Goal: Task Accomplishment & Management: Manage account settings

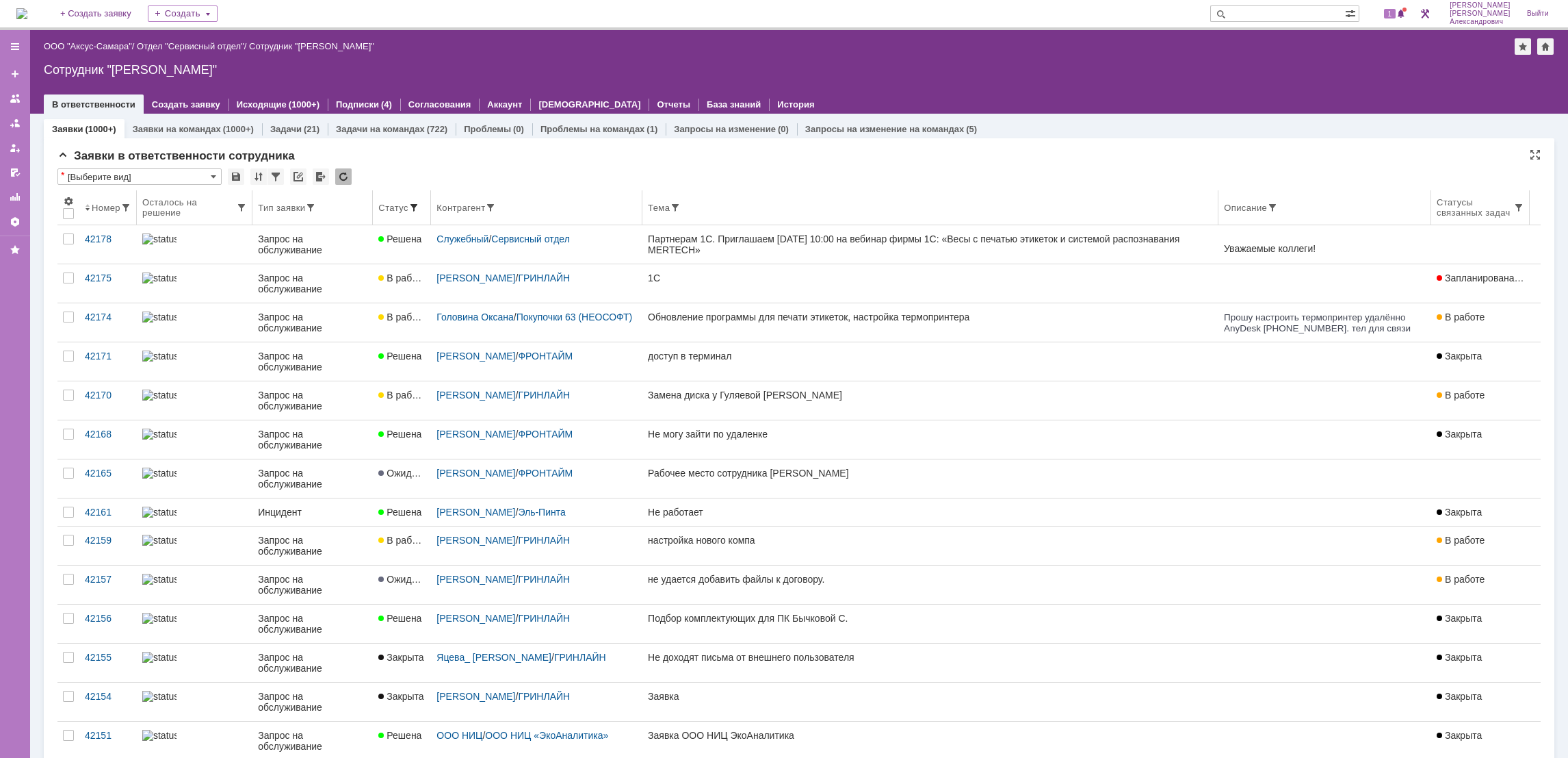
click at [409, 202] on span at bounding box center [414, 208] width 11 height 11
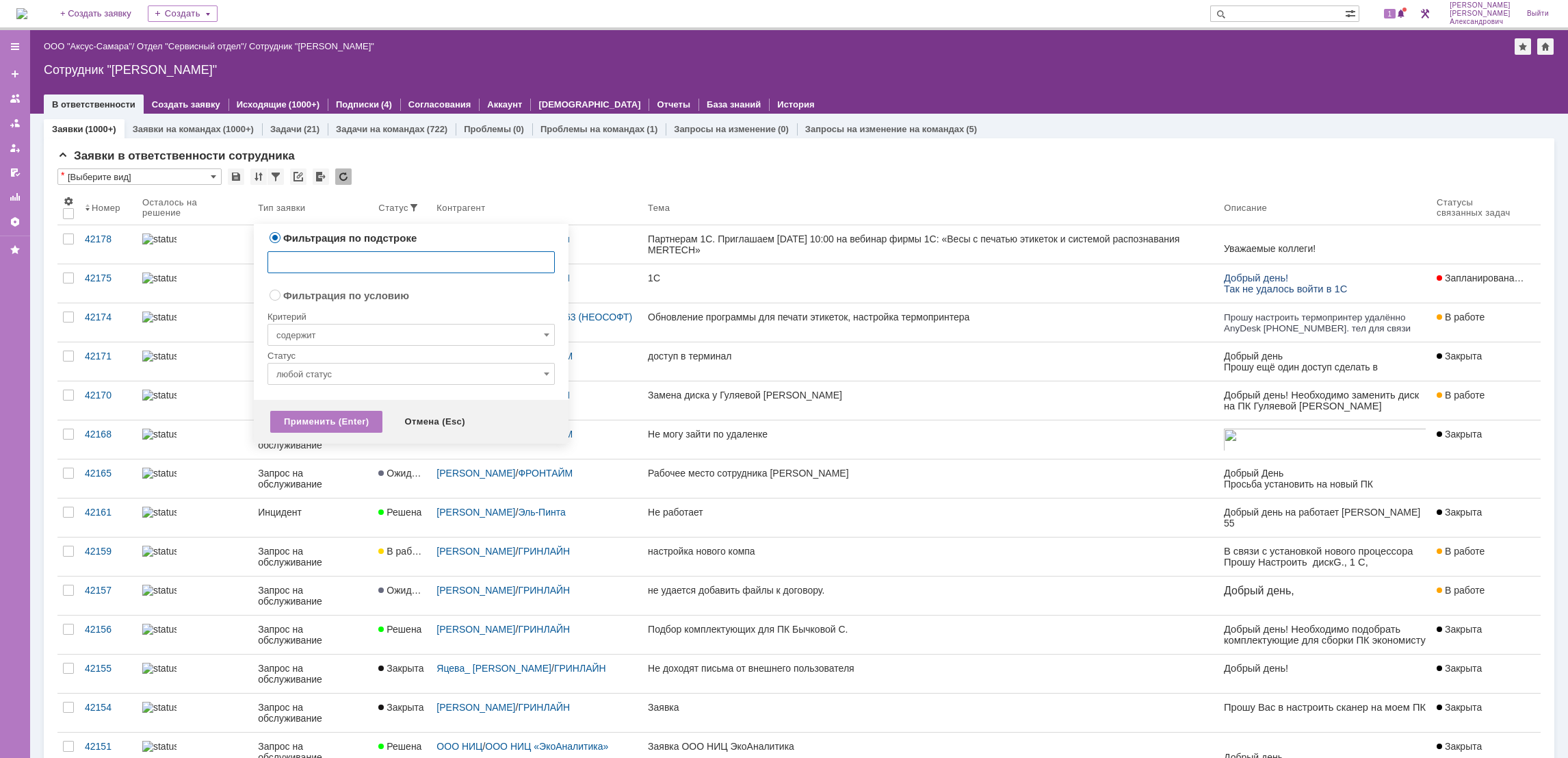
radio input "false"
radio input "true"
click at [378, 338] on input "содержит" at bounding box center [410, 334] width 287 height 22
click at [330, 432] on span "не содержит любое из значений" at bounding box center [410, 427] width 270 height 11
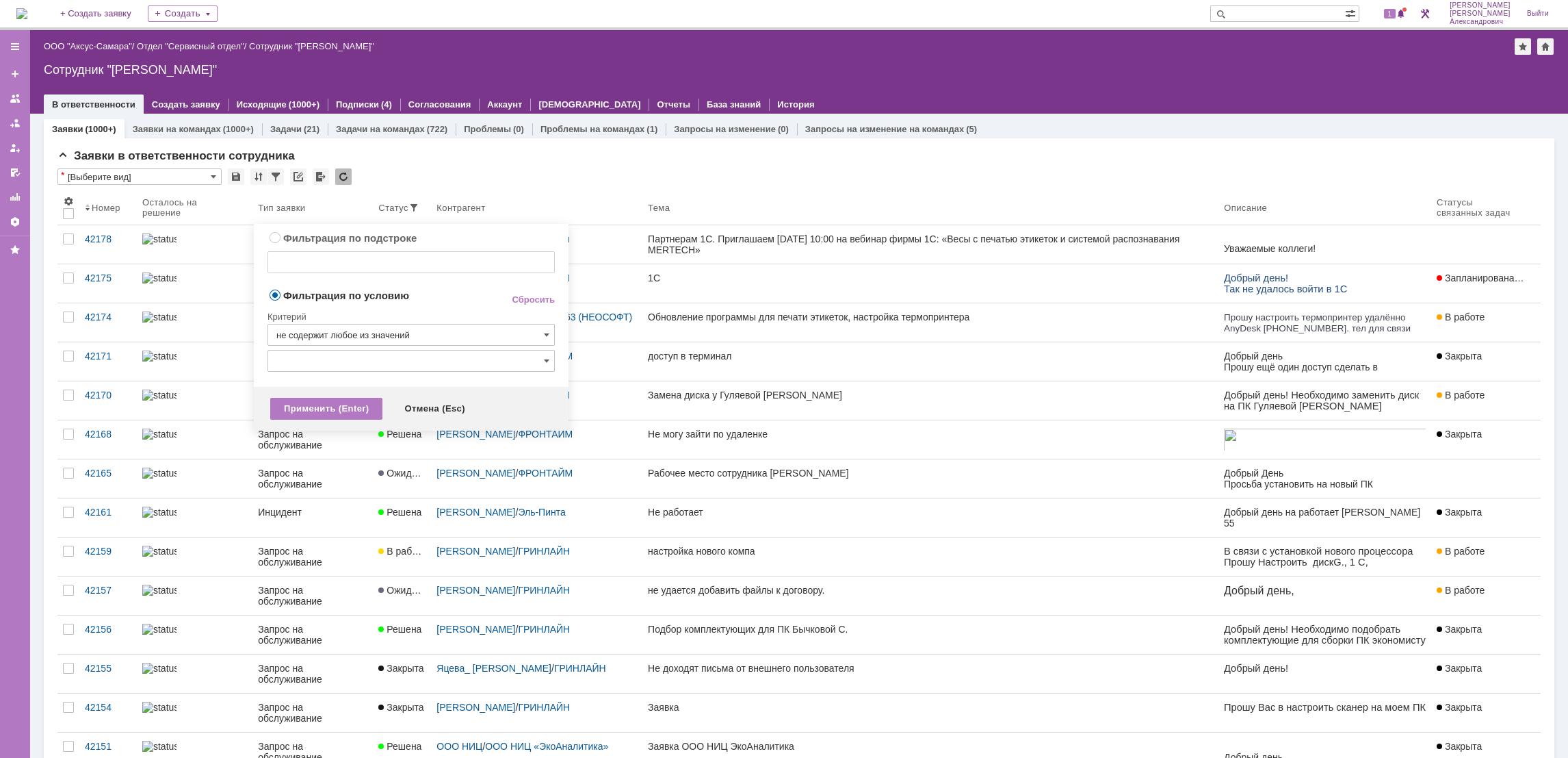
type input "не содержит любое из значений"
click at [377, 361] on input "text" at bounding box center [410, 360] width 287 height 22
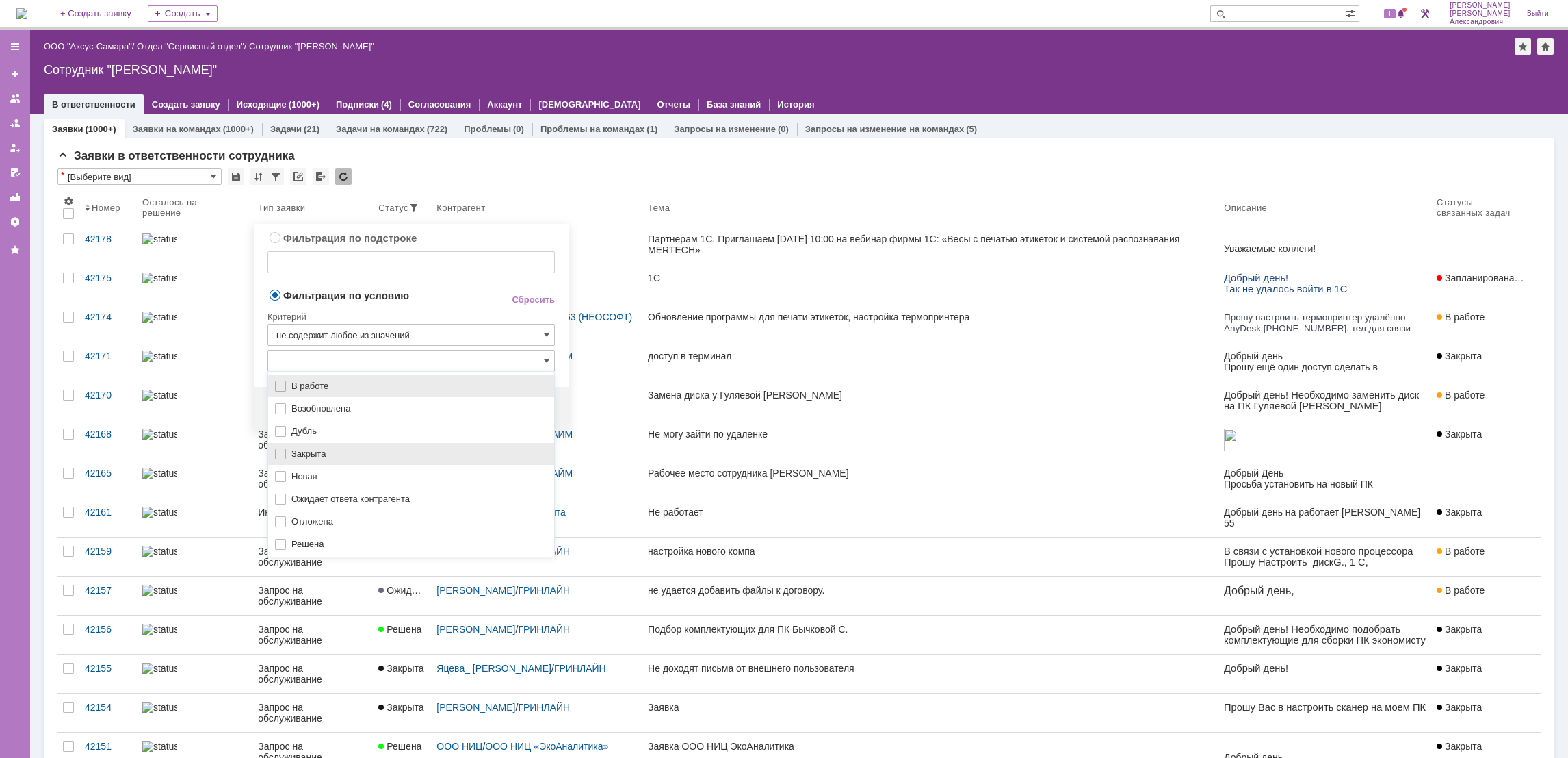
click at [329, 459] on span "Закрыта" at bounding box center [418, 453] width 254 height 11
click at [318, 554] on div "Решена" at bounding box center [411, 544] width 286 height 22
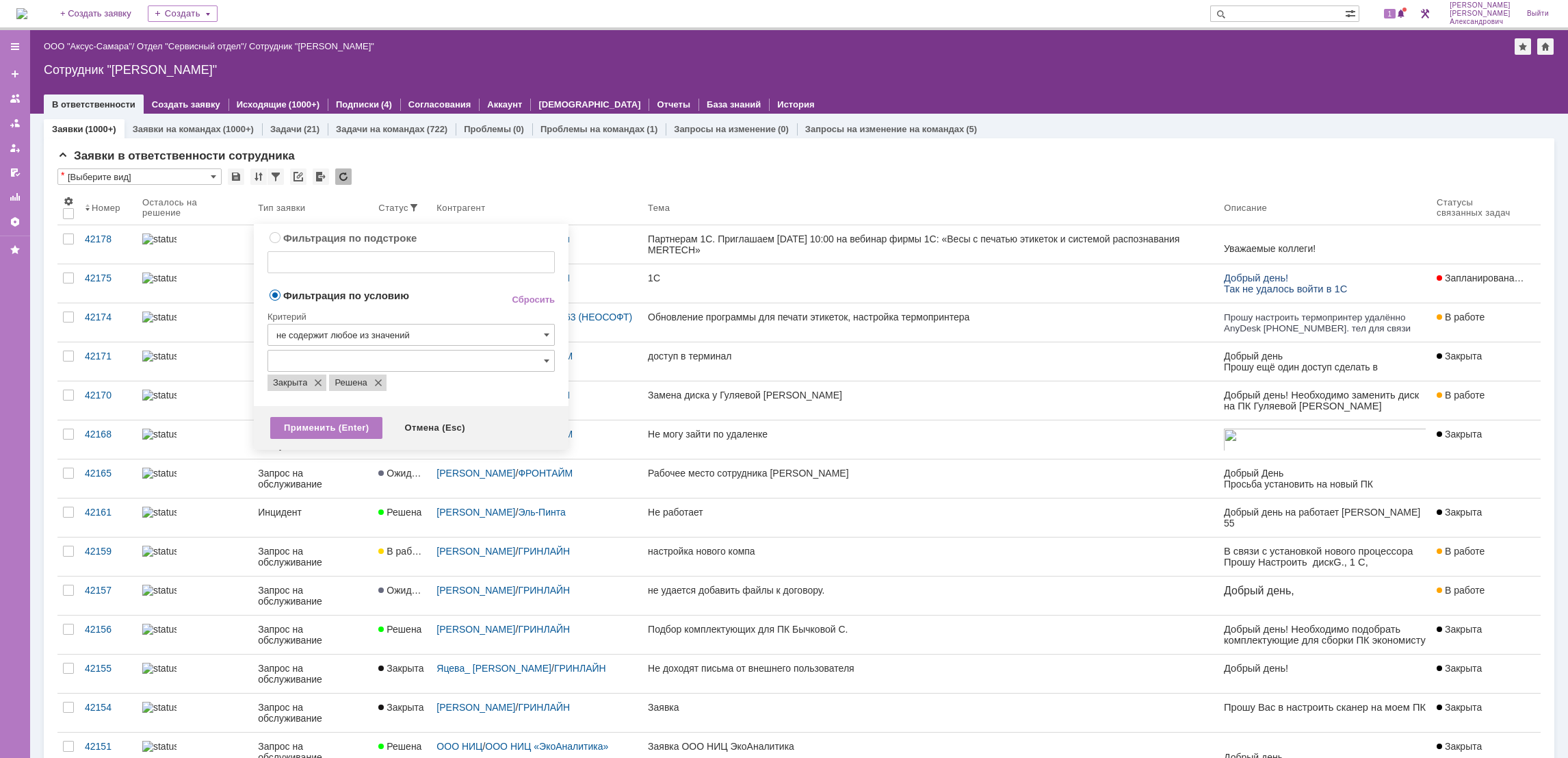
click at [416, 301] on td "Фильтрация по условию" at bounding box center [377, 295] width 221 height 18
click at [331, 419] on div "Применить (Enter)" at bounding box center [325, 427] width 112 height 22
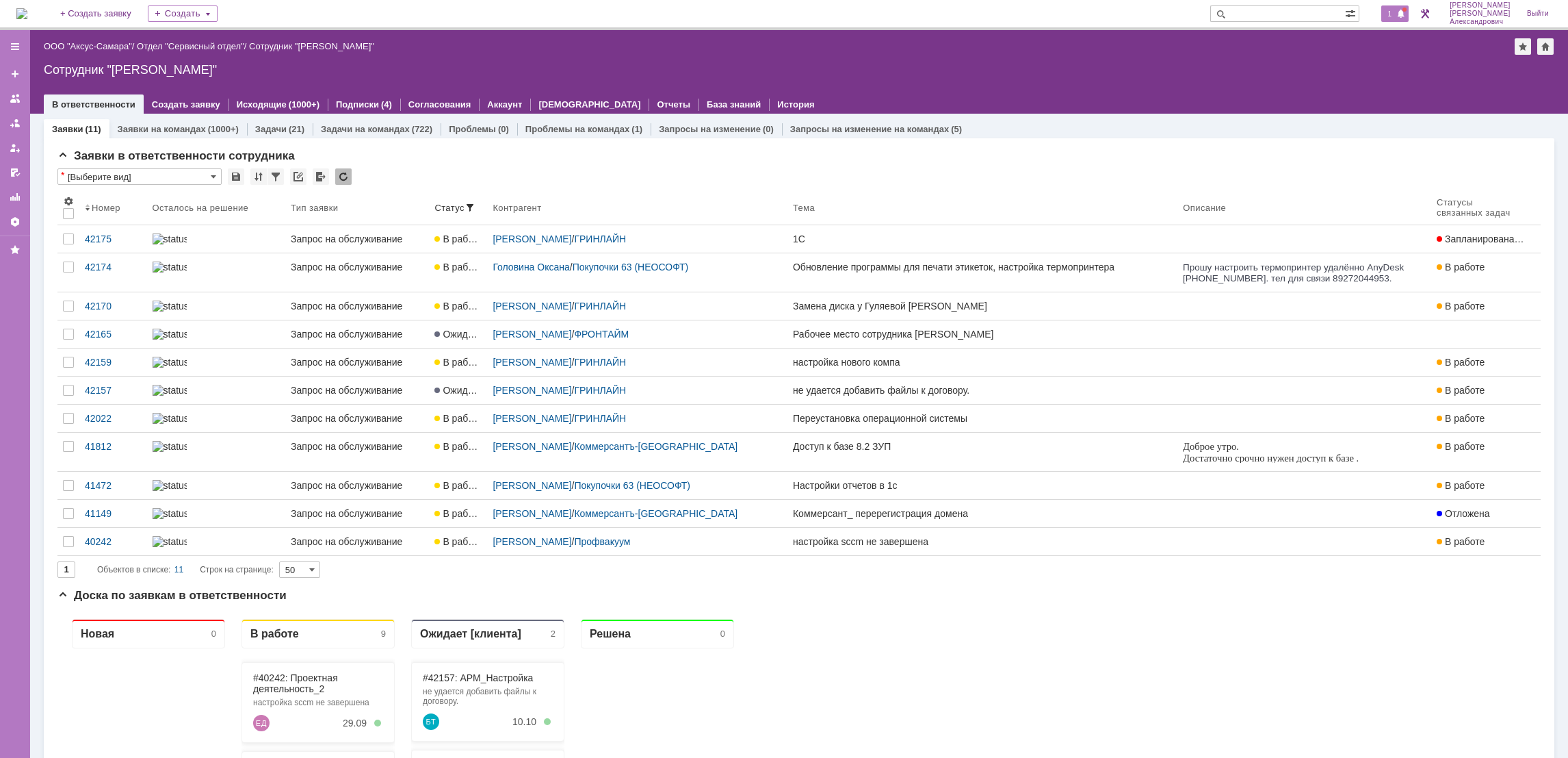
click at [1388, 17] on span "1" at bounding box center [1390, 13] width 12 height 10
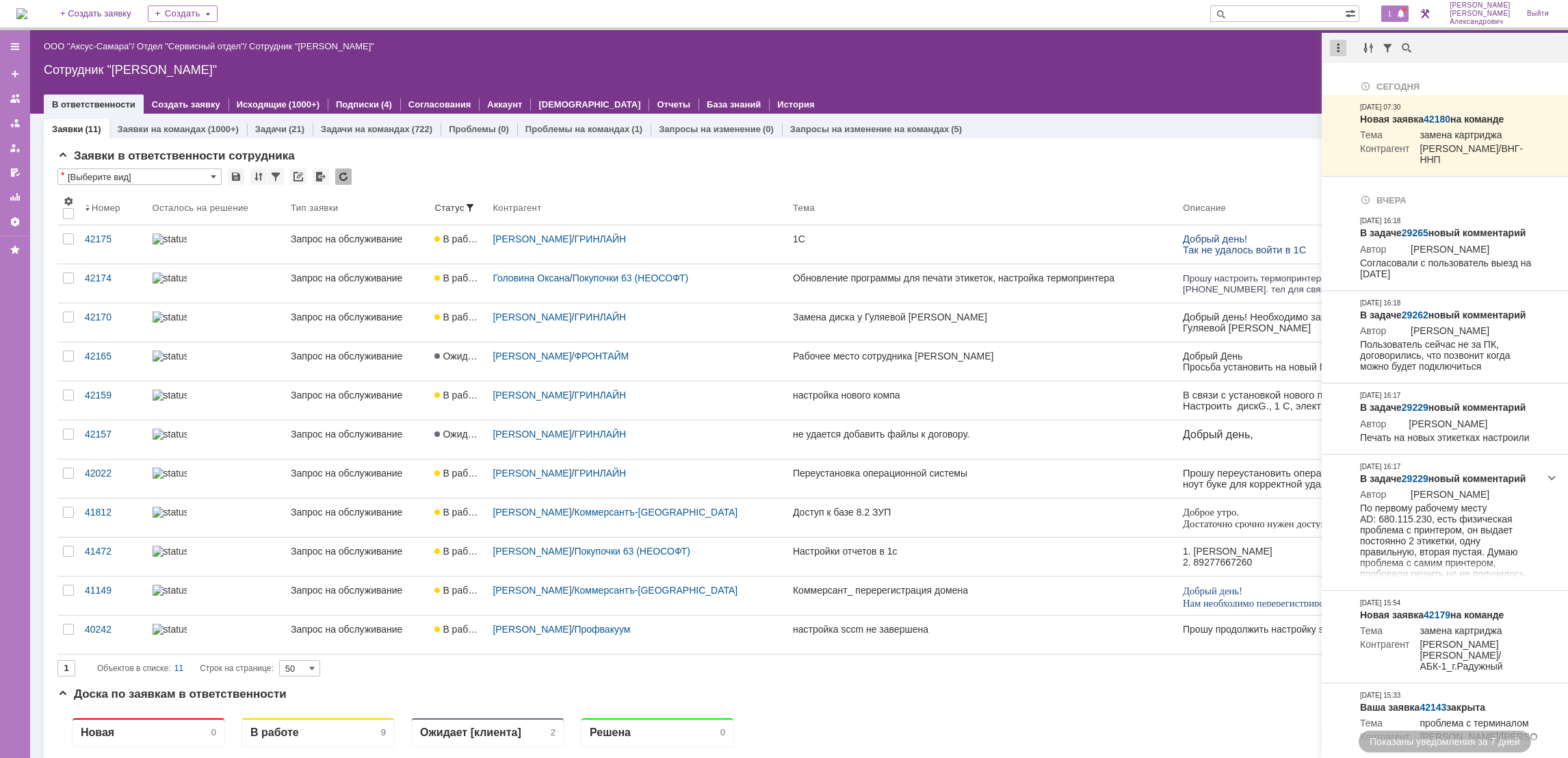
click at [1335, 42] on div at bounding box center [1337, 48] width 16 height 16
click at [1342, 74] on div "Отметить уведомления прочитанными" at bounding box center [1433, 83] width 200 height 21
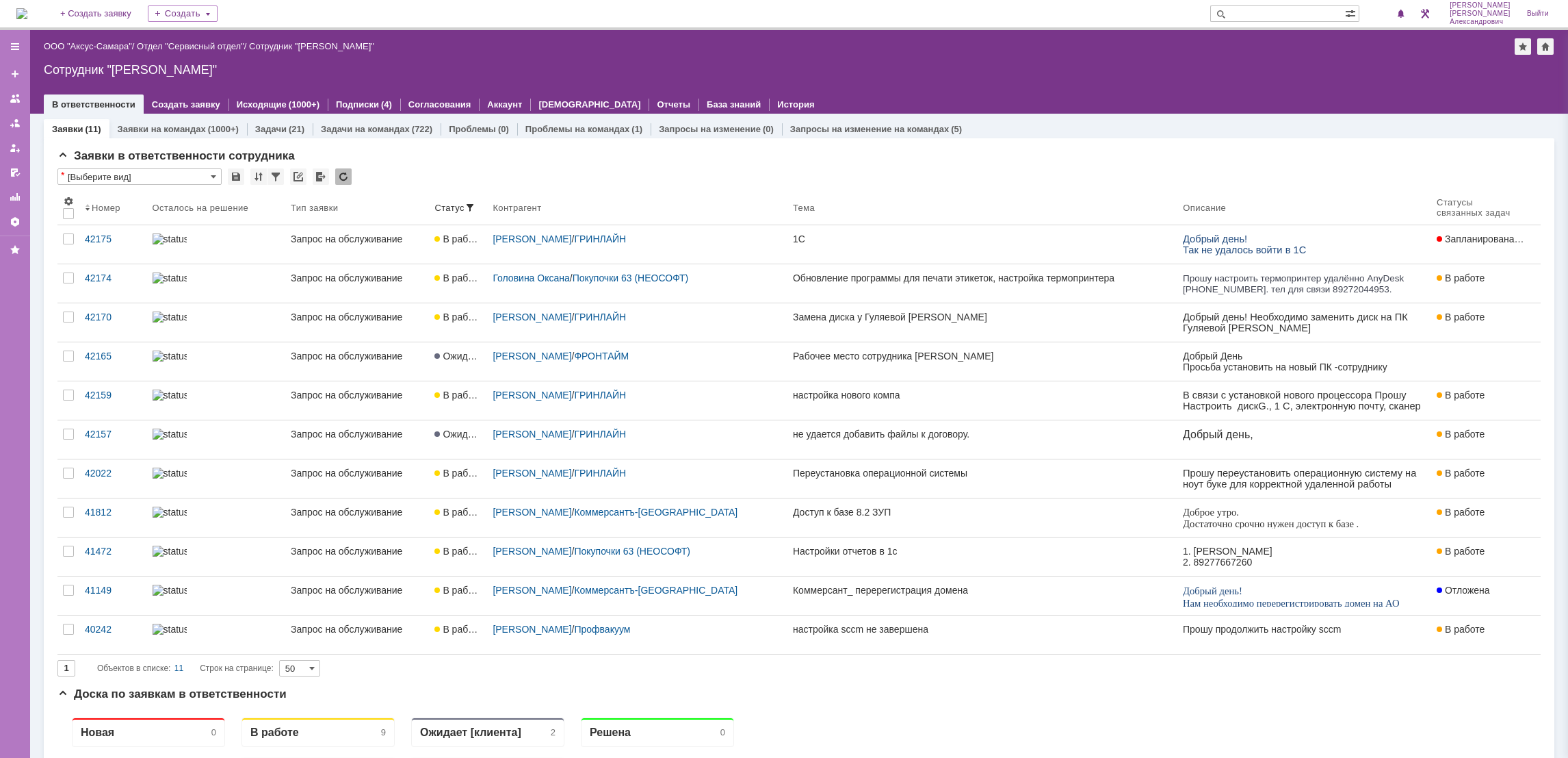
click at [1226, 59] on div "Назад | ООО "Аксус-Самара" / Отдел "Сервисный отдел" / Сотрудник "Галстьян Степ…" at bounding box center [799, 72] width 1538 height 83
click at [1404, 9] on span at bounding box center [1401, 14] width 10 height 11
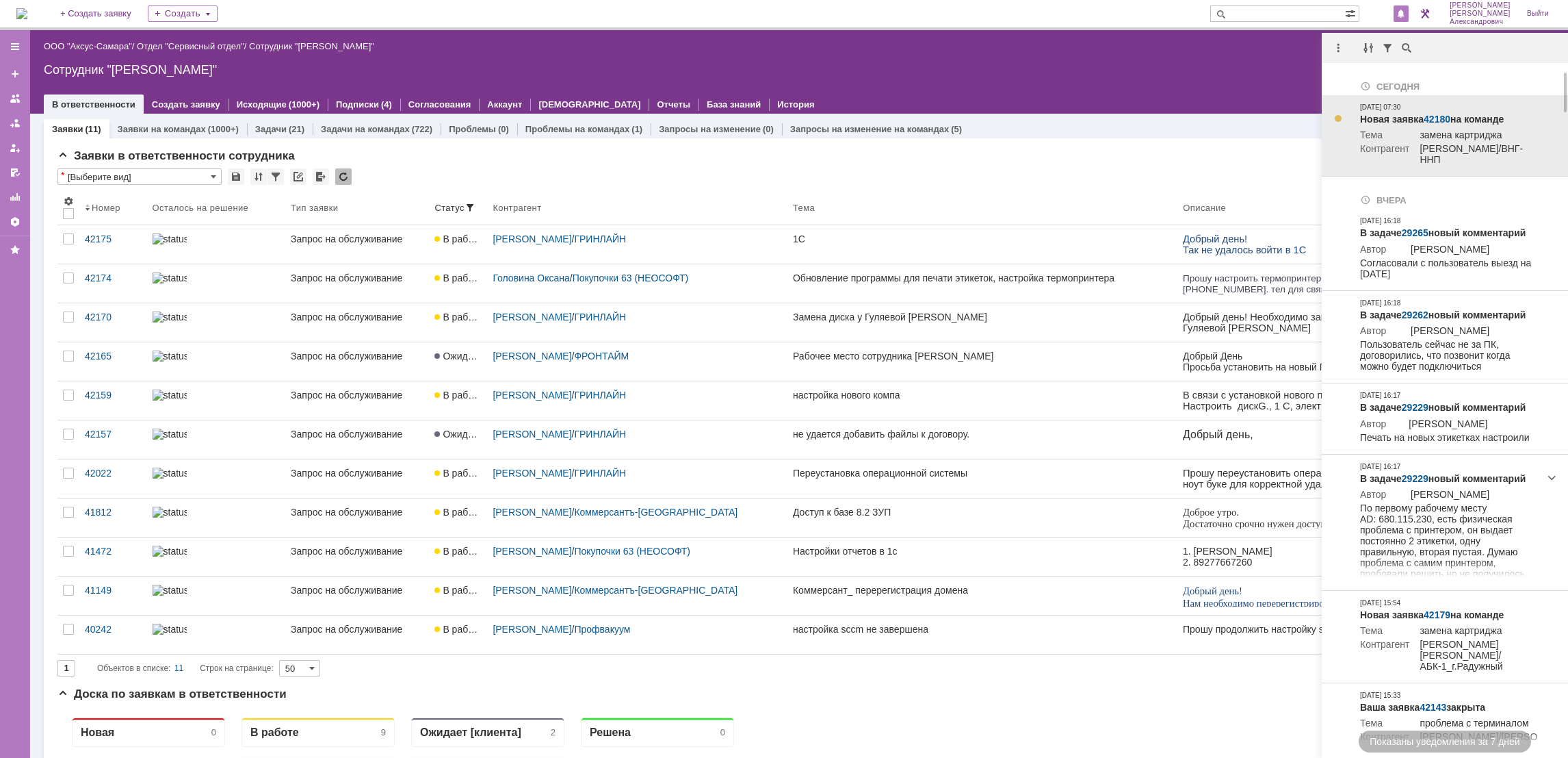
click at [1440, 121] on link "42180" at bounding box center [1436, 119] width 27 height 11
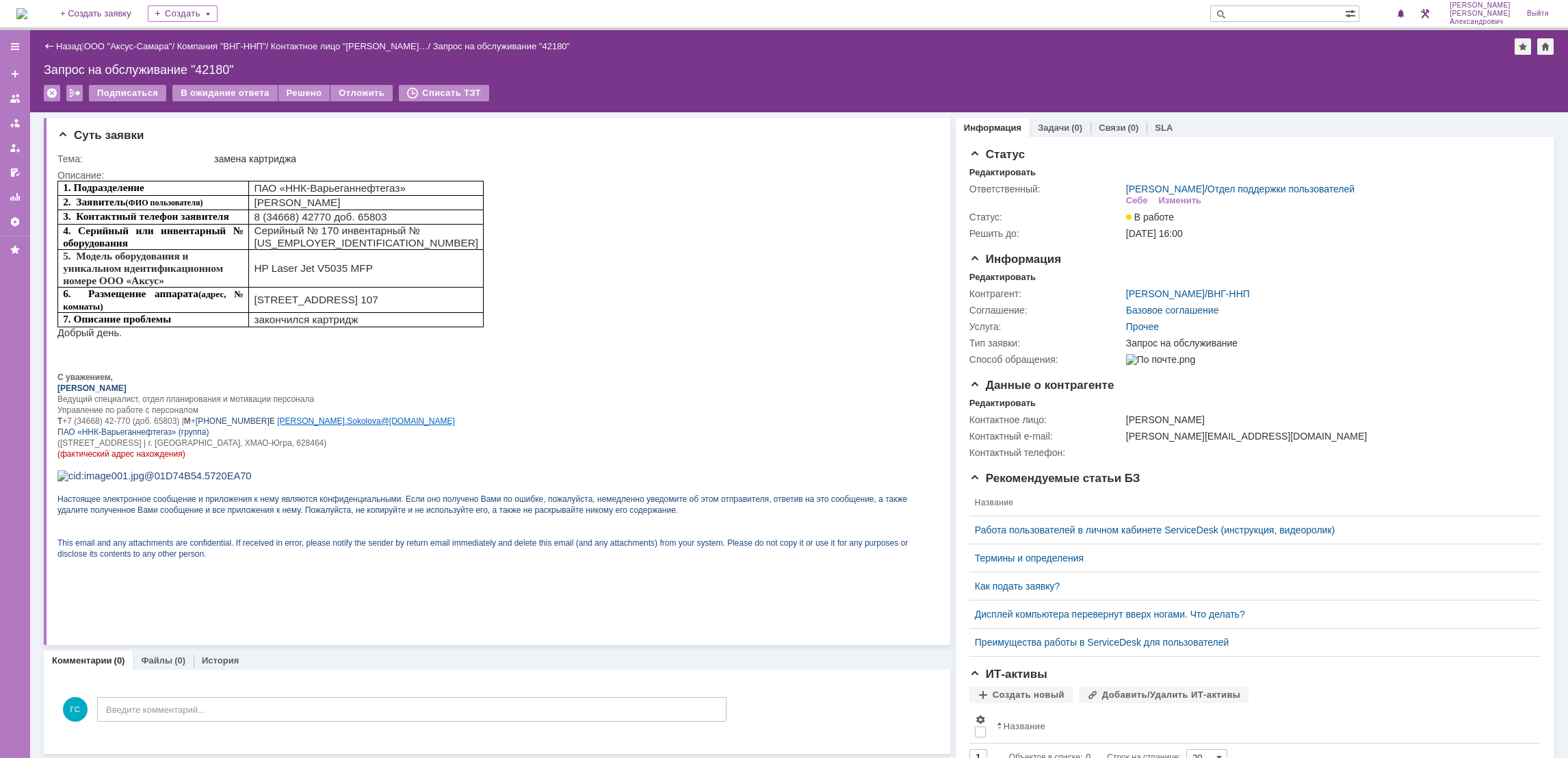
click at [28, 13] on img at bounding box center [22, 13] width 11 height 11
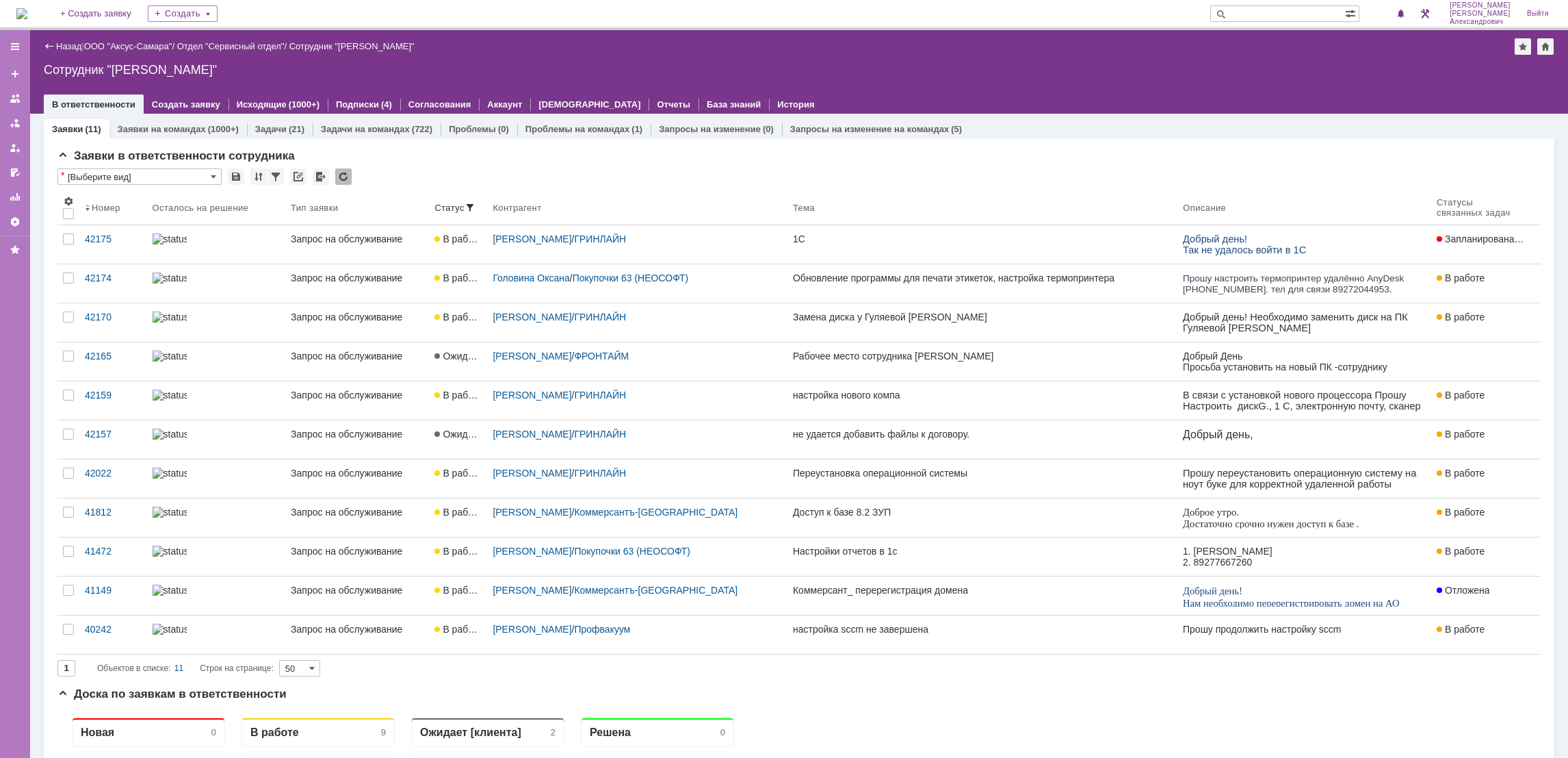
click at [28, 10] on img at bounding box center [22, 13] width 11 height 11
click at [28, 12] on img at bounding box center [22, 13] width 11 height 11
click at [137, 49] on link "ООО "Аксус-Самара"" at bounding box center [128, 46] width 89 height 10
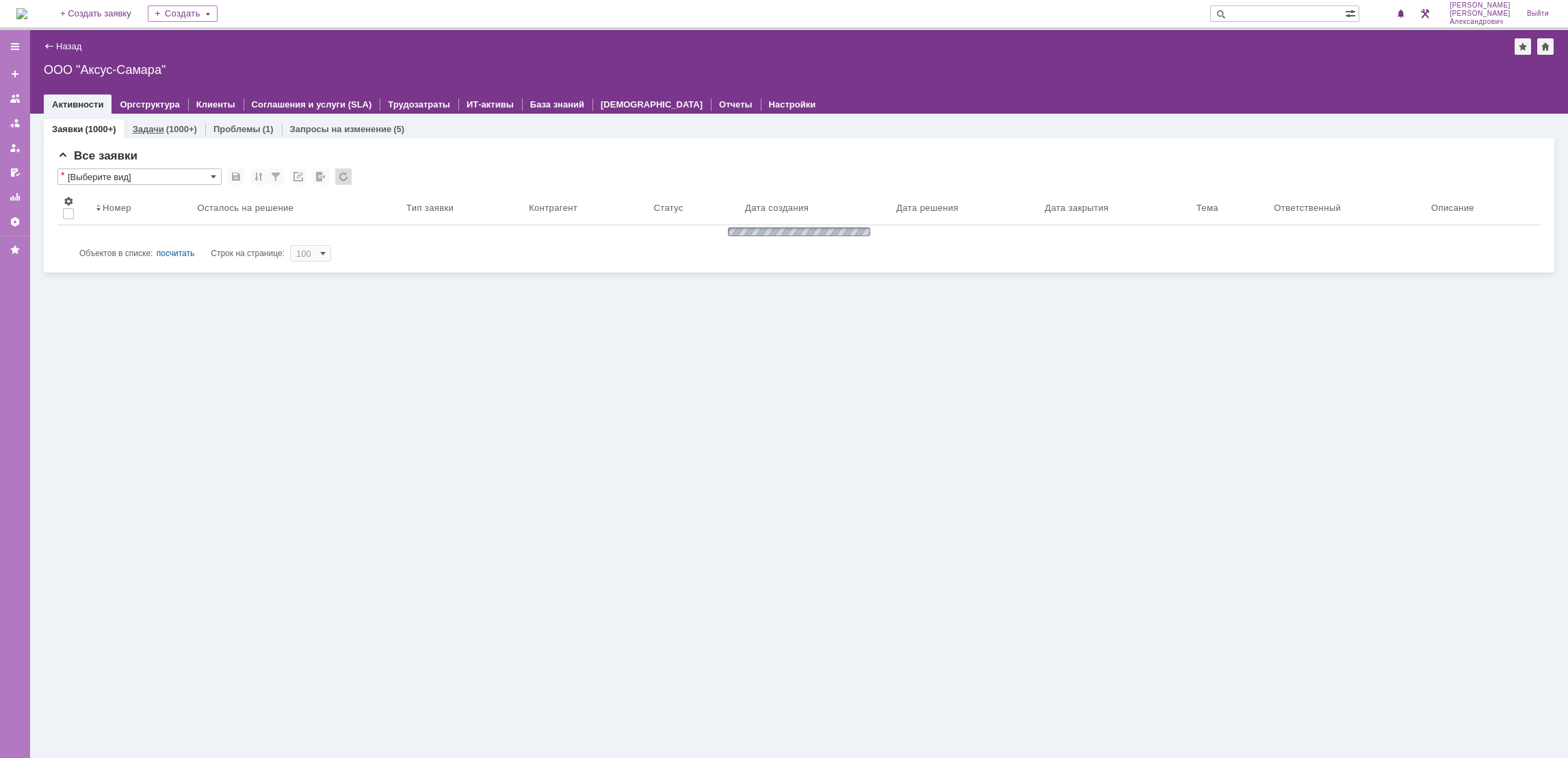
click at [176, 128] on div "(1000+)" at bounding box center [181, 129] width 30 height 10
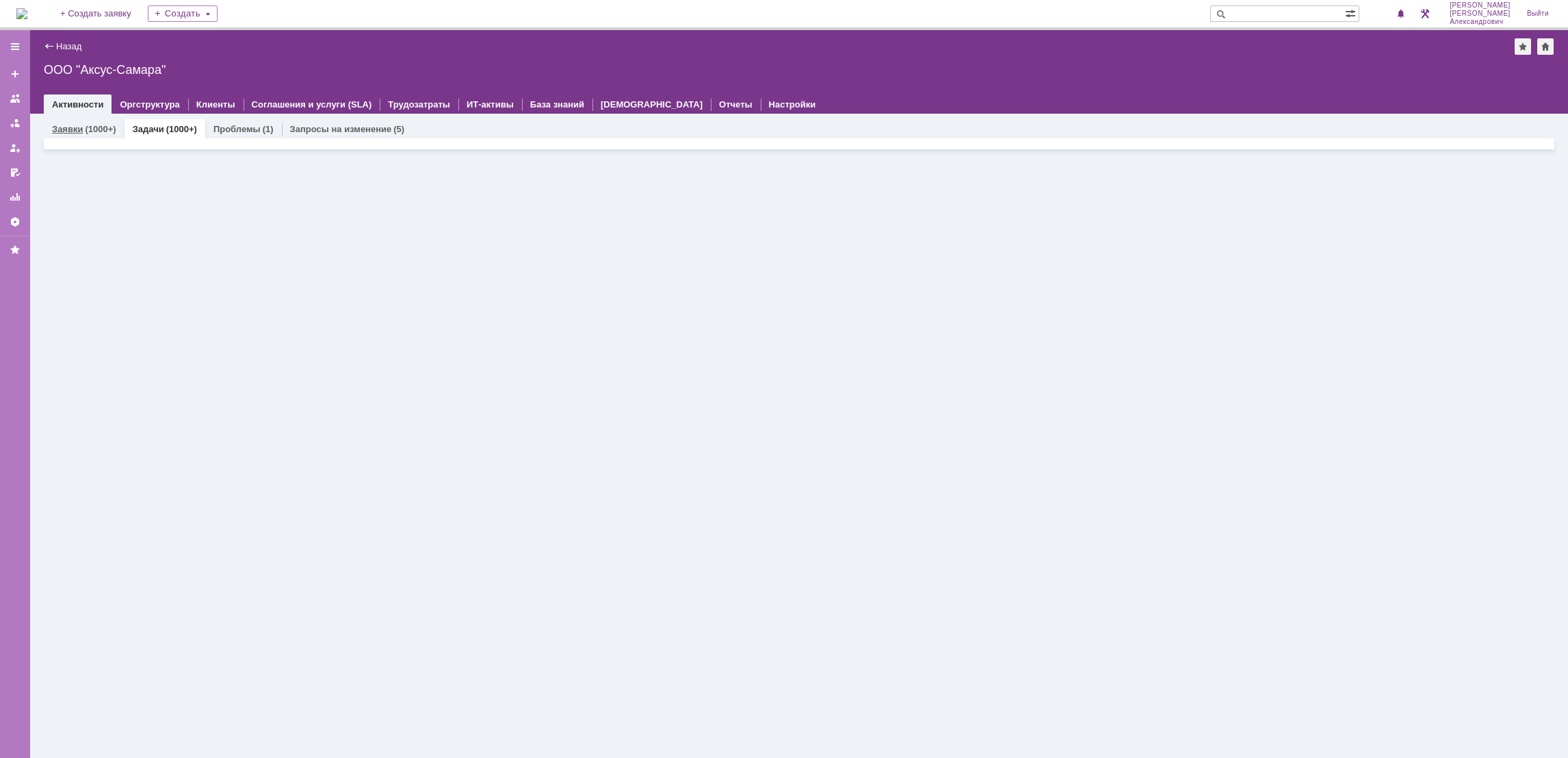
click at [88, 128] on div "(1000+)" at bounding box center [100, 129] width 30 height 10
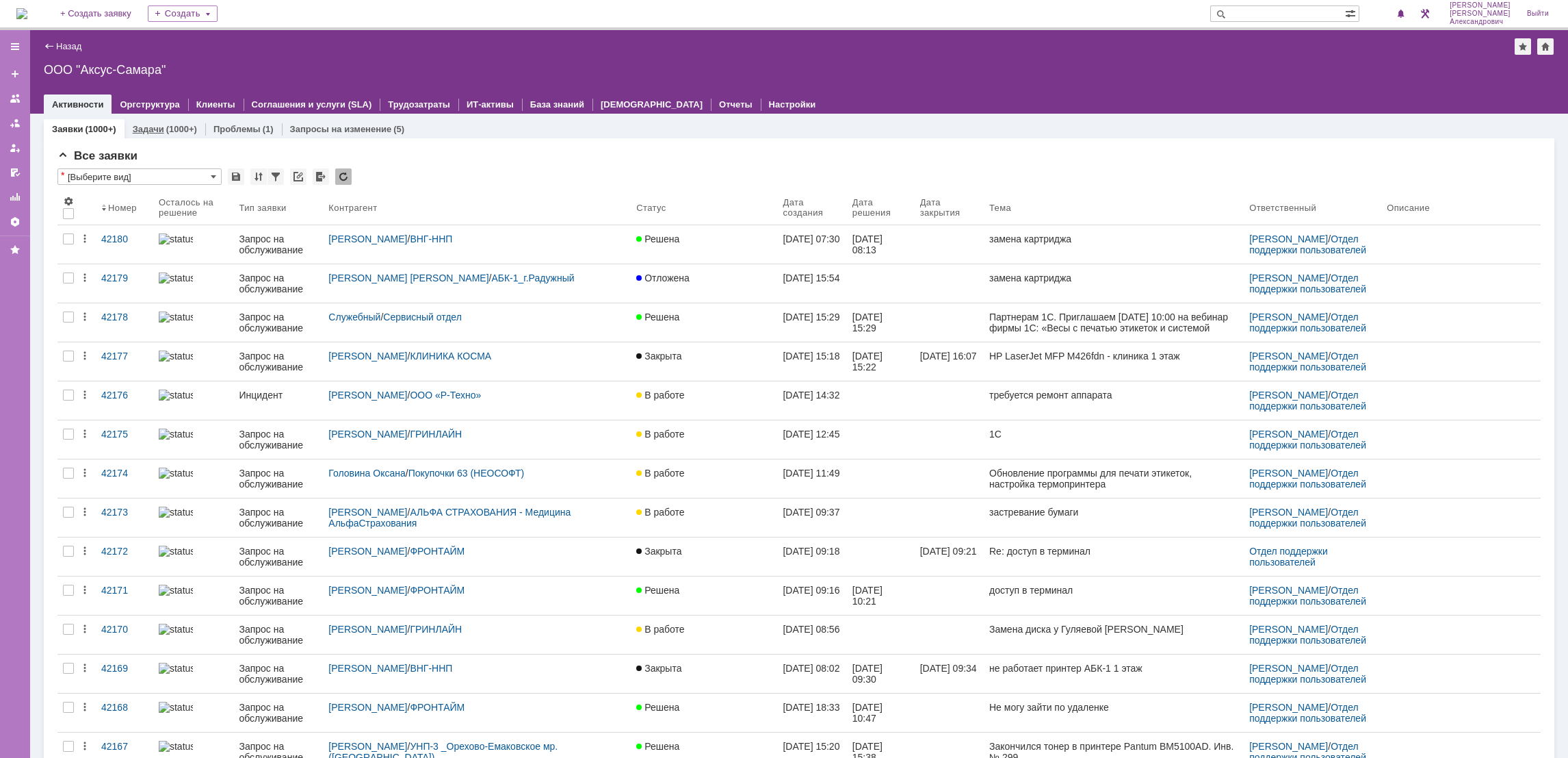
click at [147, 128] on link "Задачи" at bounding box center [148, 129] width 31 height 10
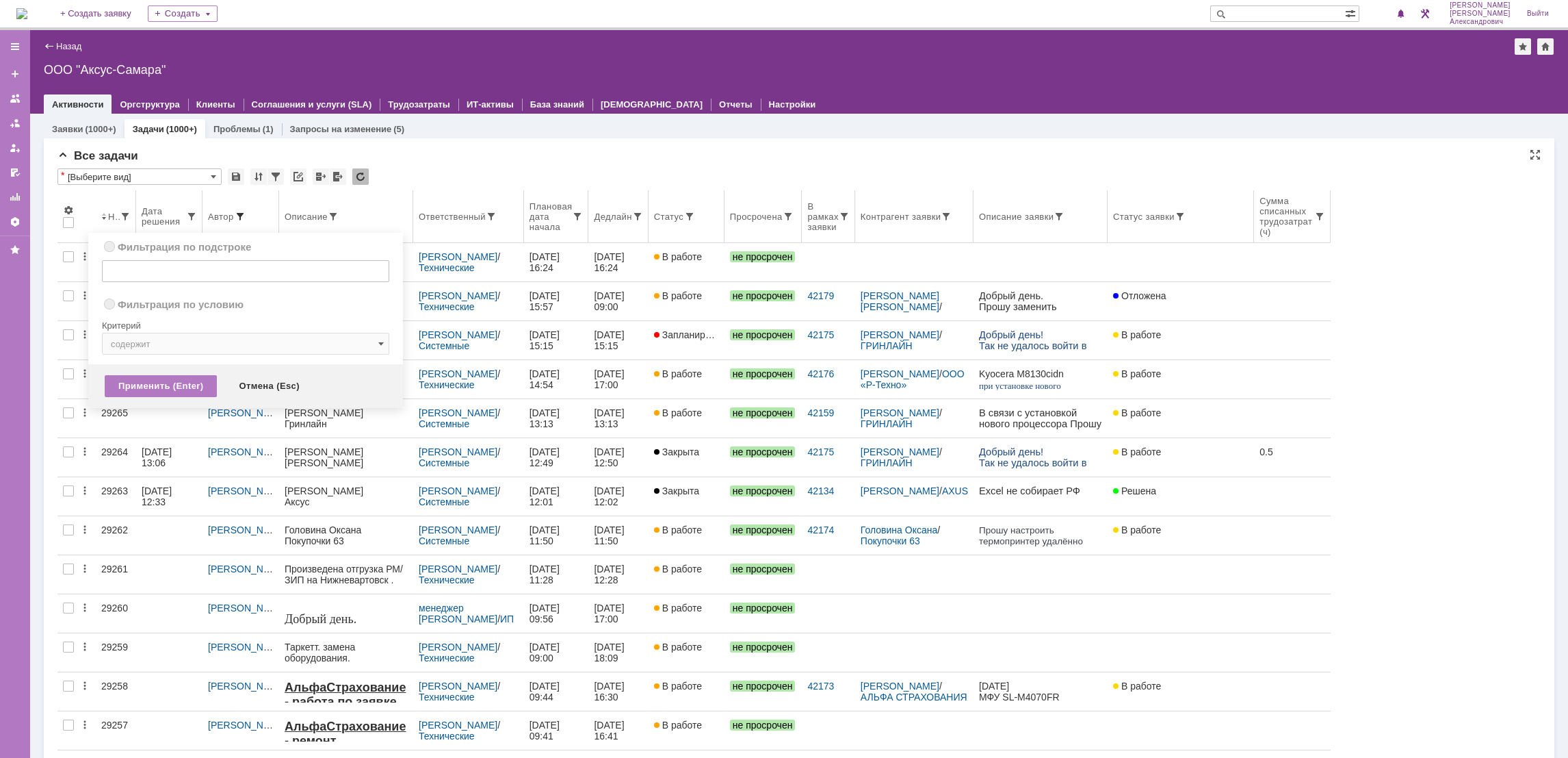
click at [241, 212] on span at bounding box center [239, 216] width 11 height 11
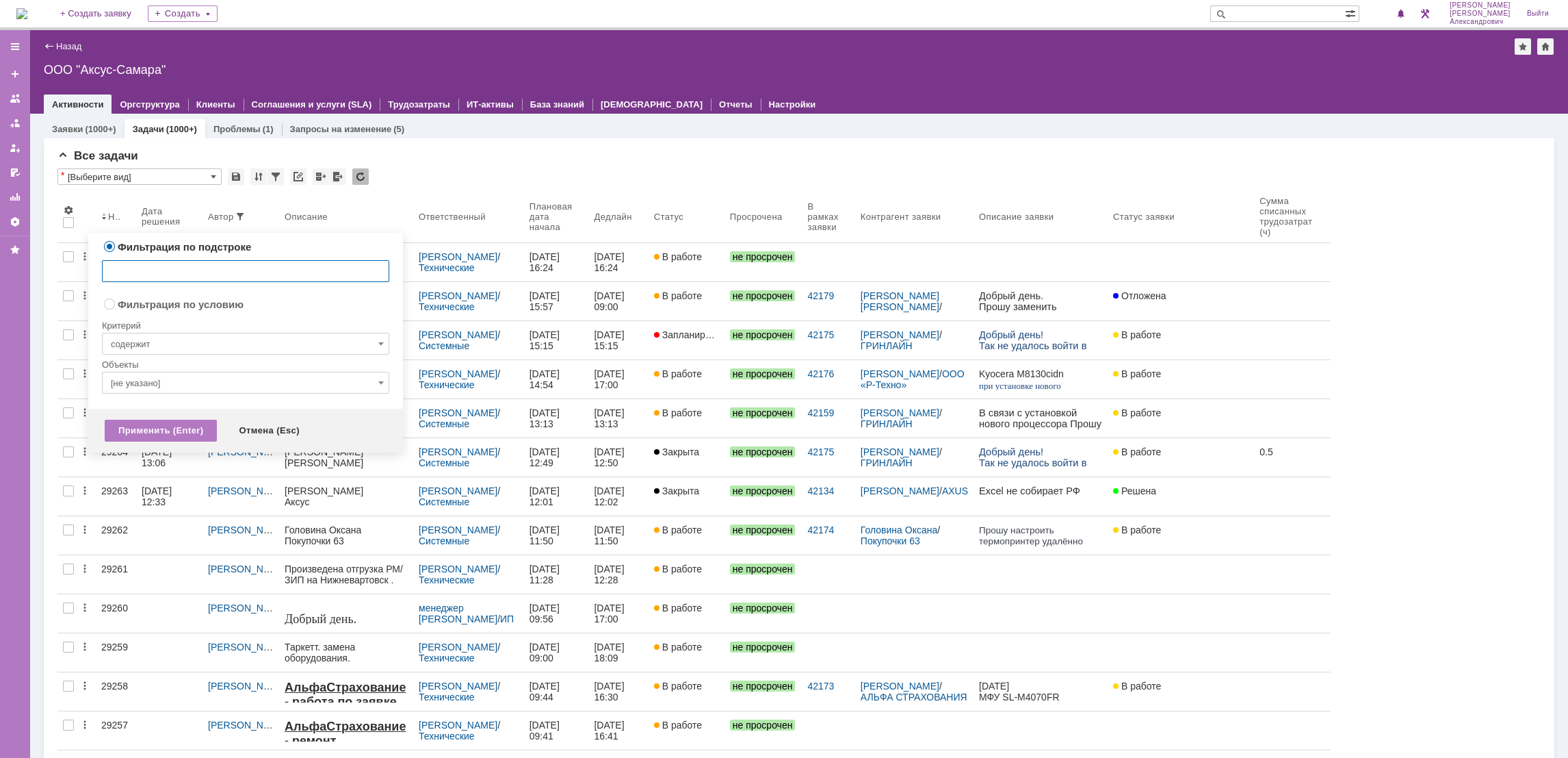
radio input "false"
radio input "true"
click at [264, 383] on input "[не указано]" at bounding box center [245, 382] width 287 height 22
type input "u"
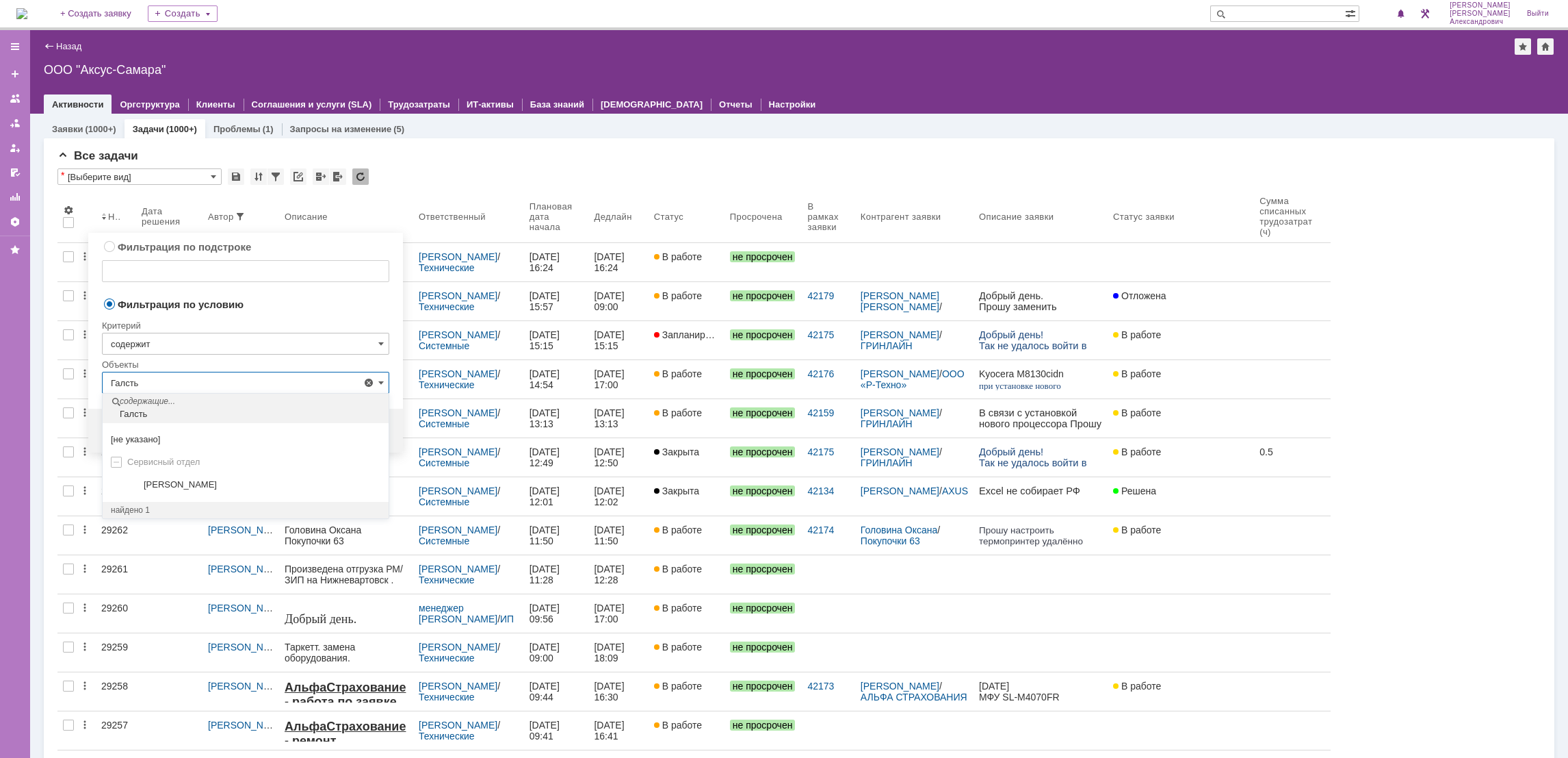
click at [232, 498] on div "[не указано] Сервисный отдел Галстьян Степан Александрович Пусто Показать еще П…" at bounding box center [246, 462] width 286 height 79
click at [236, 490] on div "[PERSON_NAME]" at bounding box center [262, 484] width 237 height 11
type input "[PERSON_NAME]"
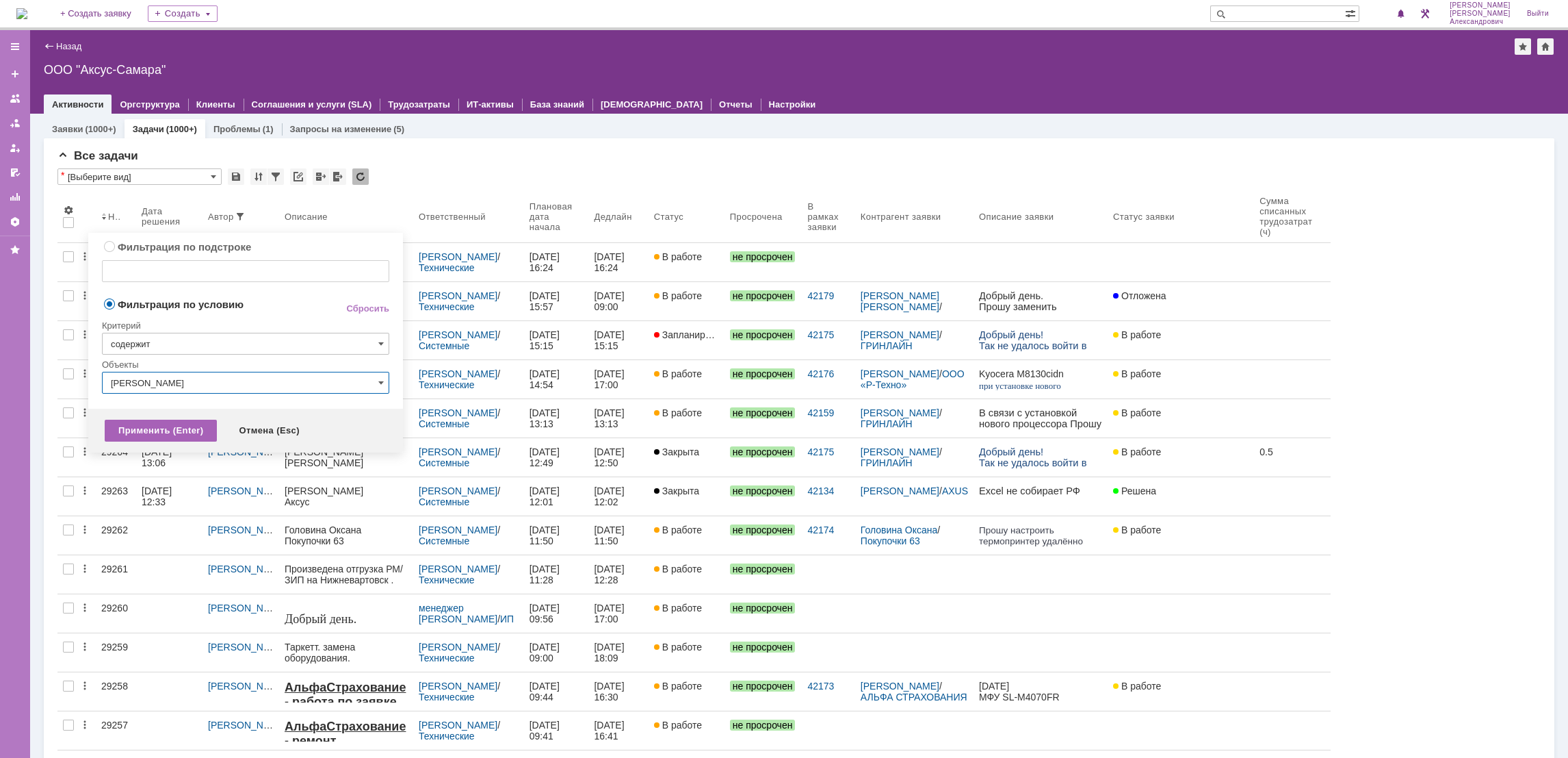
click at [165, 434] on div "Применить (Enter)" at bounding box center [161, 430] width 112 height 22
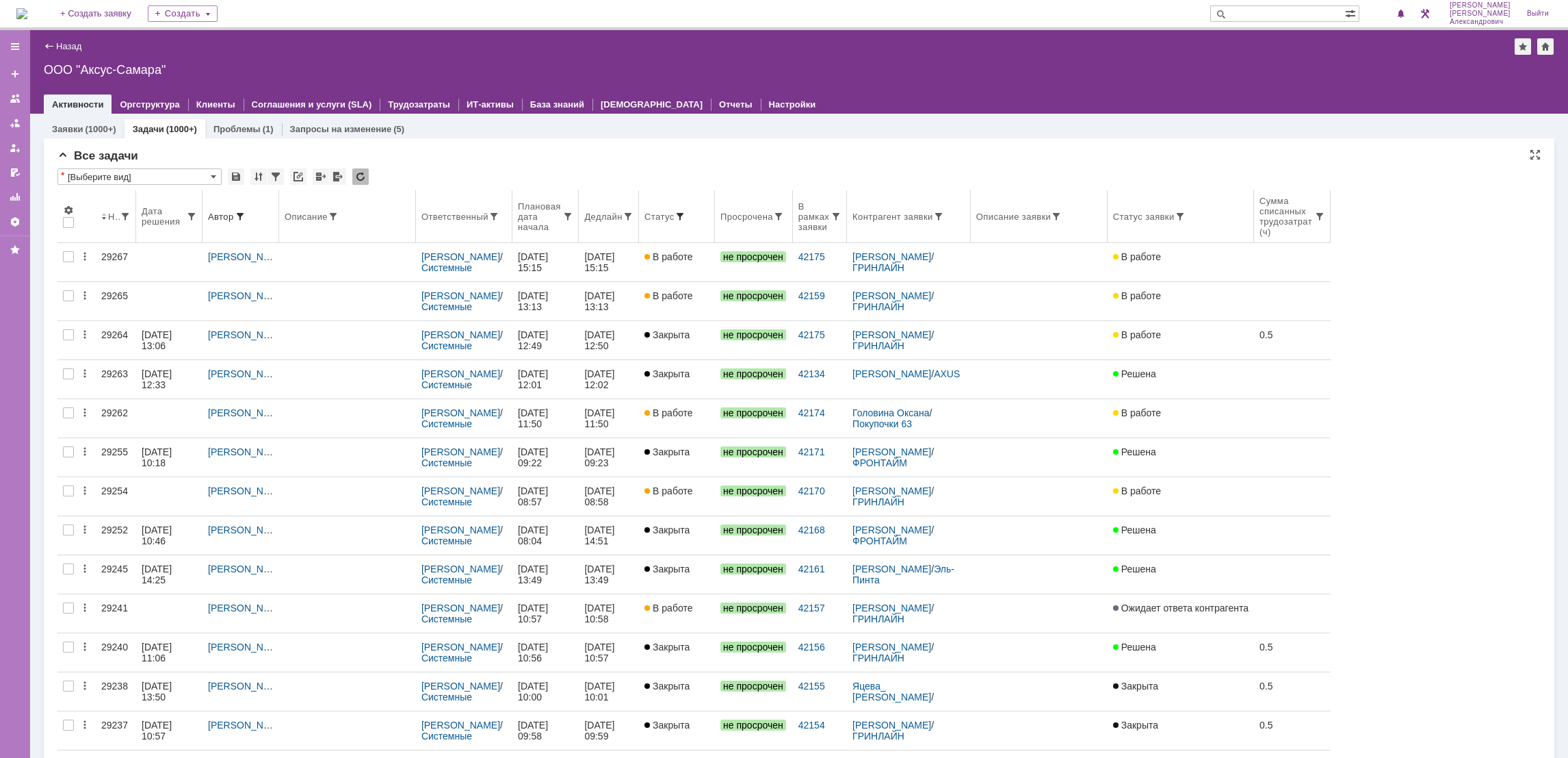
click at [686, 216] on span at bounding box center [679, 216] width 11 height 11
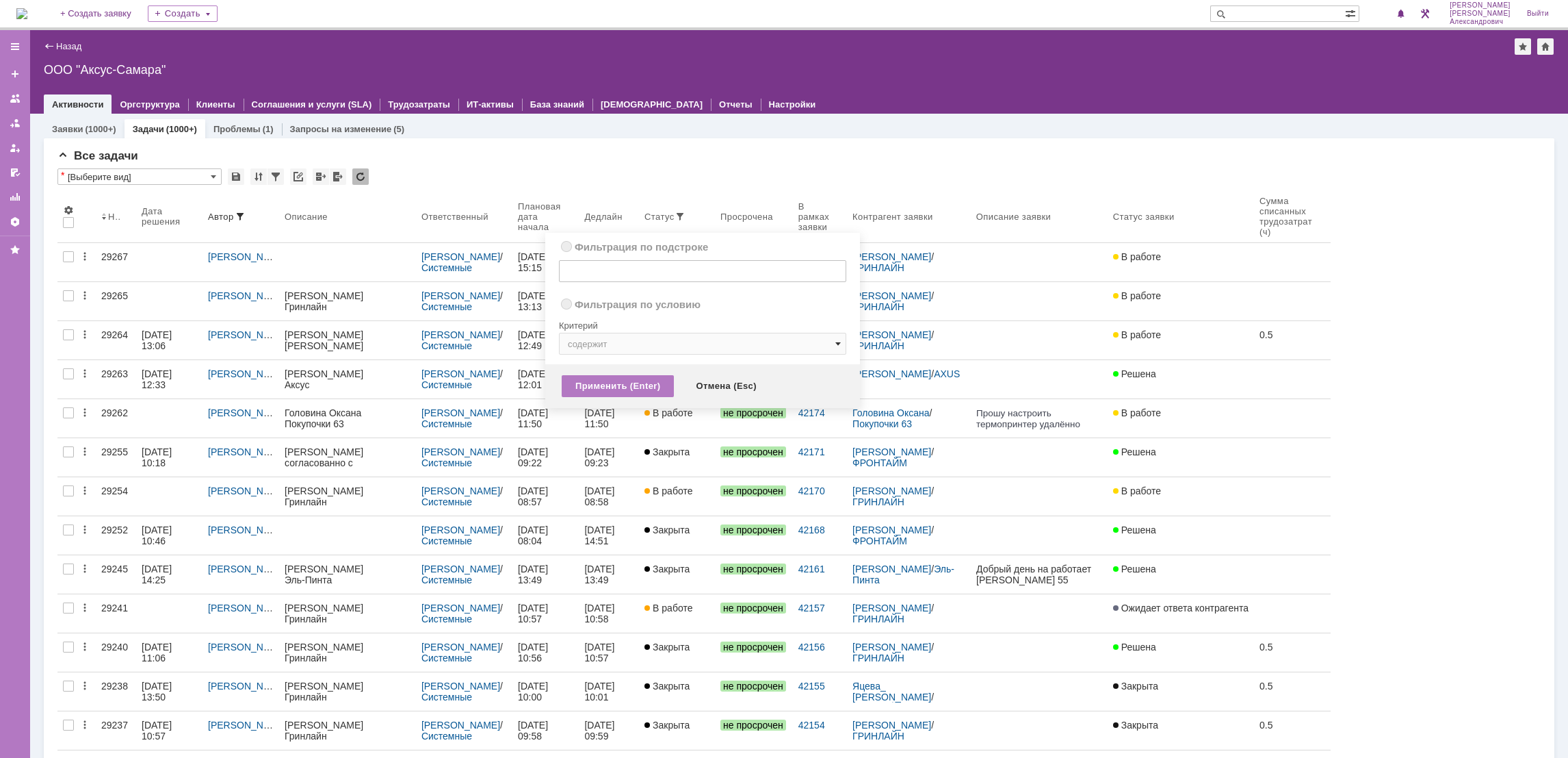
click at [836, 341] on span at bounding box center [838, 343] width 5 height 11
radio input "true"
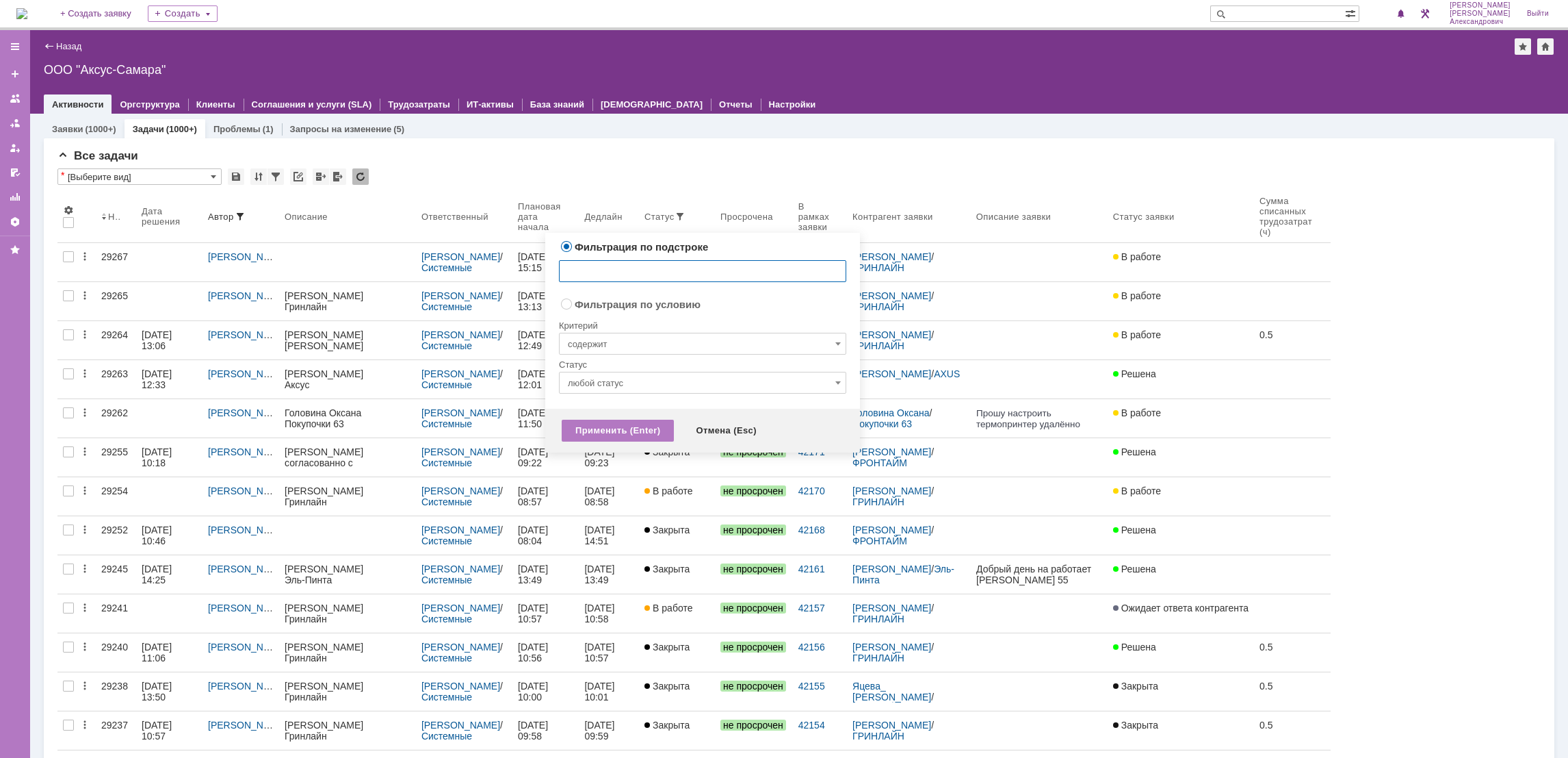
click at [771, 378] on input "любой статус" at bounding box center [702, 382] width 287 height 22
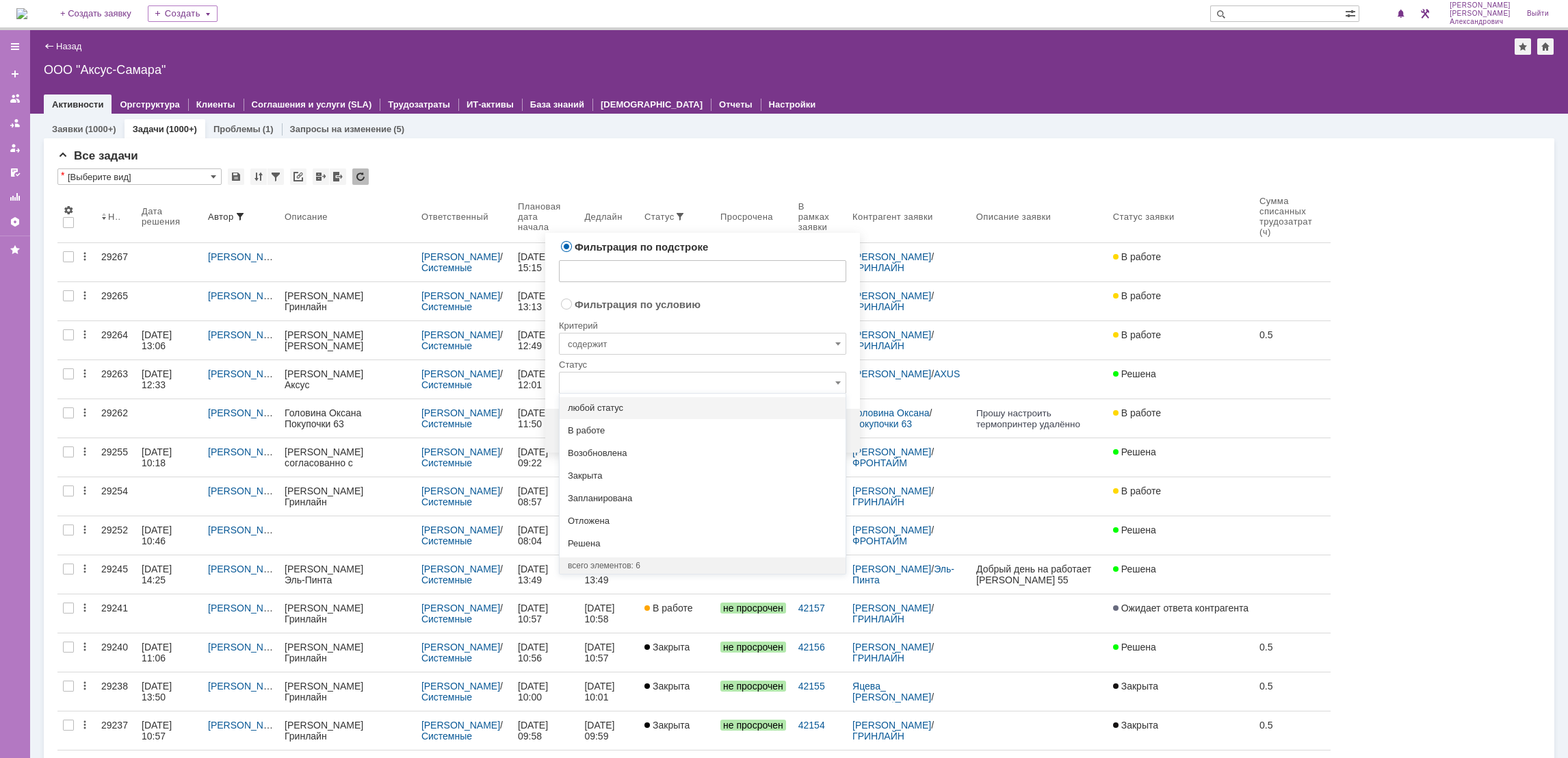
click at [746, 366] on div "Статус" at bounding box center [702, 365] width 287 height 13
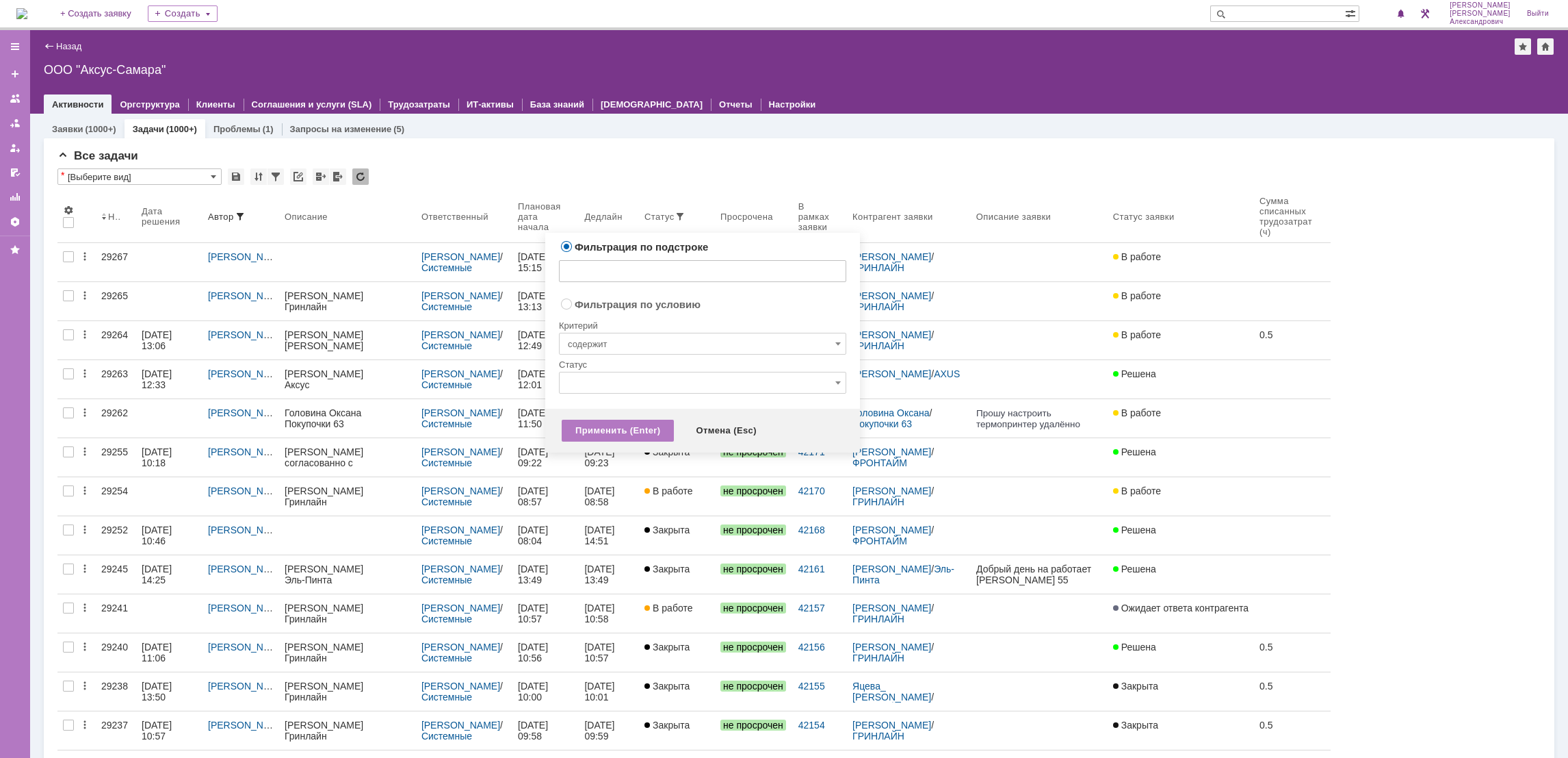
radio input "false"
radio input "true"
click at [751, 346] on input "содержит" at bounding box center [702, 343] width 287 height 22
type input "любой статус"
click at [705, 443] on div "не содержит любое из значений" at bounding box center [703, 436] width 286 height 22
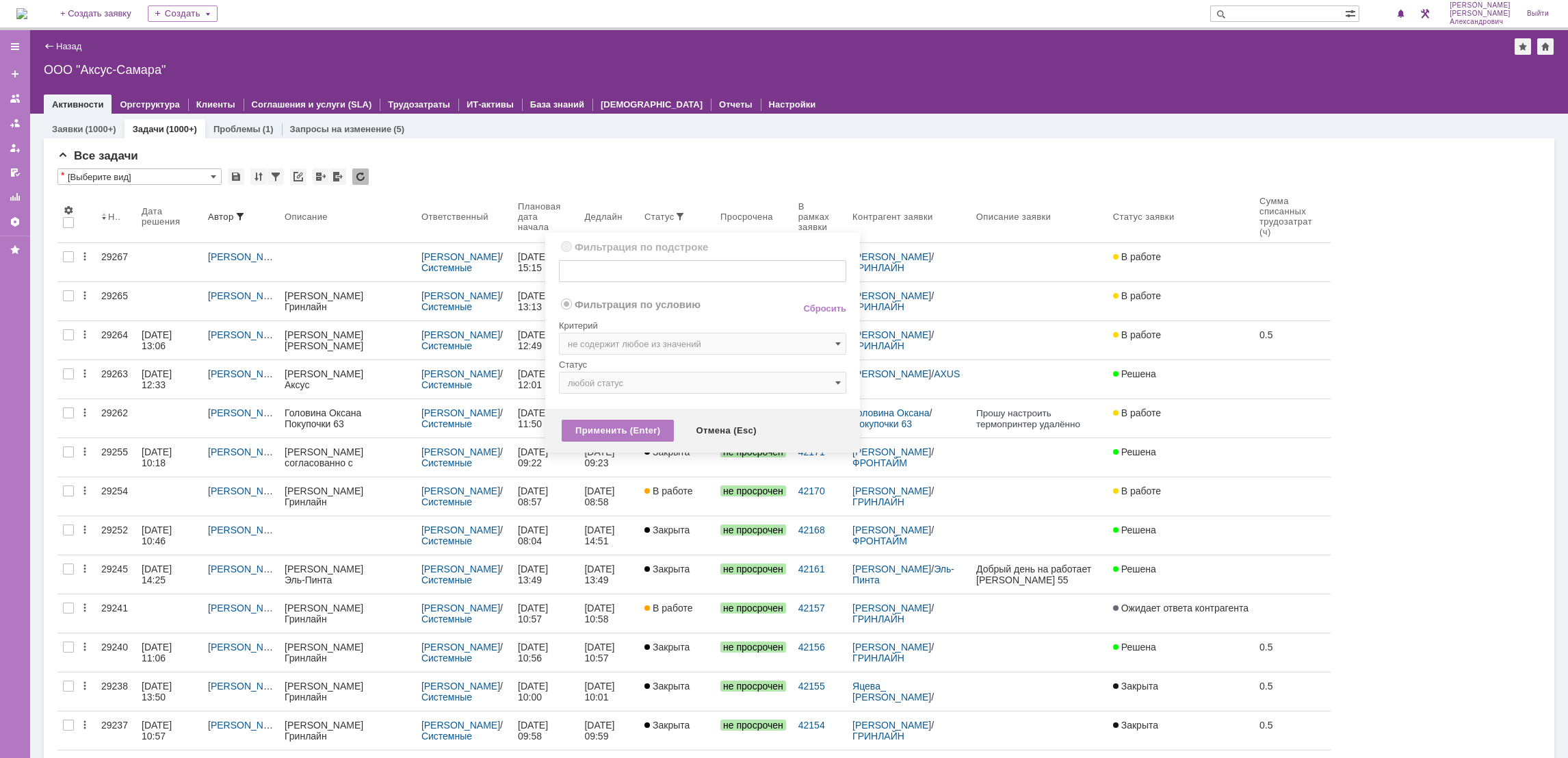
type input "не содержит любое из значений"
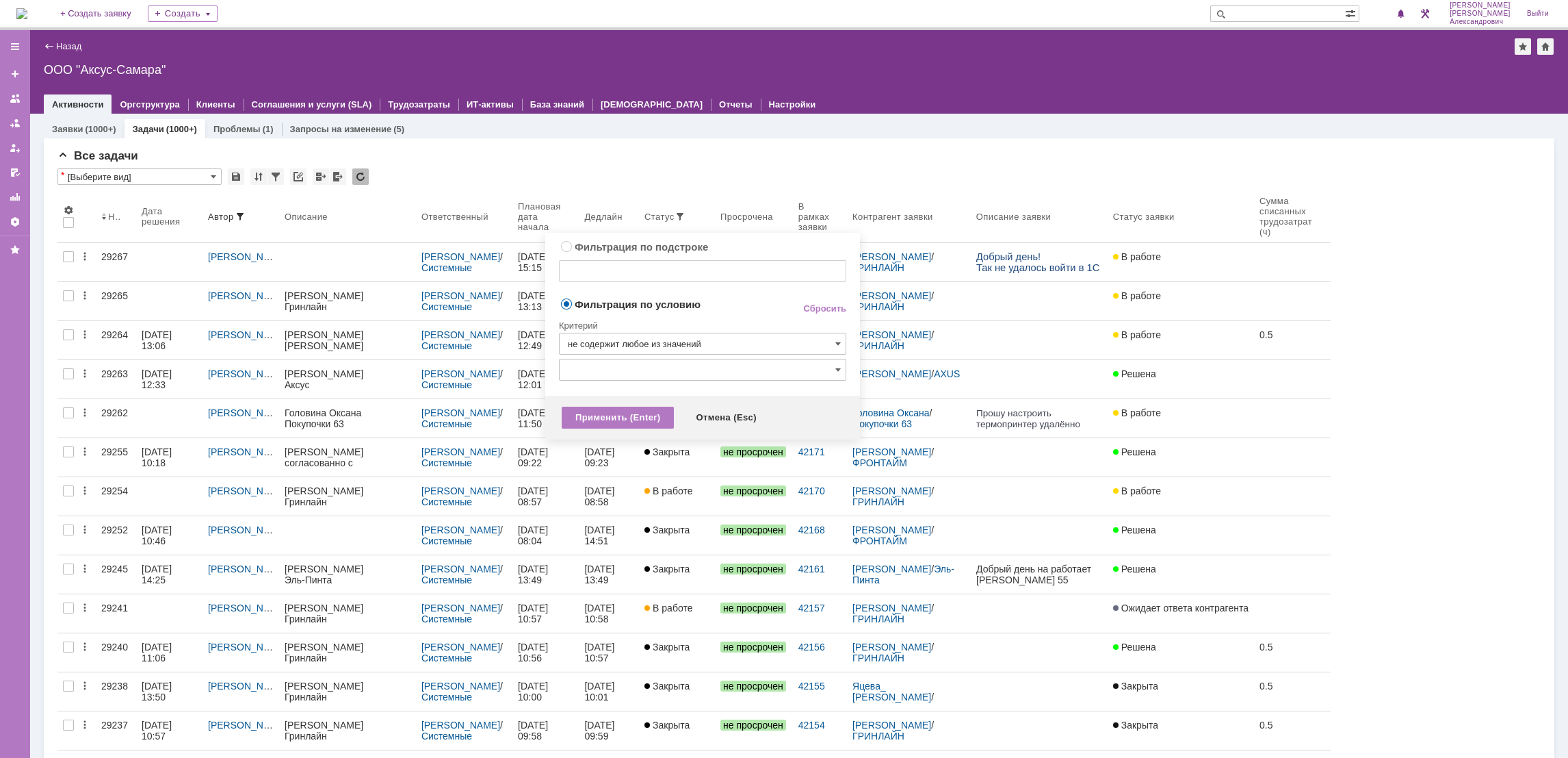
click at [826, 369] on input "text" at bounding box center [702, 369] width 287 height 22
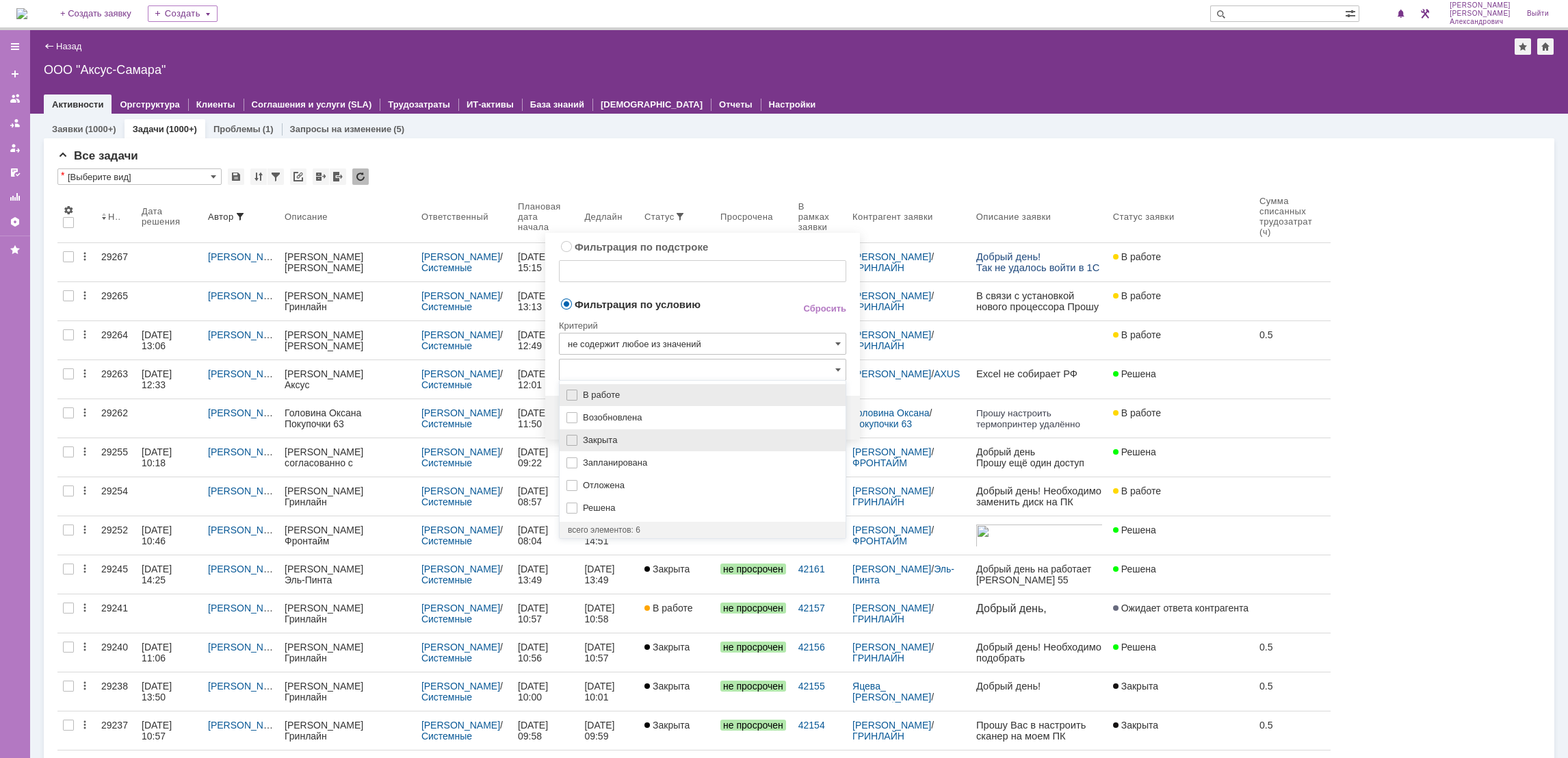
click at [704, 443] on span "Закрыта" at bounding box center [710, 440] width 254 height 11
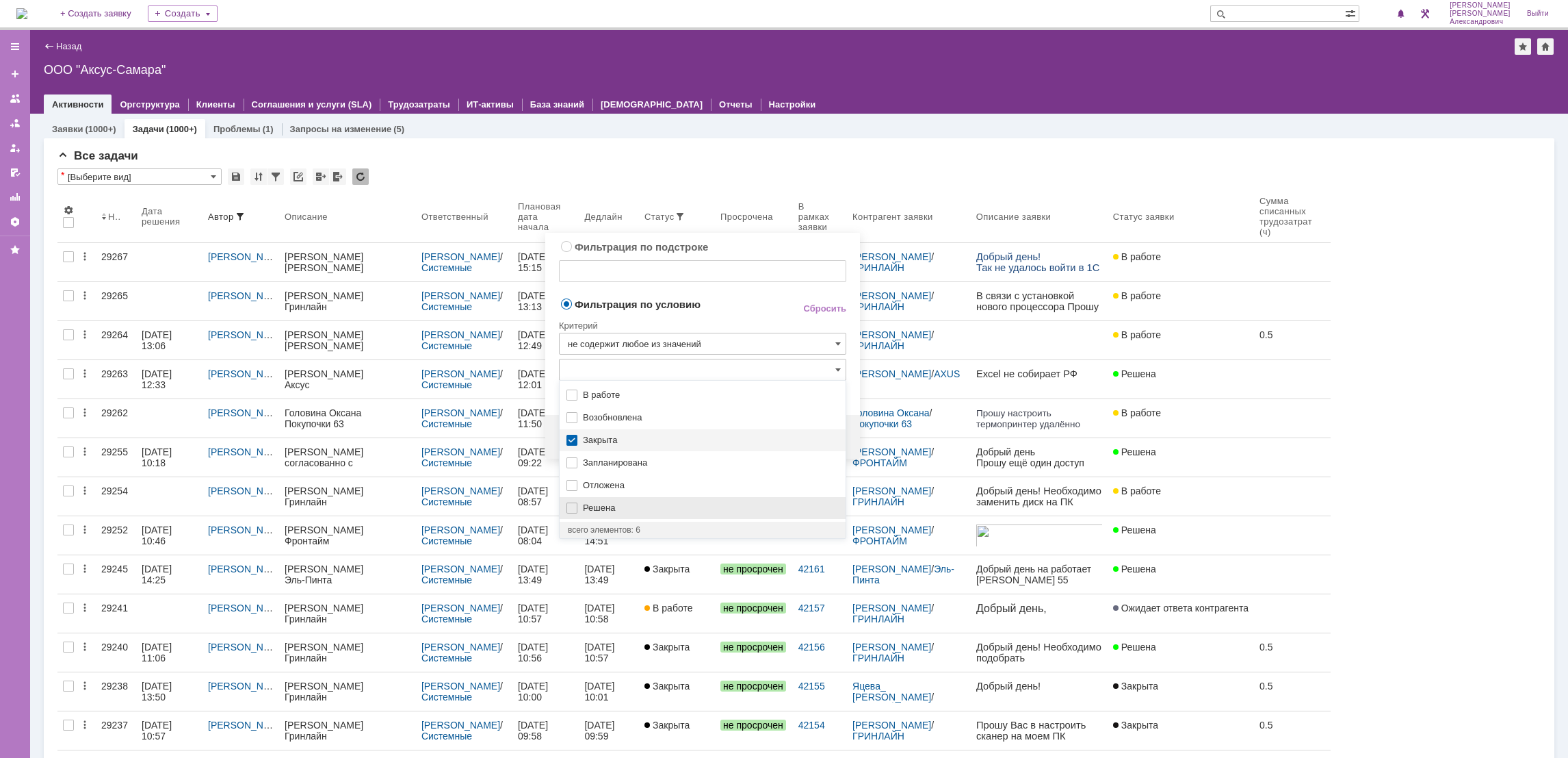
click at [651, 511] on span "Решена" at bounding box center [710, 508] width 254 height 11
click at [734, 322] on div "Критерий" at bounding box center [702, 323] width 287 height 18
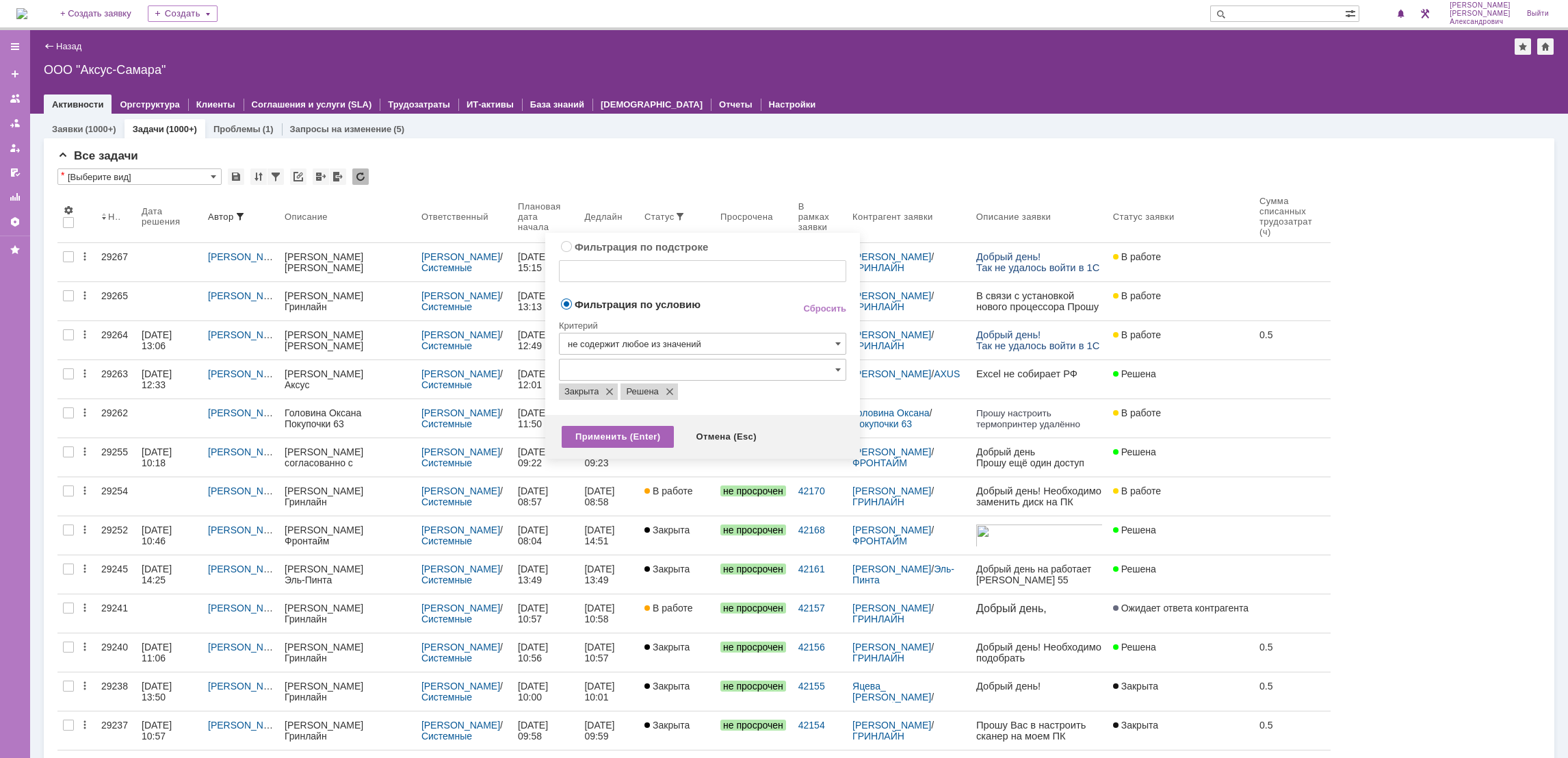
click at [634, 435] on div "Применить (Enter)" at bounding box center [617, 436] width 112 height 22
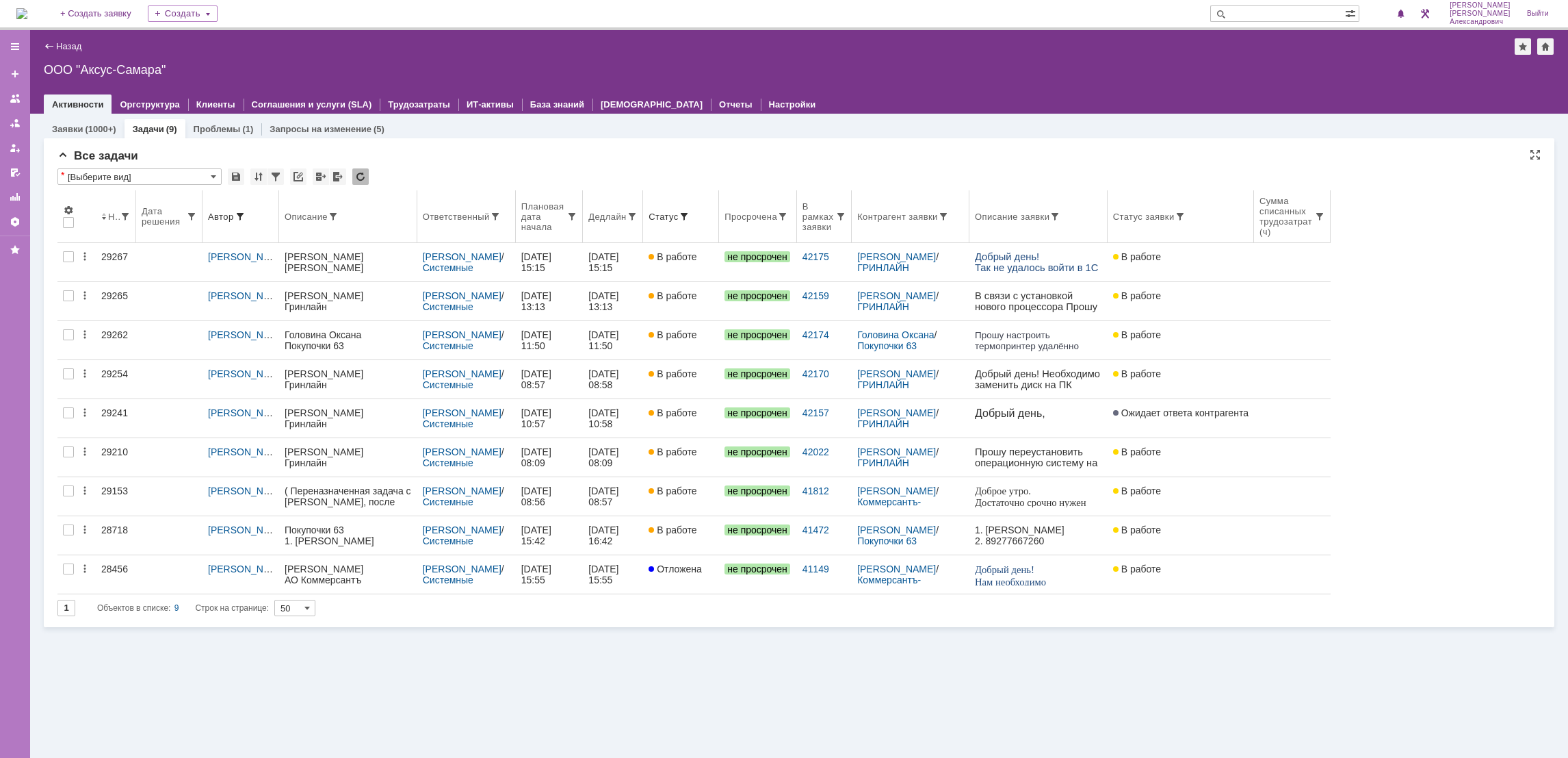
click at [626, 227] on th "Дедлайн" at bounding box center [613, 216] width 60 height 53
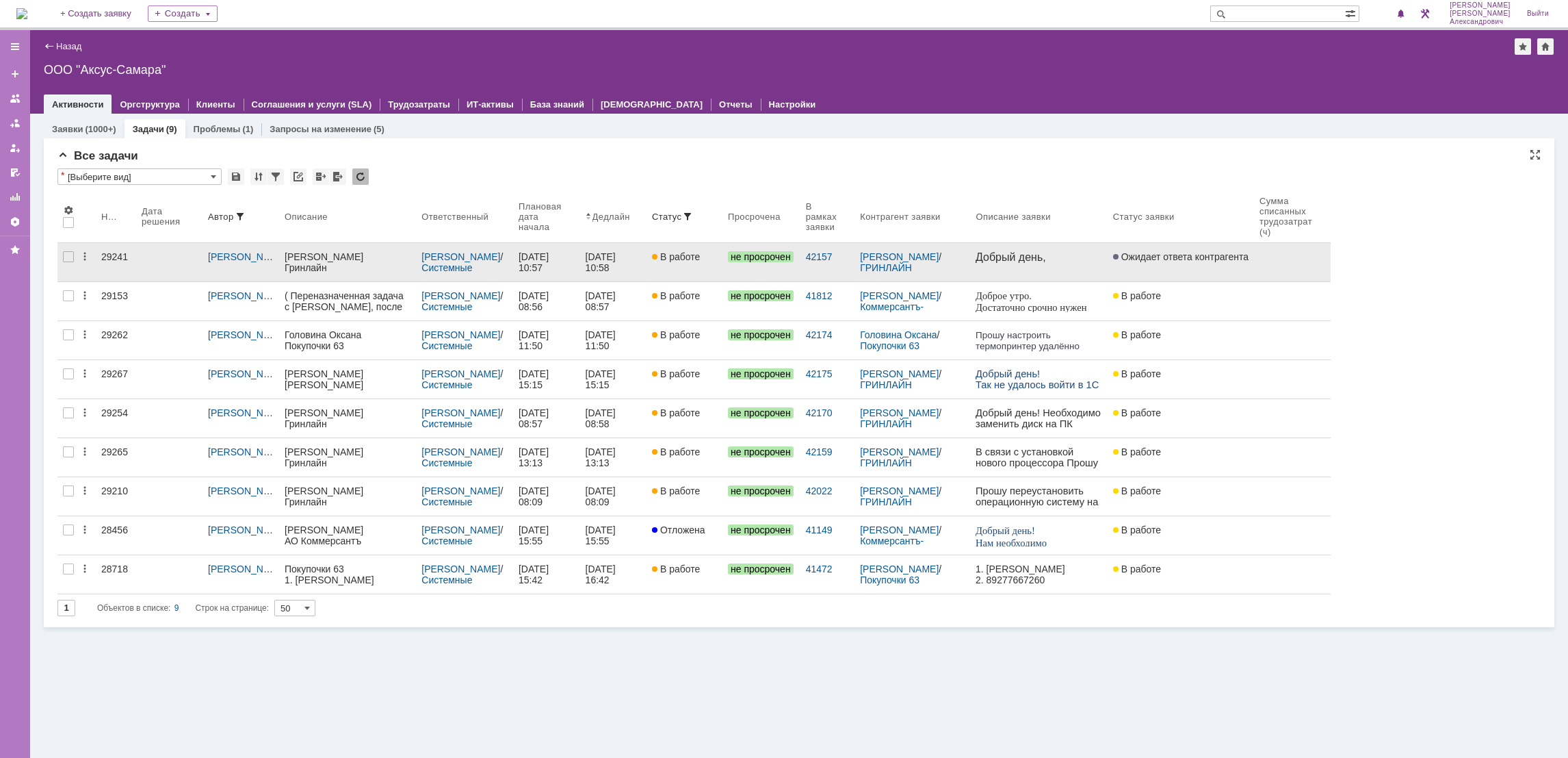
click at [621, 274] on link "09.10.2025 10:58" at bounding box center [613, 262] width 66 height 38
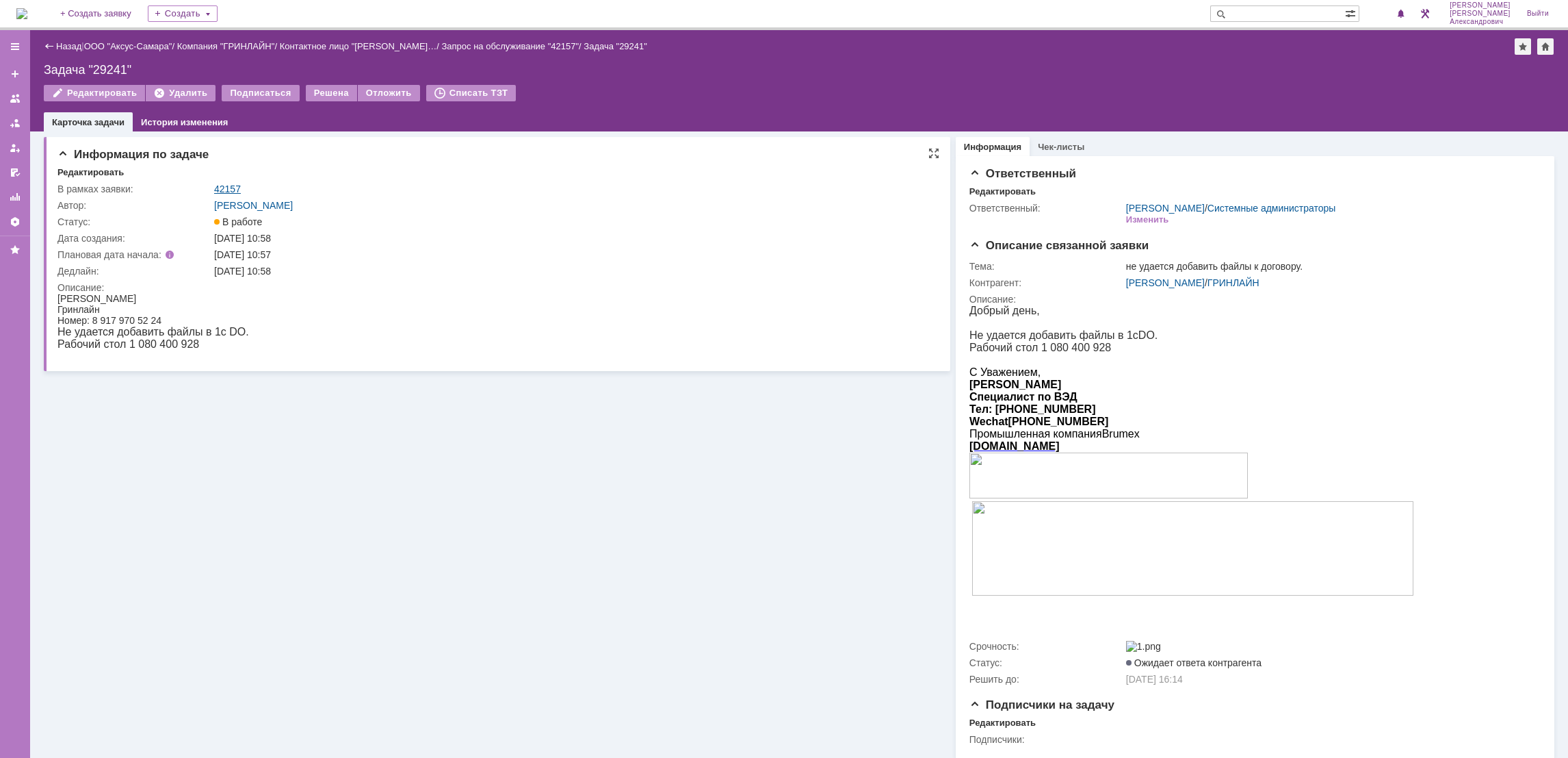
click at [228, 184] on link "42157" at bounding box center [227, 188] width 27 height 11
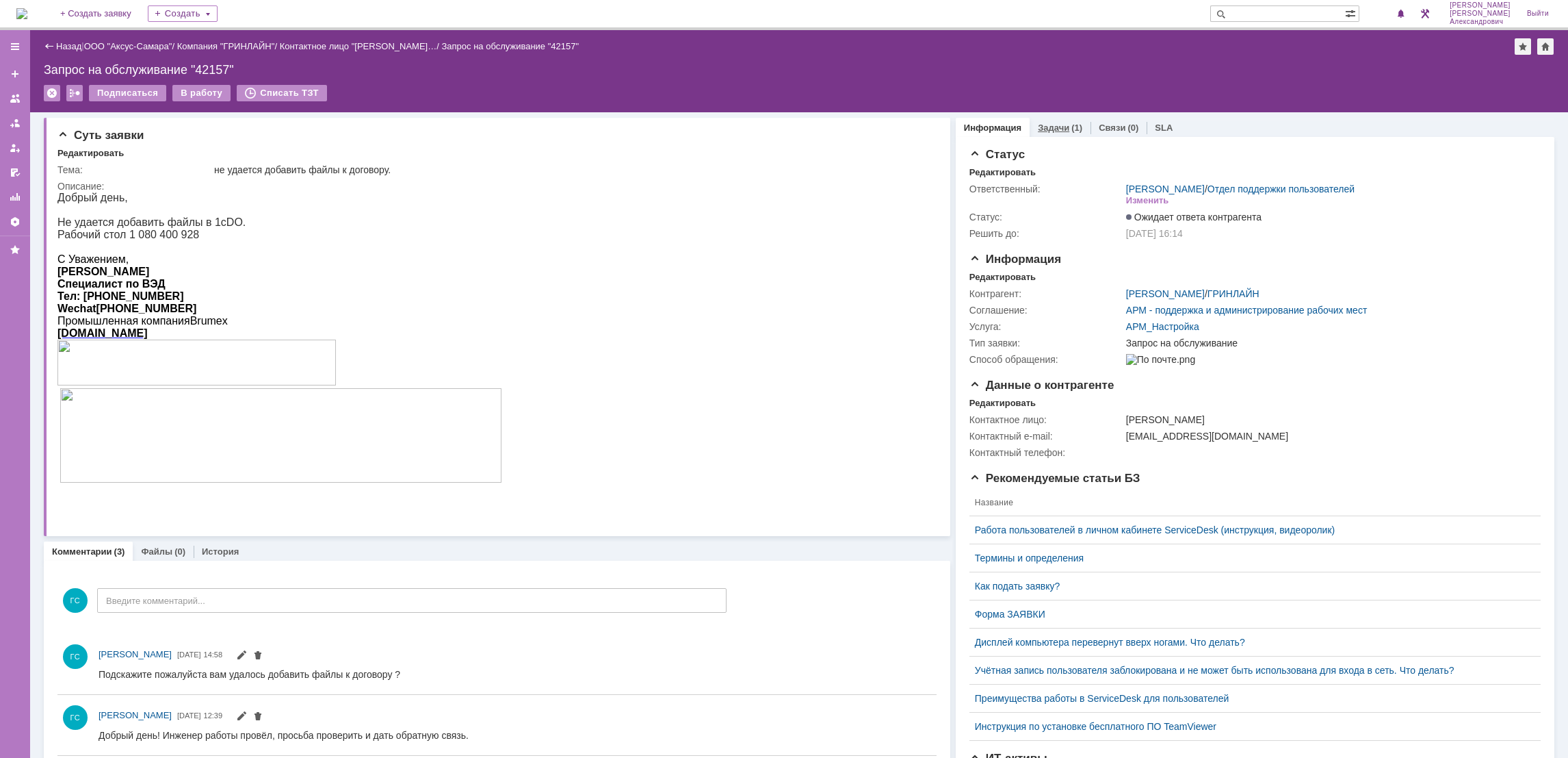
click at [1050, 130] on link "Задачи" at bounding box center [1053, 128] width 31 height 10
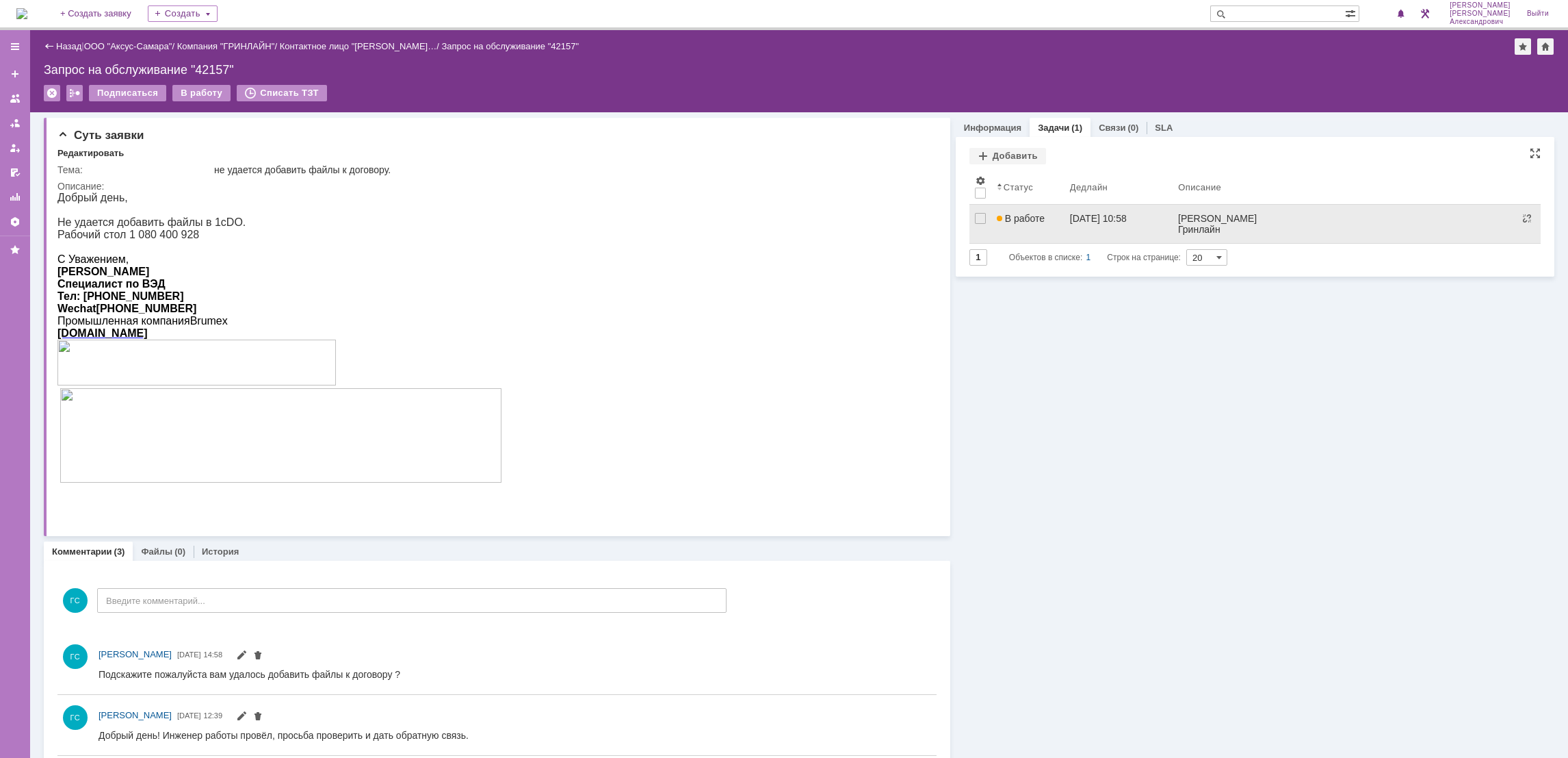
click at [1044, 214] on div "В работе" at bounding box center [1028, 218] width 62 height 11
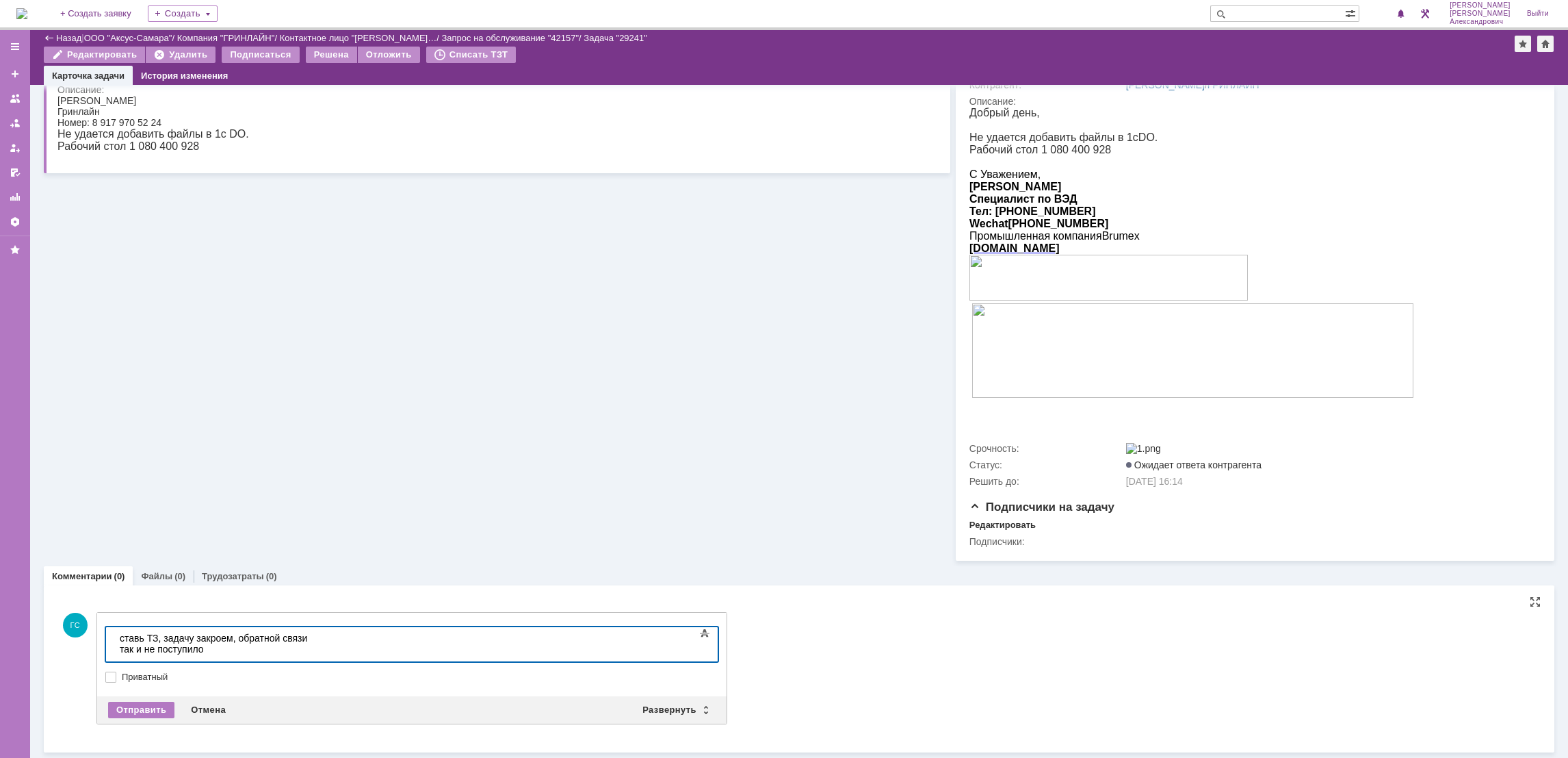
scroll to position [154, 0]
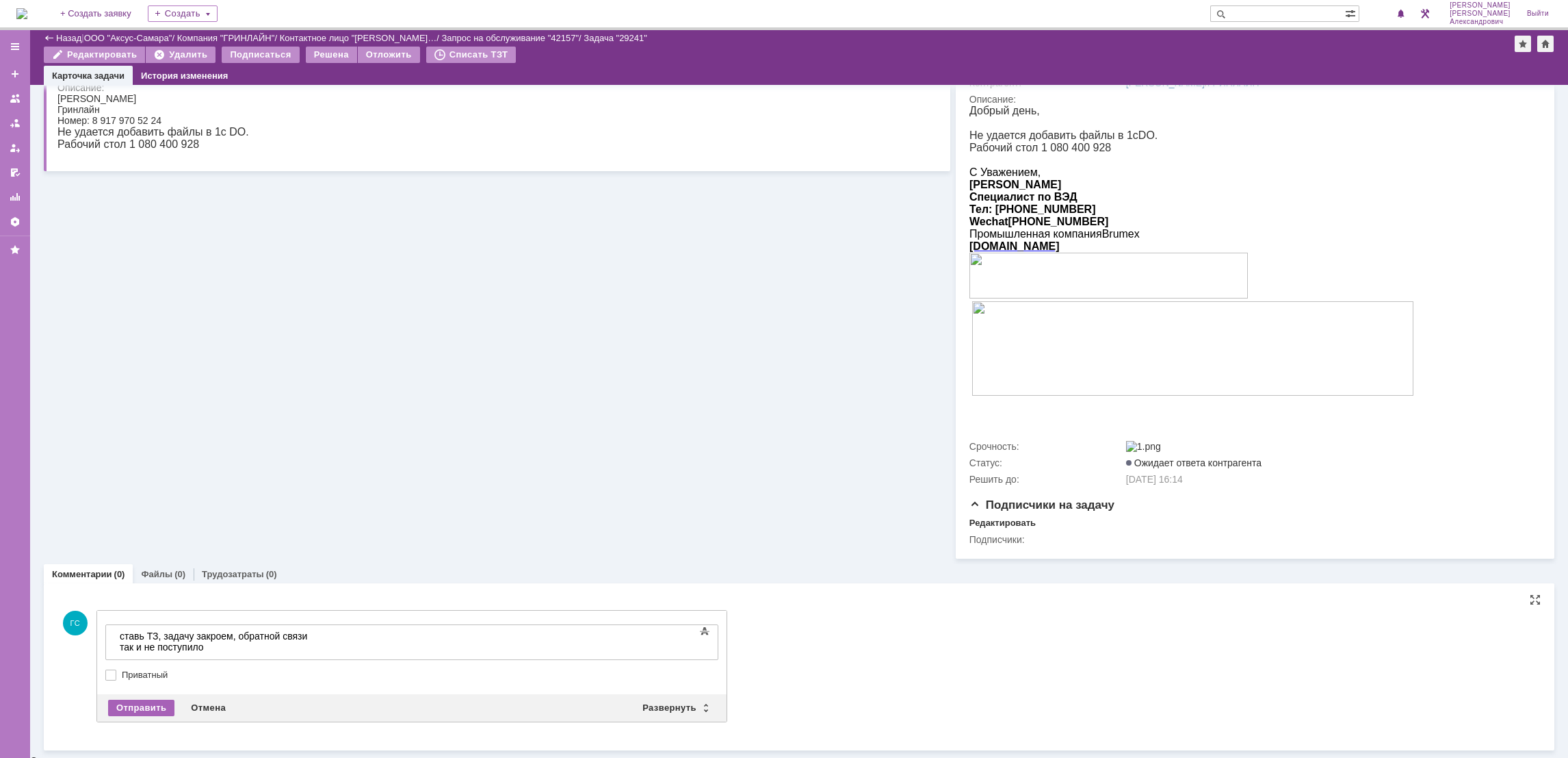
click at [136, 706] on div "Отправить" at bounding box center [141, 708] width 66 height 16
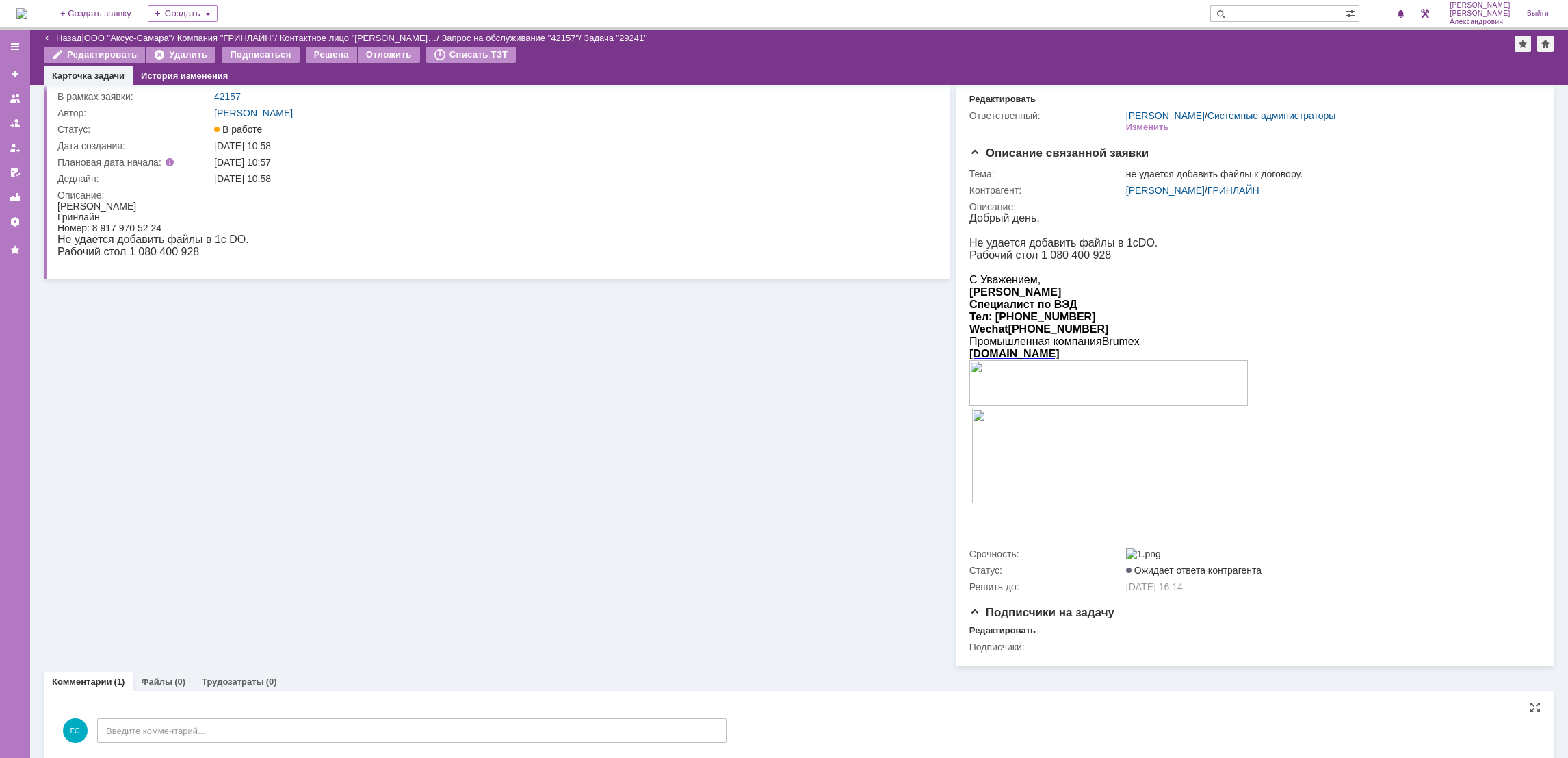
scroll to position [0, 0]
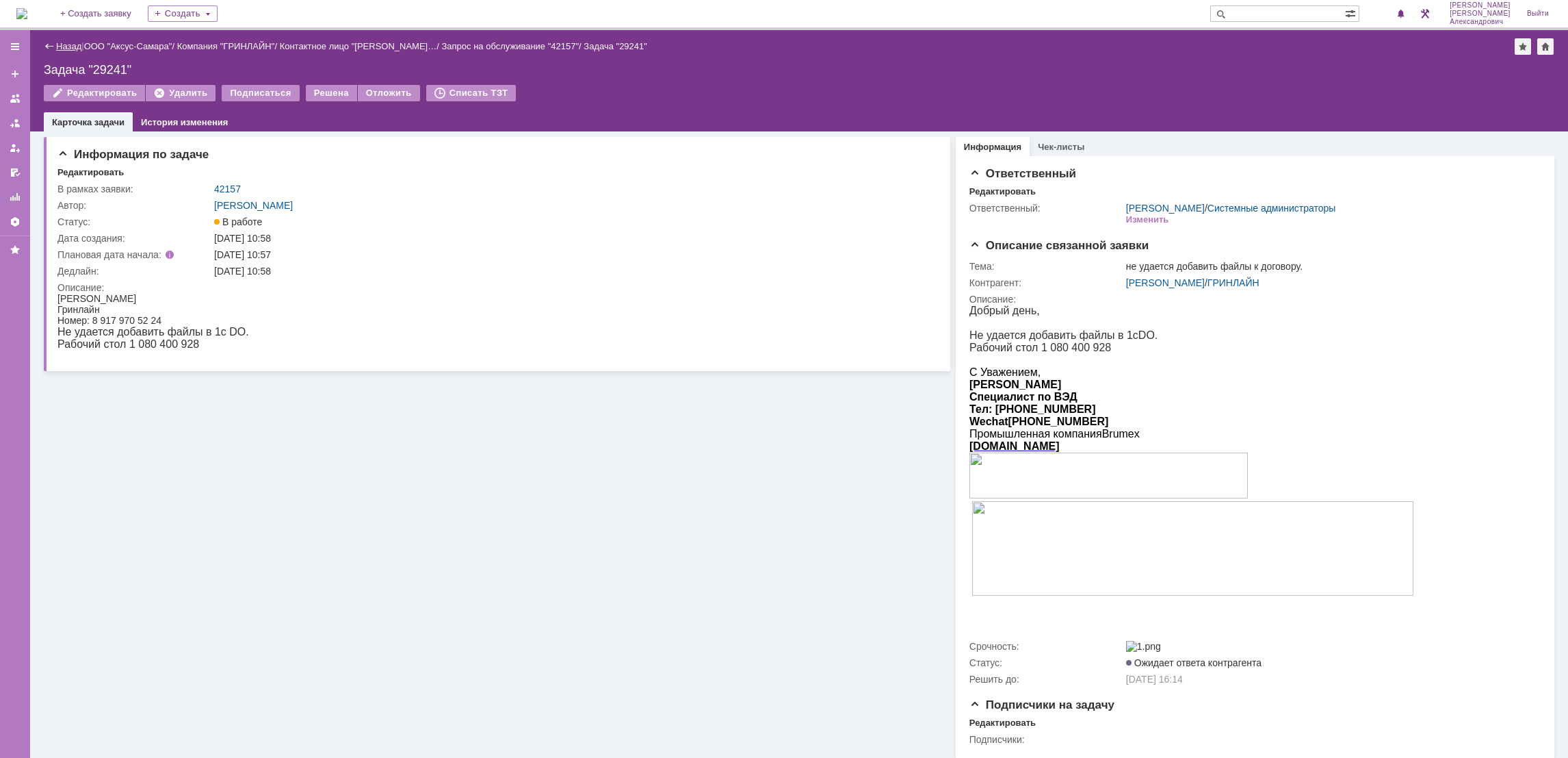
click at [65, 45] on link "Назад" at bounding box center [69, 46] width 25 height 10
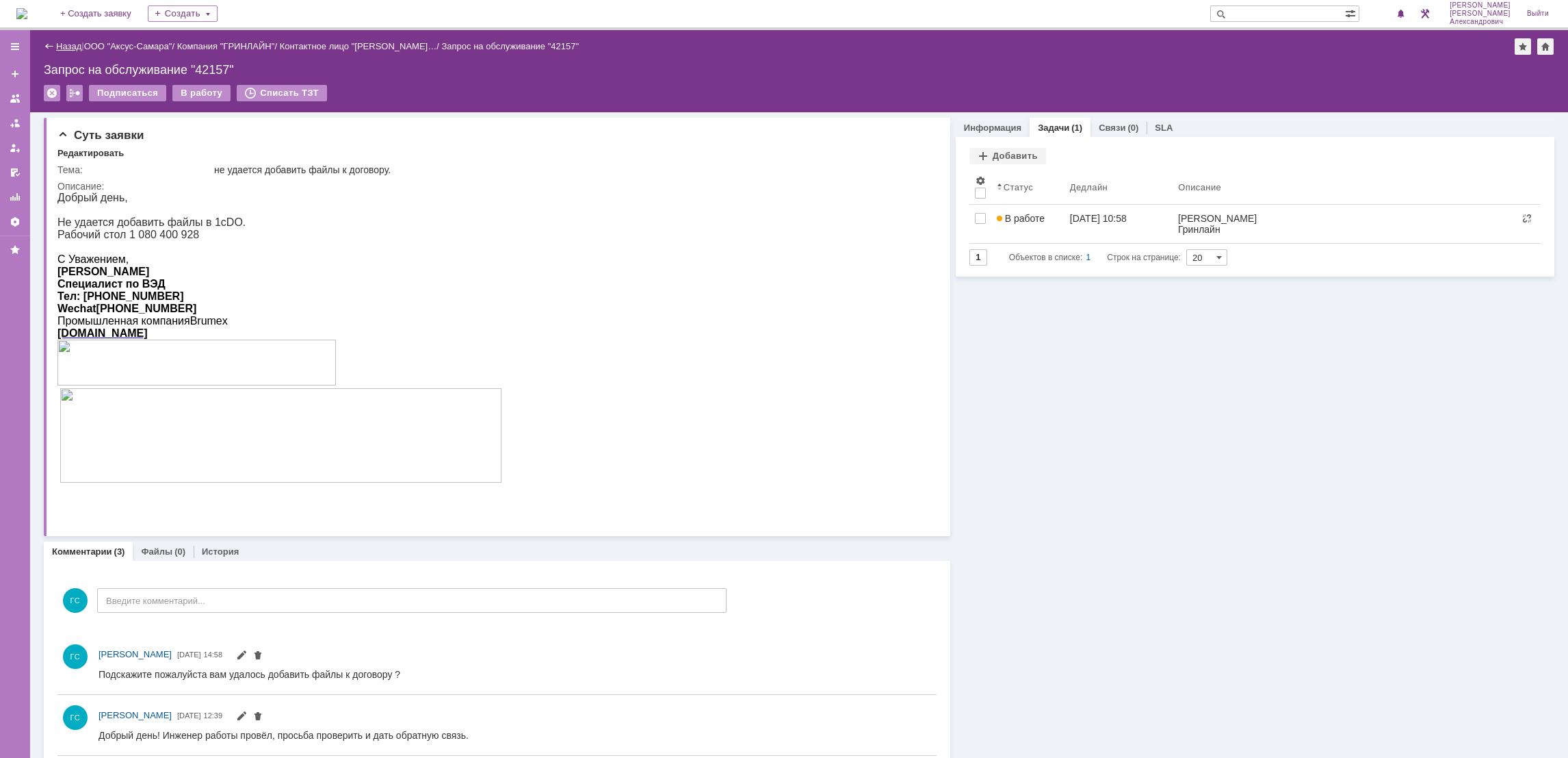
click at [72, 44] on link "Назад" at bounding box center [69, 46] width 25 height 10
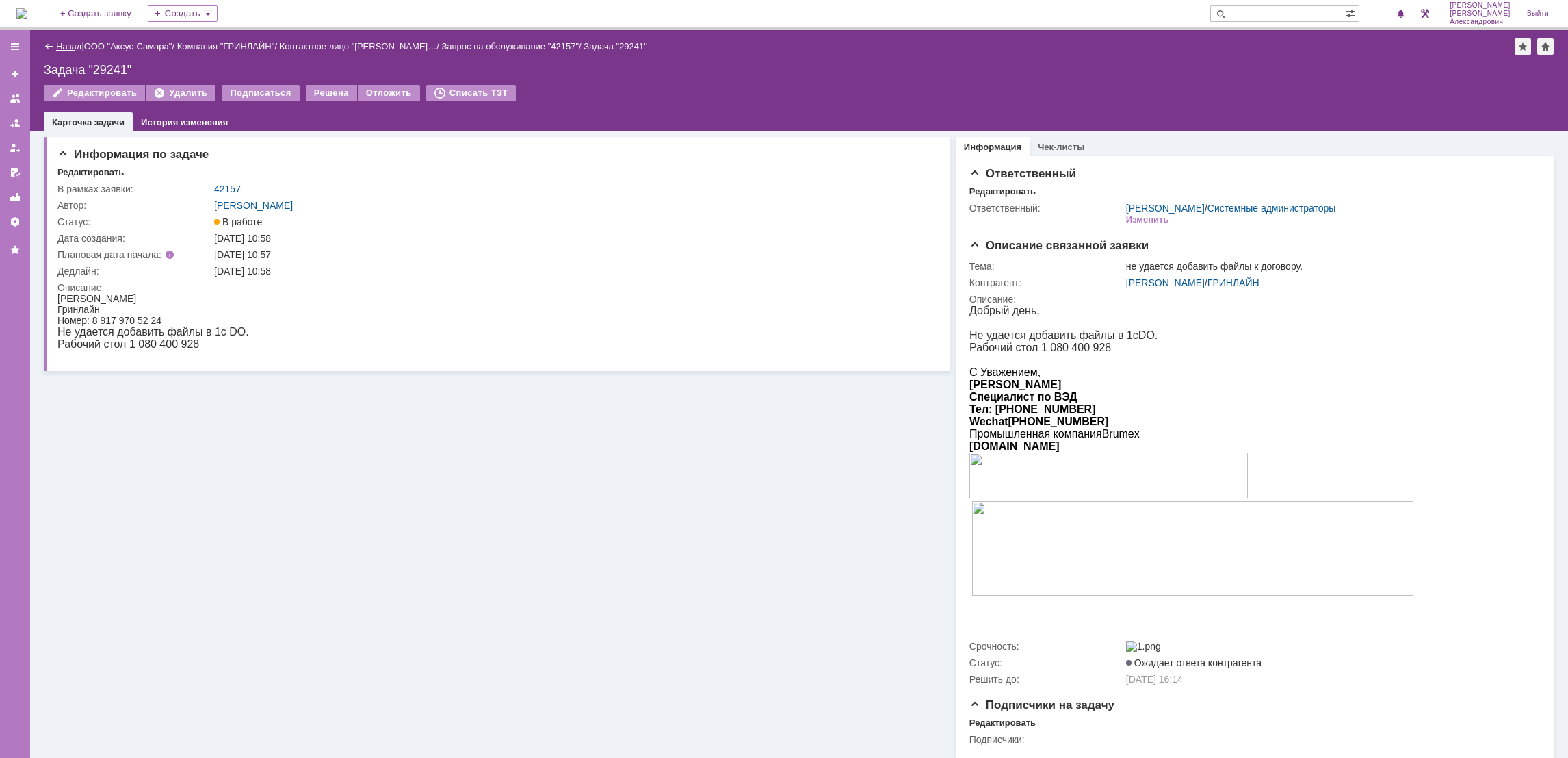
click at [67, 50] on link "Назад" at bounding box center [69, 46] width 25 height 10
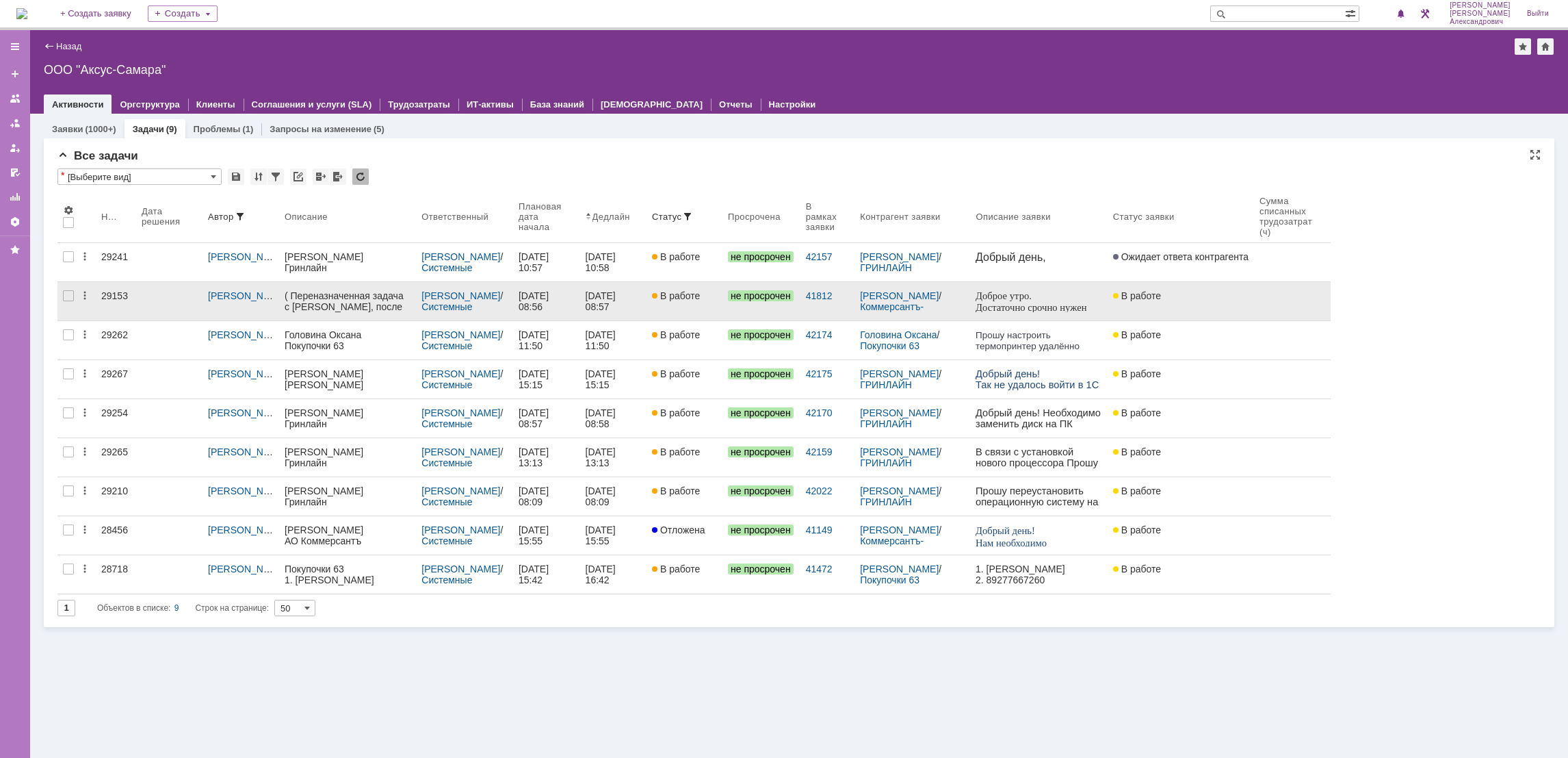
click at [692, 304] on link "В работе" at bounding box center [685, 301] width 76 height 38
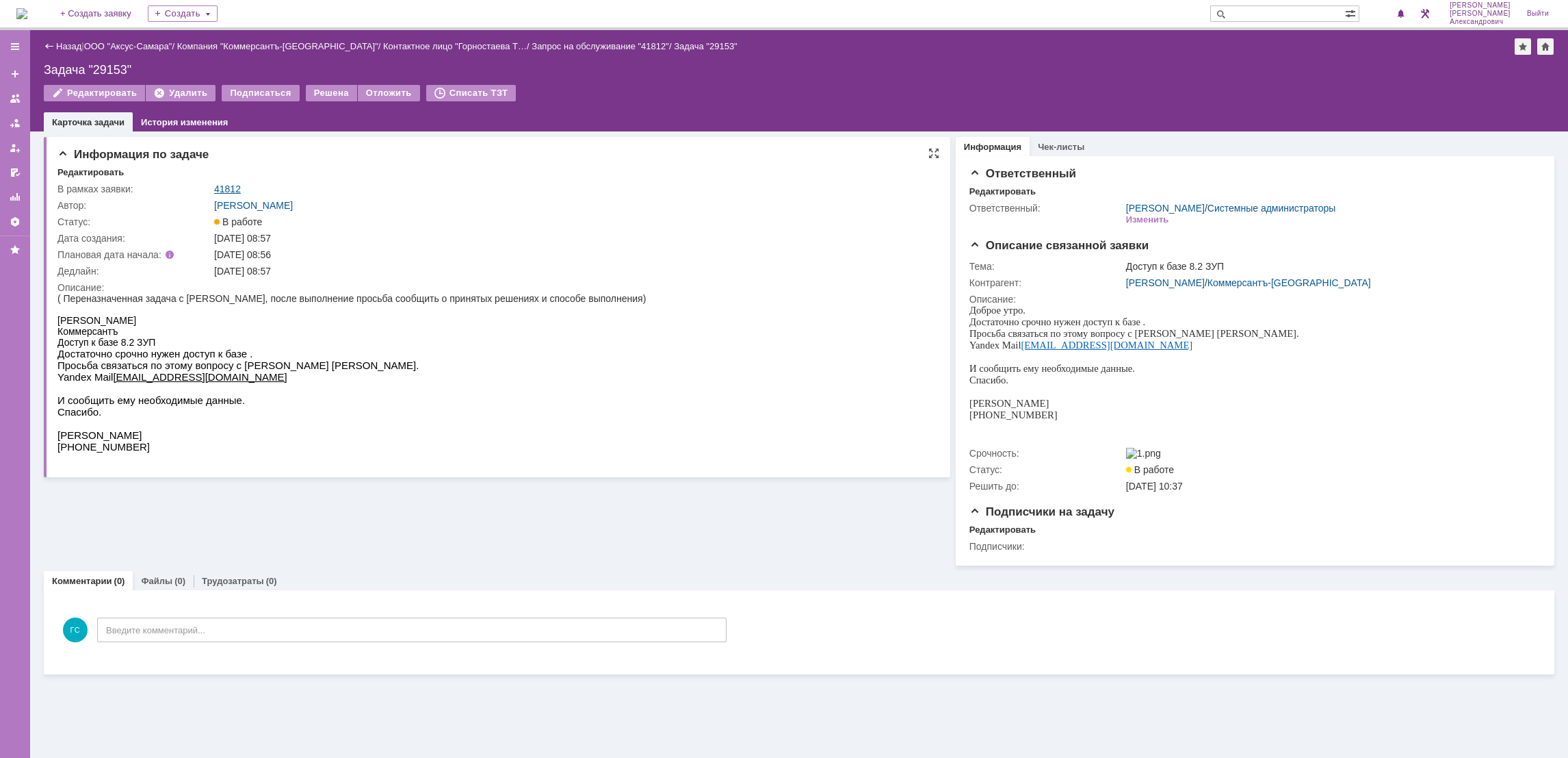
click at [231, 189] on link "41812" at bounding box center [227, 188] width 27 height 11
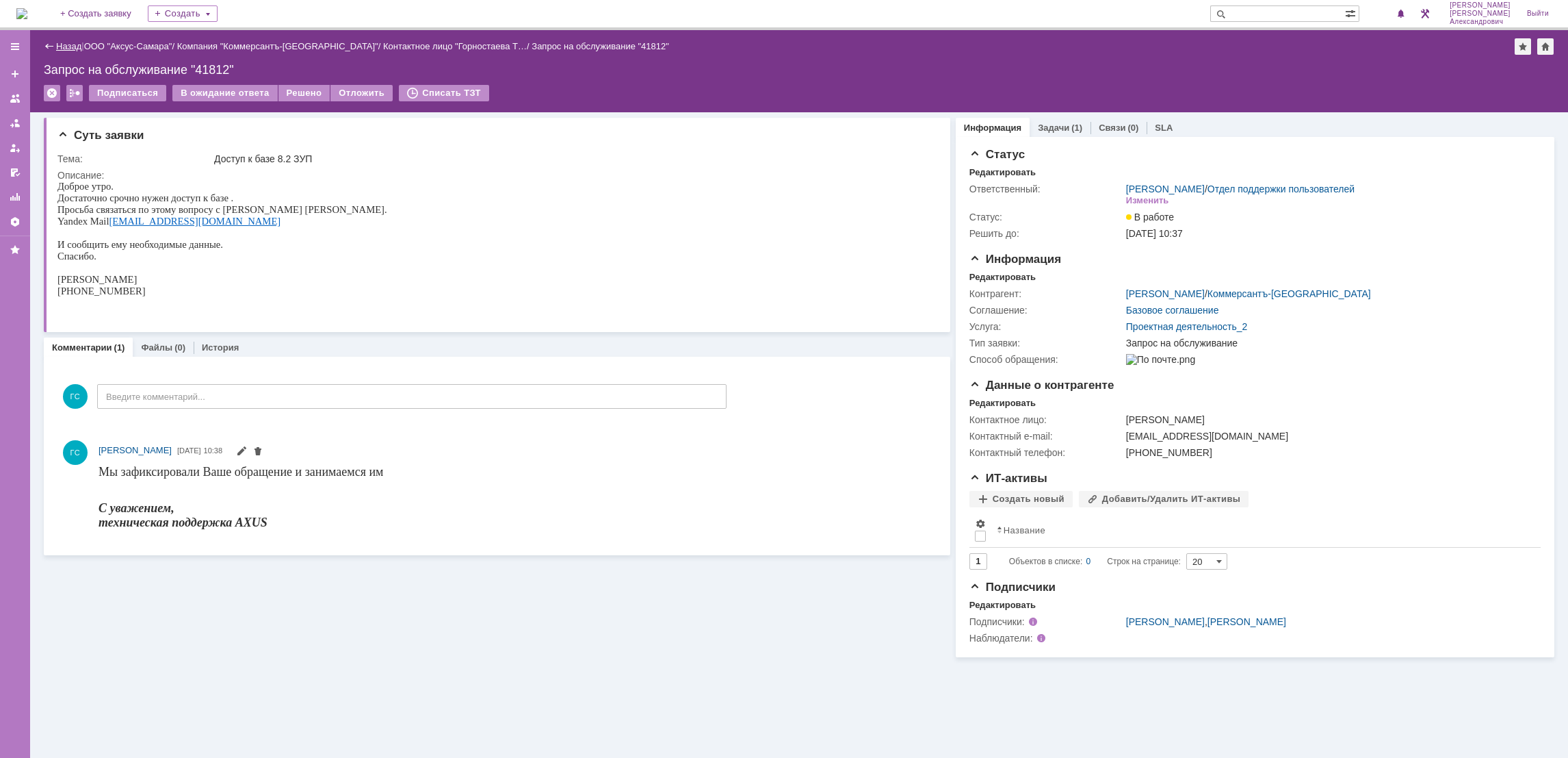
click at [63, 50] on link "Назад" at bounding box center [69, 46] width 25 height 10
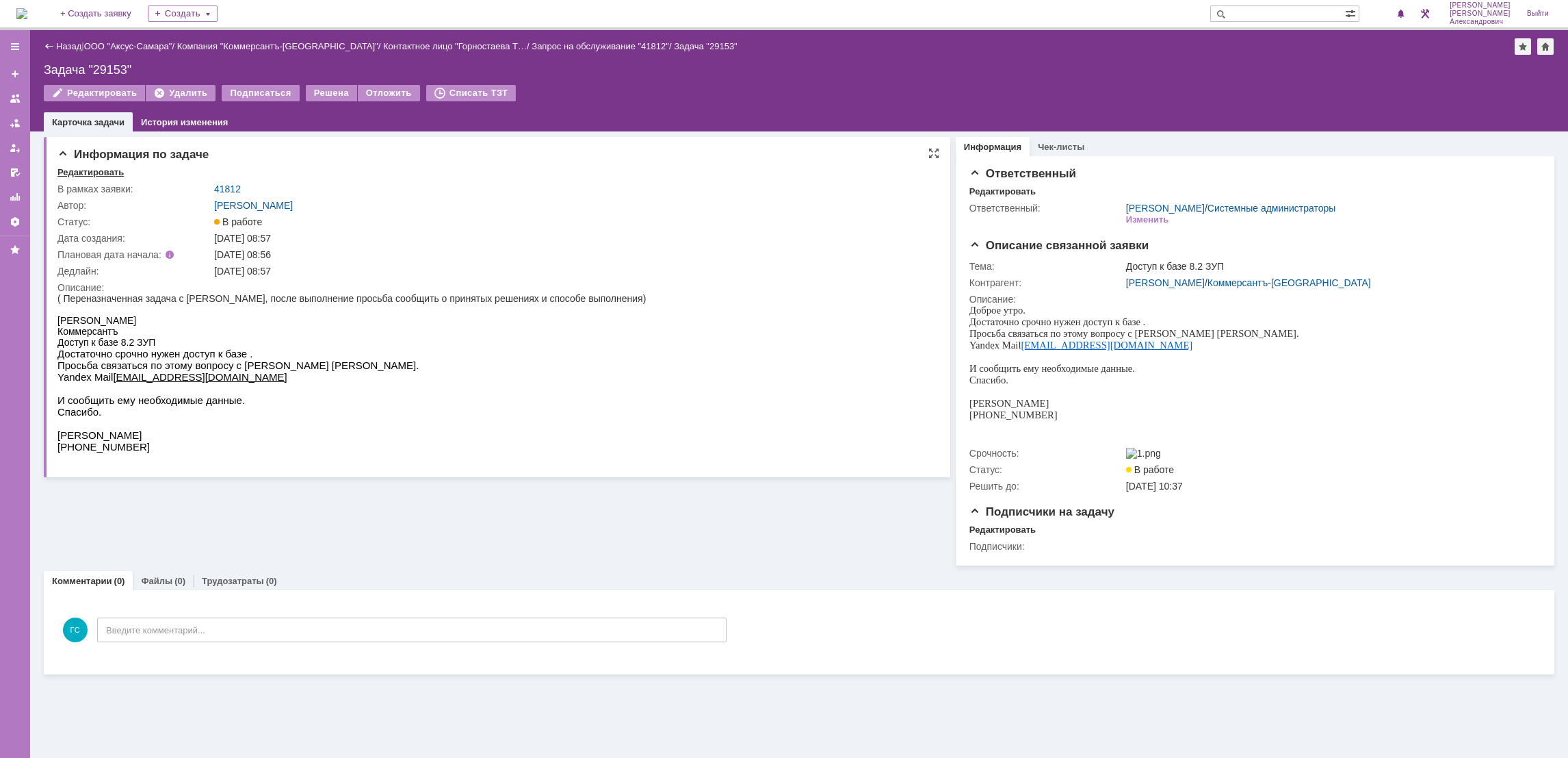
click at [88, 171] on div "Редактировать" at bounding box center [90, 172] width 66 height 11
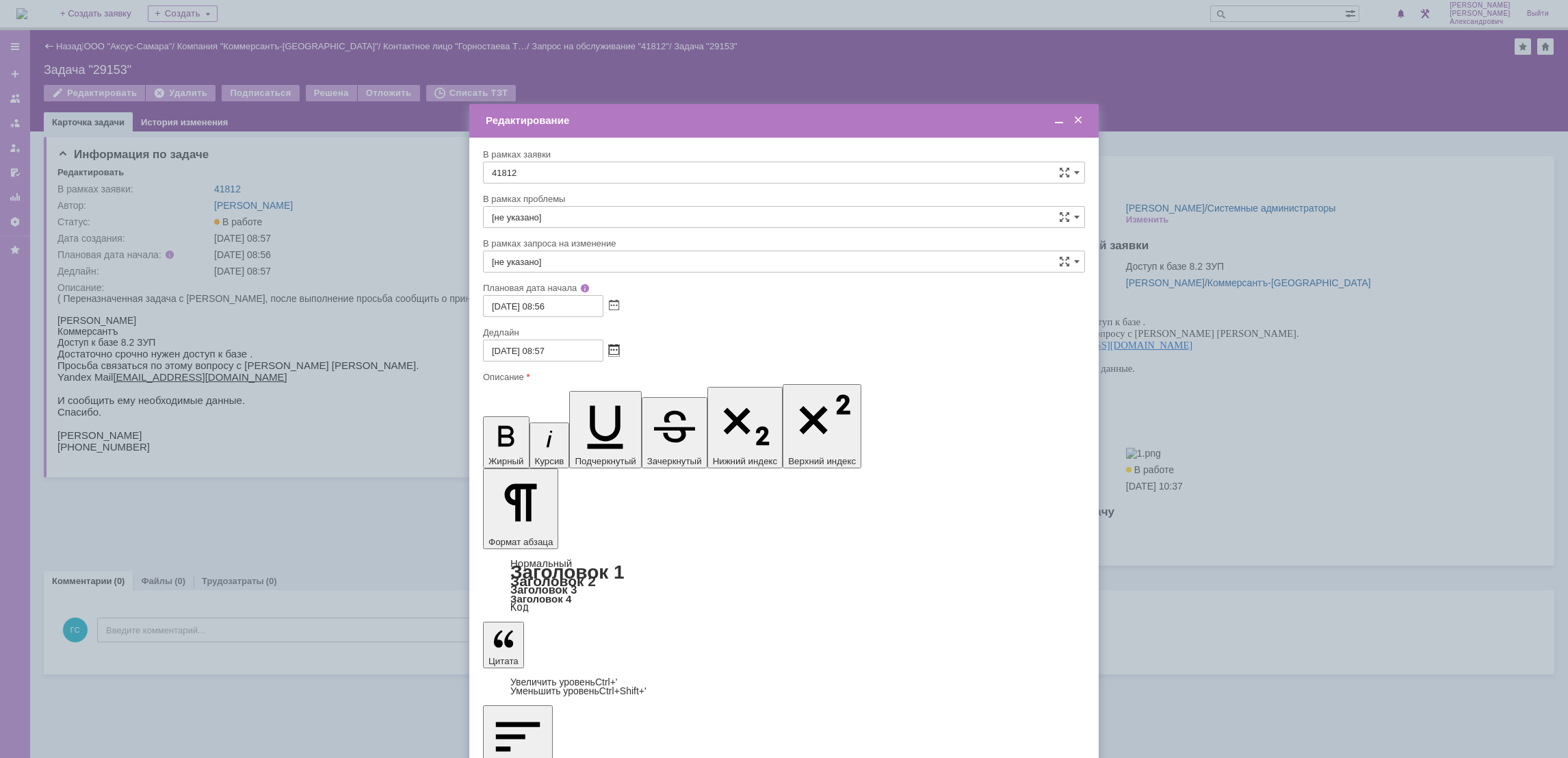
click at [614, 350] on span at bounding box center [614, 350] width 10 height 11
click at [571, 430] on div "17" at bounding box center [575, 430] width 14 height 11
type input "[DATE] 08:57"
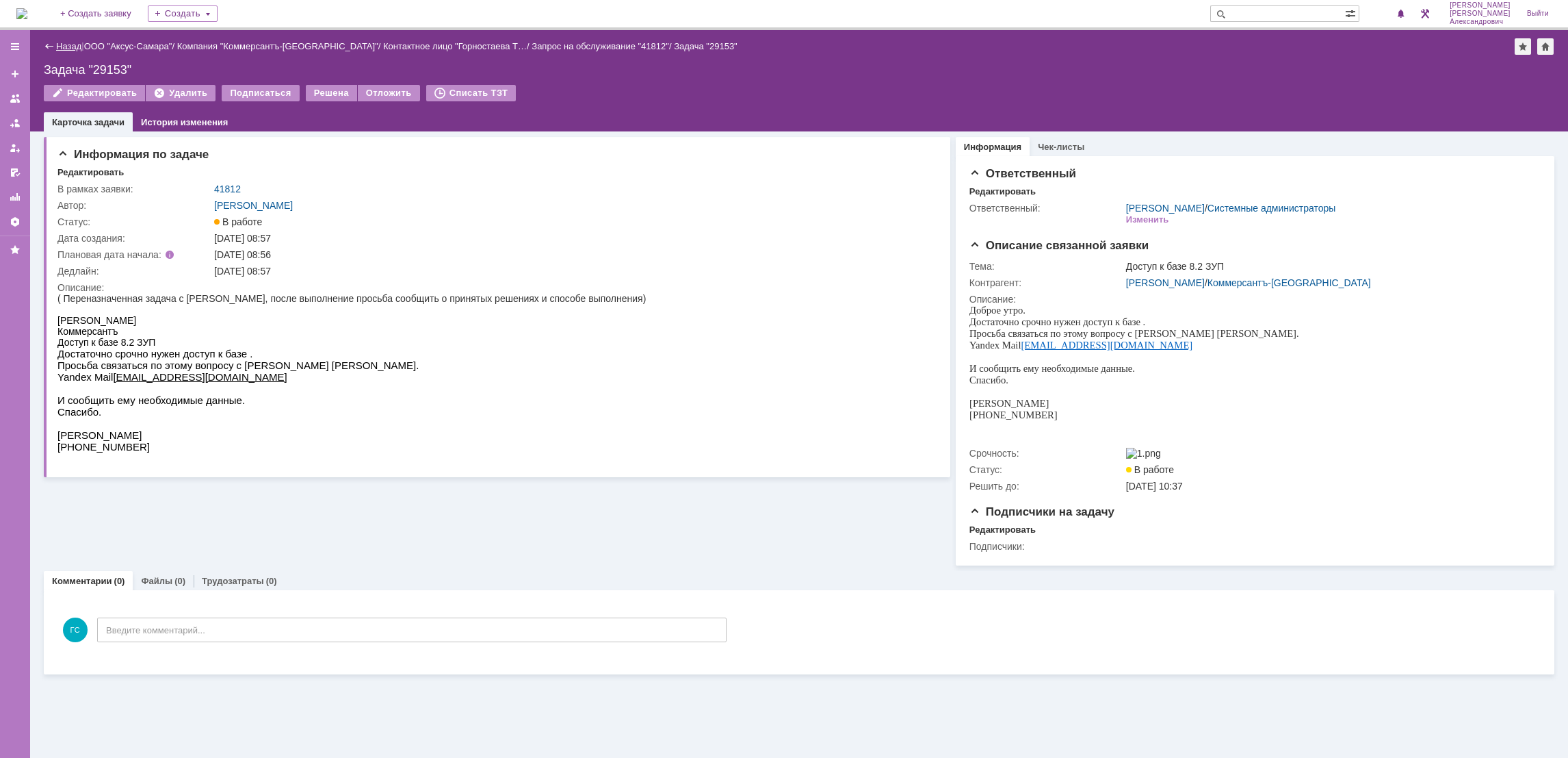
click at [59, 49] on link "Назад" at bounding box center [69, 46] width 25 height 10
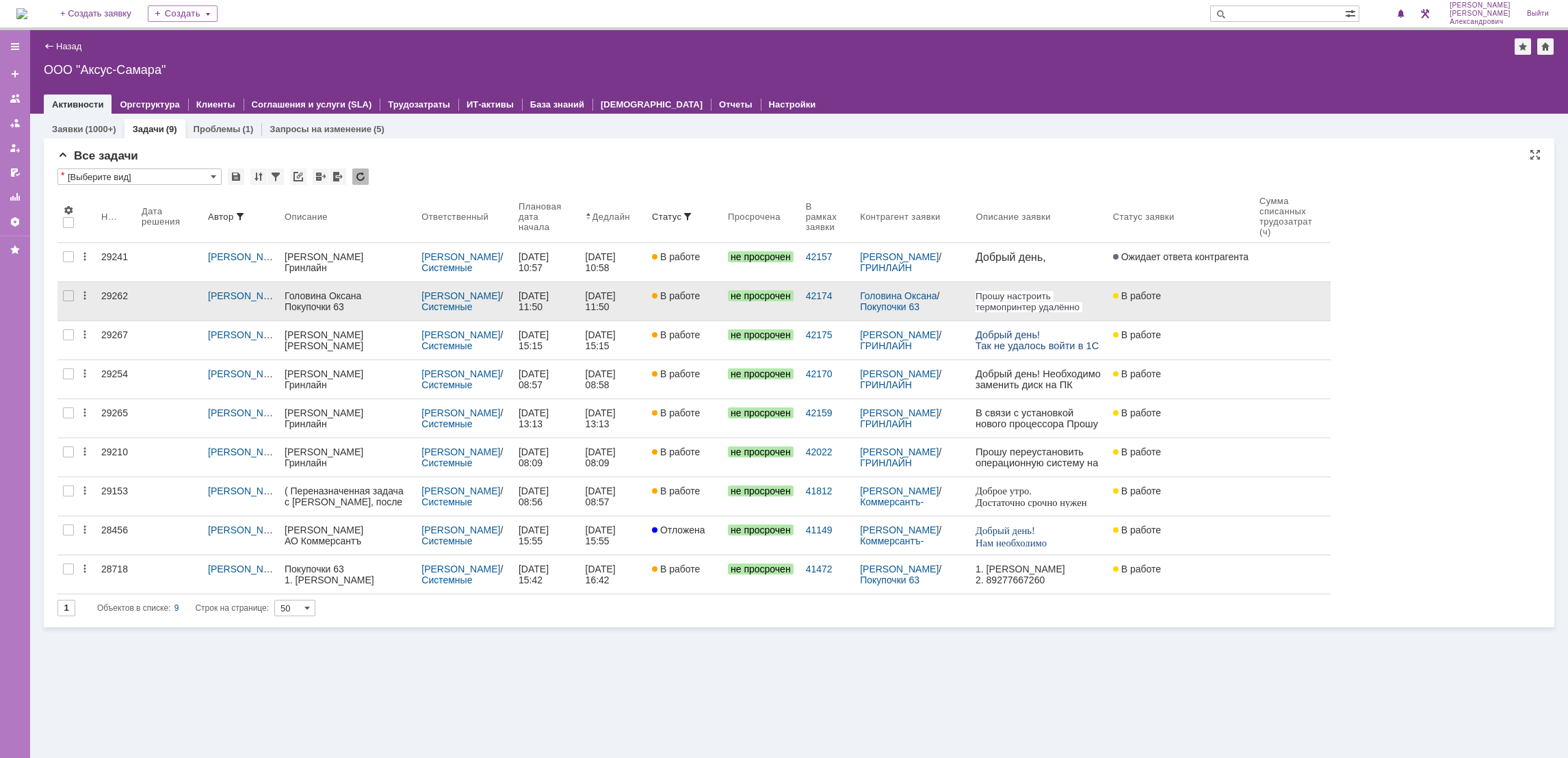
click at [709, 307] on link "В работе" at bounding box center [685, 301] width 76 height 38
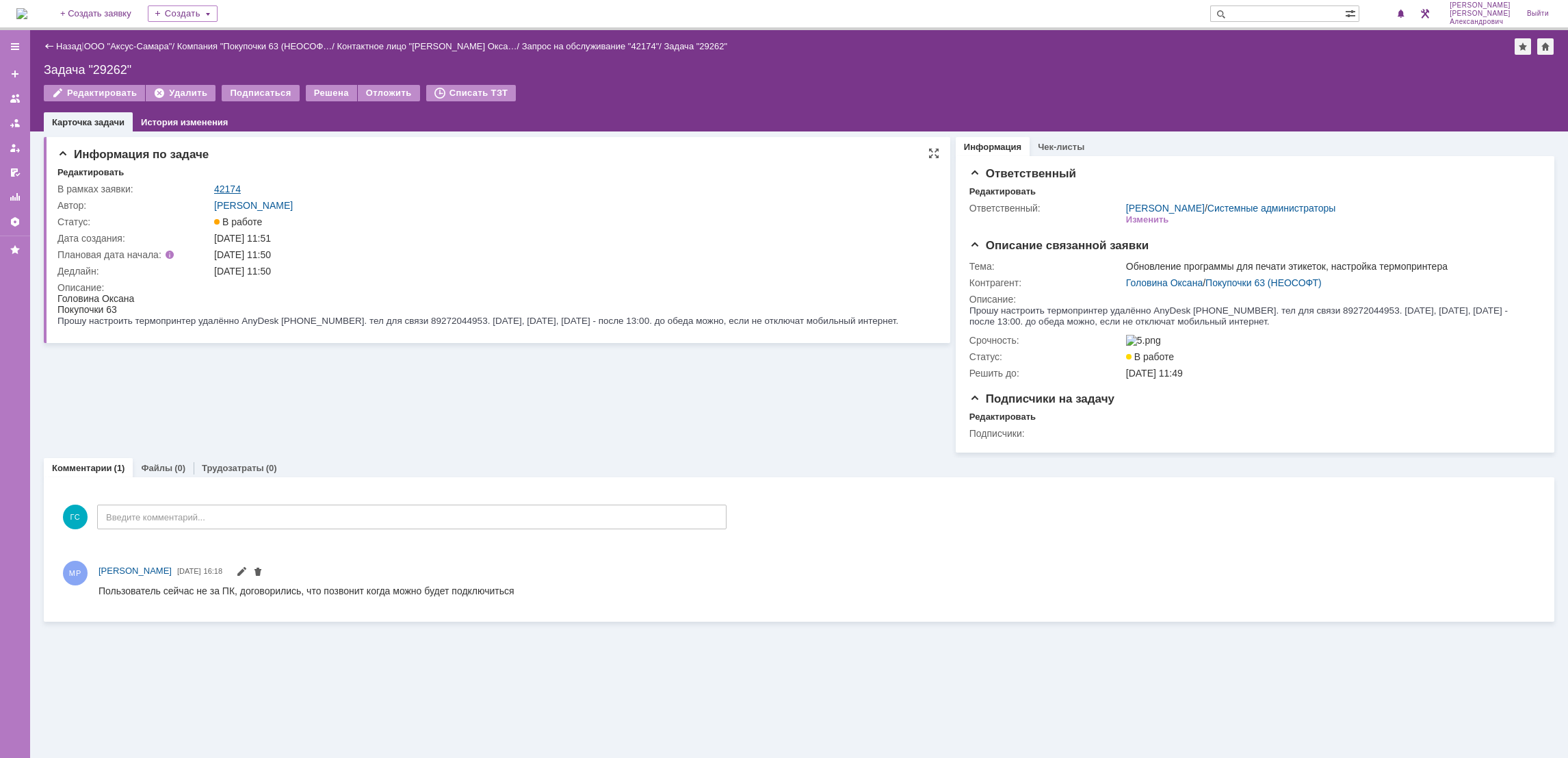
click at [236, 183] on link "42174" at bounding box center [227, 188] width 27 height 11
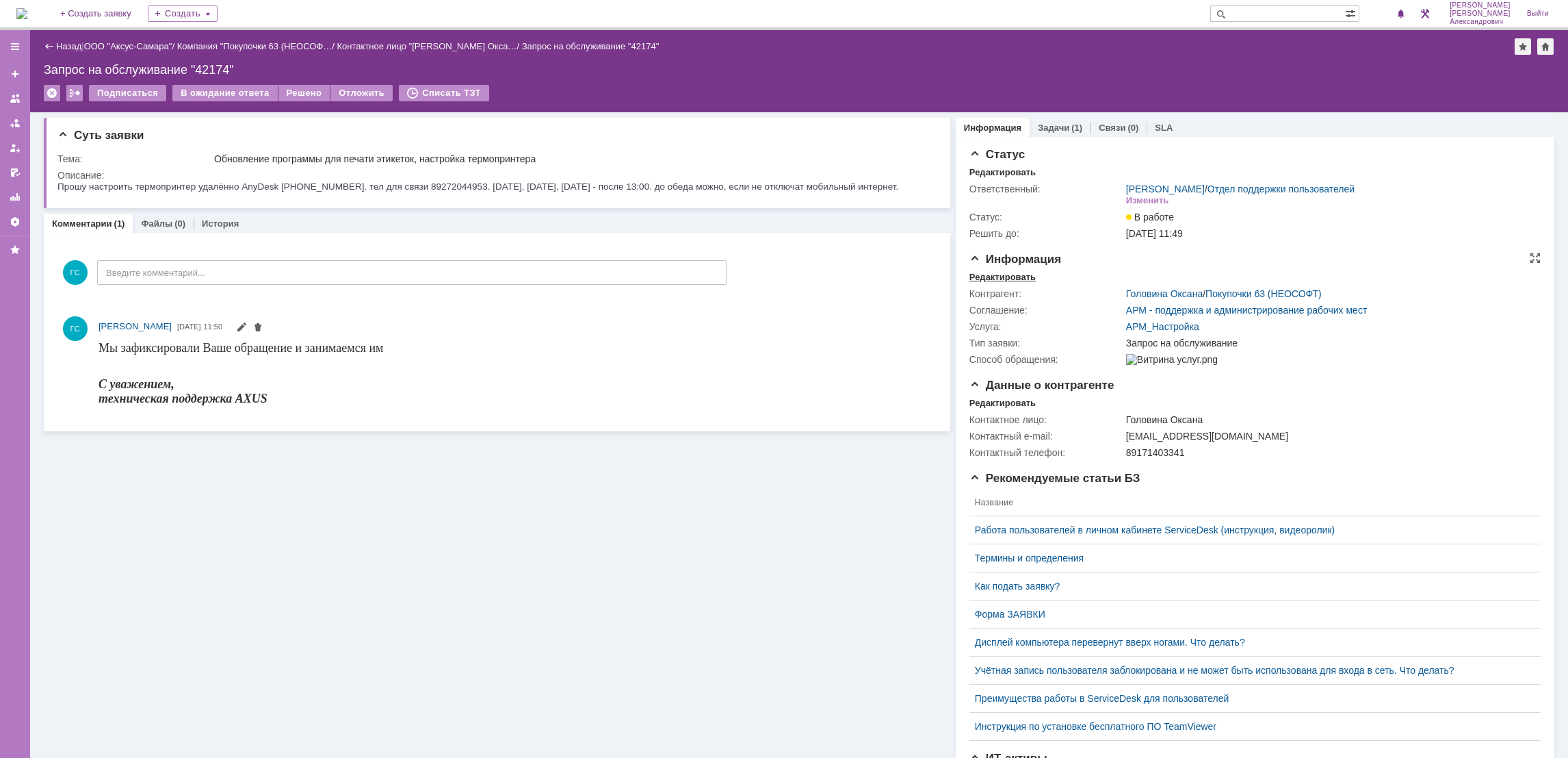
click at [974, 280] on div "Редактировать" at bounding box center [1002, 277] width 66 height 11
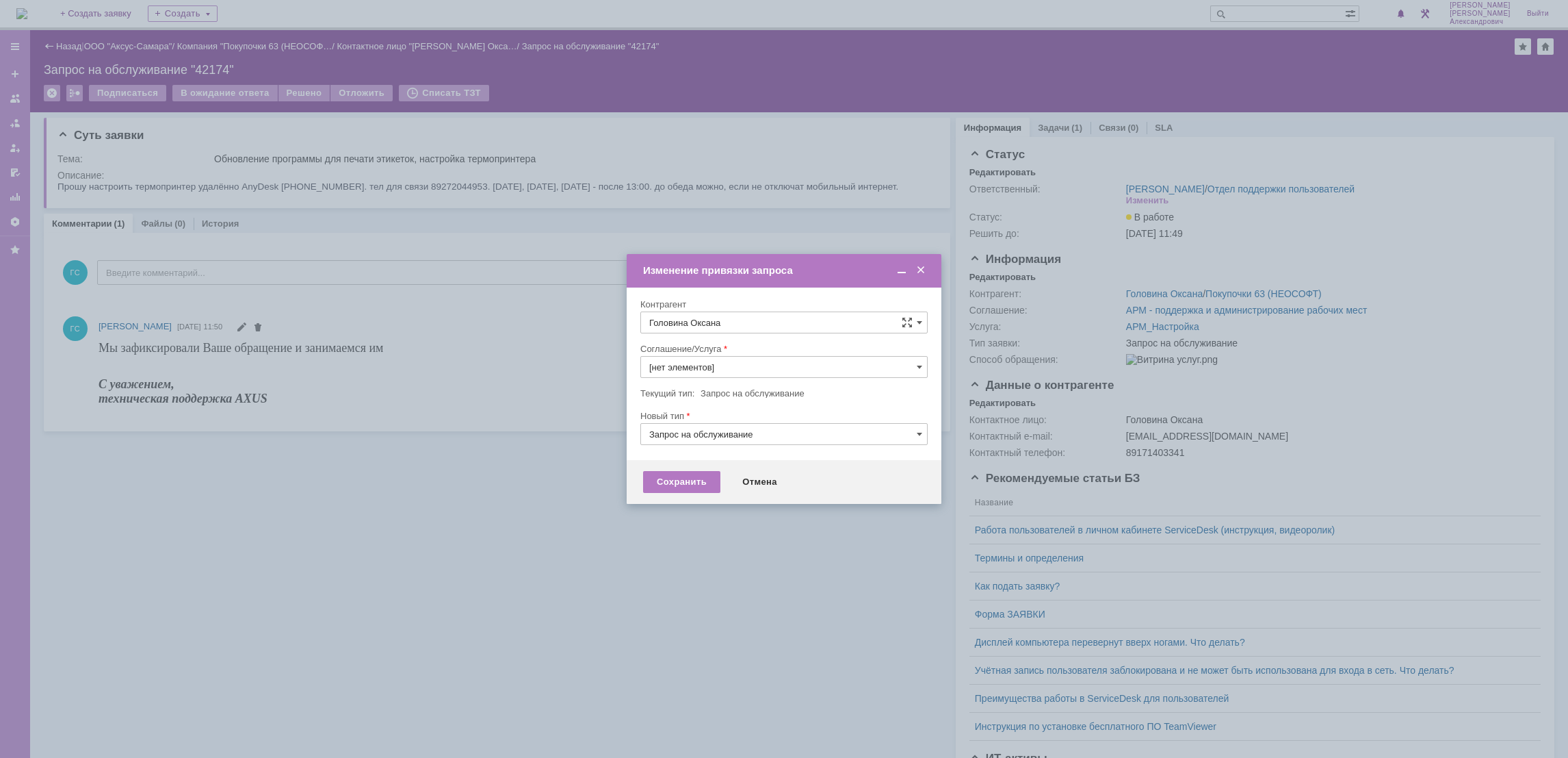
type input "АРМ_Настройка"
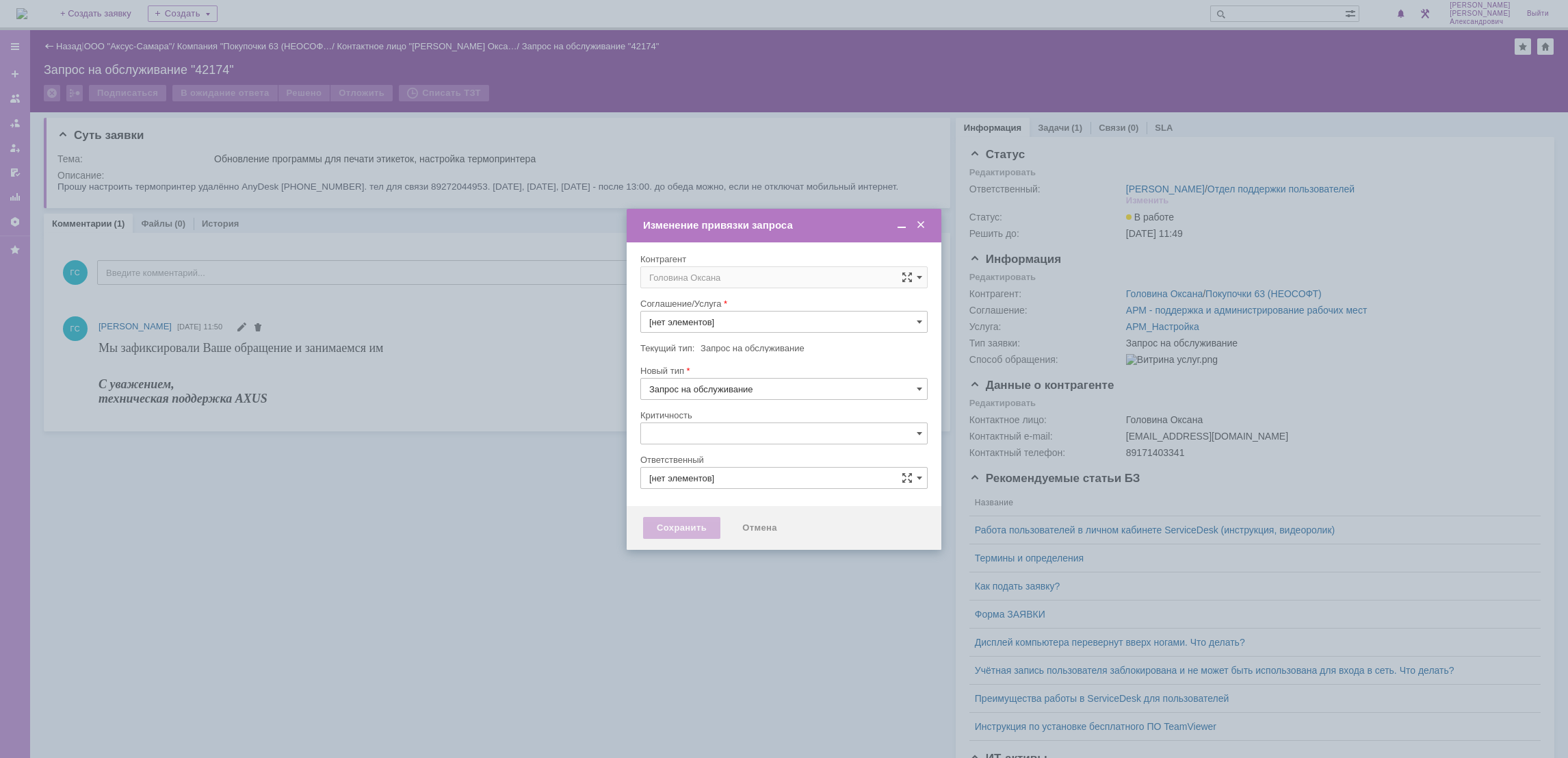
type input "АРМ_Настройка"
type input "[не указано]"
type input "[PERSON_NAME]"
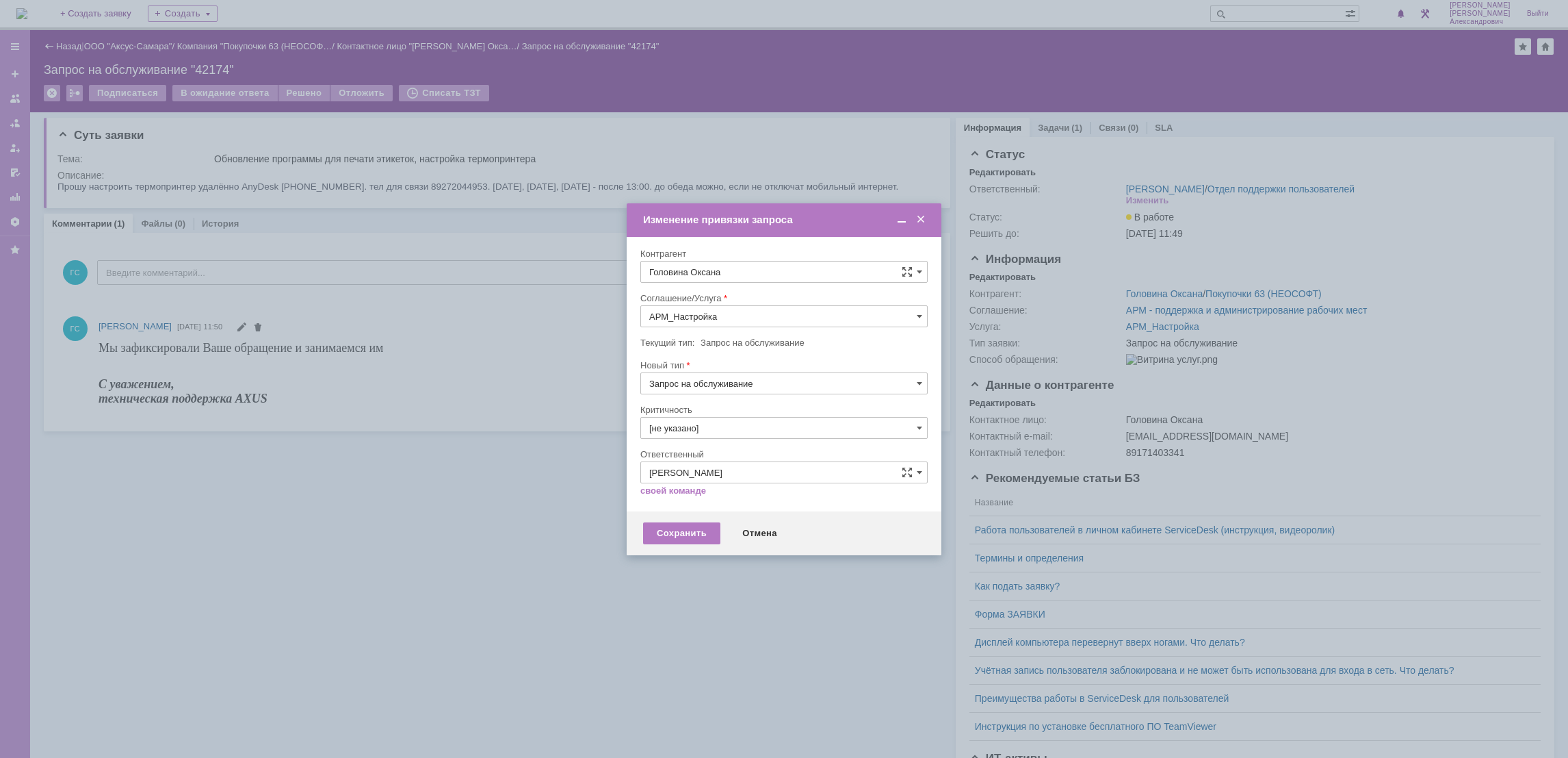
click at [796, 309] on input "АРМ_Настройка" at bounding box center [784, 316] width 287 height 22
click at [817, 419] on span "Проектная деятельность" at bounding box center [784, 415] width 270 height 11
type input "Проектная деятельность"
click at [684, 537] on div "Сохранить" at bounding box center [681, 532] width 77 height 22
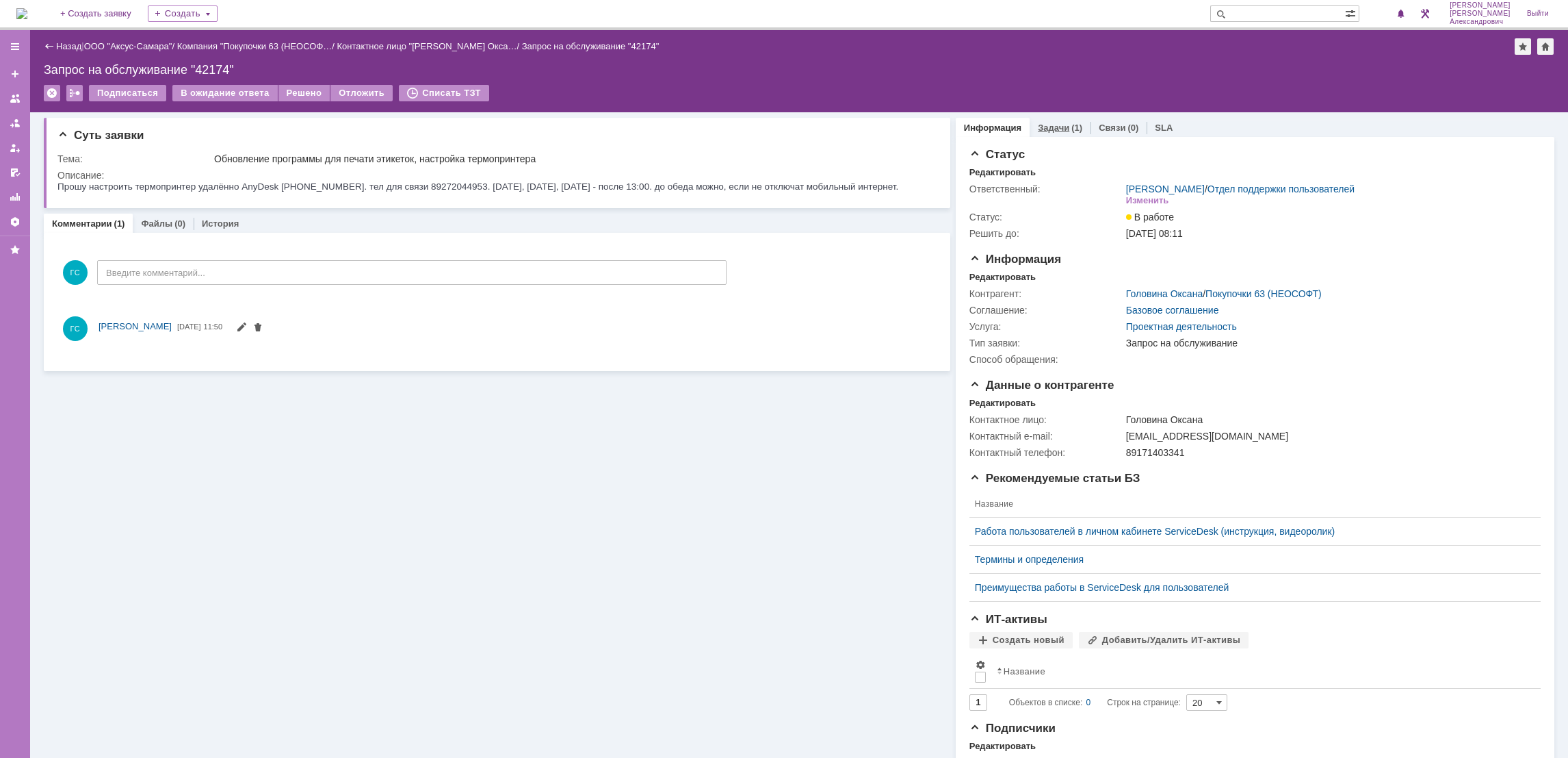
click at [1052, 118] on div "Задачи (1)" at bounding box center [1060, 128] width 61 height 20
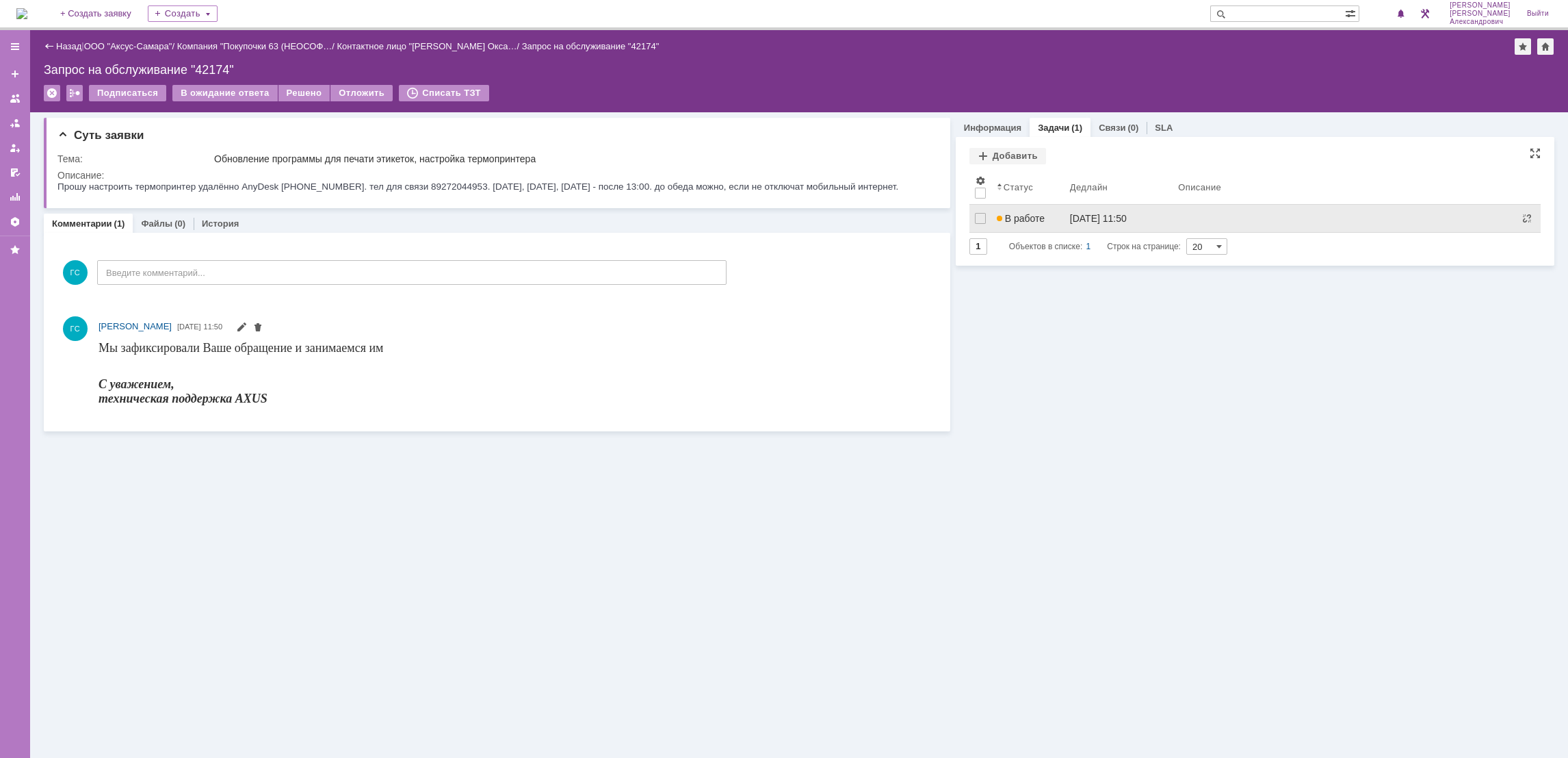
click at [1046, 217] on div "В работе" at bounding box center [1028, 218] width 62 height 11
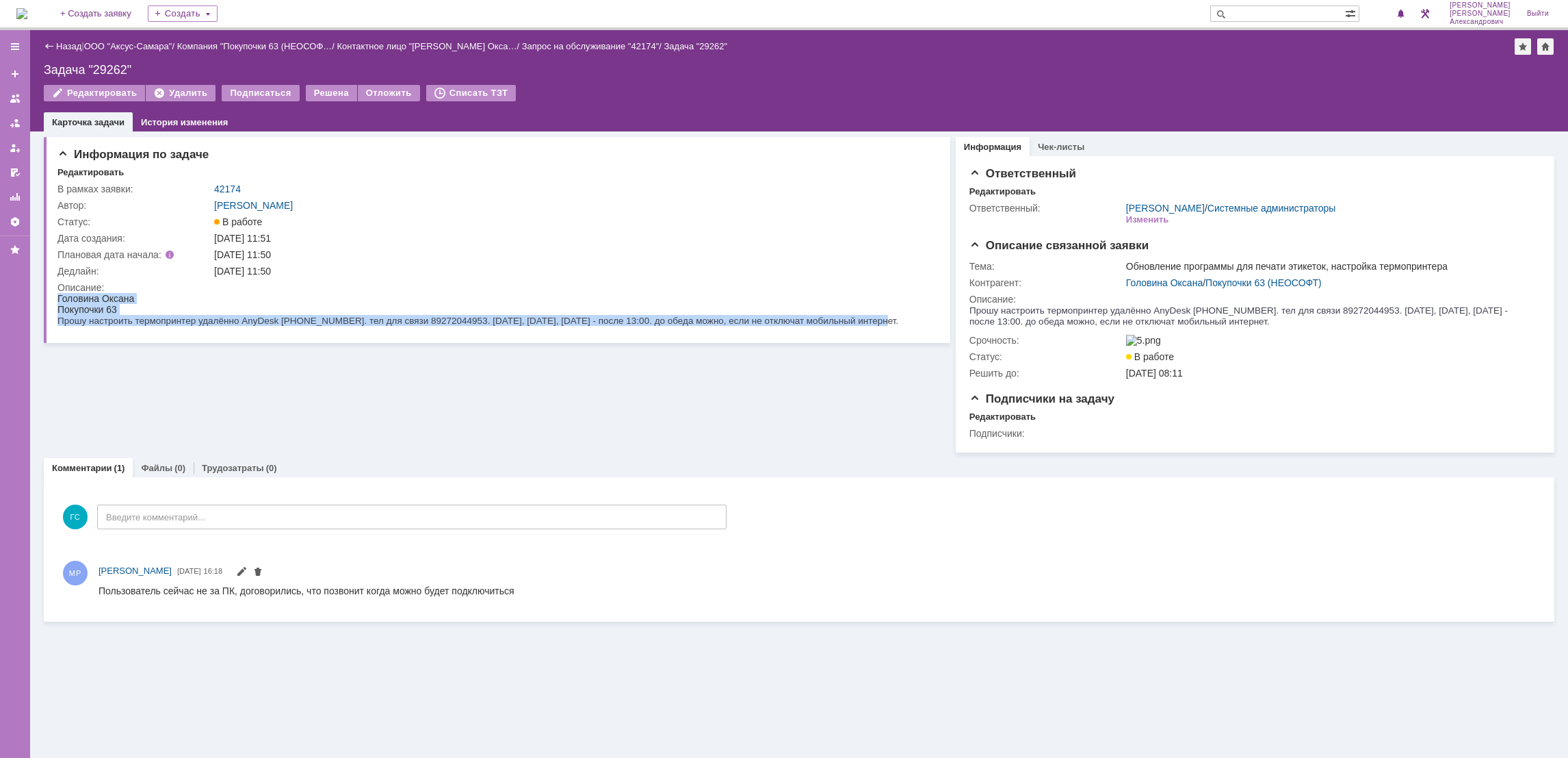
drag, startPoint x: 58, startPoint y: 299, endPoint x: 480, endPoint y: 360, distance: 426.4
click at [480, 326] on html "Головина Оксана Покупочки 63 Прошу настроить термопринтер удалённо AnyDesk 1686…" at bounding box center [493, 309] width 872 height 33
copy body "Головина Оксана Покупочки 63 Прошу настроить термопринтер удалённо AnyDesk 1686…"
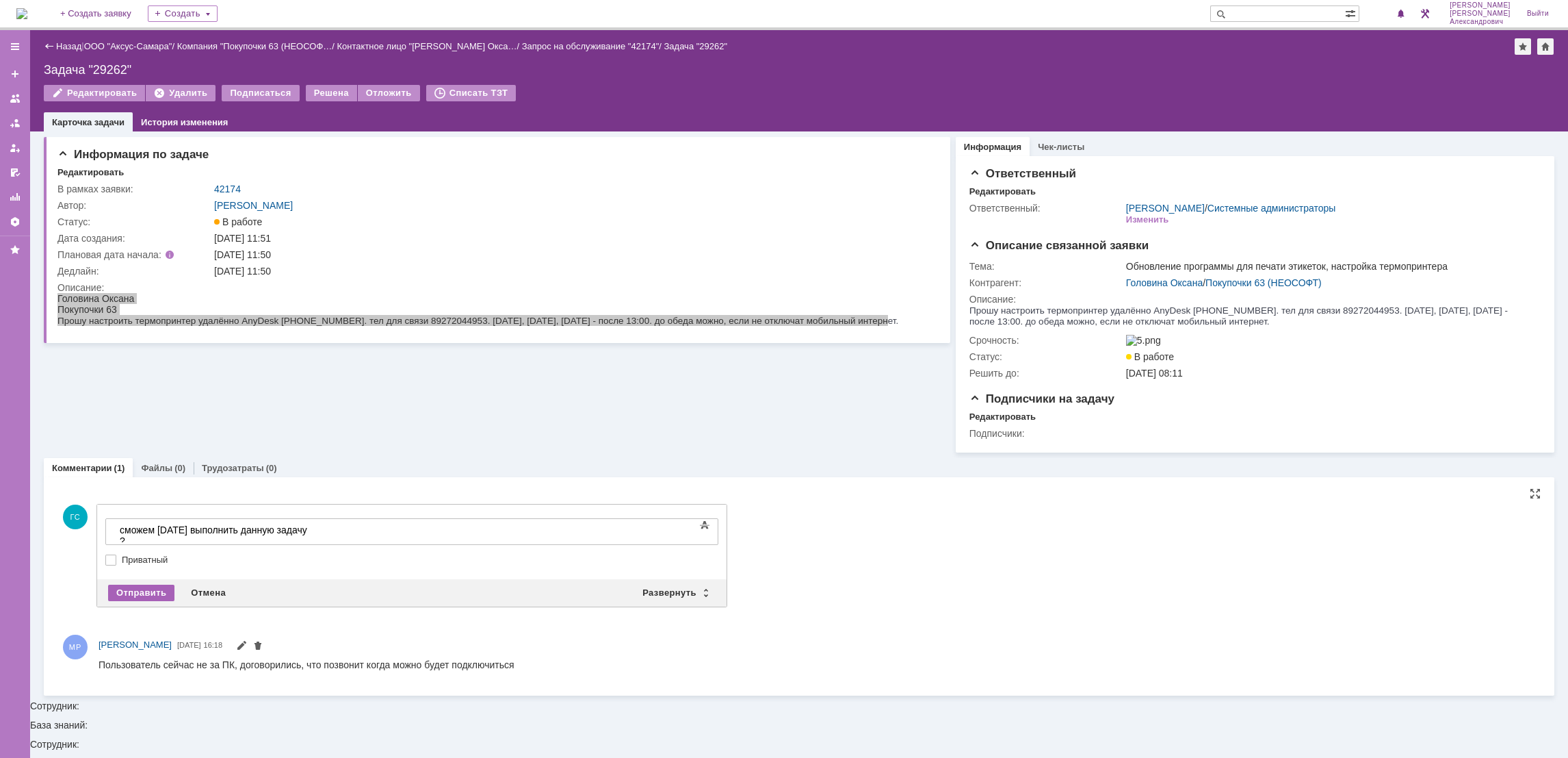
click at [116, 600] on div "Отправить" at bounding box center [141, 592] width 66 height 16
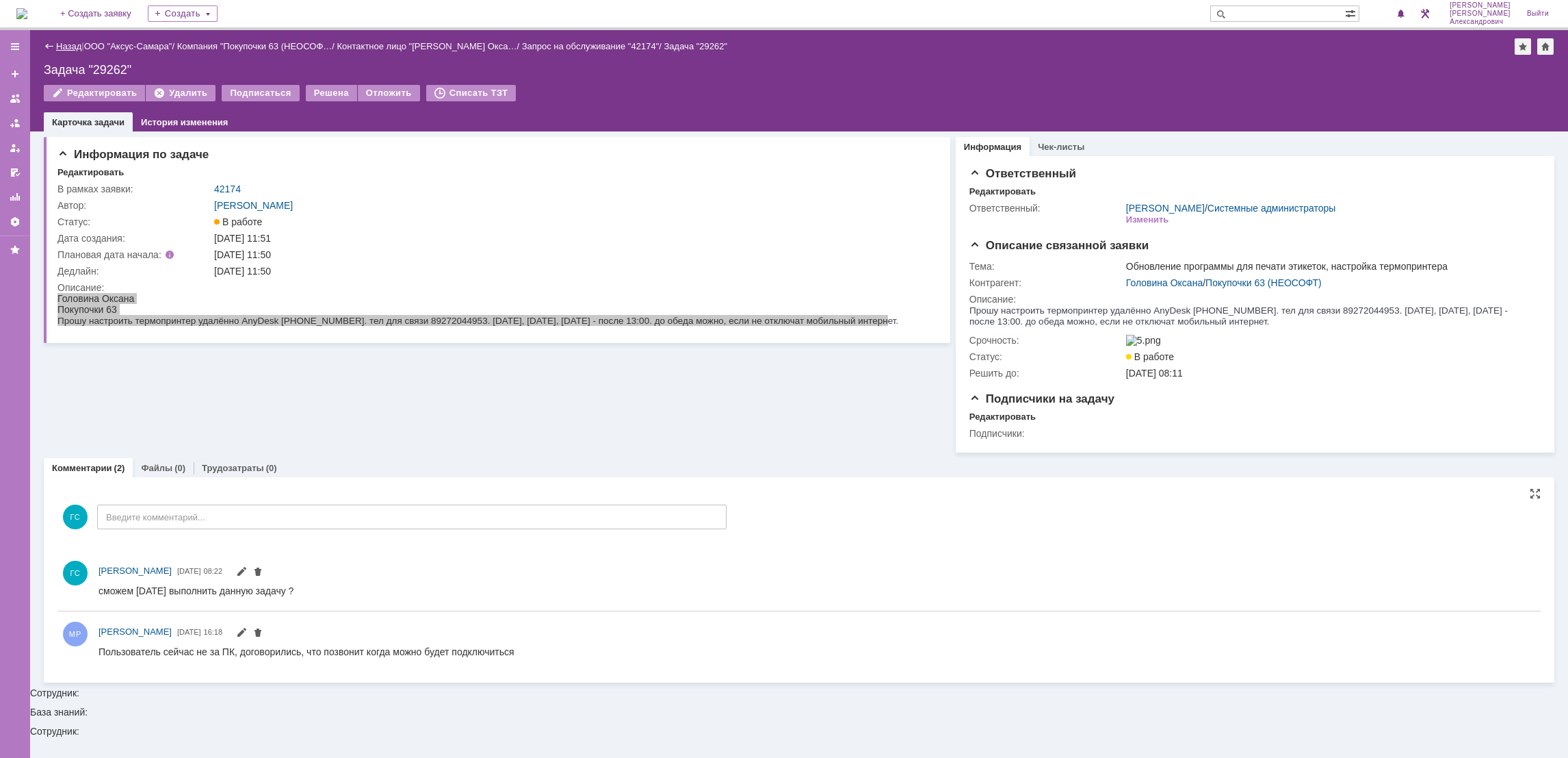
click at [67, 49] on link "Назад" at bounding box center [69, 46] width 25 height 10
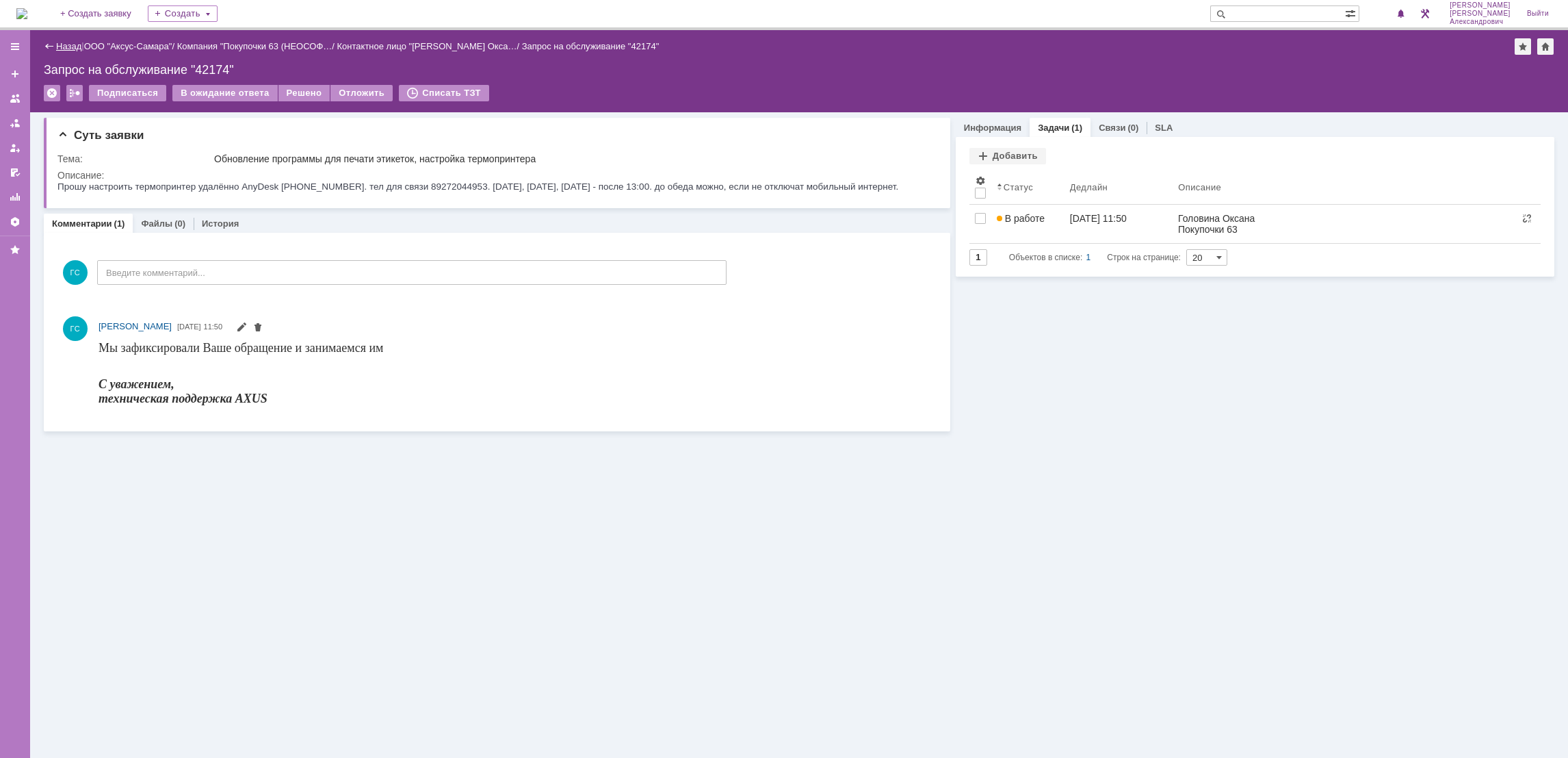
click at [68, 47] on link "Назад" at bounding box center [69, 46] width 25 height 10
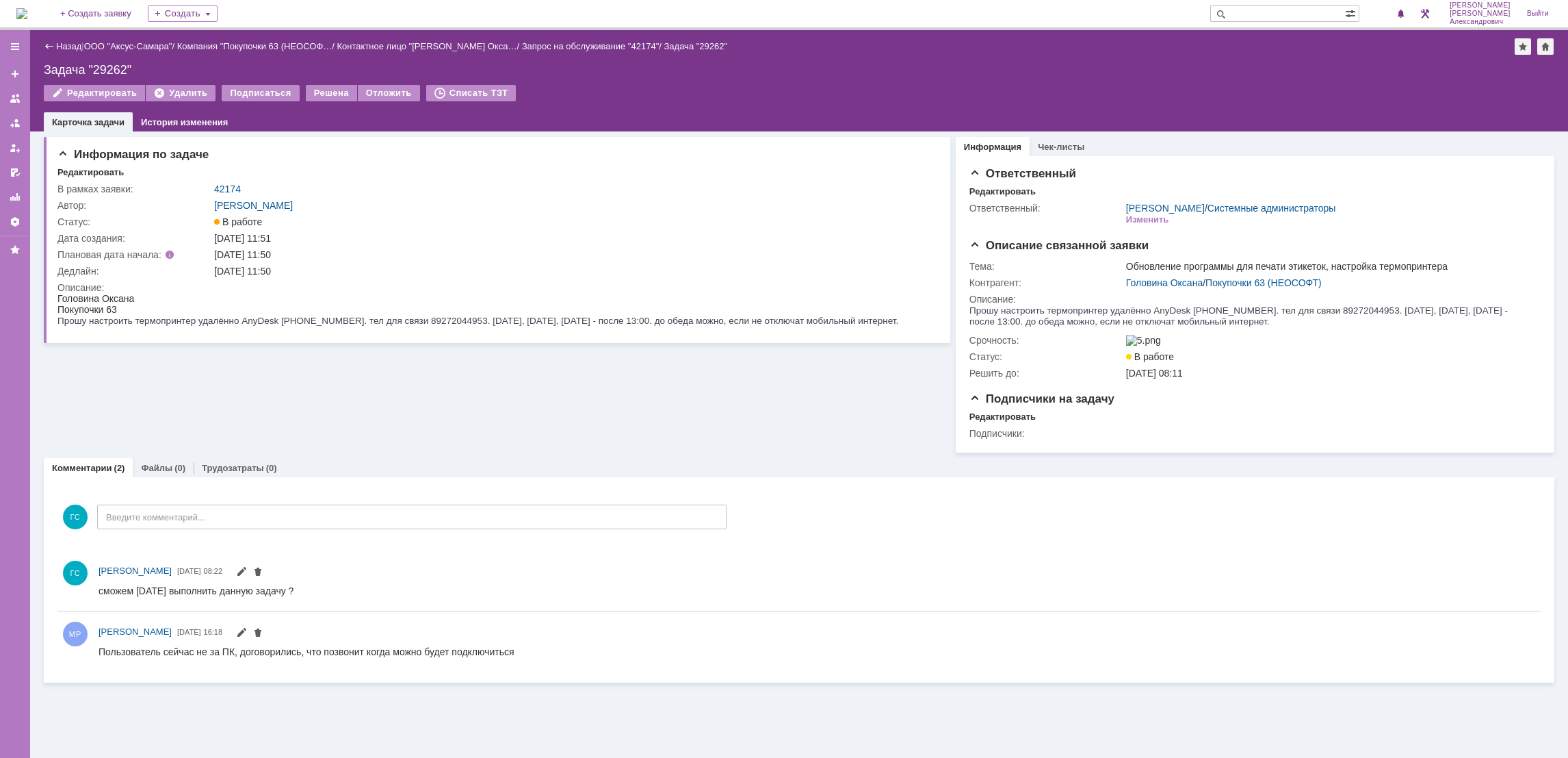
click at [28, 14] on img at bounding box center [22, 13] width 11 height 11
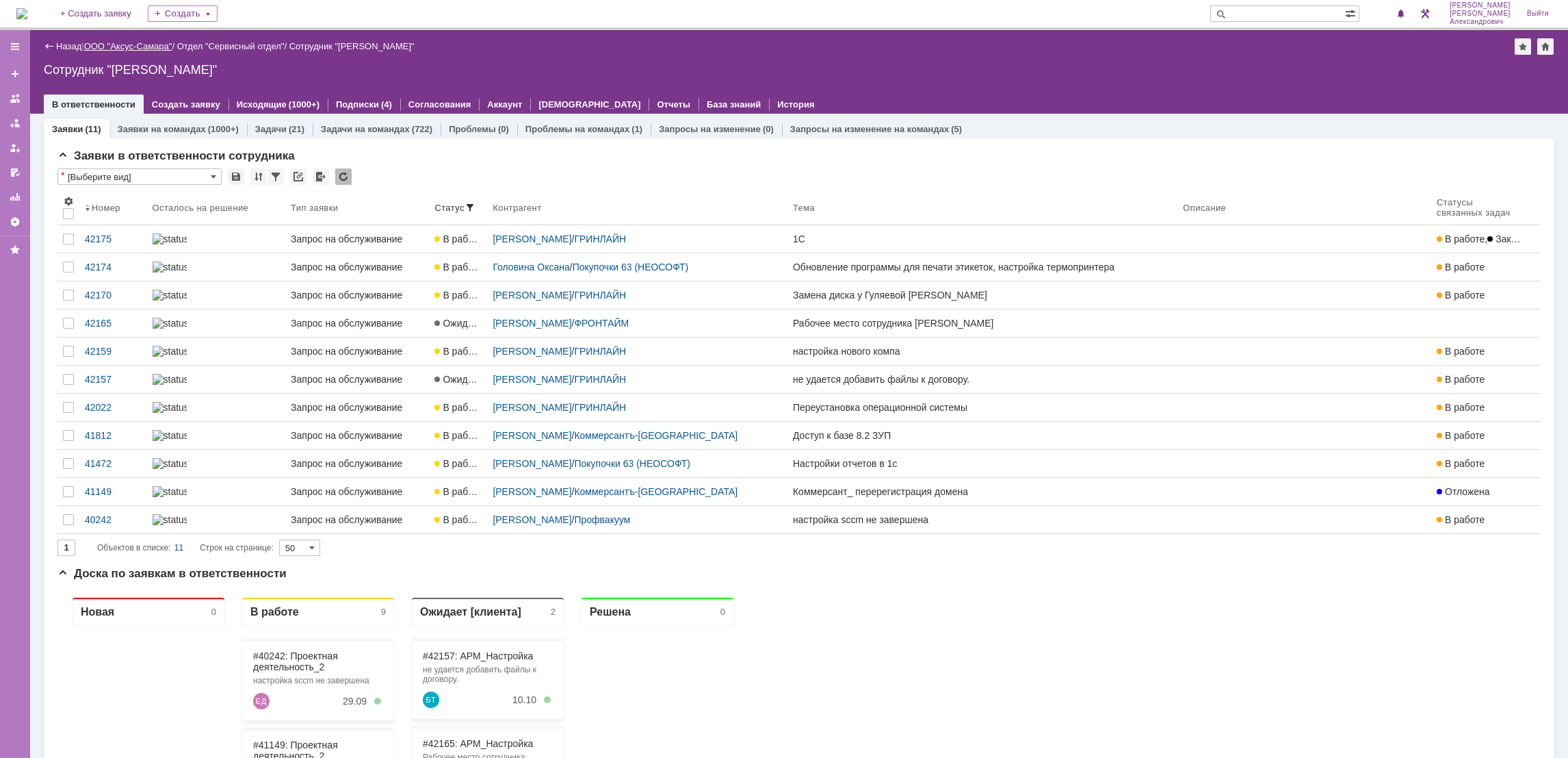
click at [134, 48] on link "ООО "Аксус-Самара"" at bounding box center [128, 46] width 89 height 10
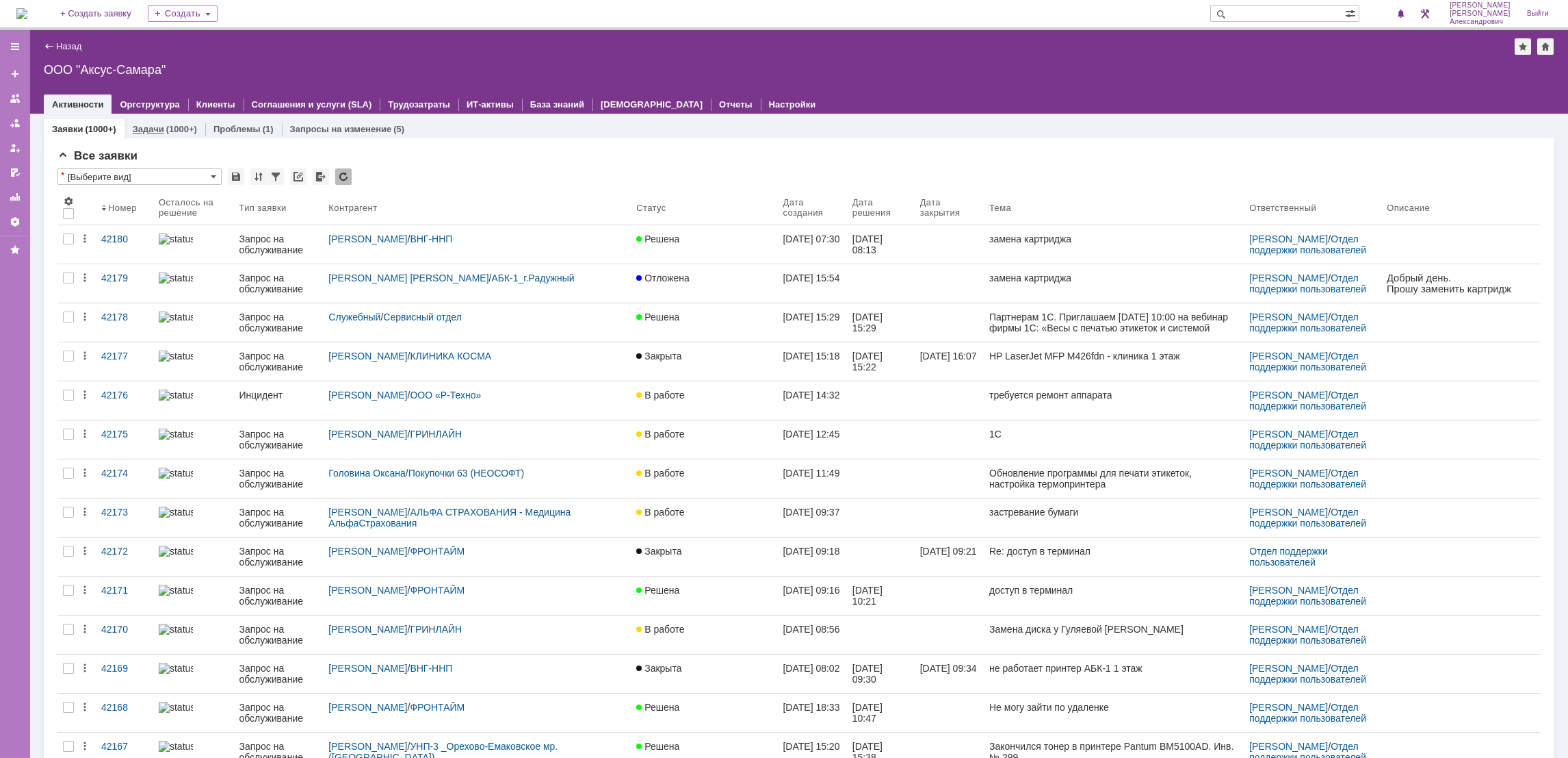
click at [167, 124] on div "(1000+)" at bounding box center [181, 129] width 30 height 10
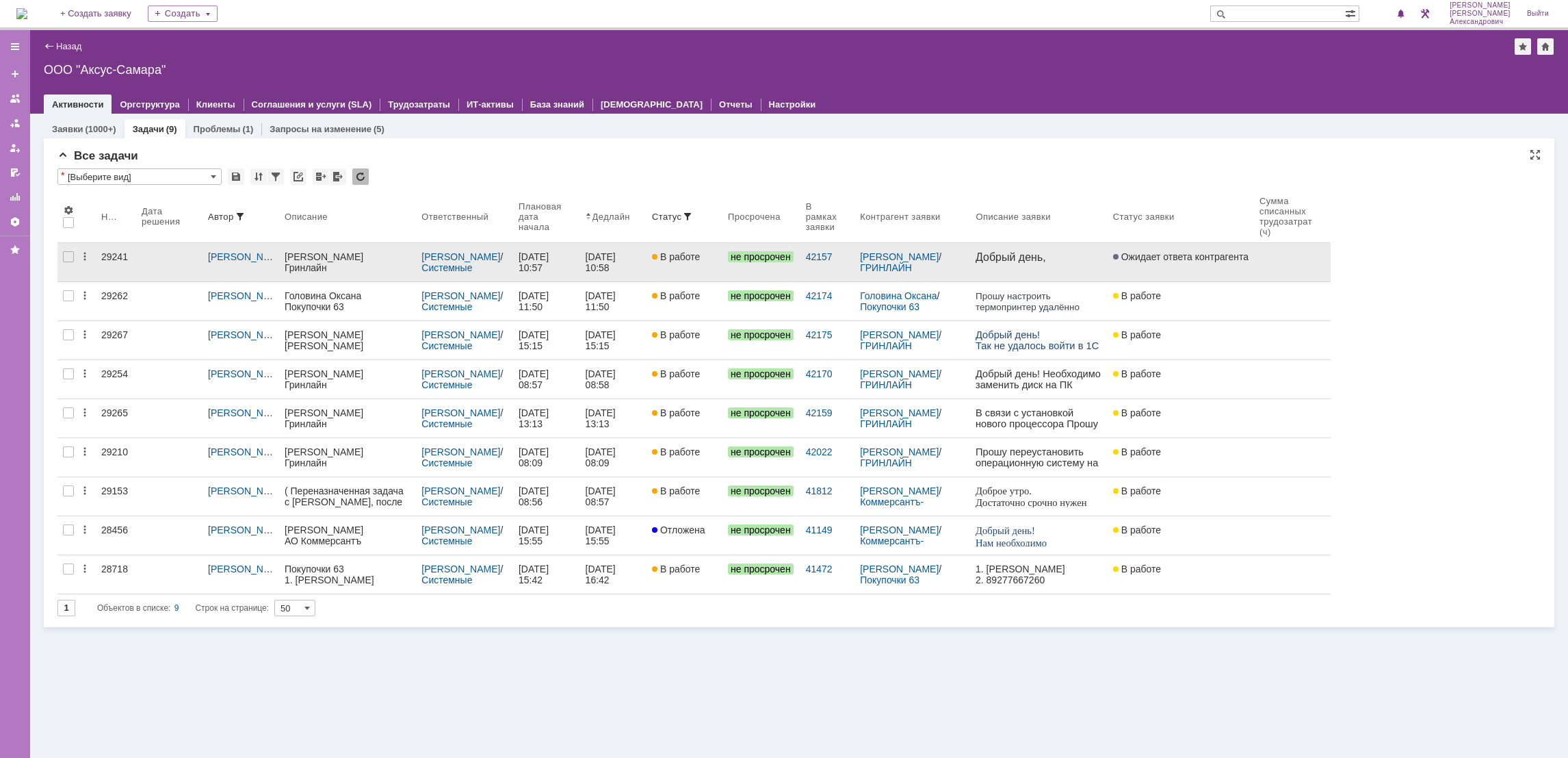
click at [163, 268] on link at bounding box center [169, 262] width 66 height 38
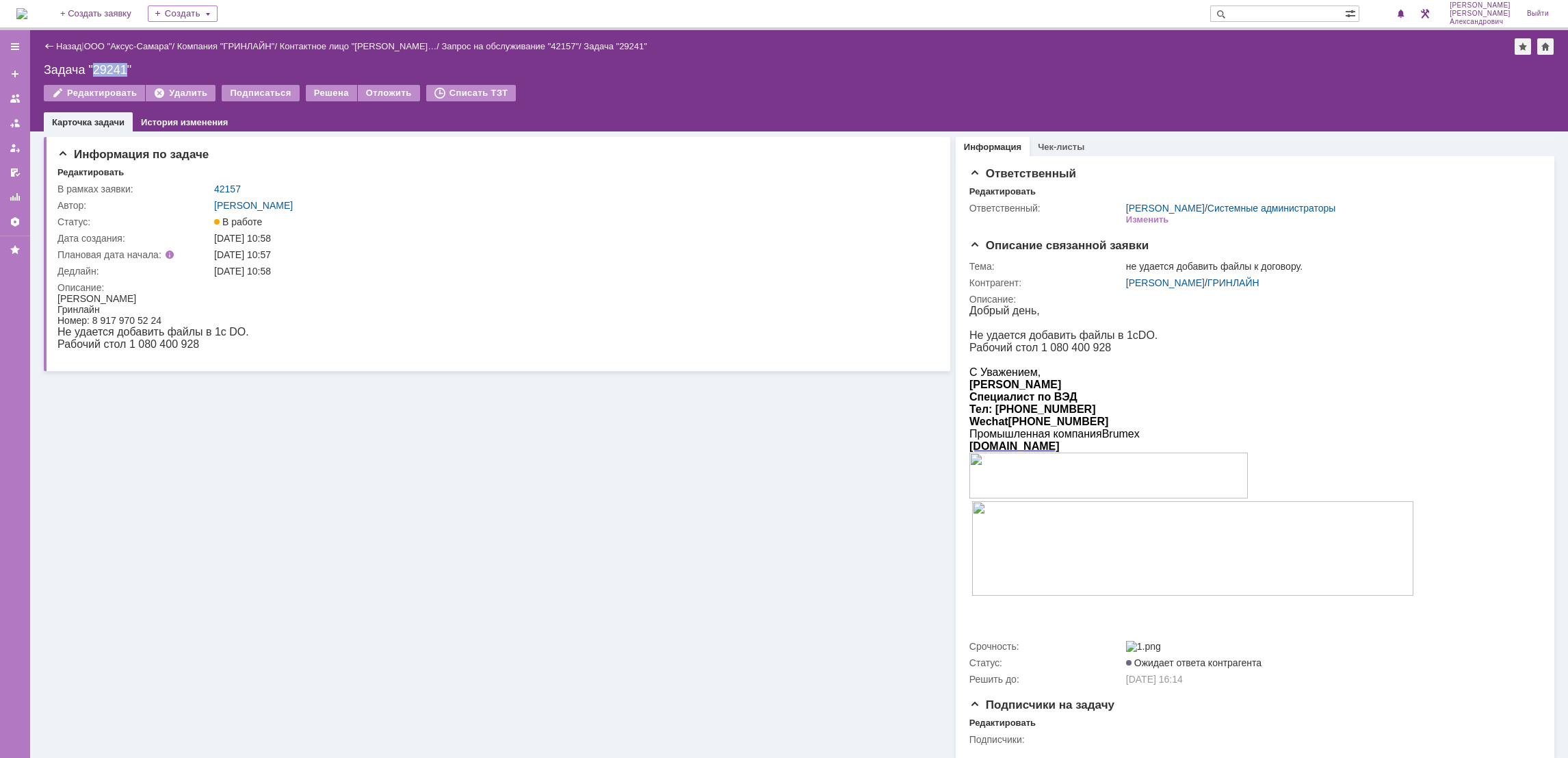
drag, startPoint x: 126, startPoint y: 69, endPoint x: 91, endPoint y: 67, distance: 35.1
click at [91, 67] on div "Задача "29241"" at bounding box center [798, 70] width 1511 height 14
copy div "29241"
click at [233, 186] on link "42157" at bounding box center [227, 188] width 27 height 11
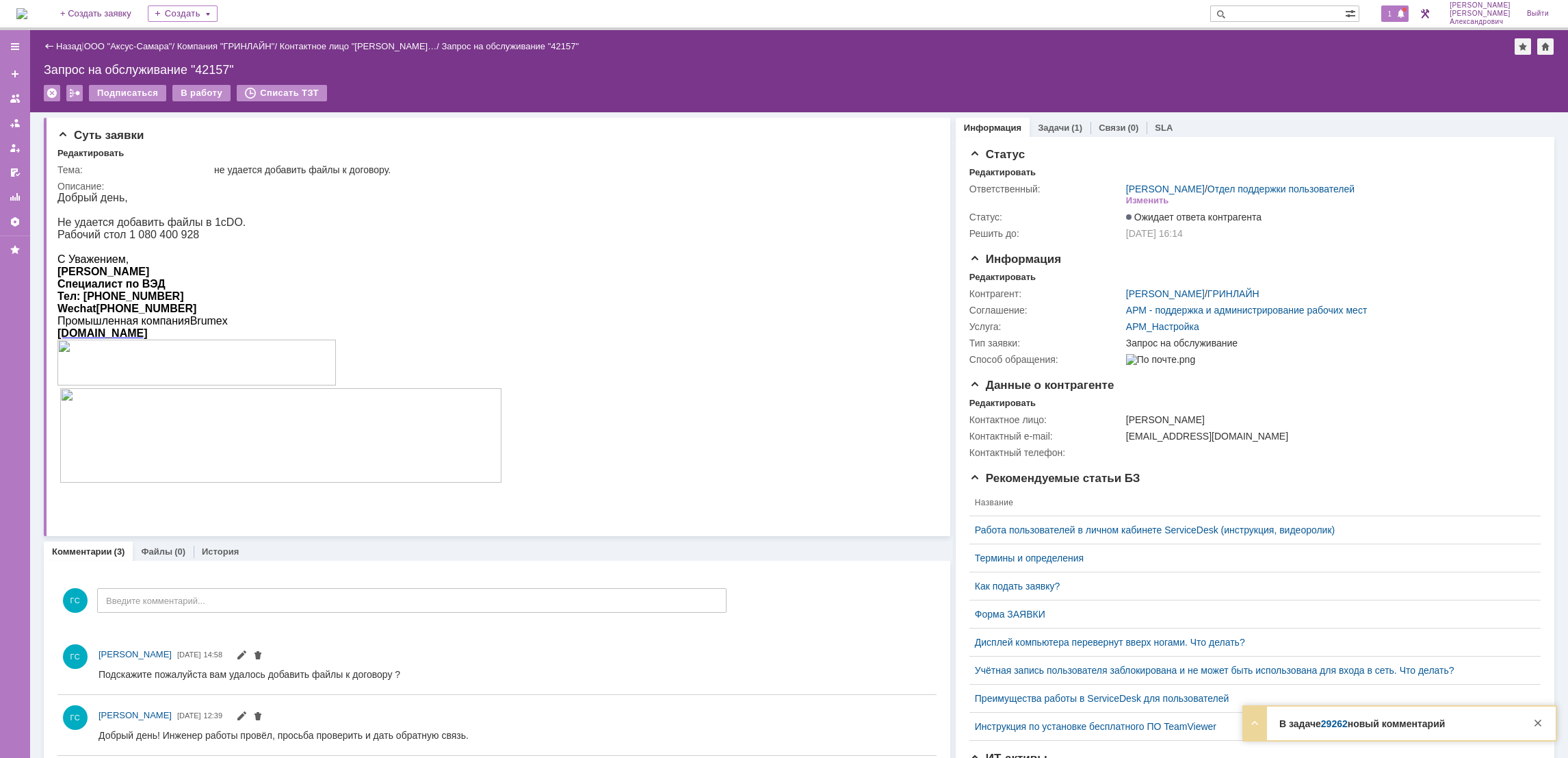
click at [1406, 17] on span at bounding box center [1401, 14] width 10 height 11
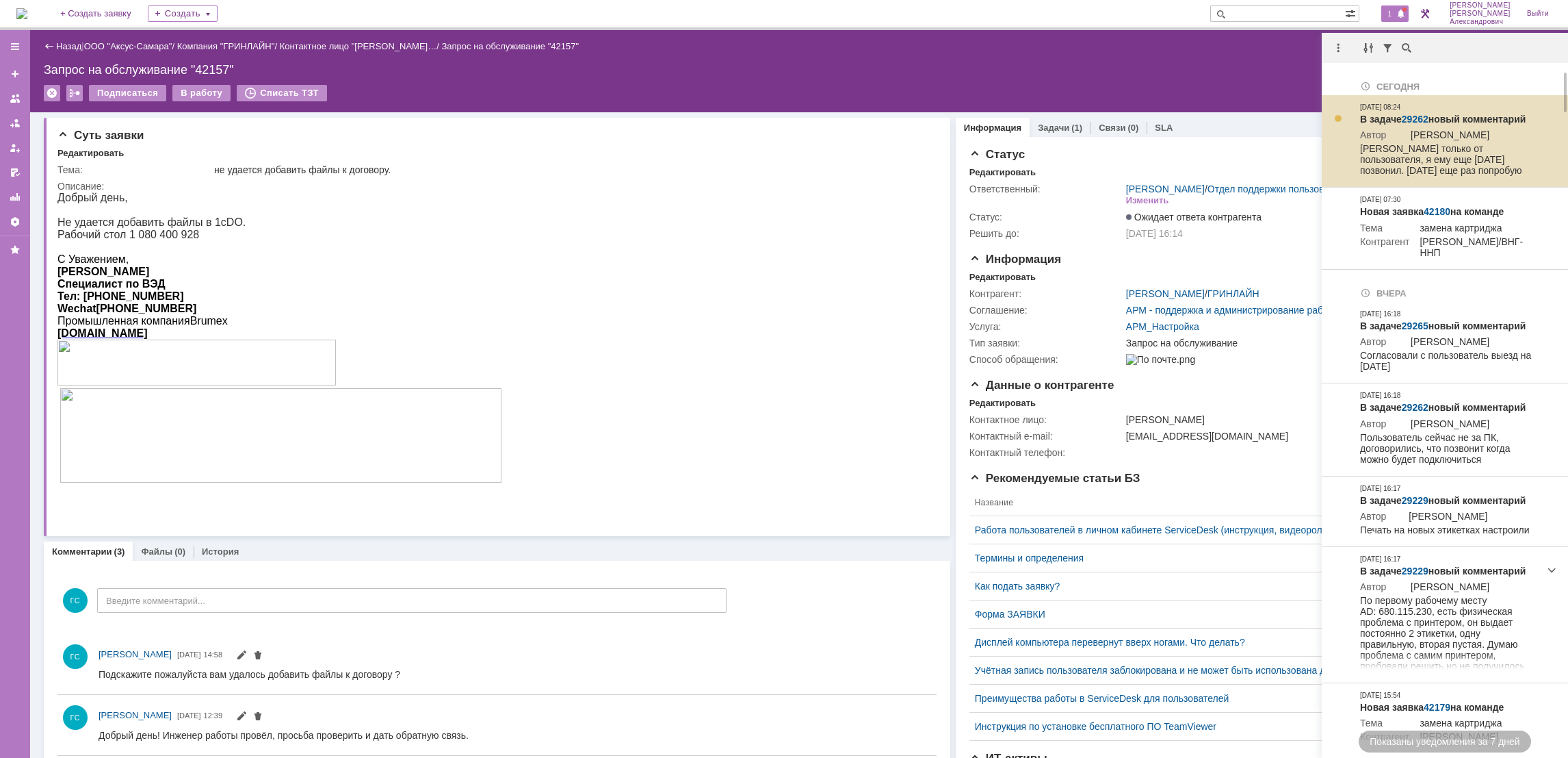
click at [1417, 115] on link "29262" at bounding box center [1414, 119] width 27 height 11
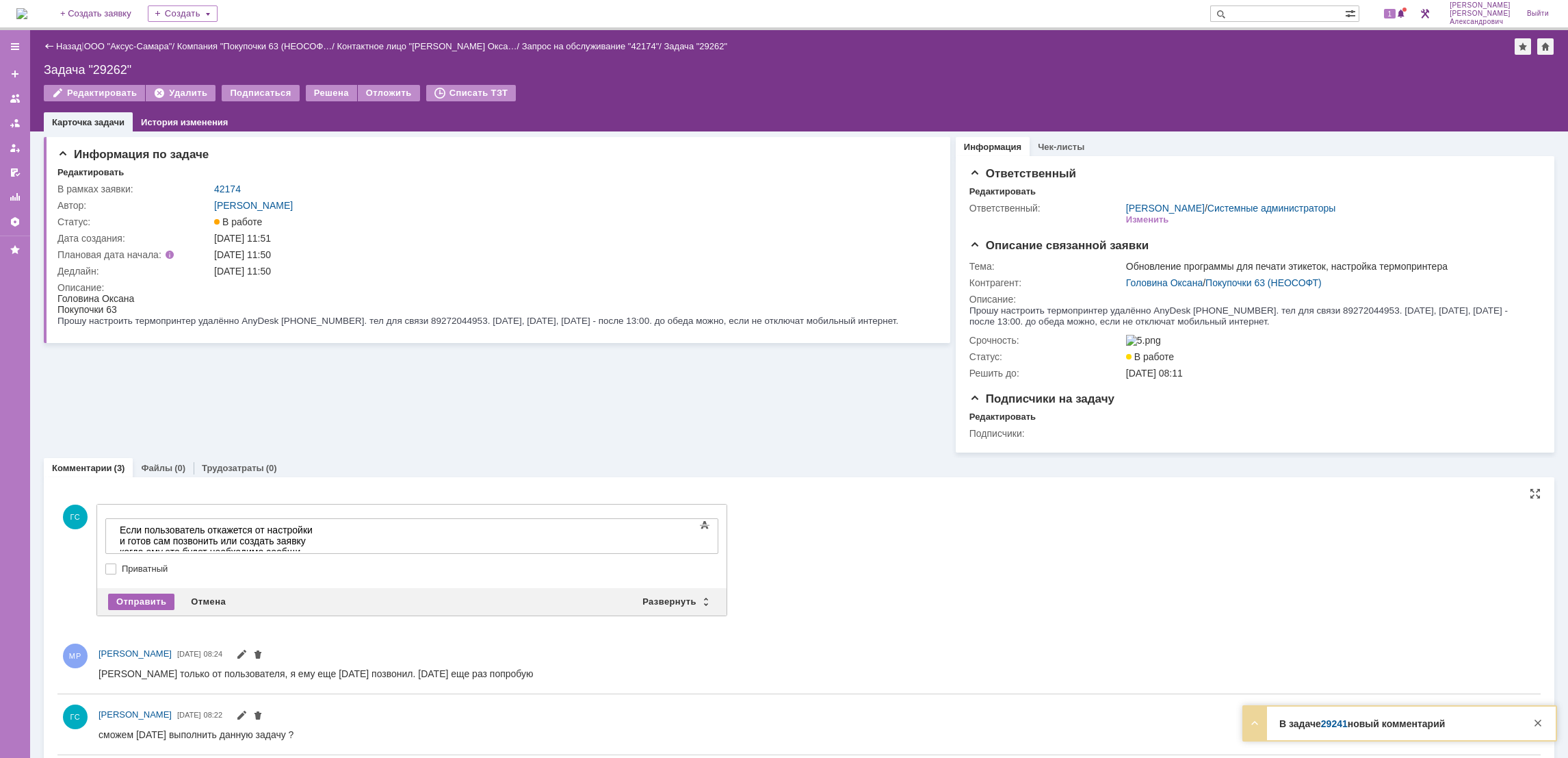
click at [142, 603] on div "Отправить" at bounding box center [141, 601] width 66 height 16
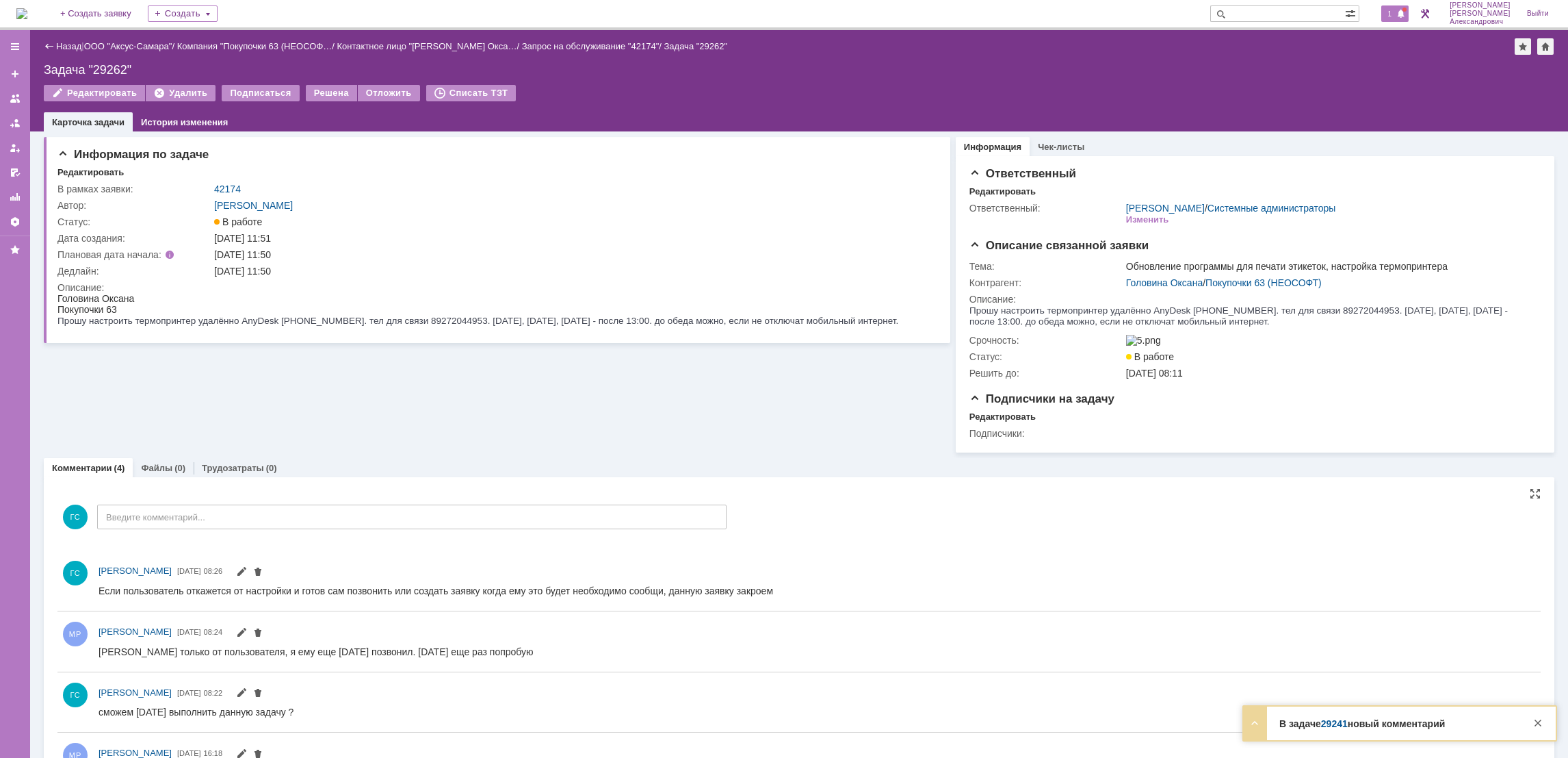
click at [1394, 17] on span "1" at bounding box center [1390, 13] width 12 height 10
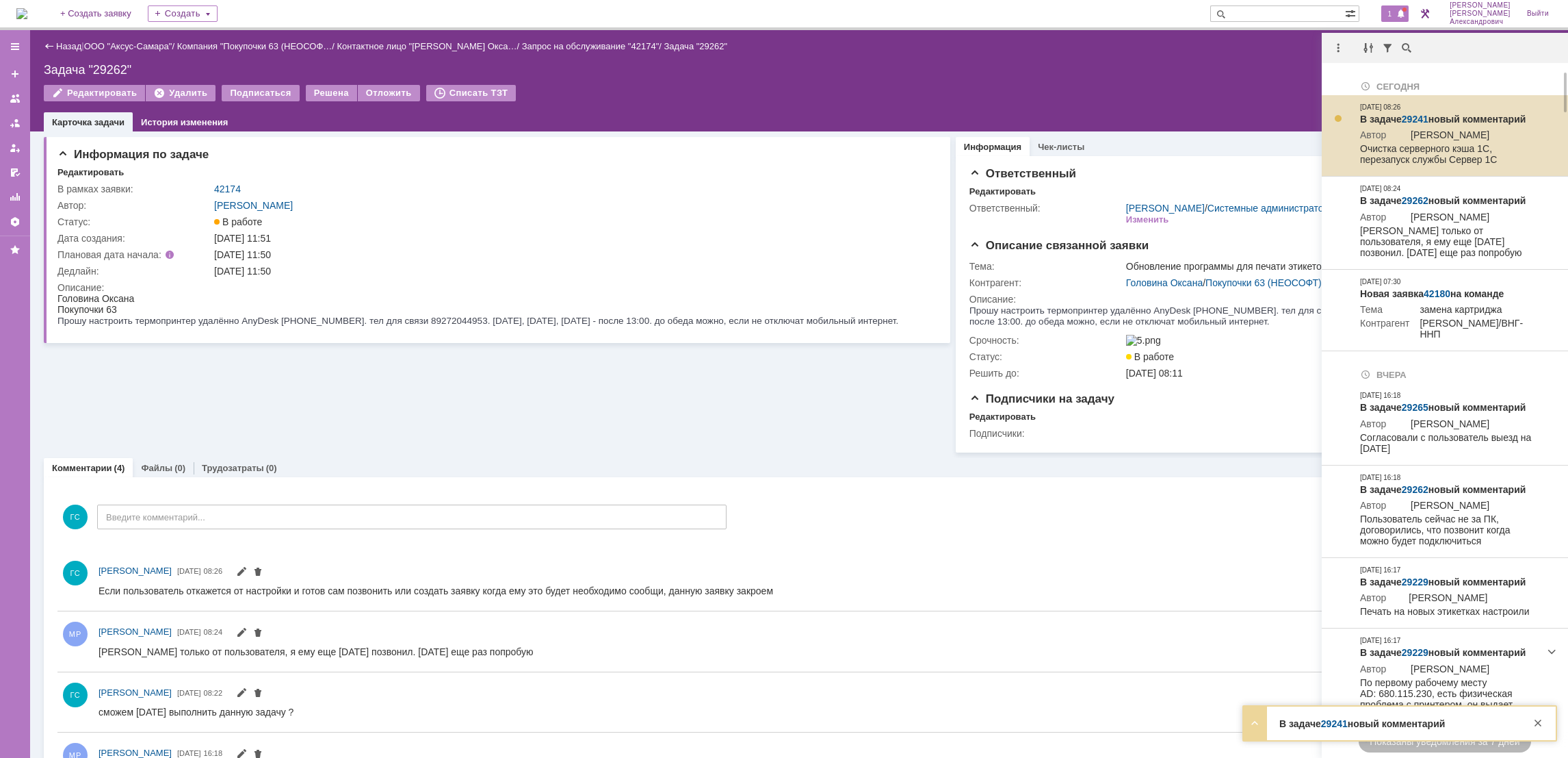
click at [1422, 115] on link "29241" at bounding box center [1414, 119] width 27 height 11
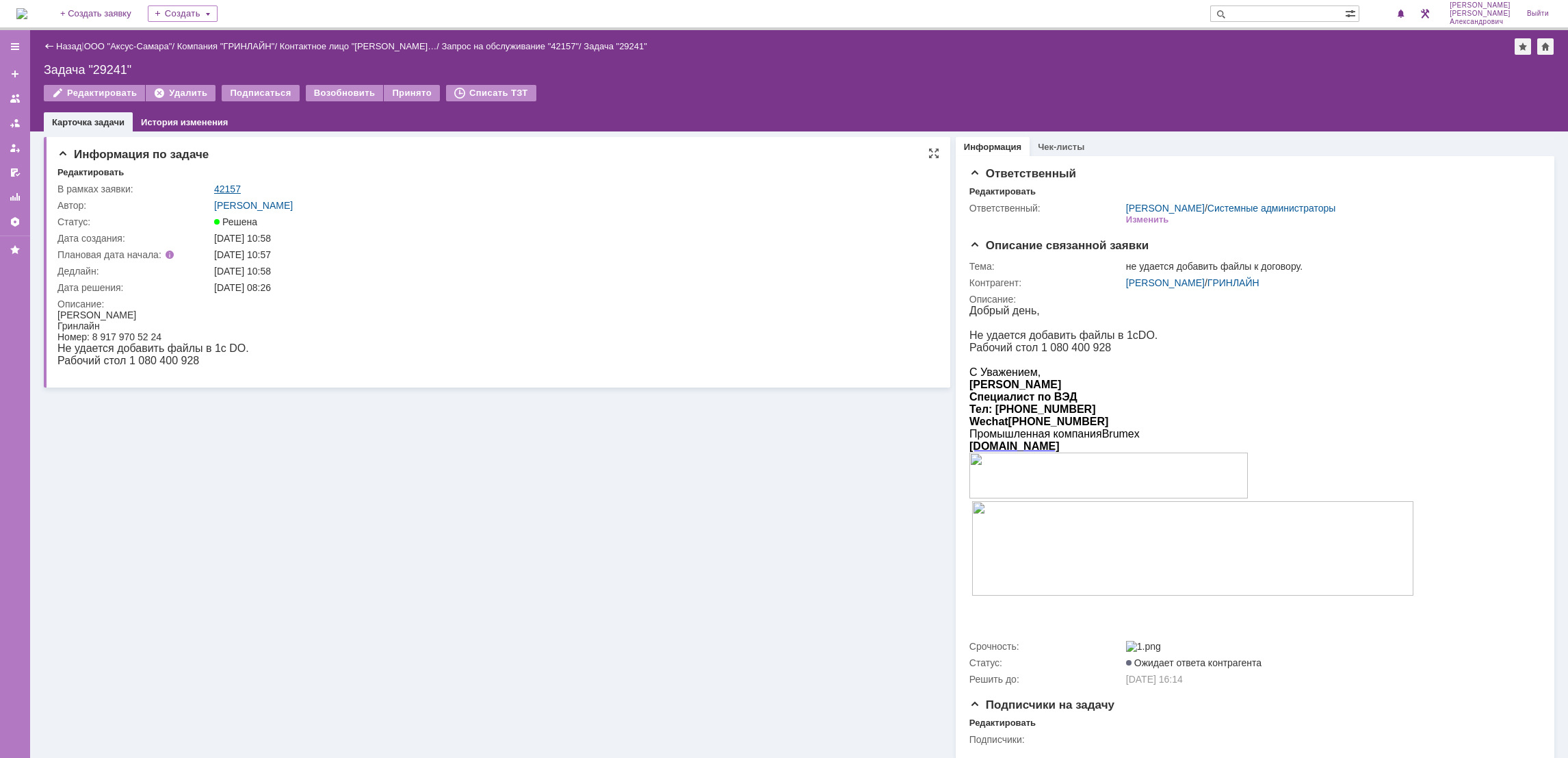
click at [232, 188] on link "42157" at bounding box center [227, 188] width 27 height 11
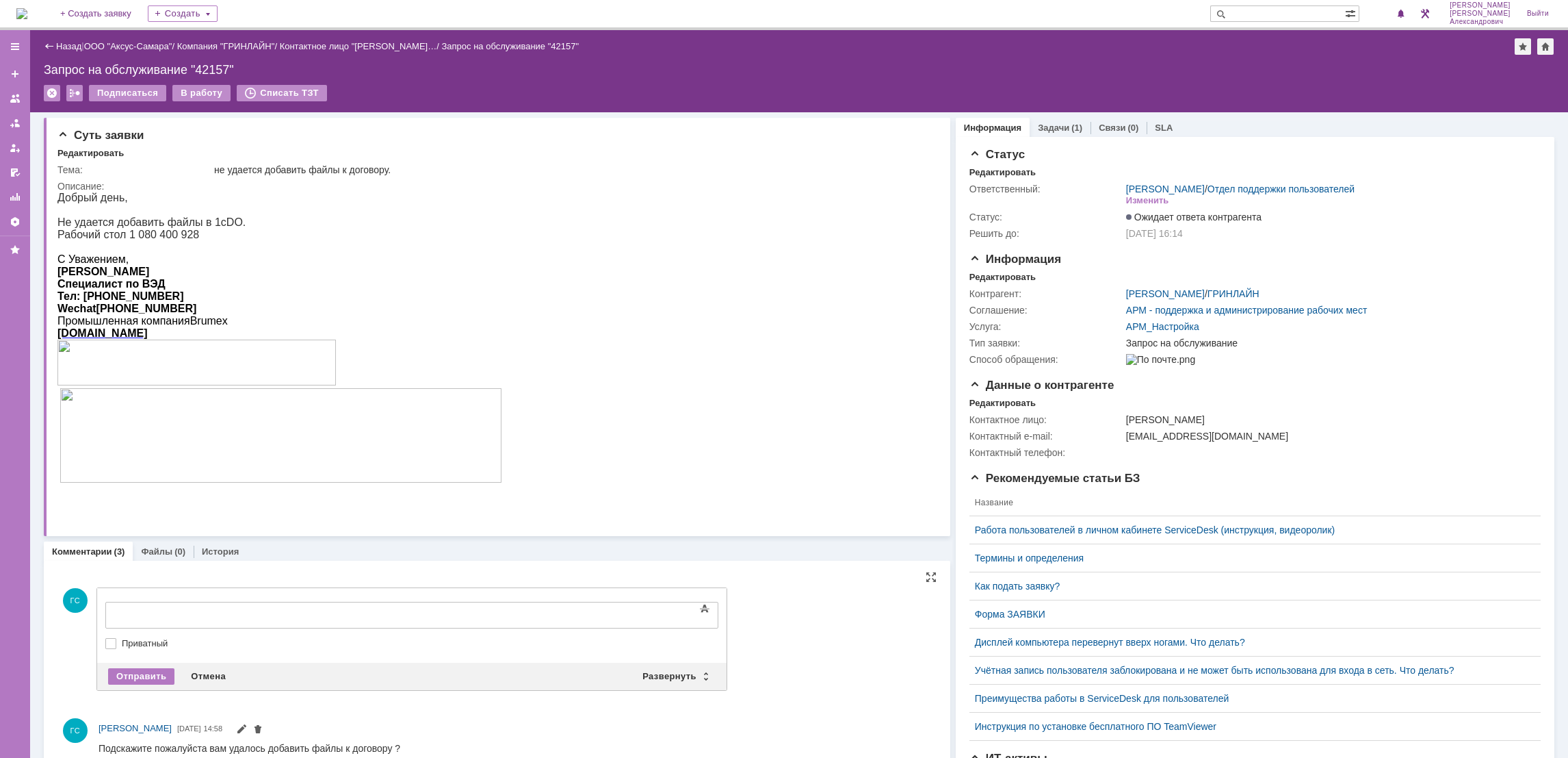
scroll to position [102, 0]
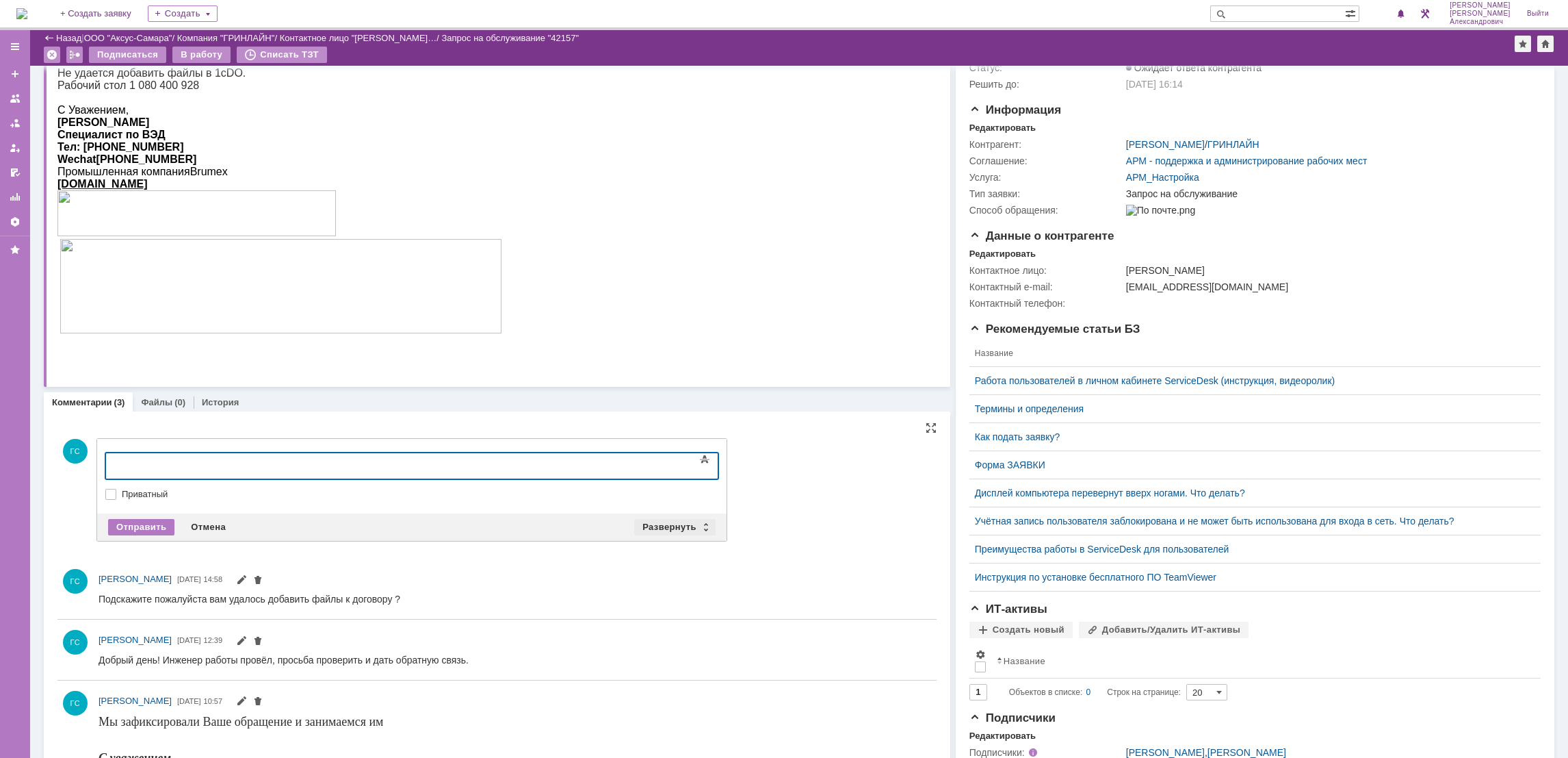
click at [666, 525] on div "Развернуть" at bounding box center [675, 527] width 82 height 16
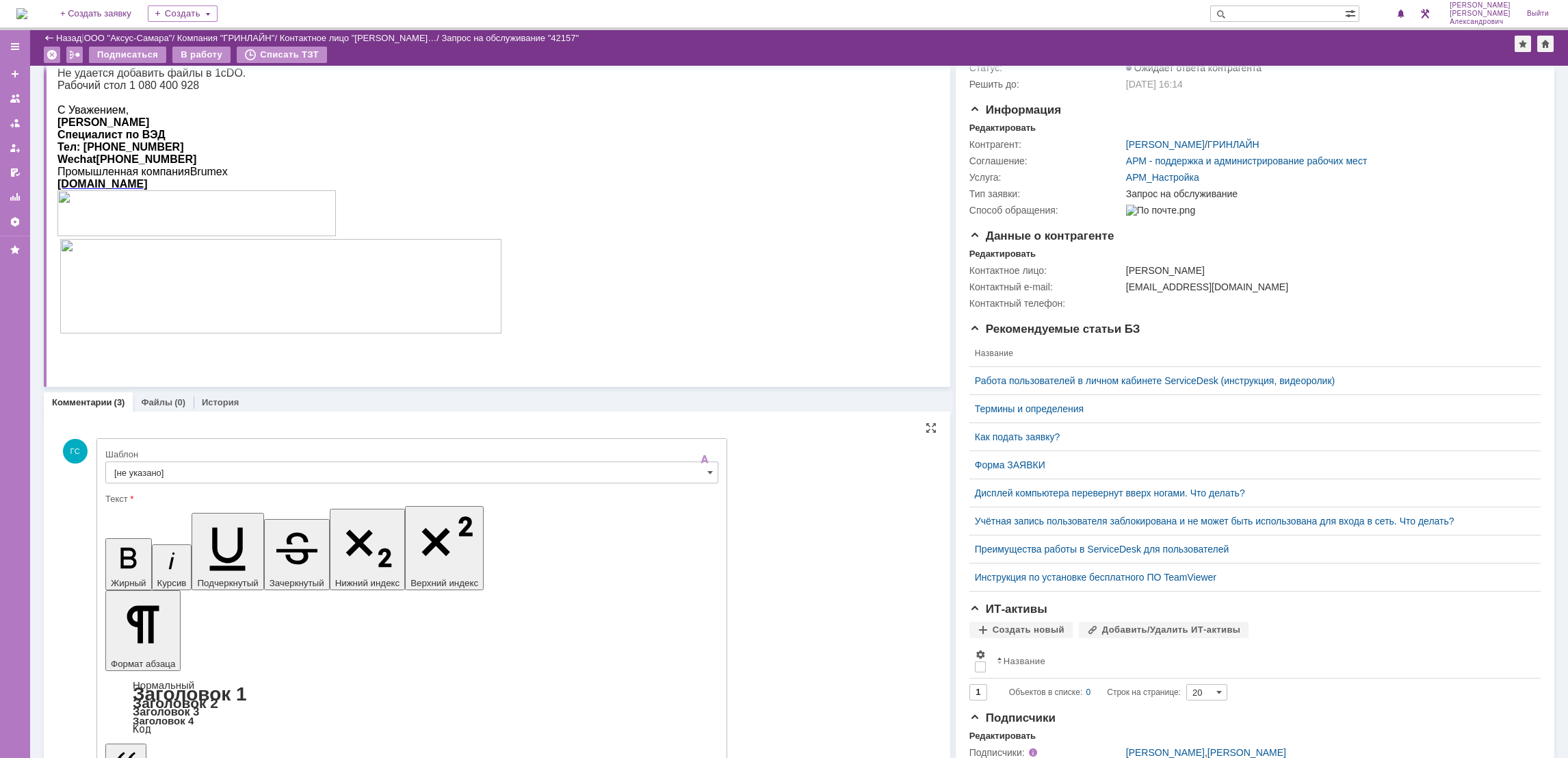
scroll to position [0, 0]
click at [264, 479] on input "[не указано]" at bounding box center [411, 471] width 613 height 22
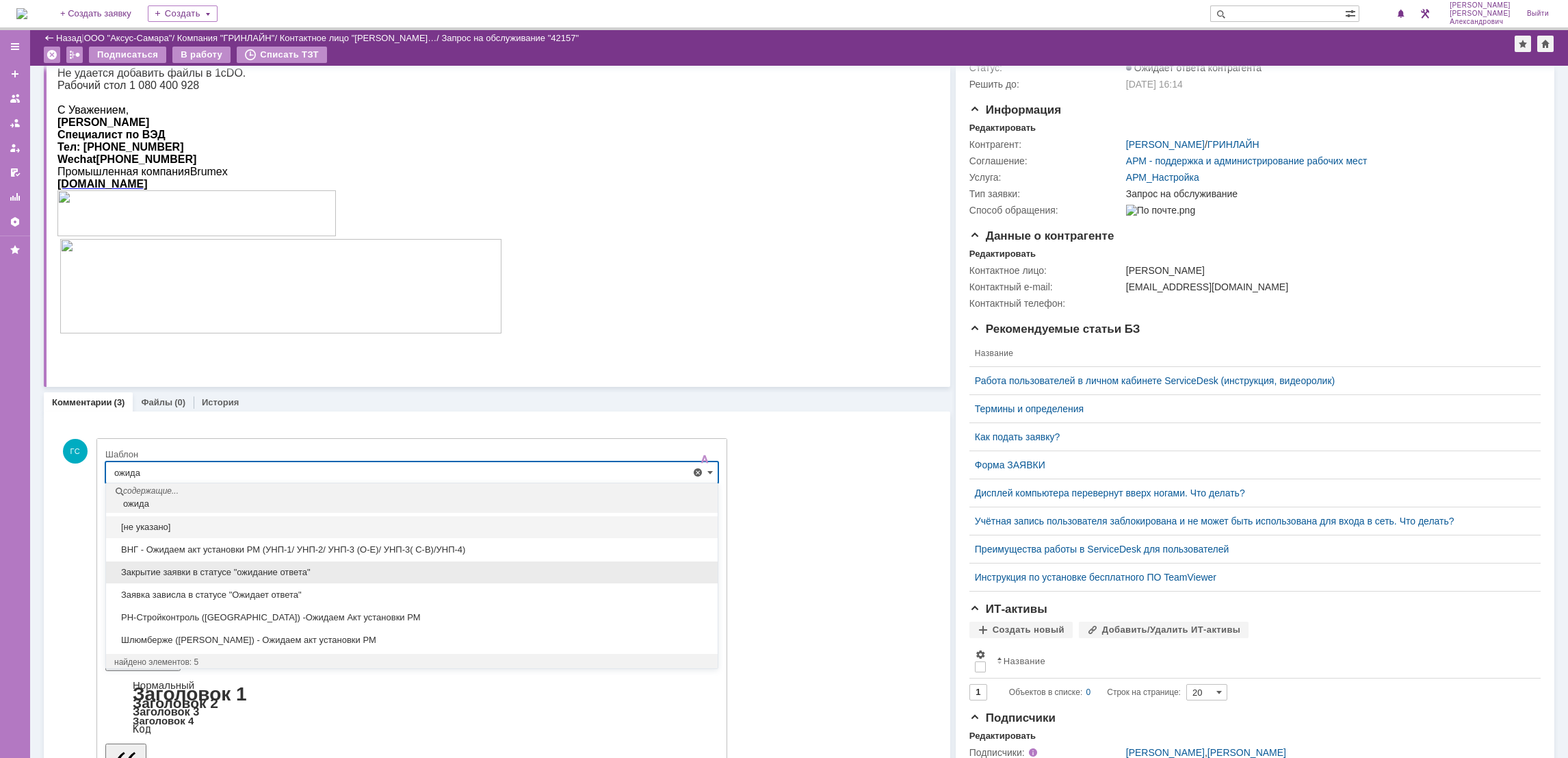
click at [298, 577] on span "Закрытие заявки в статусе "ожидание ответа"" at bounding box center [412, 572] width 595 height 11
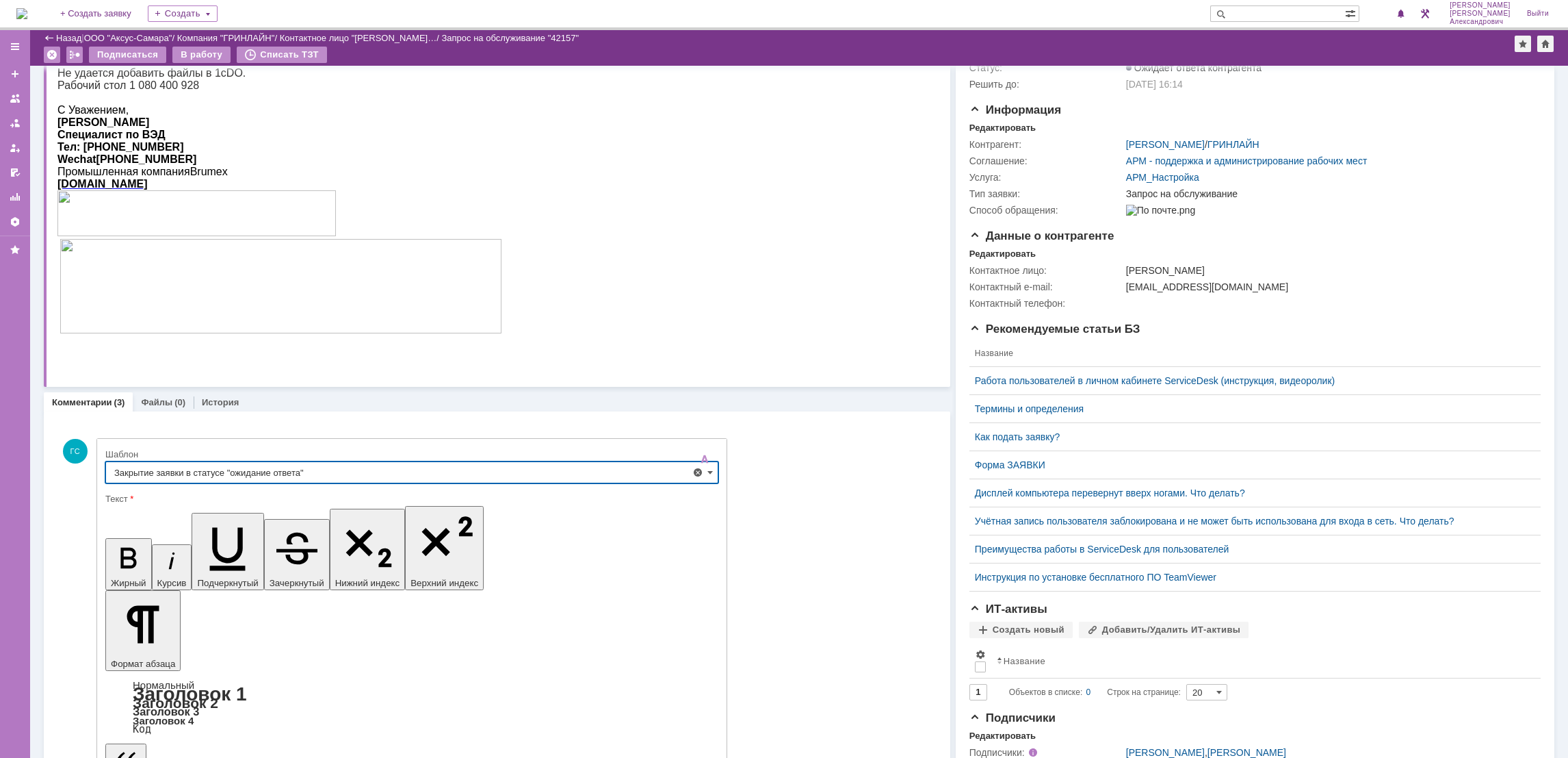
type input "Закрытие заявки в статусе "ожидание ответа""
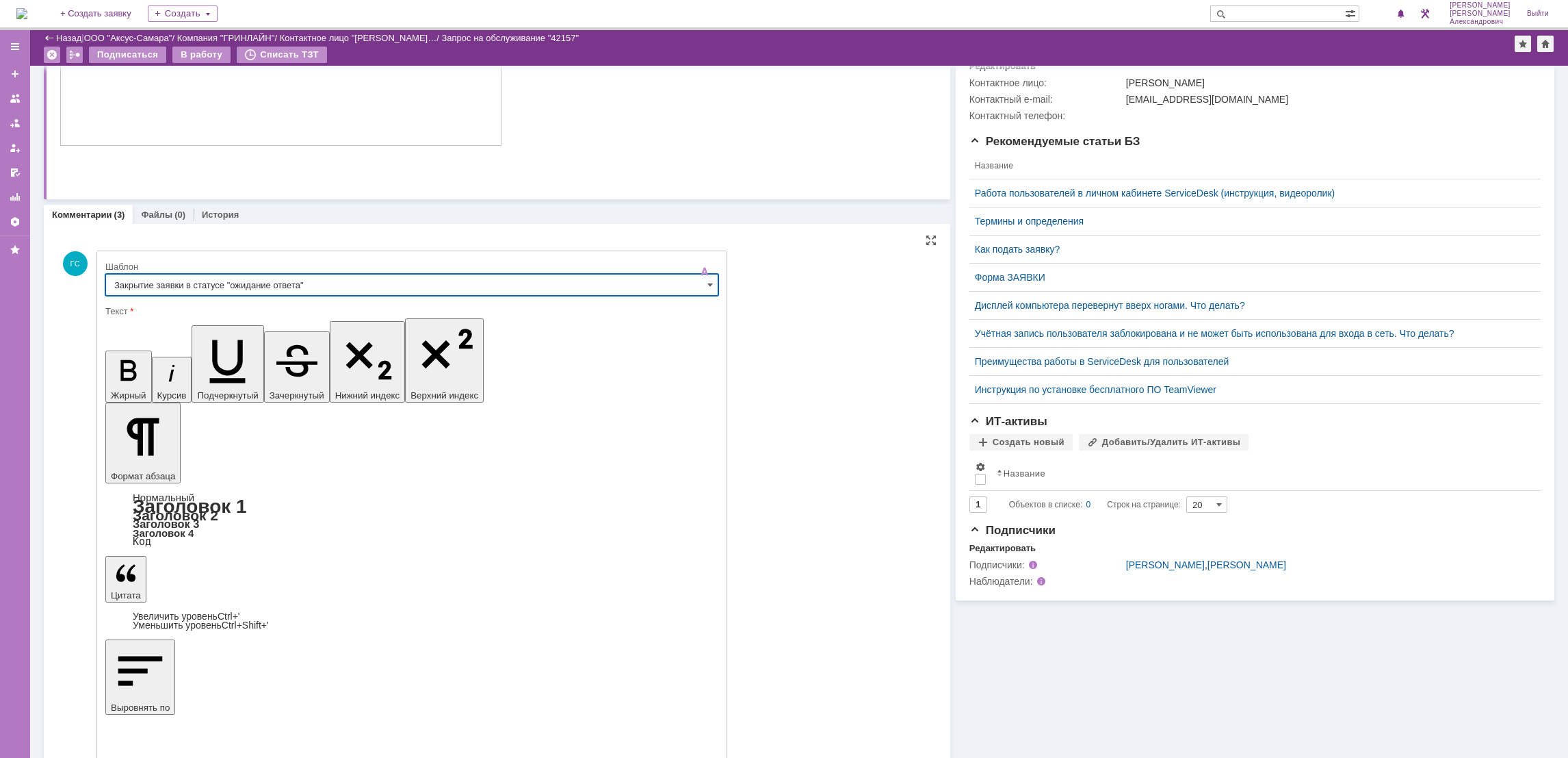
scroll to position [307, 0]
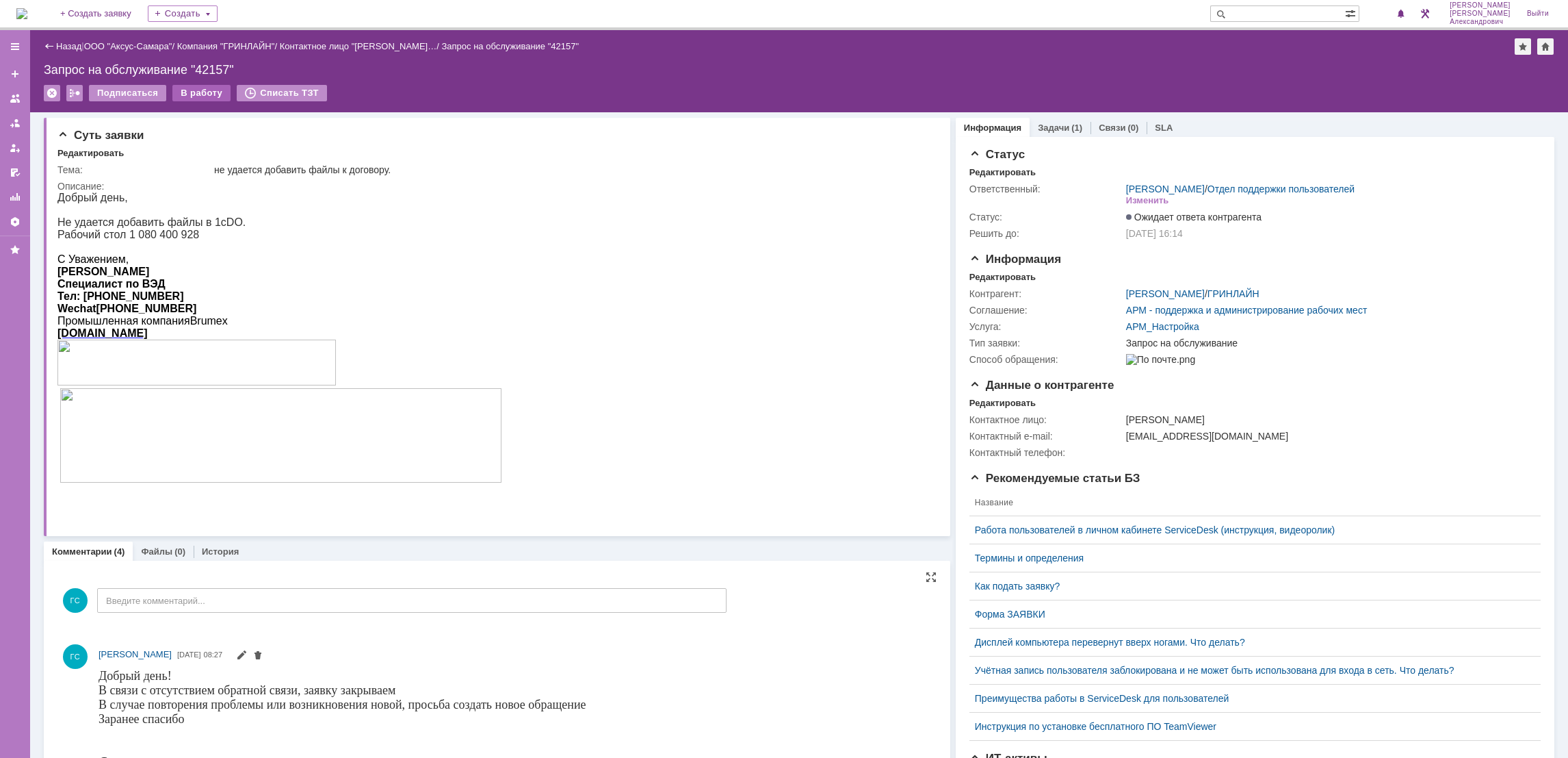
scroll to position [0, 0]
click at [194, 100] on div "В работу" at bounding box center [201, 93] width 58 height 16
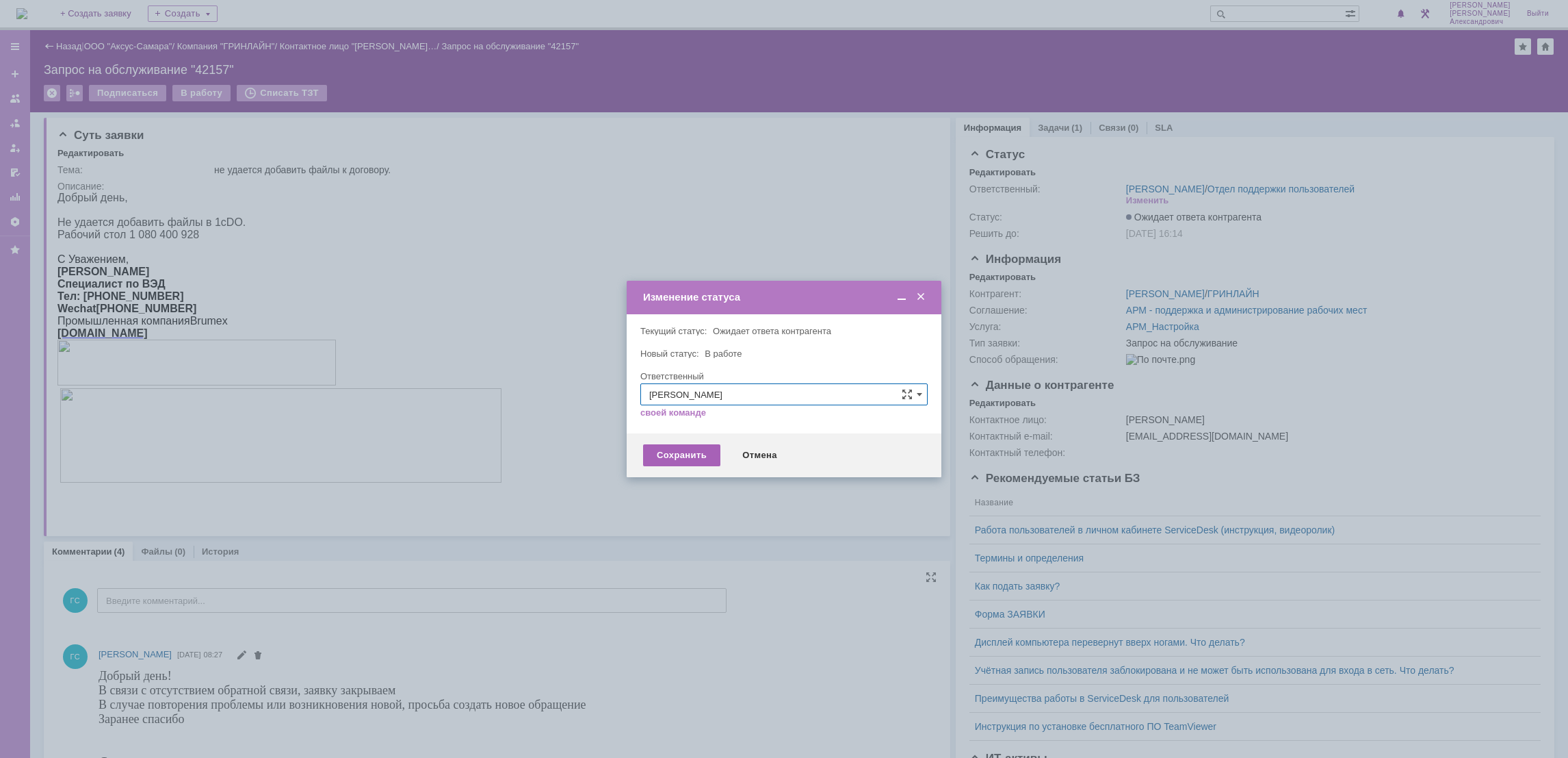
click at [662, 452] on div "Сохранить" at bounding box center [681, 455] width 77 height 22
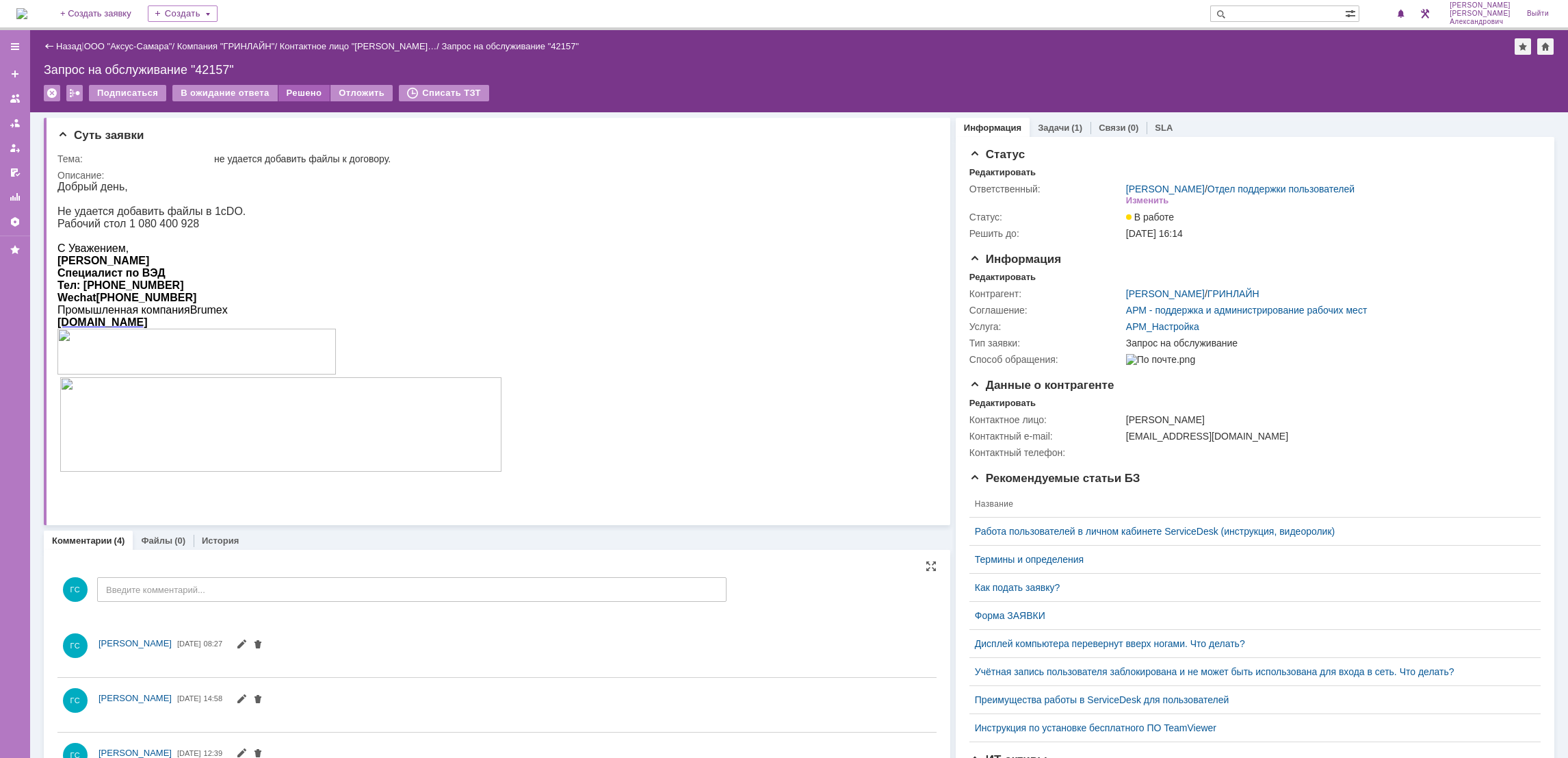
click at [296, 95] on div "Решено" at bounding box center [305, 93] width 52 height 16
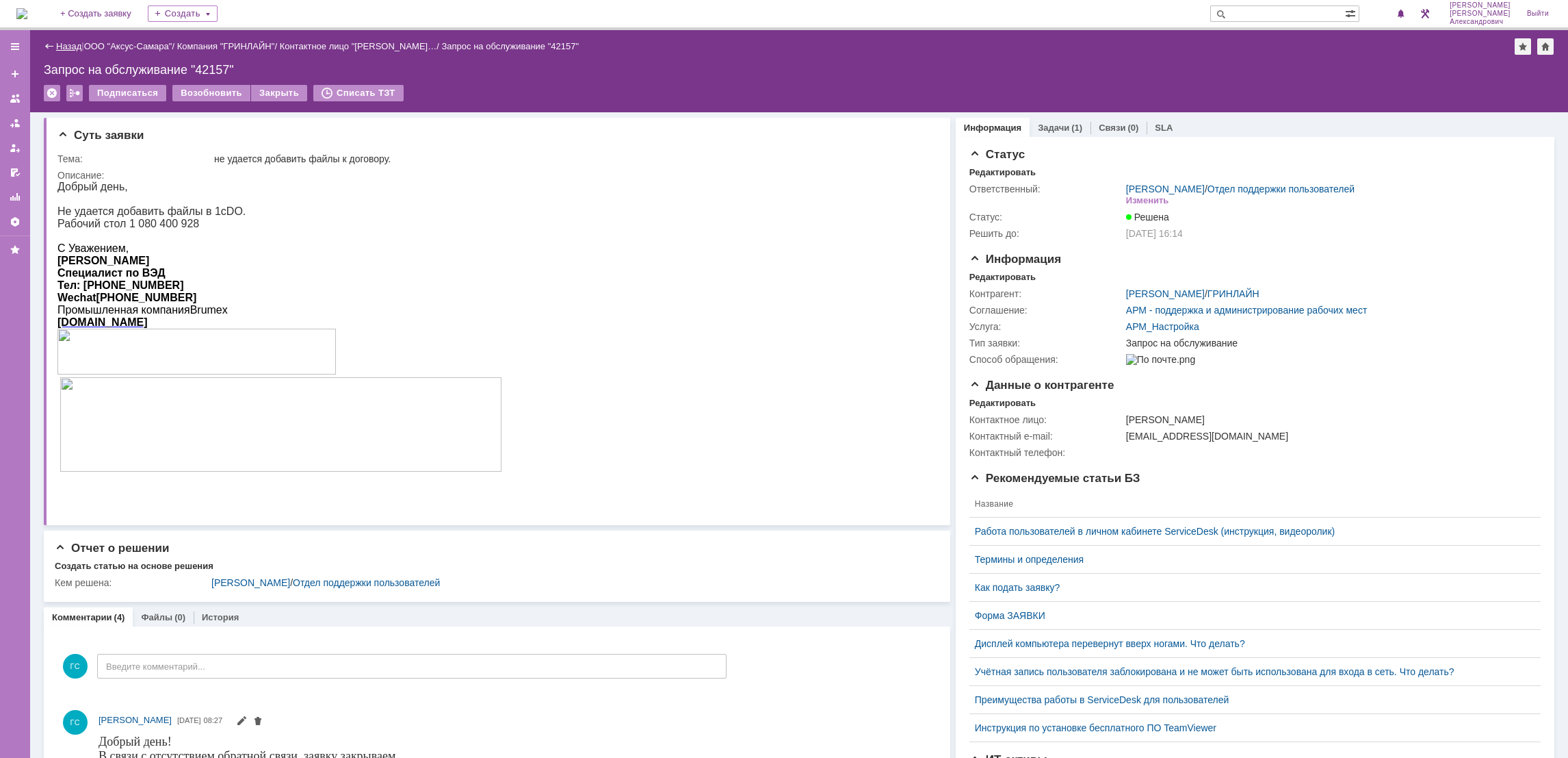
click at [60, 49] on link "Назад" at bounding box center [69, 46] width 25 height 10
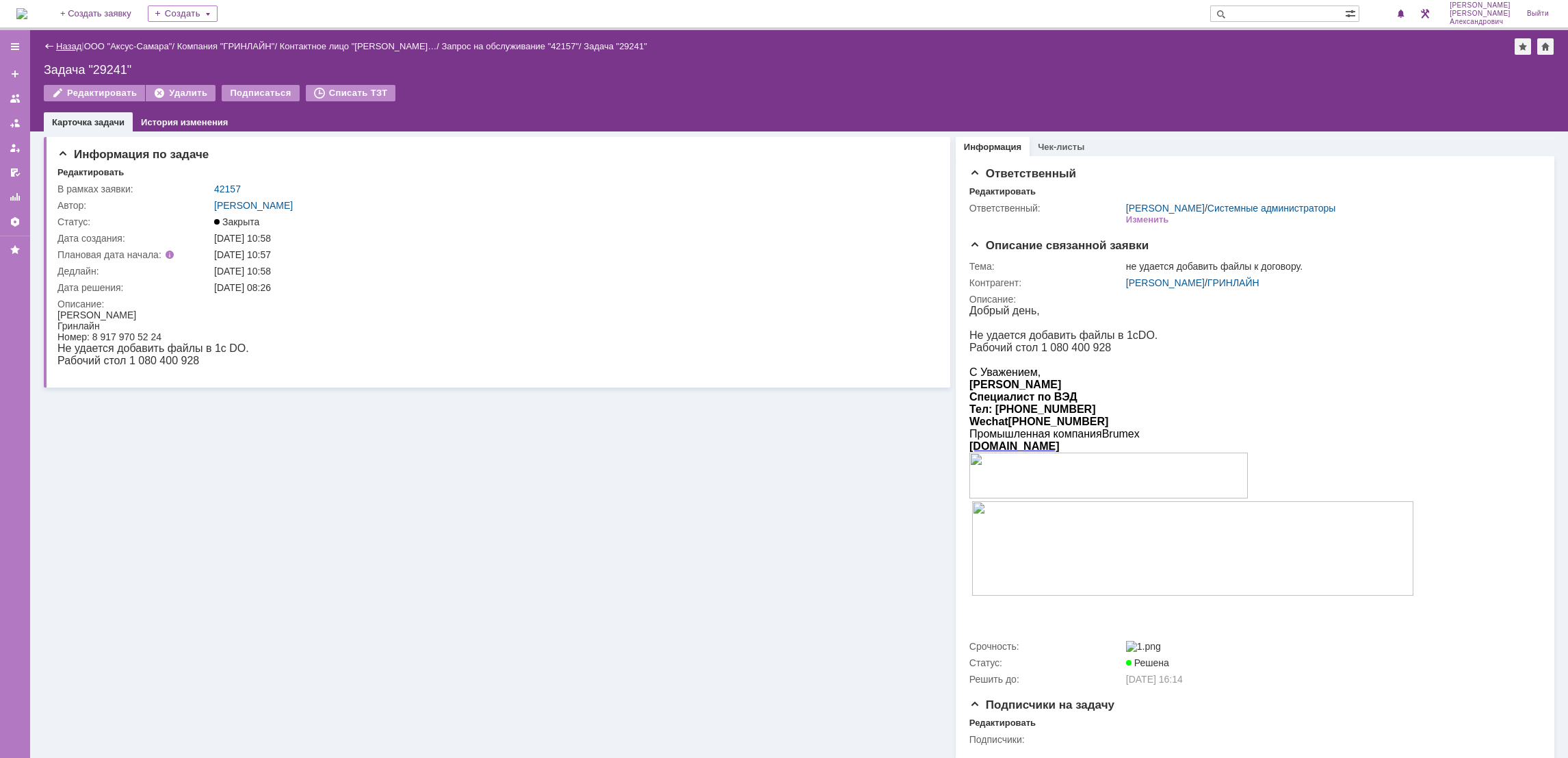
click at [64, 46] on link "Назад" at bounding box center [69, 46] width 25 height 10
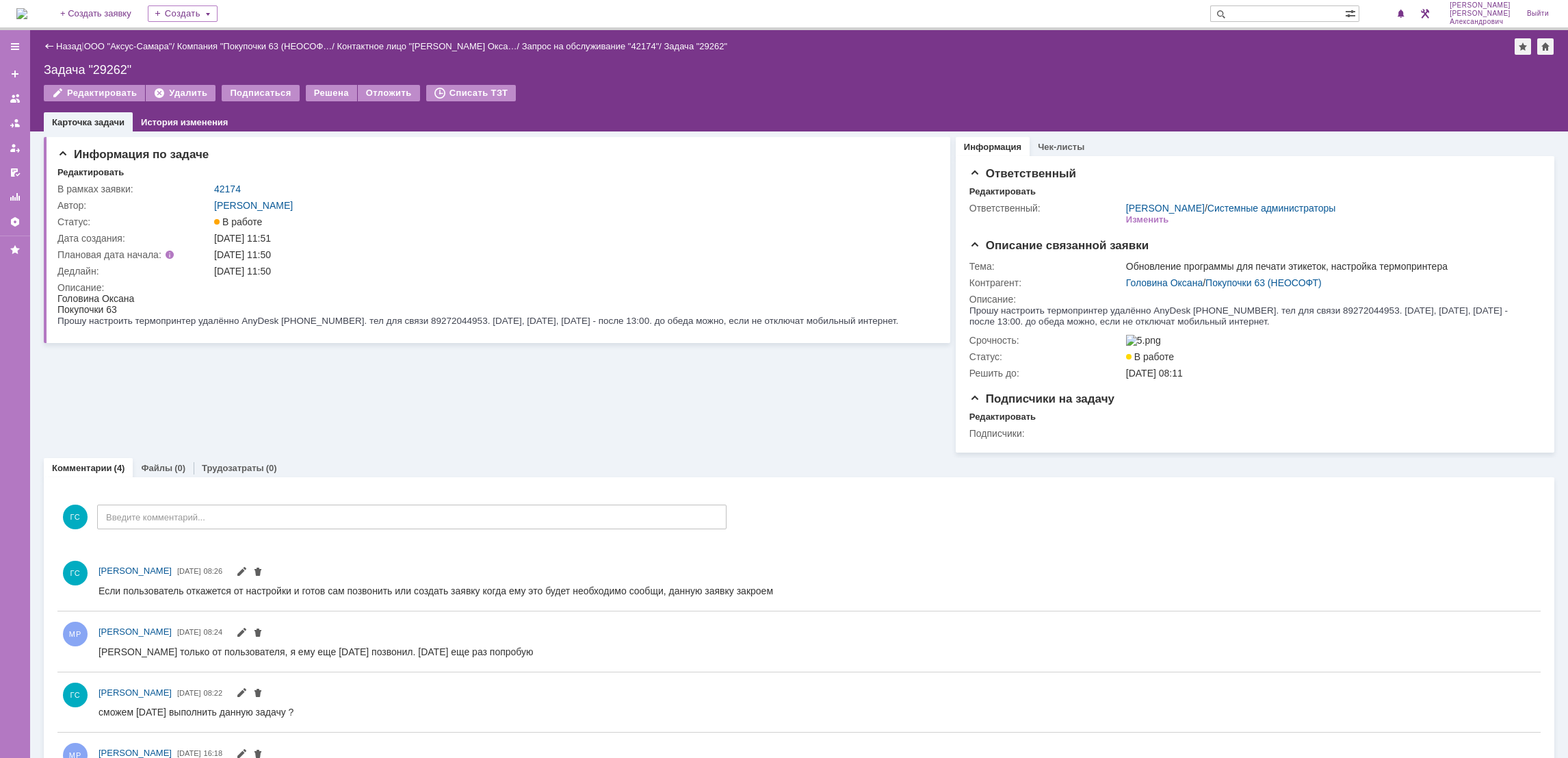
click at [64, 46] on link "Назад" at bounding box center [69, 46] width 25 height 10
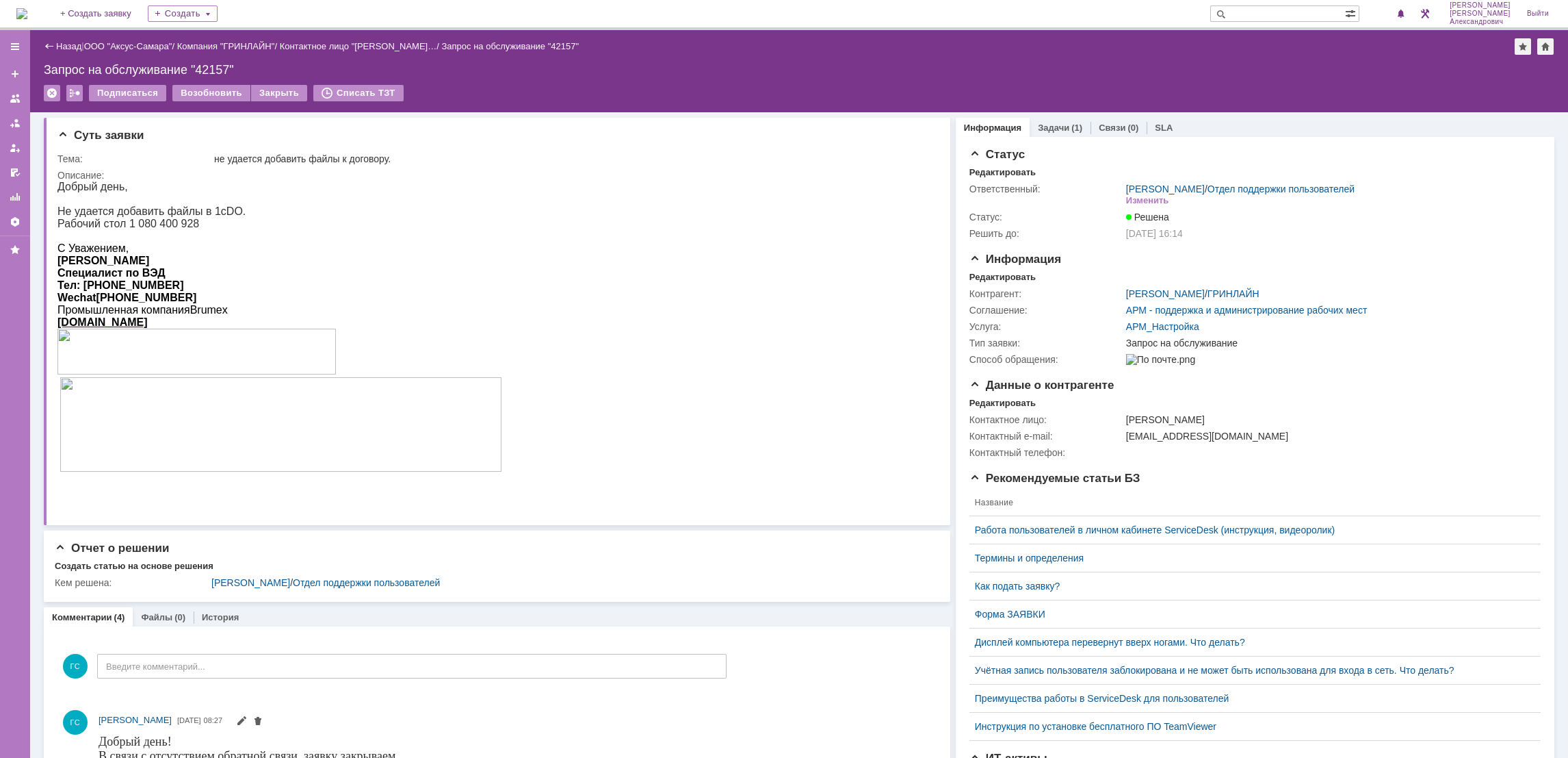
click at [28, 17] on img at bounding box center [22, 13] width 11 height 11
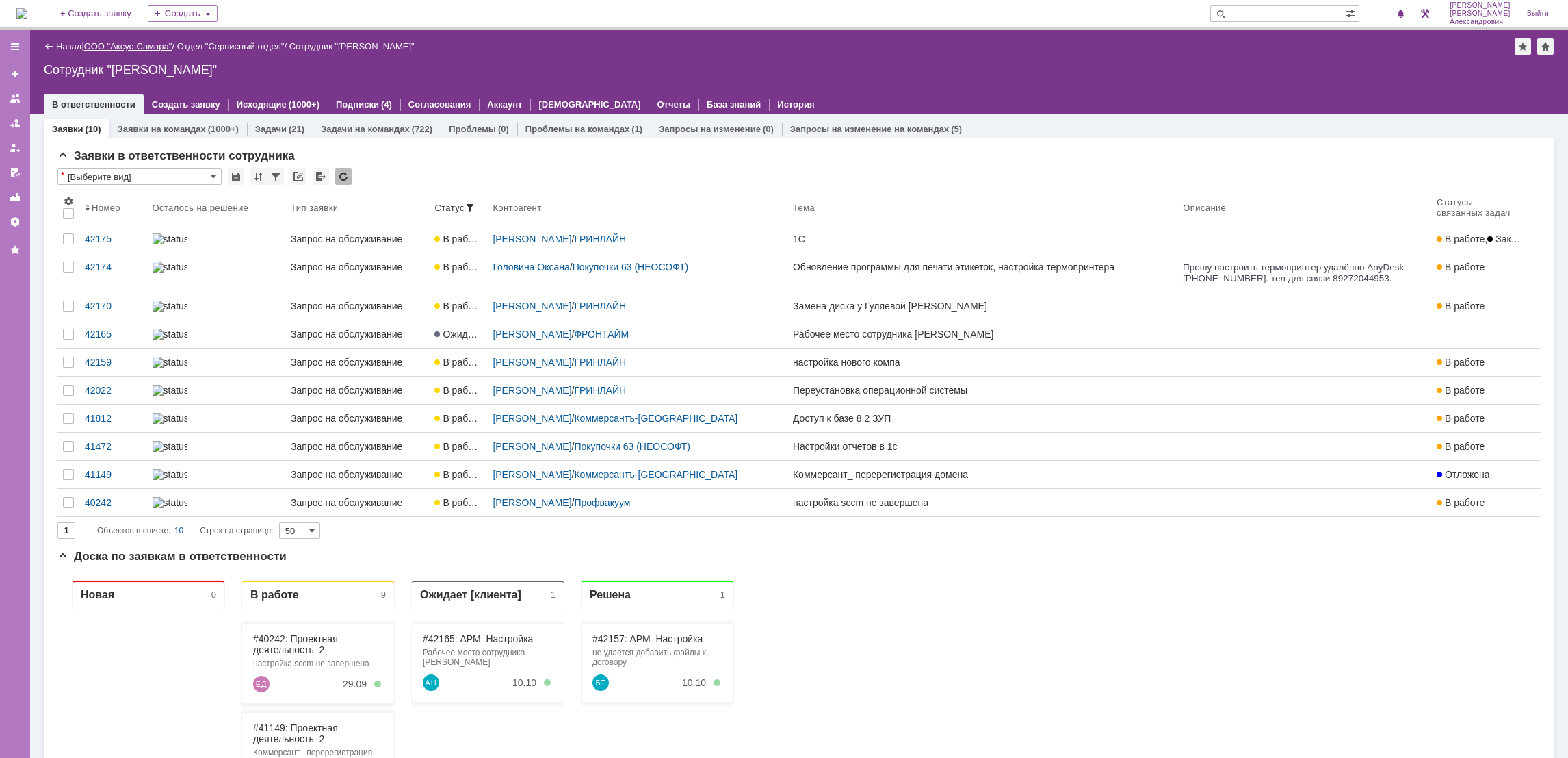
click at [93, 41] on link "ООО "Аксус-Самара"" at bounding box center [128, 46] width 89 height 10
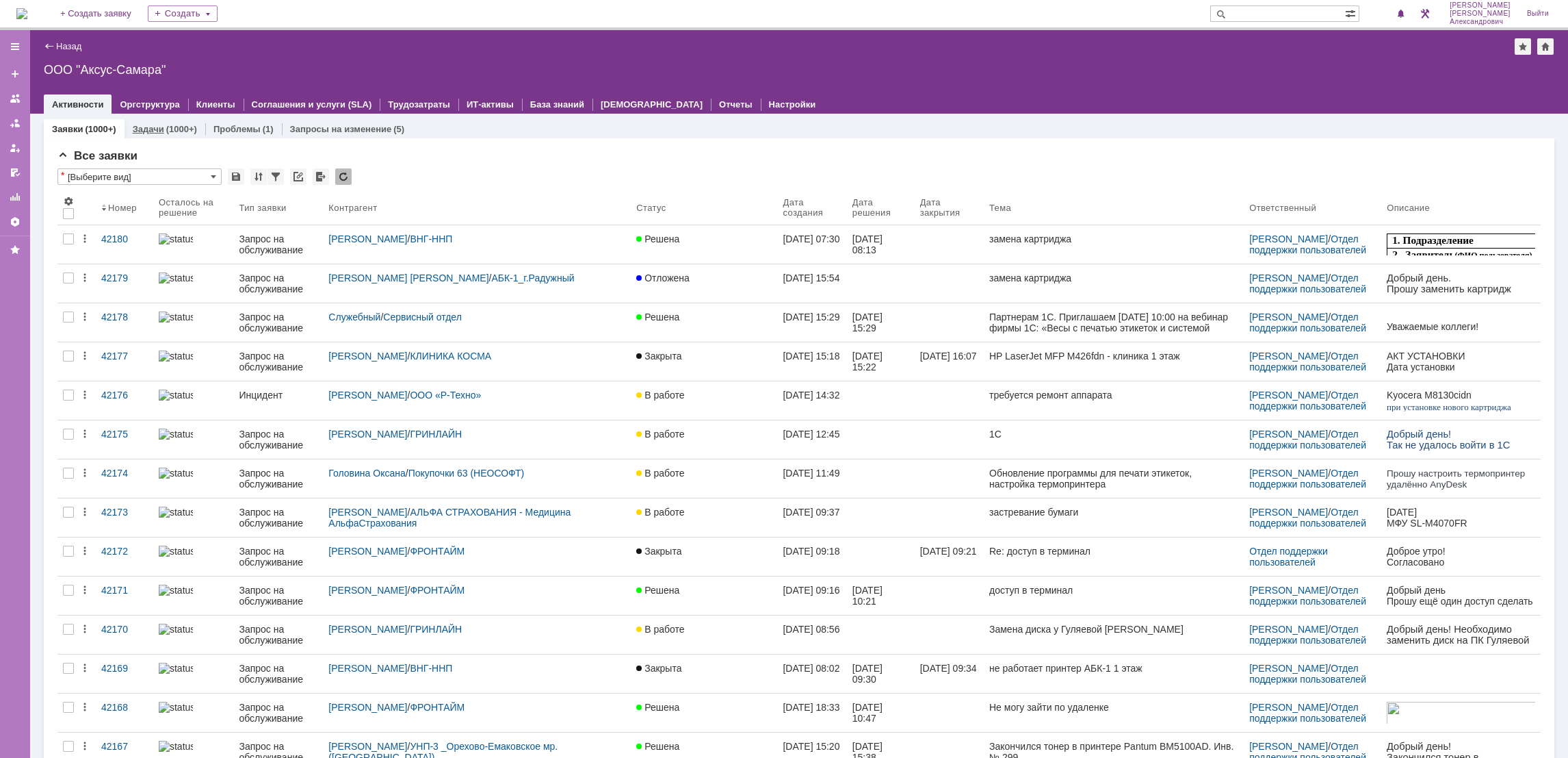
click at [137, 128] on link "Задачи" at bounding box center [148, 129] width 31 height 10
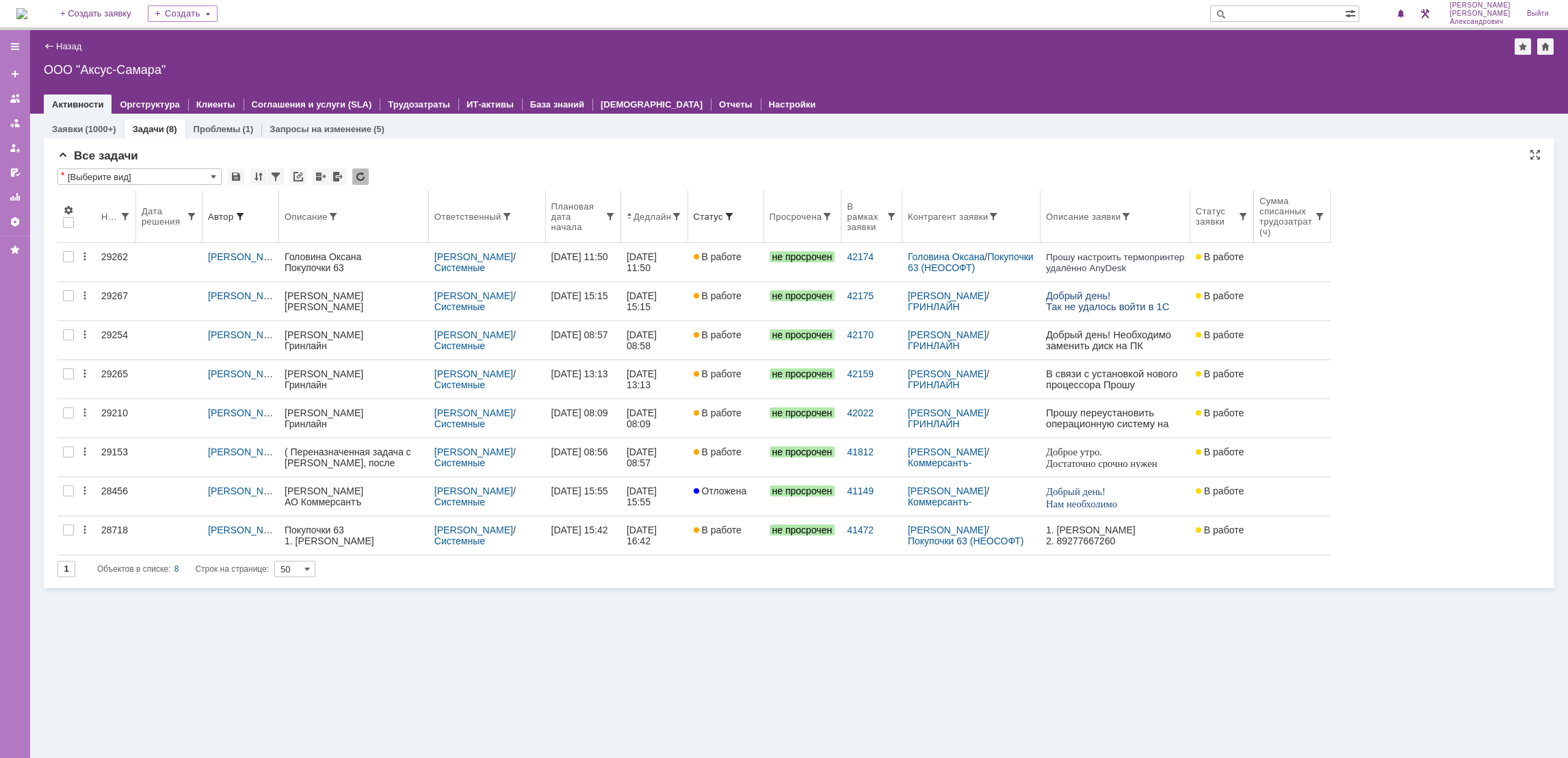
click at [218, 229] on th "Автор" at bounding box center [240, 216] width 76 height 53
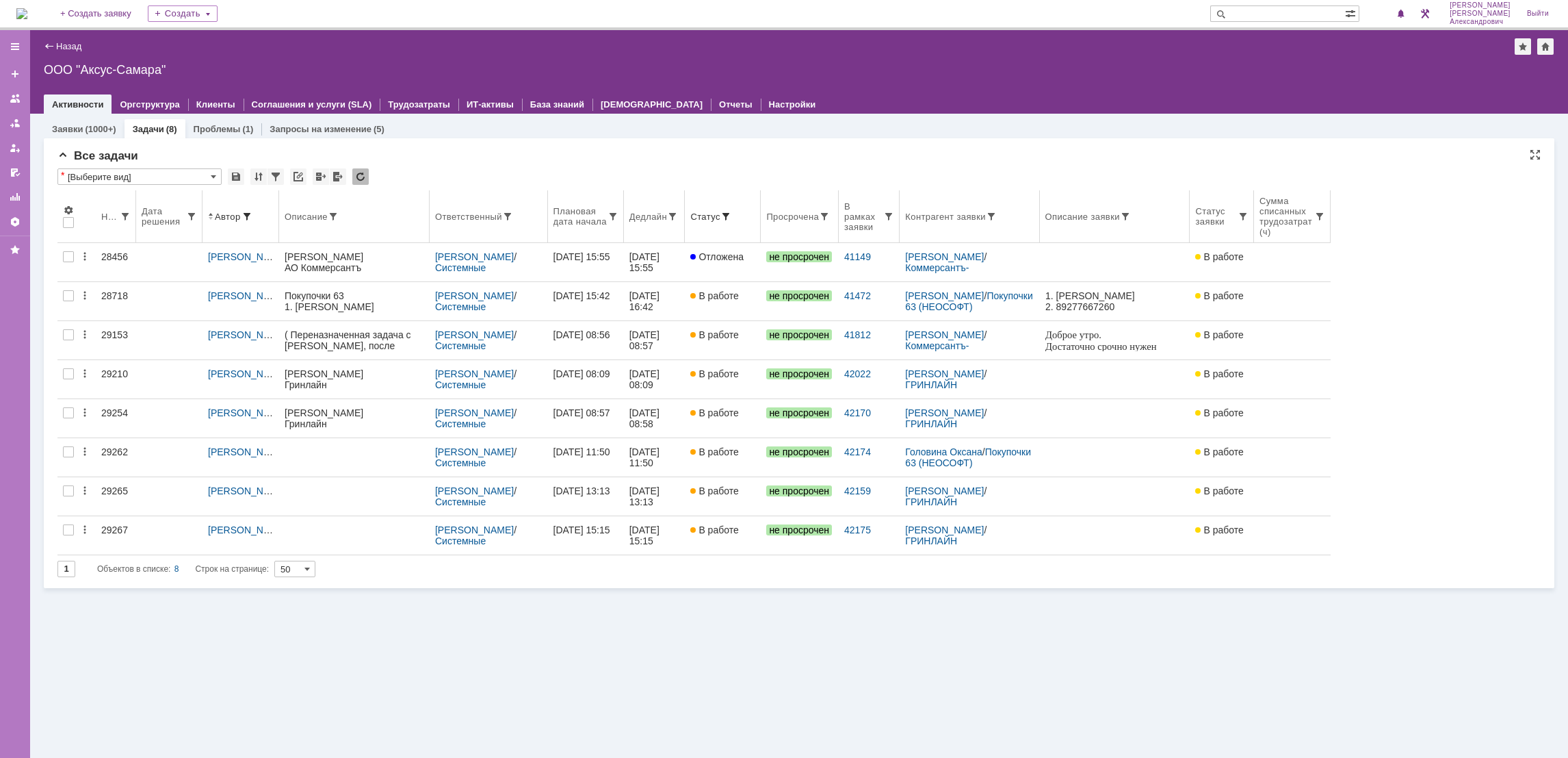
click at [467, 226] on th "Ответственный" at bounding box center [489, 216] width 118 height 53
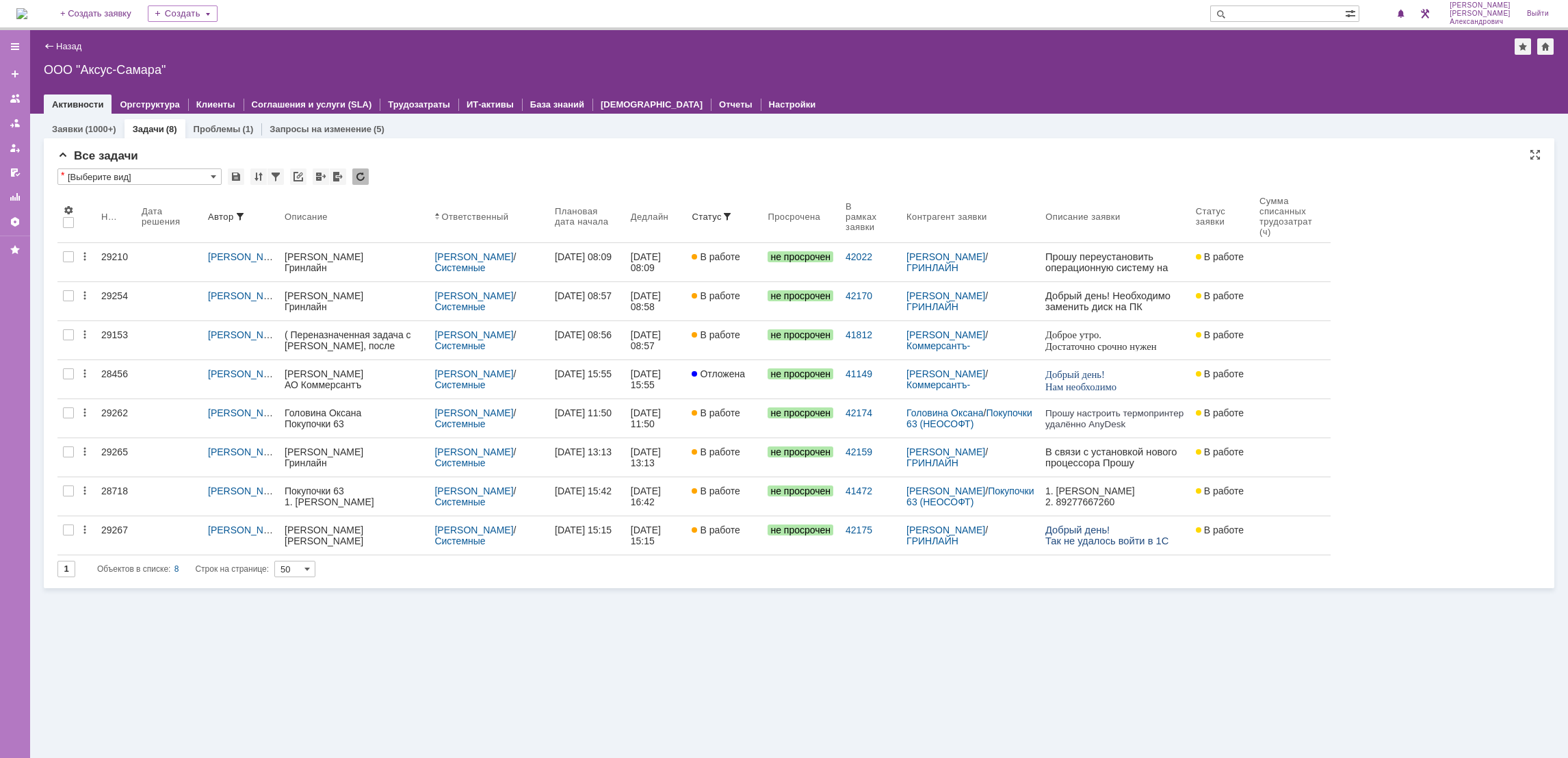
click at [1402, 2] on div at bounding box center [1388, 14] width 41 height 28
click at [1406, 11] on span at bounding box center [1401, 14] width 10 height 11
click at [1212, 61] on div "Назад | ООО "Аксус-Самара" ООО "Аксус-Самара" root$101 Активности Оргструктура …" at bounding box center [799, 72] width 1538 height 83
click at [1404, 16] on span at bounding box center [1401, 14] width 10 height 11
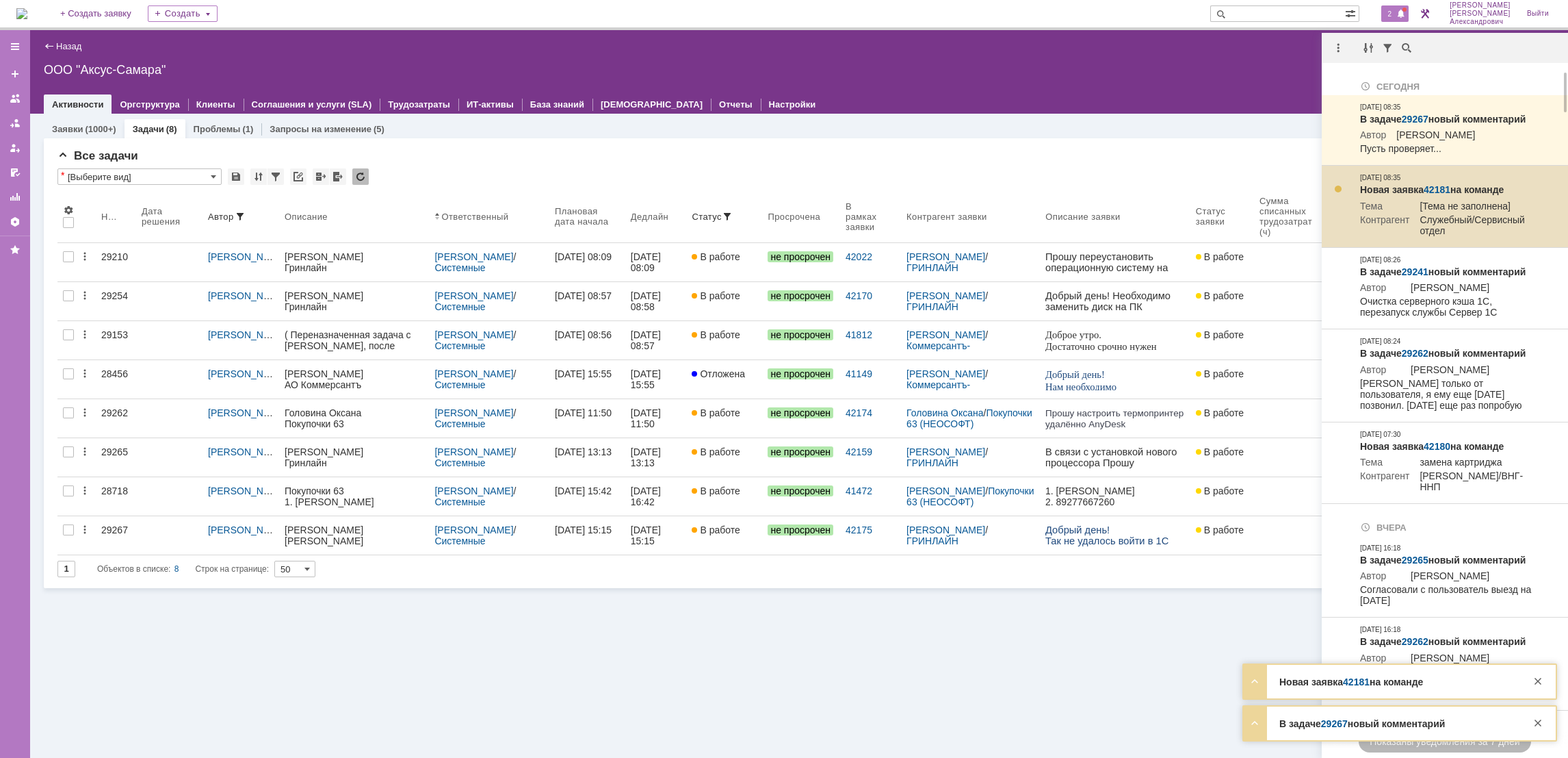
click at [1440, 188] on link "42181" at bounding box center [1436, 189] width 27 height 11
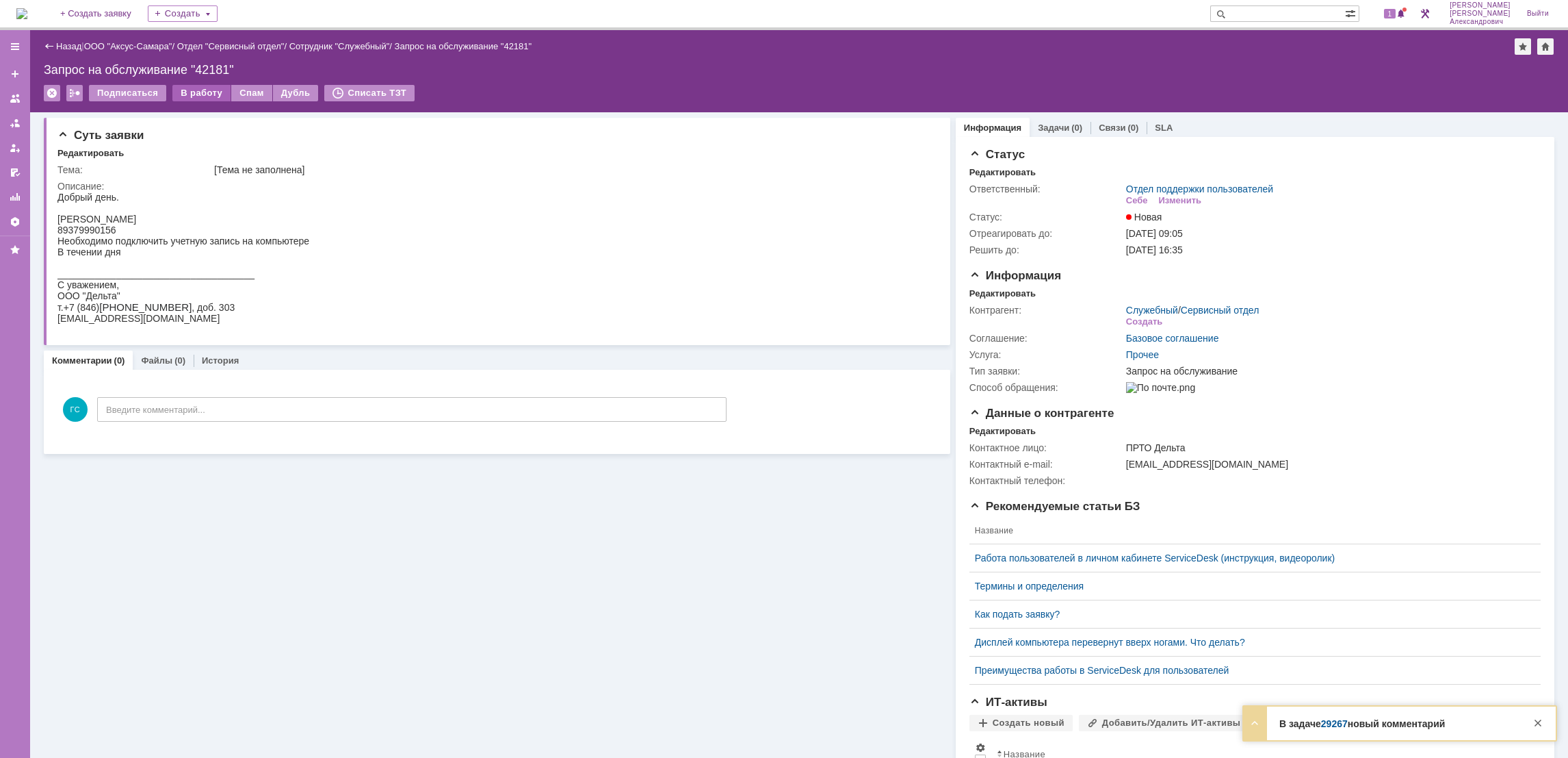
click at [202, 97] on div "В работу" at bounding box center [201, 93] width 58 height 16
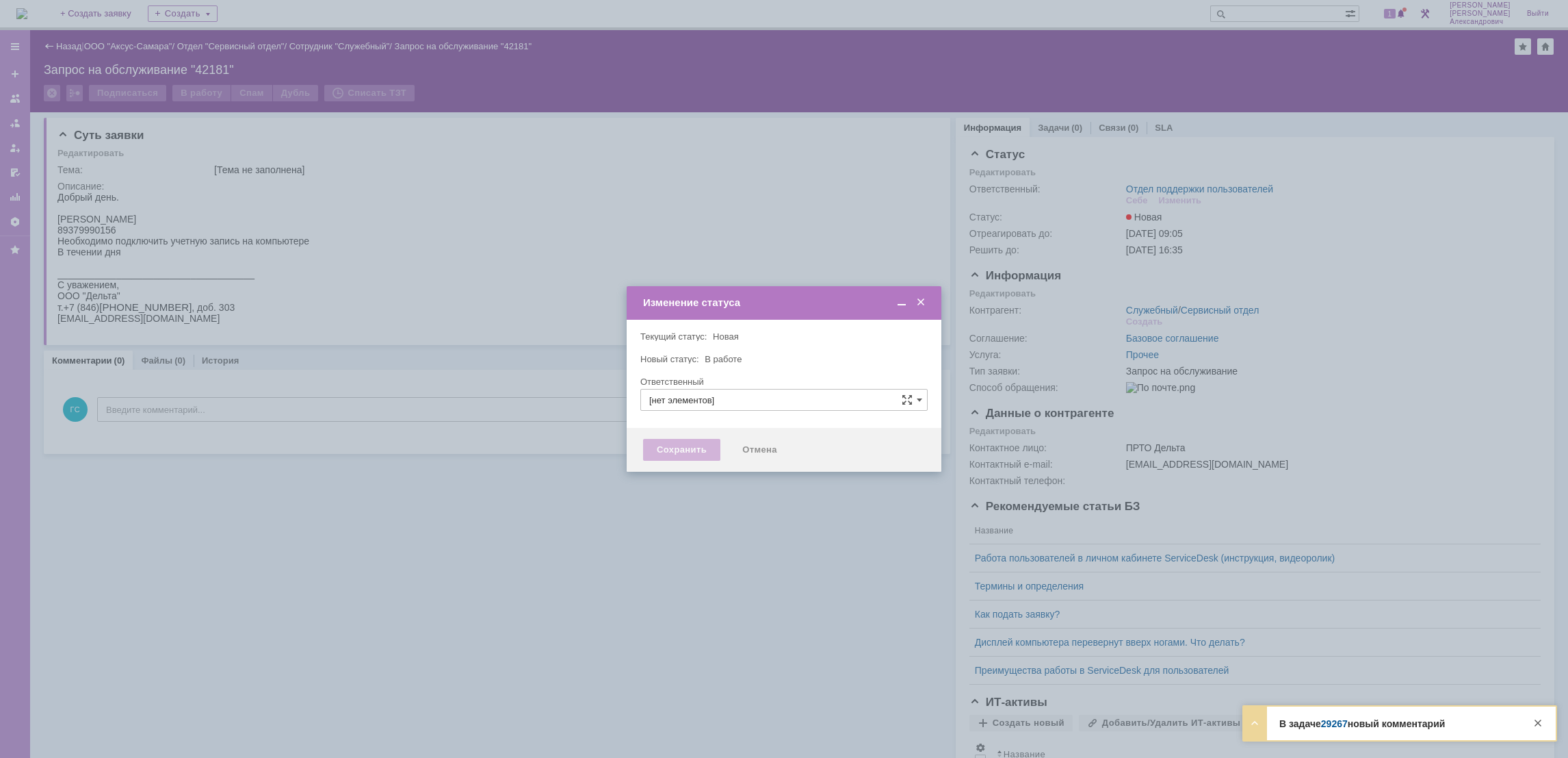
type input "Отдел поддержки пользователей"
type input "[PERSON_NAME]"
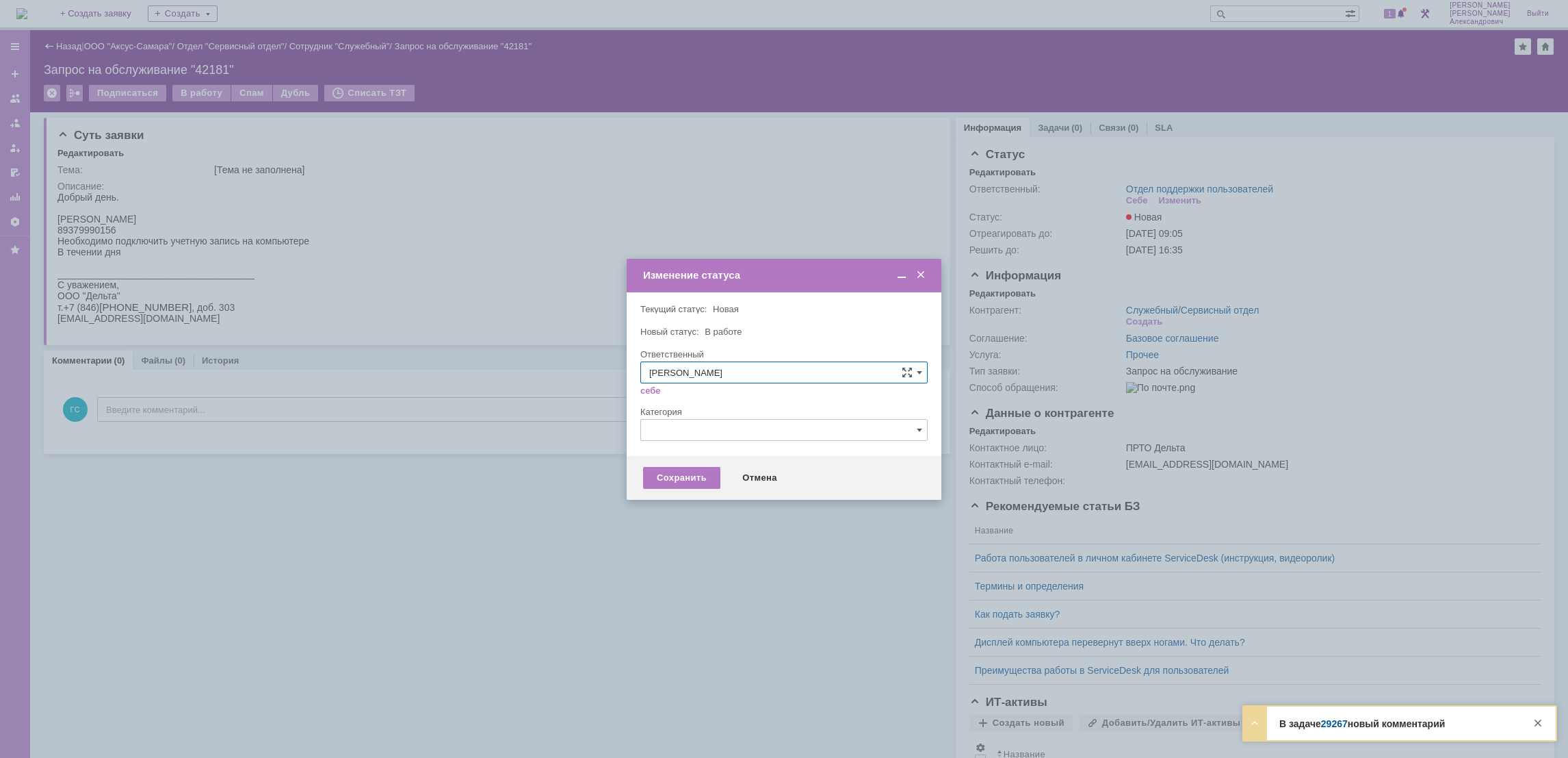
click at [672, 464] on div "Сохранить Отмена" at bounding box center [784, 478] width 315 height 43
click at [683, 473] on div "Сохранить" at bounding box center [681, 478] width 77 height 22
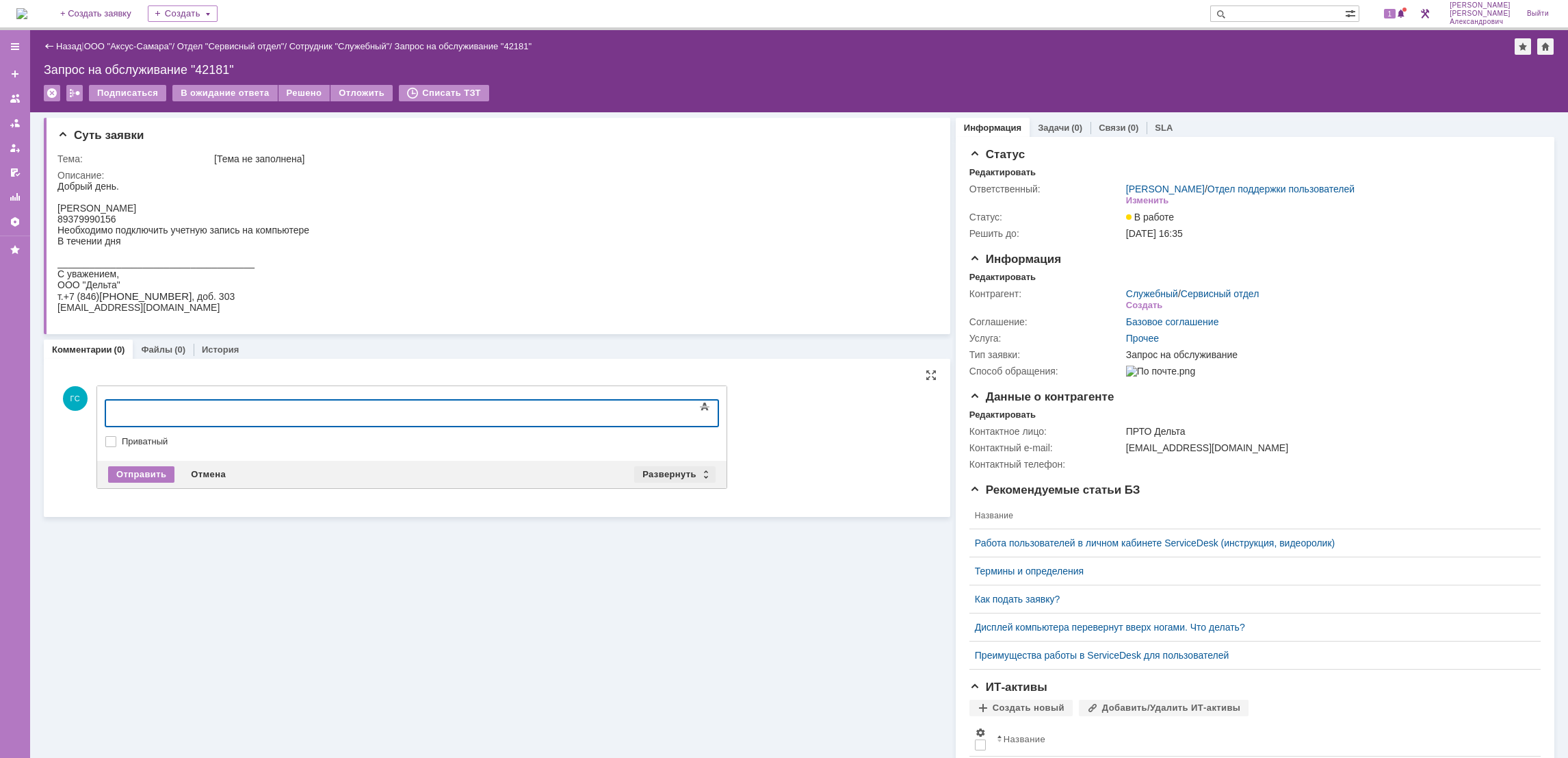
click at [651, 470] on div "Развернуть" at bounding box center [675, 474] width 82 height 16
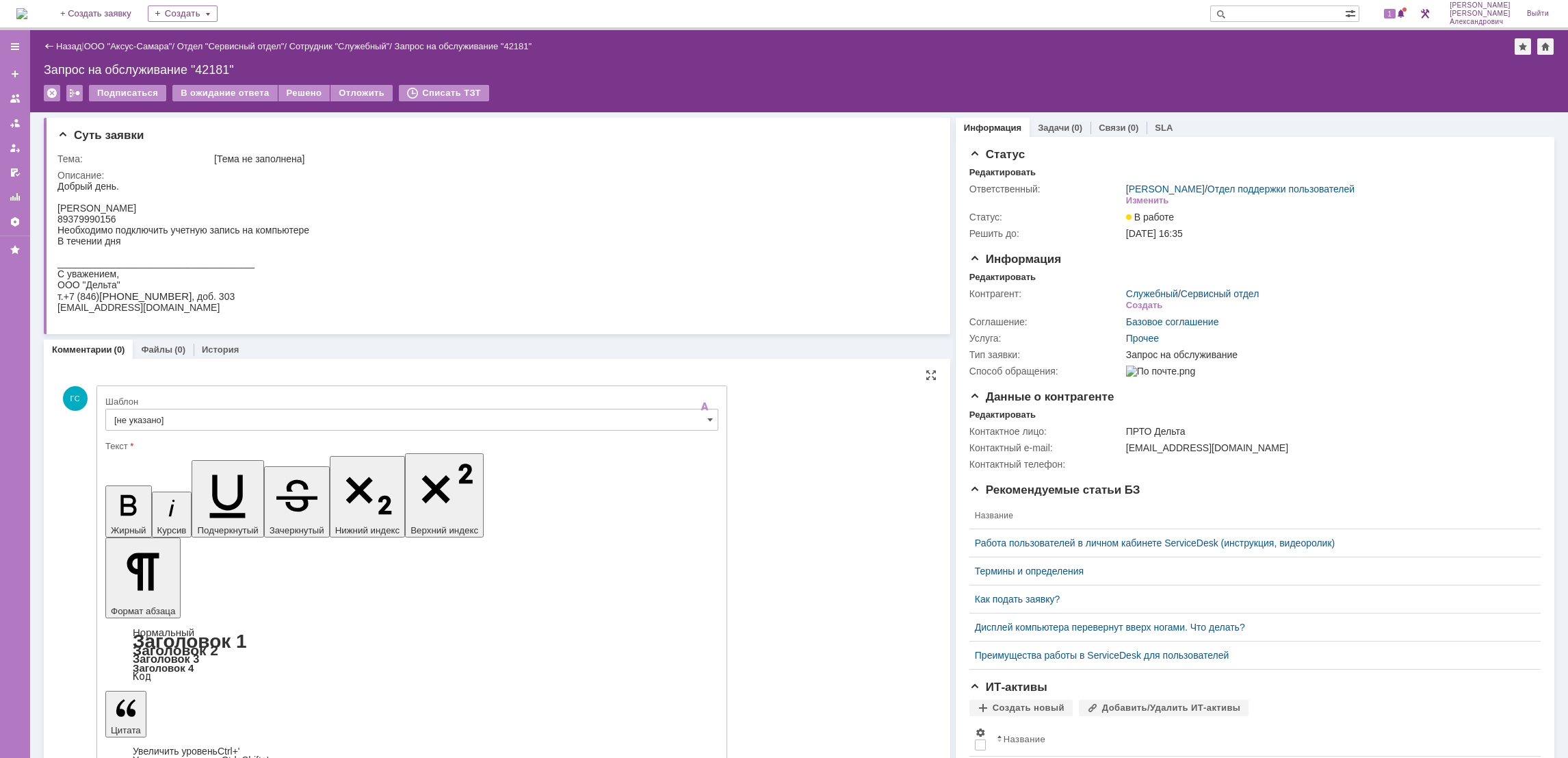
click at [170, 422] on input "[не указано]" at bounding box center [411, 419] width 613 height 22
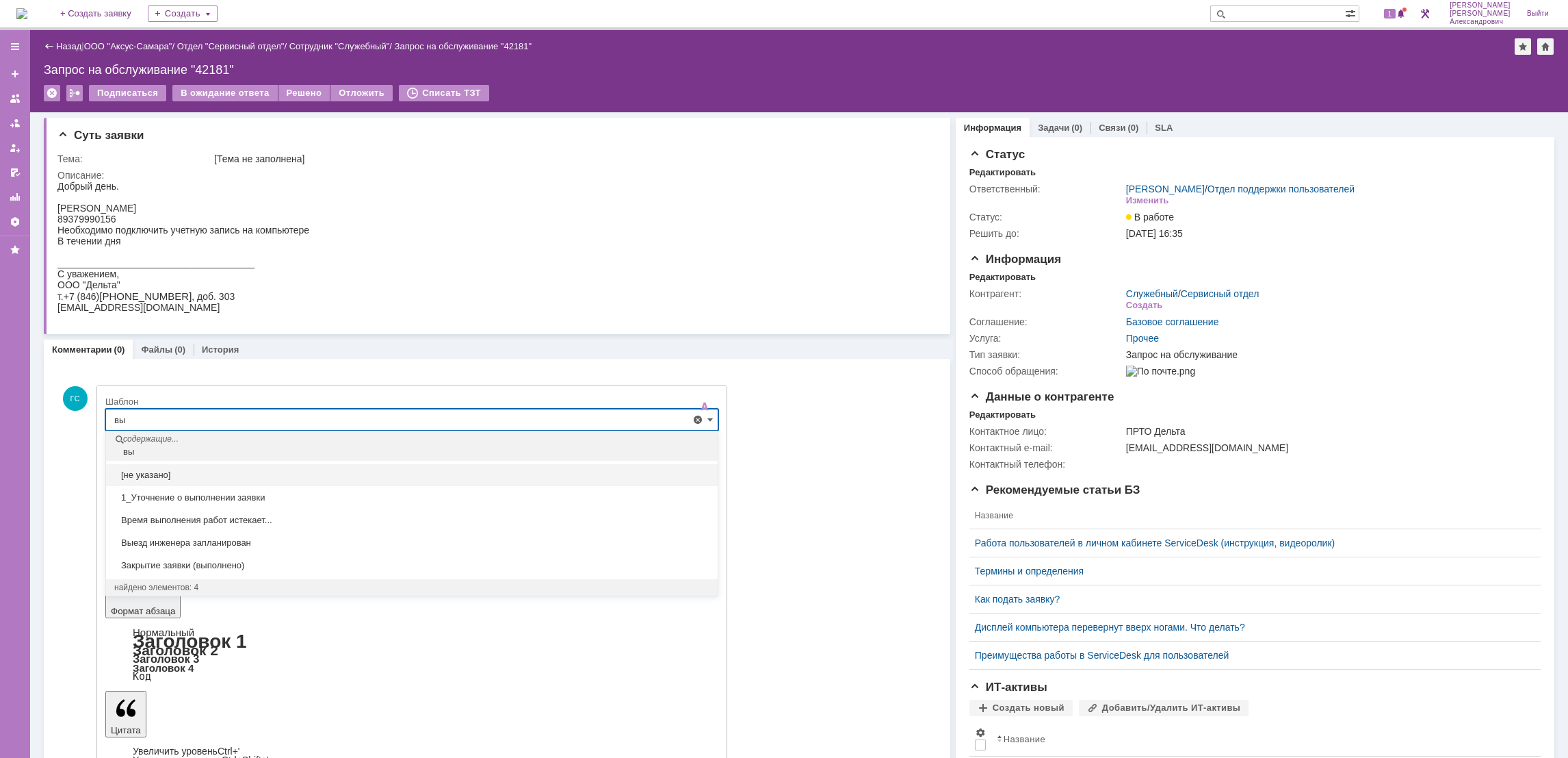
type input "в"
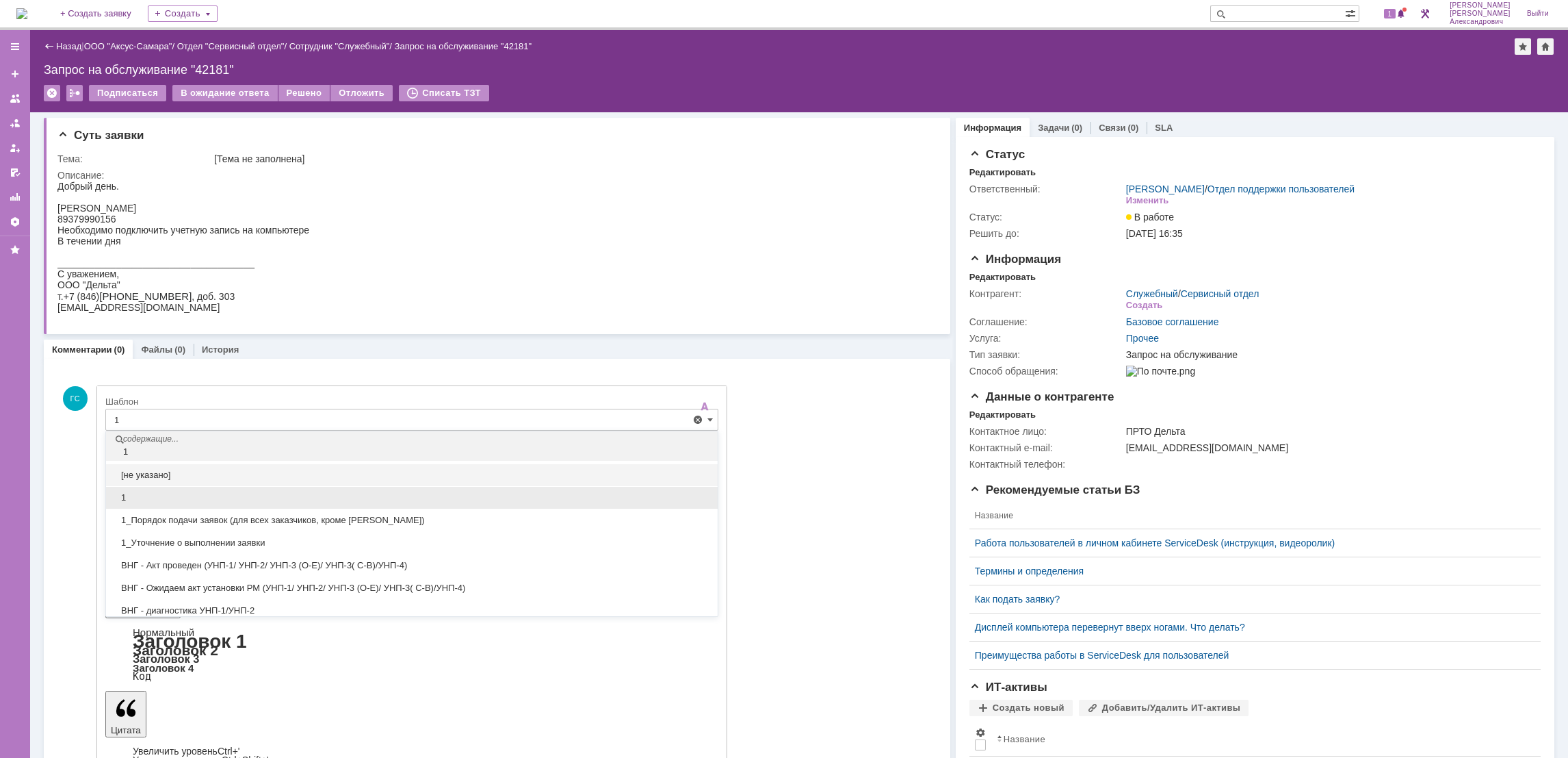
drag, startPoint x: 206, startPoint y: 502, endPoint x: 100, endPoint y: 19, distance: 494.5
click at [206, 494] on span "1" at bounding box center [412, 498] width 595 height 11
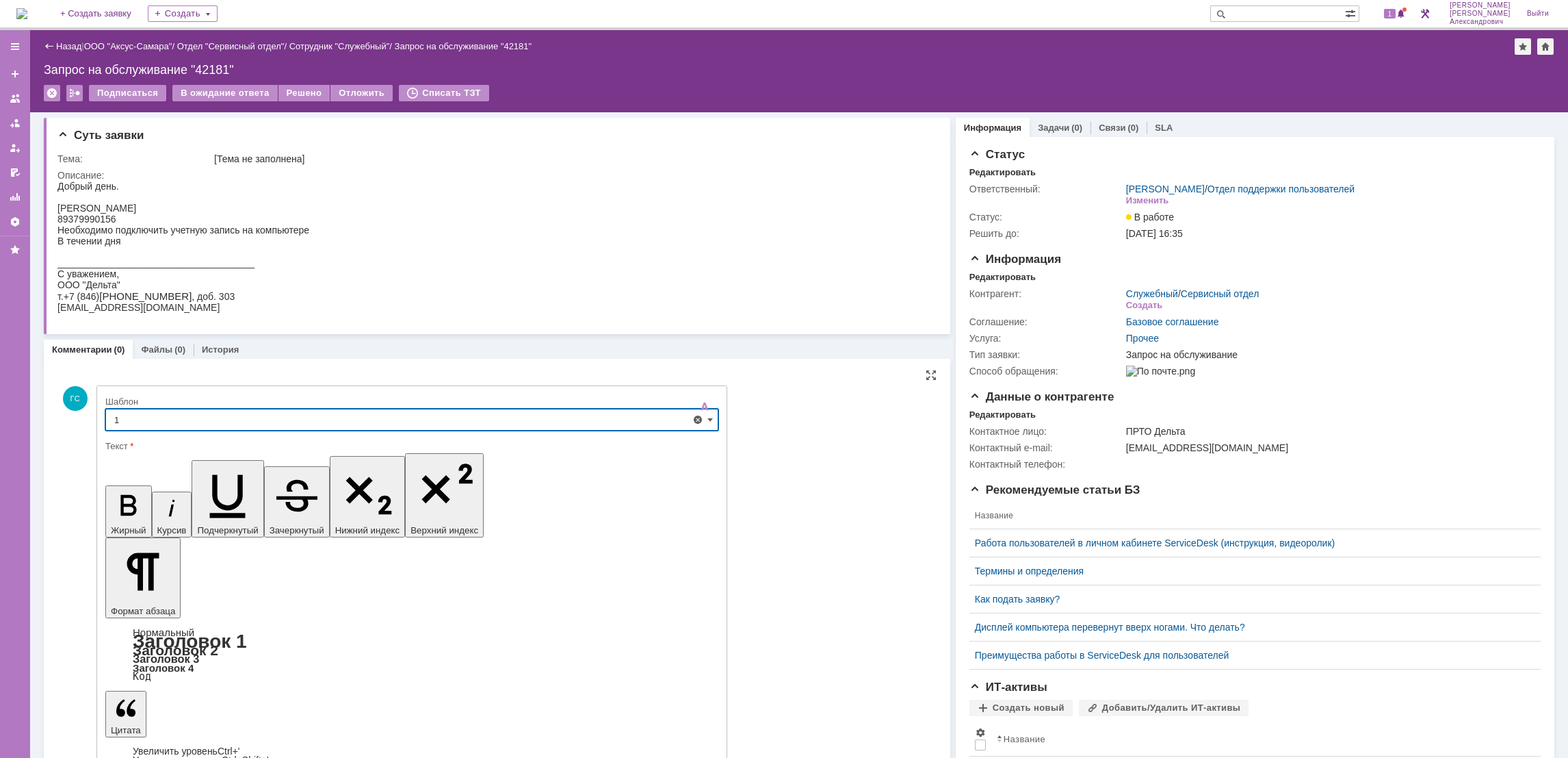
type input "1"
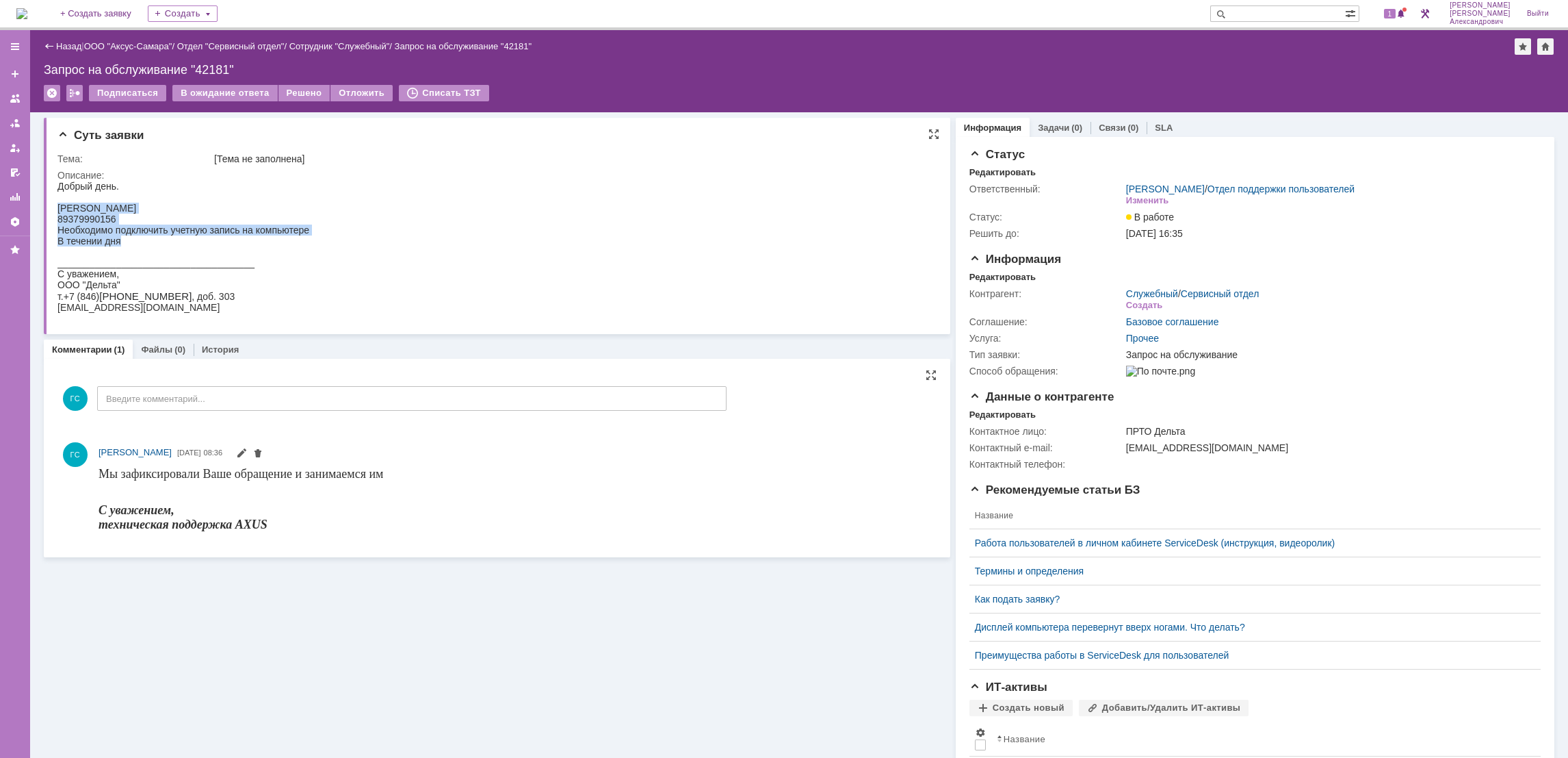
drag, startPoint x: 57, startPoint y: 206, endPoint x: 282, endPoint y: 247, distance: 228.7
click at [282, 247] on body "Добрый день. [PERSON_NAME] 89379990156 Необходимо подключить учетную запись на …" at bounding box center [183, 247] width 252 height 132
copy body "[PERSON_NAME] 89379990156 Необходимо подключить учетную запись на компьютере В …"
click at [1127, 305] on div "Создать" at bounding box center [1145, 305] width 36 height 11
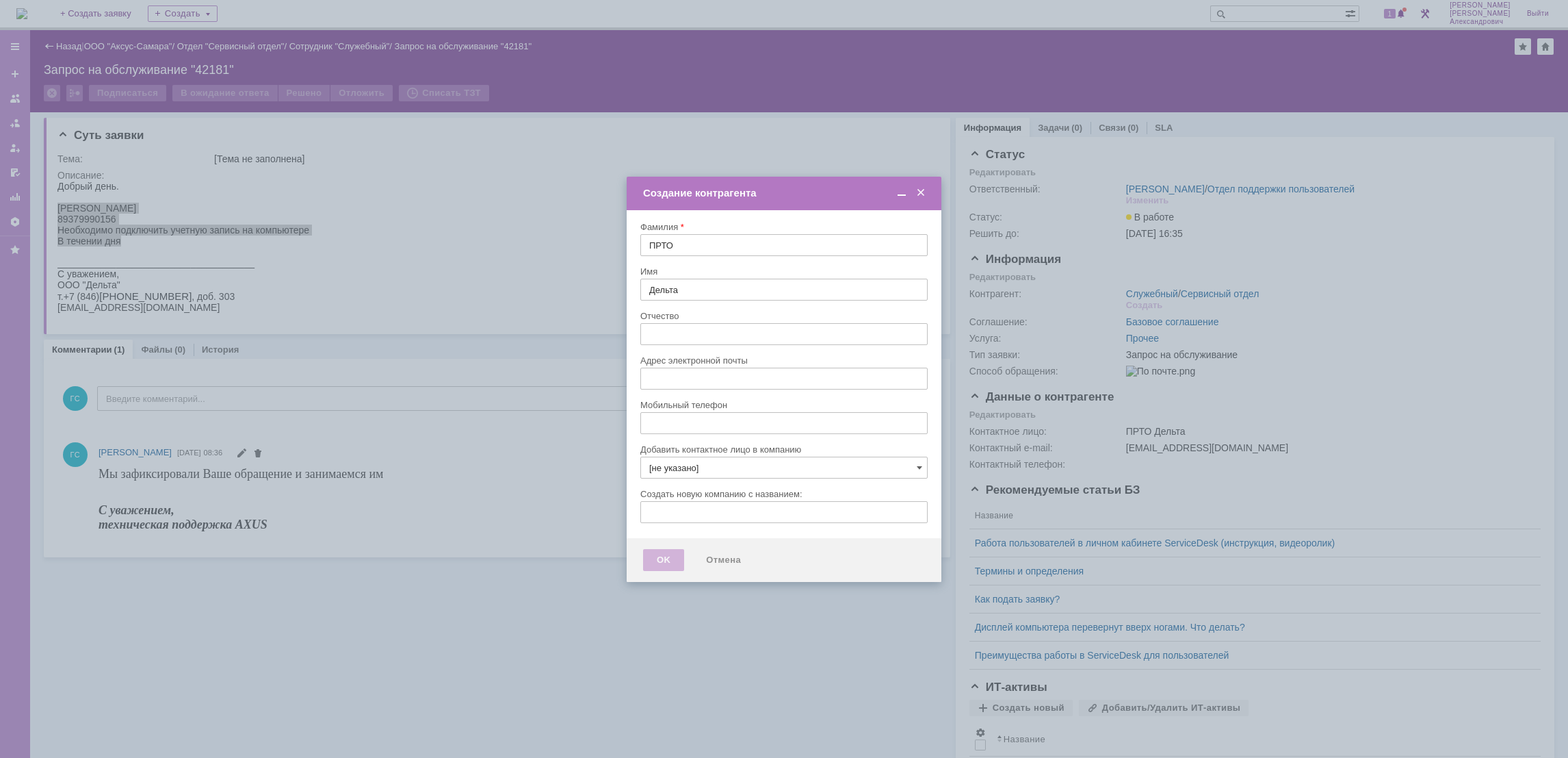
type input "[EMAIL_ADDRESS][DOMAIN_NAME]"
click at [925, 190] on span at bounding box center [921, 193] width 14 height 12
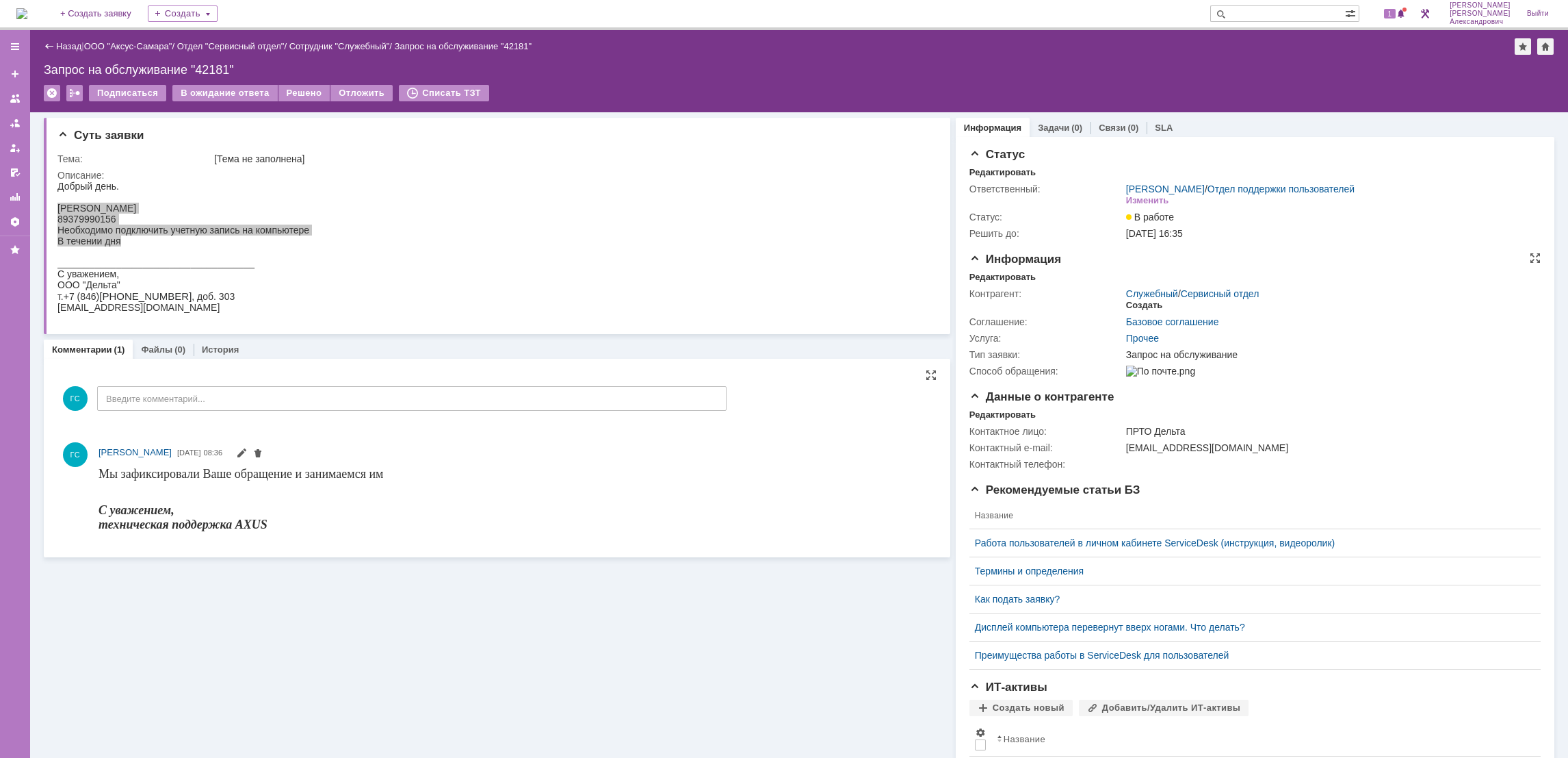
click at [1128, 306] on div "Создать" at bounding box center [1145, 305] width 36 height 11
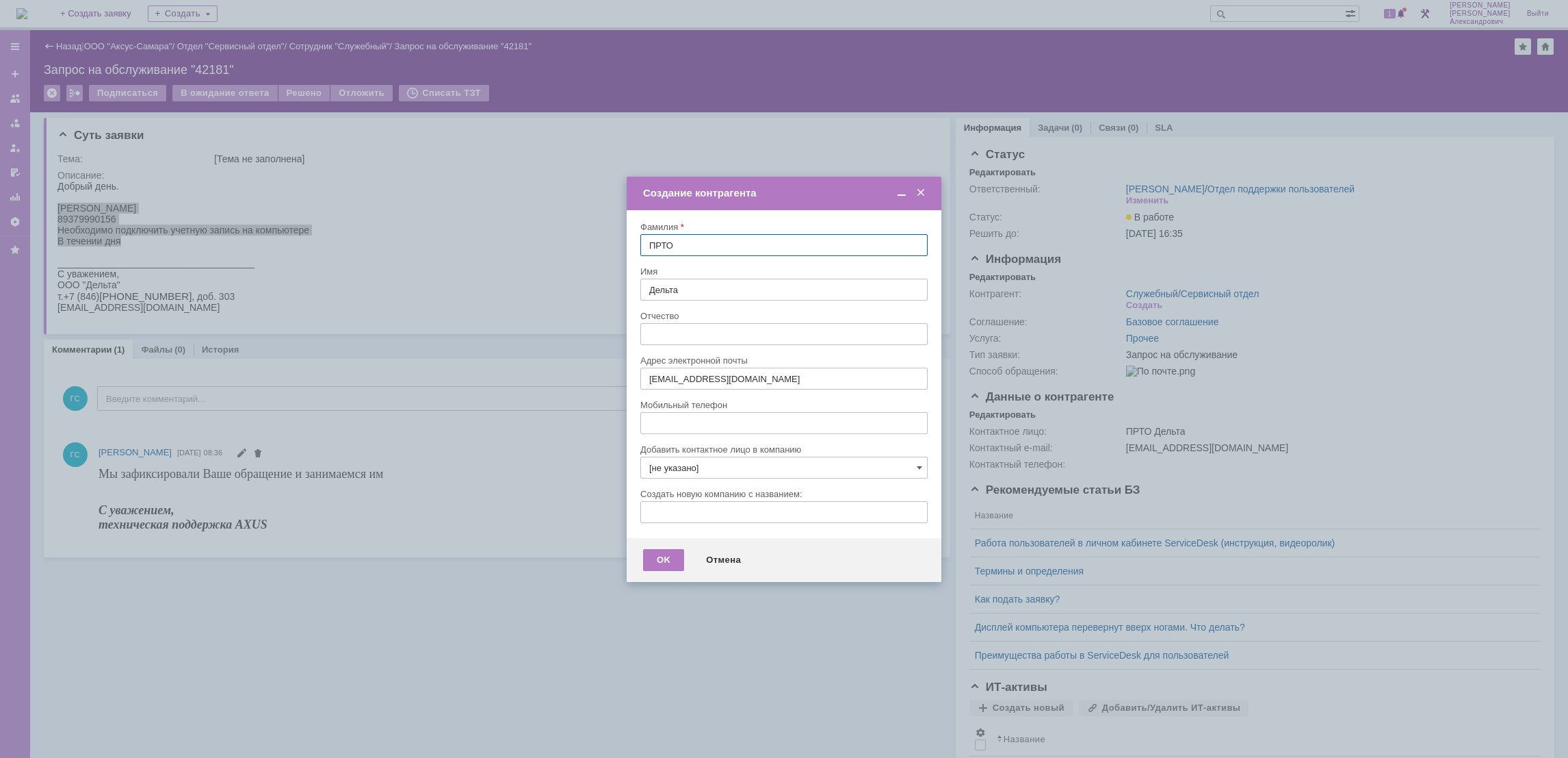
drag, startPoint x: 918, startPoint y: 198, endPoint x: 863, endPoint y: 24, distance: 182.5
click at [918, 198] on span at bounding box center [921, 193] width 14 height 12
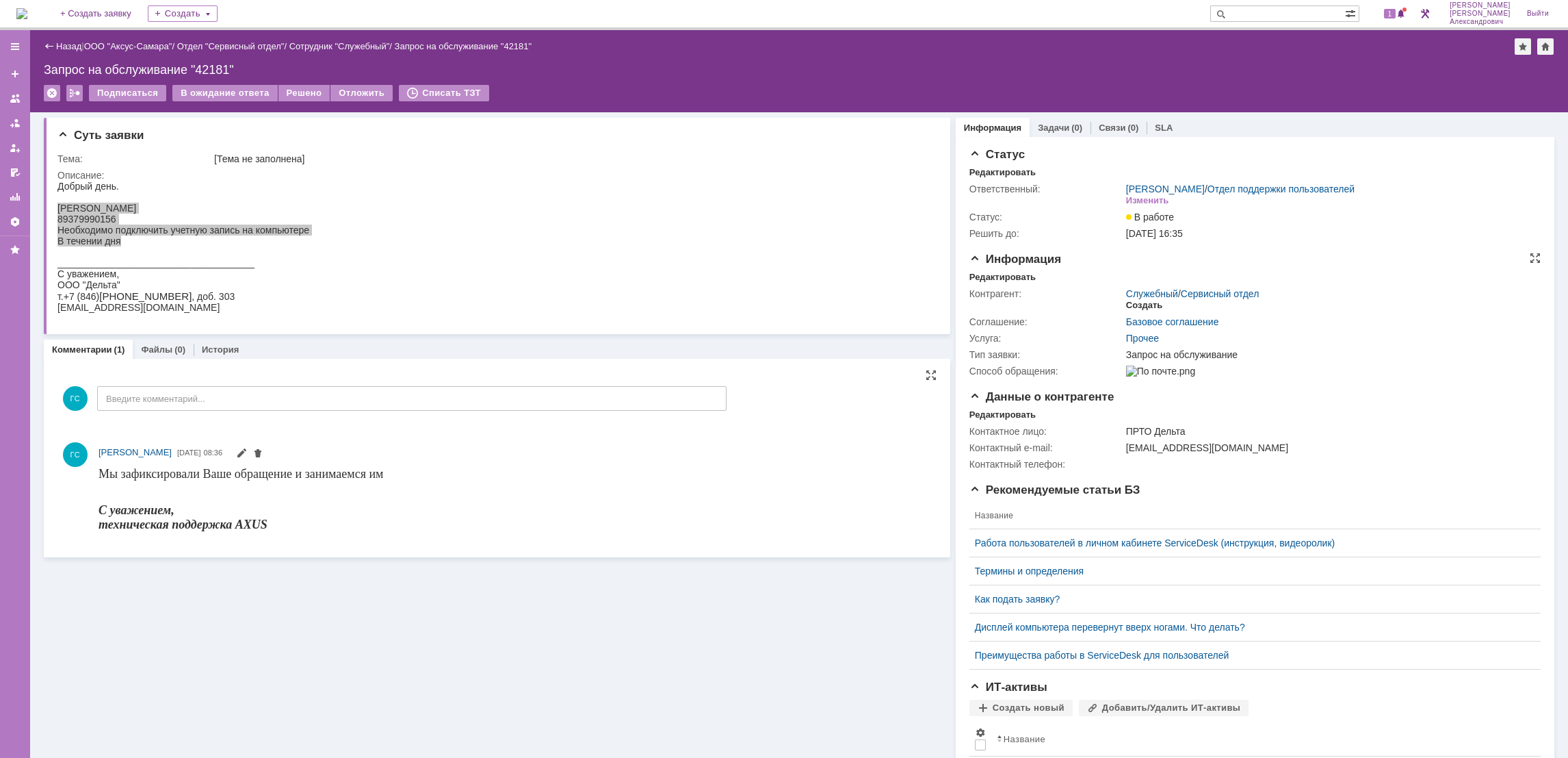
click at [1126, 303] on div "Создать" at bounding box center [1145, 305] width 36 height 11
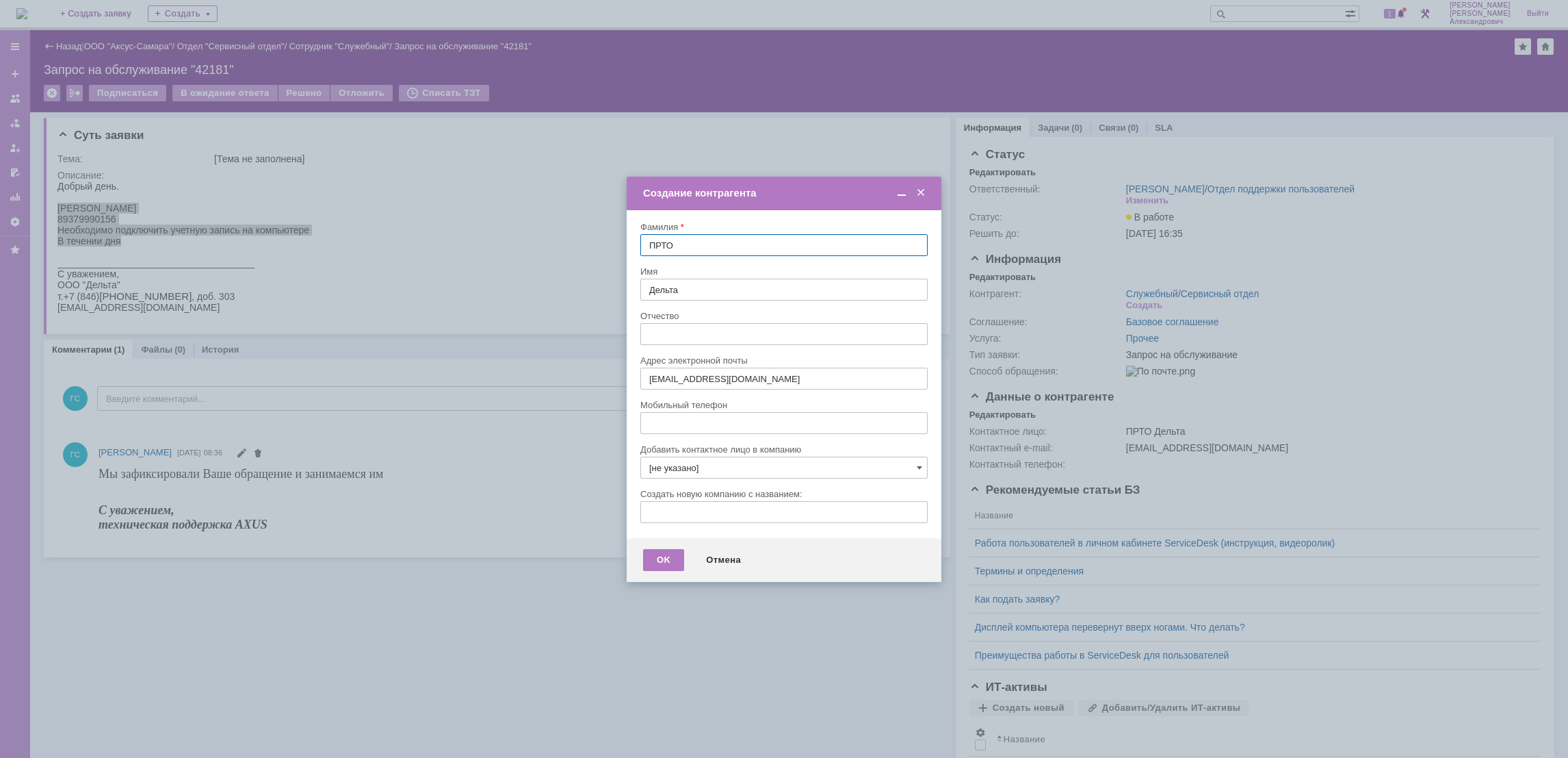
click at [925, 189] on span at bounding box center [921, 193] width 14 height 12
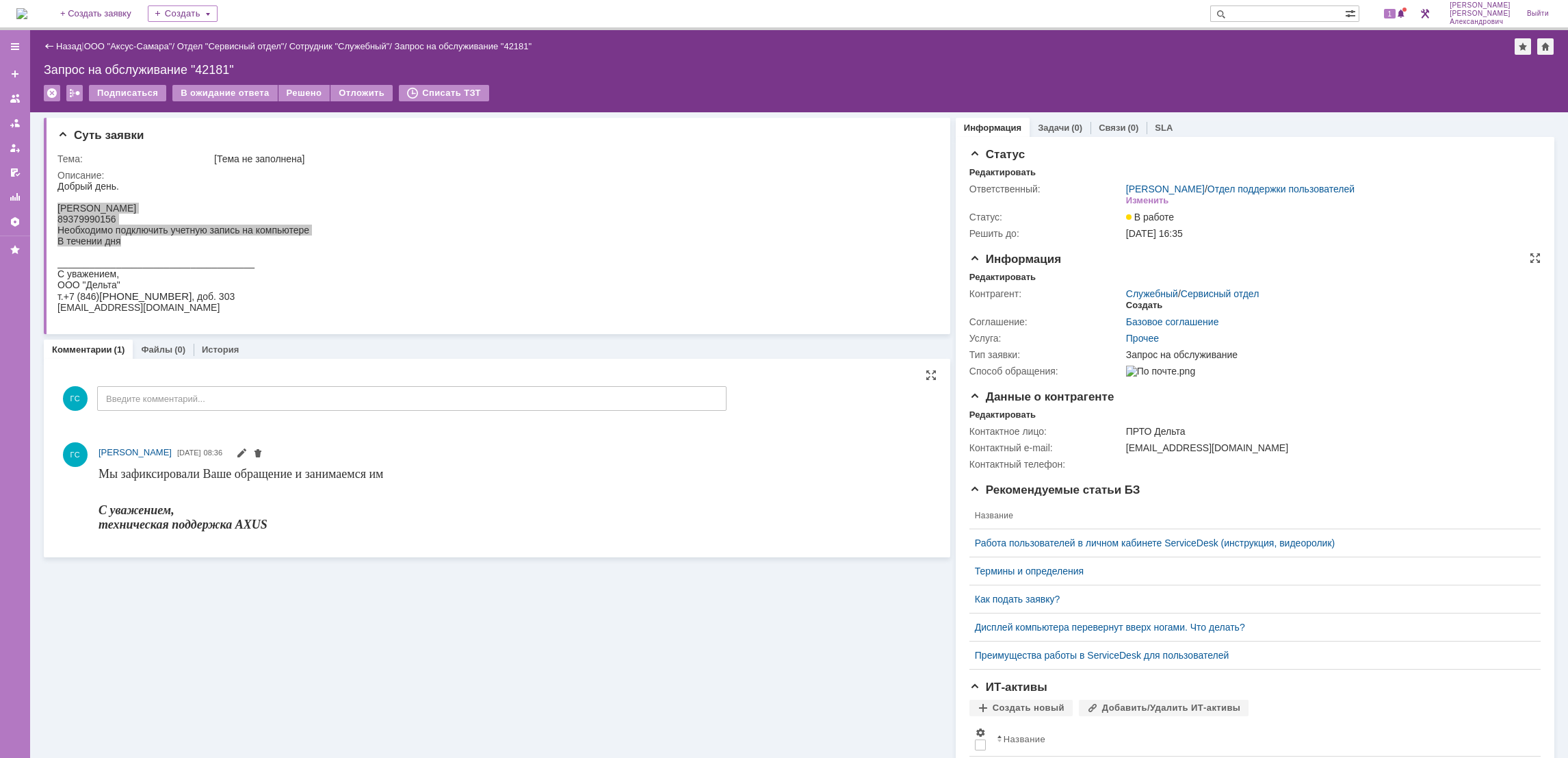
click at [1126, 300] on div "Создать" at bounding box center [1145, 305] width 36 height 11
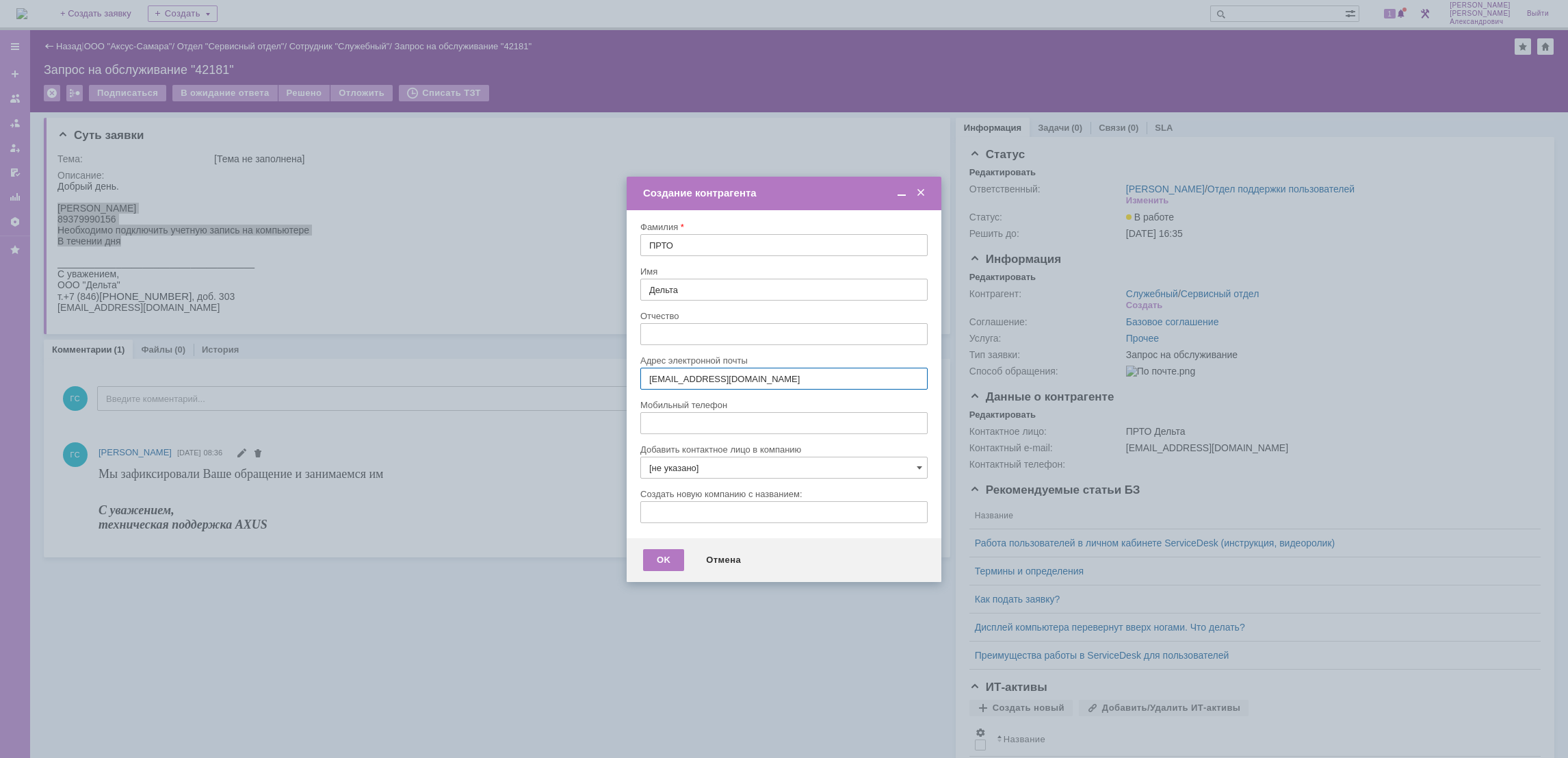
click at [920, 194] on span at bounding box center [921, 193] width 14 height 12
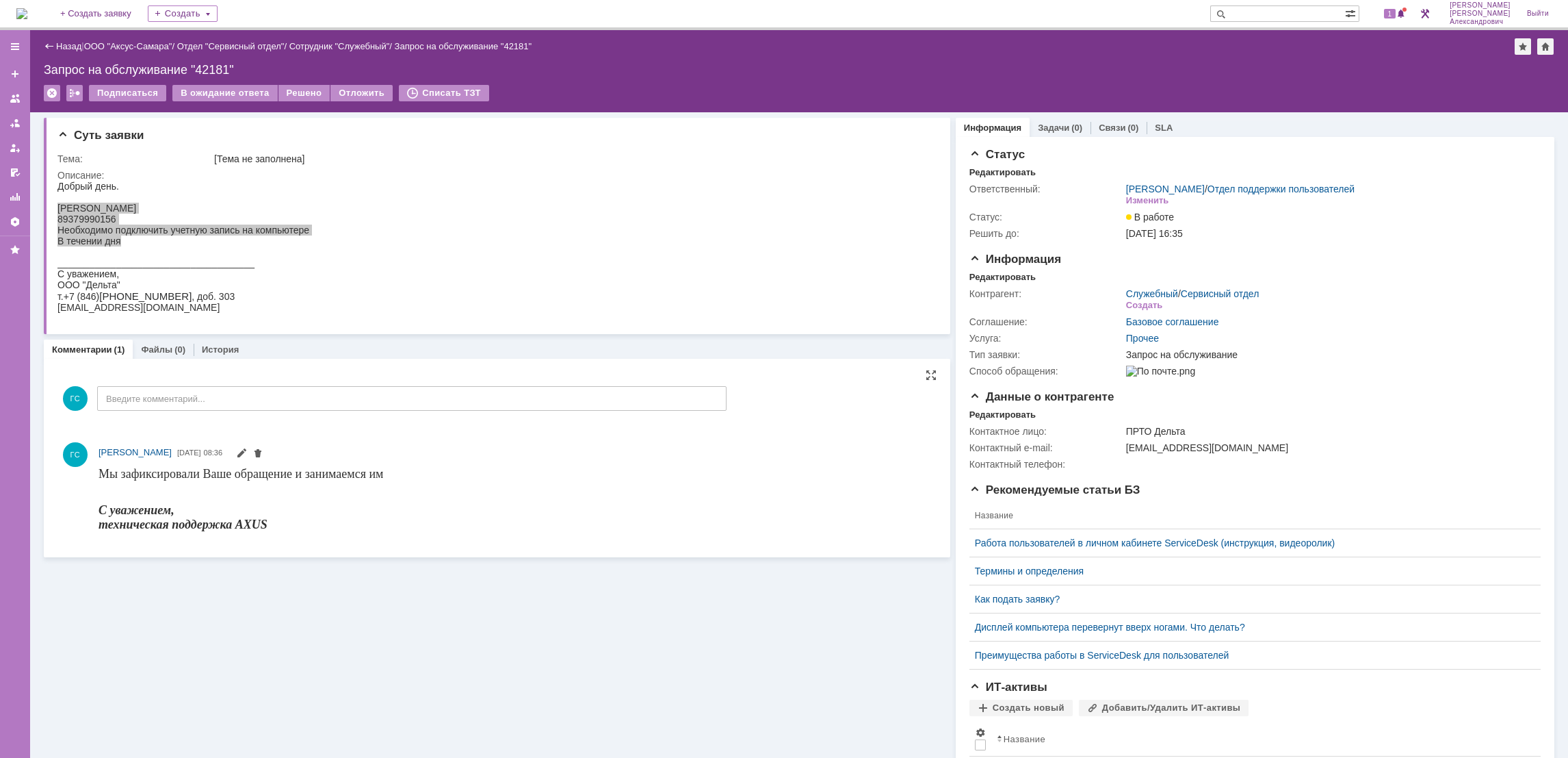
click at [1271, 17] on input "text" at bounding box center [1277, 13] width 134 height 16
paste input "delta-eco1@mail.ru"
type input "delta-eco1@mail.ru"
click at [1329, 16] on input "delta-eco1@mail.ru" at bounding box center [1277, 13] width 134 height 16
click at [1226, 15] on span at bounding box center [1218, 13] width 16 height 16
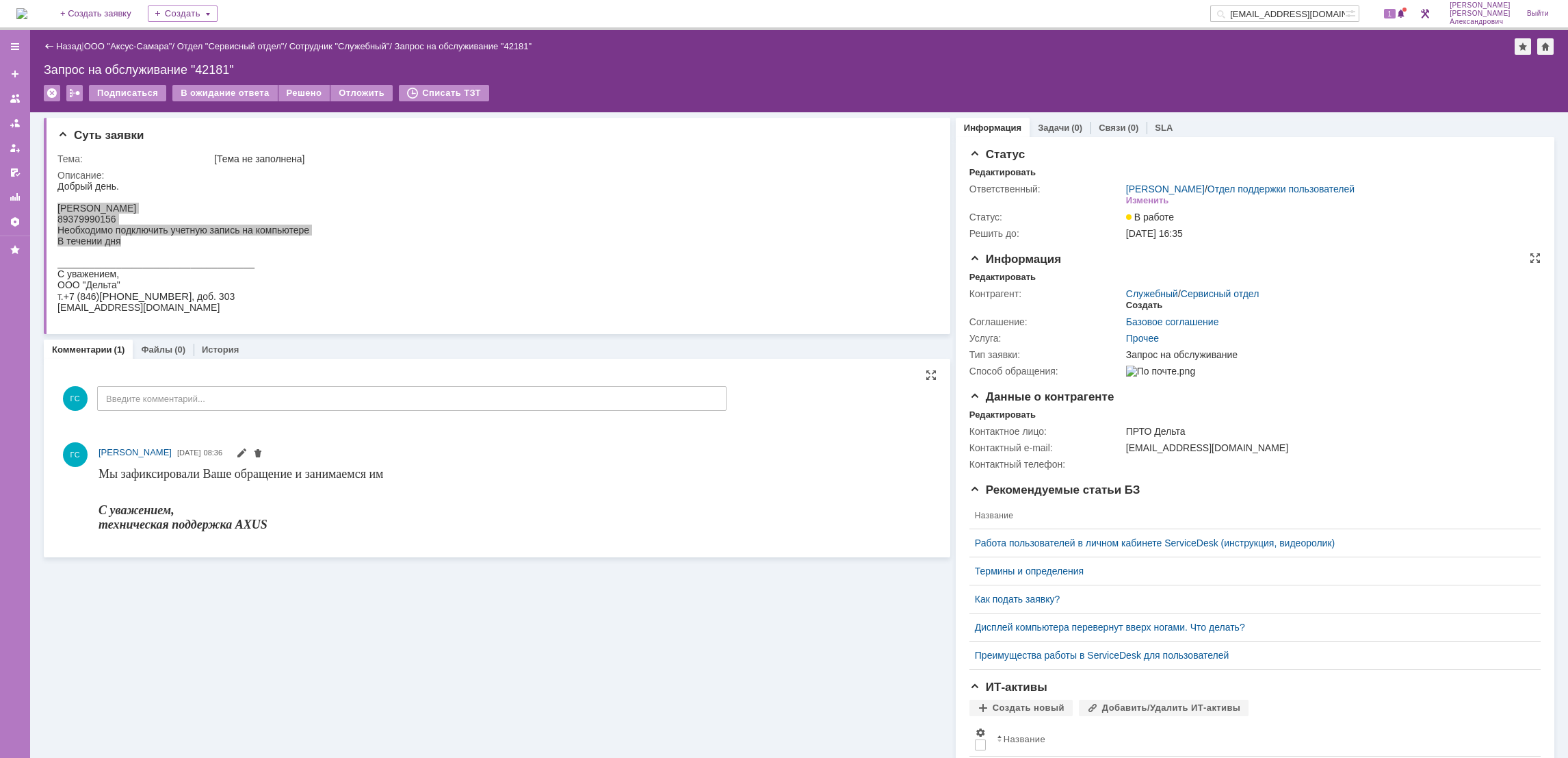
click at [1135, 300] on div "Создать" at bounding box center [1145, 305] width 36 height 11
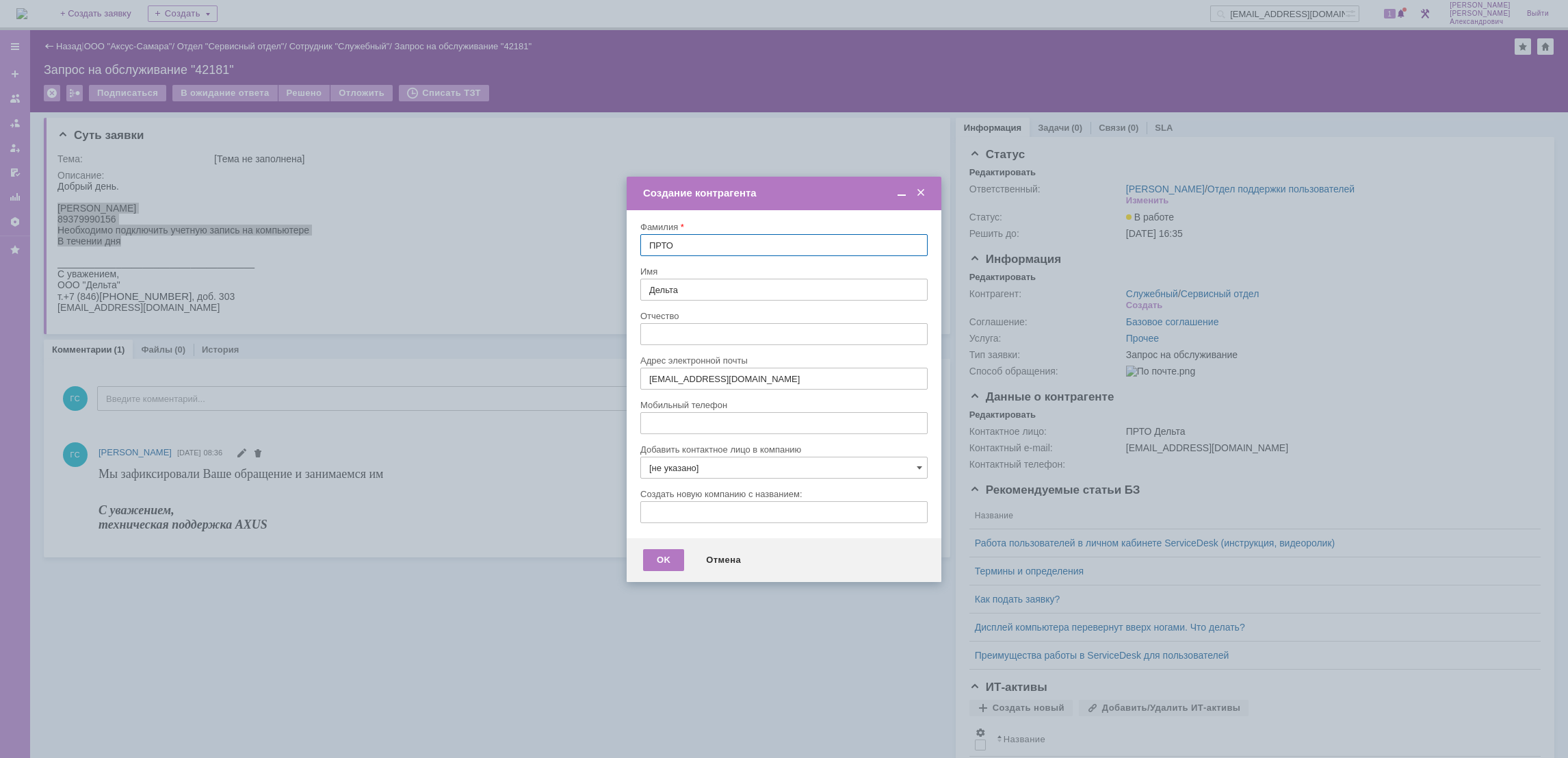
click at [715, 465] on input "[не указано]" at bounding box center [784, 467] width 287 height 22
type input "l"
click at [672, 547] on span "Дельта" at bounding box center [679, 546] width 29 height 10
type input "Дельта"
click at [723, 547] on span "ООО НИЦ «ЭкоАналитика»" at bounding box center [723, 546] width 115 height 10
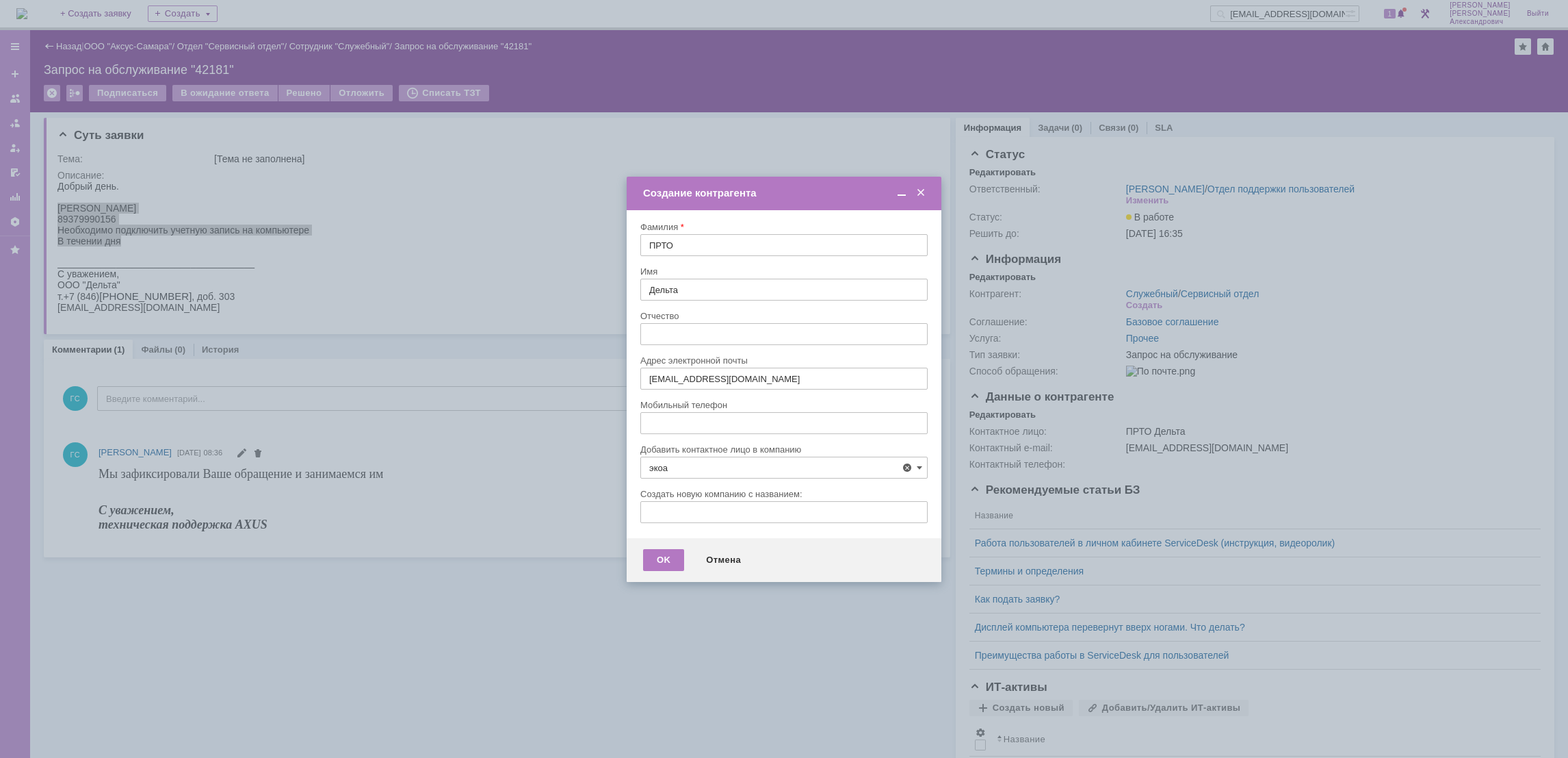
type input "ООО НИЦ «ЭкоАналитика»"
click at [671, 554] on div "Дельта" at bounding box center [784, 546] width 286 height 23
type input "Дельта"
click at [662, 556] on div "OK" at bounding box center [663, 559] width 41 height 22
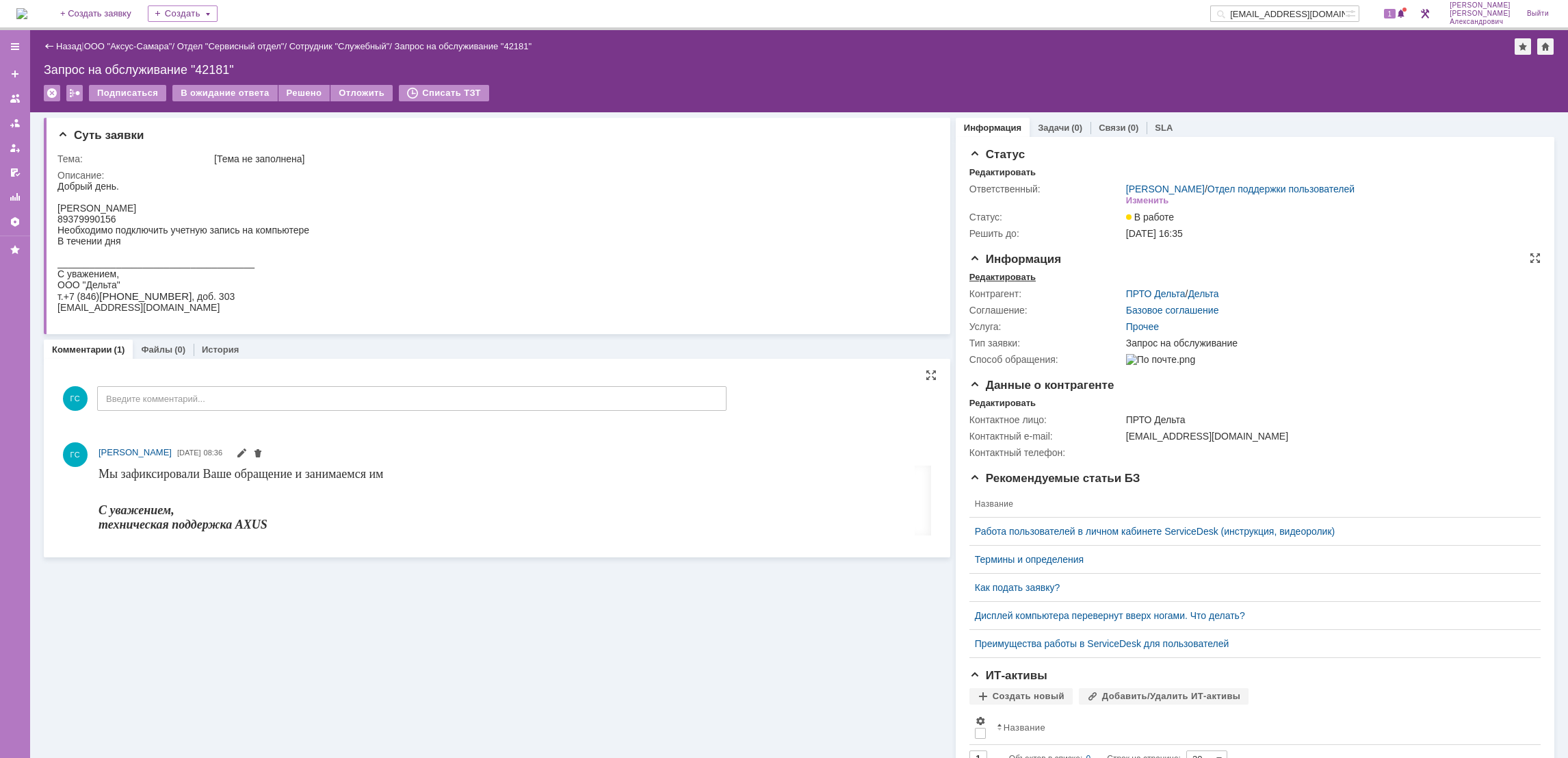
click at [994, 278] on div "Редактировать" at bounding box center [1002, 277] width 66 height 11
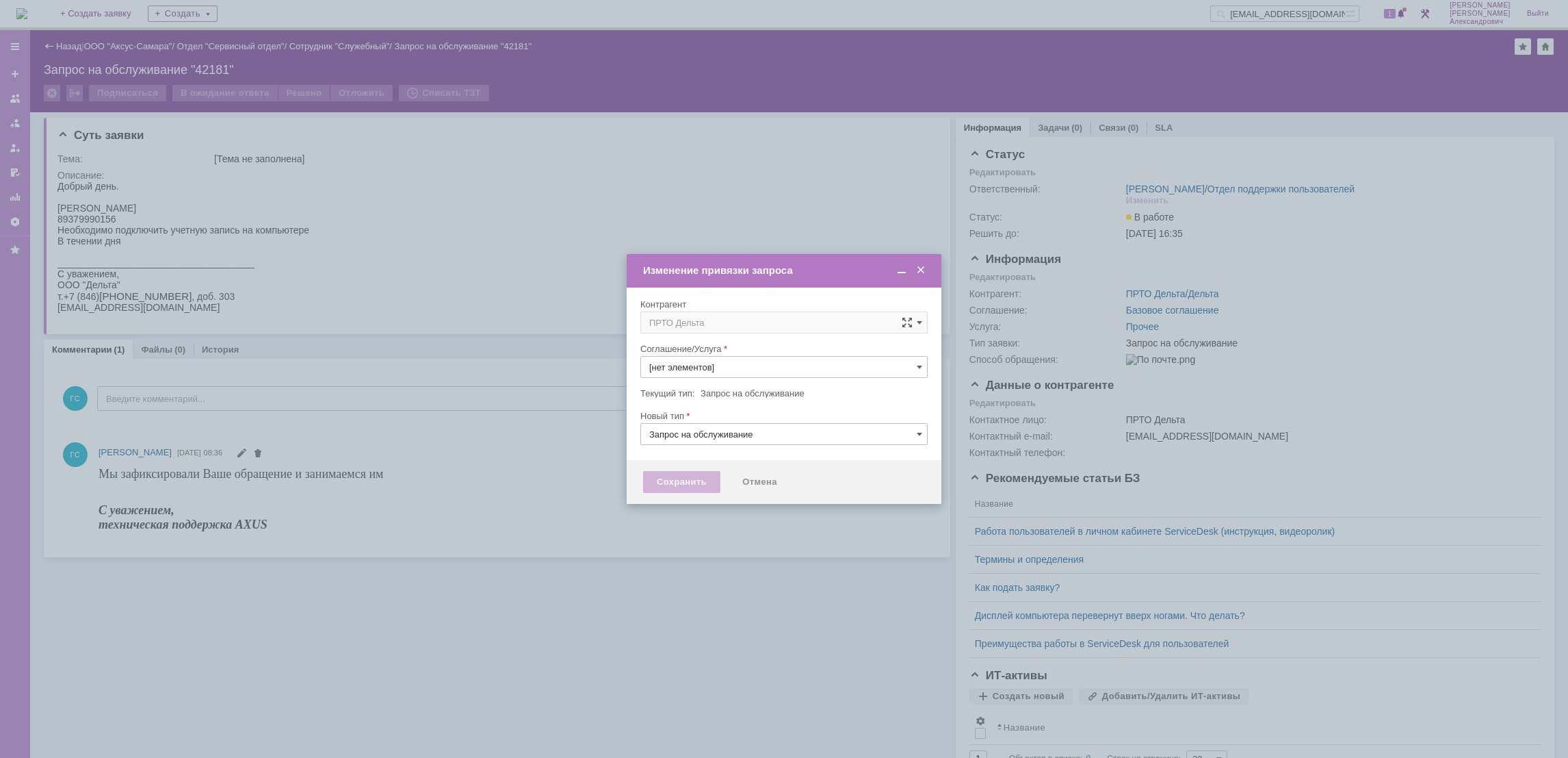
type input "Прочее"
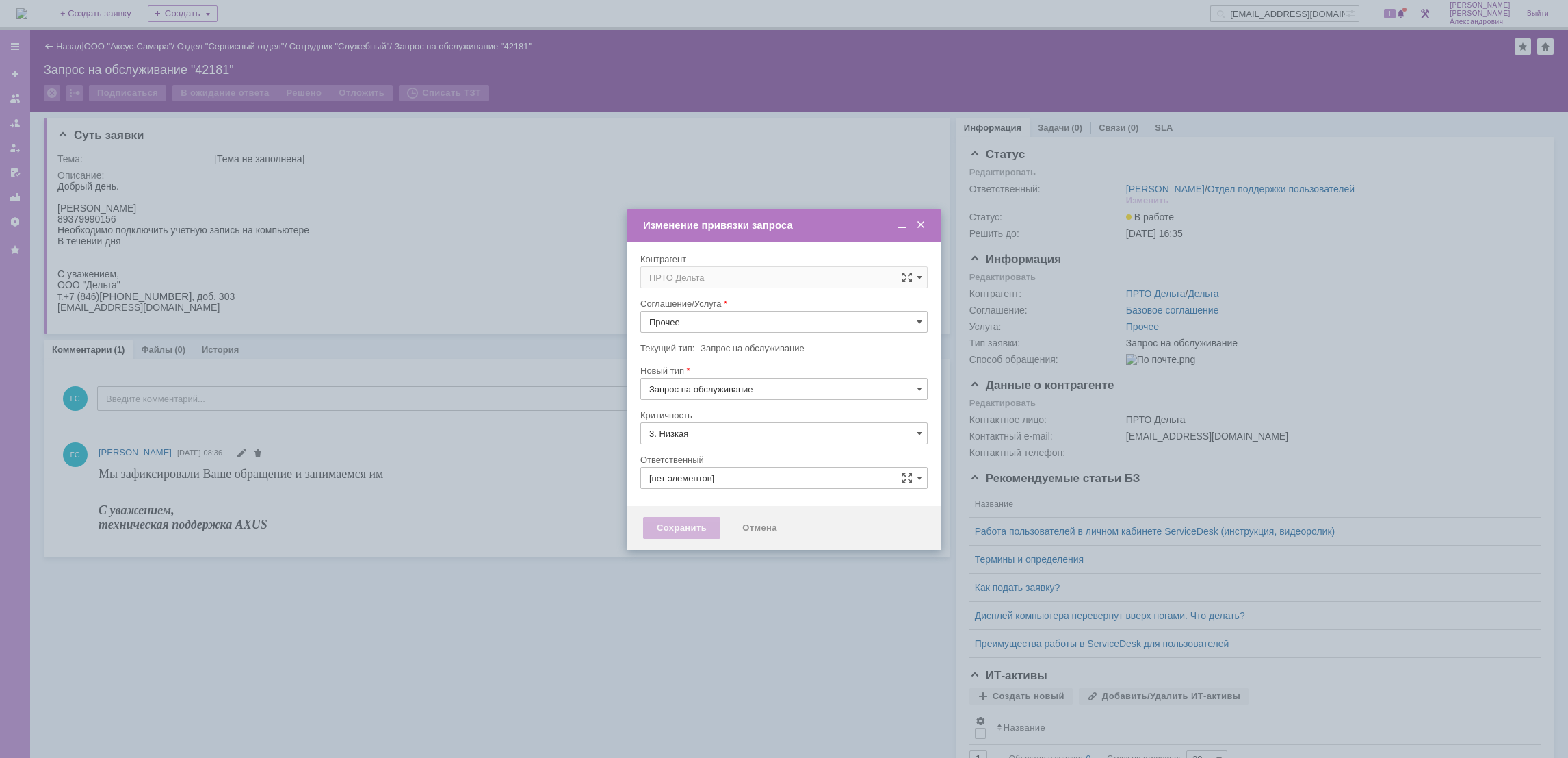
type input "[не указано]"
type input "[PERSON_NAME]"
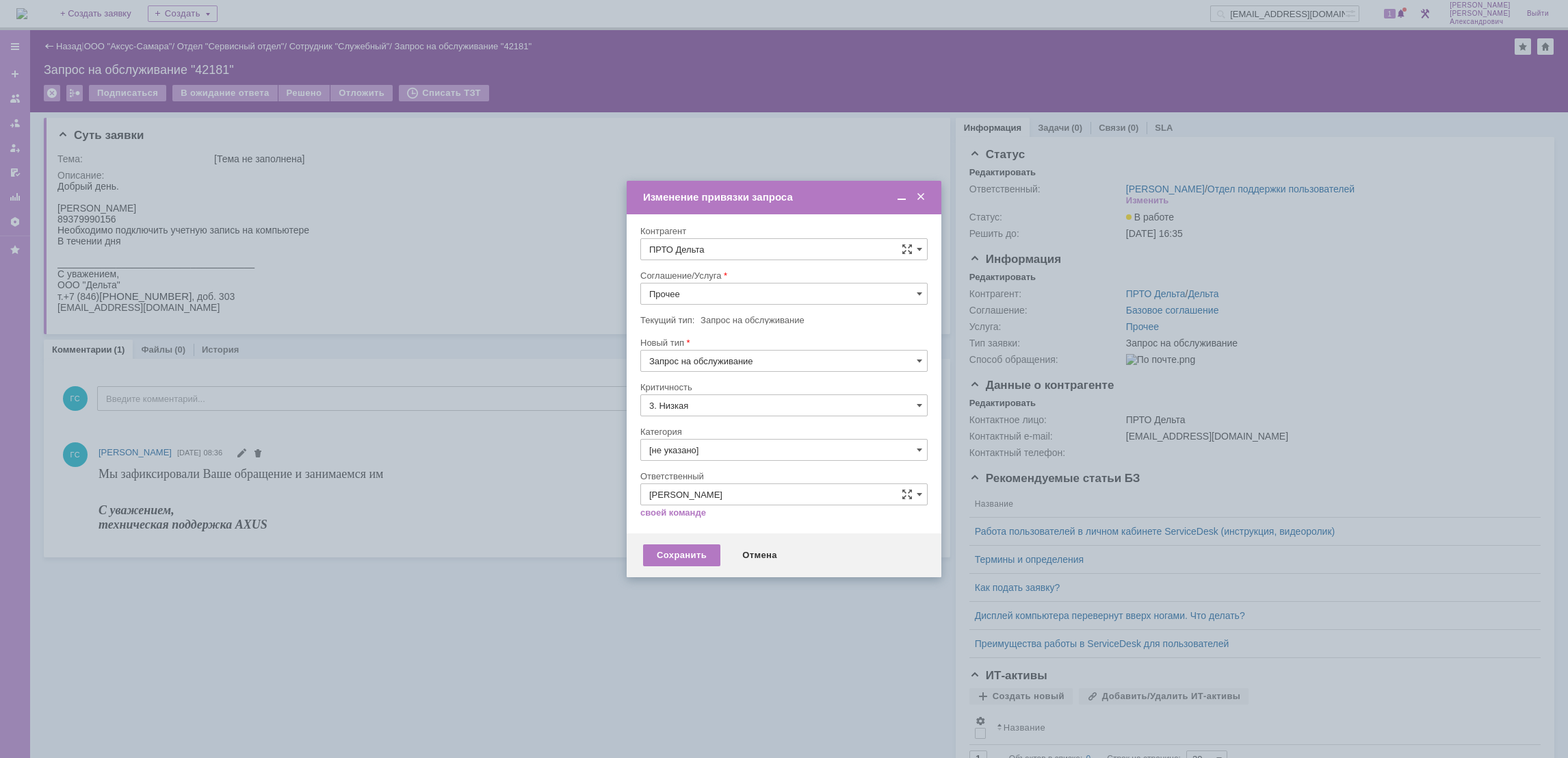
click at [716, 299] on input "Прочее" at bounding box center [784, 293] width 287 height 22
type input "н"
click at [922, 197] on span at bounding box center [921, 197] width 14 height 12
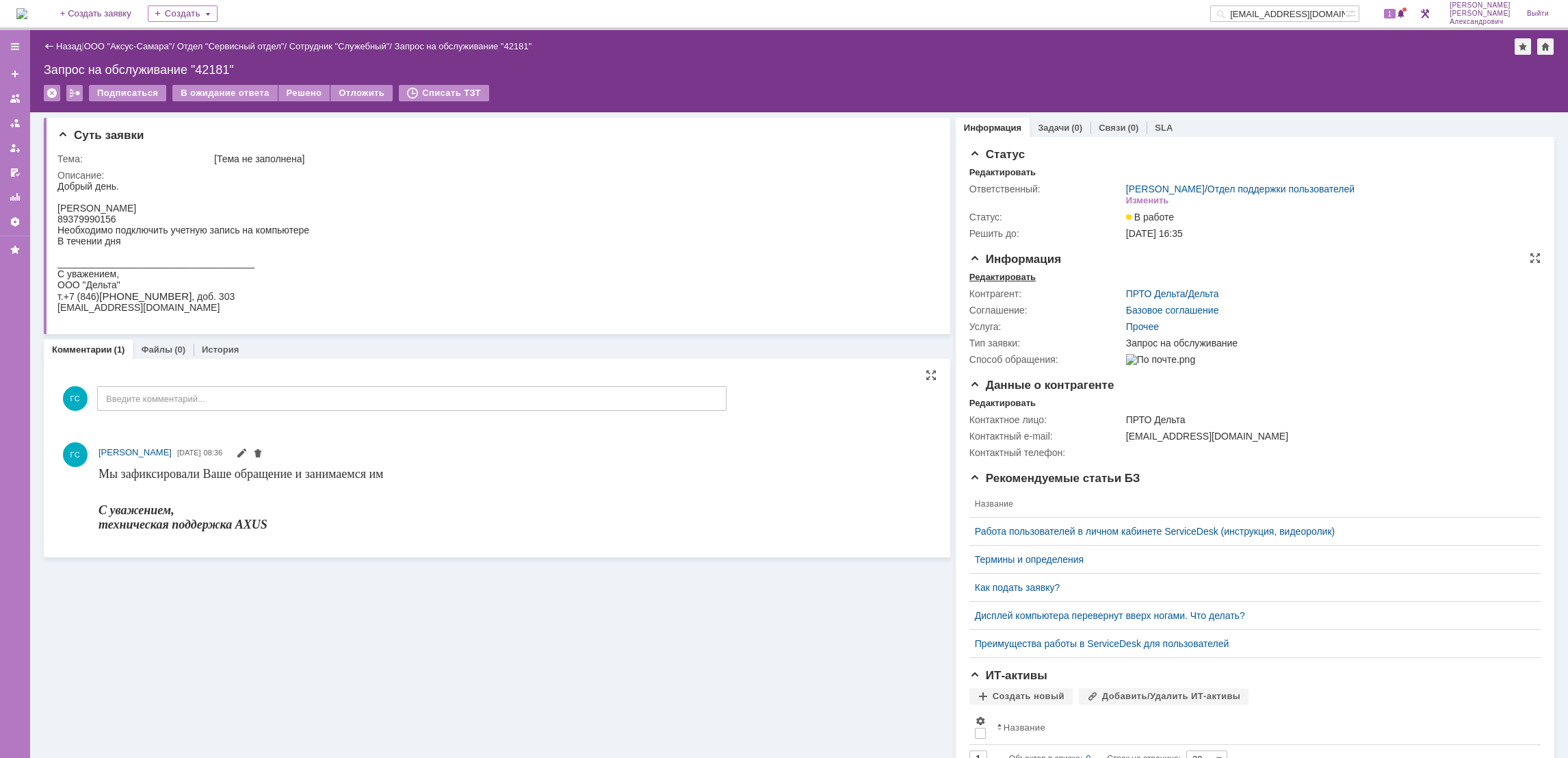
click at [1020, 274] on div "Редактировать" at bounding box center [1002, 277] width 66 height 11
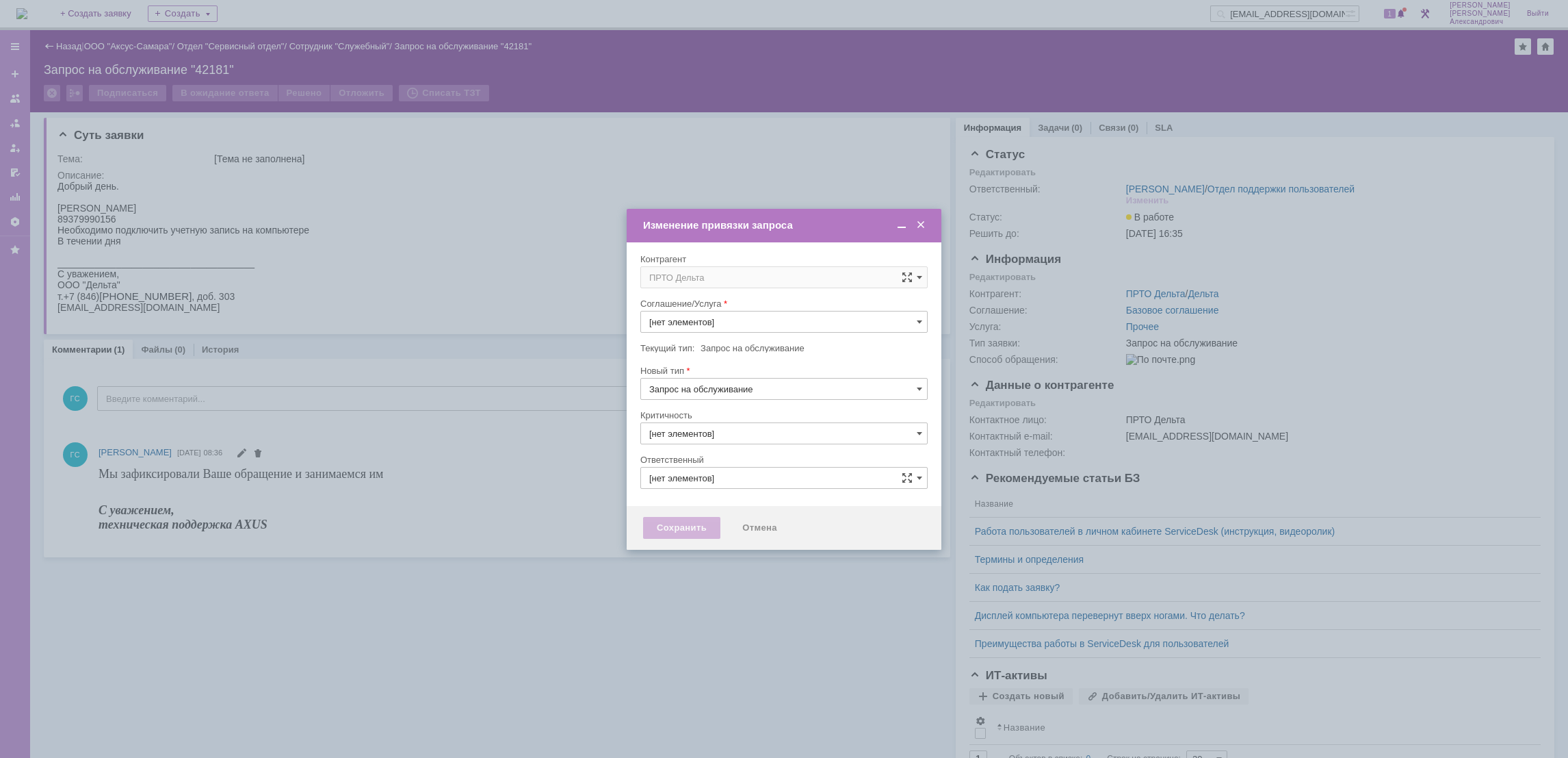
type input "Прочее"
type input "3. Низкая"
type input "[не указано]"
type input "[PERSON_NAME]"
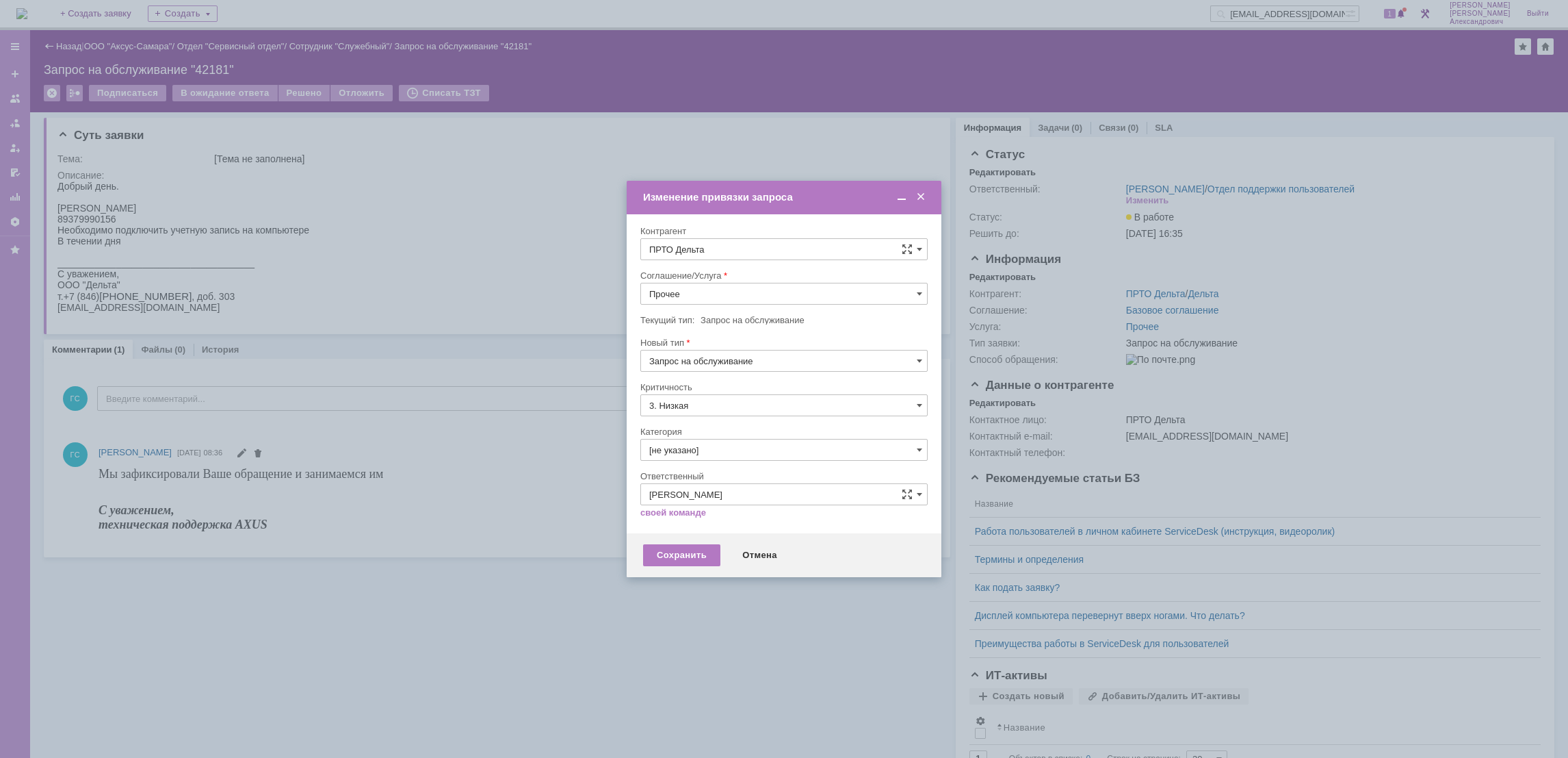
click at [758, 238] on input "ПРТО Дельта" at bounding box center [784, 248] width 287 height 22
click at [762, 372] on span "ООО НИЦ «ЭкоАналитика»" at bounding box center [723, 372] width 115 height 10
type input "ООО НИЦ «ЭкоАналитика»"
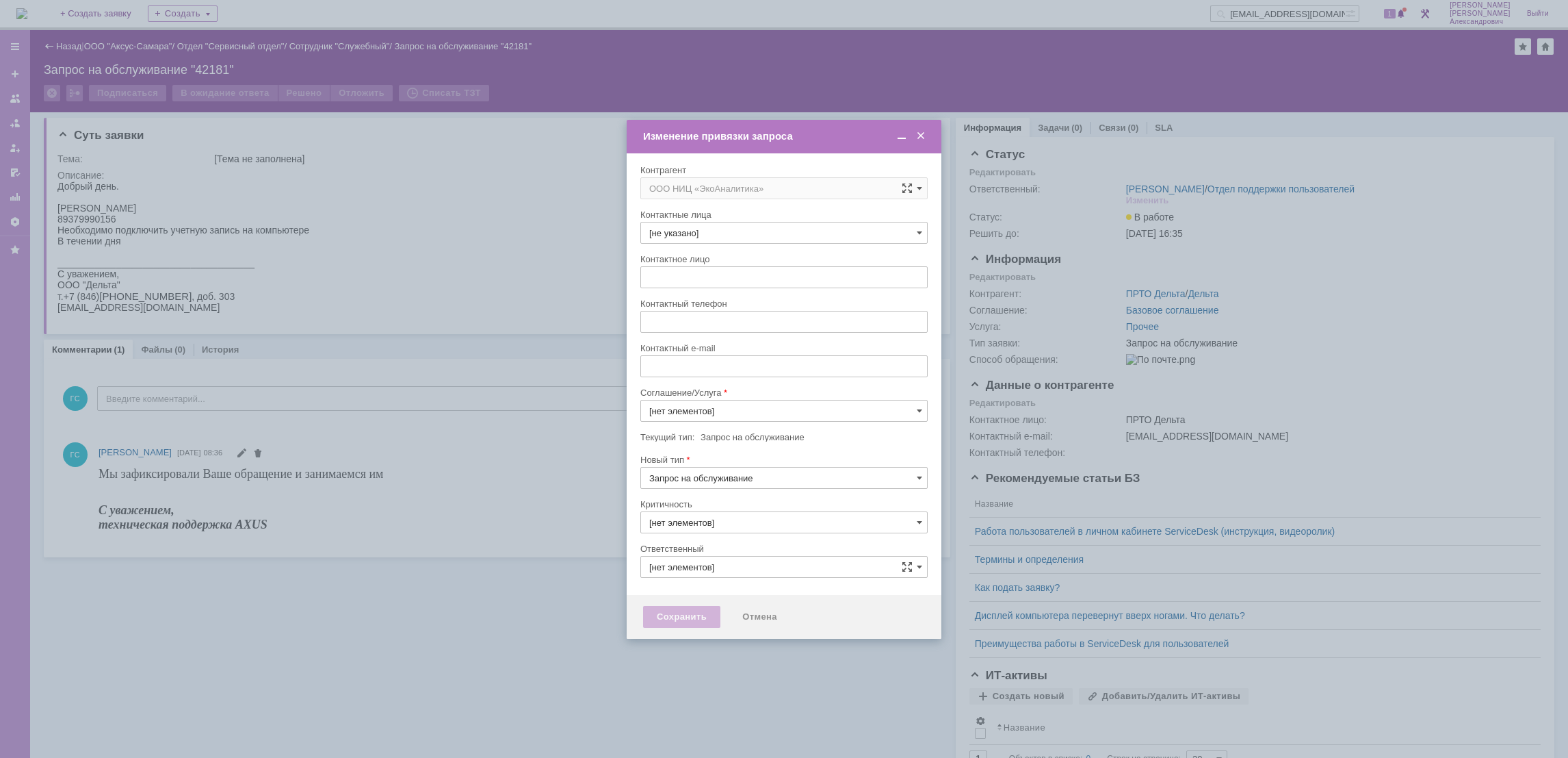
type input "3. Низкая"
type input "[не указано]"
type input "[PERSON_NAME]"
type input "Прочее"
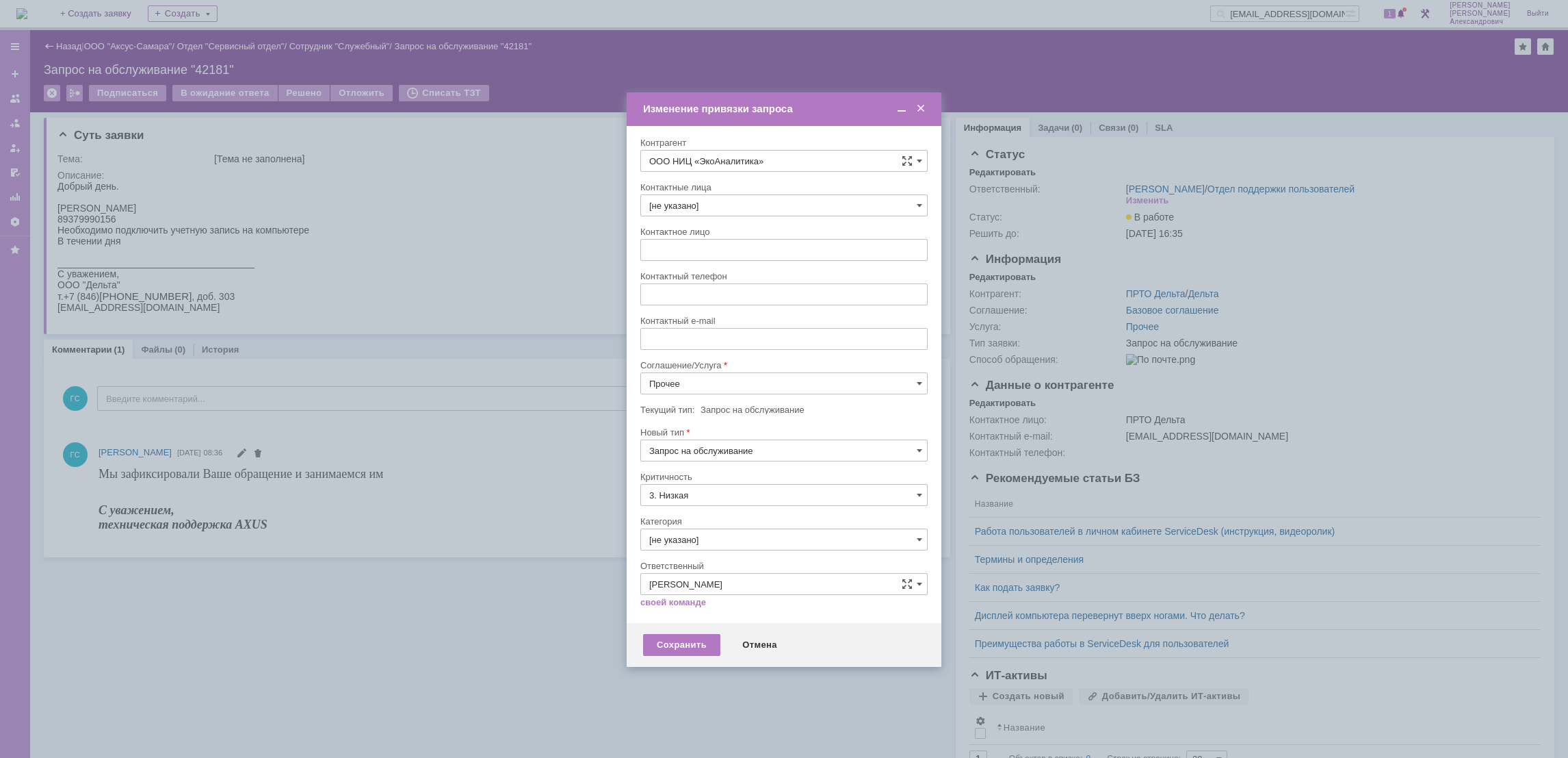
click at [898, 108] on span at bounding box center [902, 109] width 14 height 12
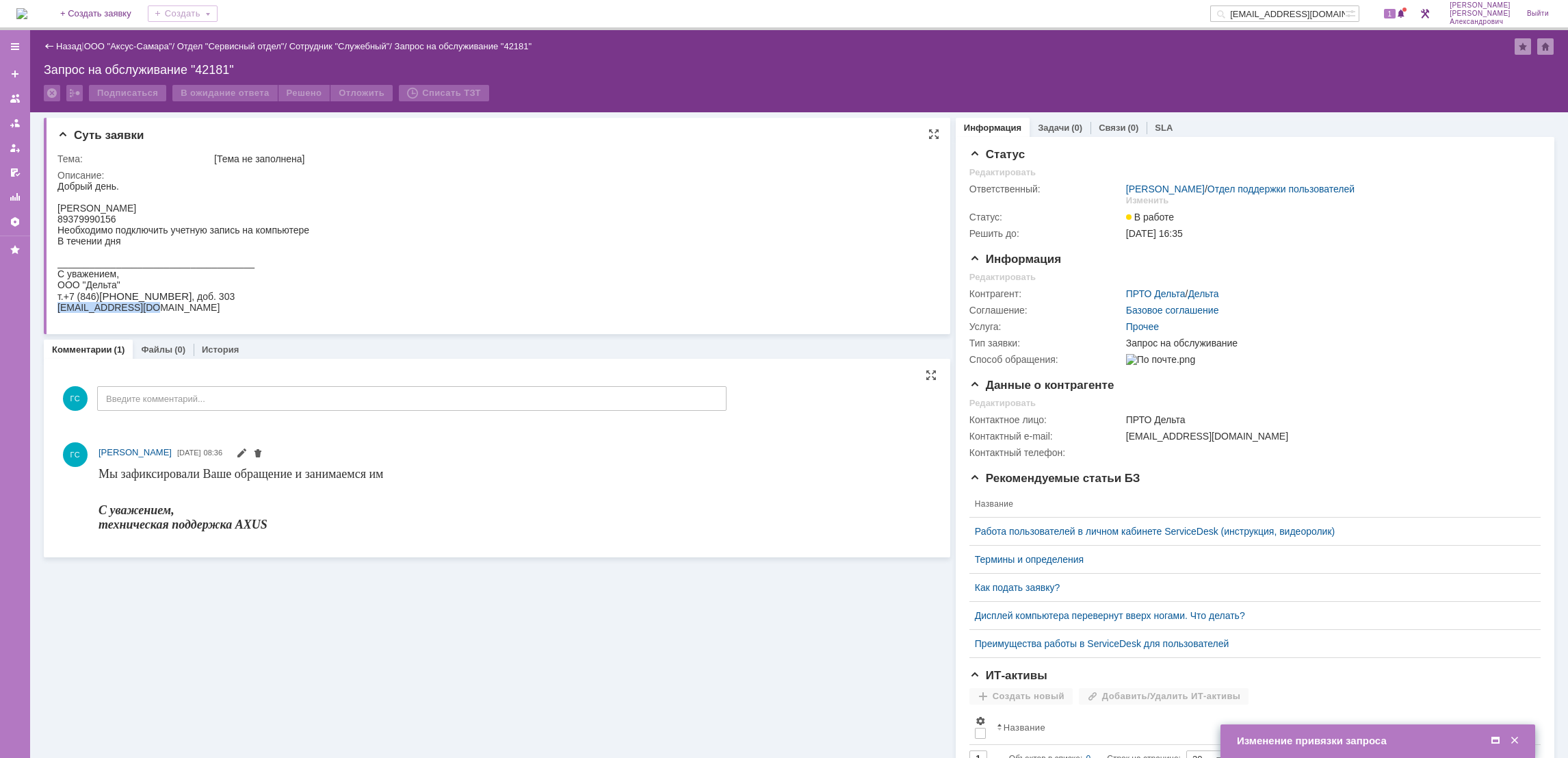
drag, startPoint x: 57, startPoint y: 312, endPoint x: 153, endPoint y: 319, distance: 96.3
click at [153, 313] on div "delta-eco1@mail.ru" at bounding box center [183, 307] width 252 height 11
copy div "delta-eco1@mail.ru"
click at [1492, 743] on span at bounding box center [1495, 741] width 14 height 12
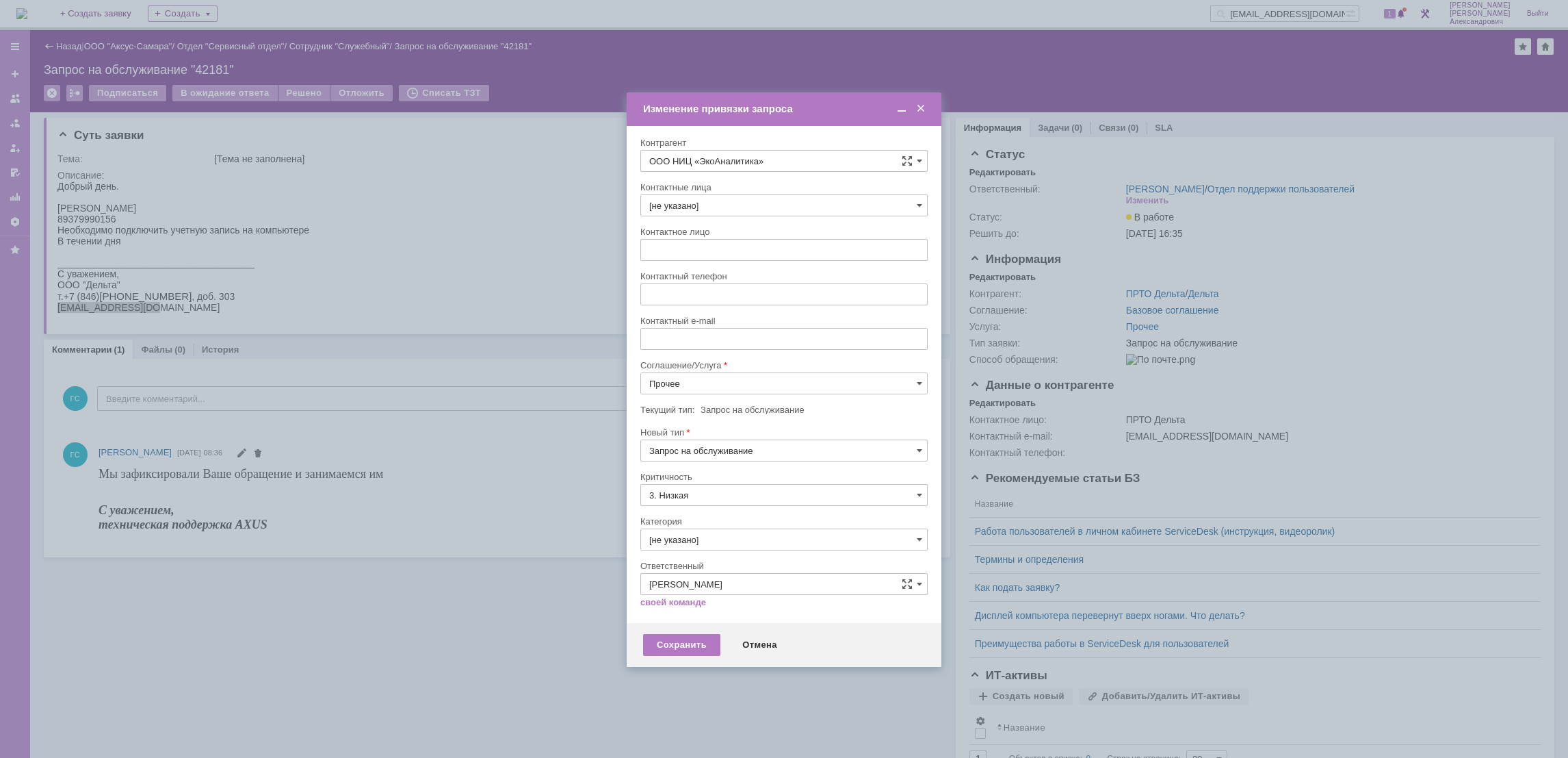
click at [652, 341] on input "text" at bounding box center [784, 339] width 287 height 22
paste input "delta-eco1@mail.ru"
type input "delta-eco1@mail.ru"
click at [779, 208] on input "[не указано]" at bounding box center [784, 205] width 287 height 22
click at [798, 190] on div "Контактные лица" at bounding box center [784, 188] width 287 height 13
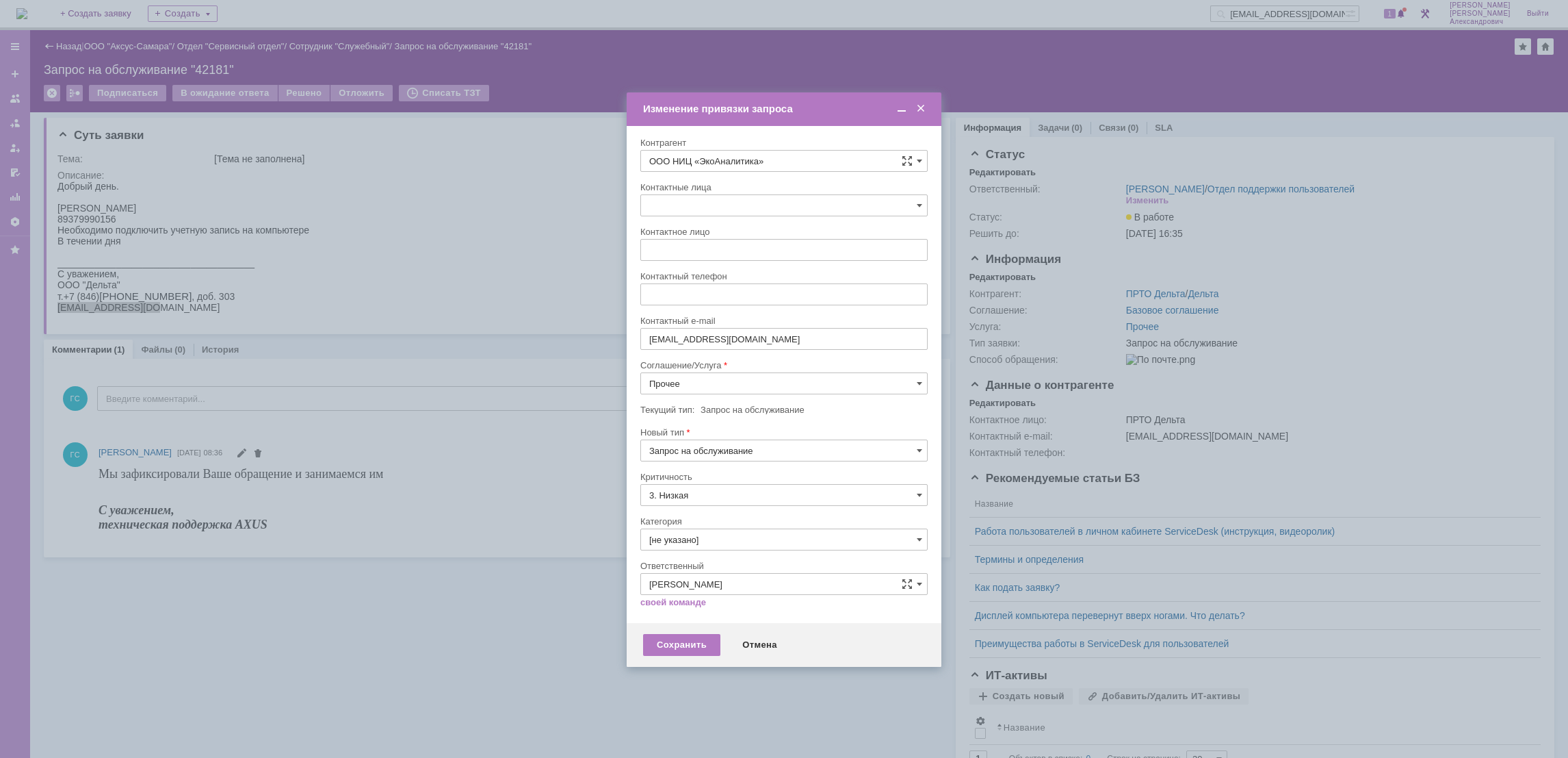
type input "[не указано]"
click at [695, 639] on div "Сохранить" at bounding box center [681, 644] width 77 height 22
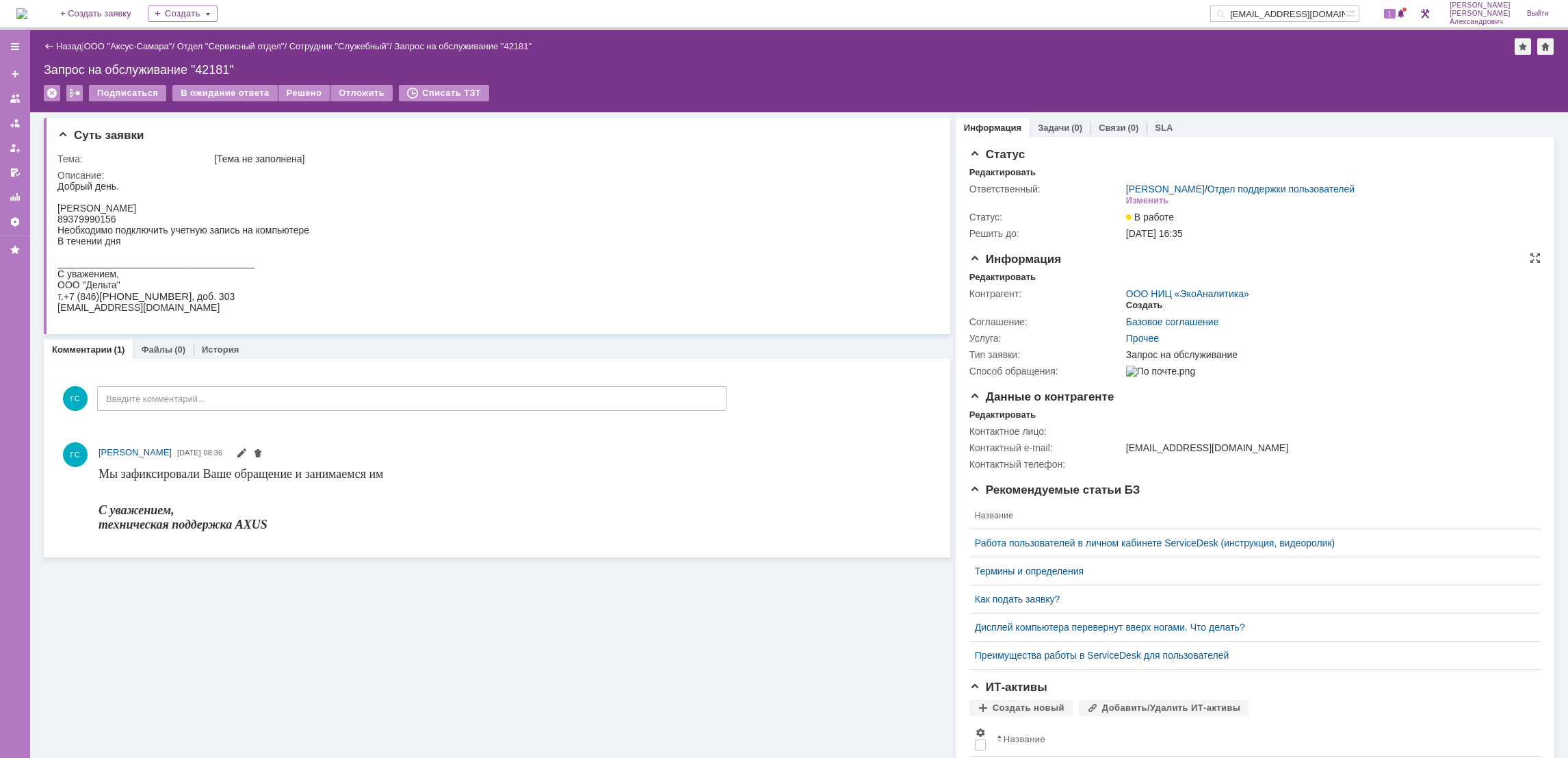
click at [1126, 302] on div "Создать" at bounding box center [1145, 305] width 36 height 11
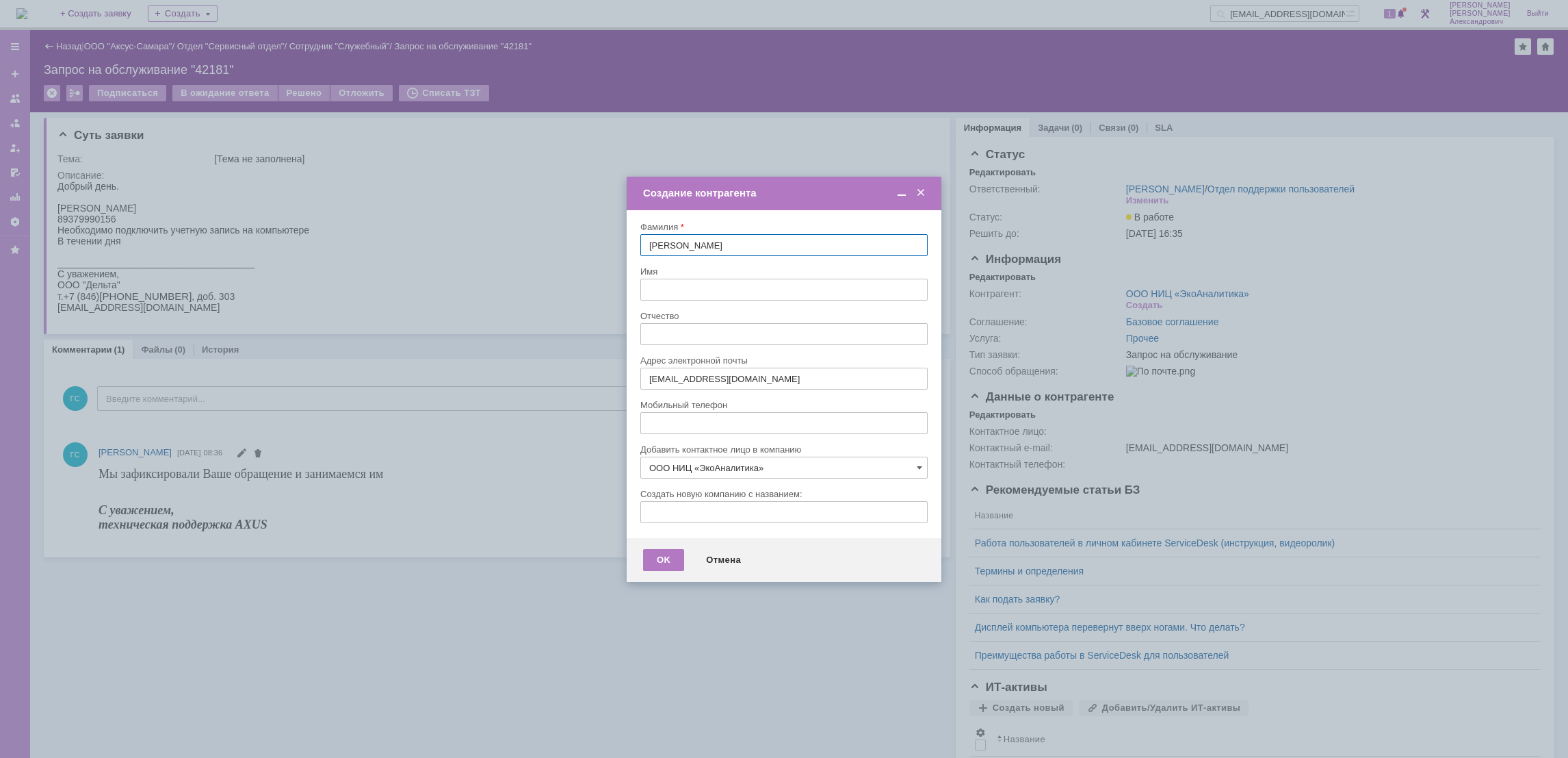
type input "Резаева"
click at [744, 288] on input "text" at bounding box center [784, 289] width 287 height 22
type input "Алина"
click at [732, 274] on div "Имя" at bounding box center [783, 271] width 285 height 9
click at [718, 323] on input "text" at bounding box center [784, 333] width 287 height 22
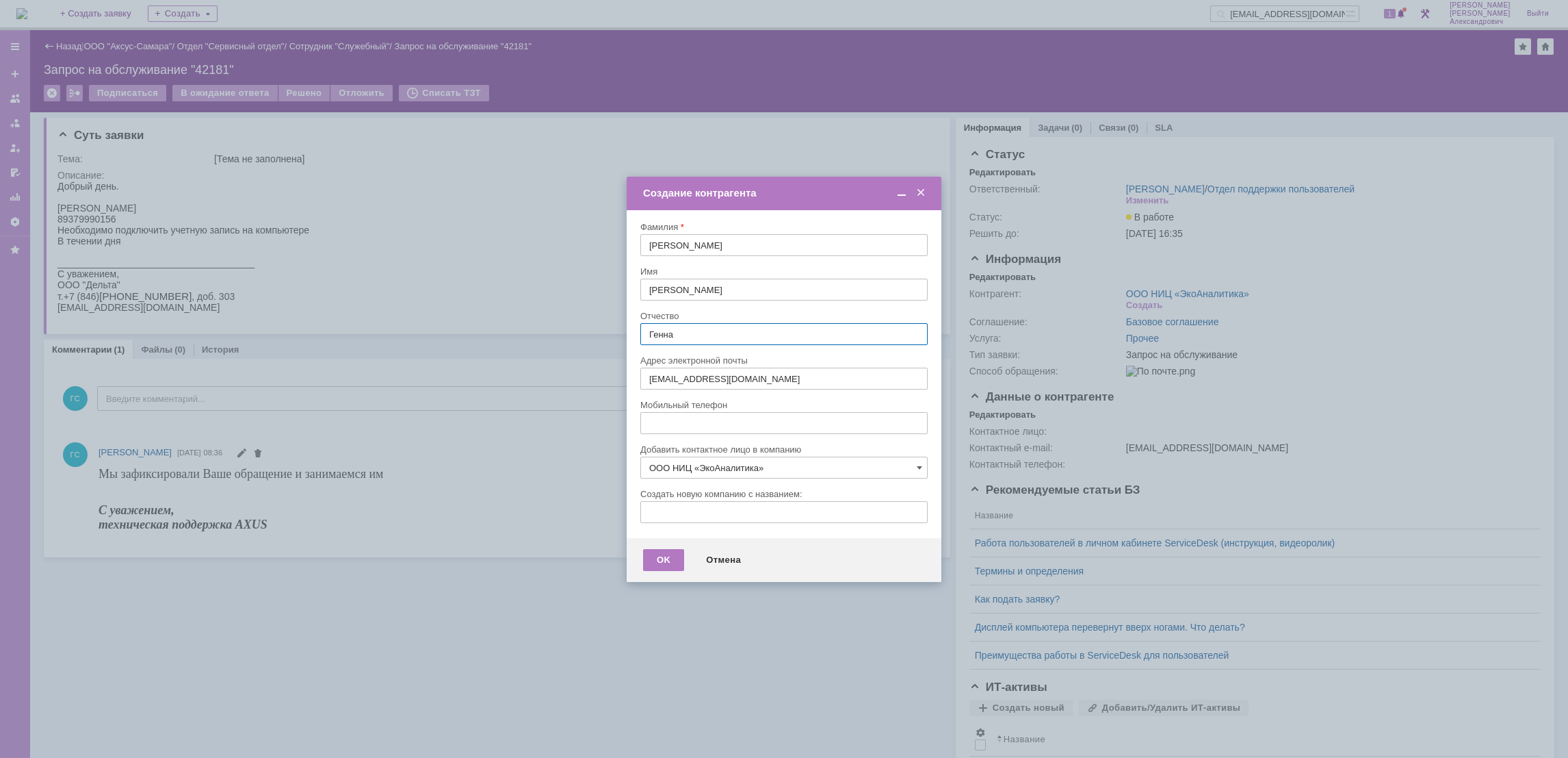
type input "Геннадьевна"
click at [659, 563] on div "OK" at bounding box center [663, 559] width 41 height 22
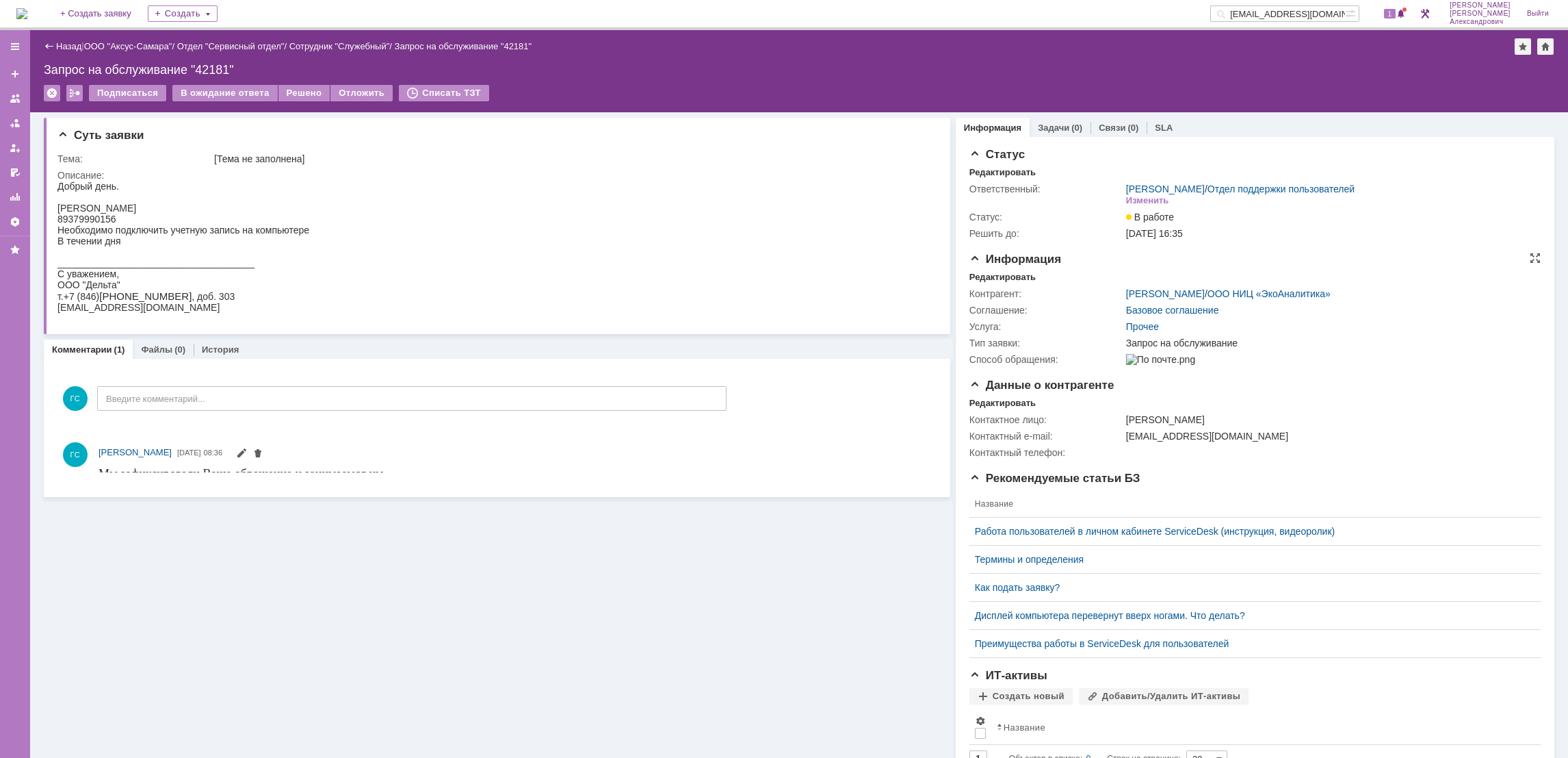
click at [978, 268] on div "Информация Редактировать Контрагент: Резаева Алина Геннадьевна / ООО НИЦ «ЭкоАн…" at bounding box center [1255, 315] width 571 height 126
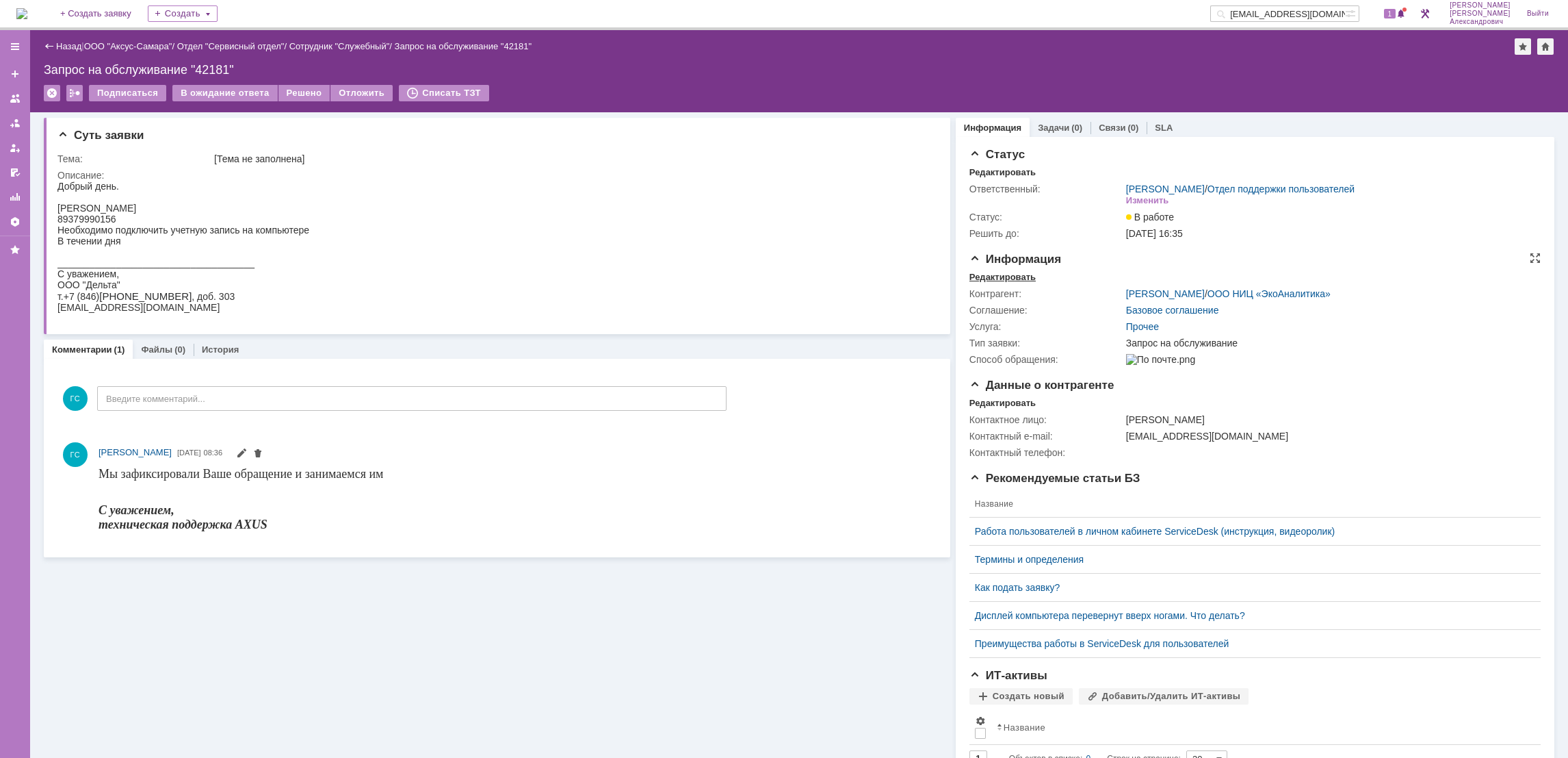
click at [981, 274] on div "Редактировать" at bounding box center [1002, 277] width 66 height 11
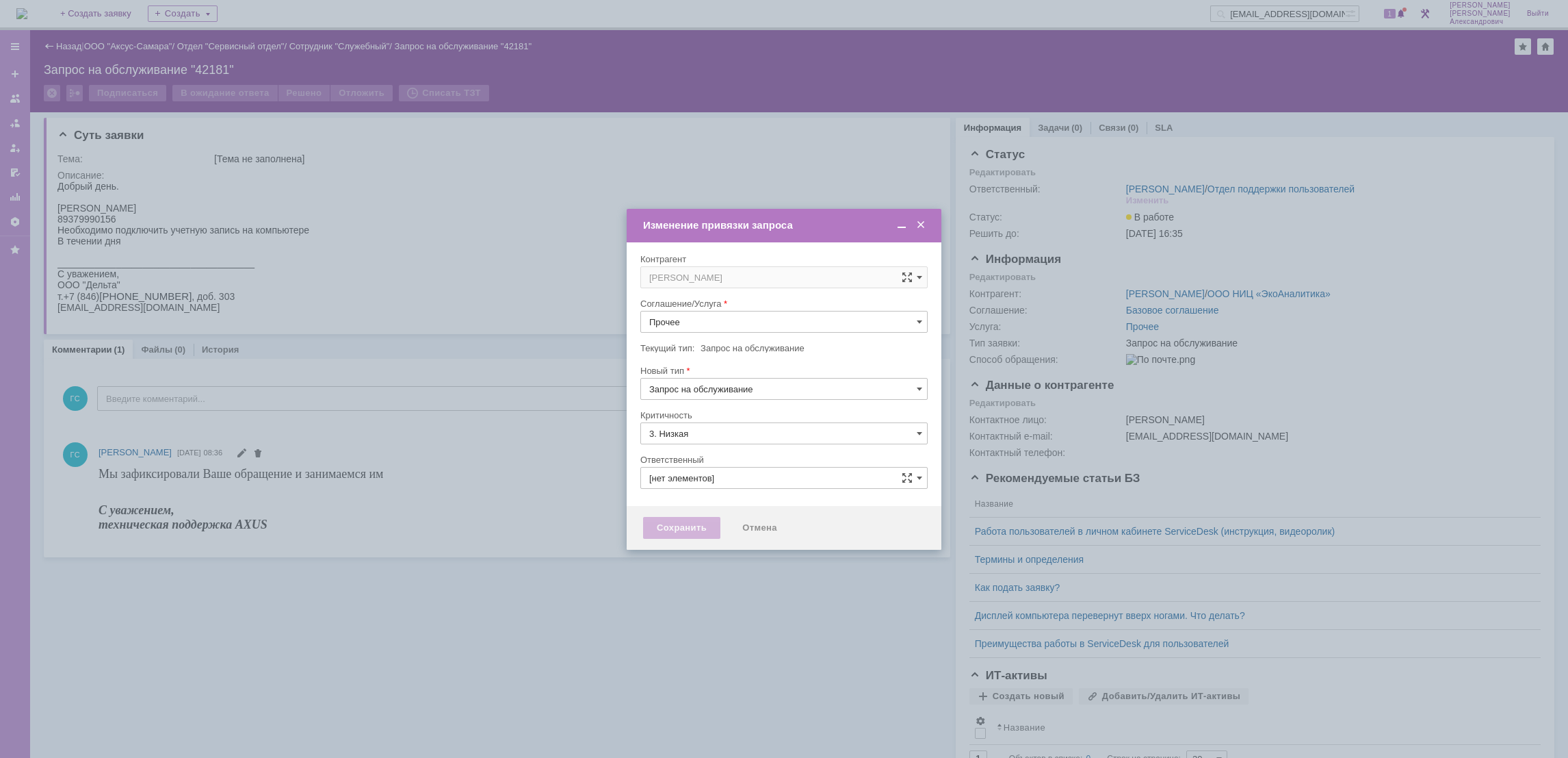
type input "[не указано]"
type input "[PERSON_NAME]"
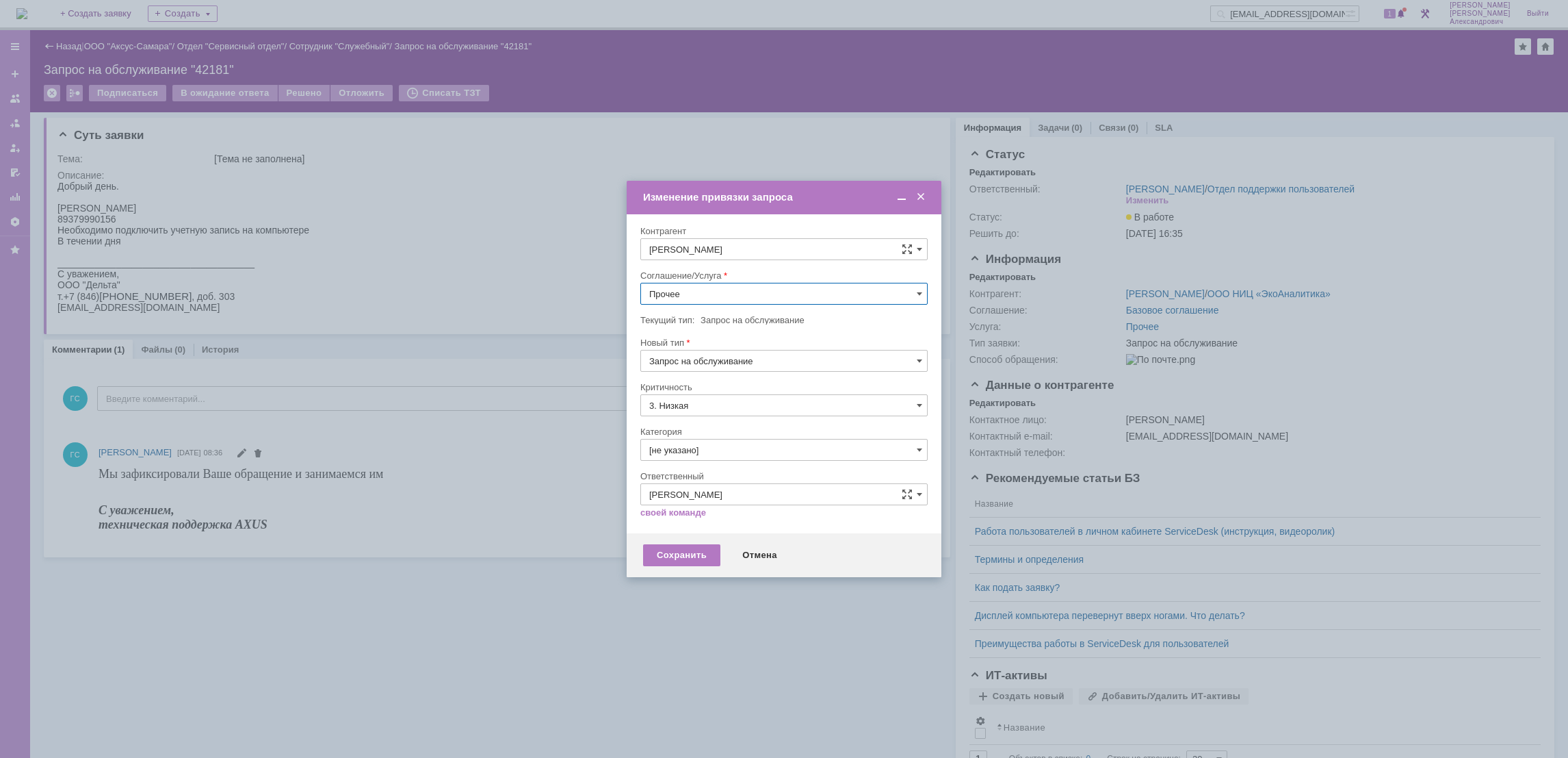
click at [735, 288] on input "Прочее" at bounding box center [784, 293] width 287 height 22
click at [738, 421] on span "АРМ_Настройка" at bounding box center [784, 426] width 270 height 11
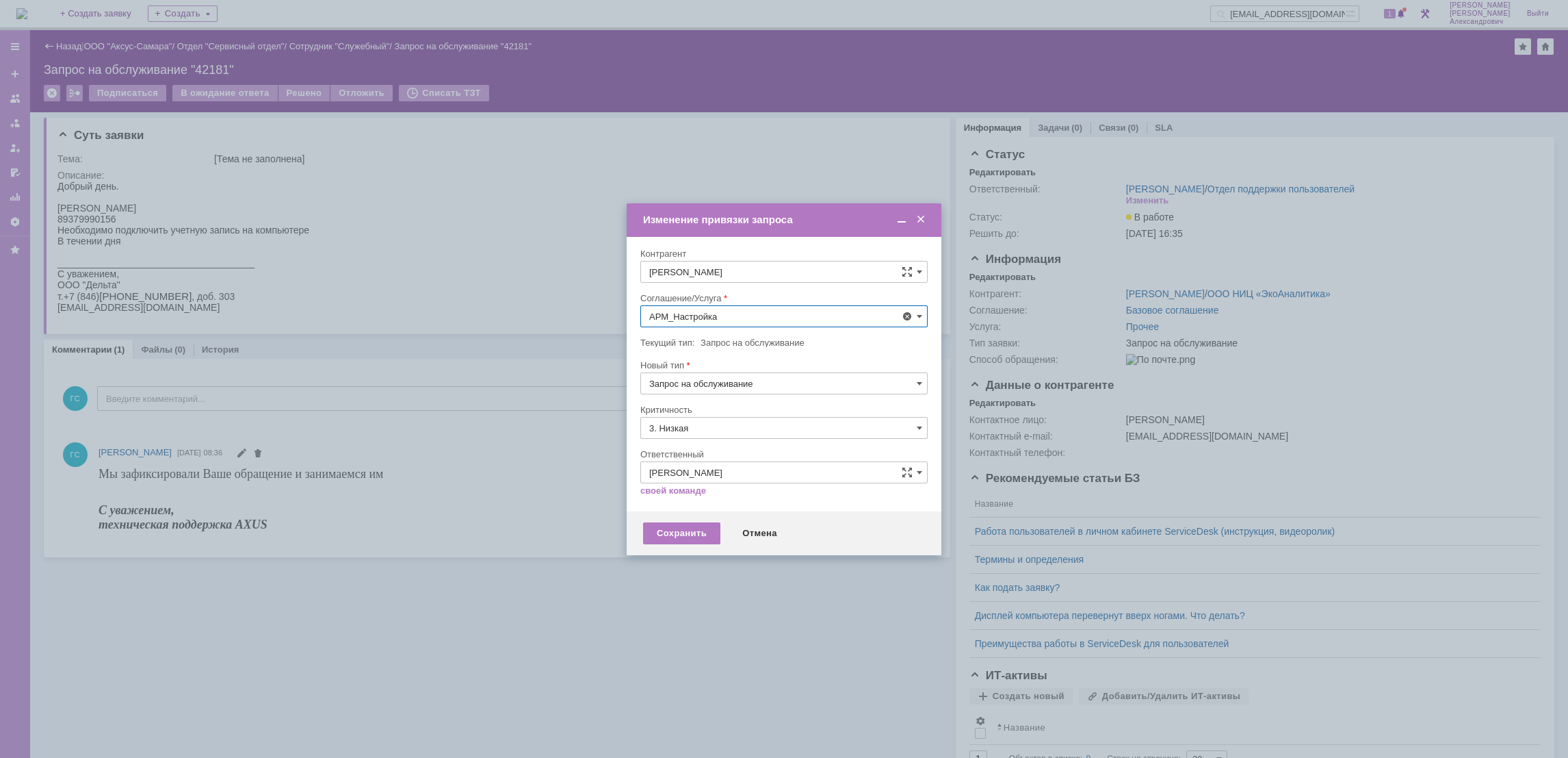
click at [729, 436] on input "3. Низкая" at bounding box center [784, 427] width 287 height 22
type input "АРМ_Настройка"
click at [709, 452] on span "[не указано]" at bounding box center [784, 452] width 270 height 11
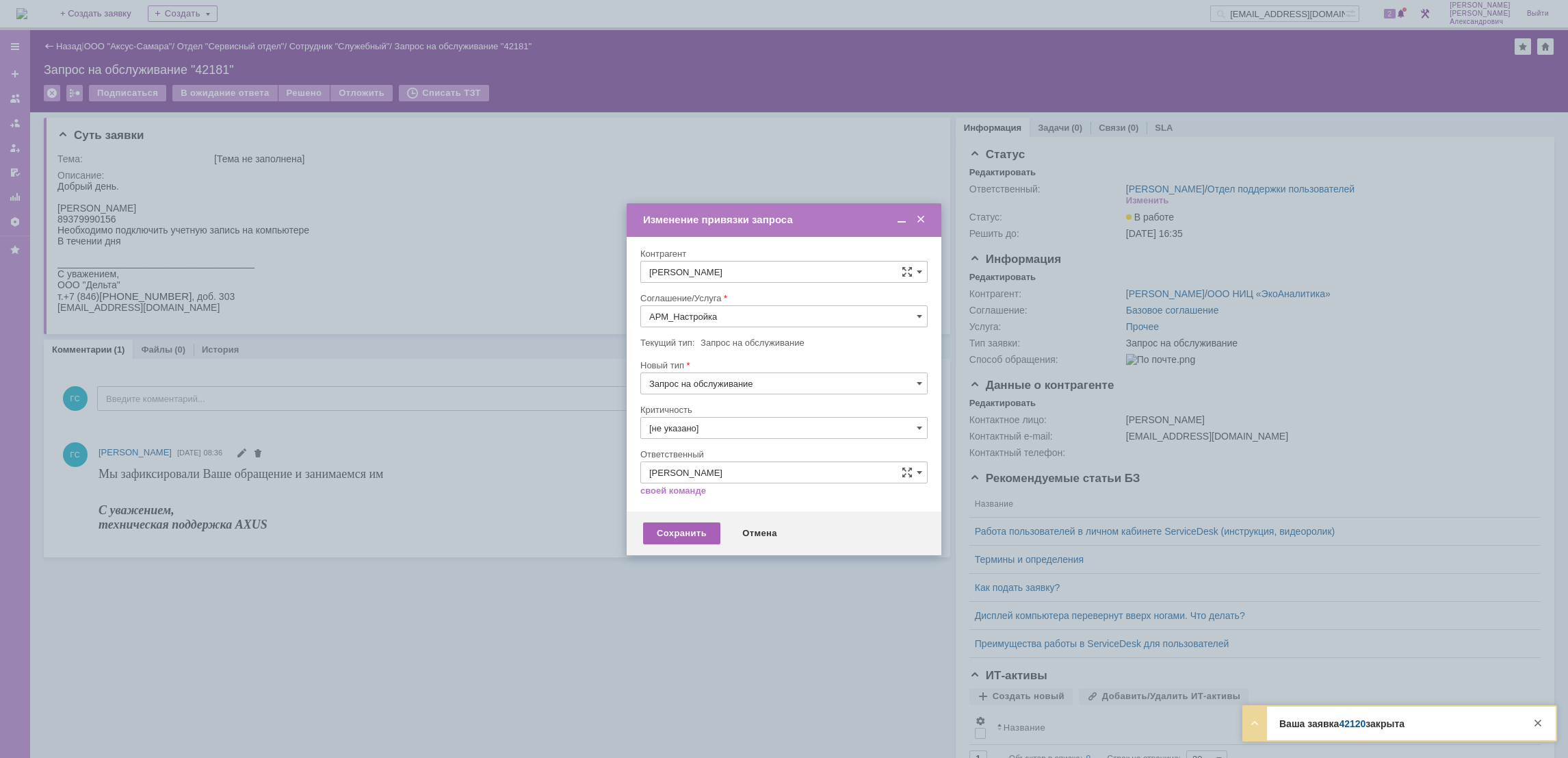
type input "[не указано]"
click at [684, 525] on div "Сохранить" at bounding box center [681, 532] width 77 height 22
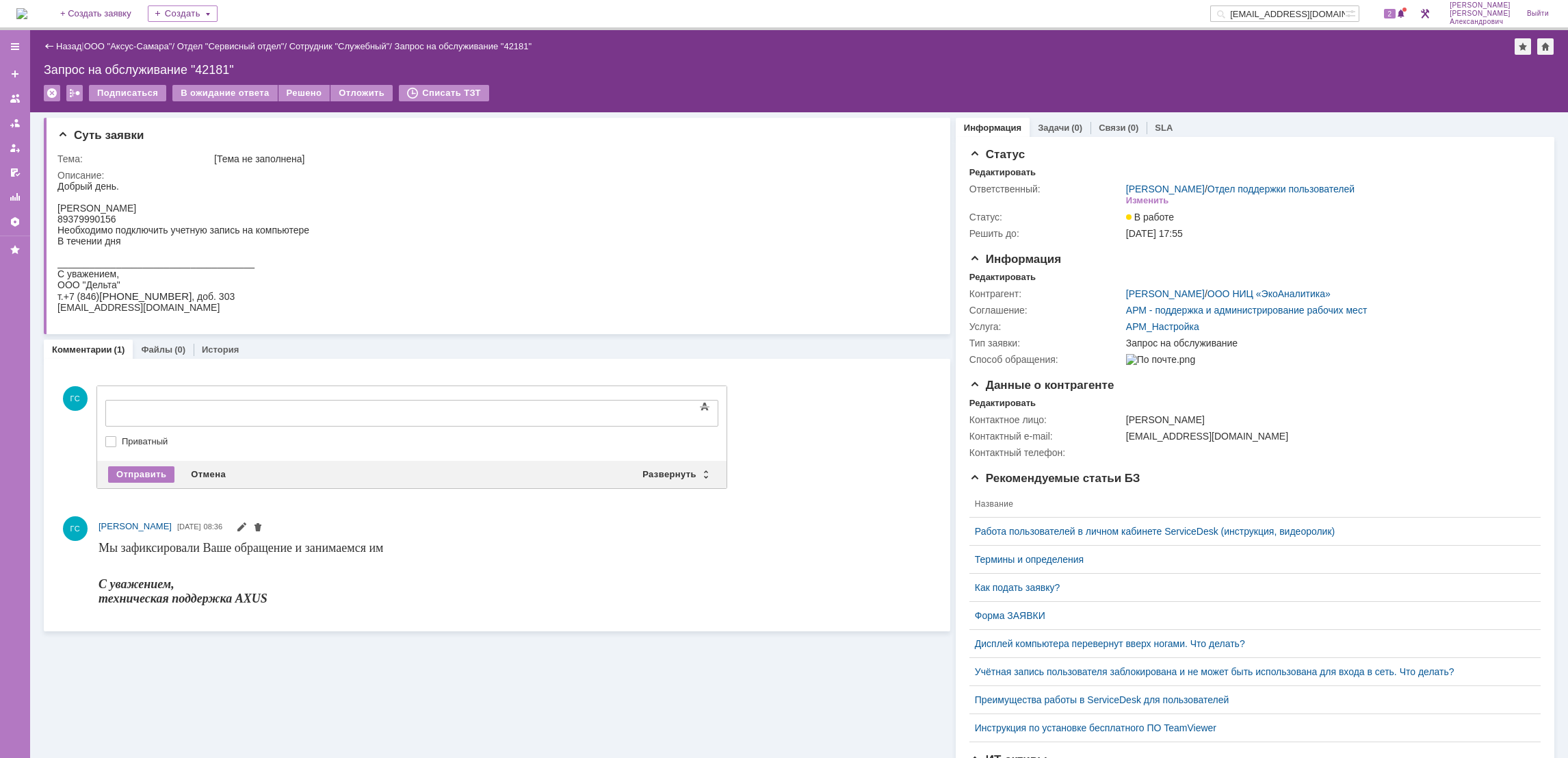
drag, startPoint x: 194, startPoint y: 399, endPoint x: 202, endPoint y: 382, distance: 18.8
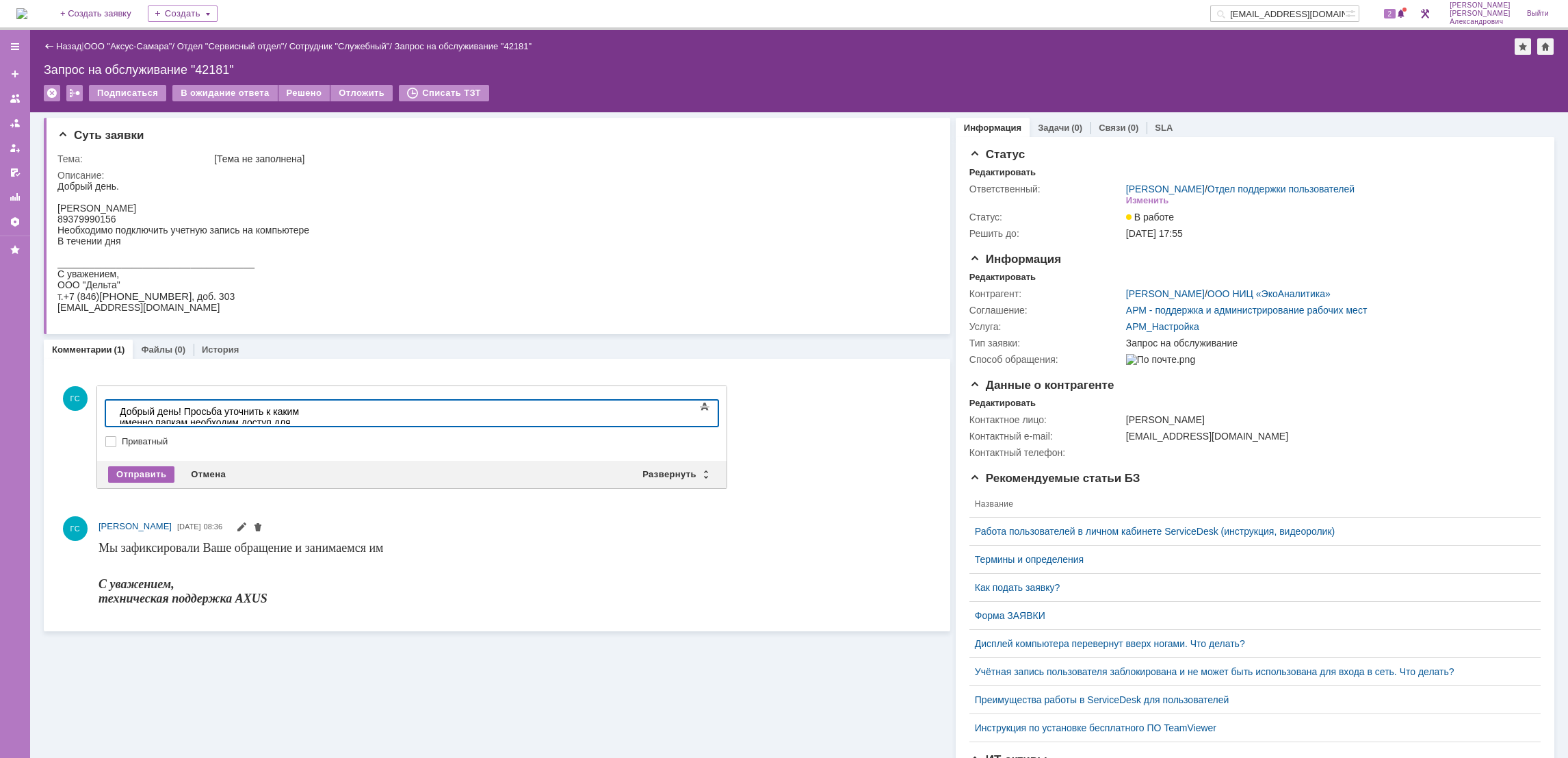
click at [115, 467] on div "Отправить" at bounding box center [141, 474] width 66 height 16
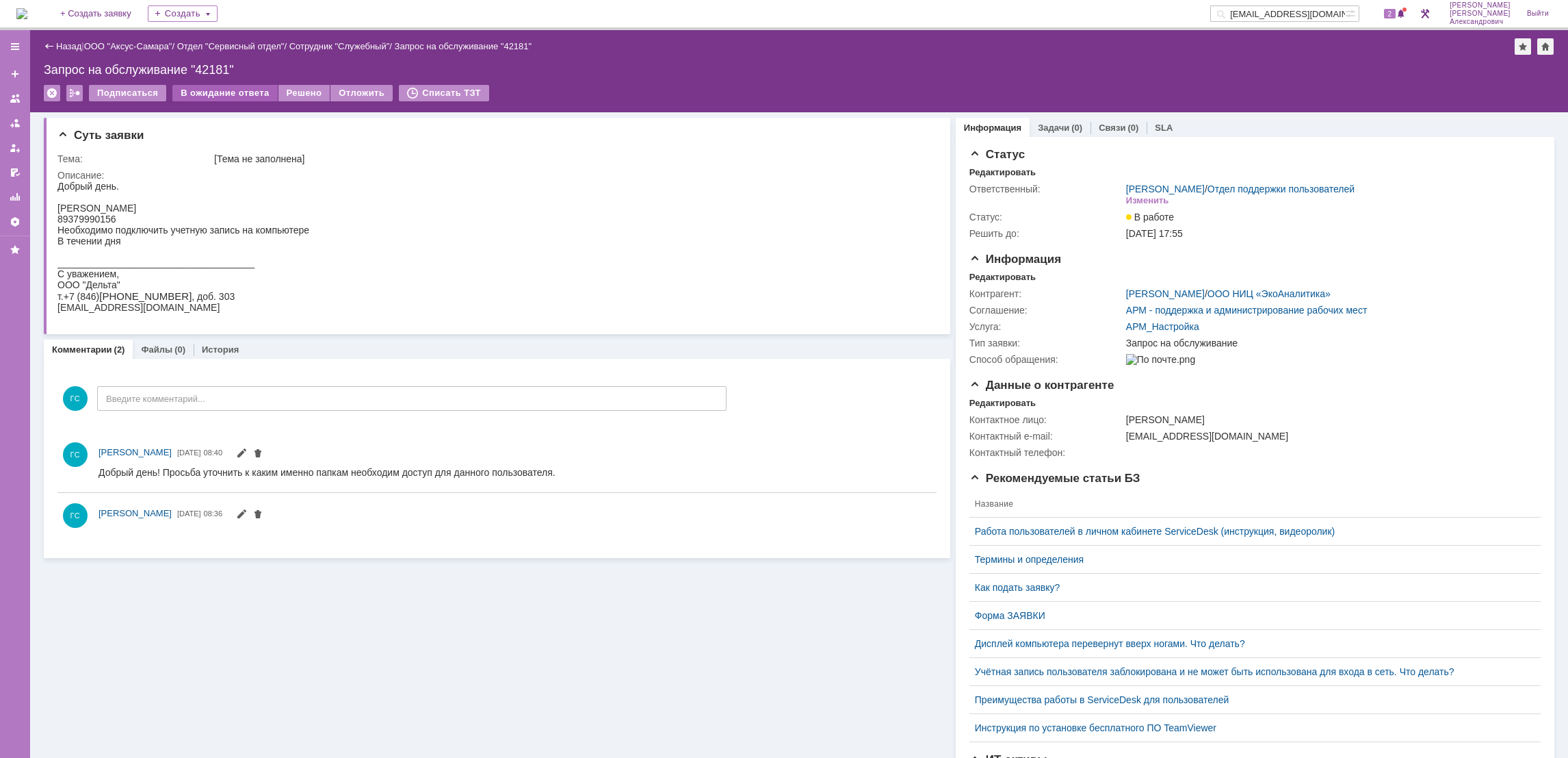
click at [217, 87] on div "В ожидание ответа" at bounding box center [225, 93] width 105 height 16
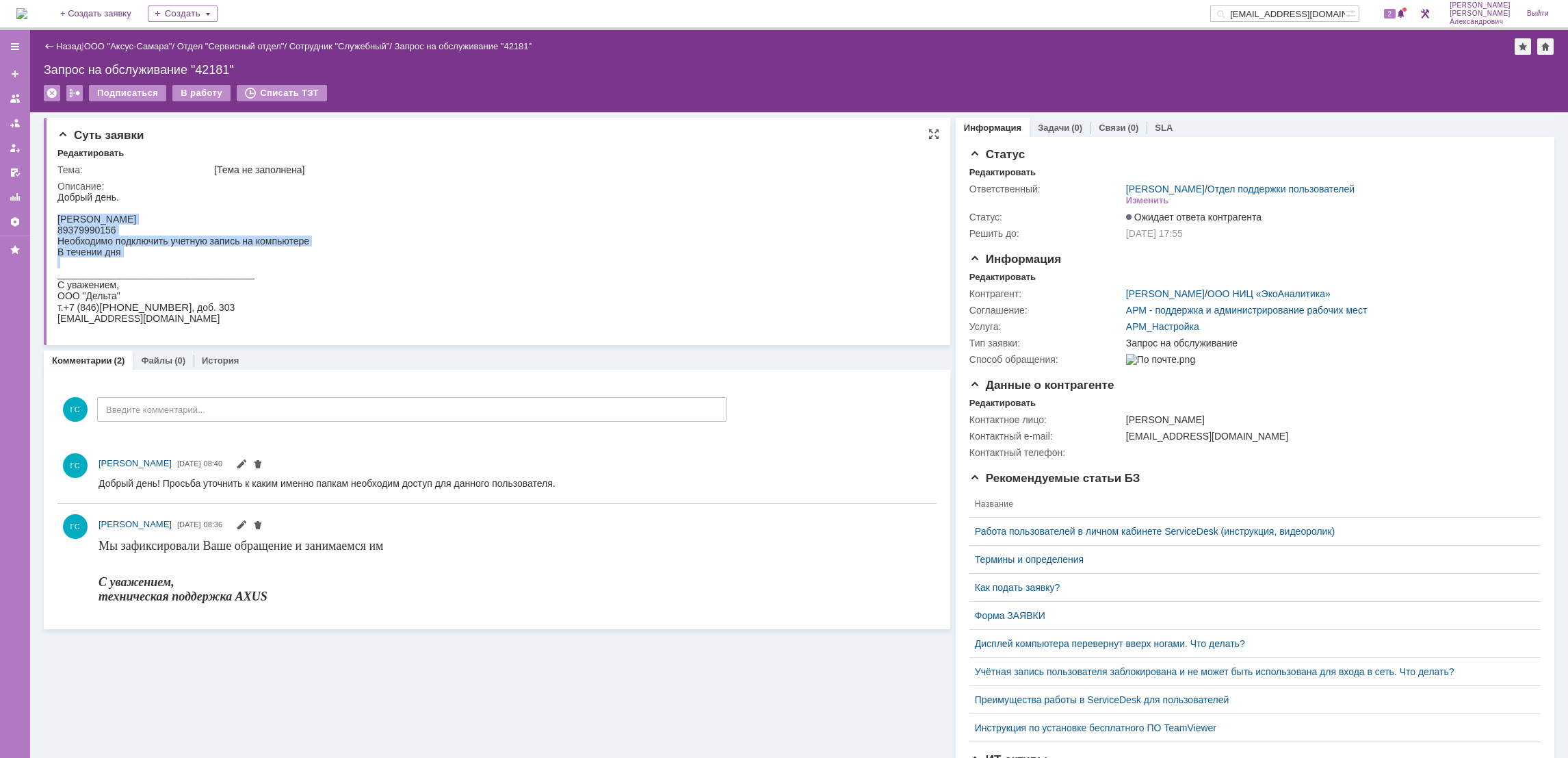
drag, startPoint x: 57, startPoint y: 220, endPoint x: 250, endPoint y: 267, distance: 198.6
click at [250, 267] on body "Добрый день. Резаева Алина Геннадьевна 89379990156 Необходимо подключить учетну…" at bounding box center [183, 258] width 252 height 132
copy body "Резаева Алина Геннадьевна 89379990156 Необходимо подключить учетную запись на к…"
click at [1072, 128] on div "(0)" at bounding box center [1077, 128] width 11 height 10
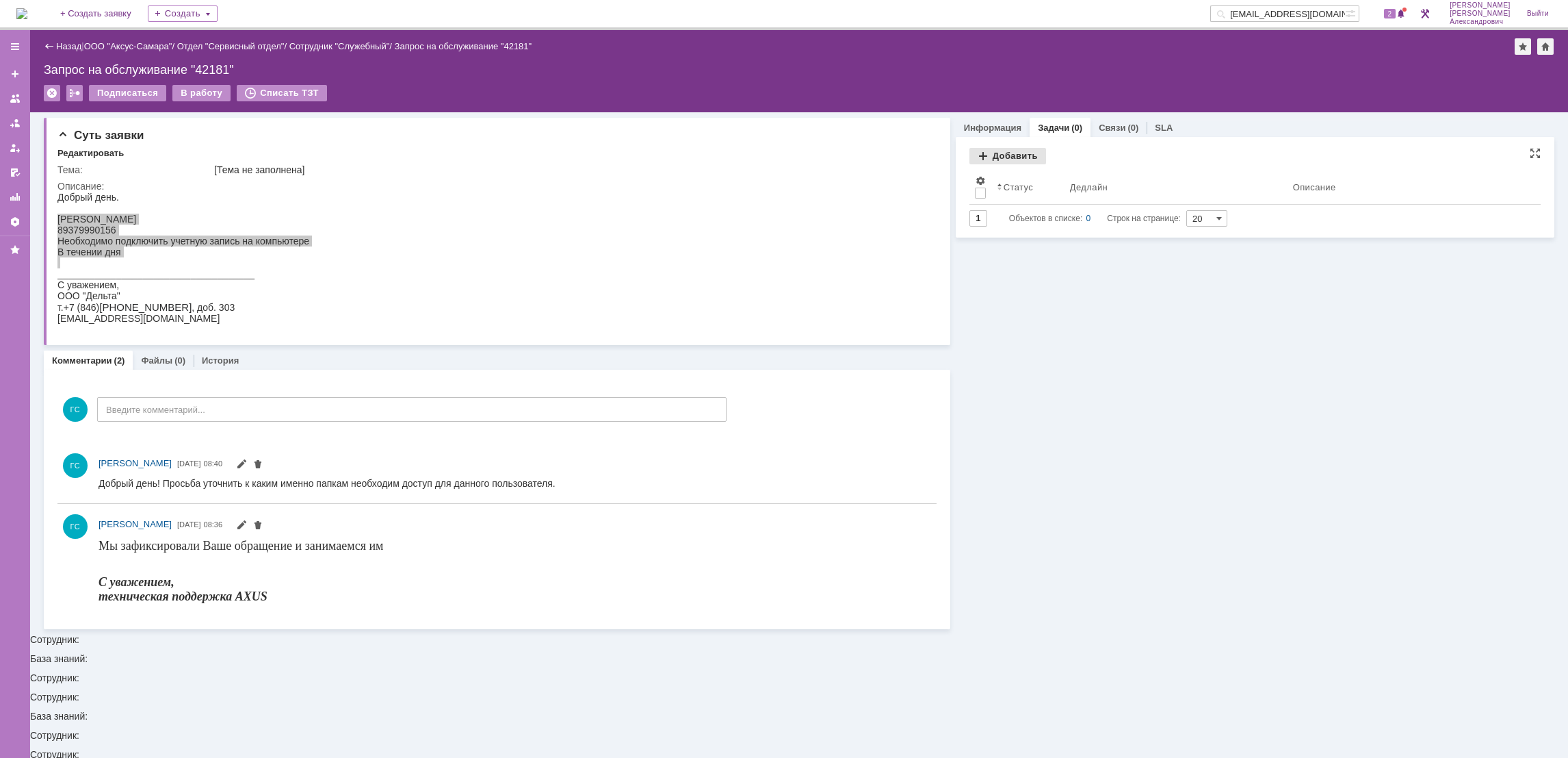
click at [1016, 155] on div "Добавить" at bounding box center [1007, 155] width 76 height 16
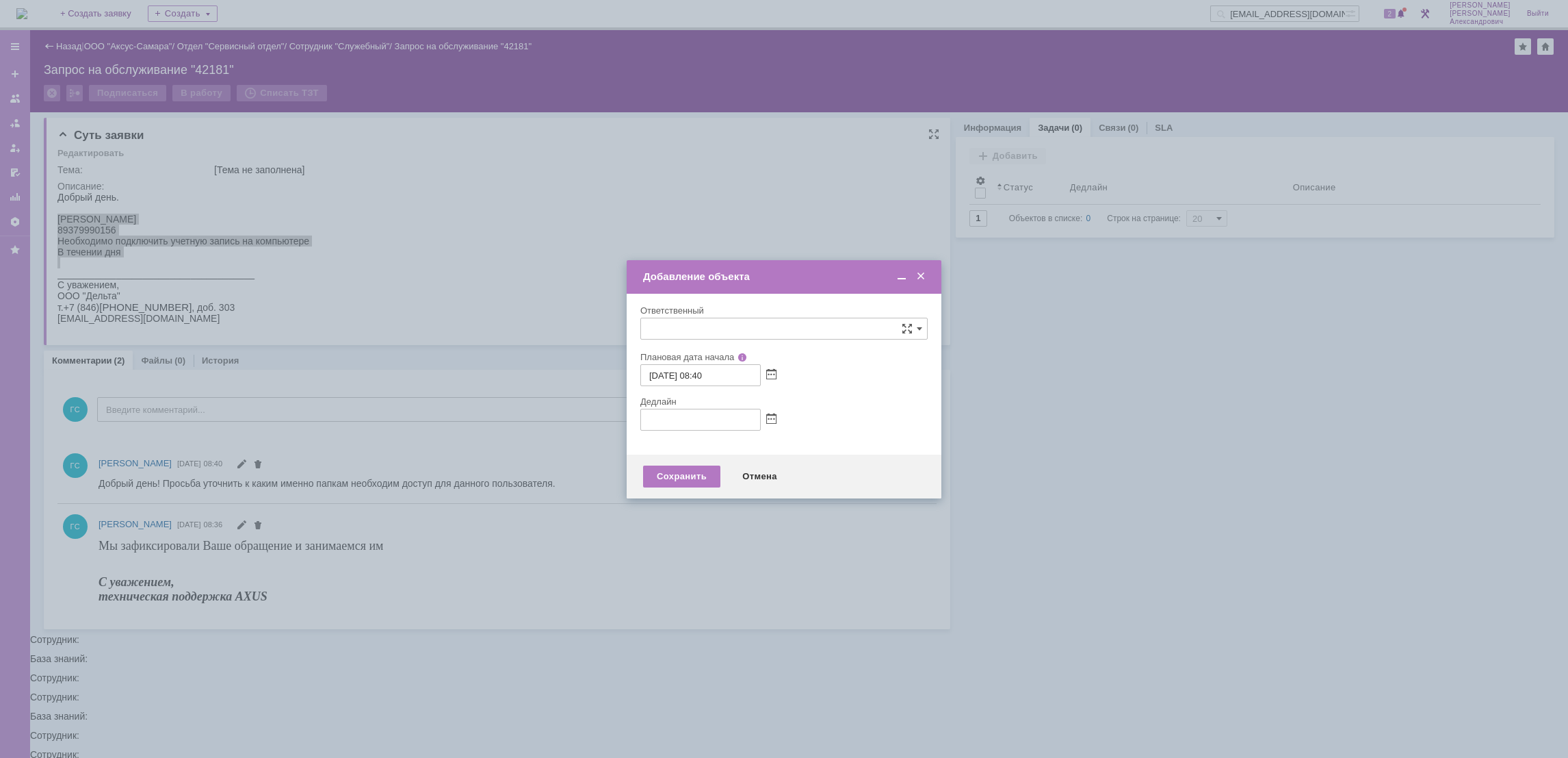
type input "[не указано]"
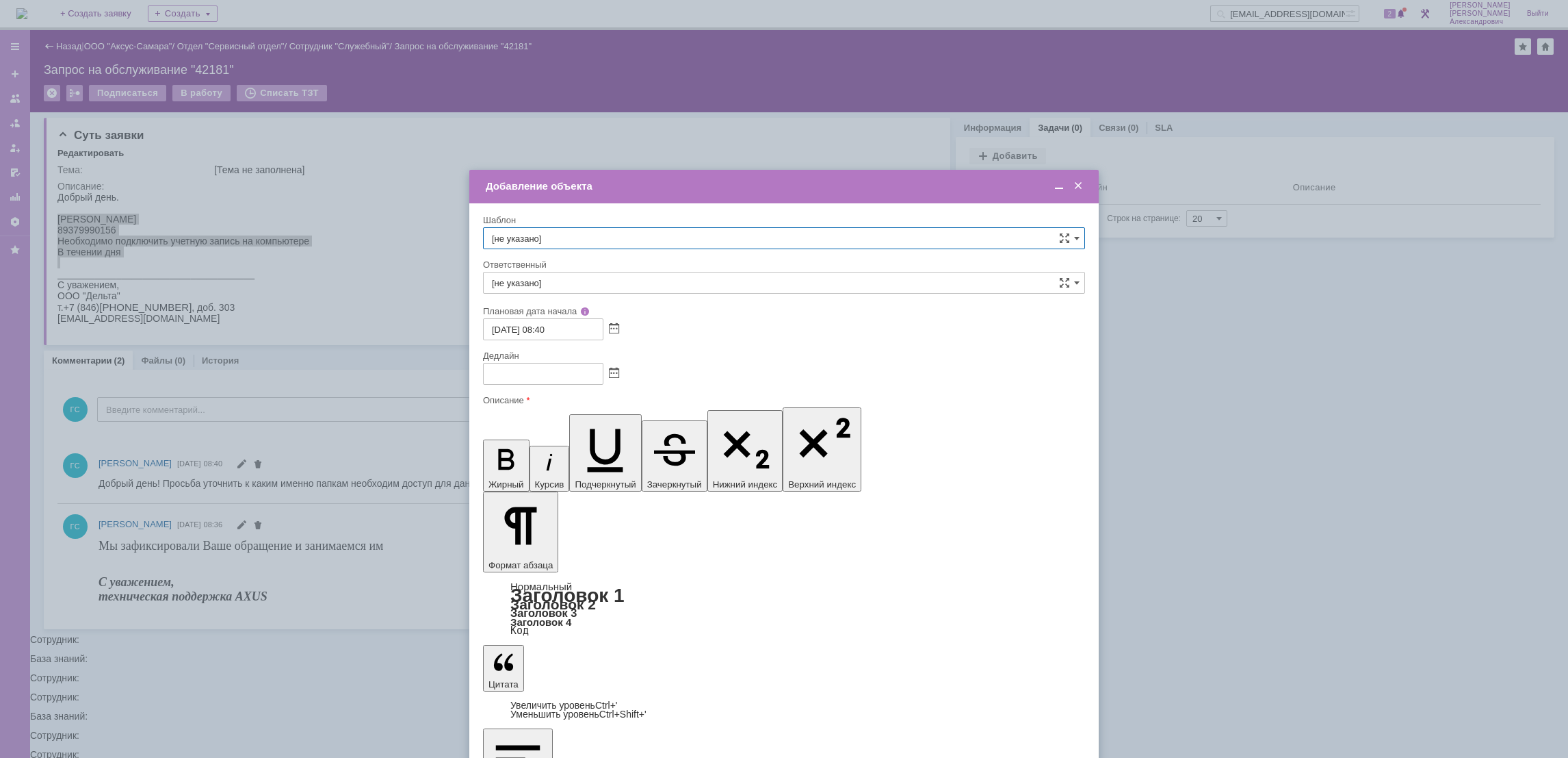
click at [613, 370] on span at bounding box center [614, 373] width 10 height 11
click at [514, 455] on div "13" at bounding box center [512, 453] width 14 height 11
type input "[DATE] 08:40"
click at [590, 276] on input "[не указано]" at bounding box center [784, 282] width 602 height 22
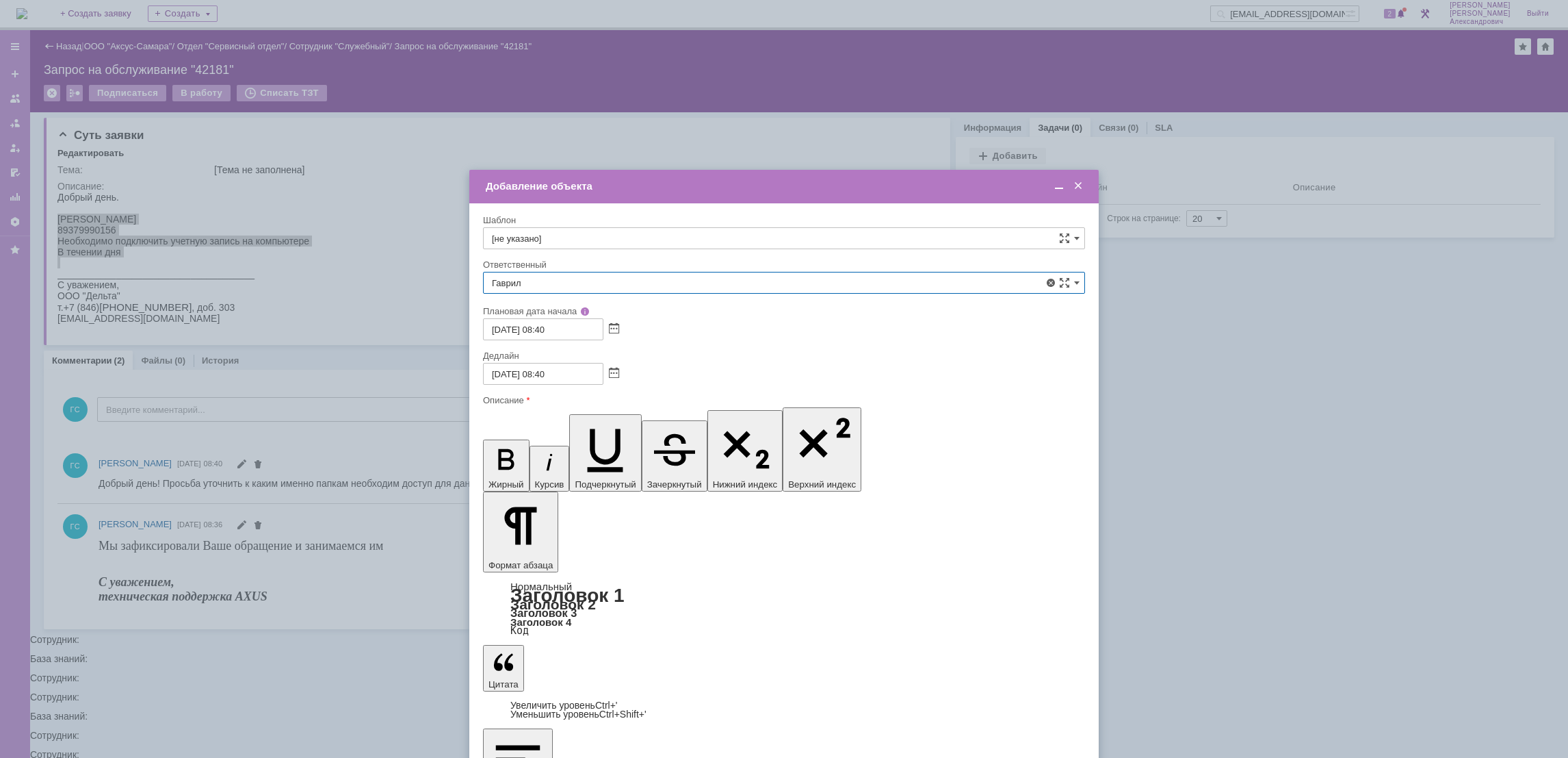
click at [632, 428] on span "[PERSON_NAME]" at bounding box center [784, 427] width 584 height 11
type input "[PERSON_NAME]"
drag, startPoint x: 528, startPoint y: 558, endPoint x: 560, endPoint y: 529, distance: 43.2
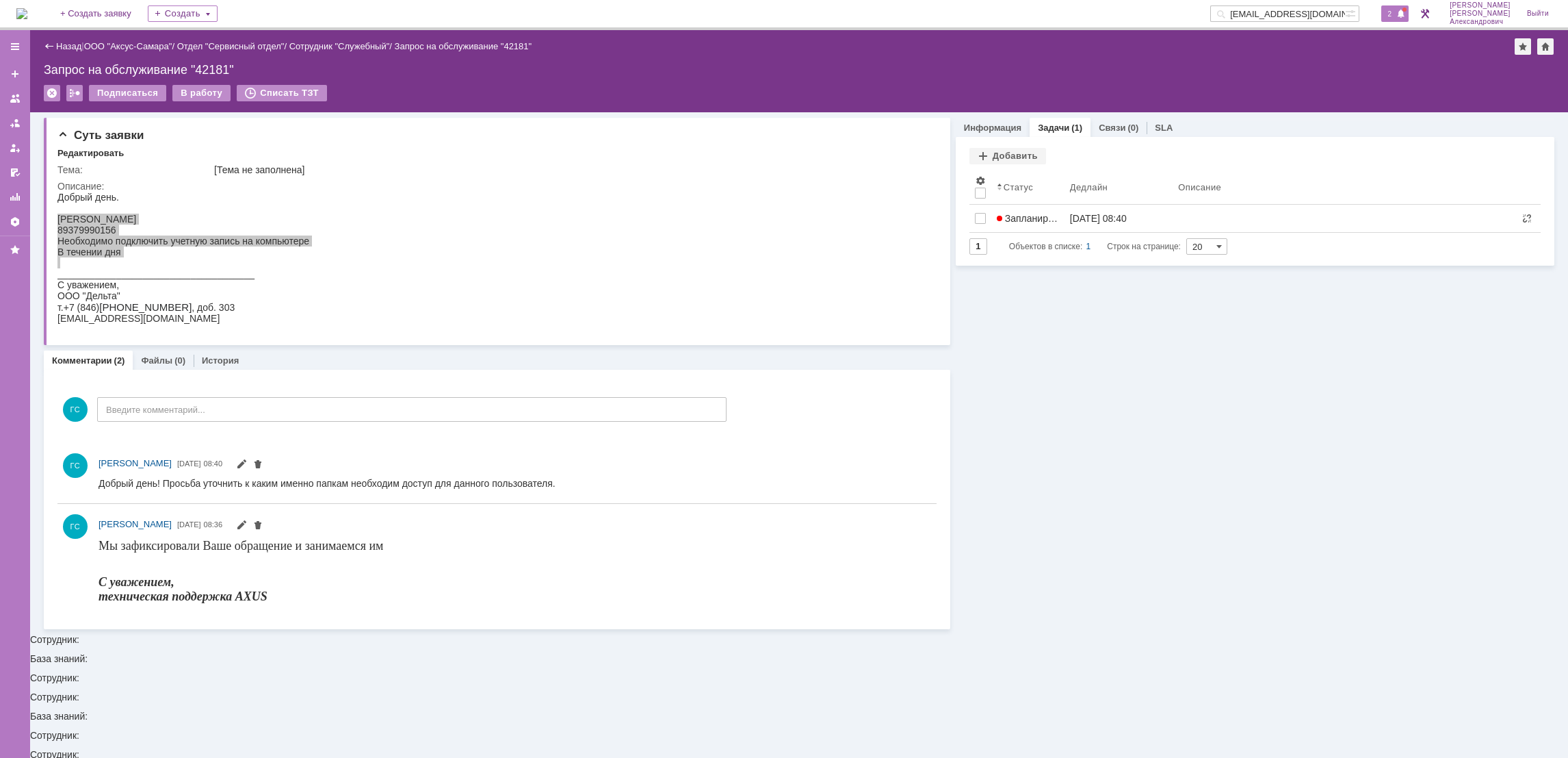
click at [1396, 10] on span "2" at bounding box center [1390, 13] width 12 height 10
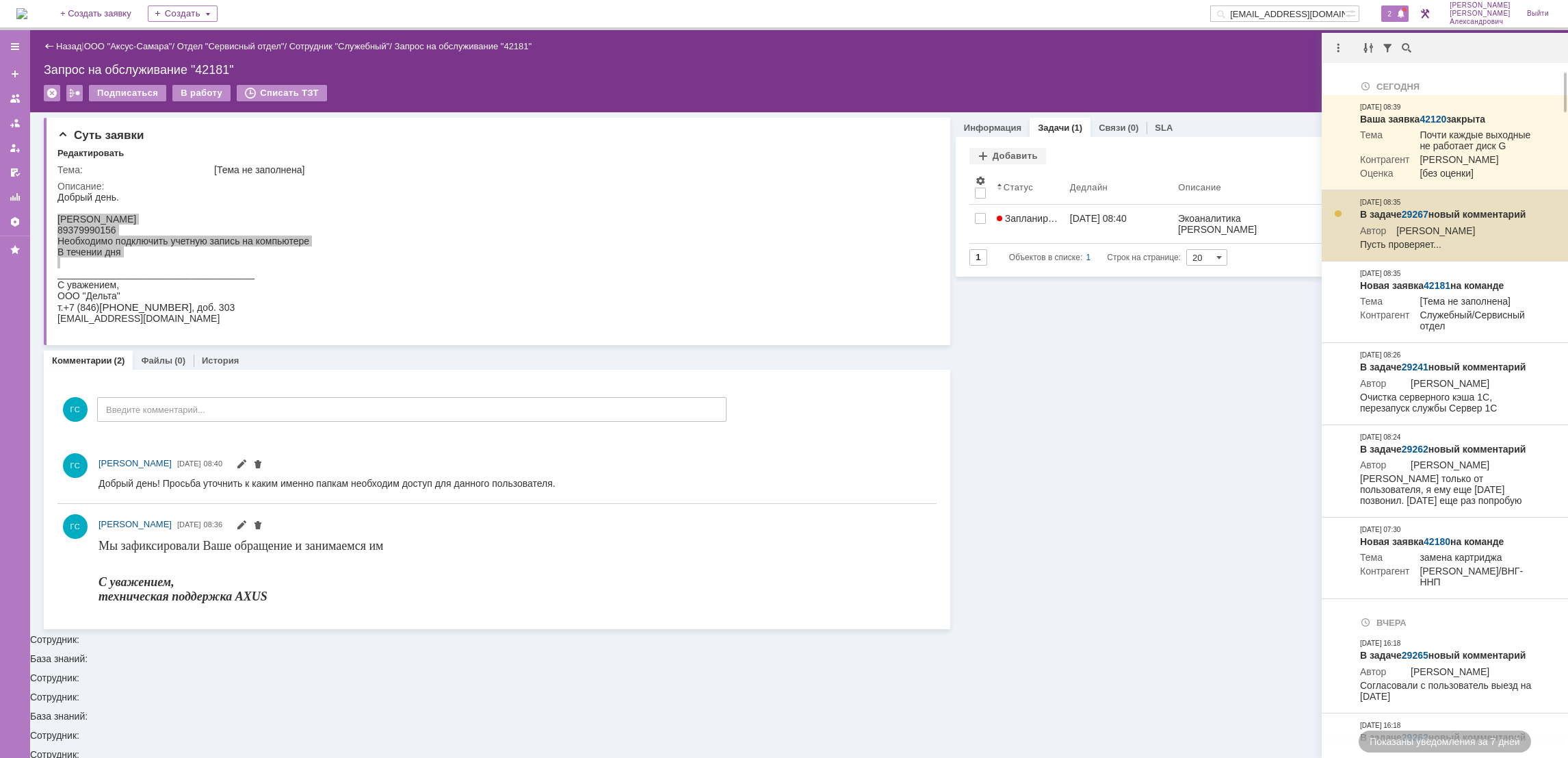
click at [1414, 220] on link "29267" at bounding box center [1414, 214] width 27 height 11
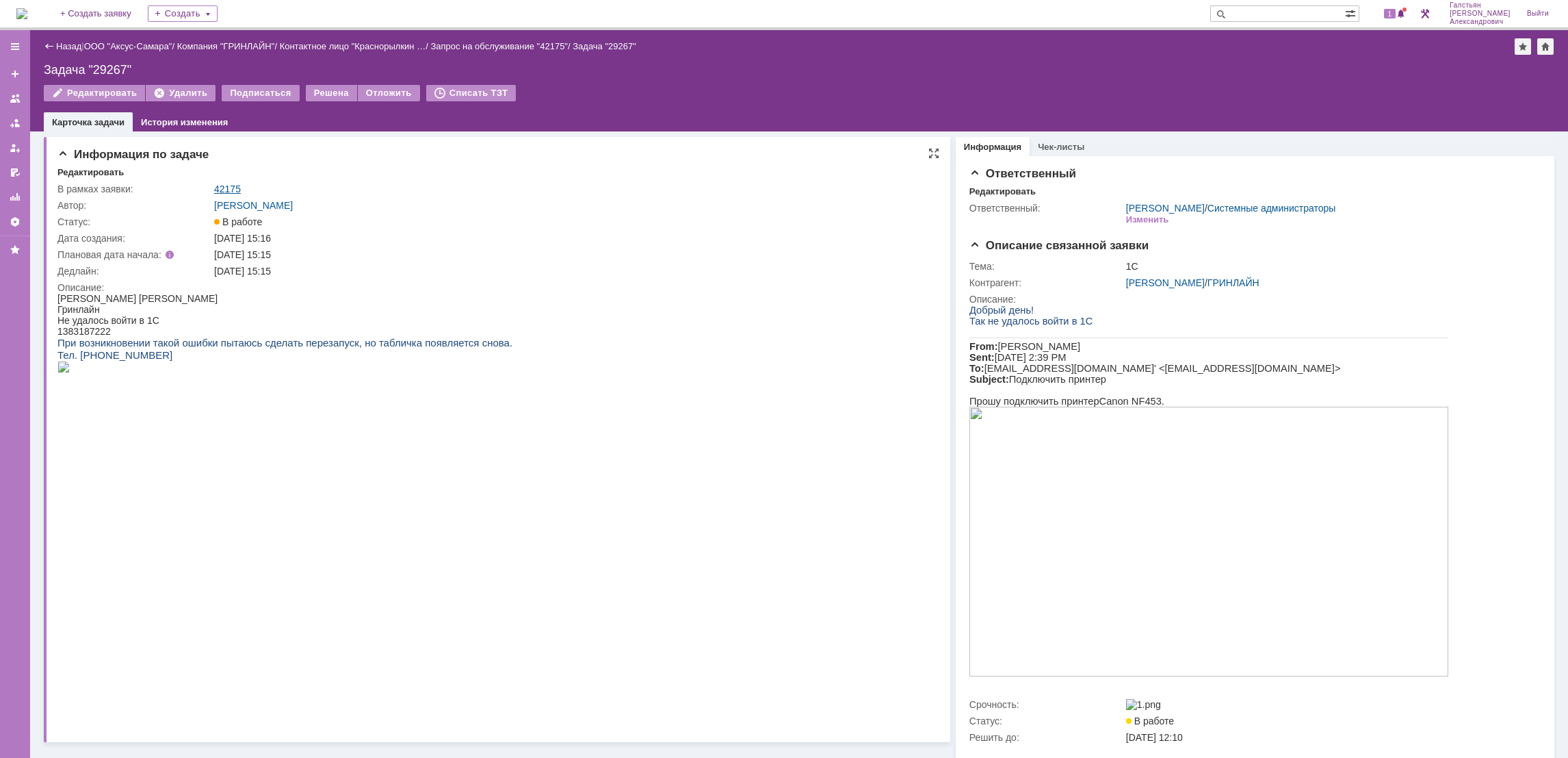
click at [228, 183] on link "42175" at bounding box center [227, 188] width 27 height 11
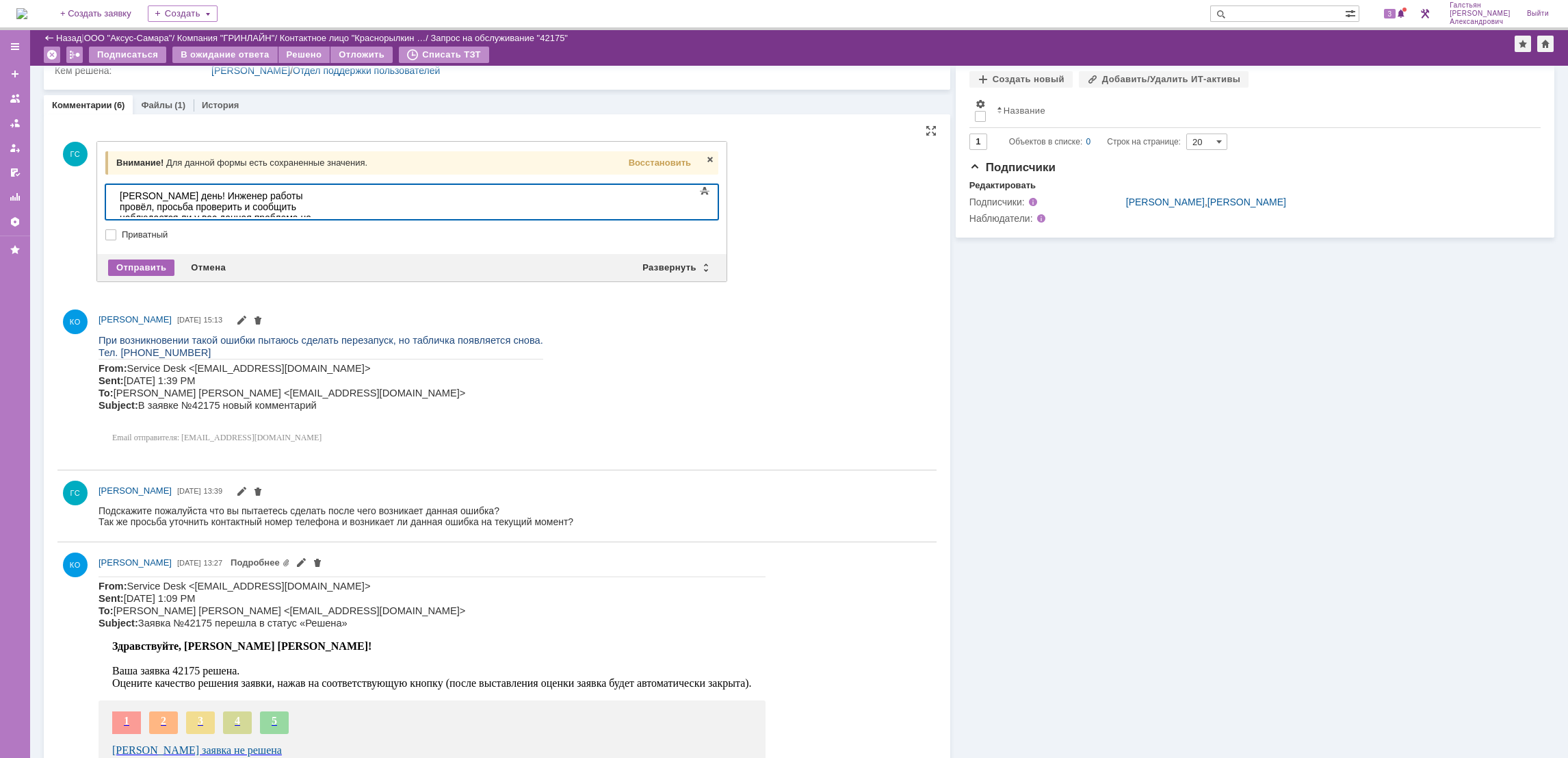
click at [126, 264] on div "Отправить" at bounding box center [141, 267] width 66 height 16
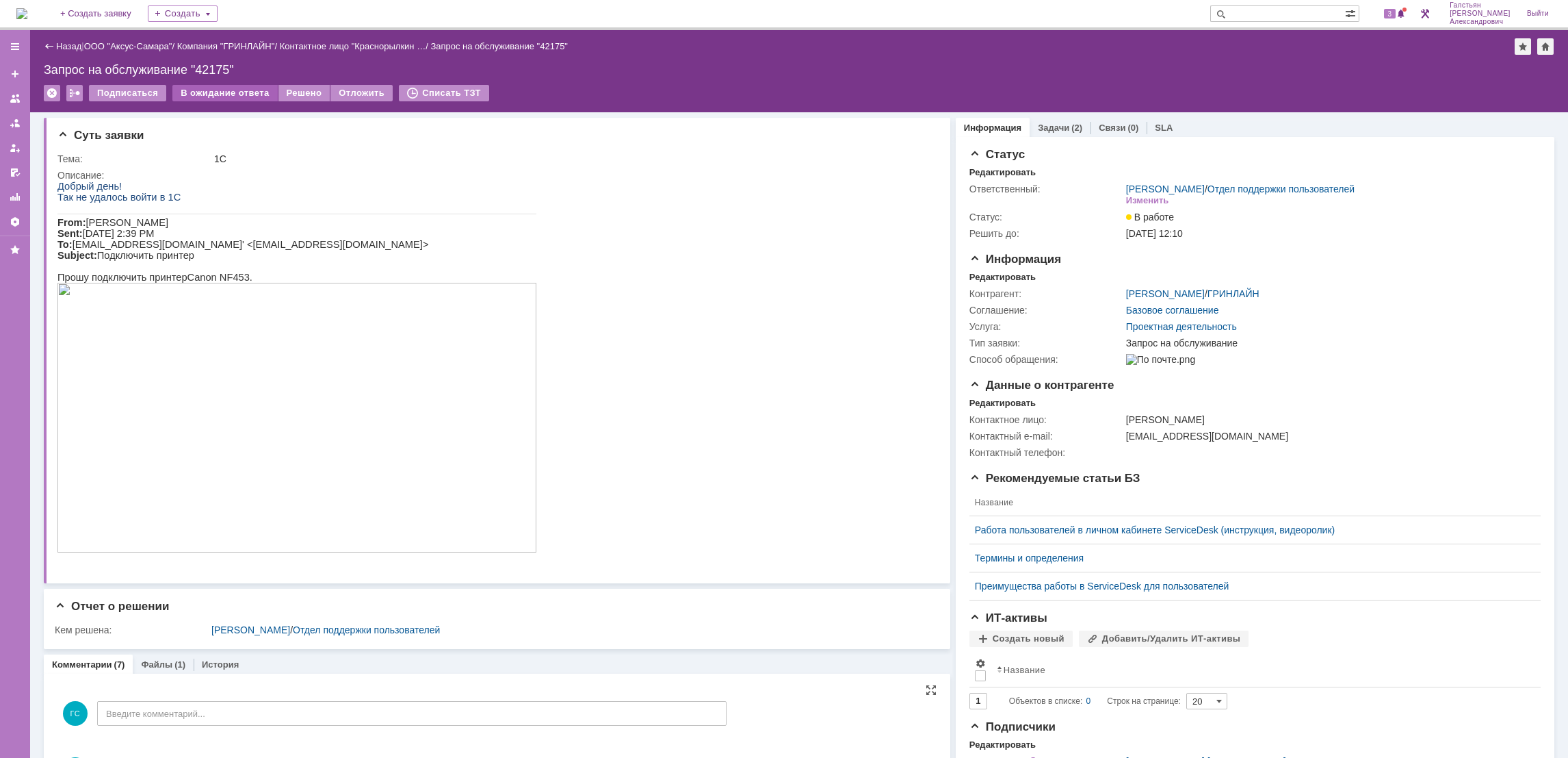
click at [227, 99] on div "В ожидание ответа" at bounding box center [225, 93] width 105 height 16
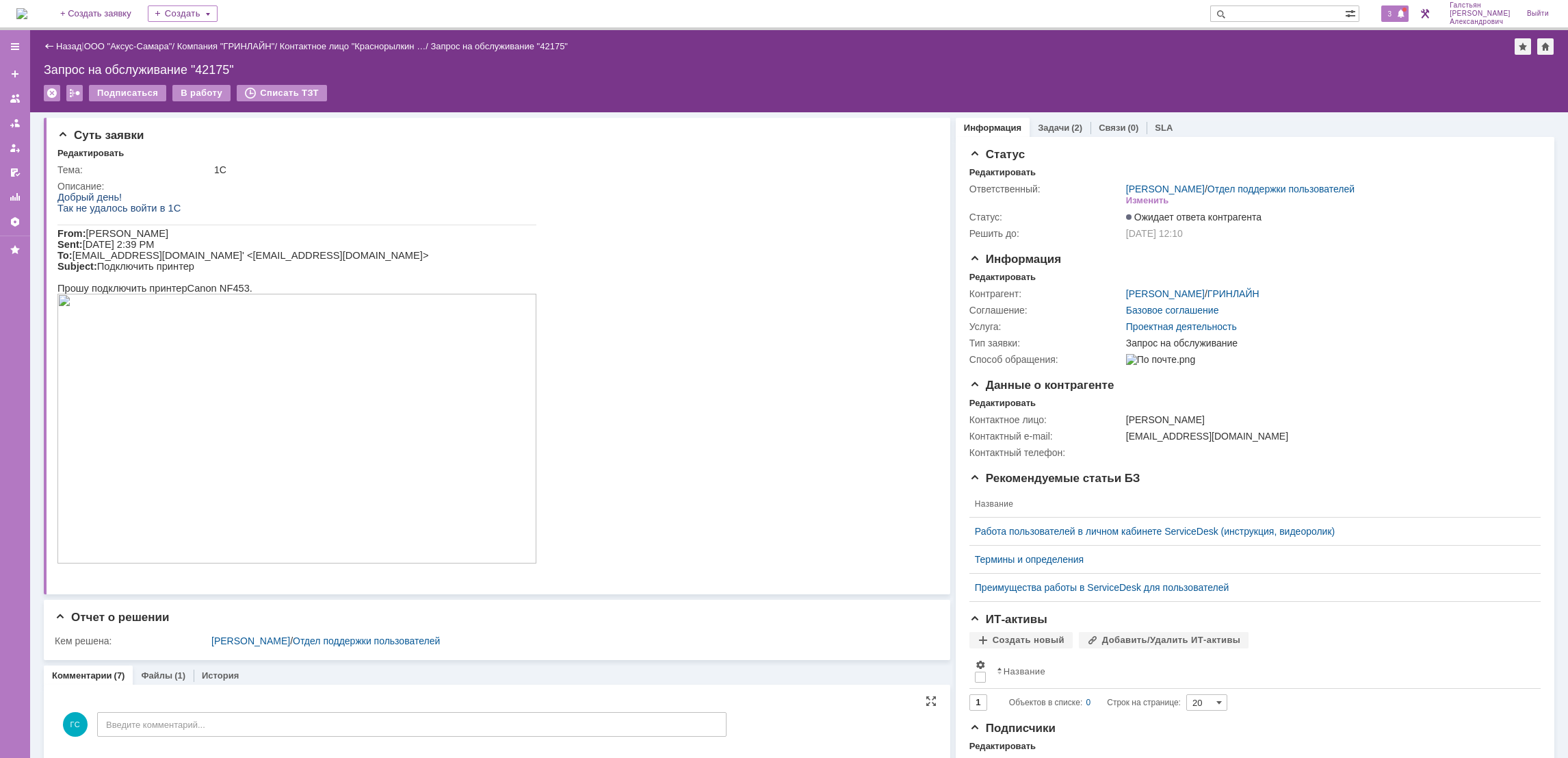
click at [1396, 15] on span "3" at bounding box center [1390, 13] width 12 height 10
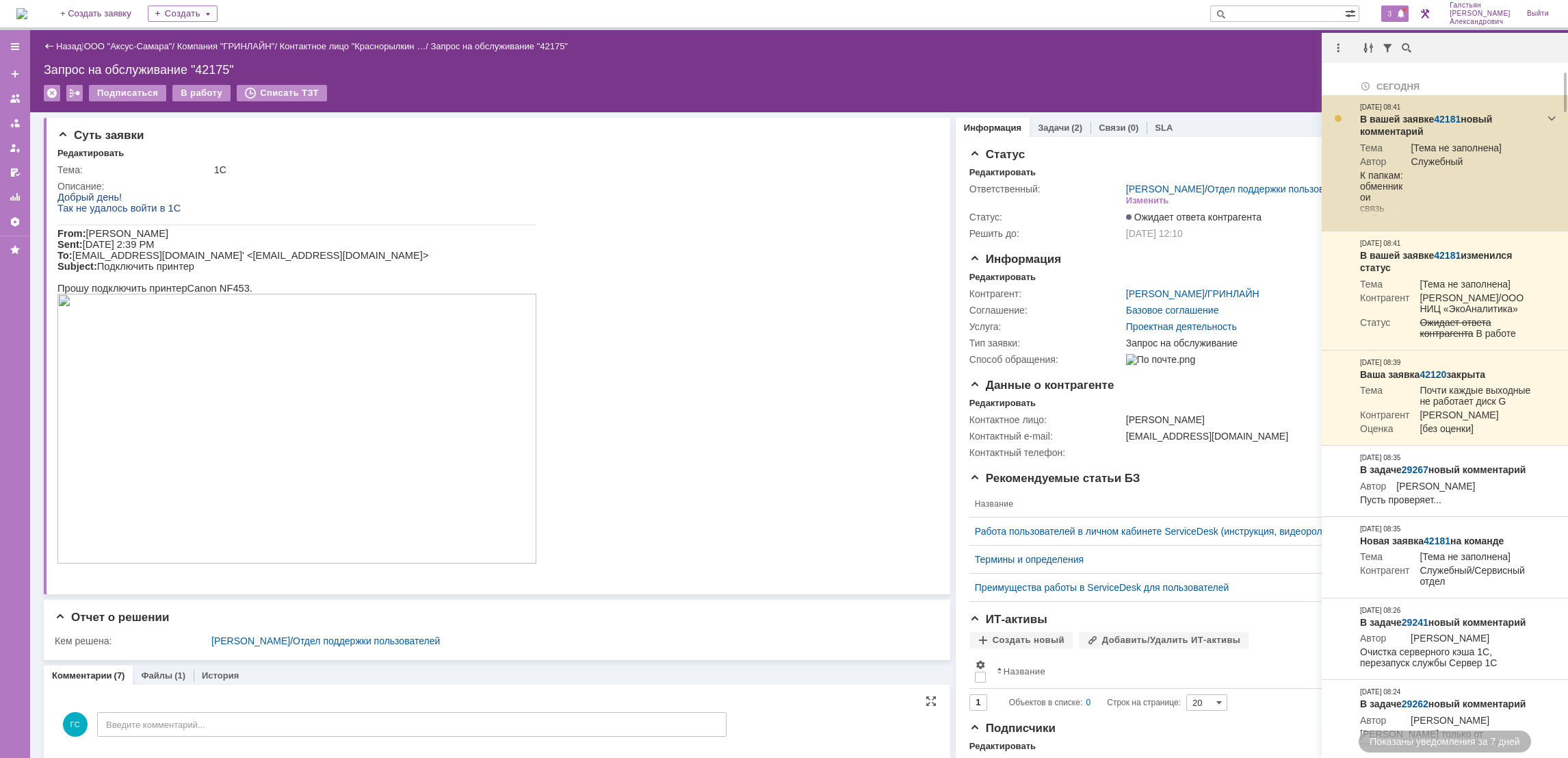
click at [1447, 116] on link "42181" at bounding box center [1447, 119] width 27 height 11
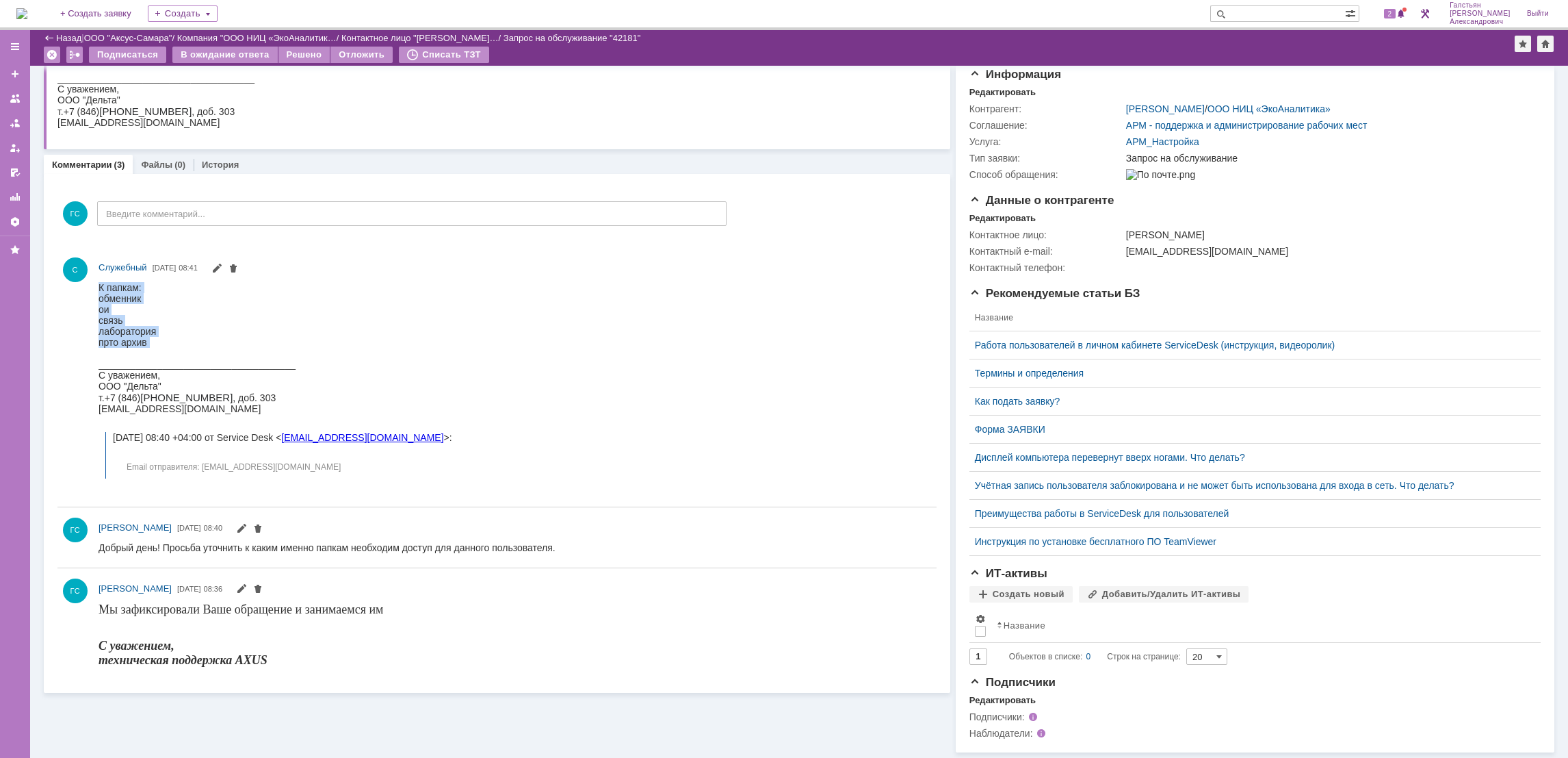
drag, startPoint x: 99, startPoint y: 284, endPoint x: 230, endPoint y: 351, distance: 147.1
click at [230, 351] on div "К папкам: обменник ои связь лаборатория прто архив ____________________________…" at bounding box center [279, 379] width 360 height 196
copy div "К папкам: обменник ои связь лаборатория прто архив"
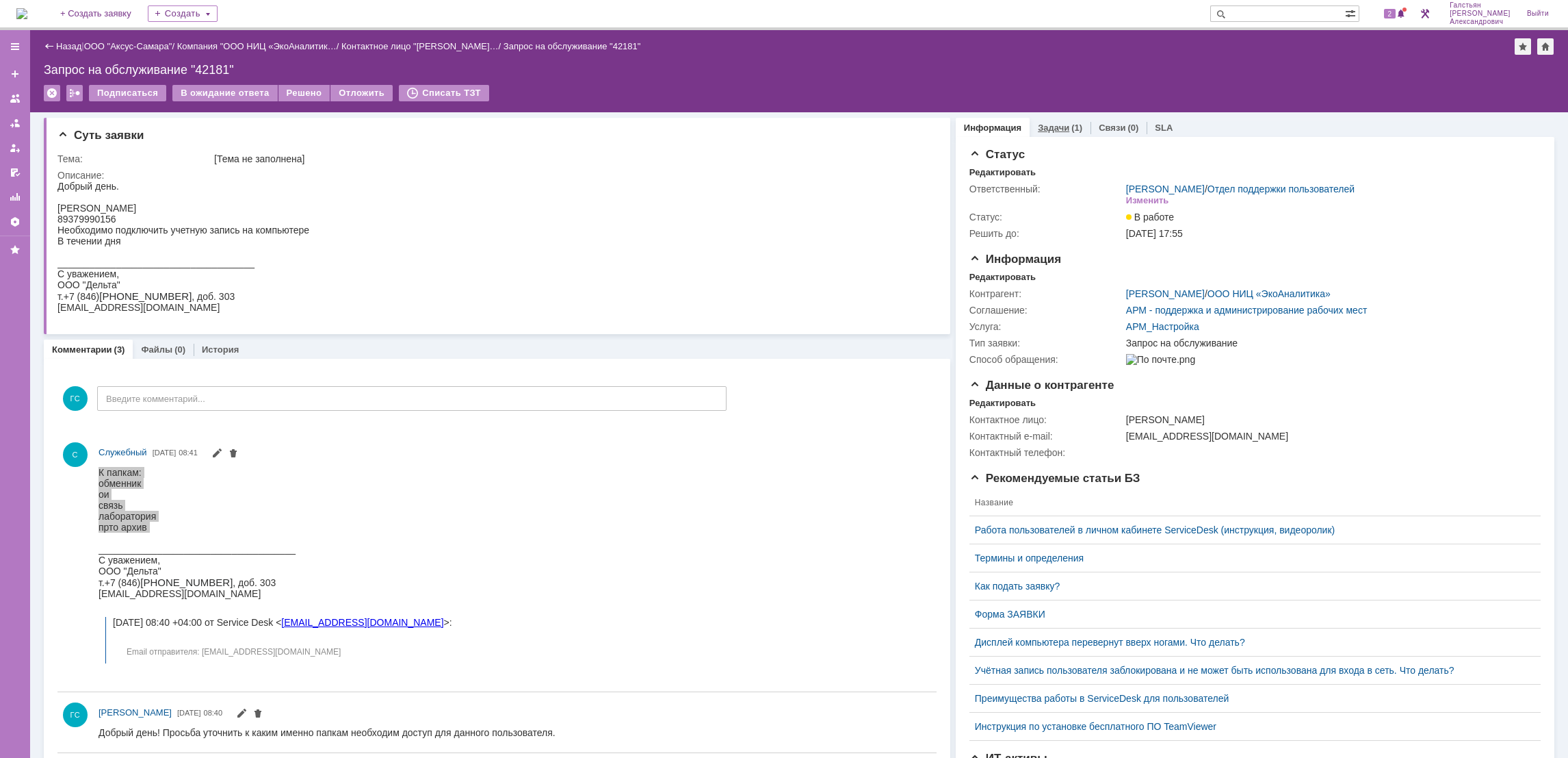
click at [1072, 124] on div "(1)" at bounding box center [1077, 128] width 11 height 10
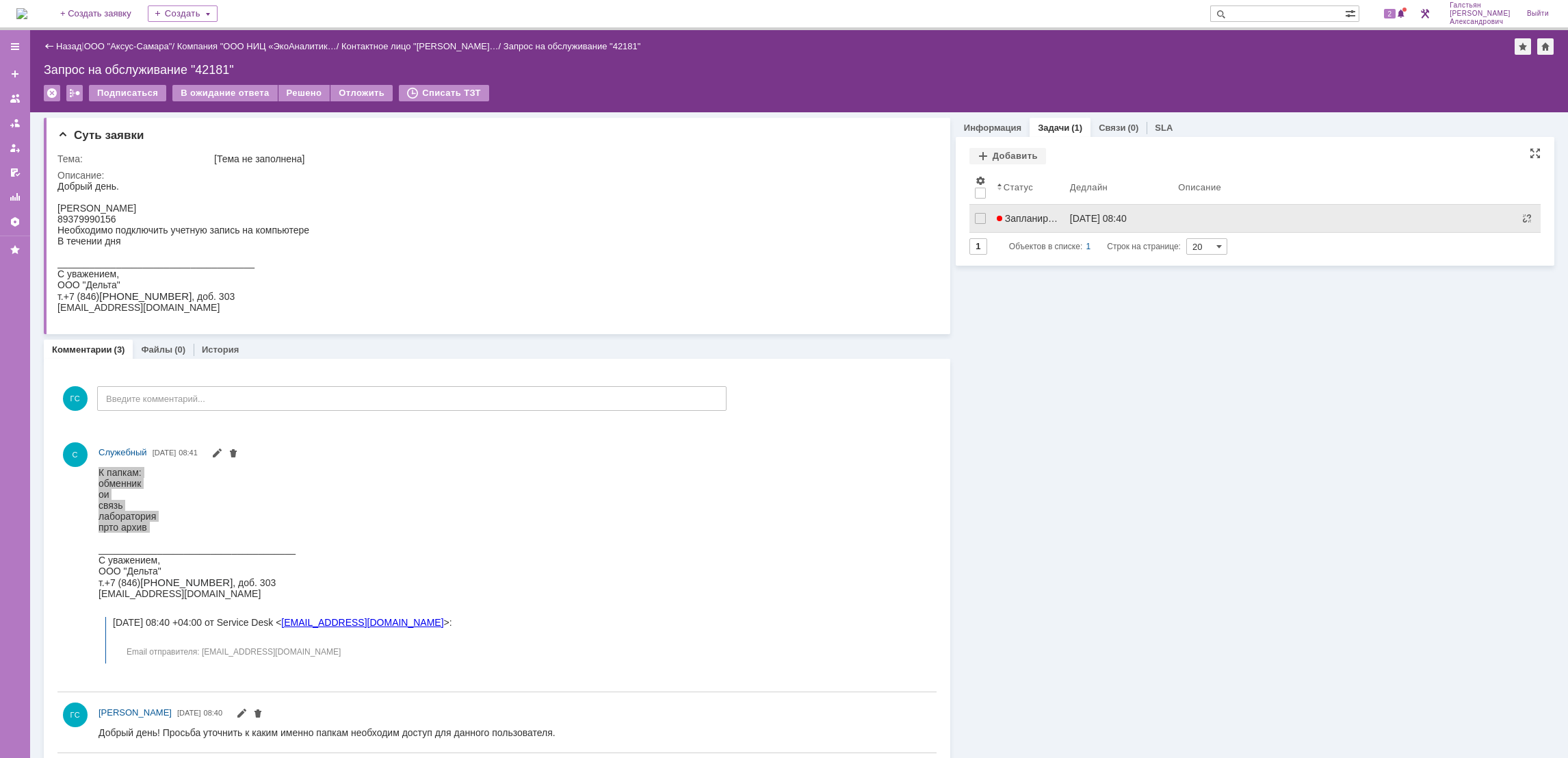
click at [1041, 217] on span "Запланирована" at bounding box center [1036, 218] width 78 height 11
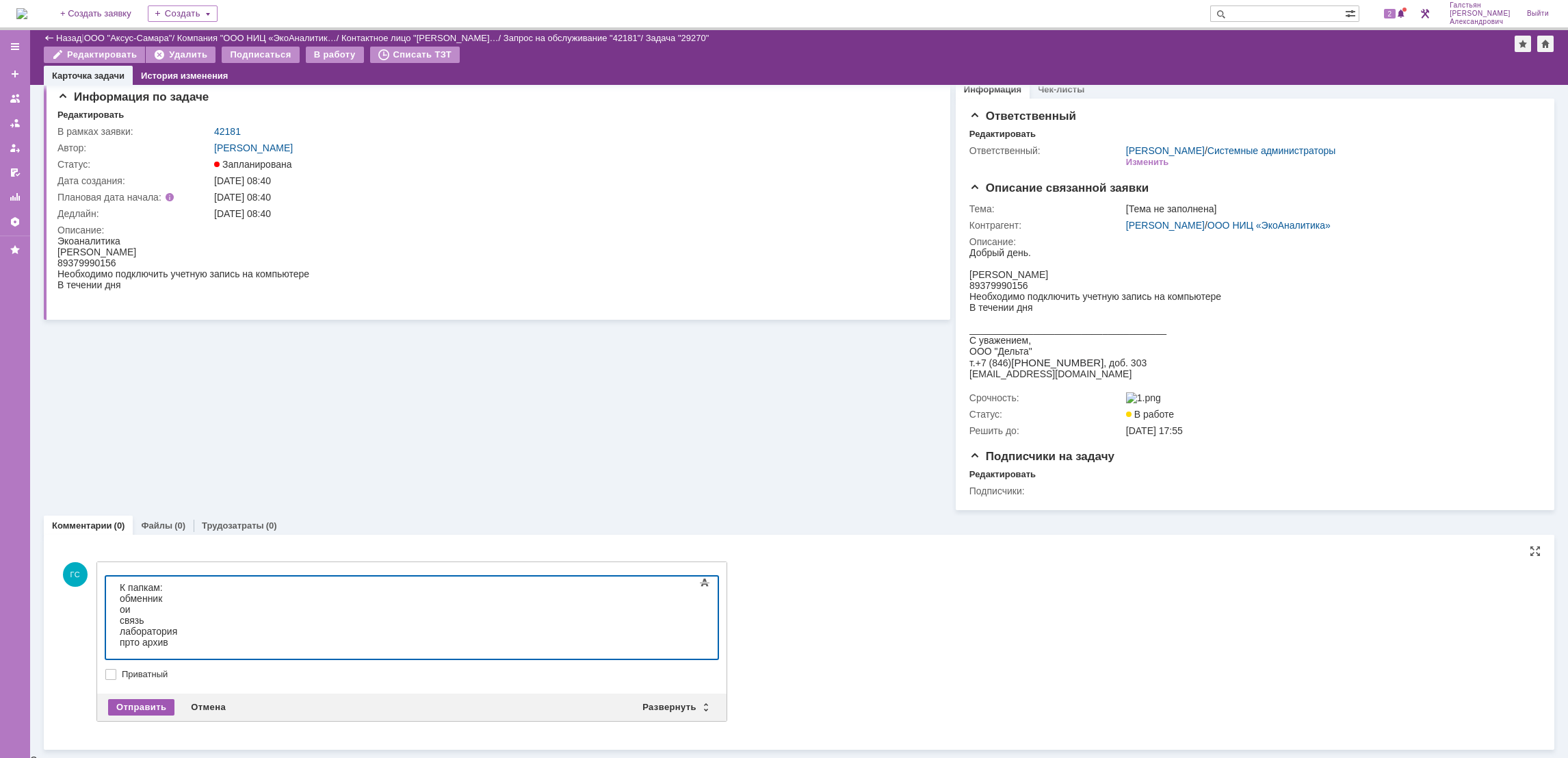
scroll to position [10, 0]
click at [150, 706] on div "Отправить" at bounding box center [141, 708] width 66 height 16
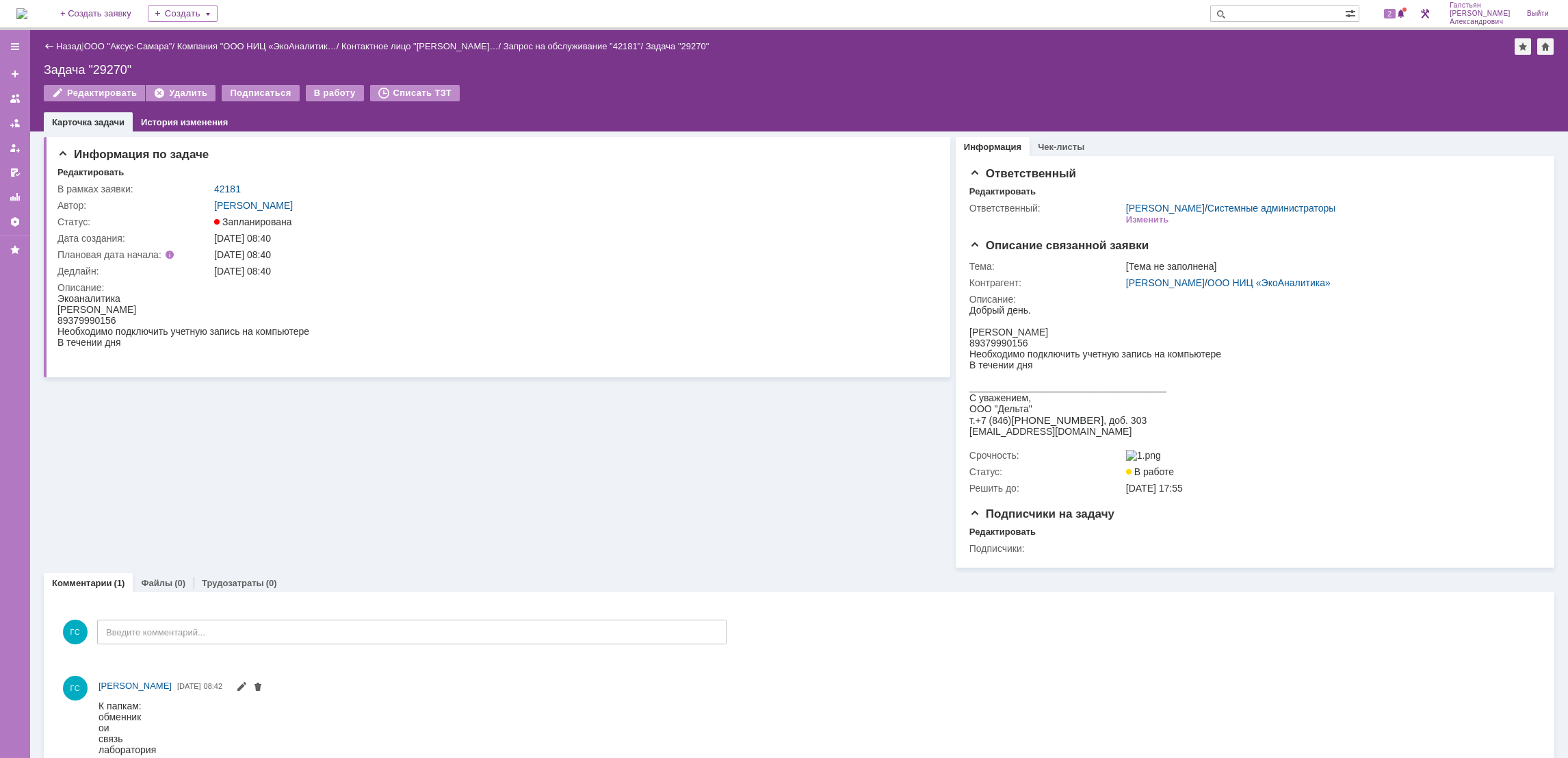
scroll to position [0, 0]
click at [1401, 9] on span at bounding box center [1401, 14] width 10 height 11
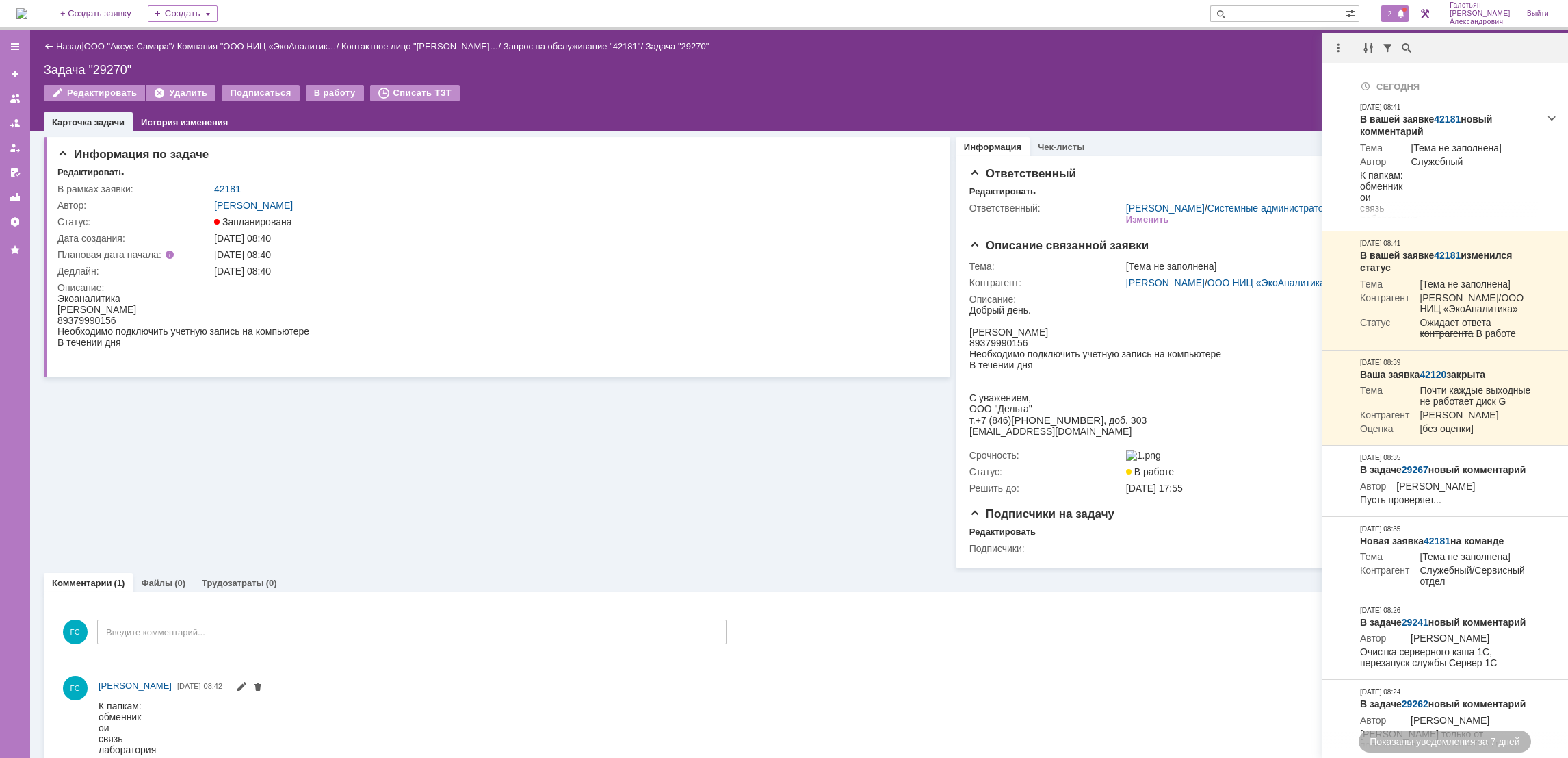
click at [1064, 64] on div "Задача "29270"" at bounding box center [798, 70] width 1511 height 14
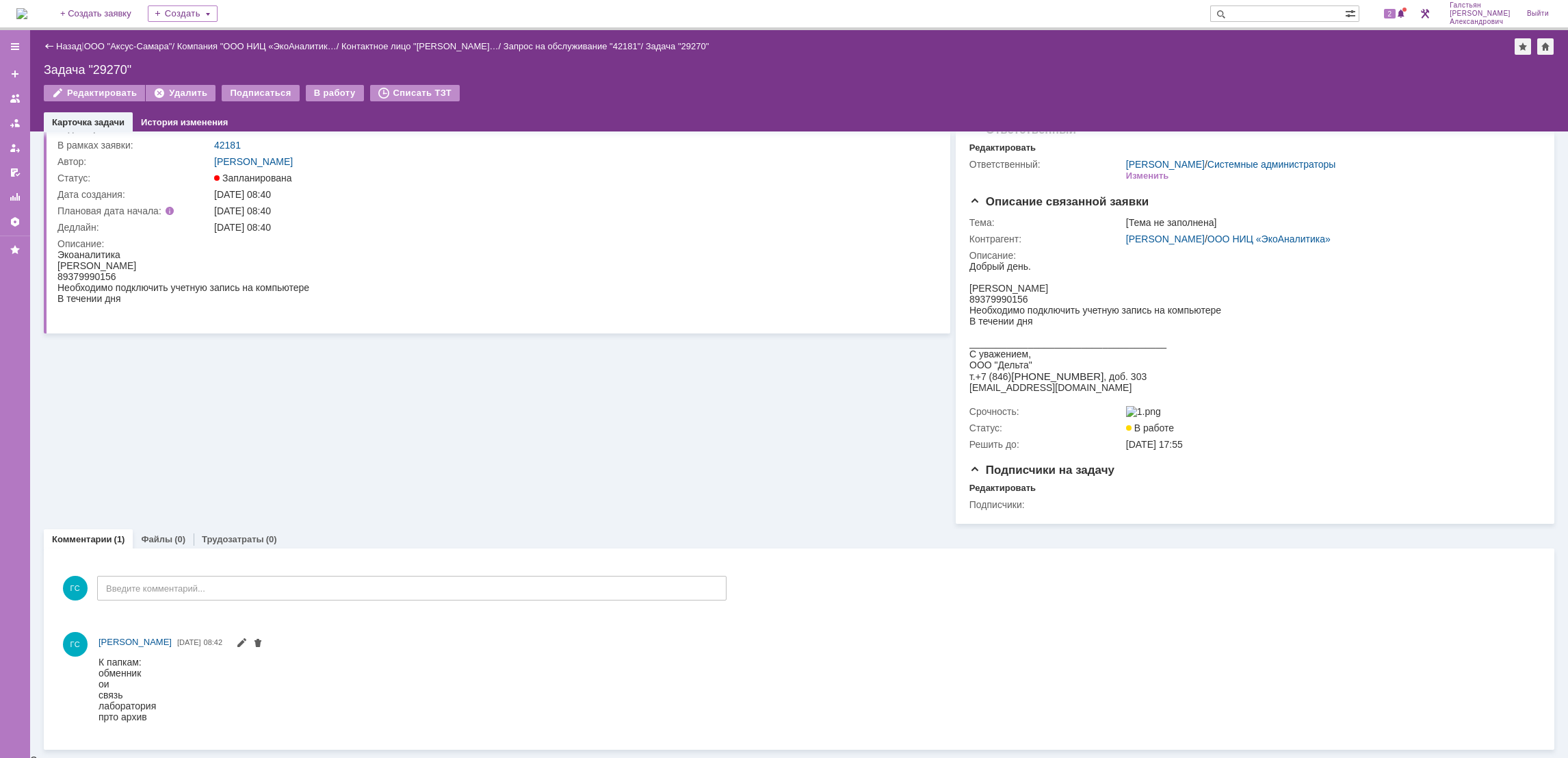
scroll to position [45, 0]
click at [28, 12] on img at bounding box center [22, 13] width 11 height 11
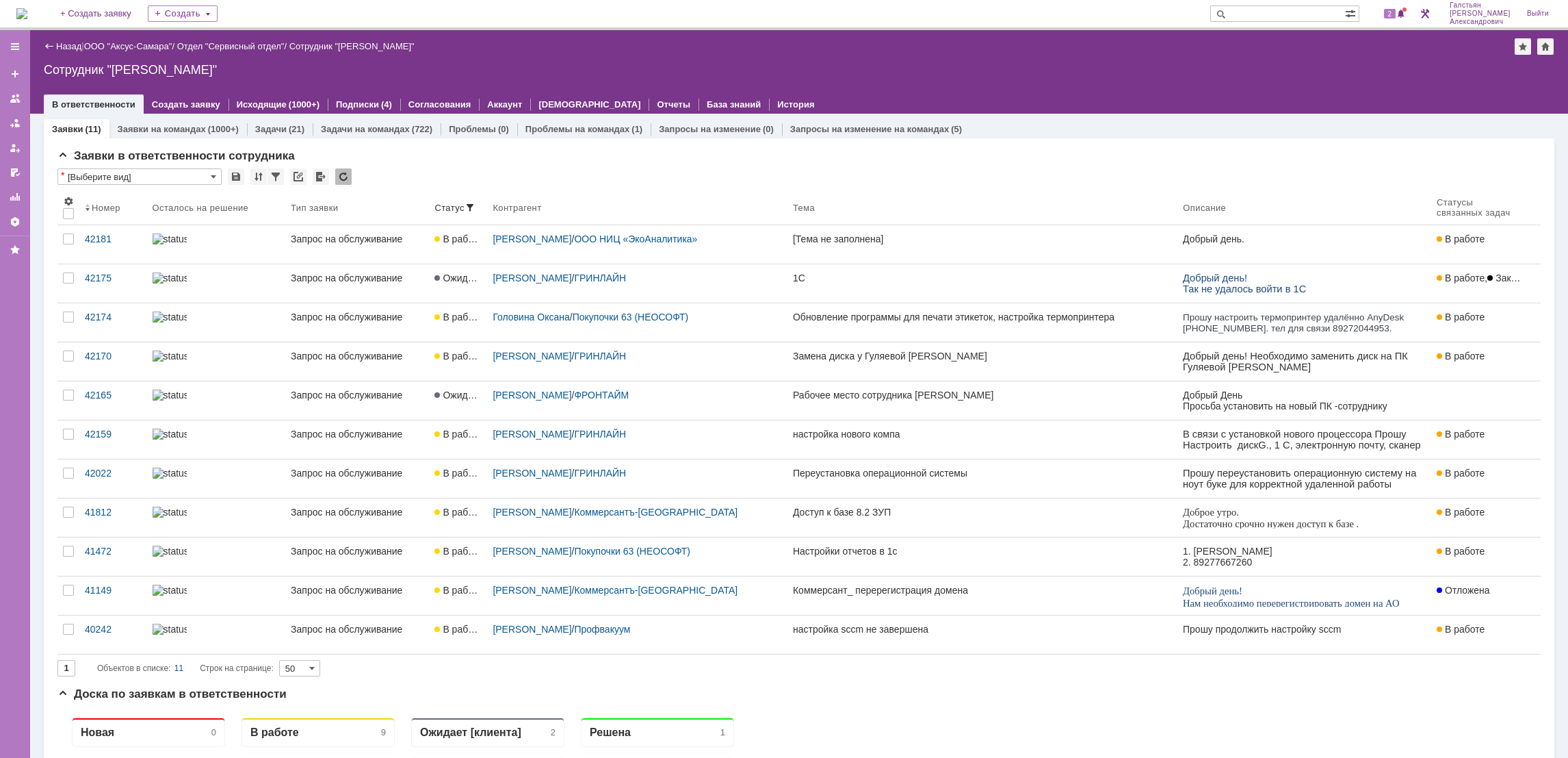
click at [21, 11] on img at bounding box center [22, 13] width 11 height 11
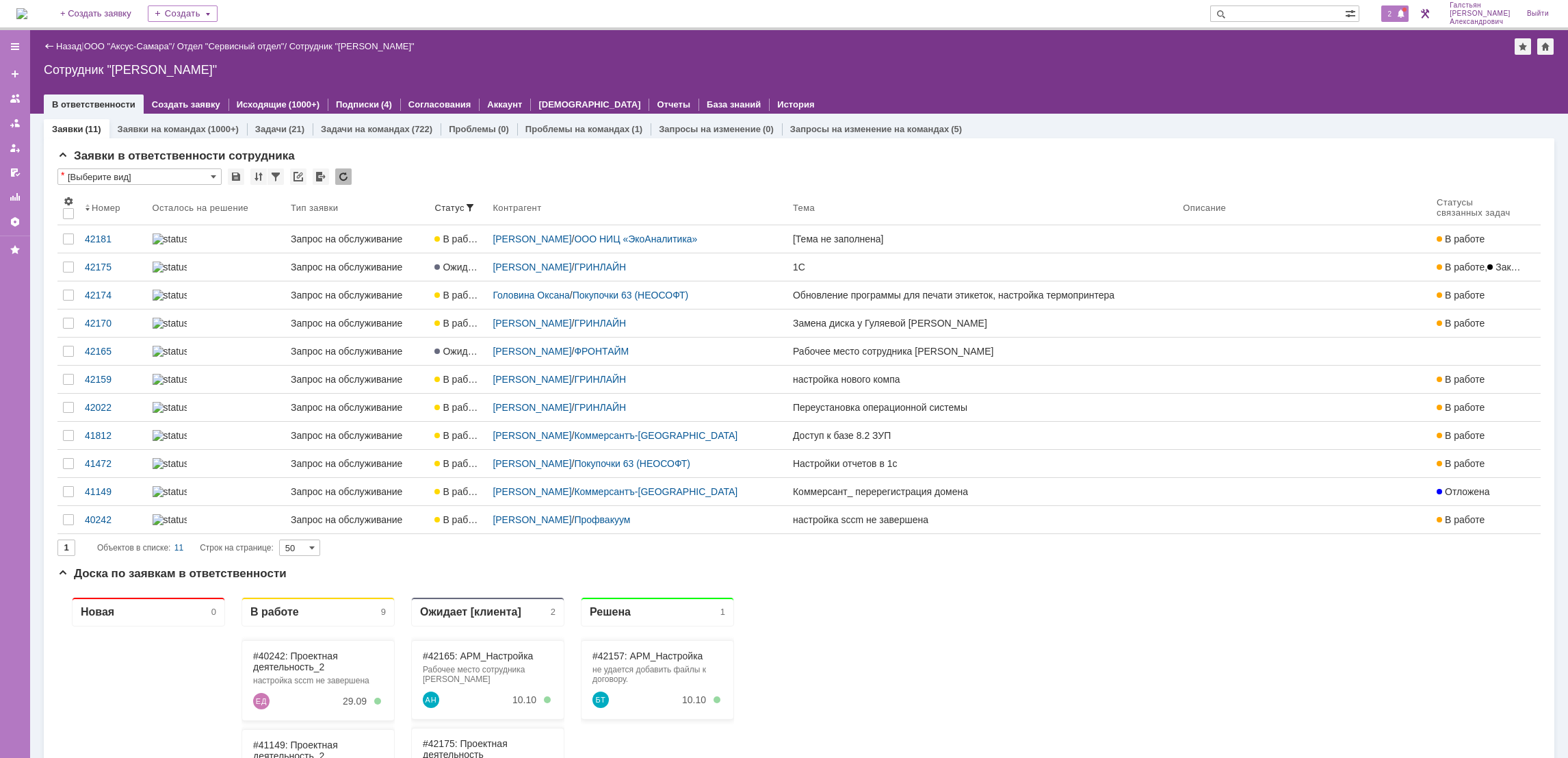
click at [1401, 11] on span at bounding box center [1401, 14] width 10 height 11
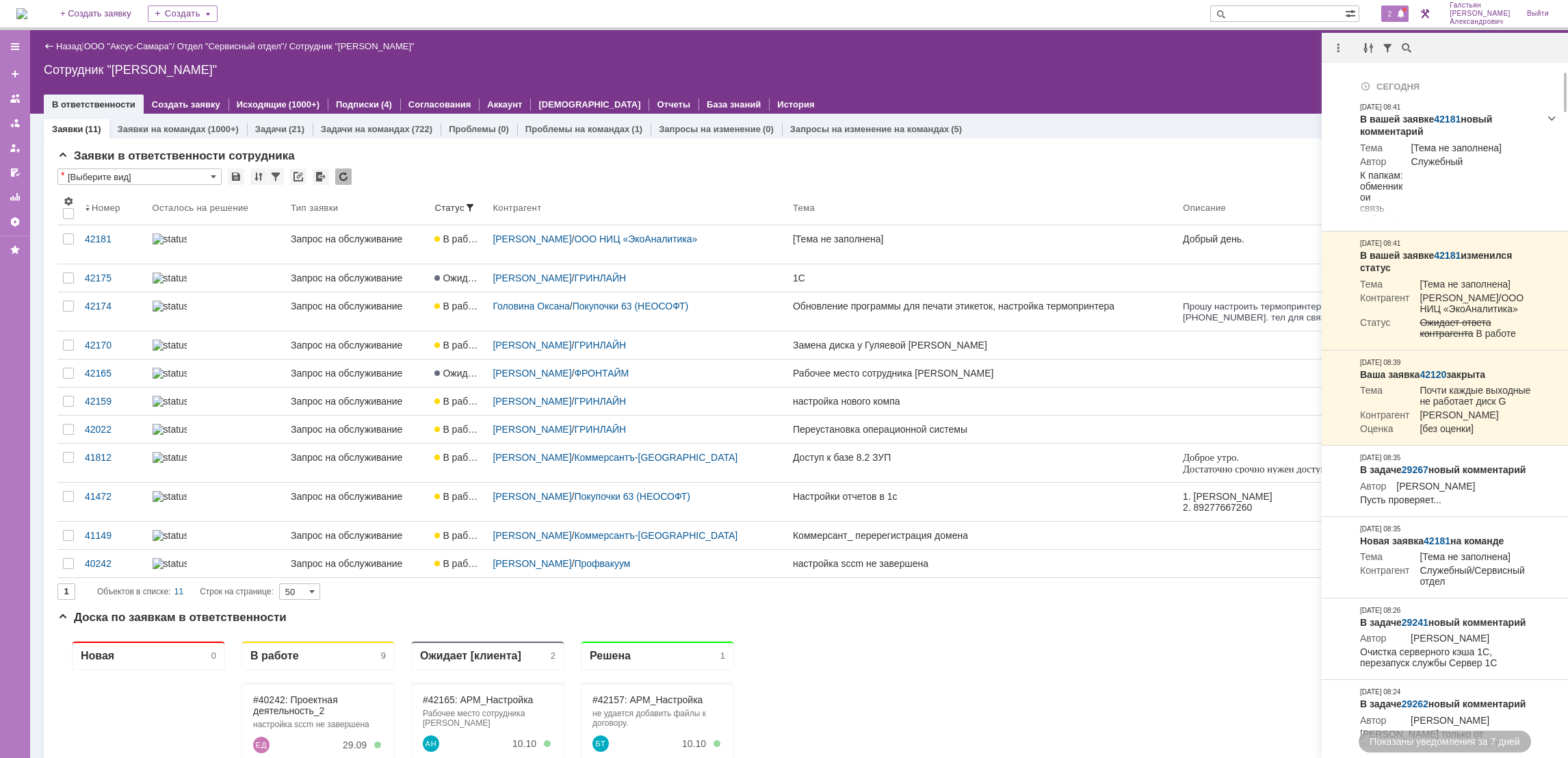
click at [1159, 79] on div "Назад | ООО "Аксус-Самара" / Отдел "Сервисный отдел" / Сотрудник "Галстьян Степ…" at bounding box center [799, 72] width 1538 height 83
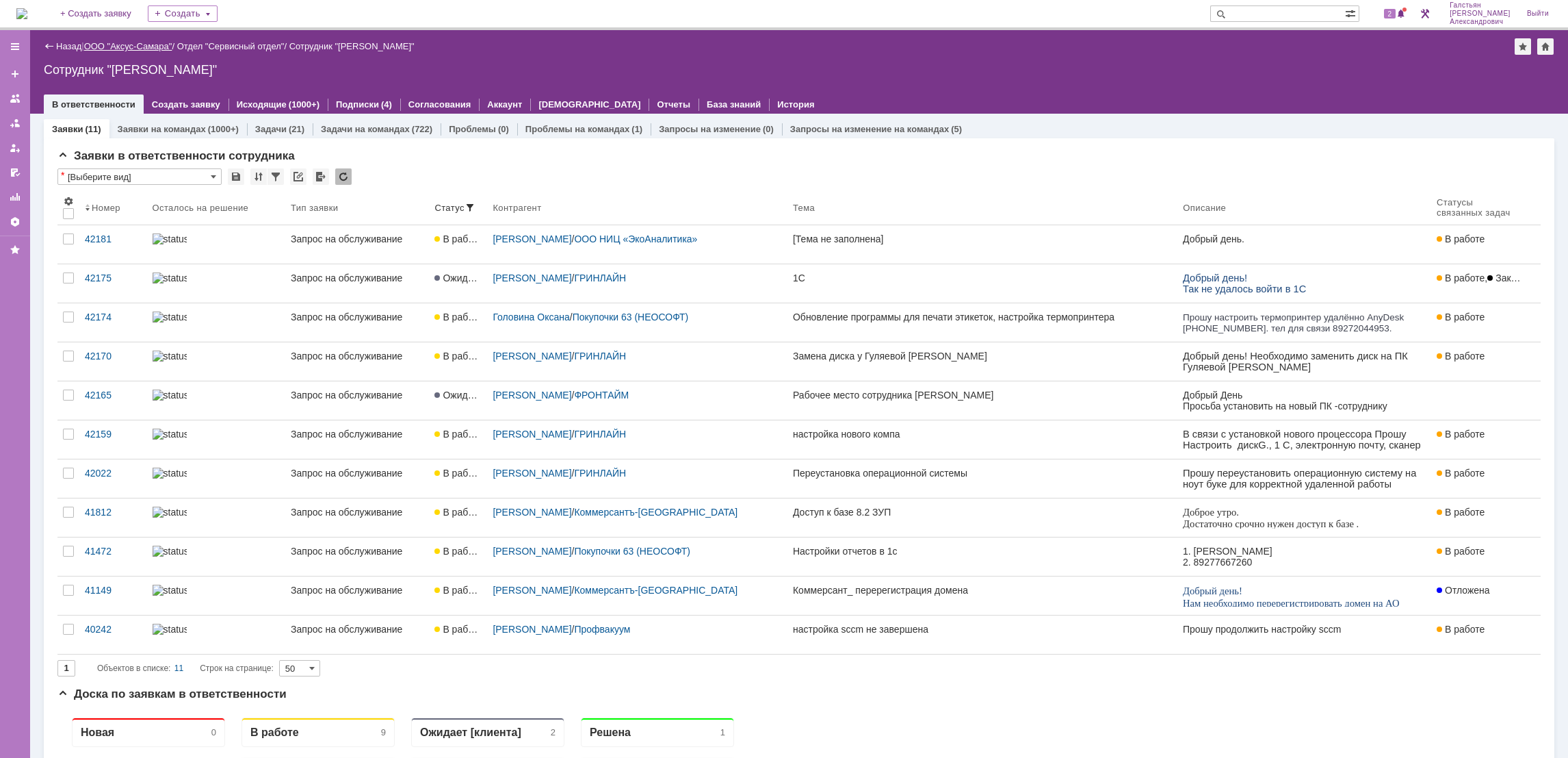
click at [143, 41] on link "ООО "Аксус-Самара"" at bounding box center [128, 46] width 89 height 10
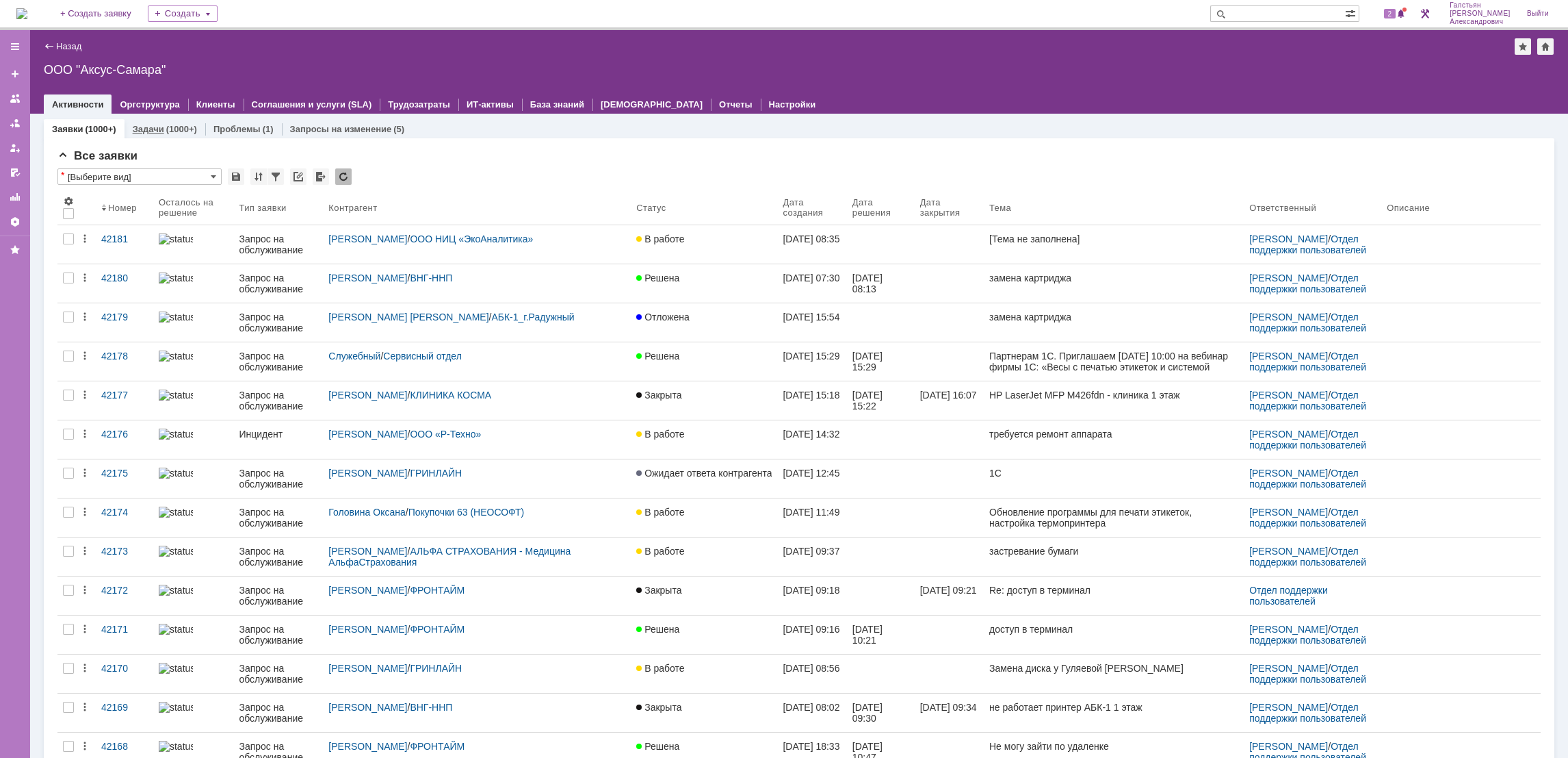
click at [151, 130] on link "Задачи" at bounding box center [148, 129] width 31 height 10
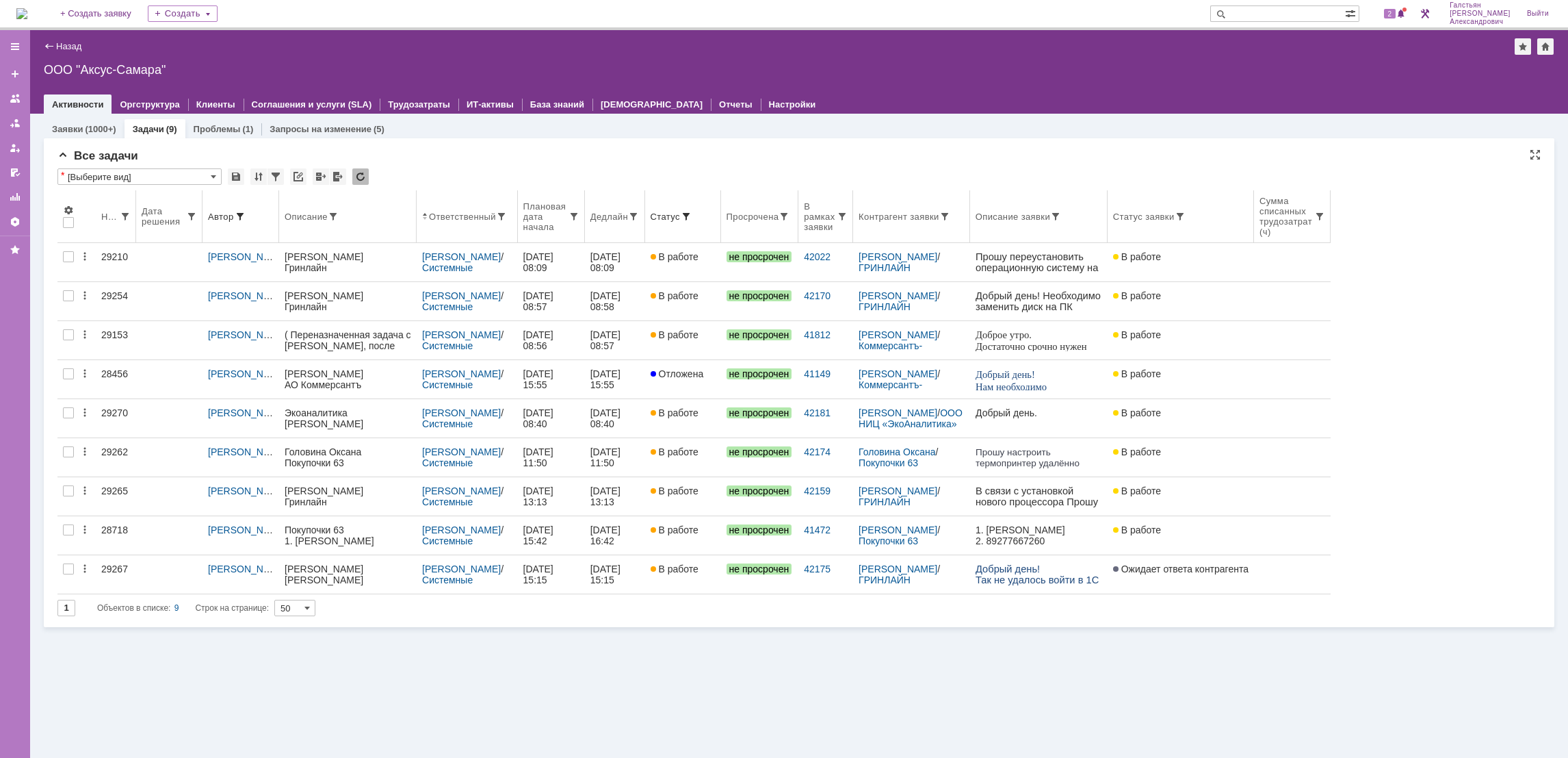
click at [620, 228] on th "Дедлайн" at bounding box center [614, 216] width 60 height 53
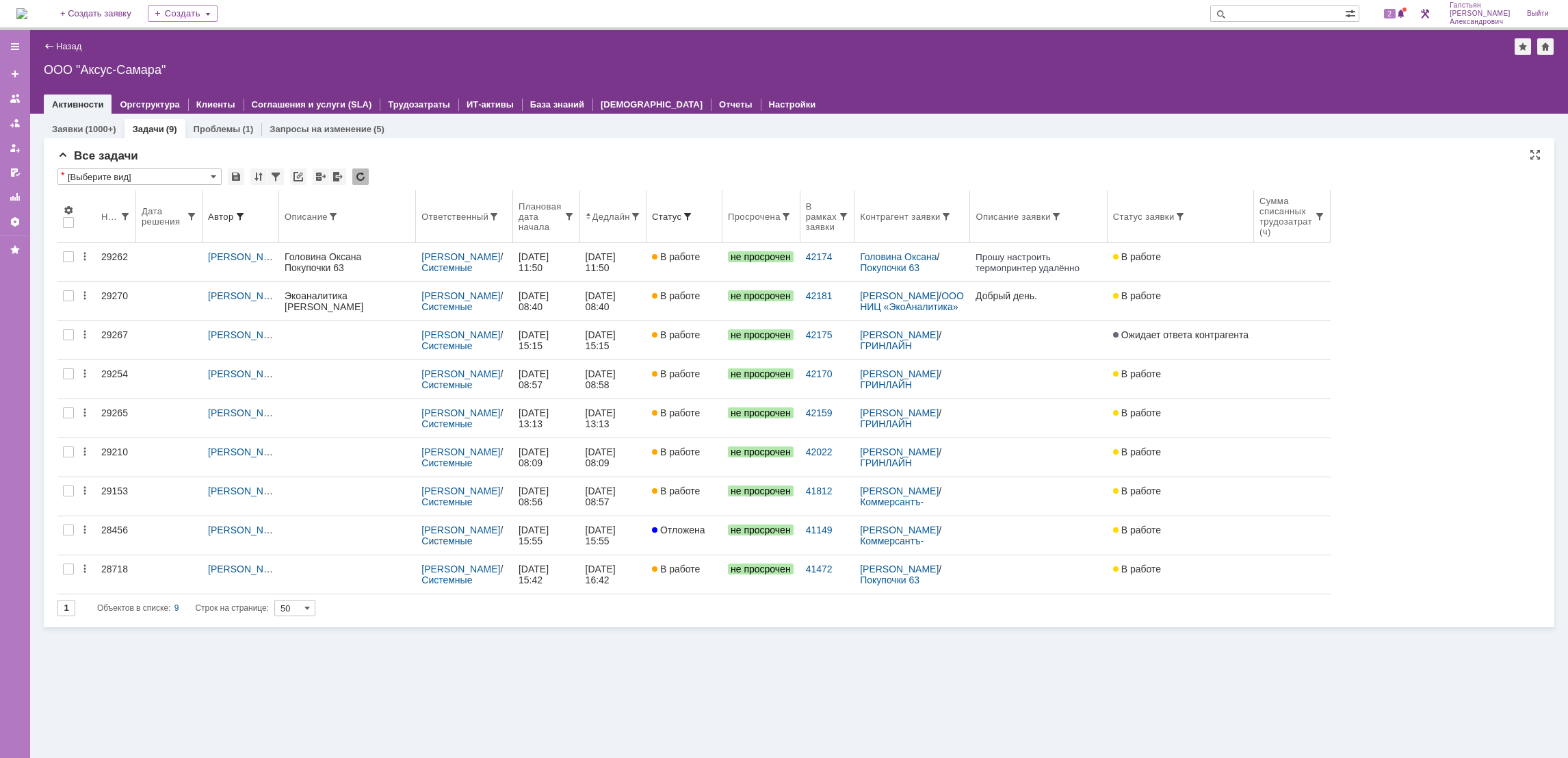
click at [463, 229] on th "Ответственный" at bounding box center [464, 216] width 97 height 53
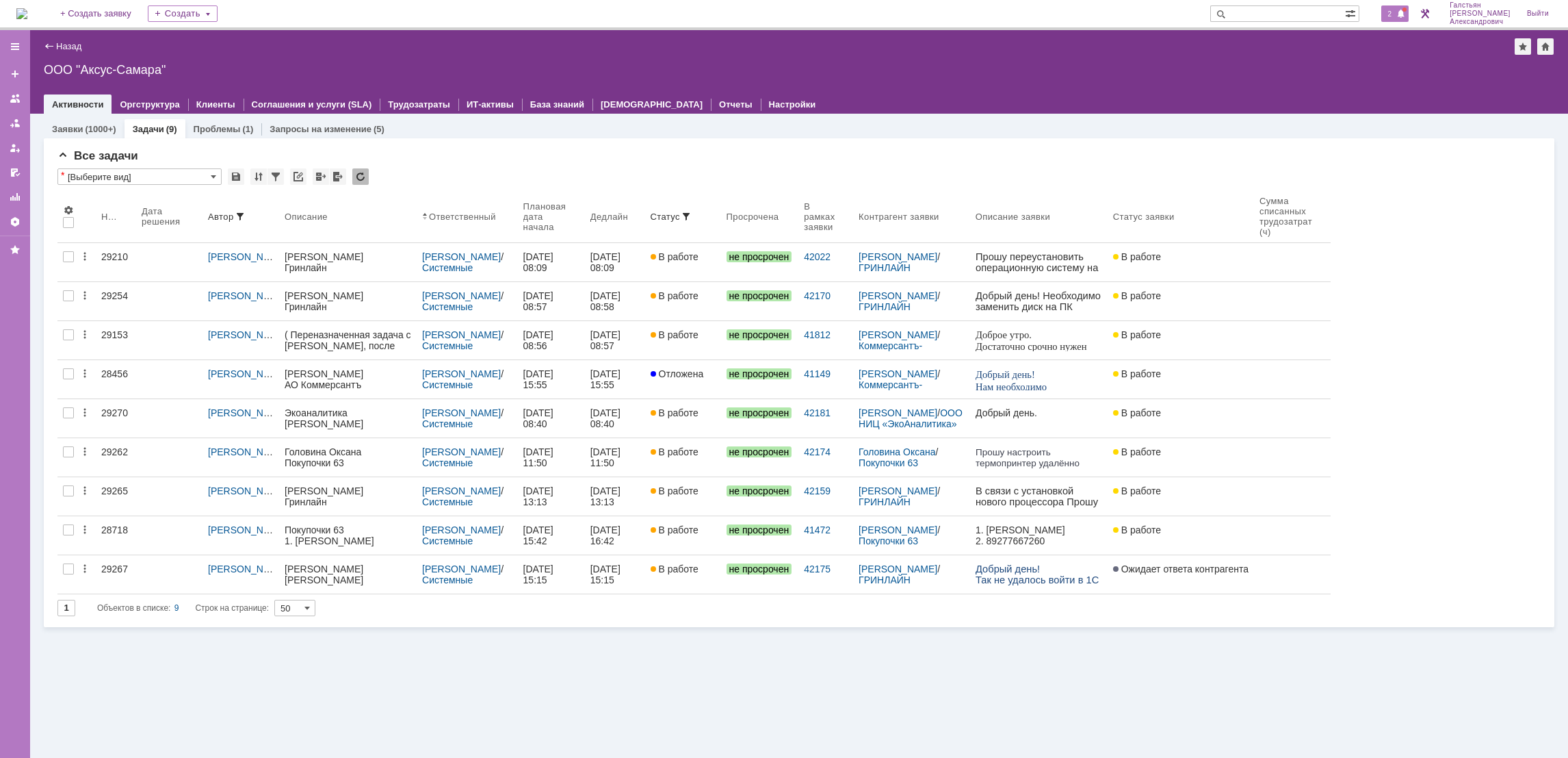
click at [1401, 21] on div "2" at bounding box center [1388, 14] width 41 height 28
click at [1401, 17] on span at bounding box center [1401, 14] width 10 height 11
drag, startPoint x: 1202, startPoint y: 45, endPoint x: 1123, endPoint y: 17, distance: 83.8
click at [1201, 45] on div "Назад | ООО "Аксус-Самара"" at bounding box center [798, 46] width 1511 height 16
click at [76, 44] on link "Назад" at bounding box center [69, 46] width 25 height 10
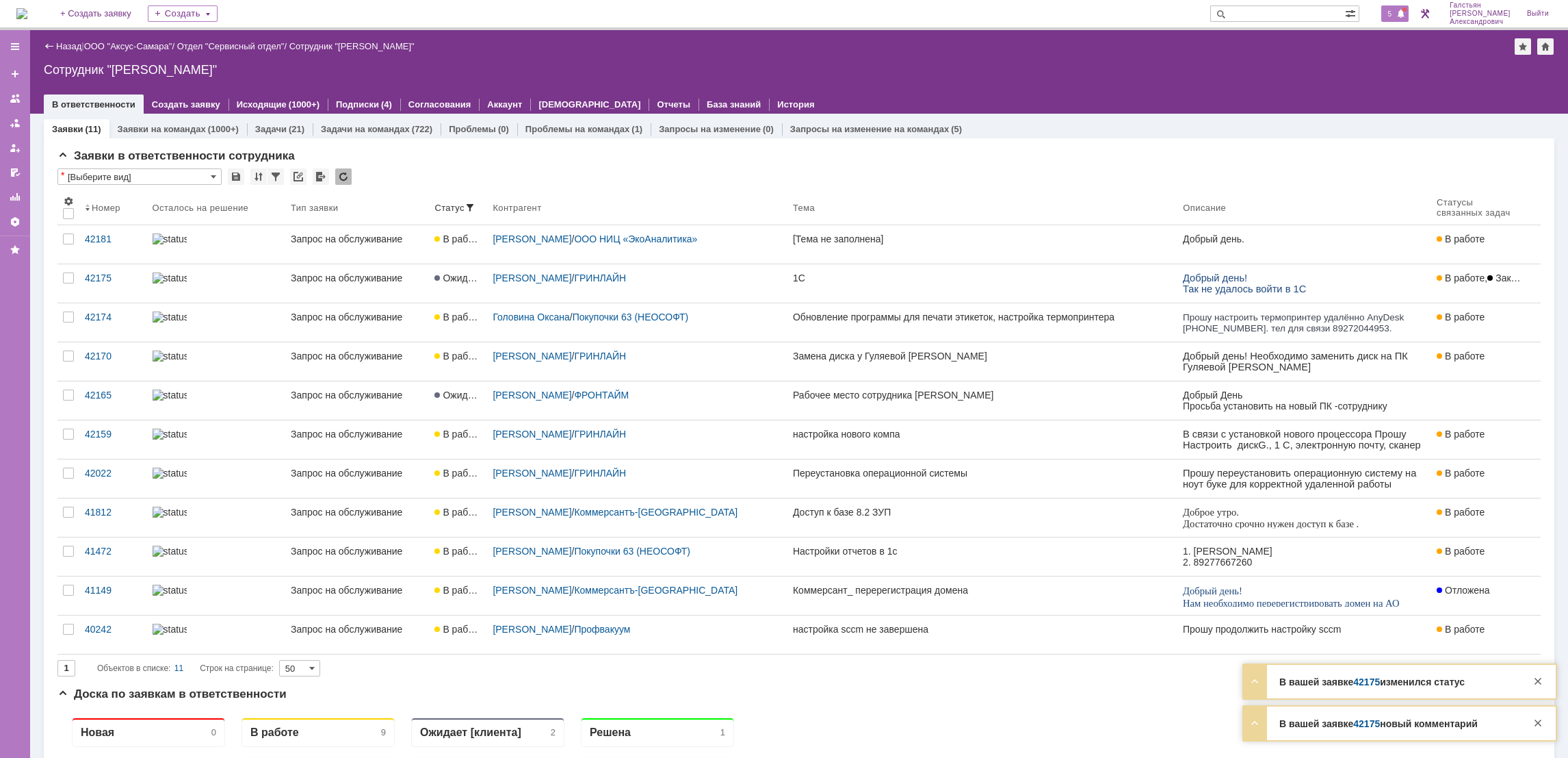
click at [1406, 15] on span at bounding box center [1401, 14] width 10 height 11
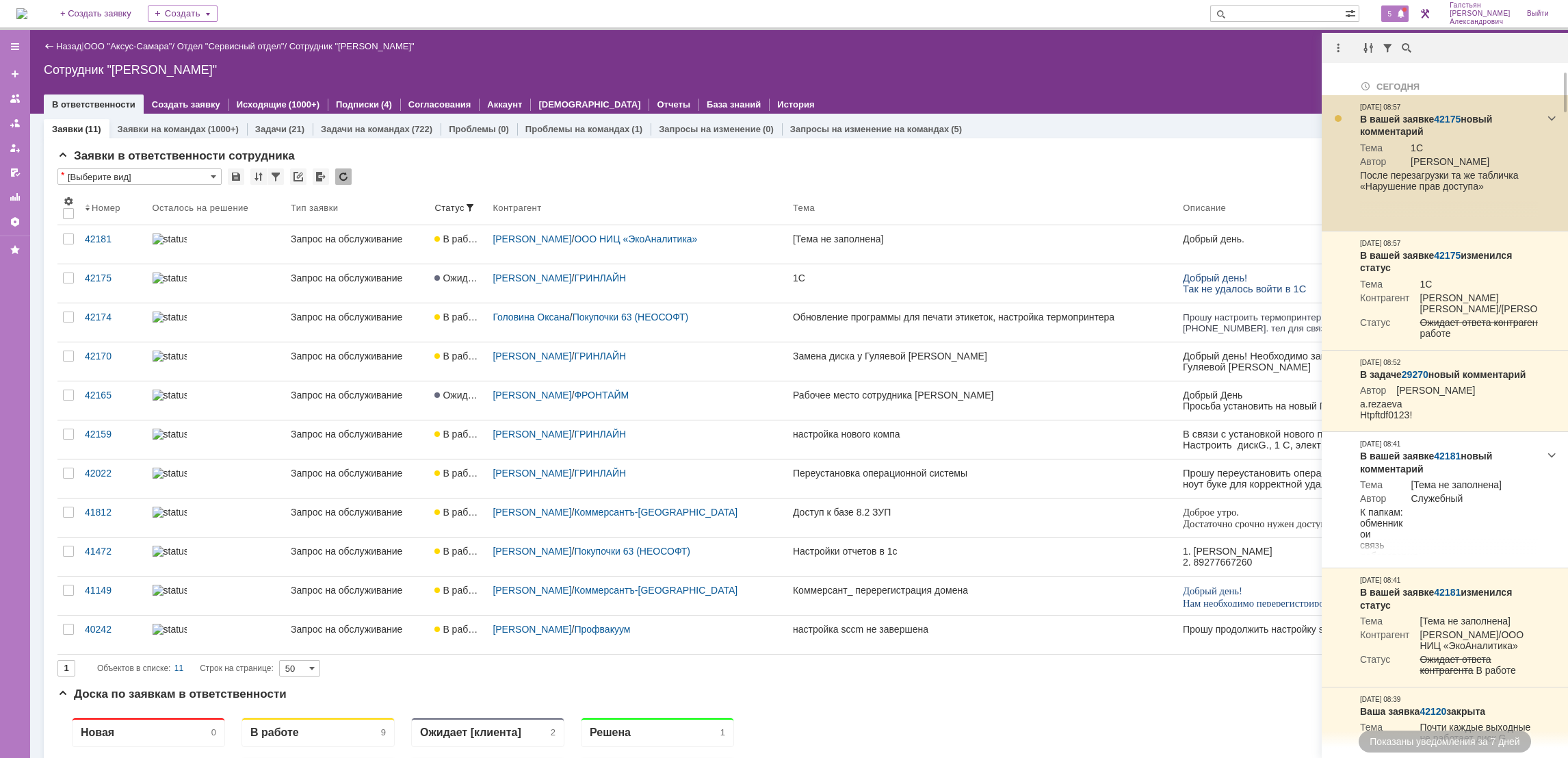
click at [1446, 118] on link "42175" at bounding box center [1447, 119] width 27 height 11
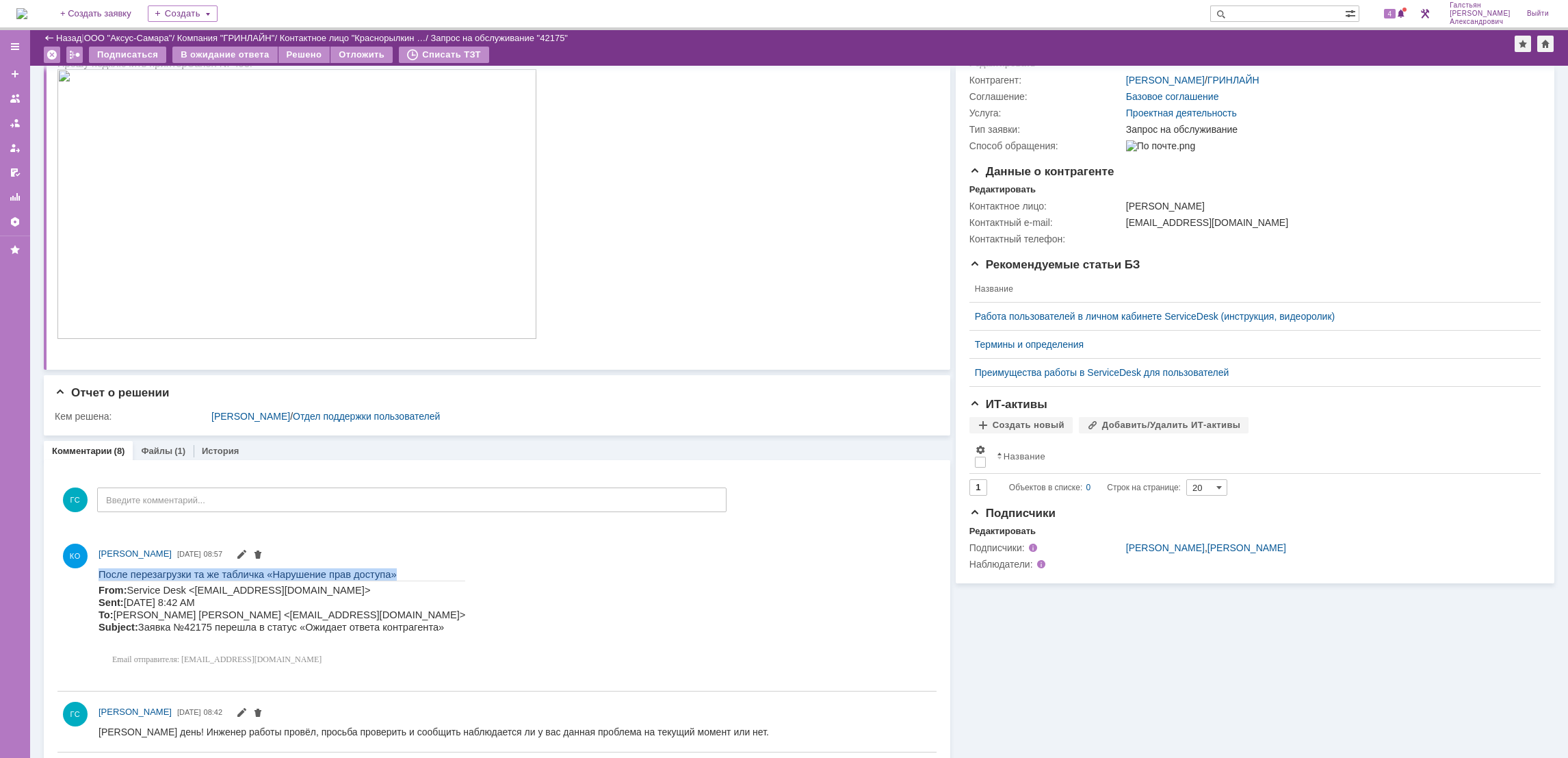
drag, startPoint x: 99, startPoint y: 568, endPoint x: 388, endPoint y: 570, distance: 289.0
click at [388, 570] on p "После перезагрузки та же табличка «Нарушение прав доступа»" at bounding box center [282, 574] width 367 height 12
copy span "После перезагрузки та же табличка «Нарушение прав доступа»"
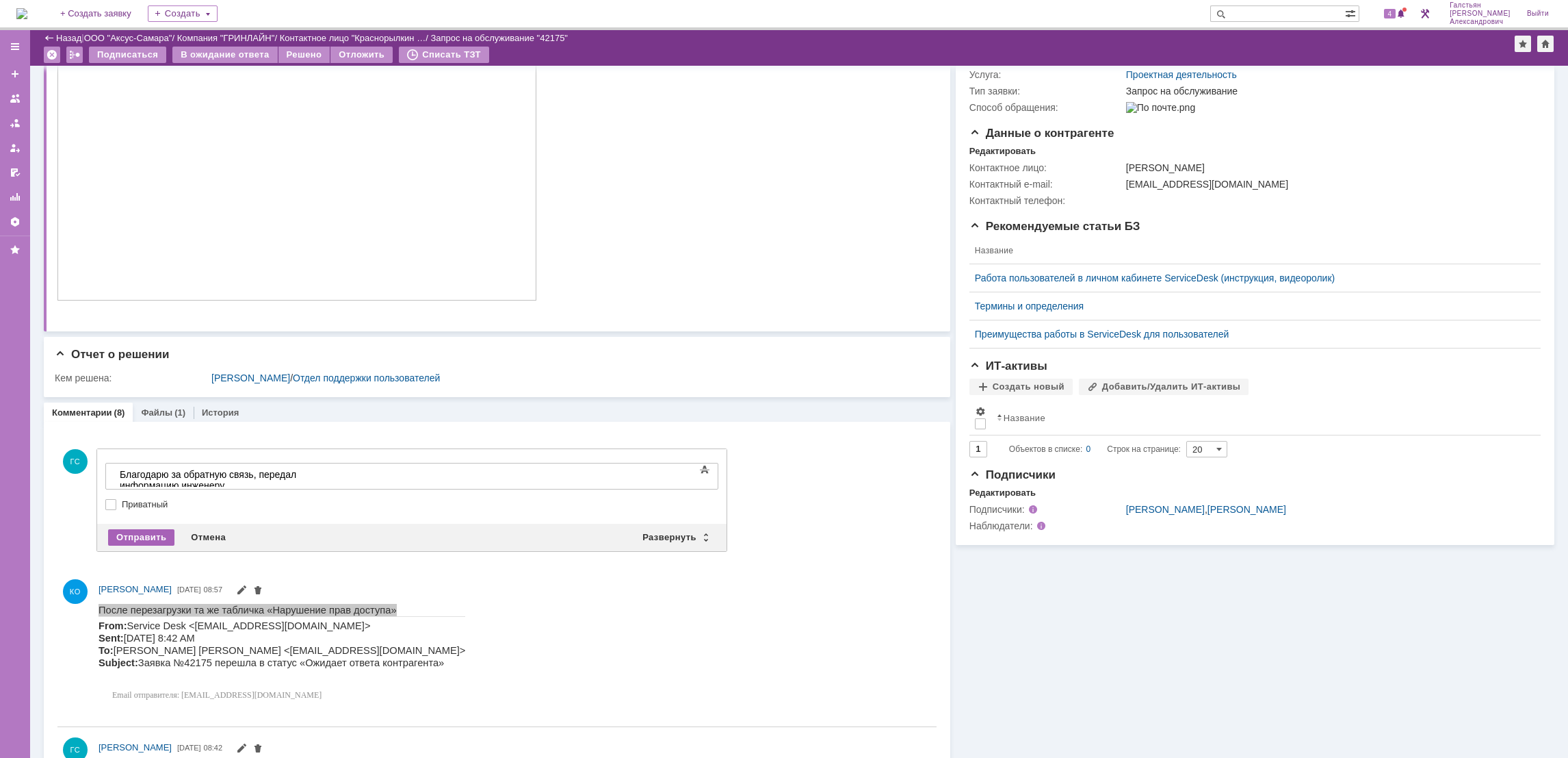
click at [149, 537] on div "Отправить" at bounding box center [141, 537] width 66 height 16
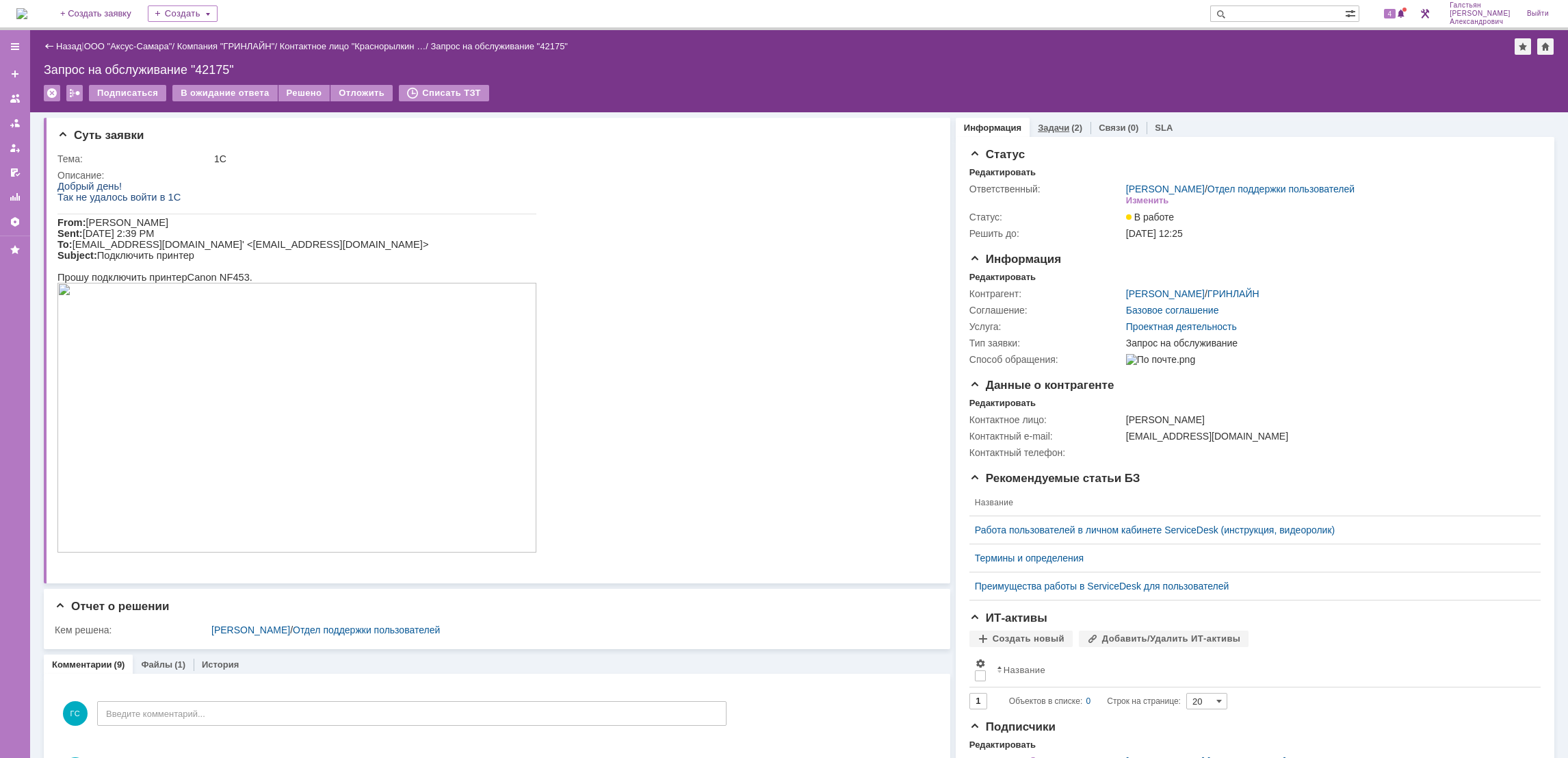
click at [1049, 131] on link "Задачи" at bounding box center [1053, 128] width 31 height 10
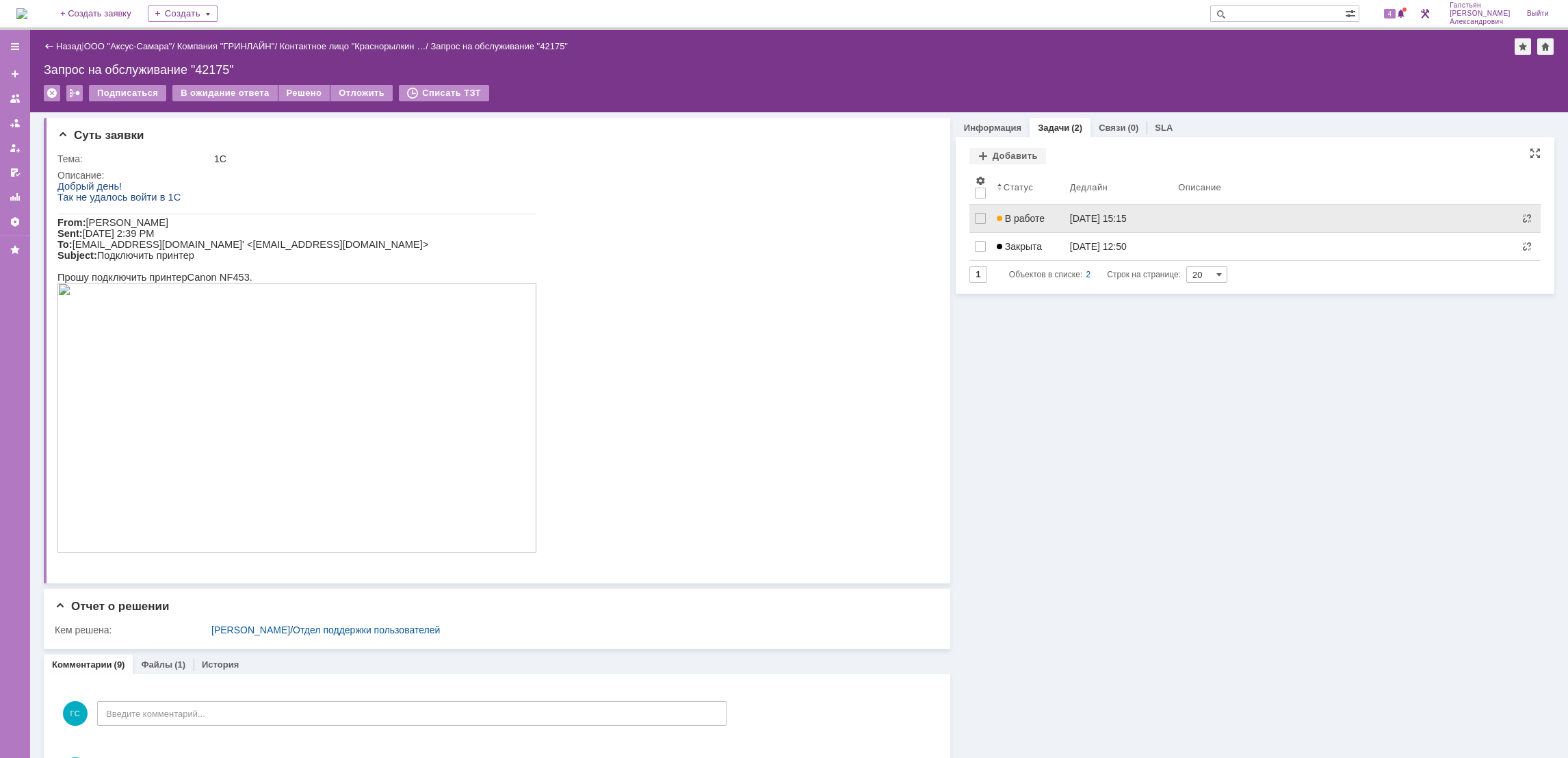
click at [1048, 228] on link "В работе" at bounding box center [1027, 219] width 73 height 28
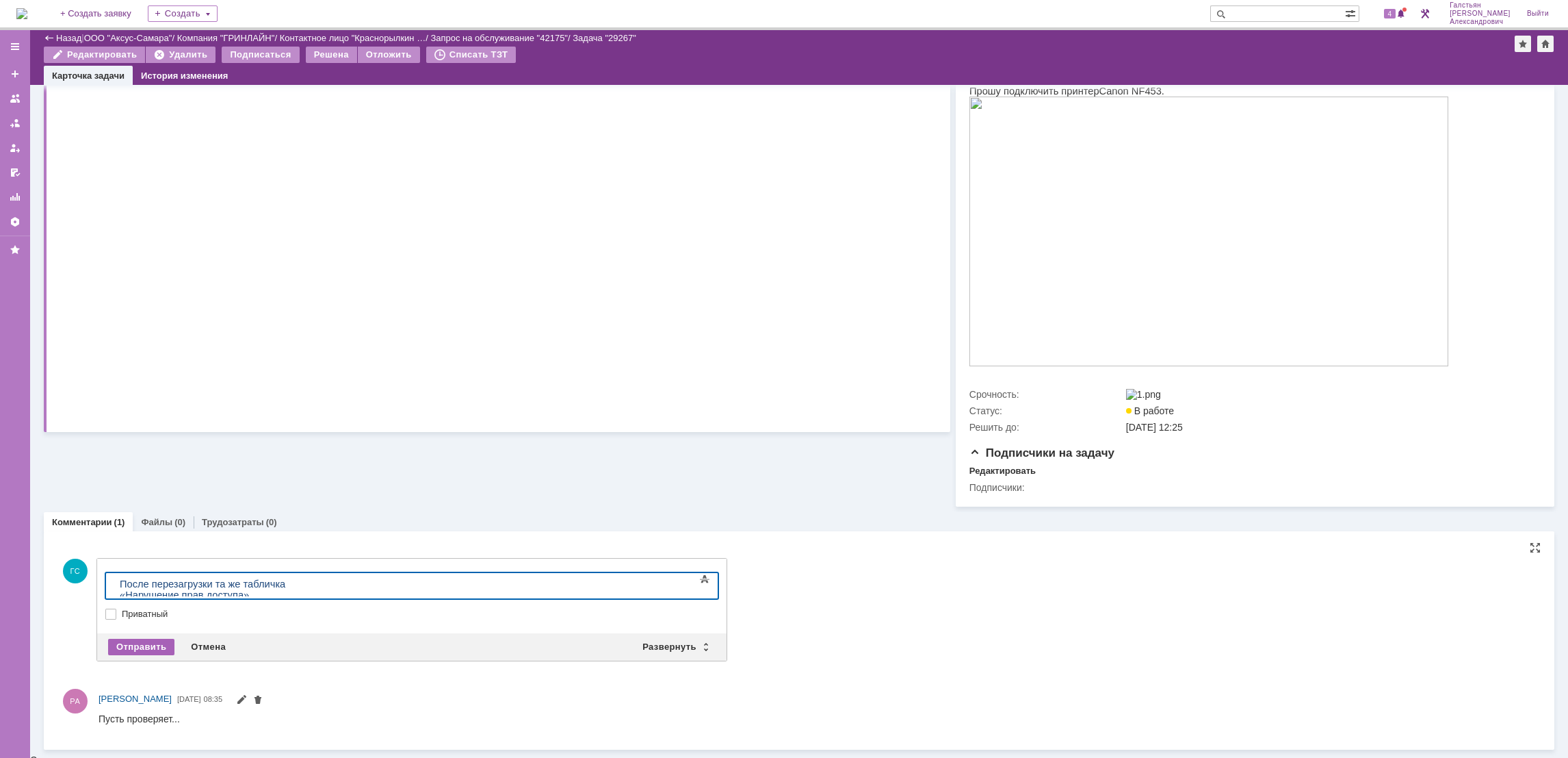
click at [132, 648] on div "Отправить" at bounding box center [141, 647] width 66 height 16
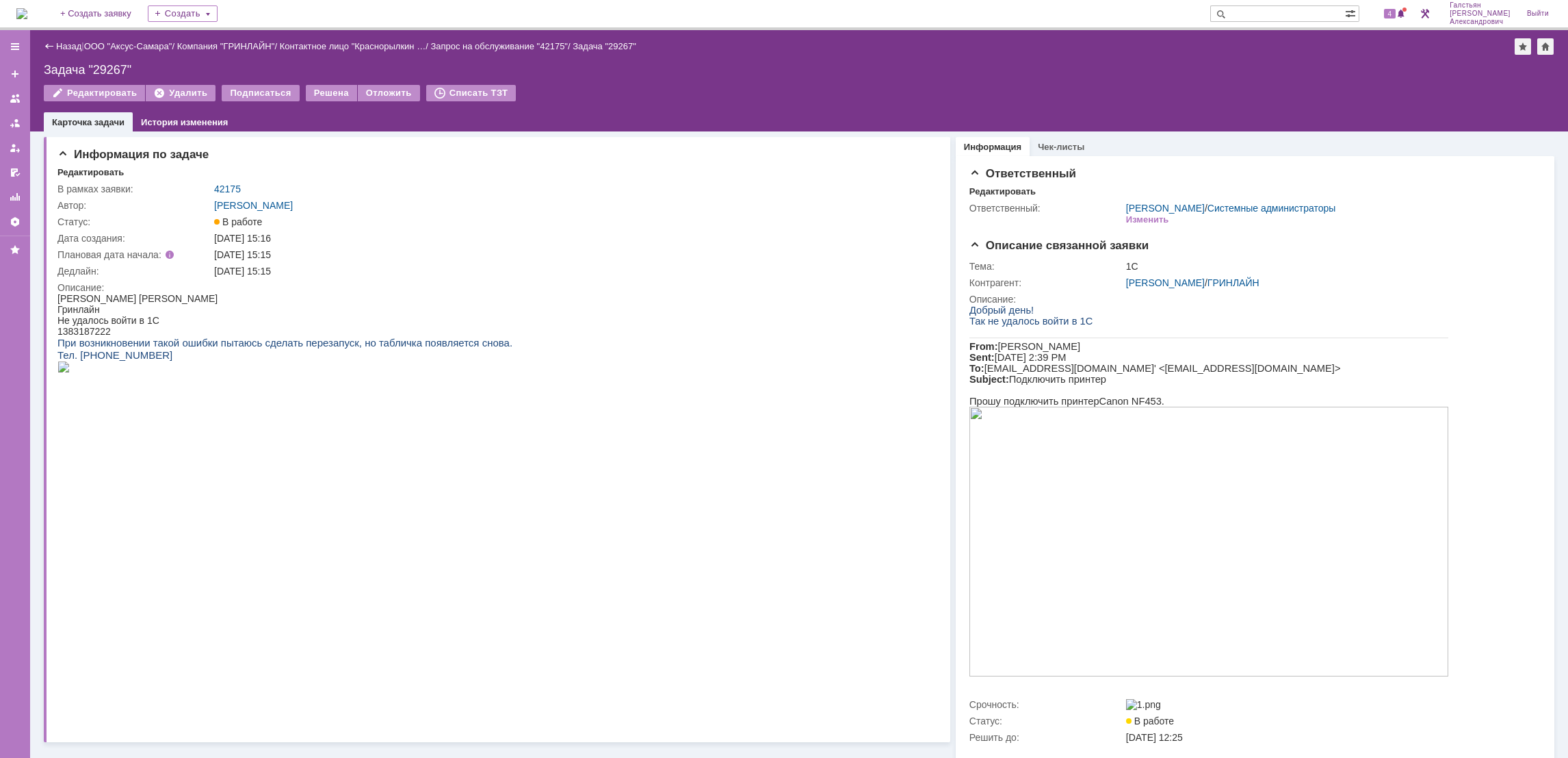
click at [28, 12] on img at bounding box center [22, 13] width 11 height 11
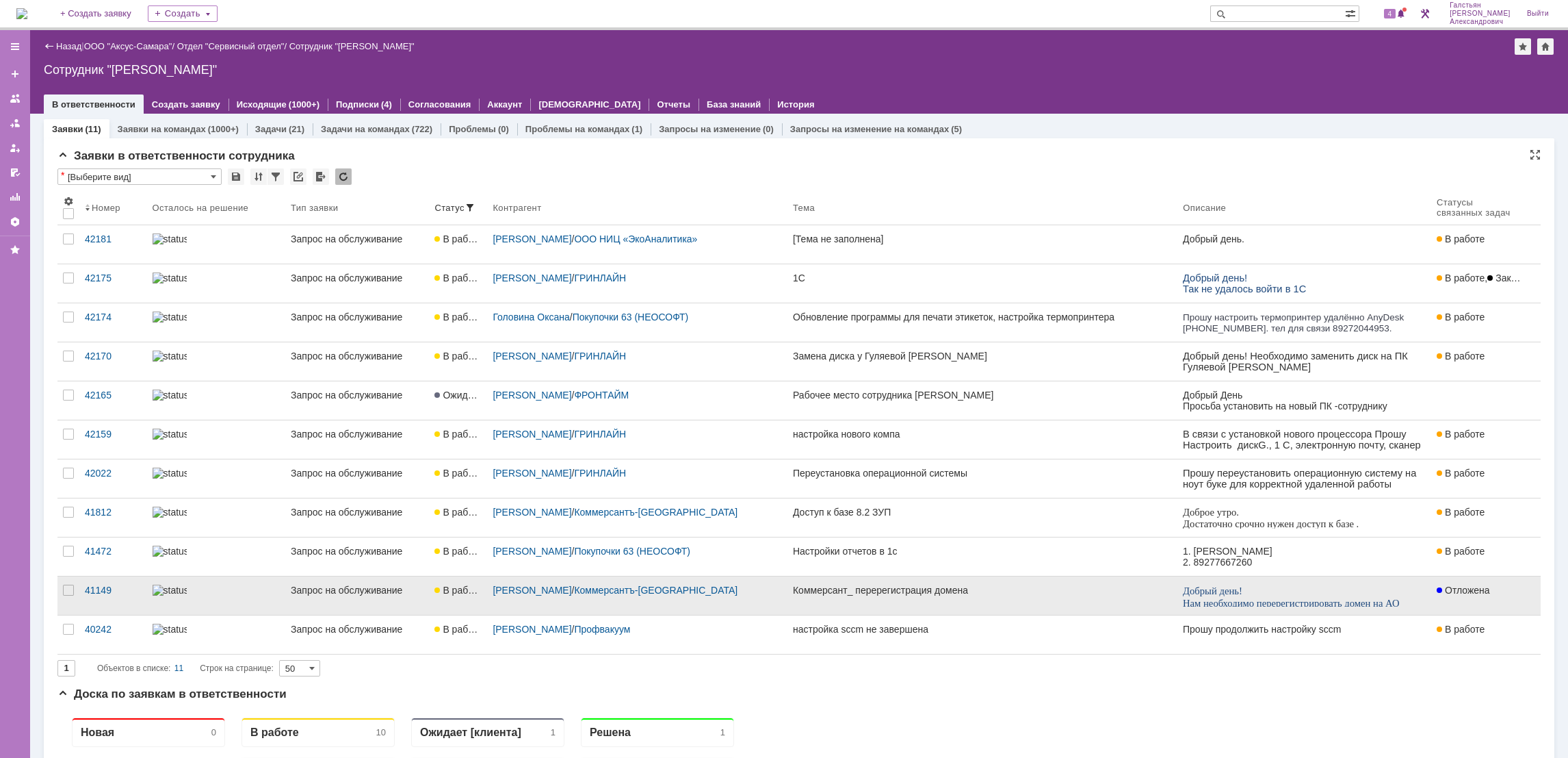
click at [946, 592] on div "Коммерсант_ перерегистрация домена" at bounding box center [982, 590] width 379 height 11
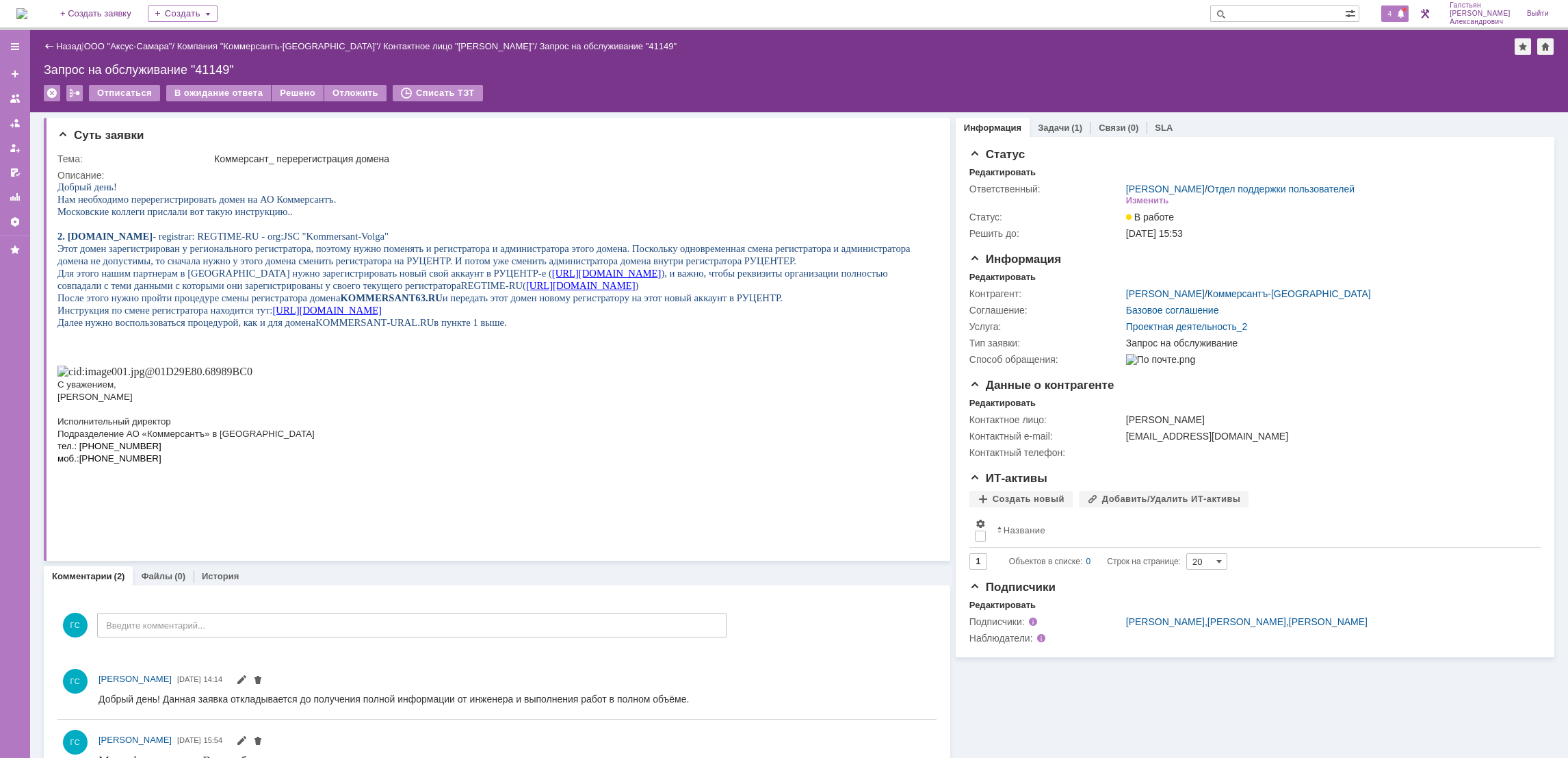
click at [1387, 20] on div "4" at bounding box center [1395, 13] width 28 height 16
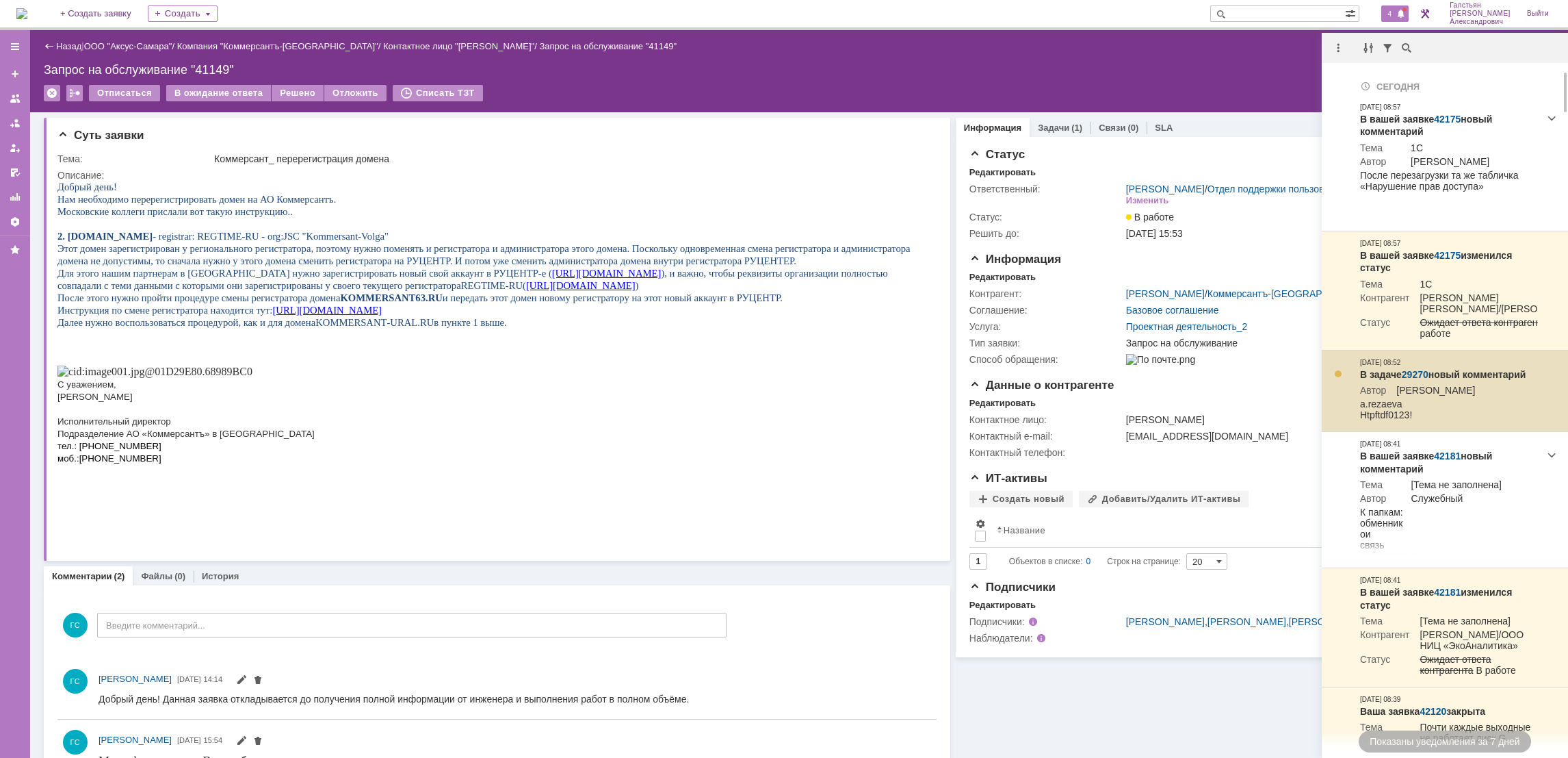
click at [1417, 379] on link "29270" at bounding box center [1414, 374] width 27 height 11
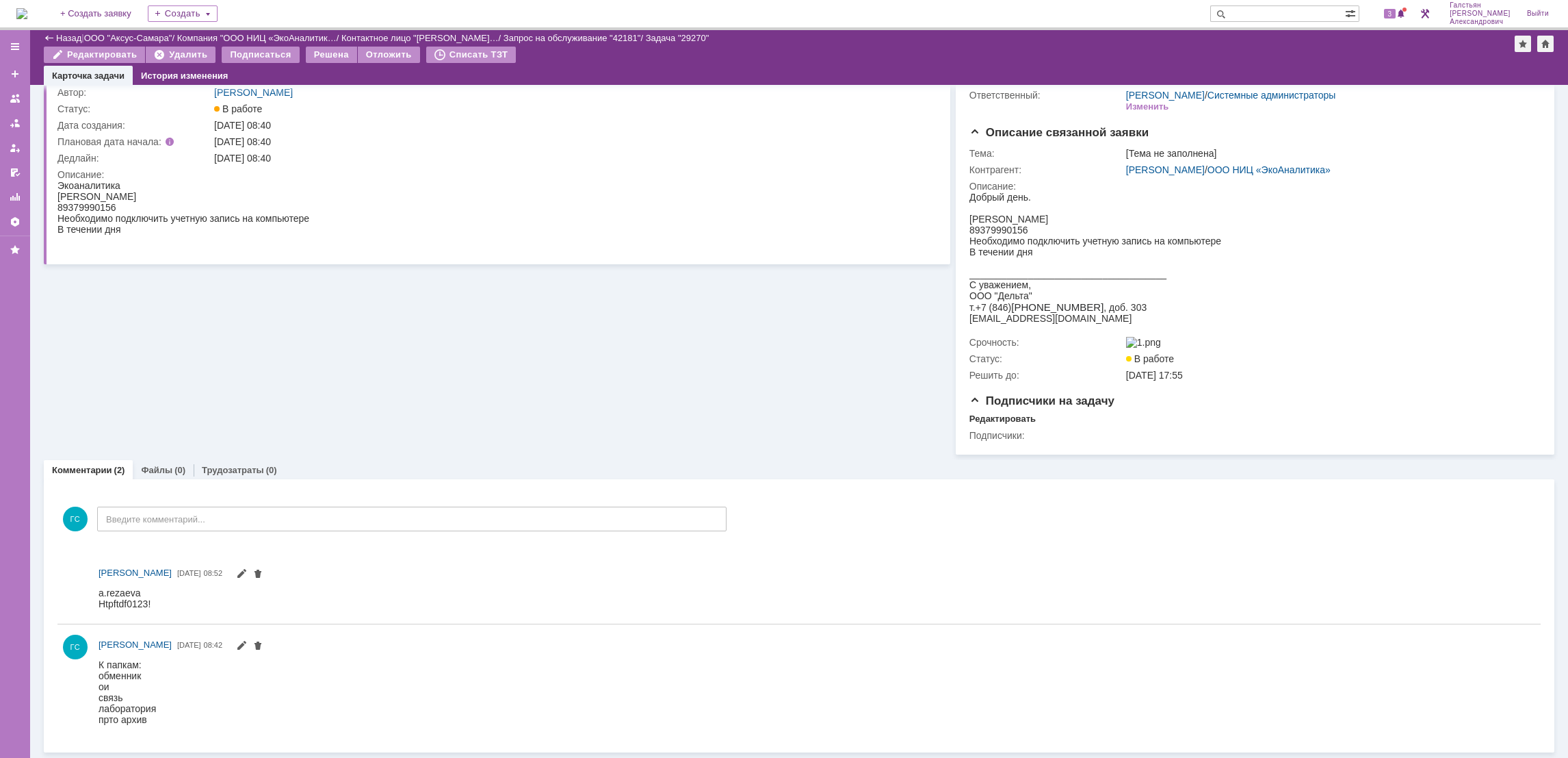
scroll to position [70, 0]
drag, startPoint x: 96, startPoint y: 593, endPoint x: 163, endPoint y: 613, distance: 69.9
click at [170, 616] on div "[PERSON_NAME] [DATE] 08:52" at bounding box center [798, 587] width 1483 height 60
click at [148, 602] on div "a.rezaeva Htpftdf0123!" at bounding box center [125, 597] width 52 height 22
drag, startPoint x: 154, startPoint y: 605, endPoint x: 190, endPoint y: 1182, distance: 578.1
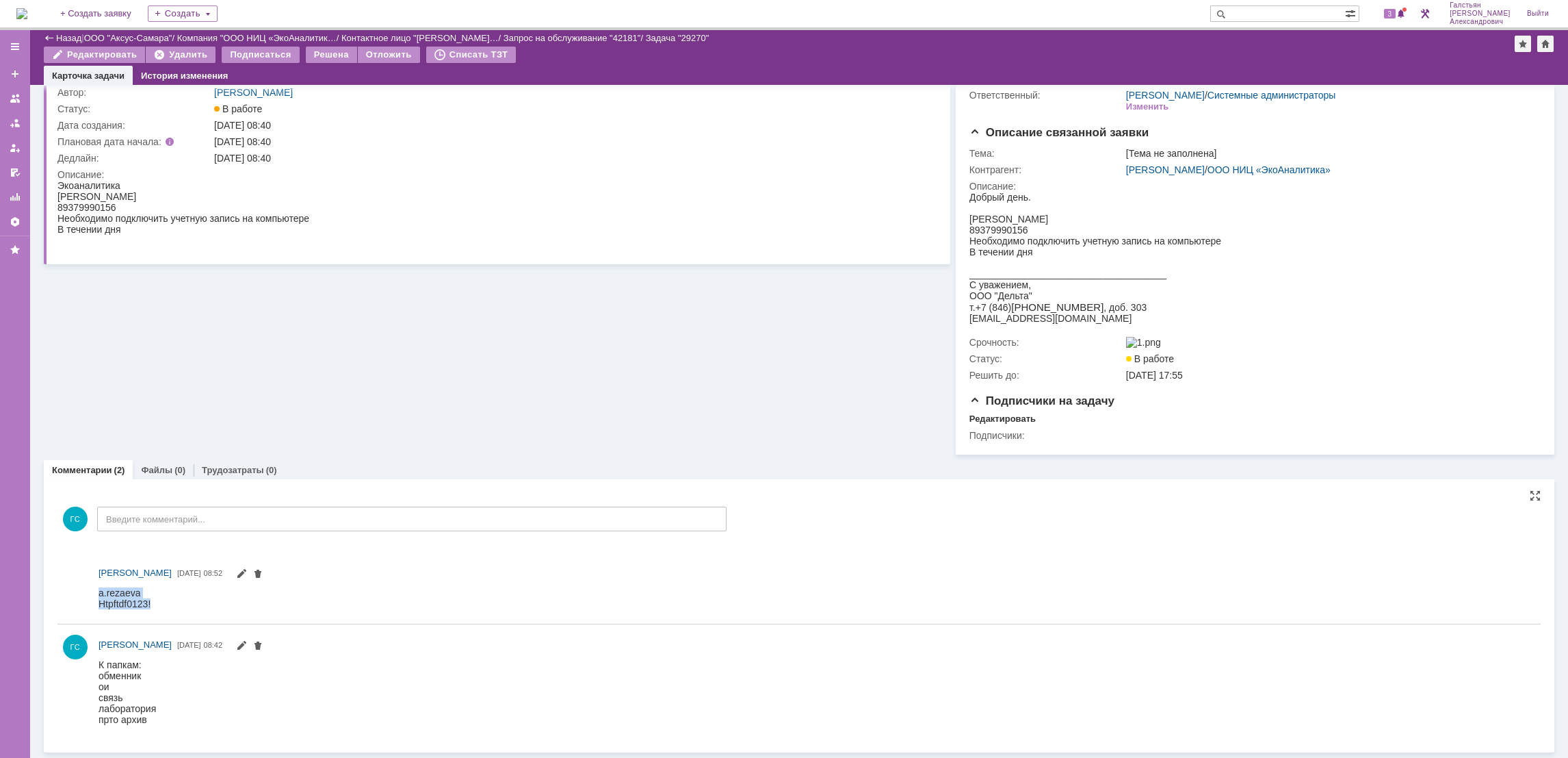
click at [99, 594] on html "a.rezaeva Htpftdf0123!" at bounding box center [809, 597] width 1420 height 22
copy div "a.rezaeva Htpftdf0123!"
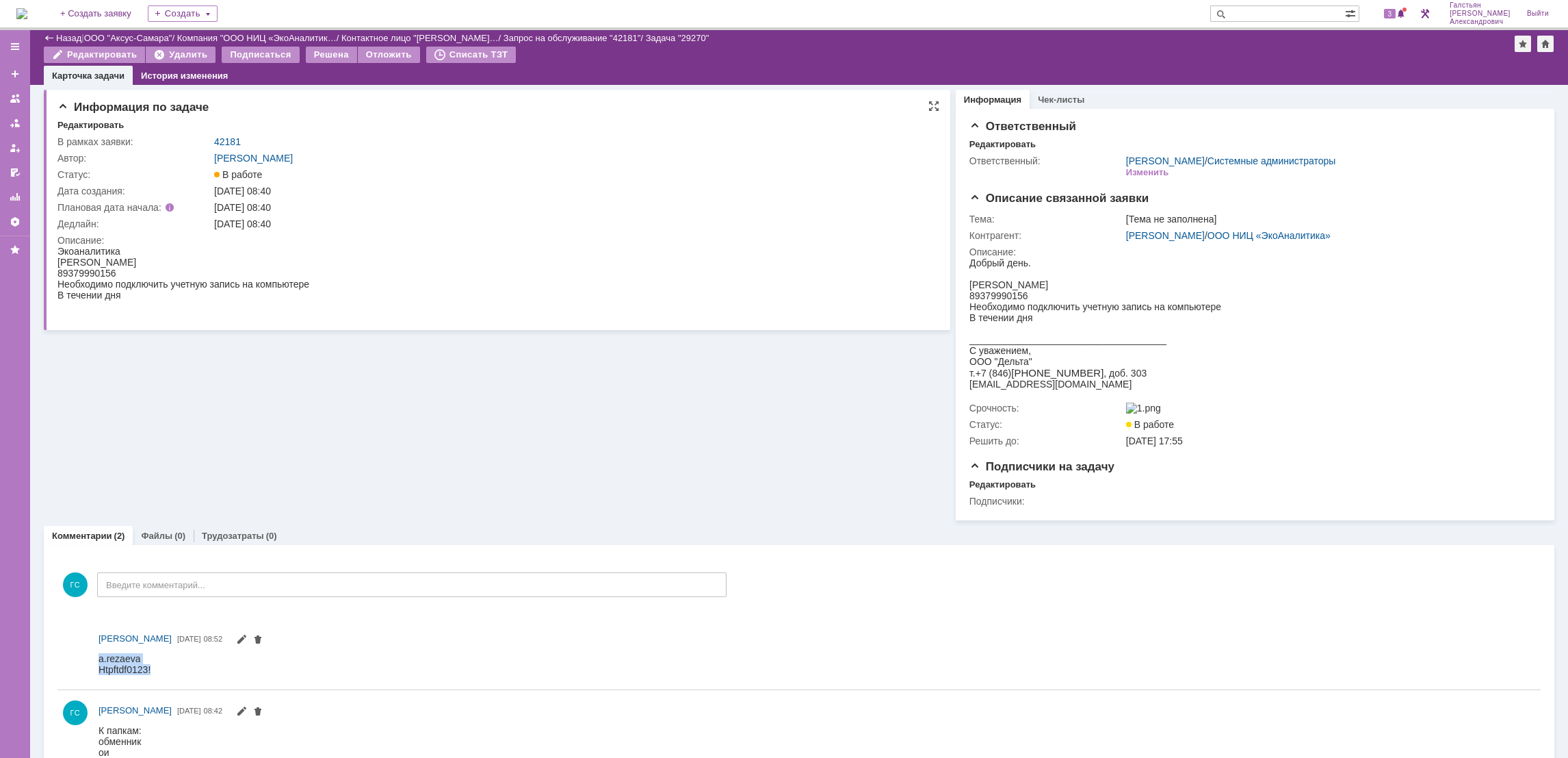
scroll to position [0, 0]
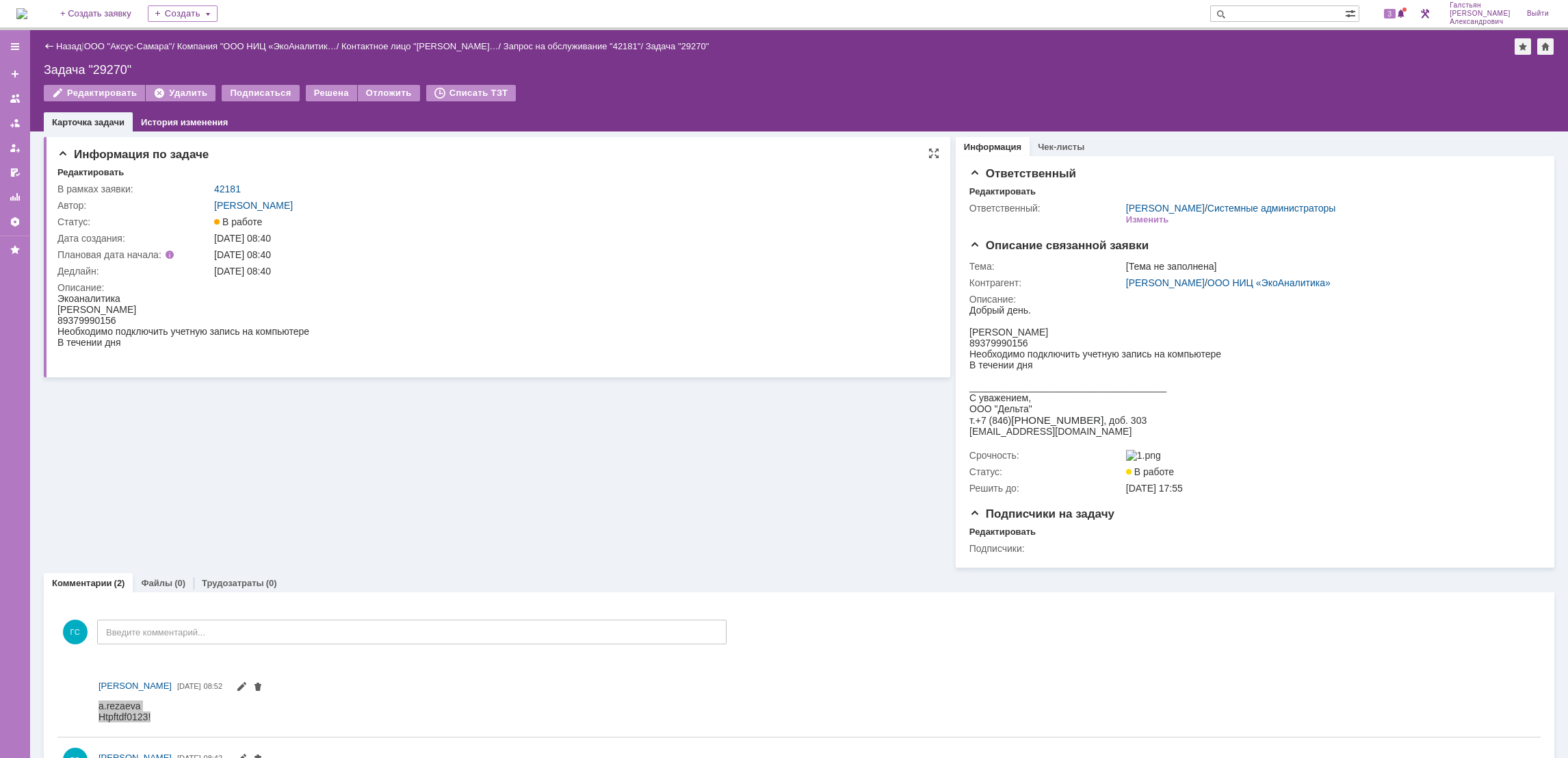
click at [223, 197] on td "[PERSON_NAME]" at bounding box center [571, 205] width 719 height 16
click at [227, 184] on link "42181" at bounding box center [227, 188] width 27 height 11
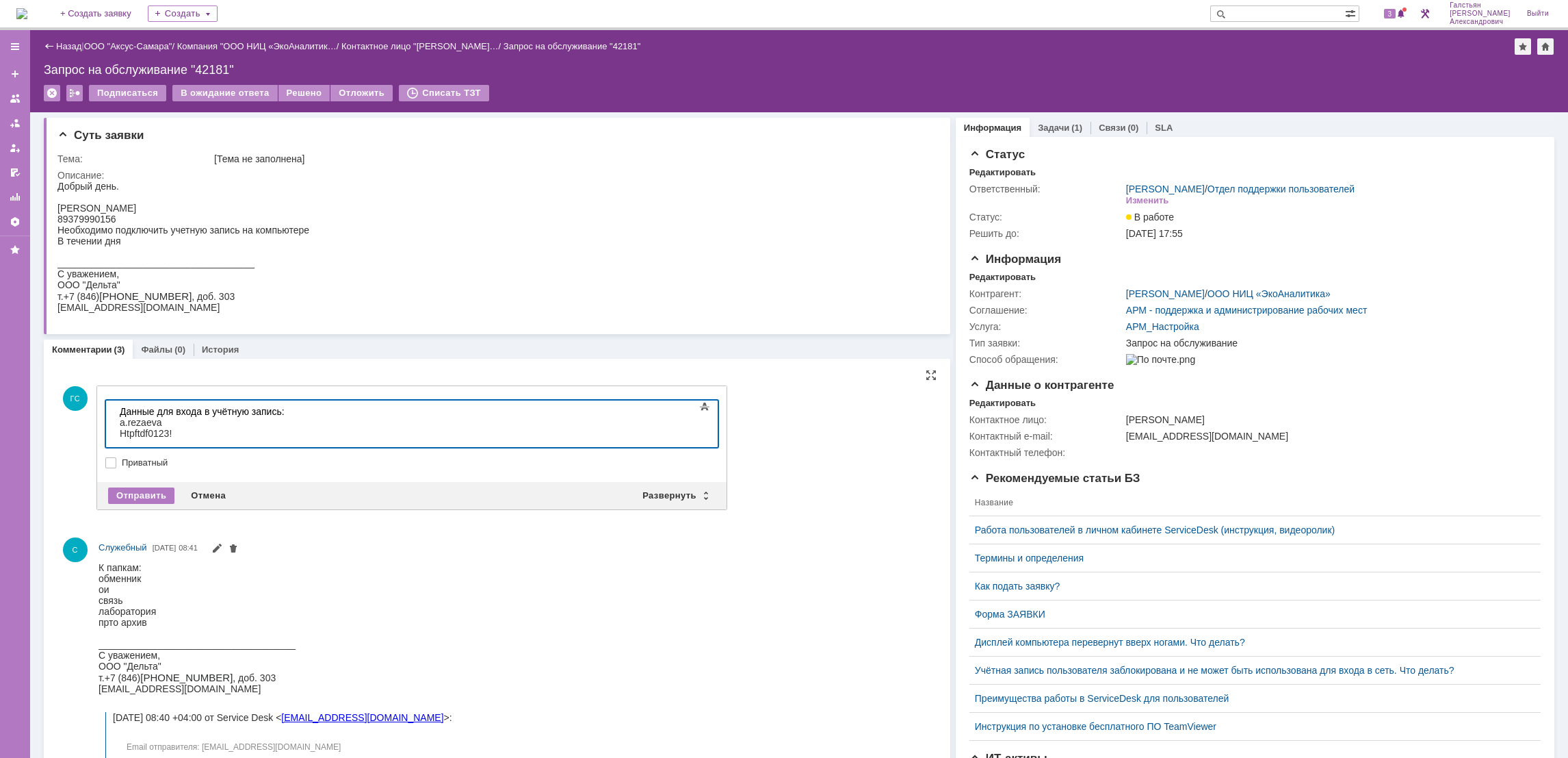
click at [115, 422] on body "​Данные для входа в учётную запись: a.rezaeva Htpftdf0123!" at bounding box center [217, 422] width 205 height 43
click at [128, 489] on div "Отправить" at bounding box center [141, 495] width 66 height 16
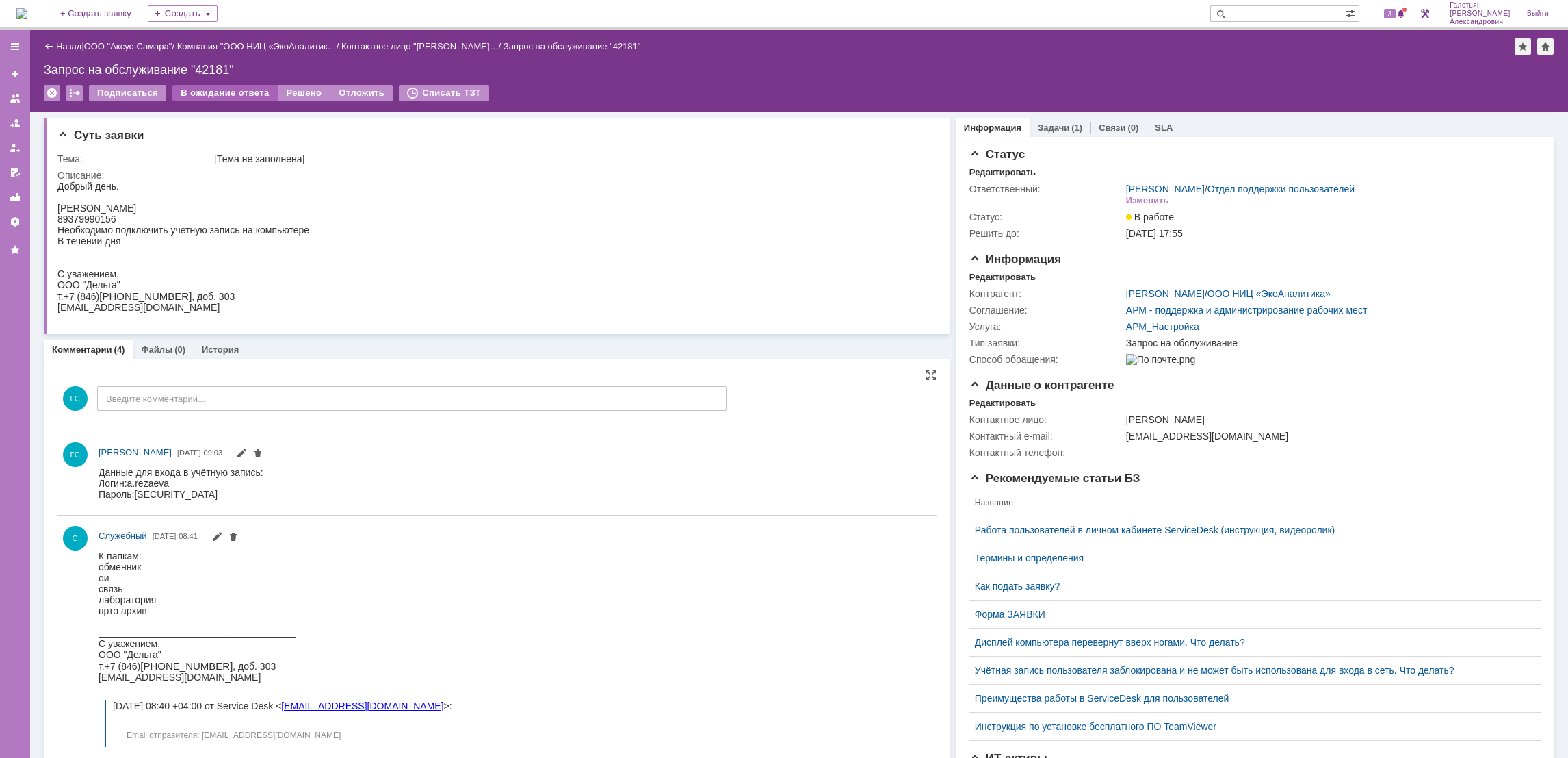
click at [228, 97] on div "В ожидание ответа" at bounding box center [225, 93] width 105 height 16
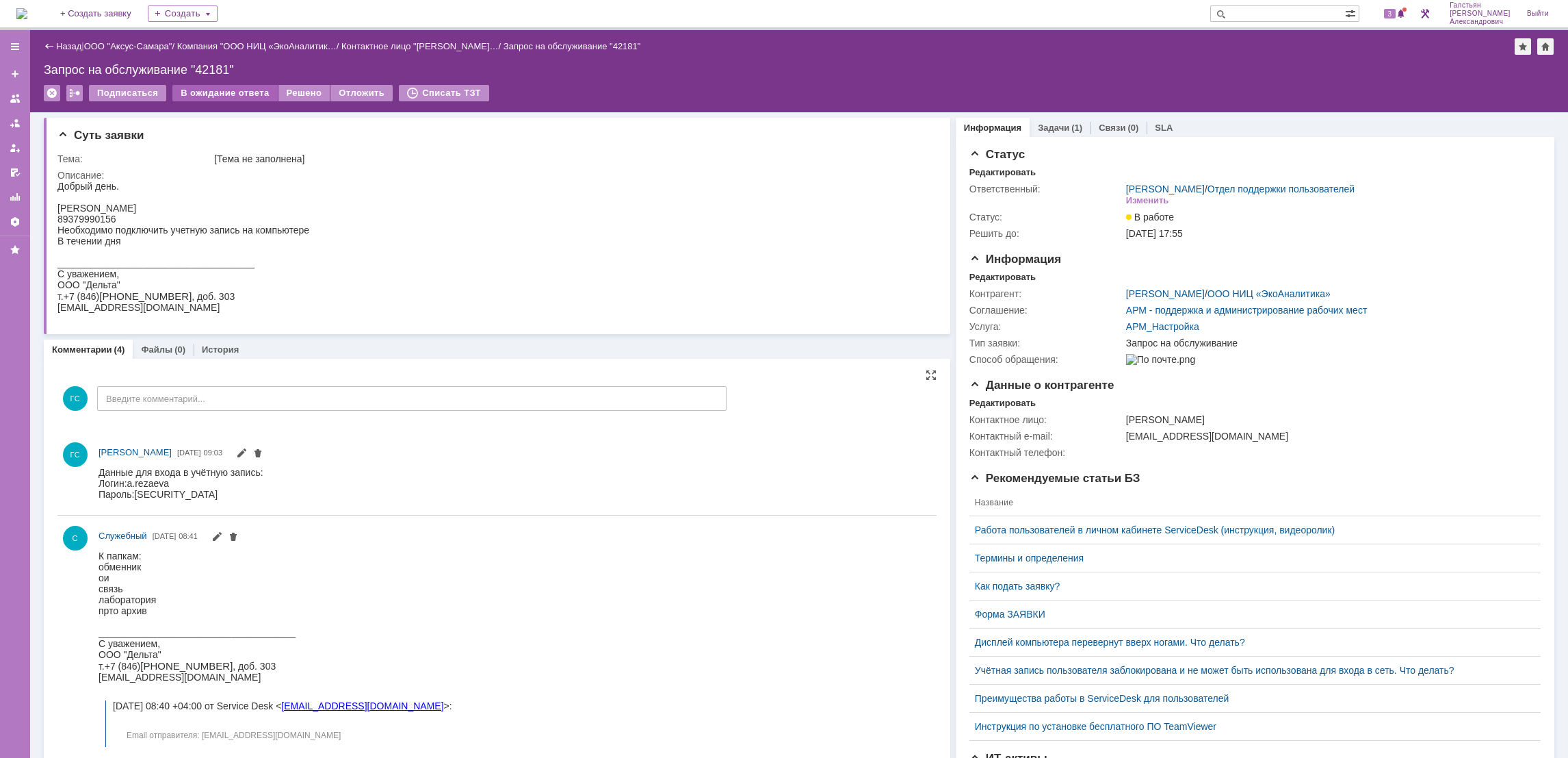
click at [239, 88] on div "В ожидание ответа" at bounding box center [225, 93] width 105 height 16
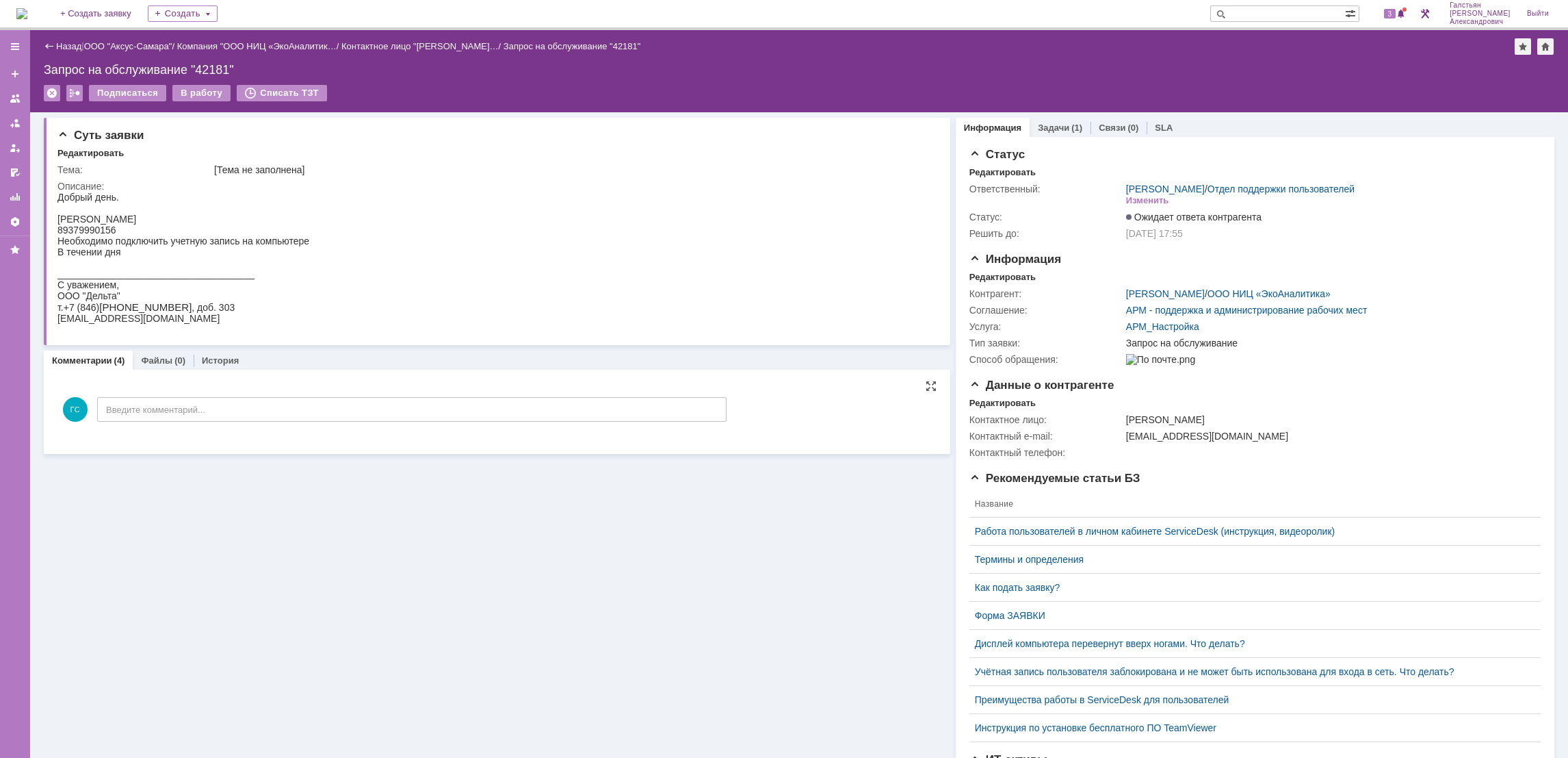
click at [28, 19] on img at bounding box center [22, 13] width 11 height 11
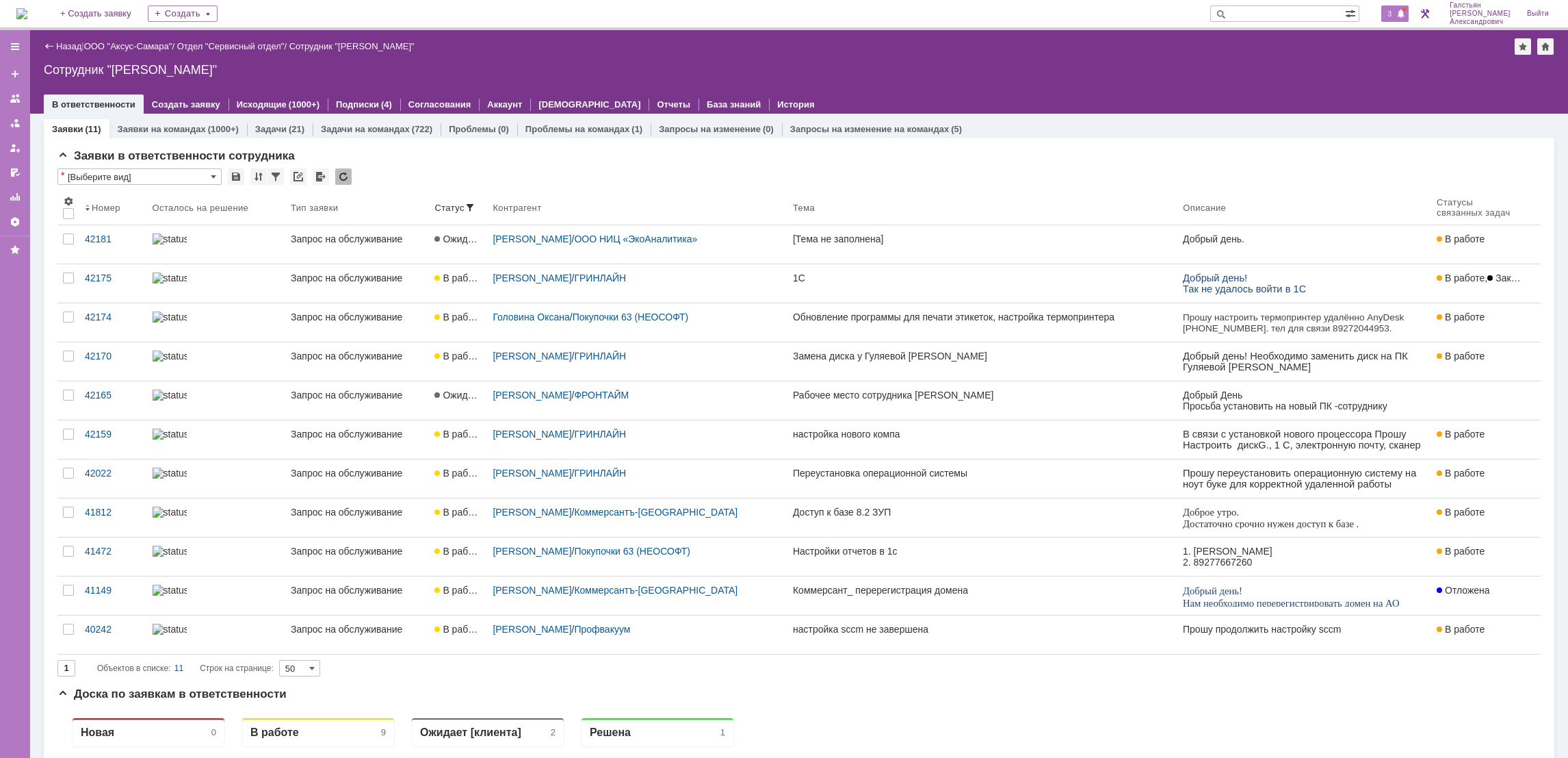
click at [1391, 15] on span "3" at bounding box center [1390, 13] width 12 height 10
click at [1200, 73] on div "Сотрудник "[PERSON_NAME]"" at bounding box center [798, 70] width 1511 height 14
click at [28, 8] on img at bounding box center [22, 13] width 11 height 11
click at [1401, 13] on span at bounding box center [1401, 14] width 10 height 11
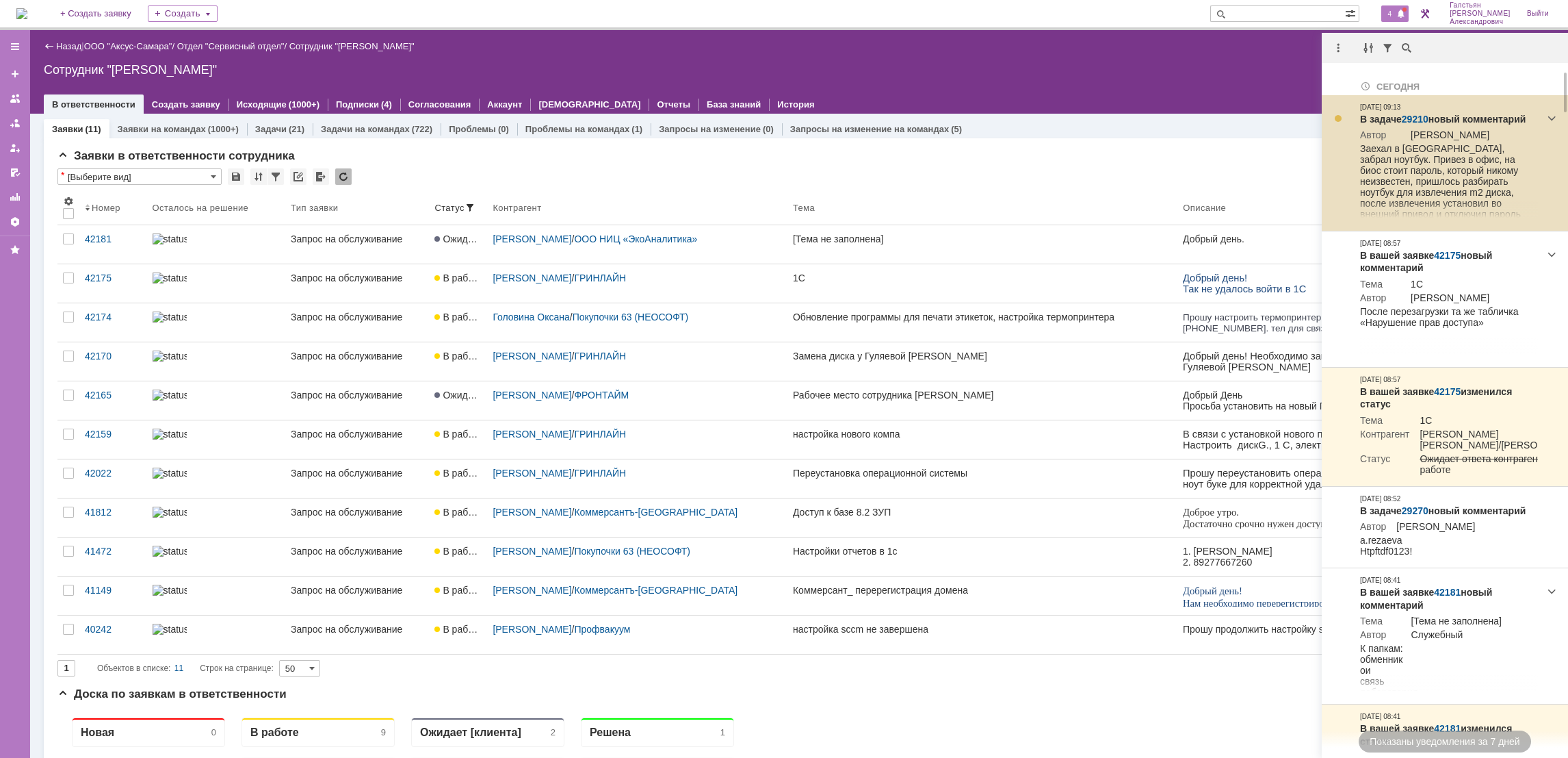
click at [1410, 118] on link "29210" at bounding box center [1414, 119] width 27 height 11
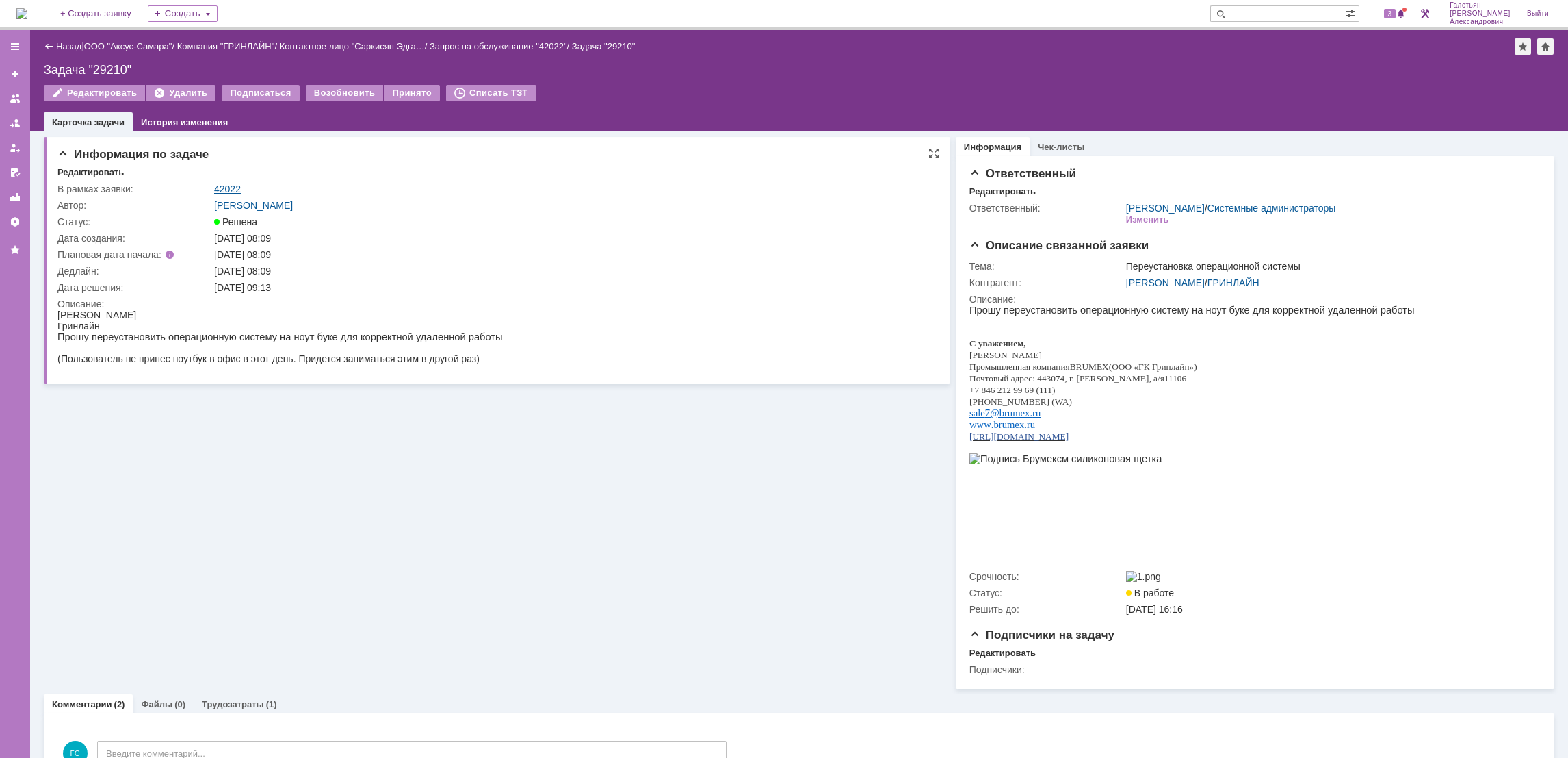
click at [224, 188] on link "42022" at bounding box center [227, 188] width 27 height 11
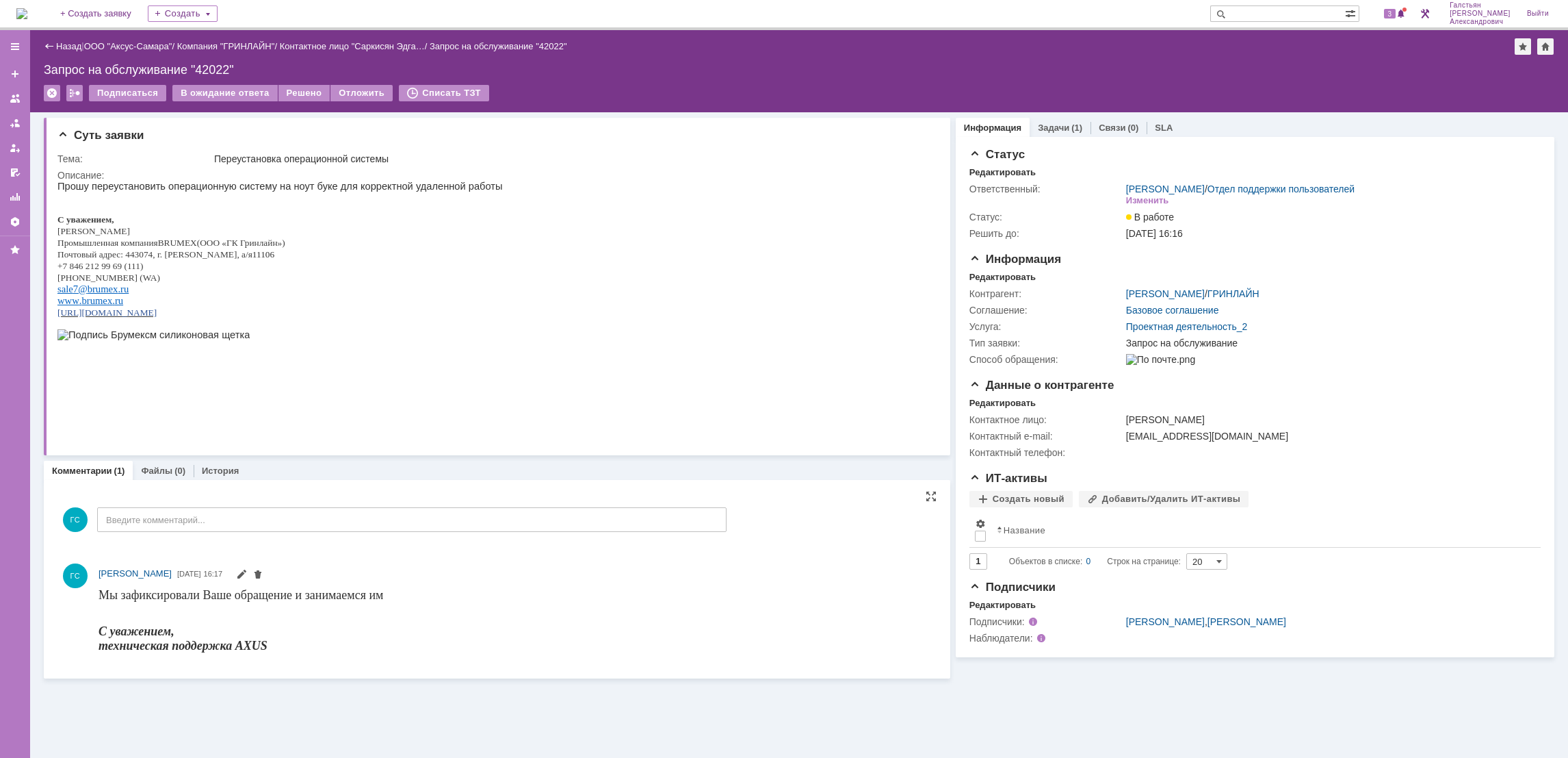
click at [309, 537] on div "ГС Введите комментарий..." at bounding box center [391, 521] width 669 height 63
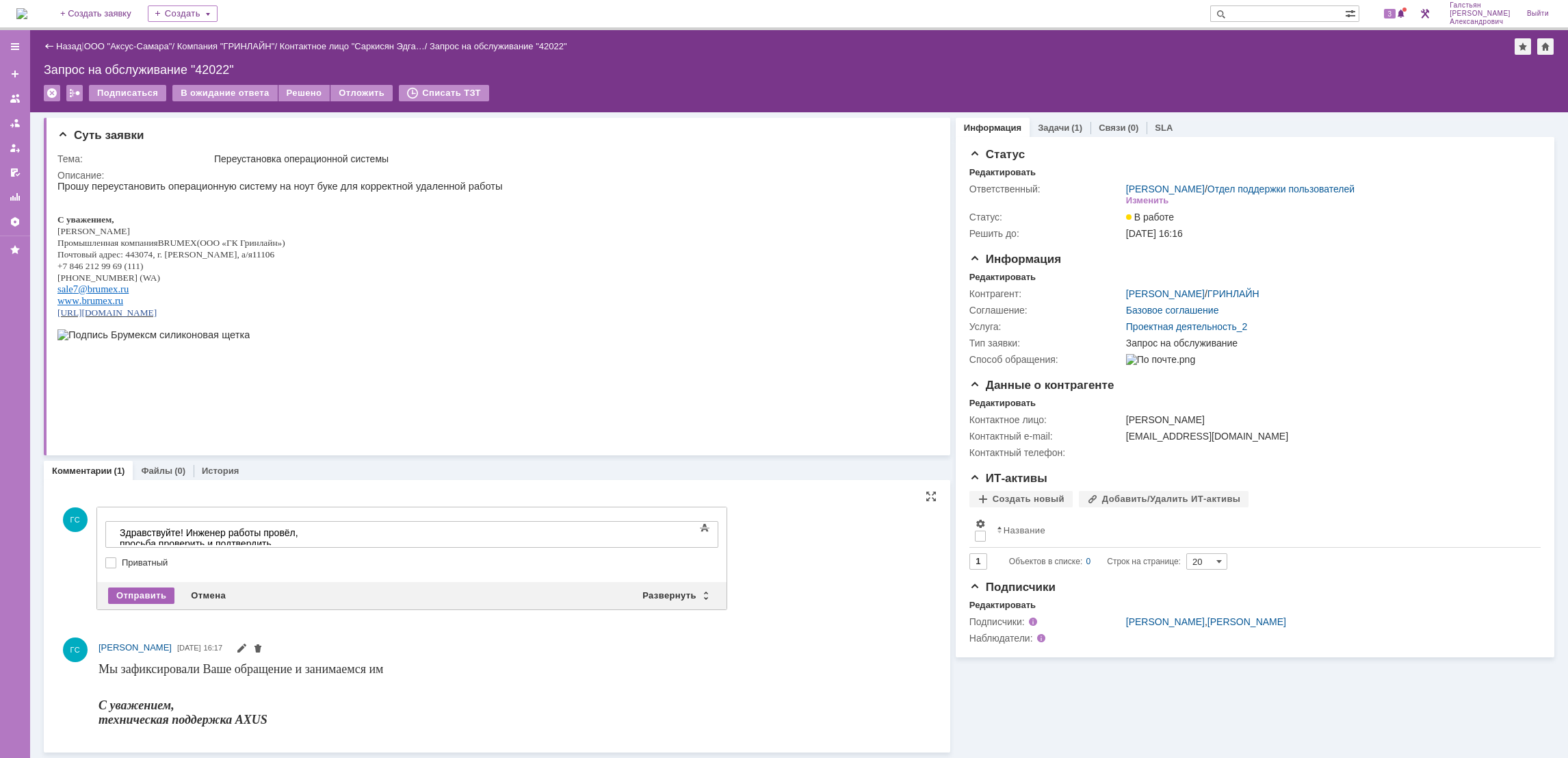
click at [145, 597] on div "Отправить" at bounding box center [141, 595] width 66 height 16
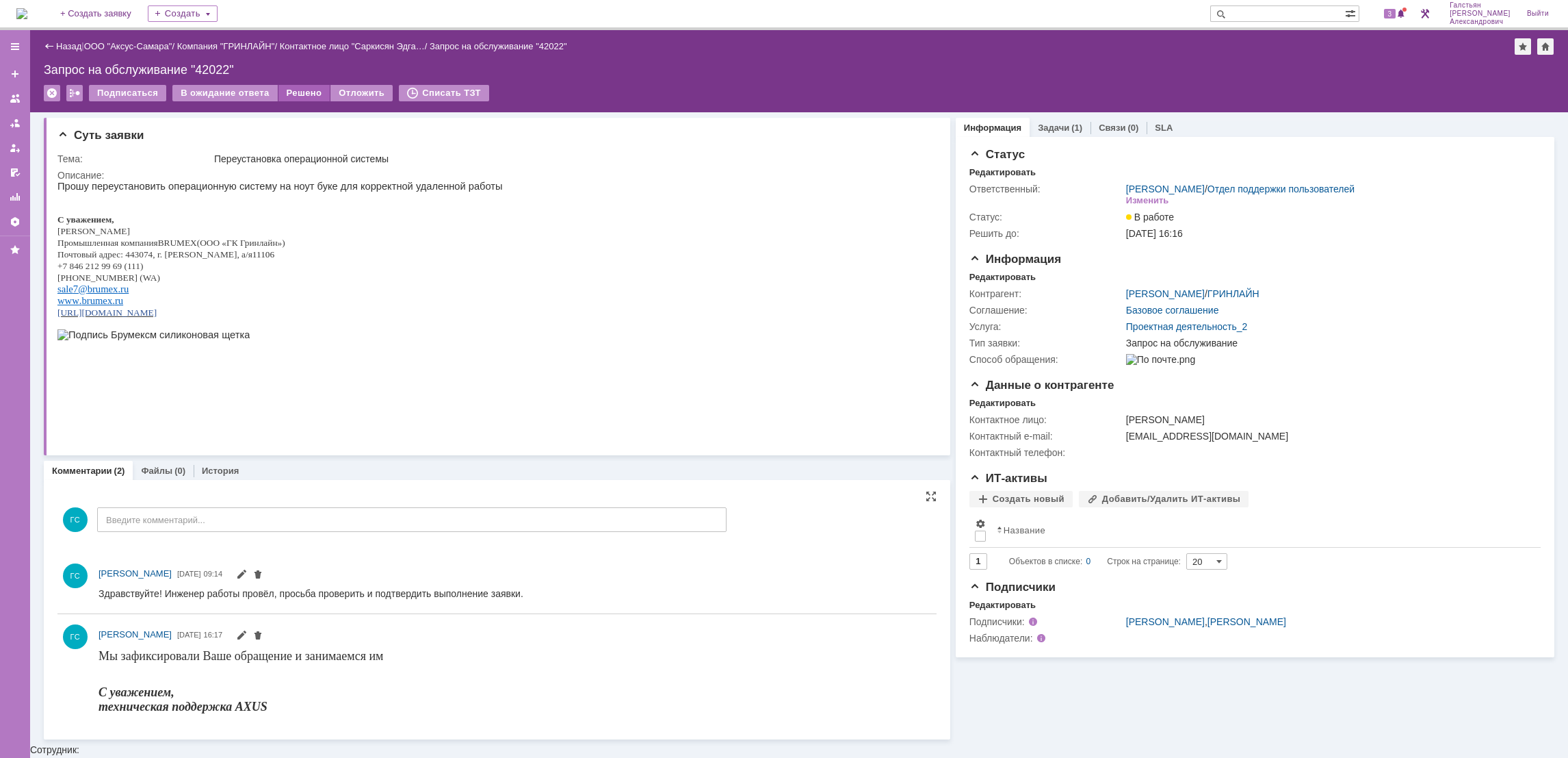
click at [300, 85] on div "Решено" at bounding box center [305, 93] width 52 height 16
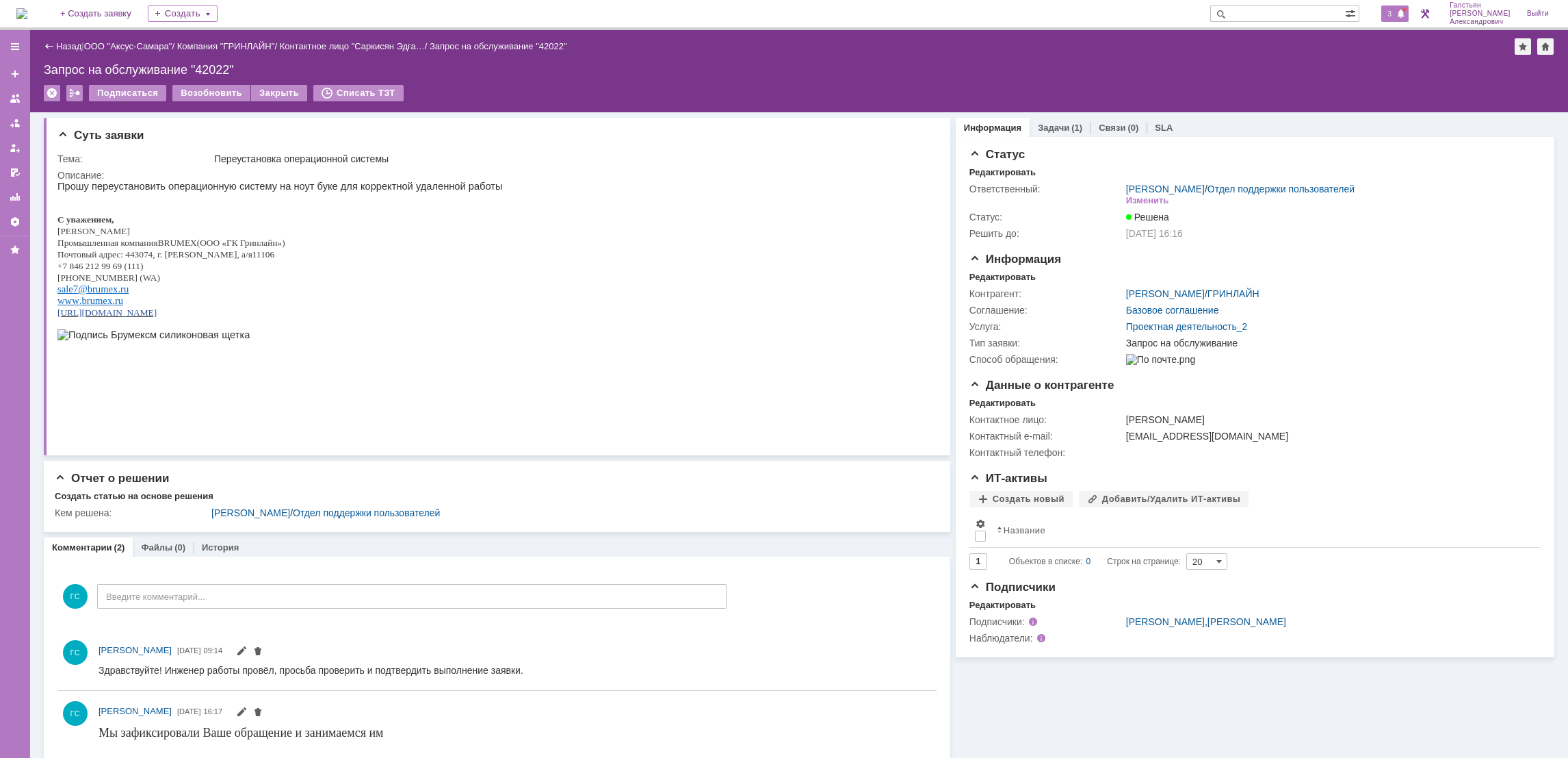
click at [1402, 14] on span at bounding box center [1401, 14] width 10 height 11
click at [1205, 60] on div "Назад | ООО "Аксус-Самара" / Компания "ГРИНЛАЙН" / Контактное лицо "Саркисян Эд…" at bounding box center [799, 71] width 1538 height 82
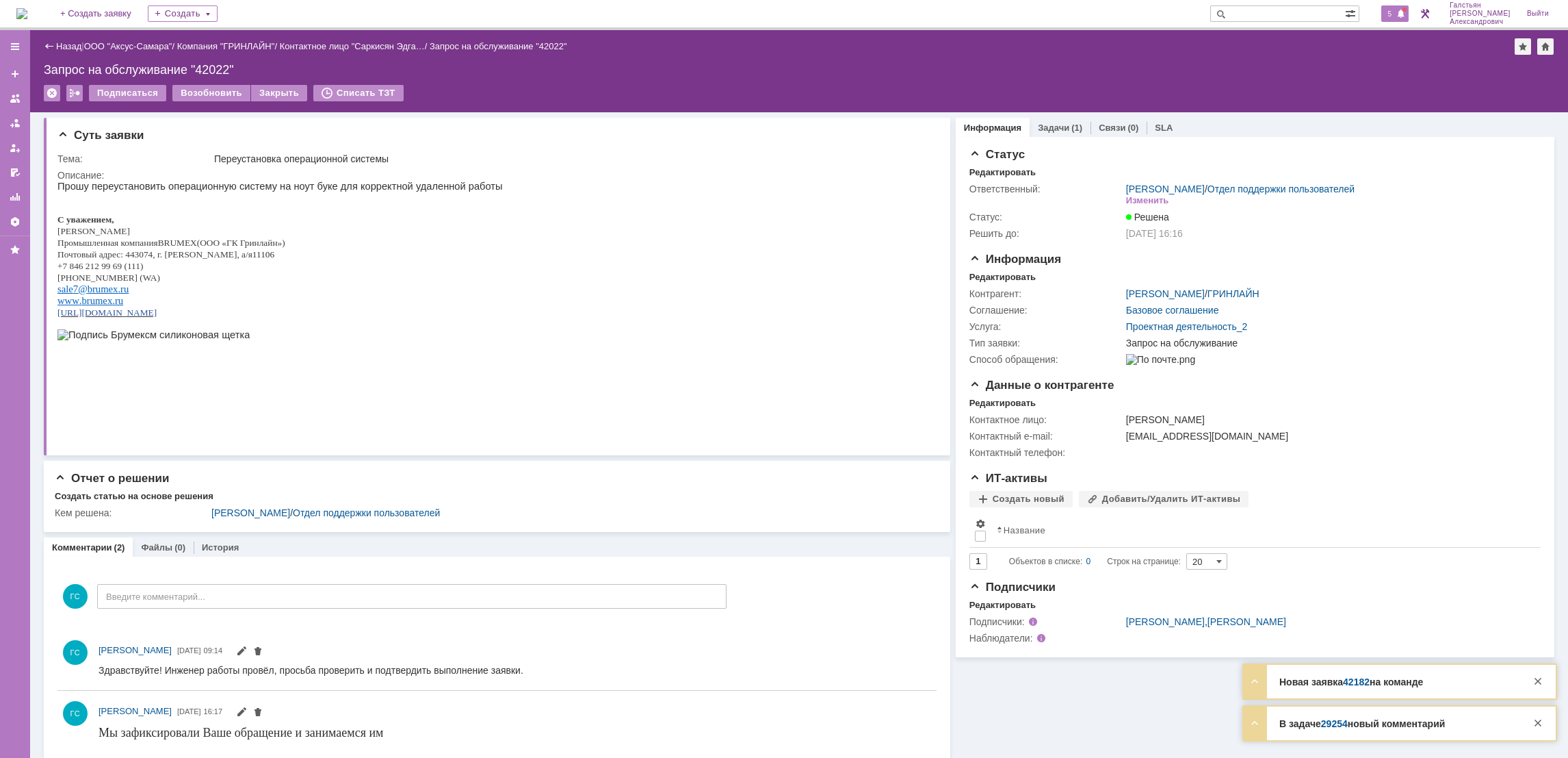
click at [1396, 13] on span "5" at bounding box center [1390, 13] width 12 height 10
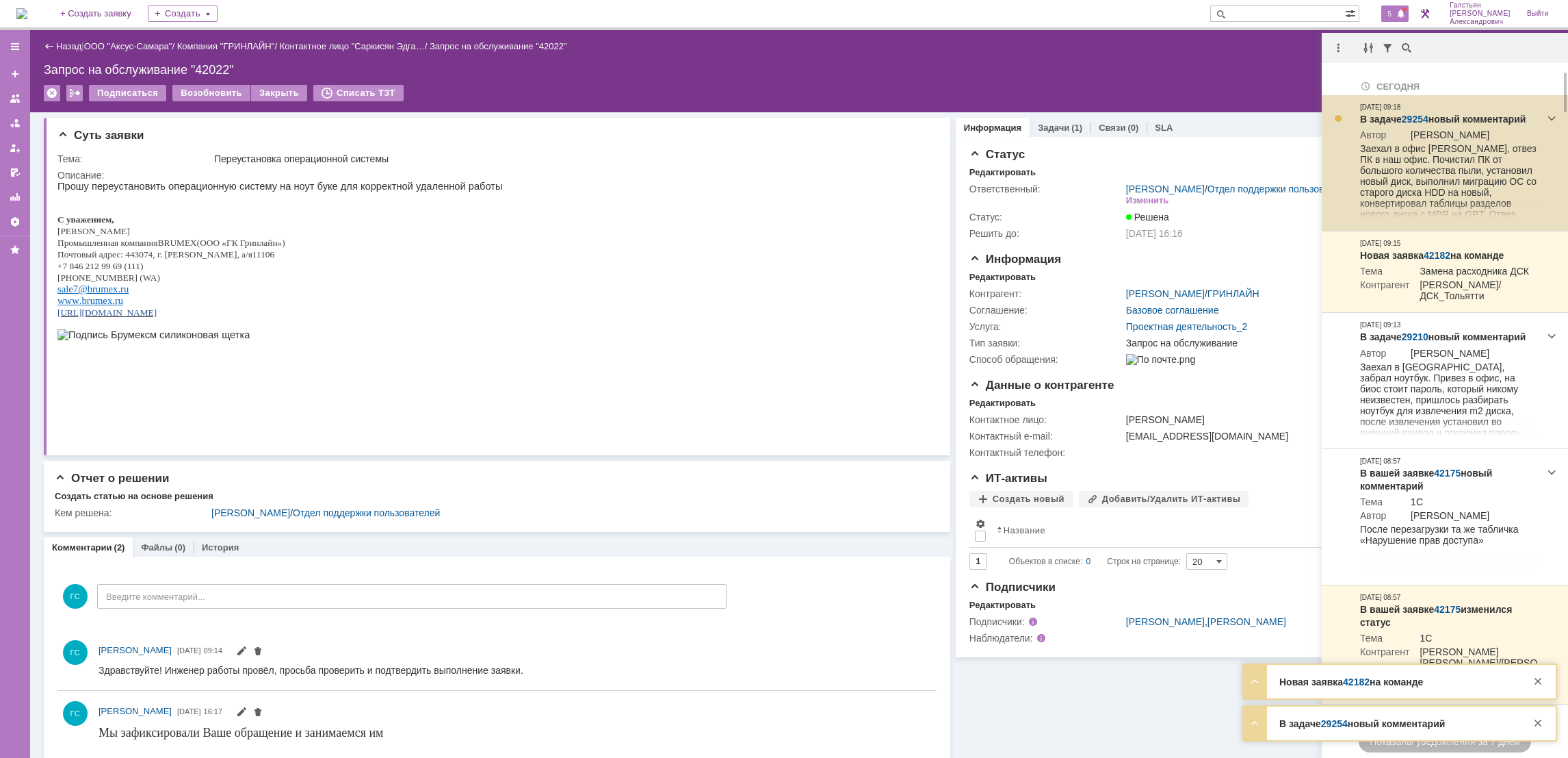
click at [1407, 115] on link "29254" at bounding box center [1414, 119] width 27 height 11
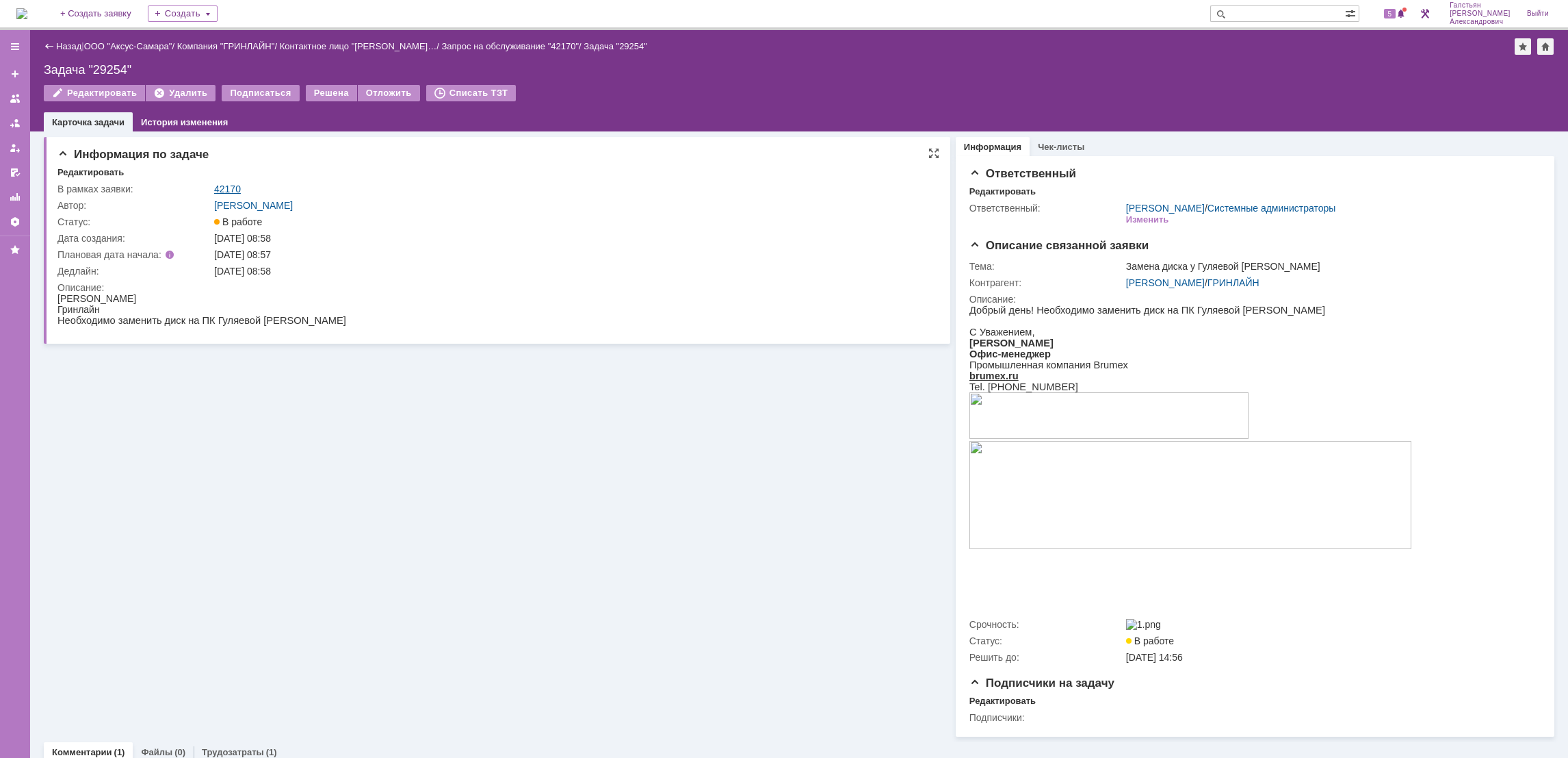
click at [222, 183] on link "42170" at bounding box center [227, 188] width 27 height 11
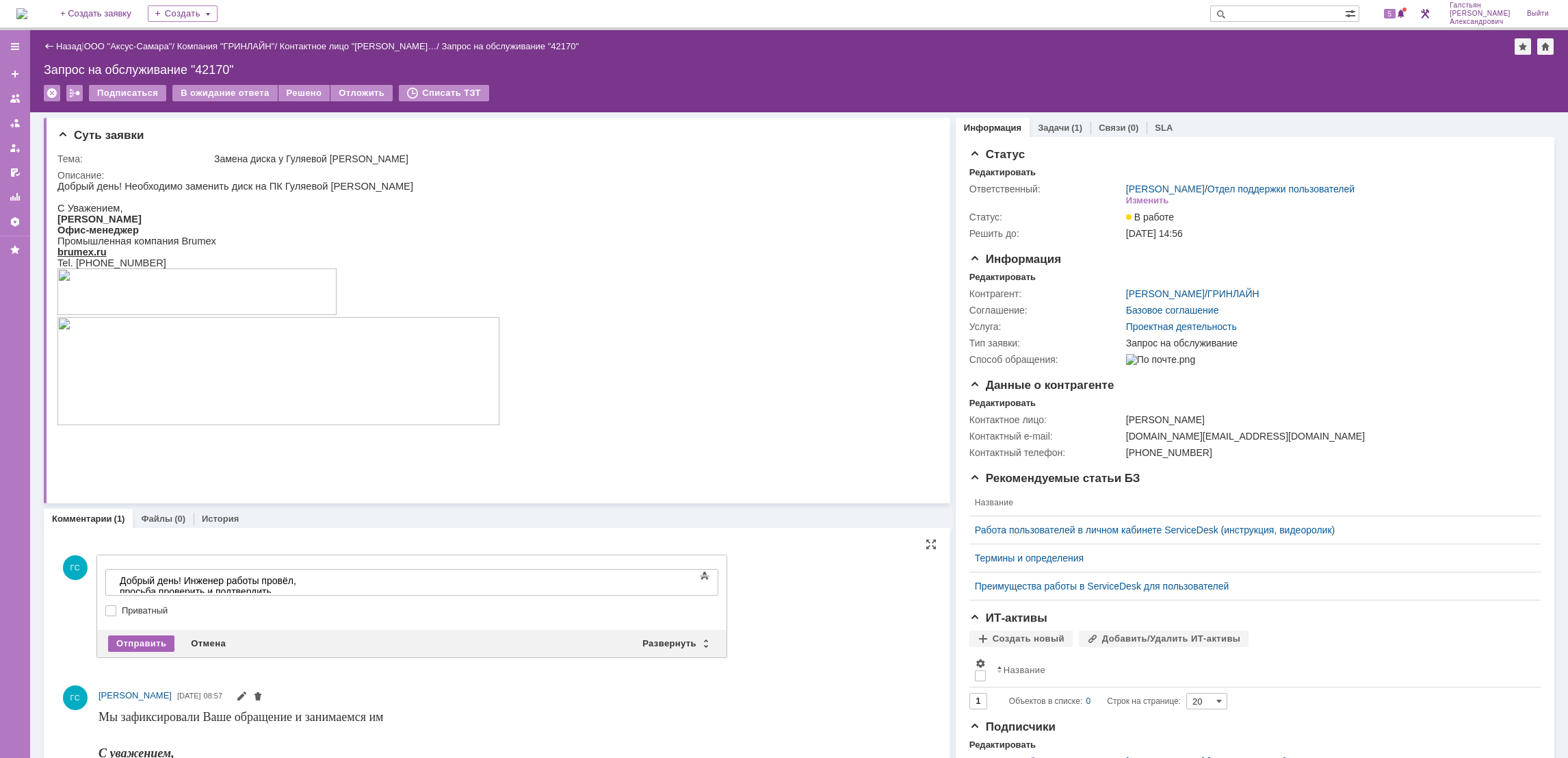
click at [154, 638] on div "Отправить" at bounding box center [141, 643] width 66 height 16
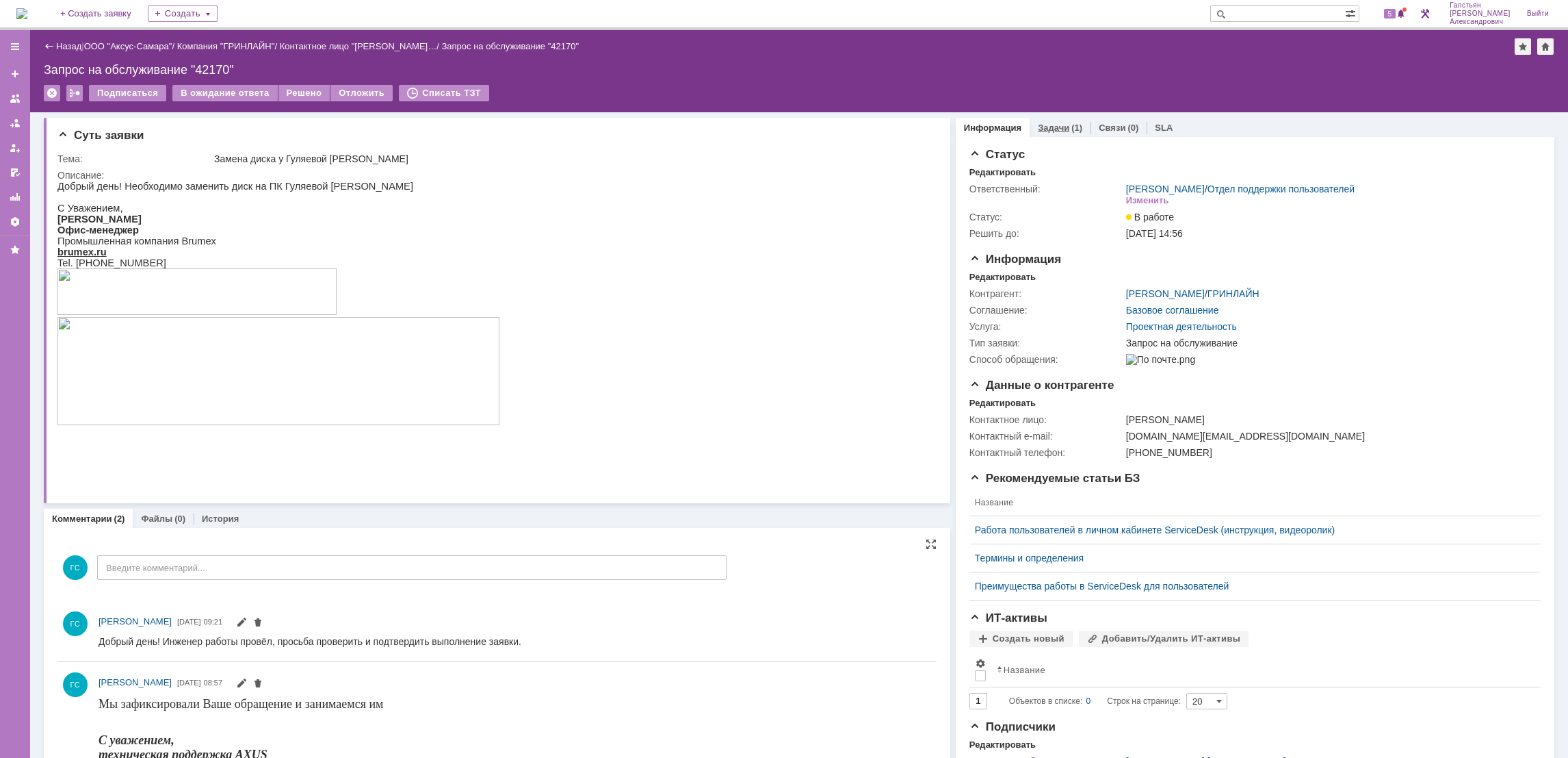
click at [1072, 126] on div "(1)" at bounding box center [1077, 128] width 11 height 10
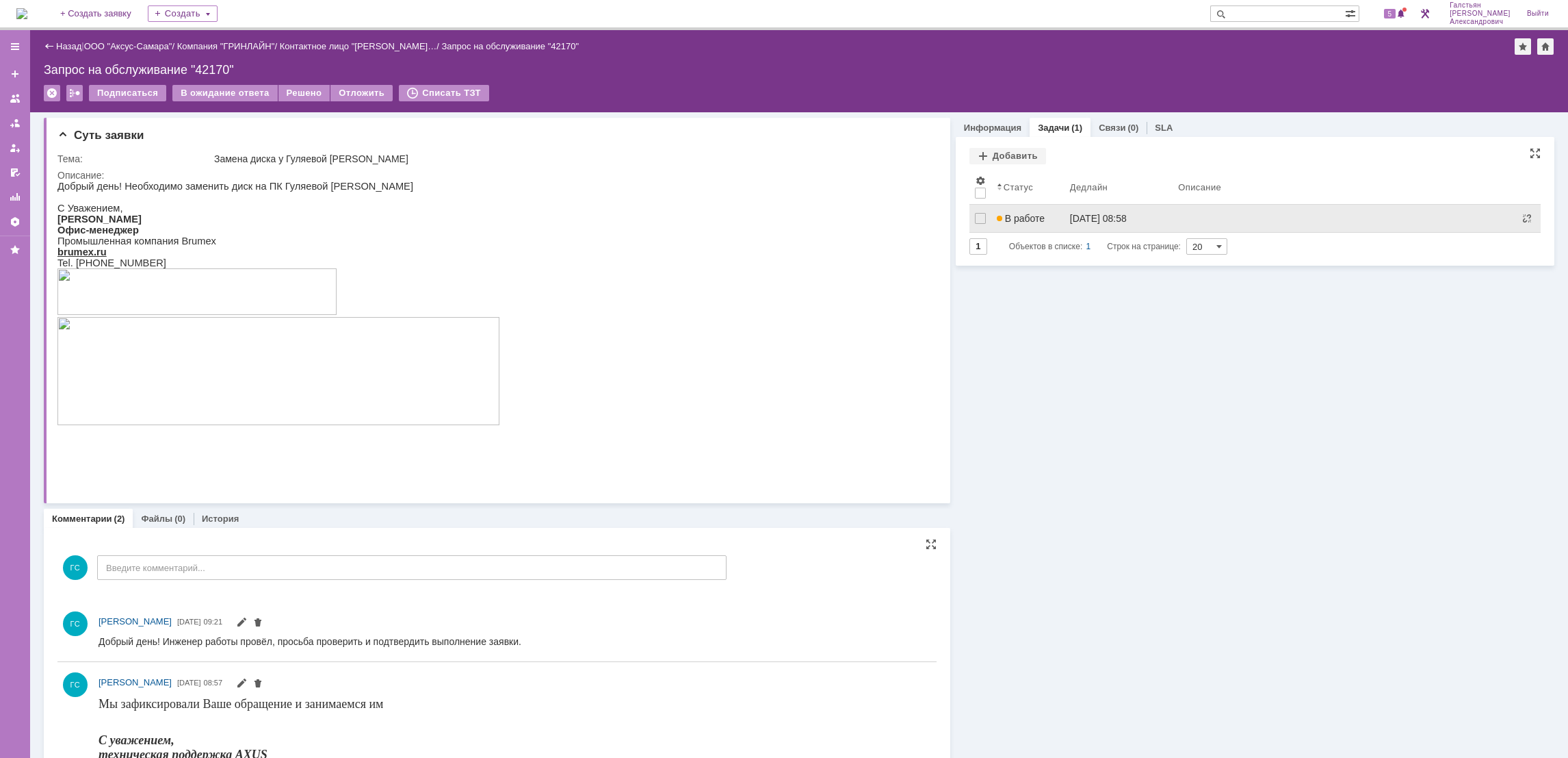
click at [1070, 219] on div "[DATE] 08:58" at bounding box center [1098, 218] width 56 height 11
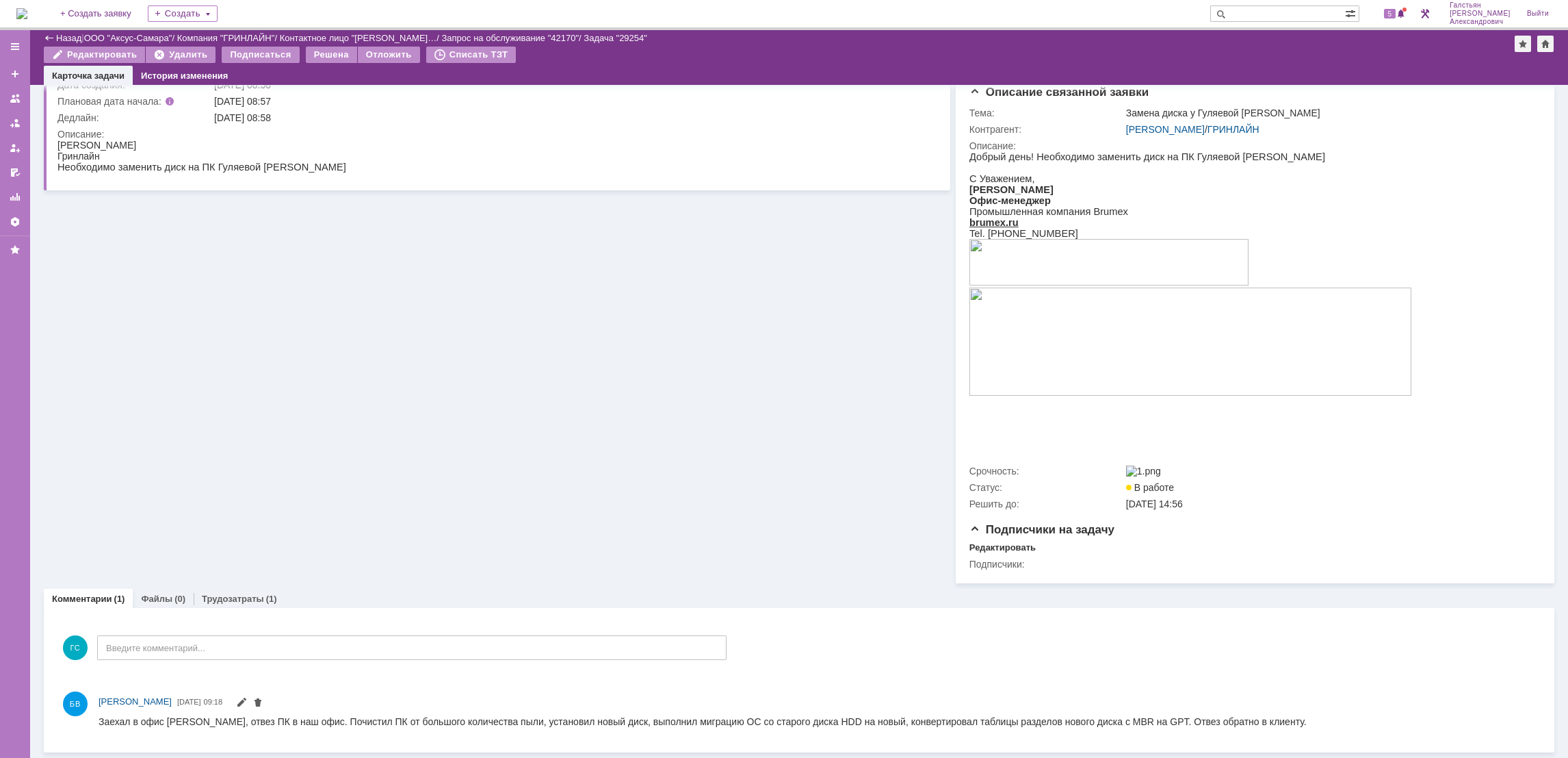
scroll to position [111, 0]
click at [215, 590] on div "Трудозатраты (1)" at bounding box center [239, 598] width 92 height 20
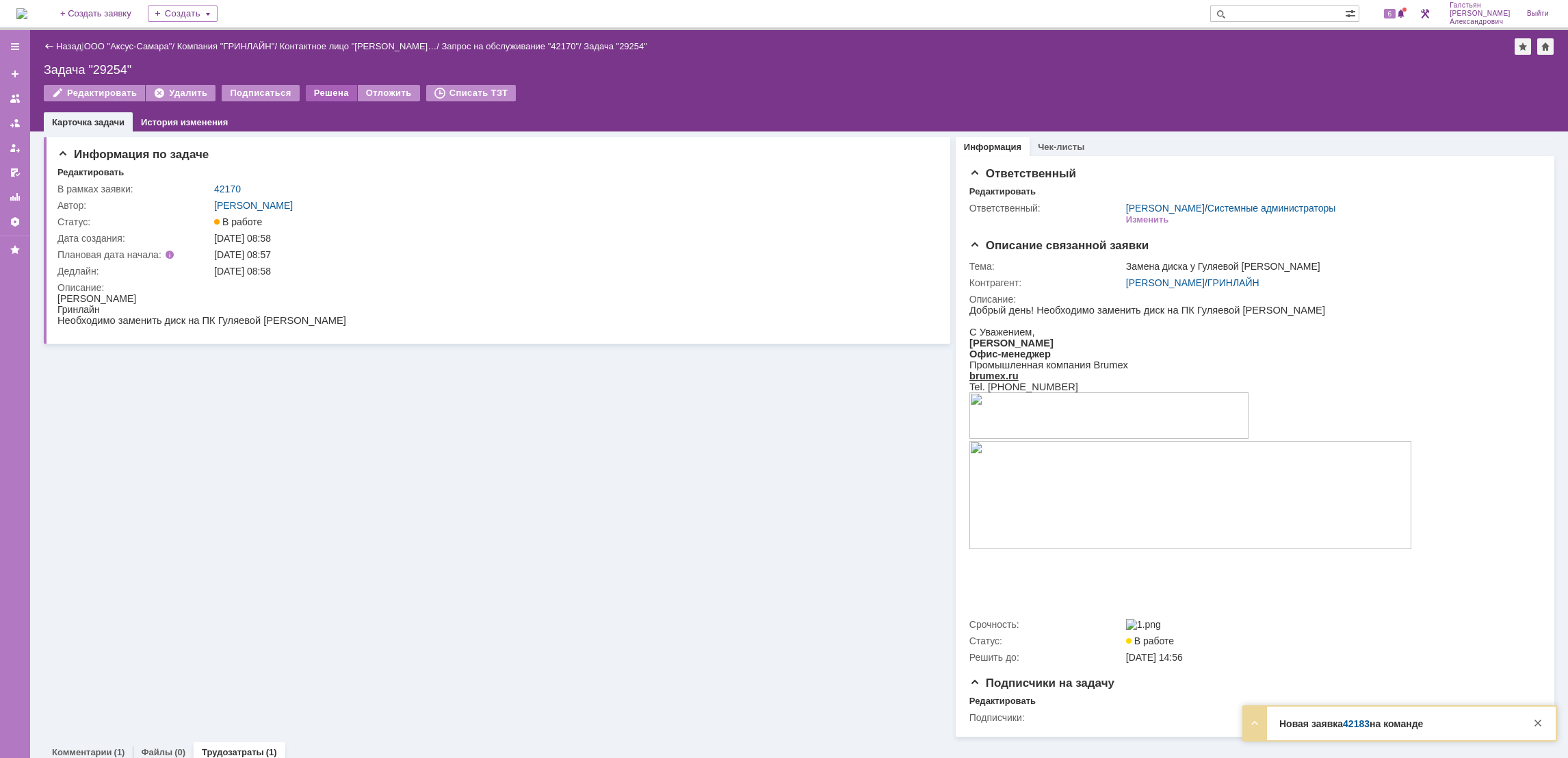
click at [319, 92] on div "Решена" at bounding box center [331, 93] width 51 height 16
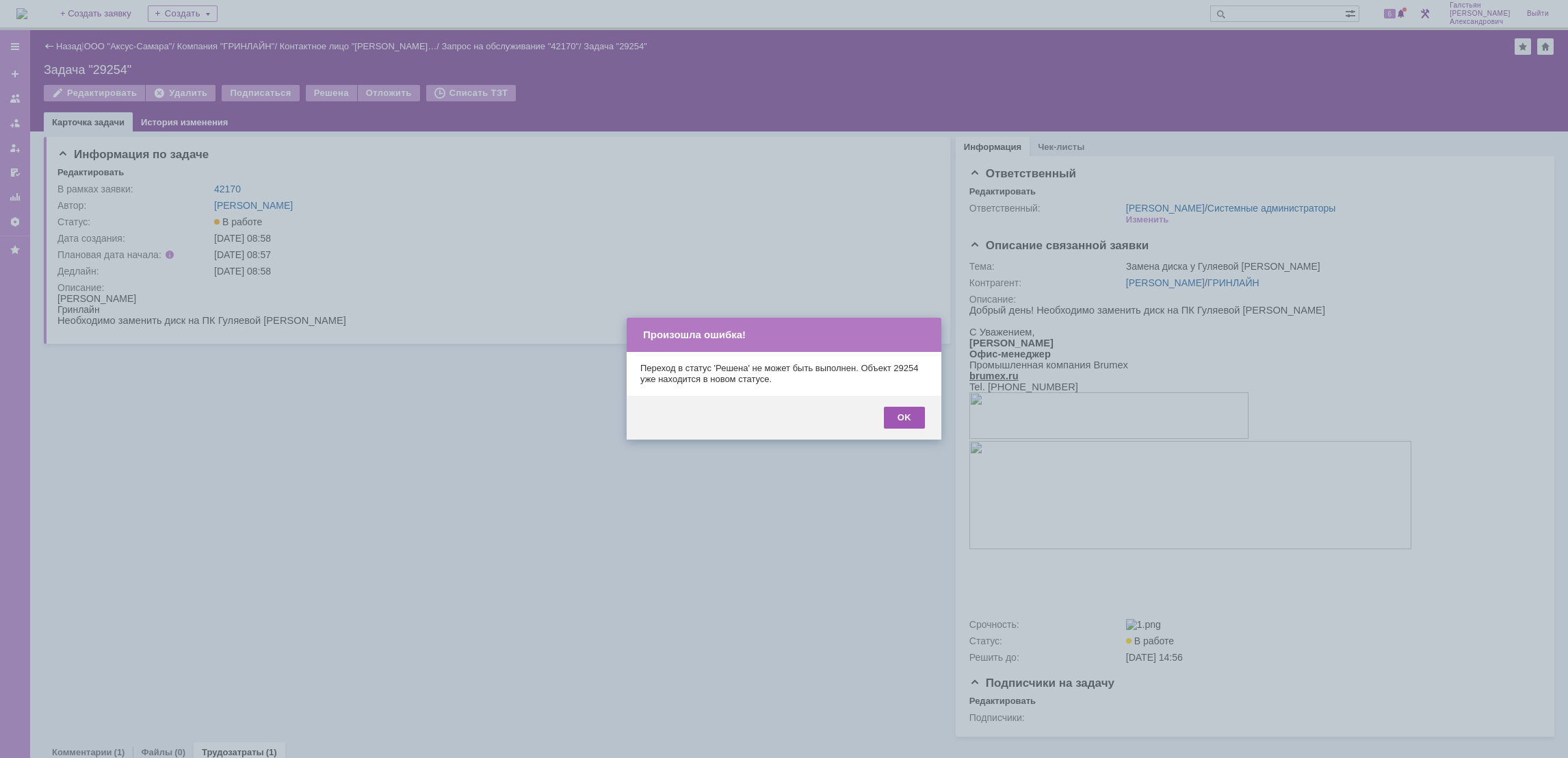
click at [905, 422] on div "OK" at bounding box center [904, 417] width 41 height 22
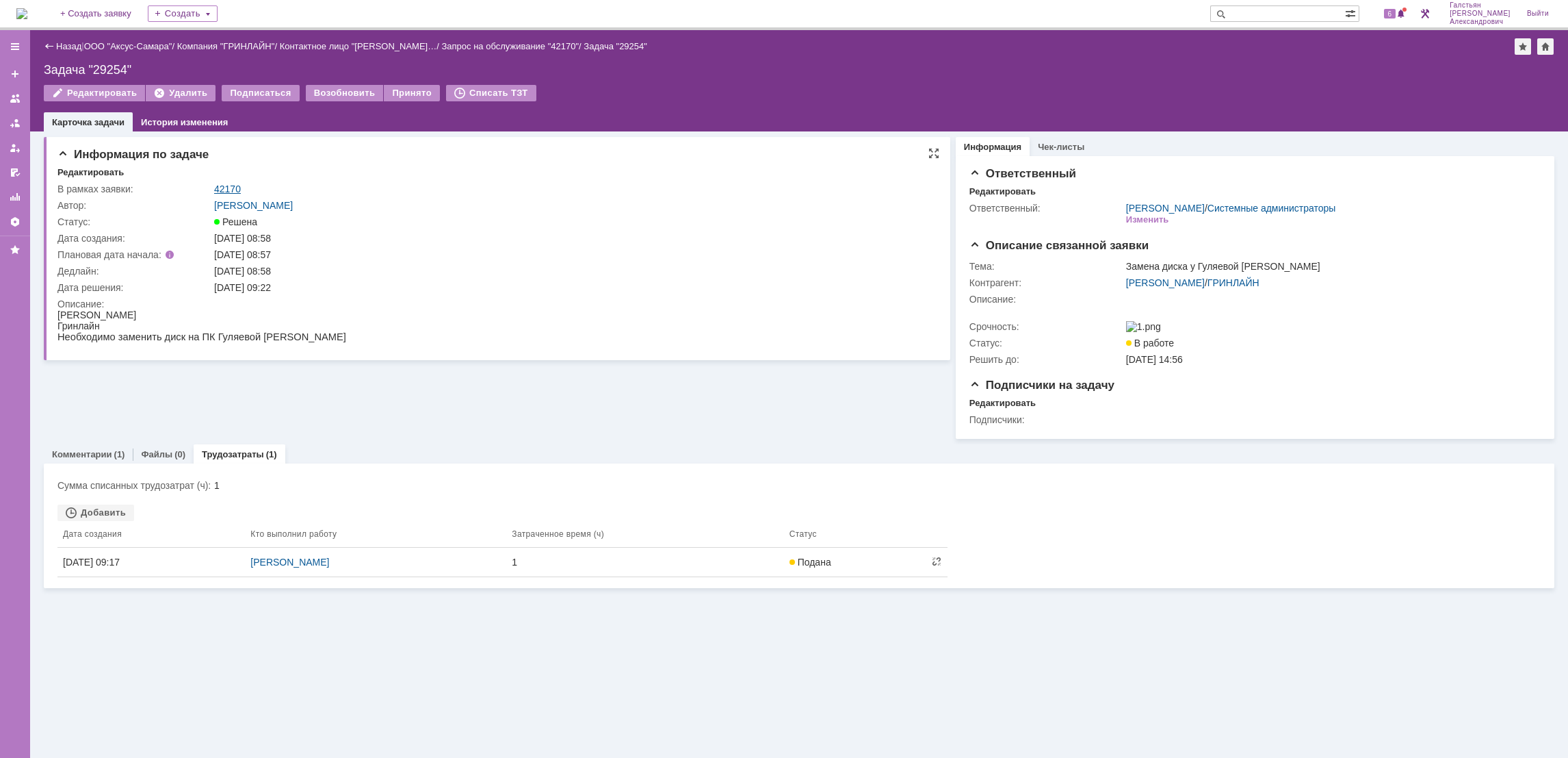
click at [225, 192] on link "42170" at bounding box center [227, 188] width 27 height 11
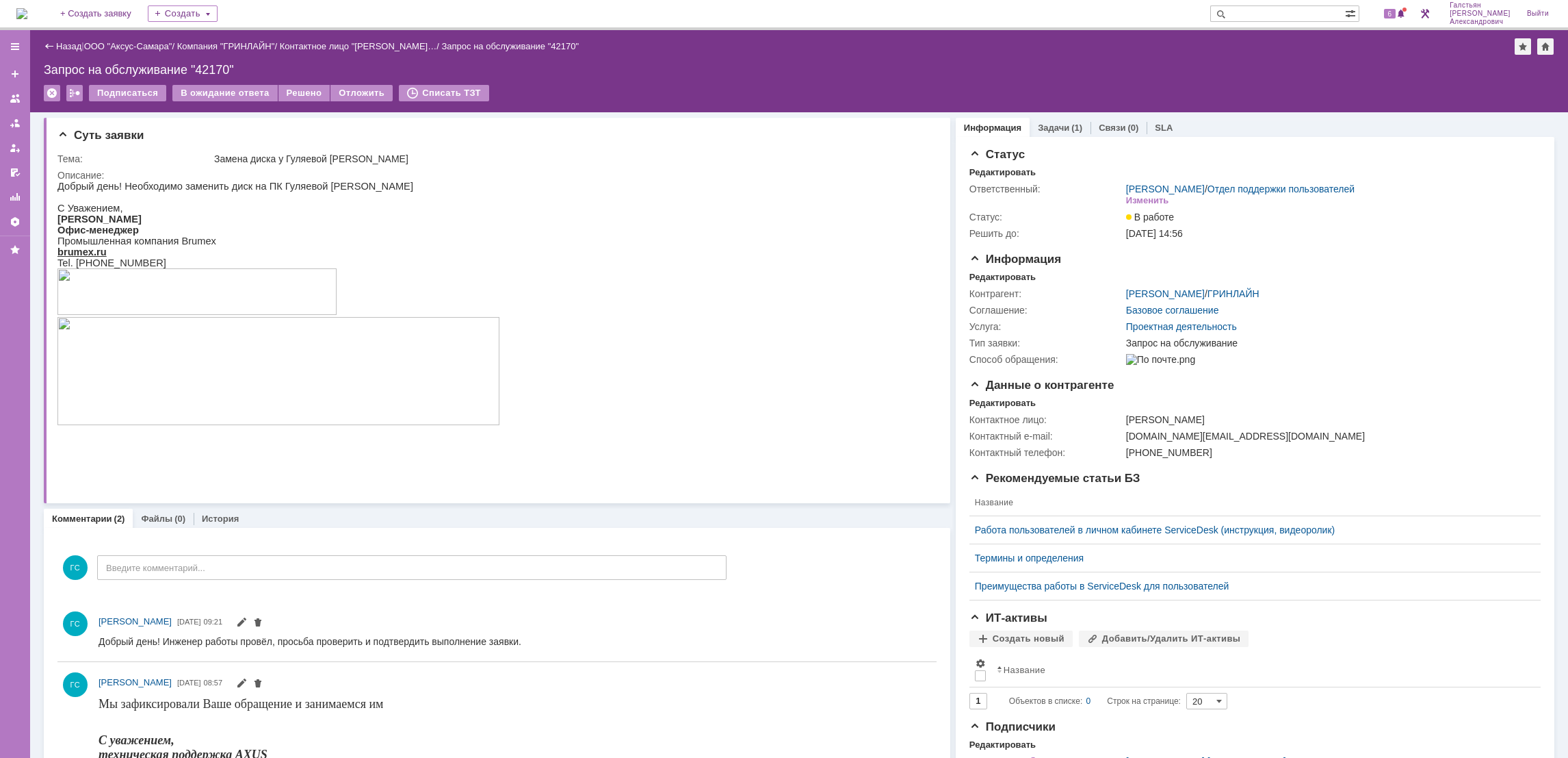
click at [301, 105] on div "Подписаться В ожидание ответа Решено Отложить Списать ТЗТ" at bounding box center [798, 99] width 1511 height 29
click at [299, 95] on div "Решено" at bounding box center [305, 93] width 52 height 16
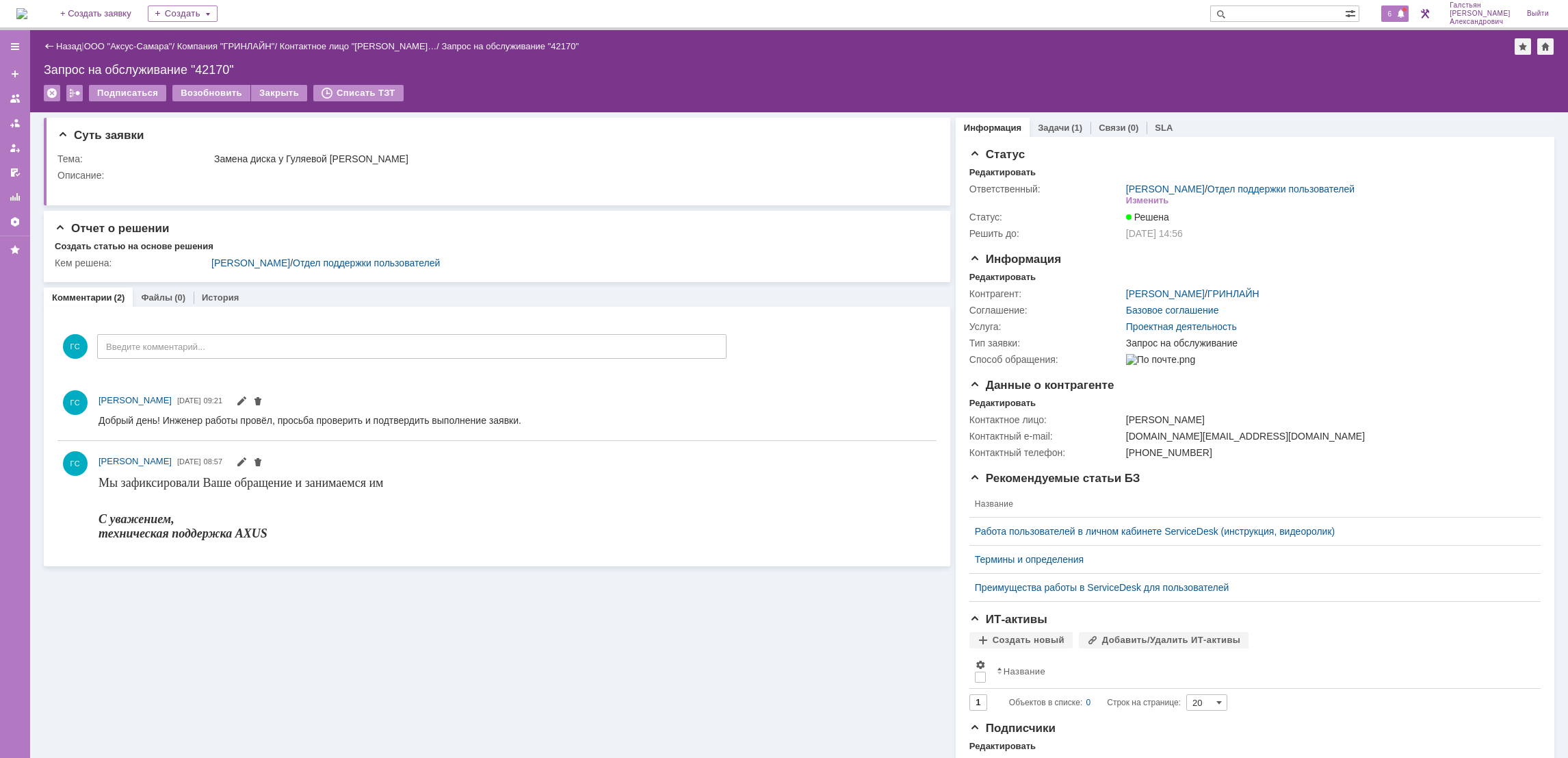
click at [1394, 12] on span "6" at bounding box center [1390, 13] width 12 height 10
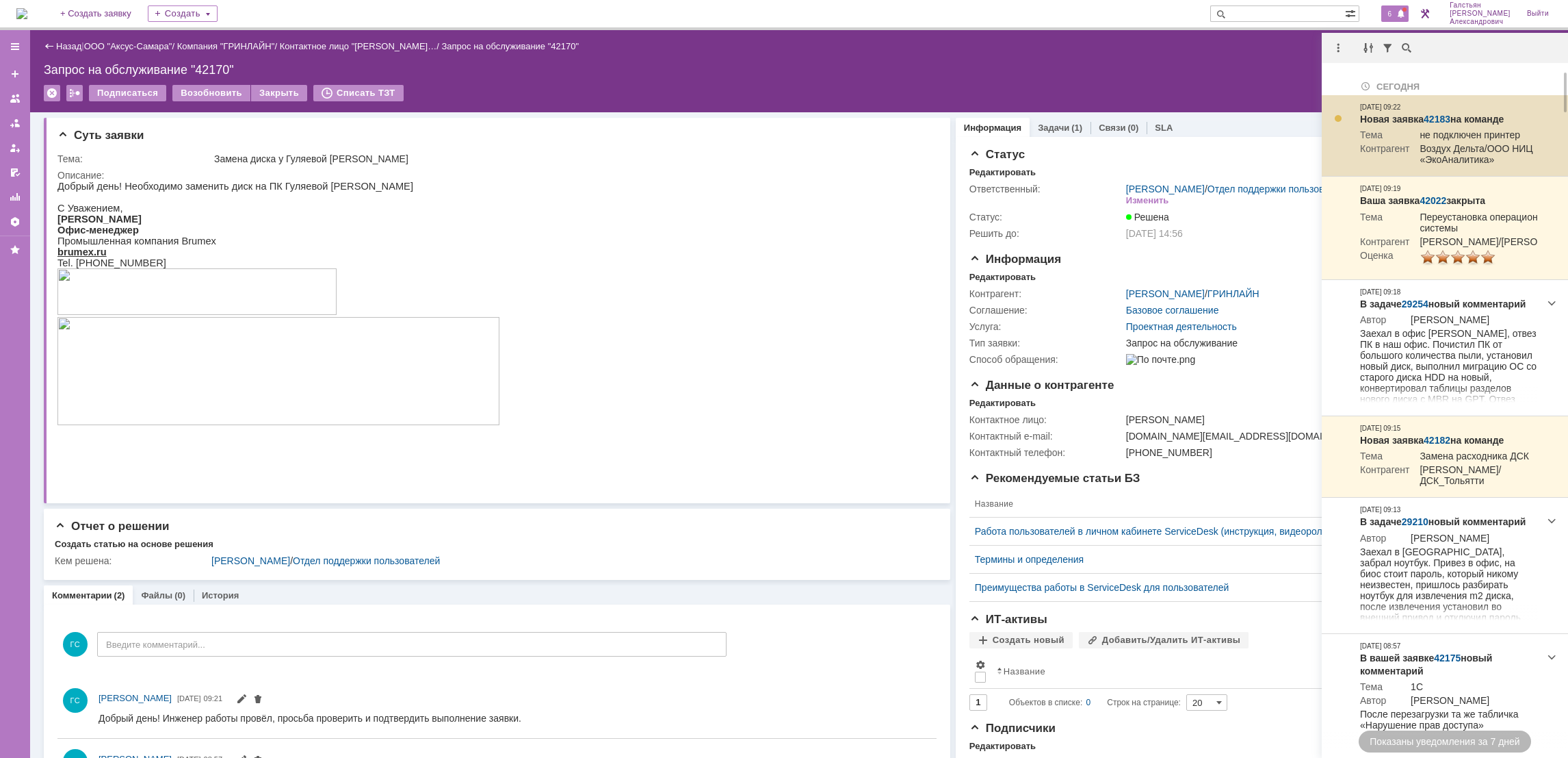
click at [1440, 114] on link "42183" at bounding box center [1436, 119] width 27 height 11
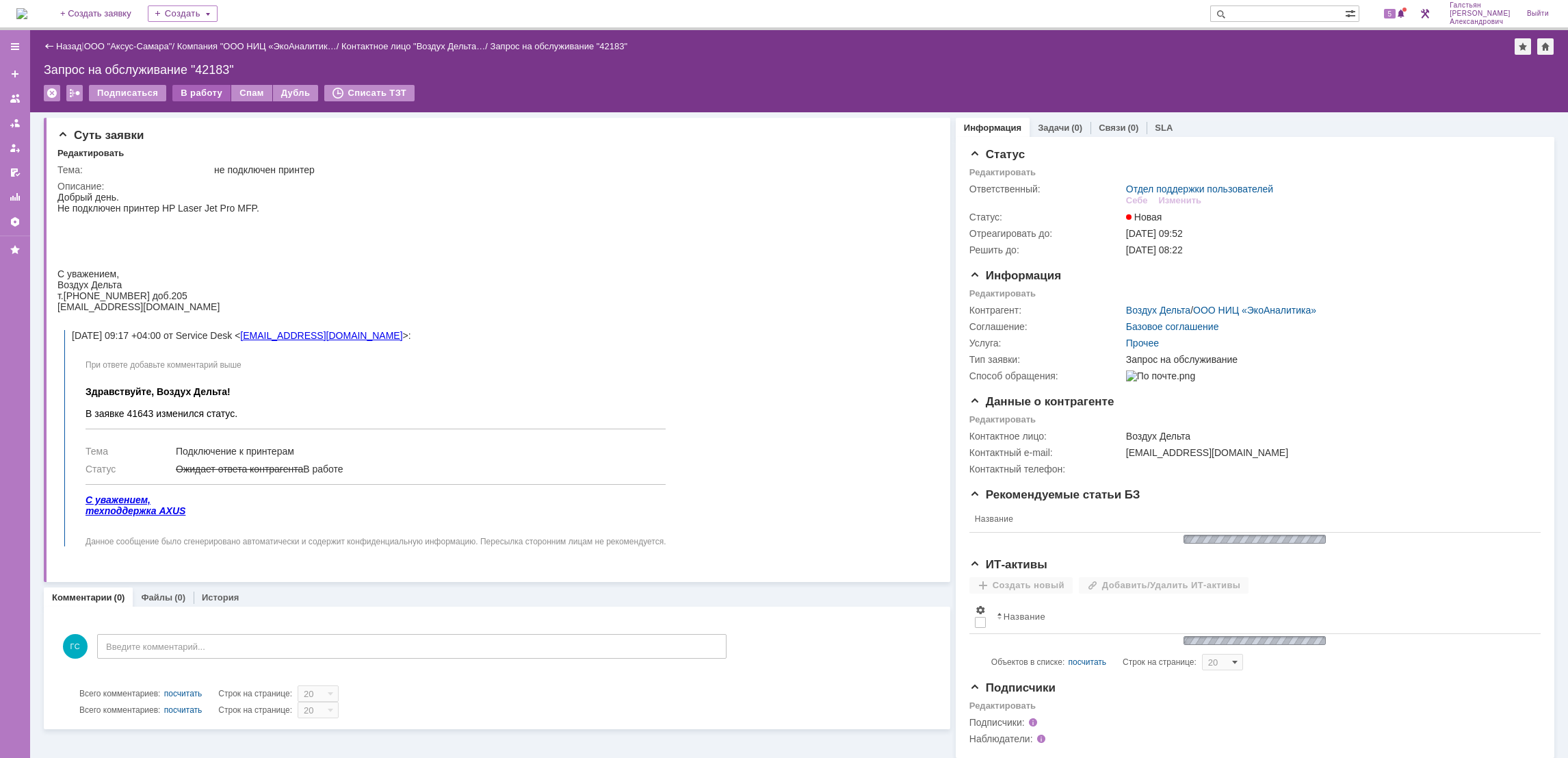
click at [191, 96] on div "В работу" at bounding box center [201, 93] width 58 height 16
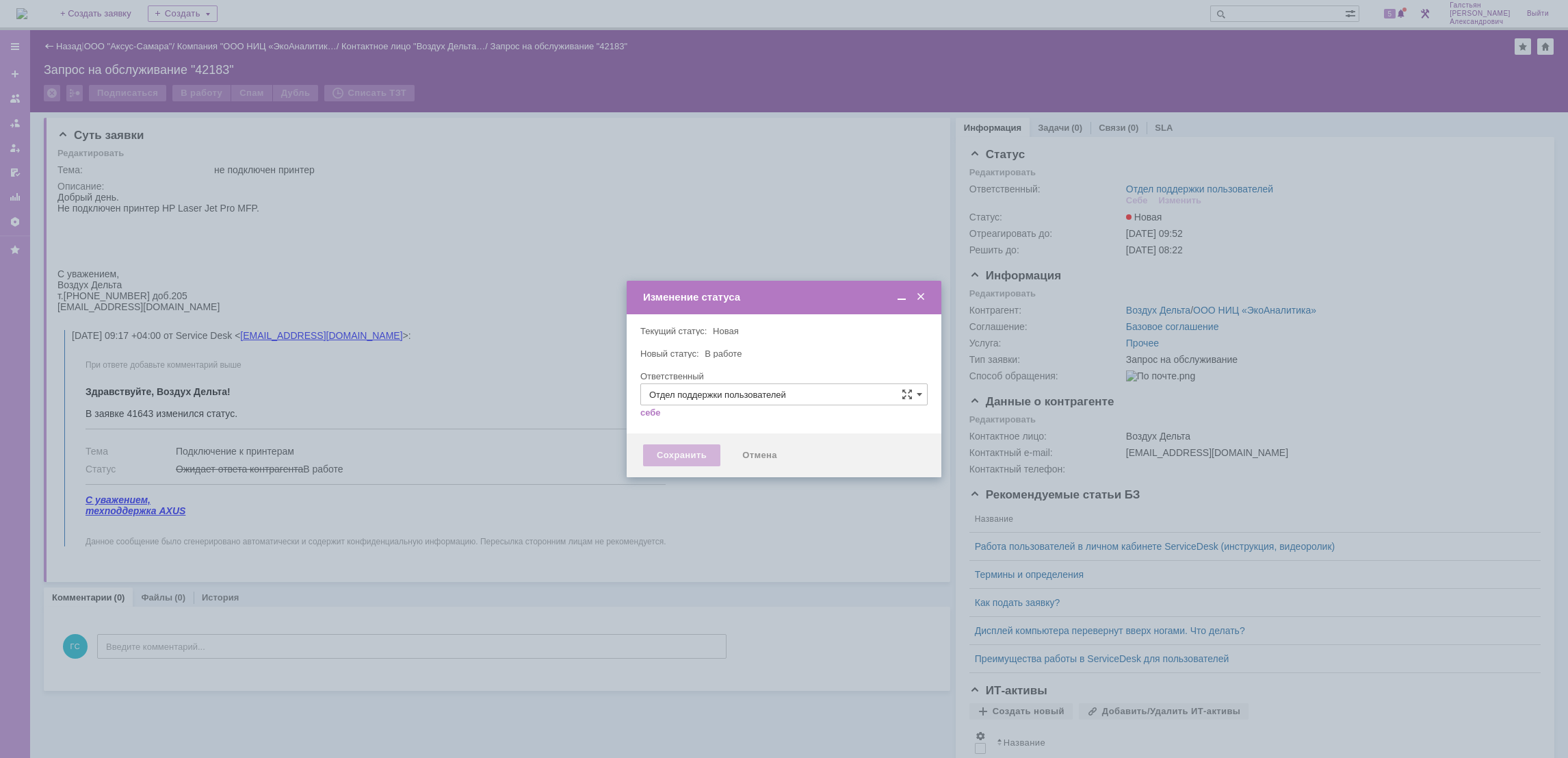
type input "[PERSON_NAME]"
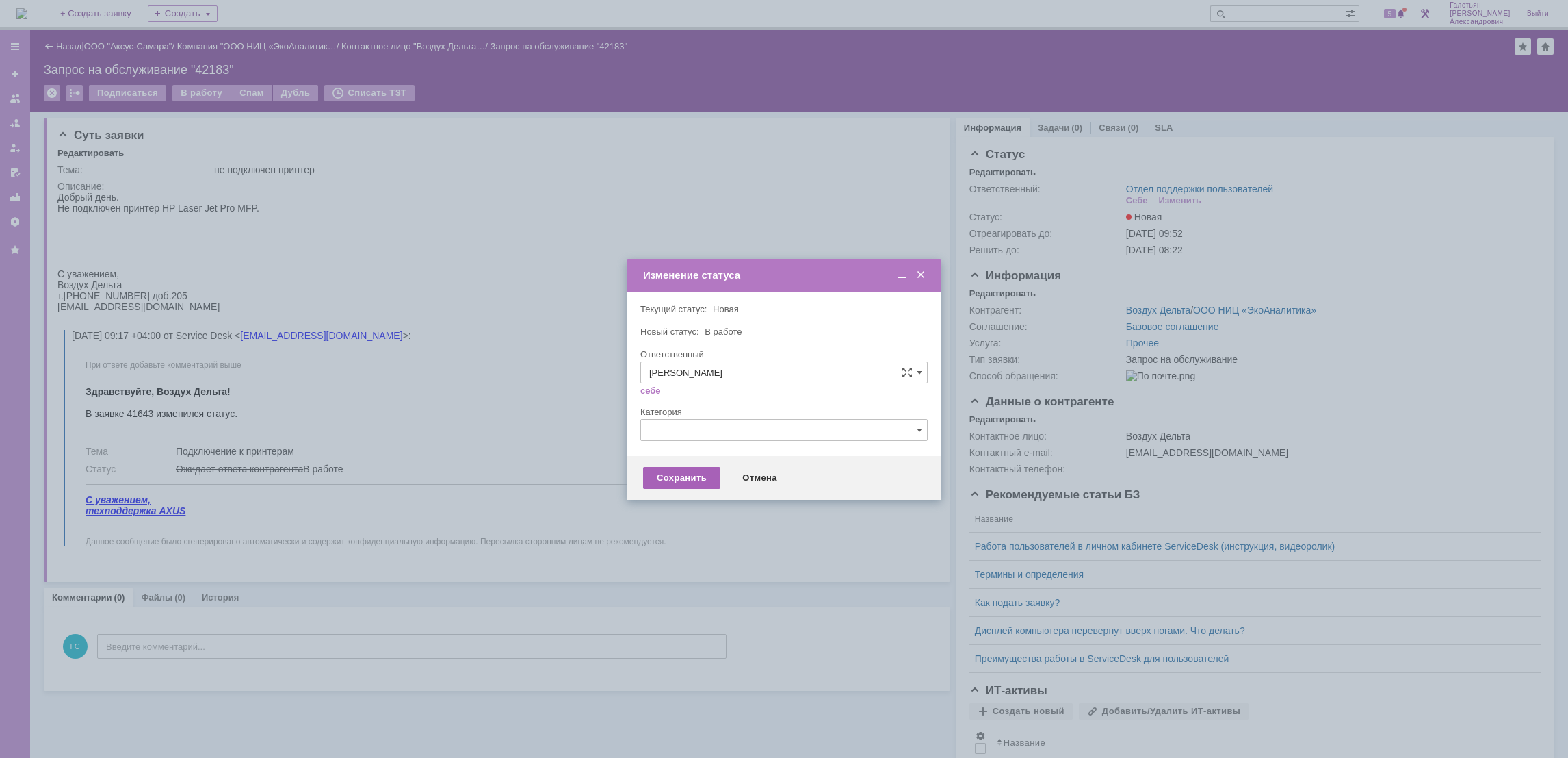
click at [684, 473] on div "Сохранить" at bounding box center [681, 478] width 77 height 22
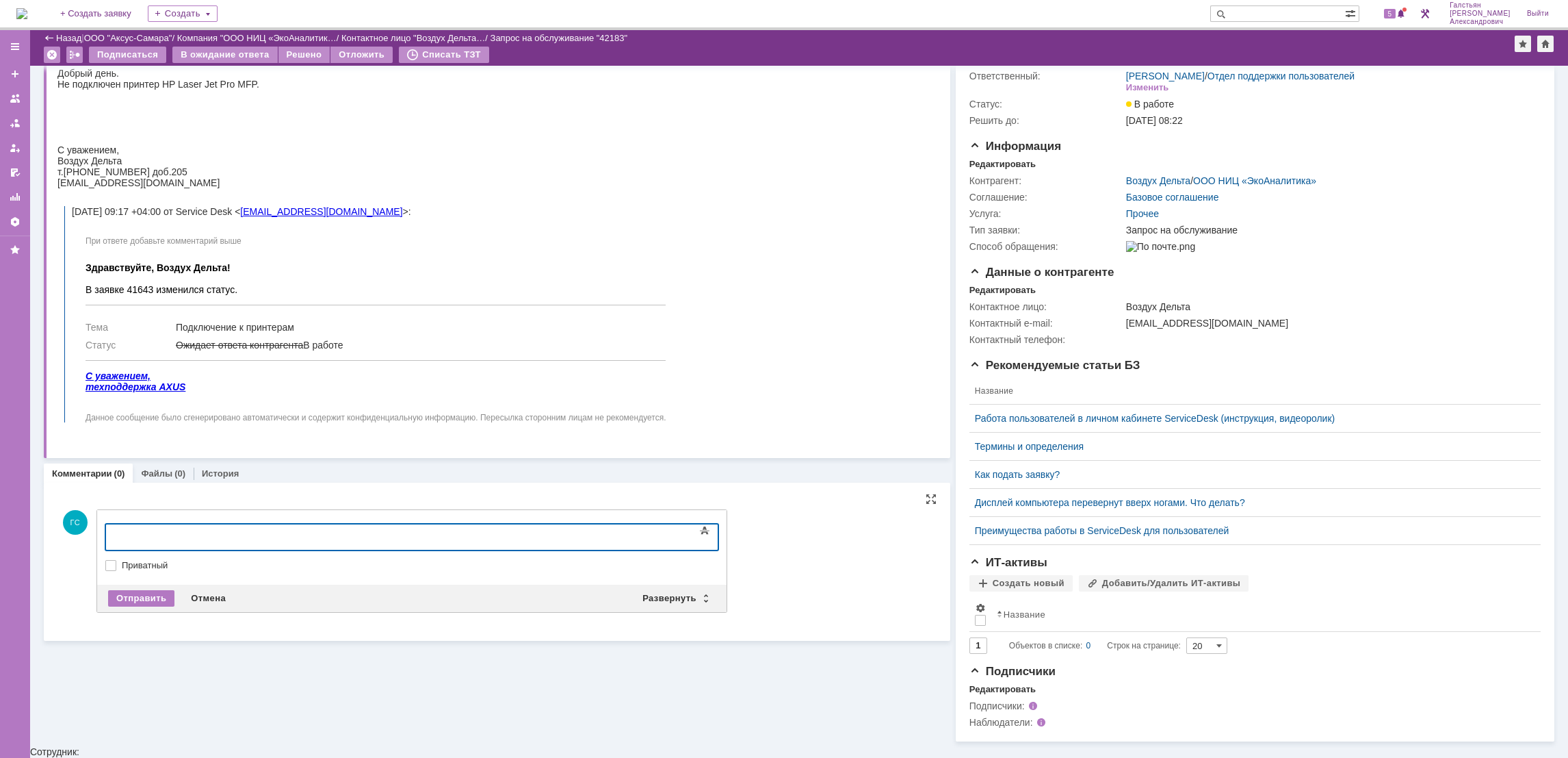
scroll to position [64, 0]
click at [660, 598] on div "Развернуть" at bounding box center [675, 600] width 82 height 16
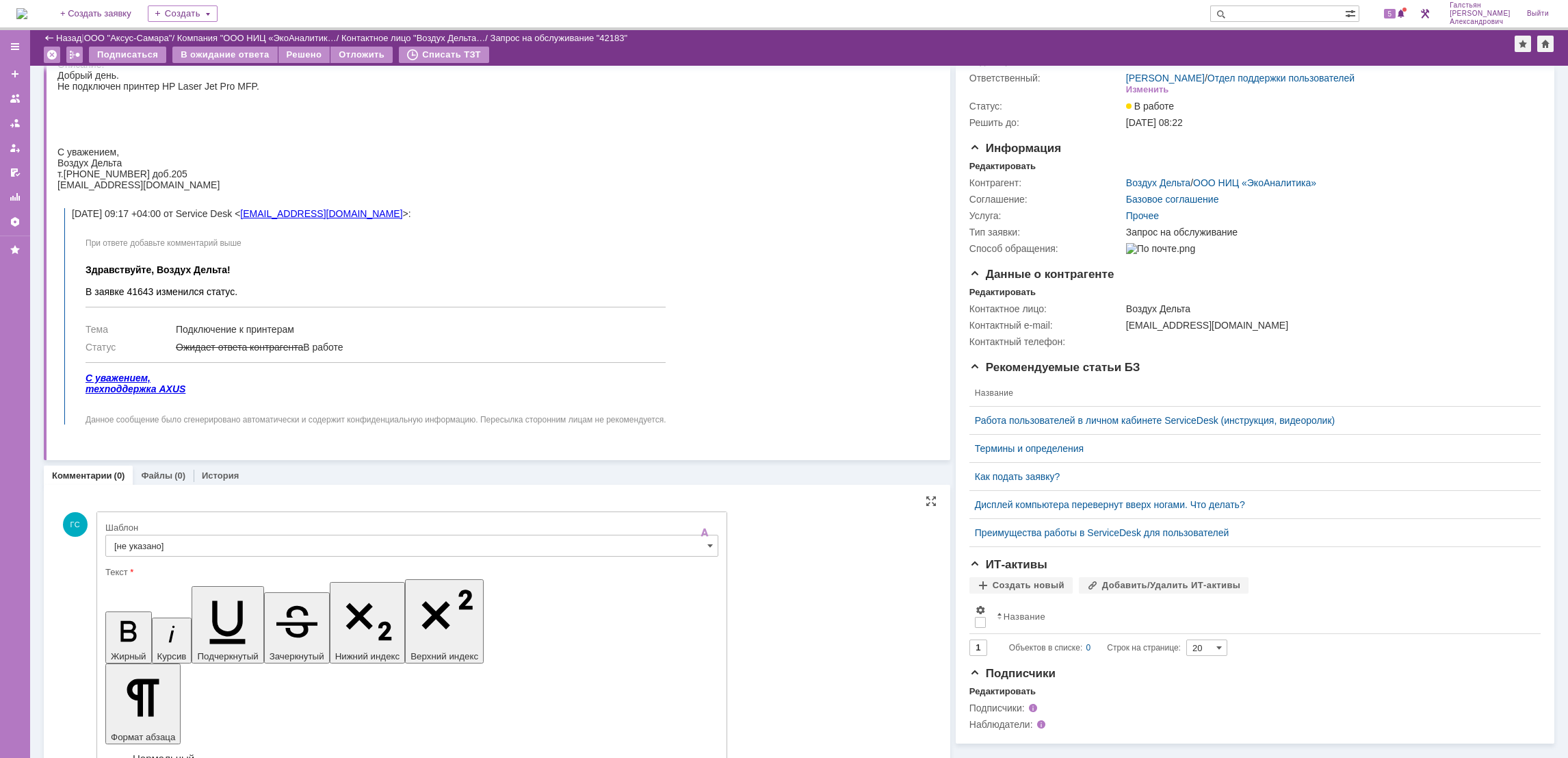
scroll to position [0, 0]
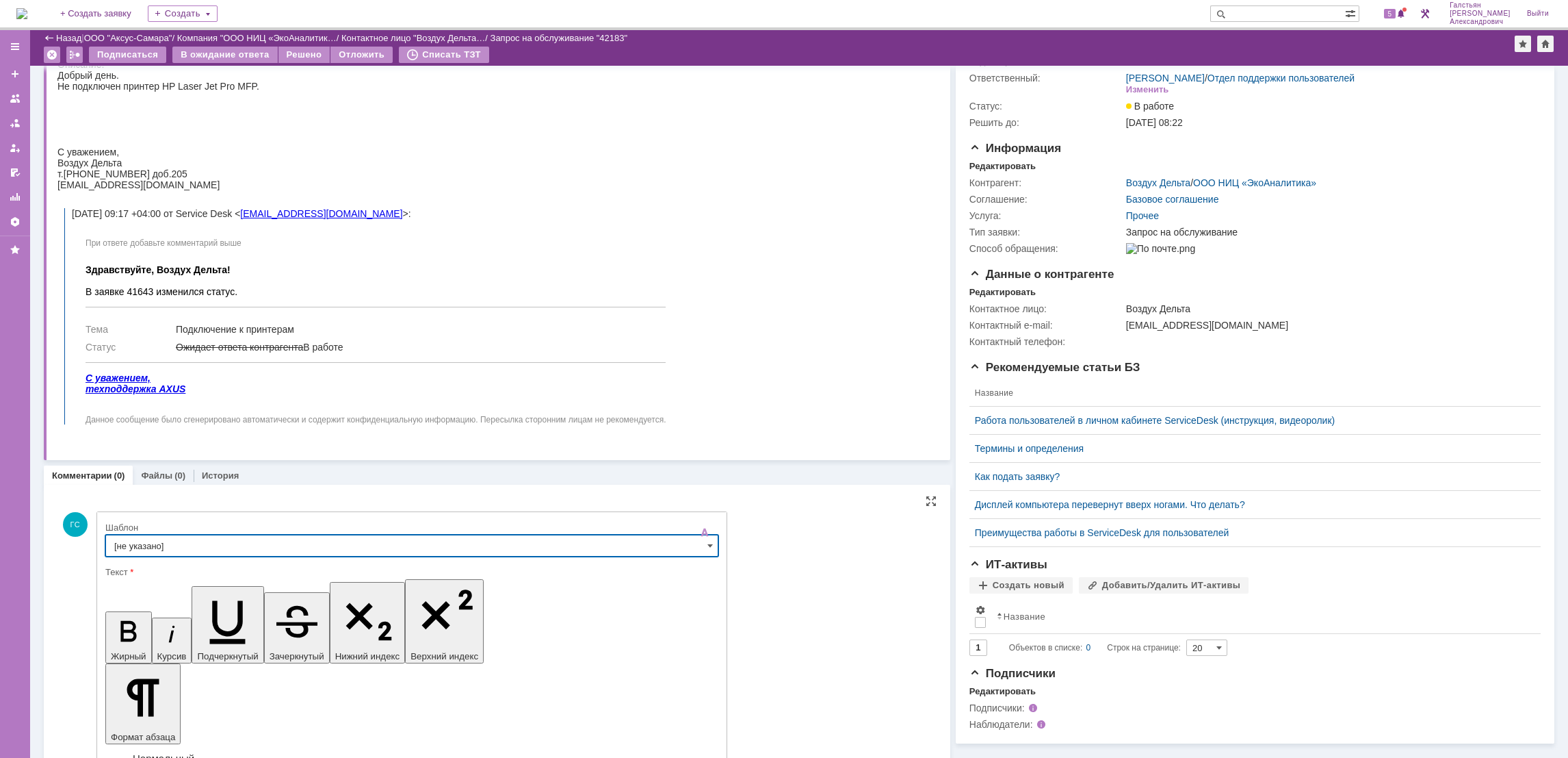
click at [292, 542] on input "[не указано]" at bounding box center [411, 545] width 613 height 22
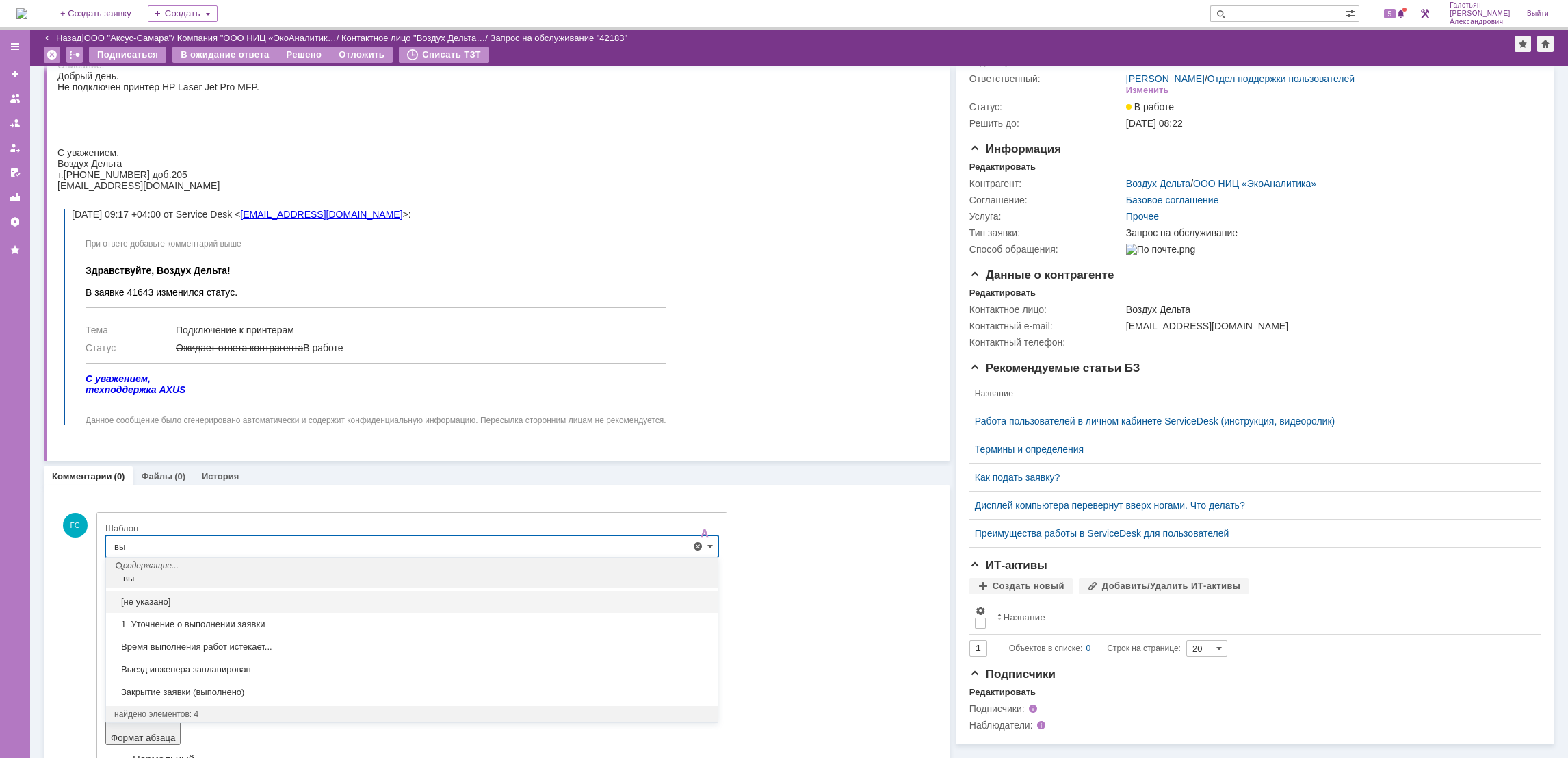
type input "в"
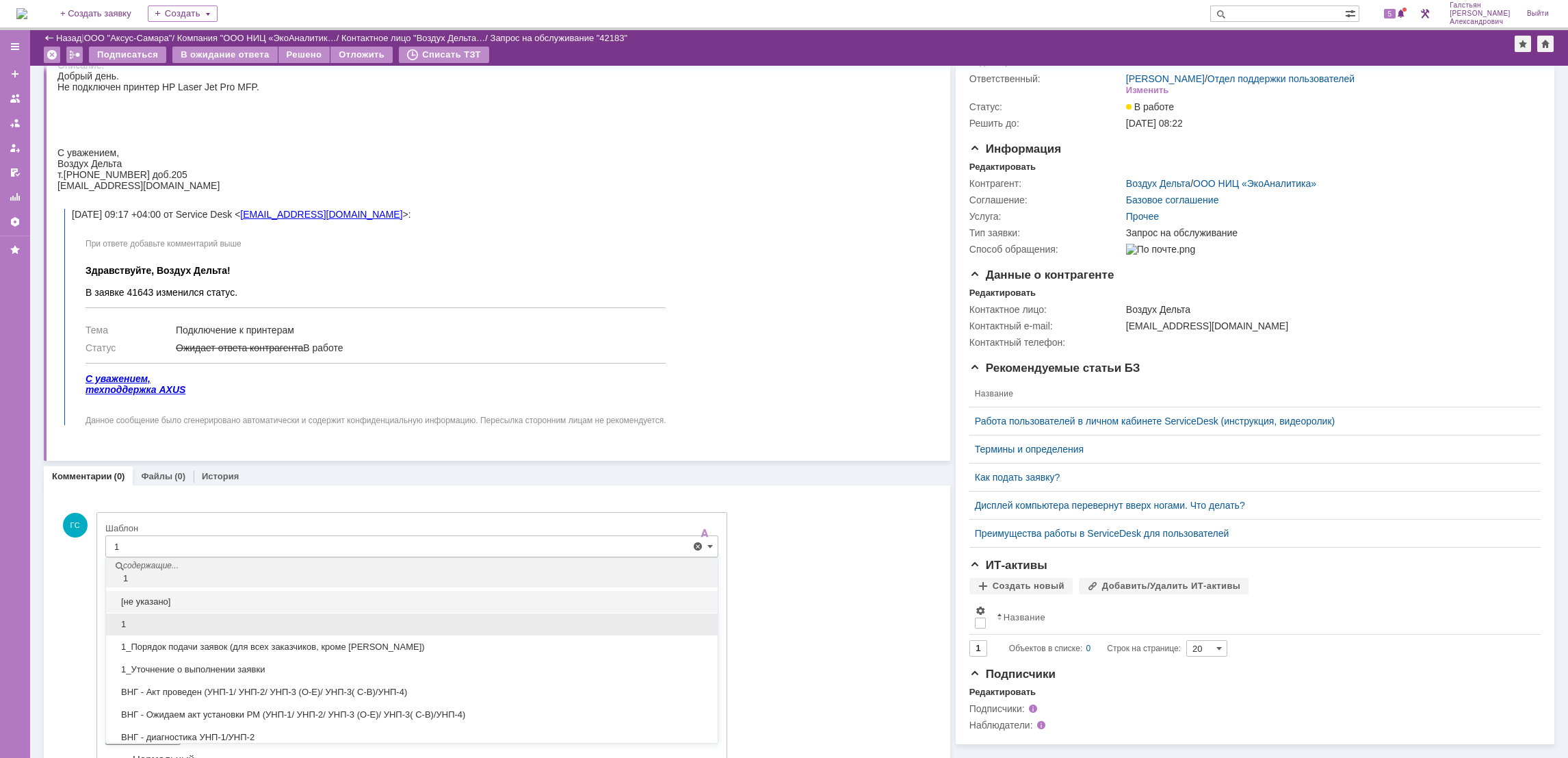
click at [212, 613] on div "1" at bounding box center [411, 624] width 612 height 23
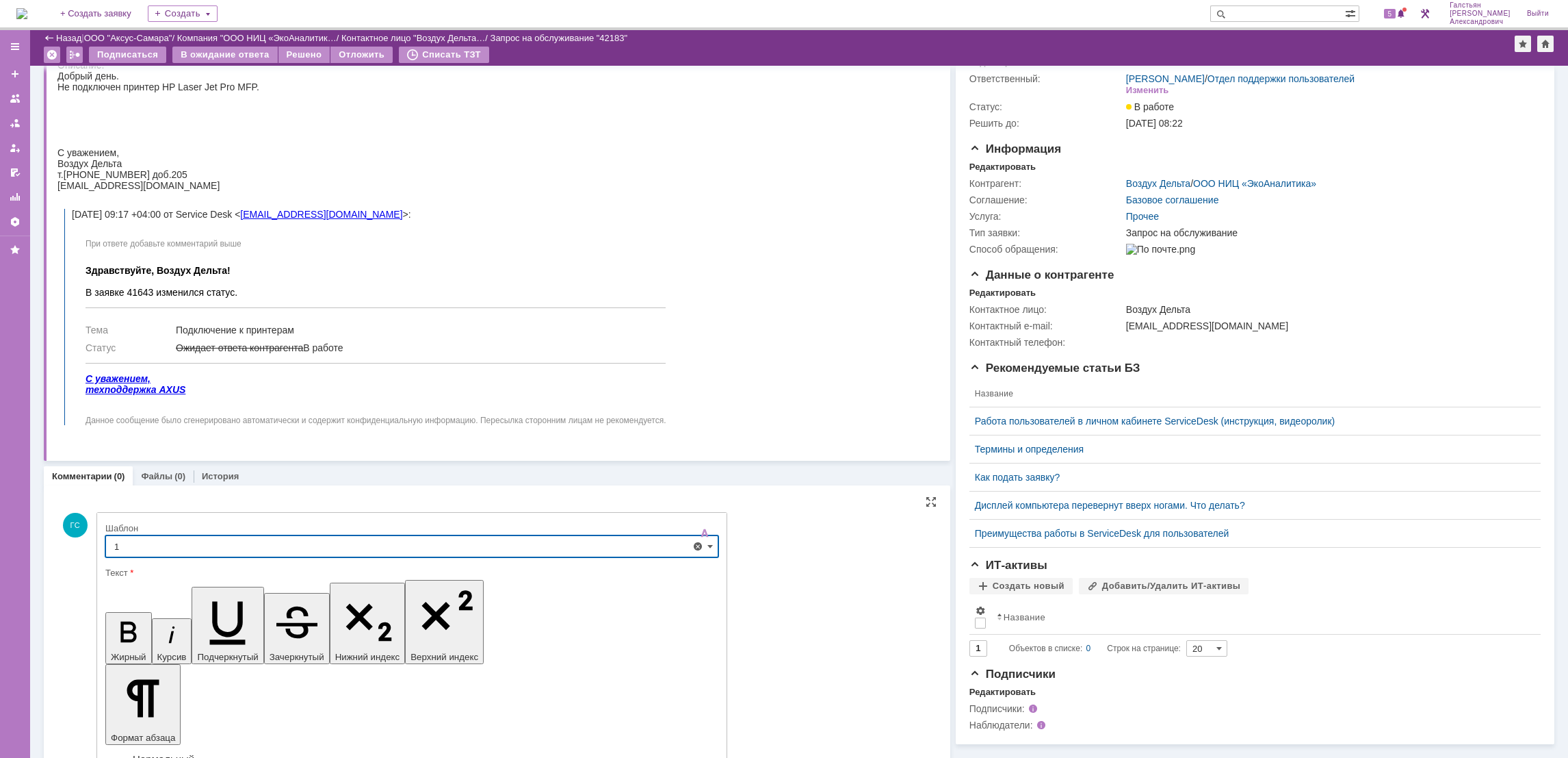
type input "1"
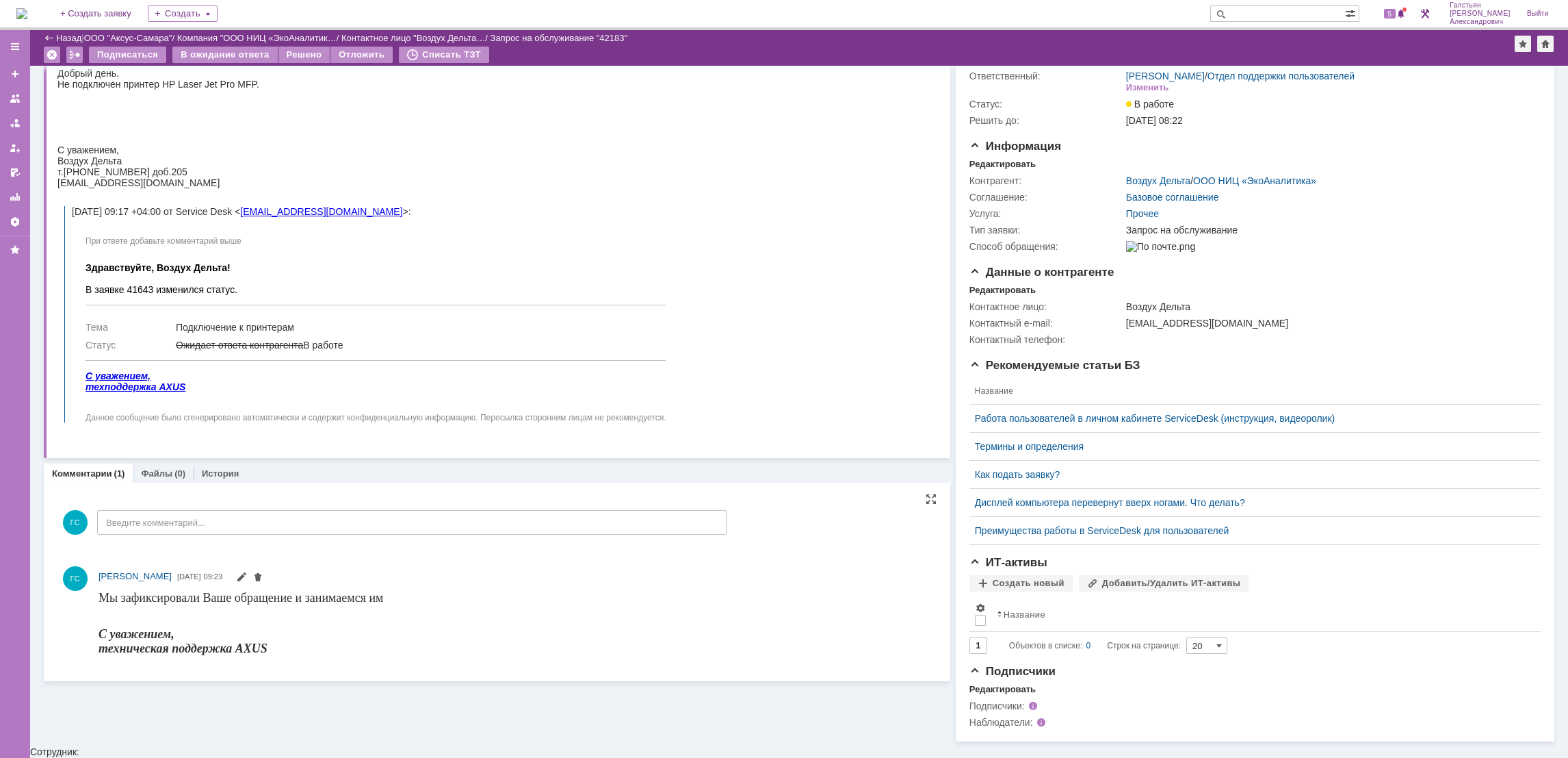
scroll to position [64, 0]
click at [205, 504] on div "ГС Введите комментарий..." at bounding box center [391, 525] width 669 height 63
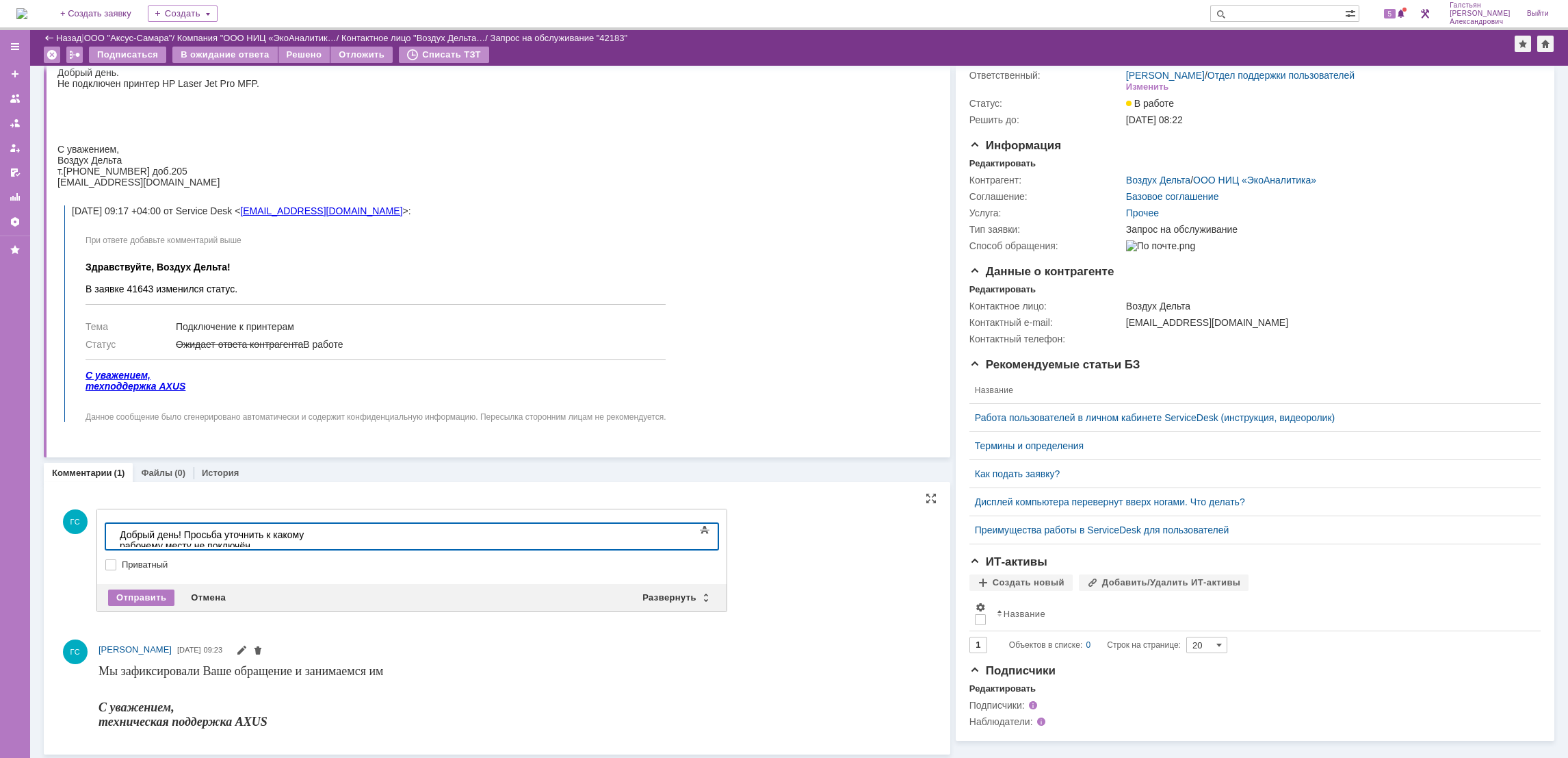
scroll to position [67, 0]
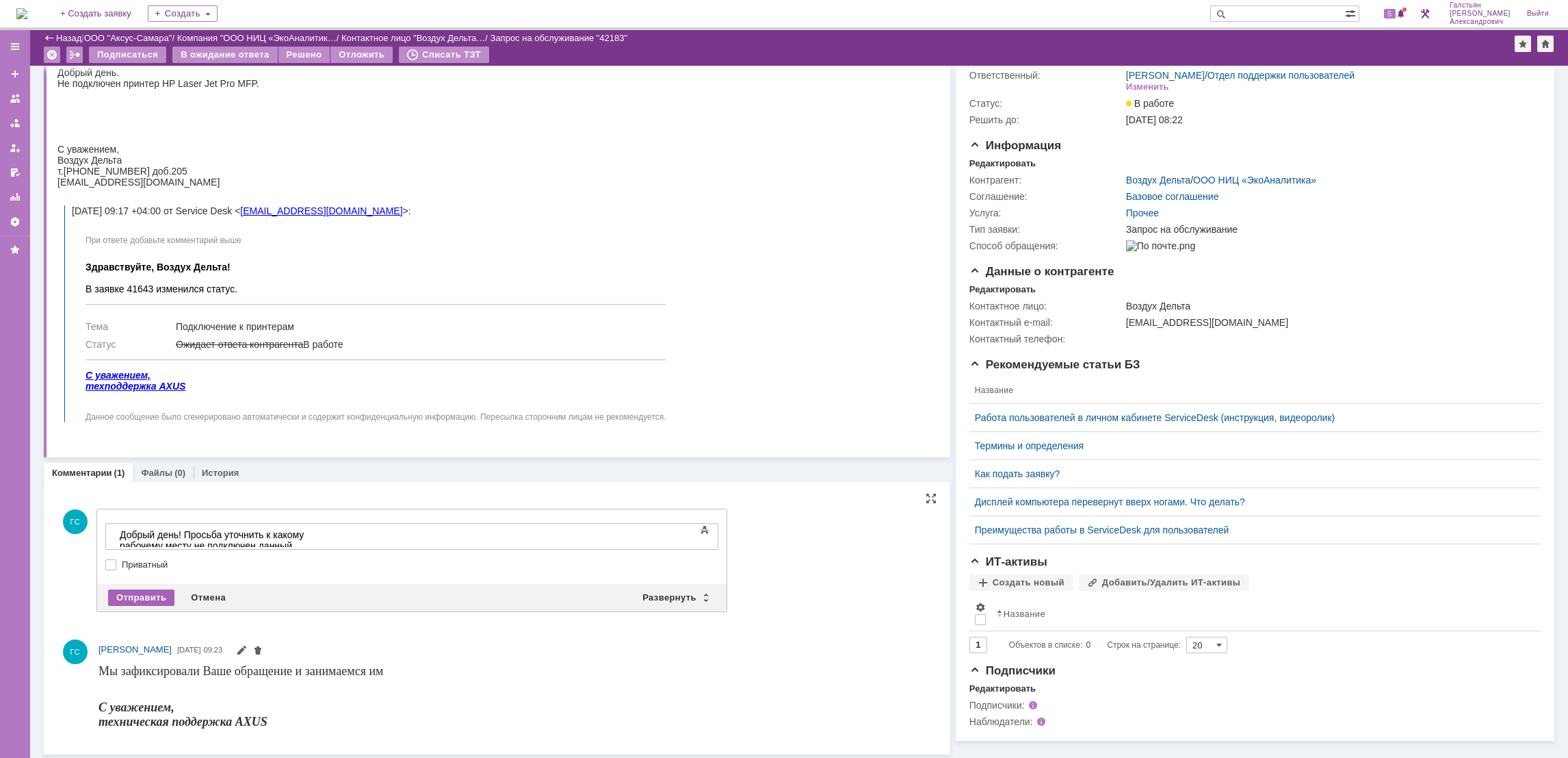
click at [154, 599] on div "Отправить" at bounding box center [141, 597] width 66 height 16
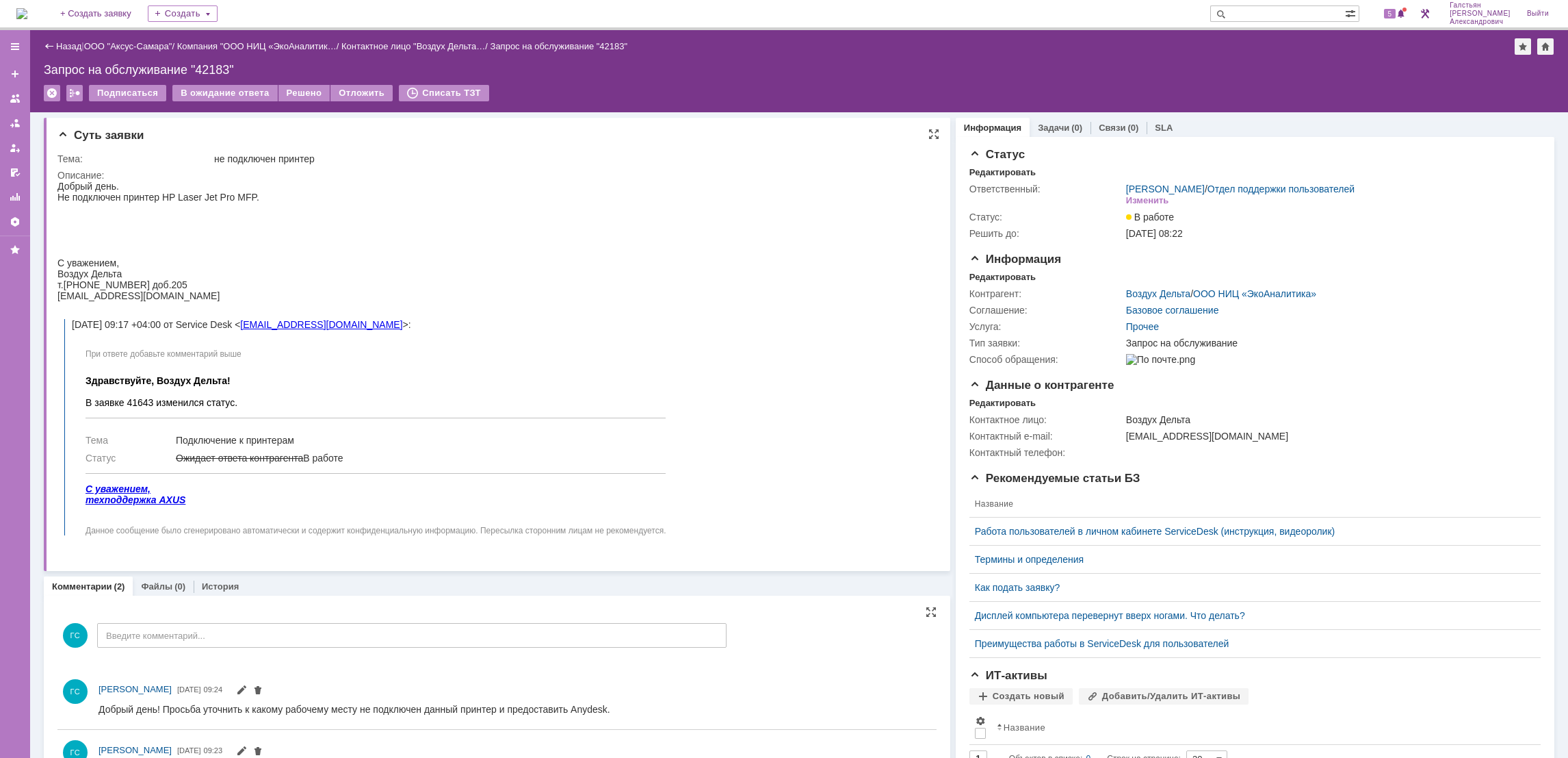
scroll to position [0, 0]
click at [219, 87] on div "В ожидание ответа" at bounding box center [225, 93] width 105 height 16
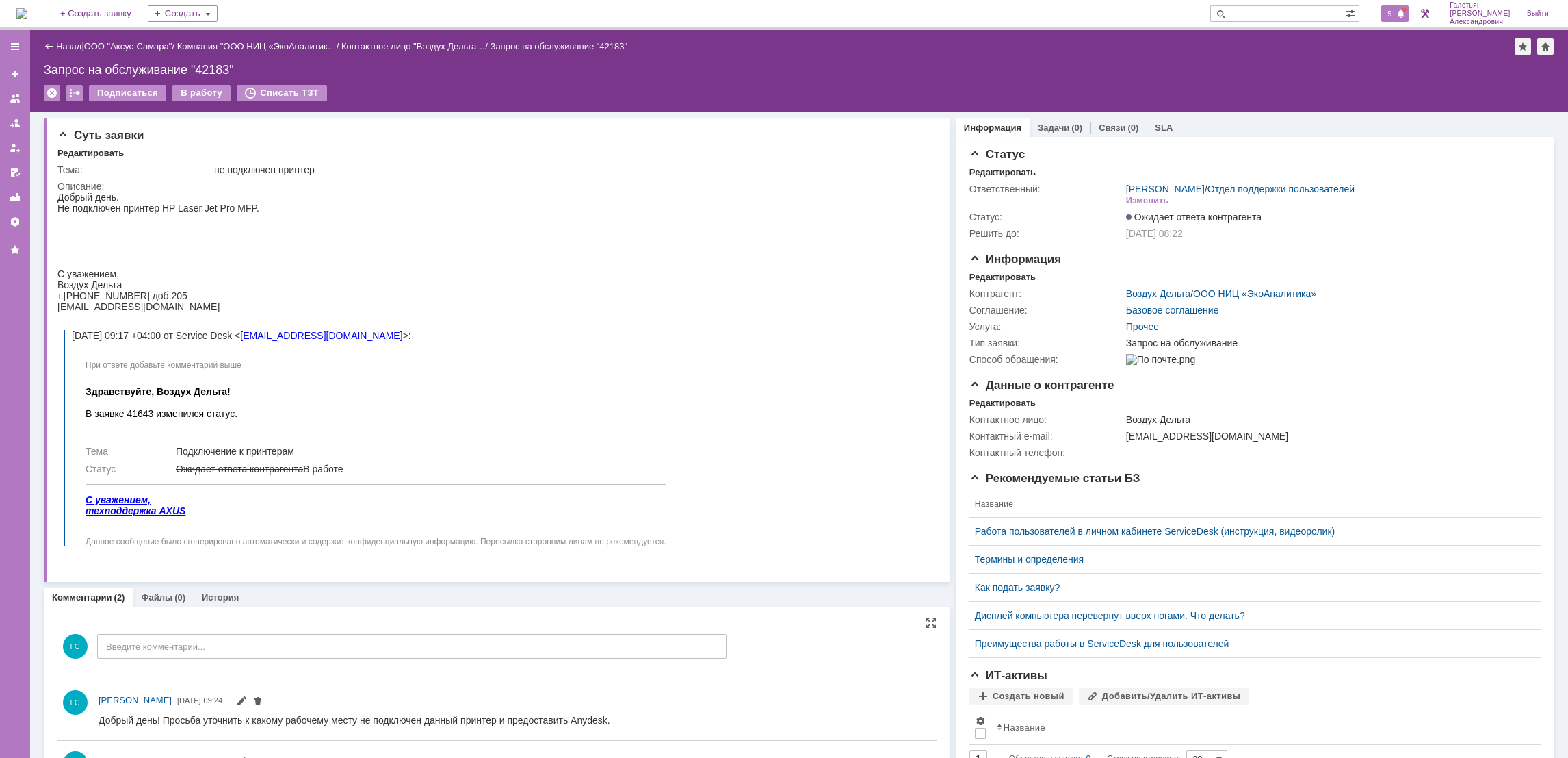
click at [1394, 14] on span "5" at bounding box center [1390, 13] width 12 height 10
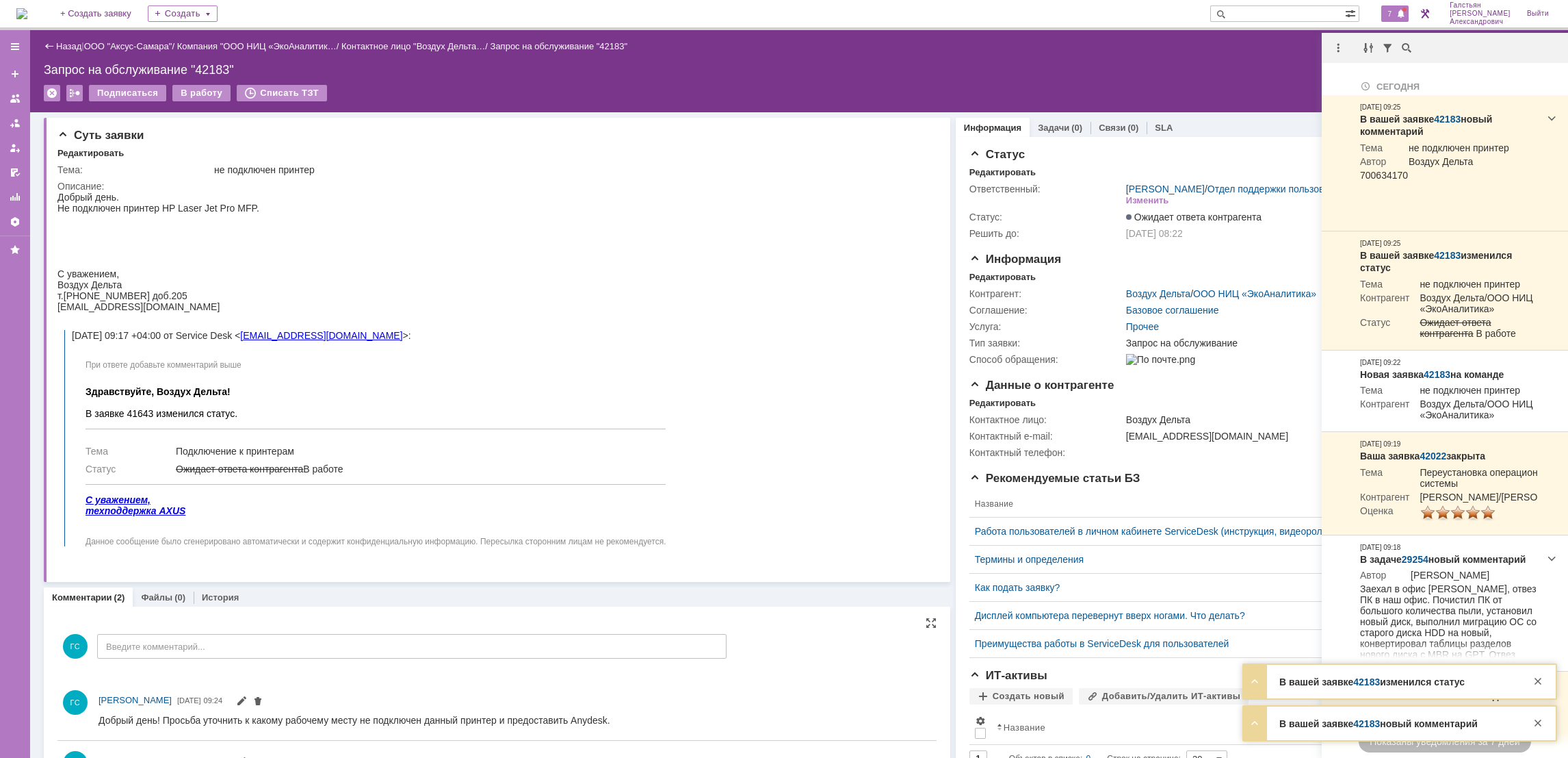
click at [1146, 48] on div "Назад | ООО "Аксус-Самара" / Компания "ООО НИЦ «ЭкоАналитик… / Контактное лицо …" at bounding box center [798, 46] width 1511 height 16
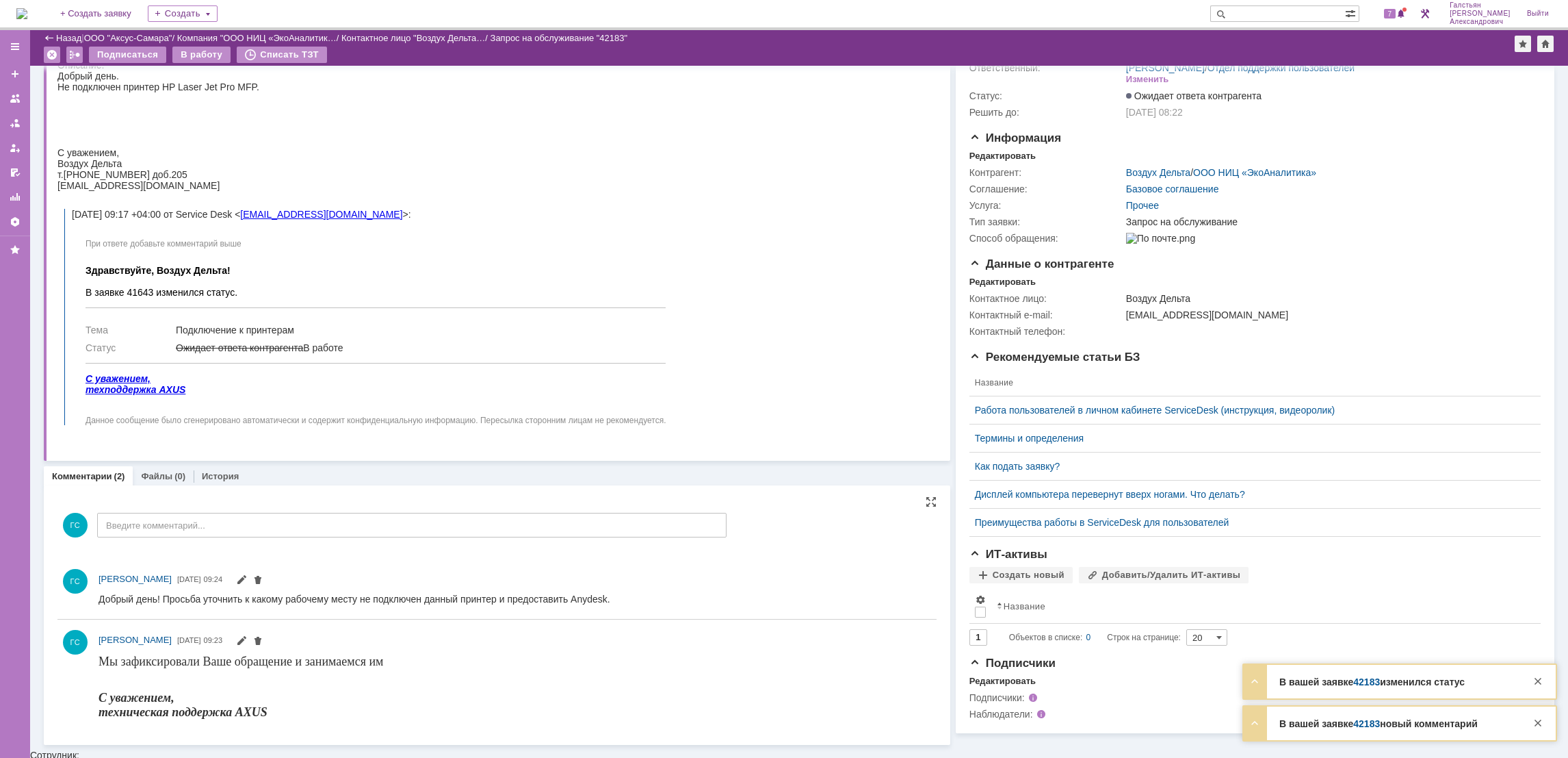
scroll to position [67, 0]
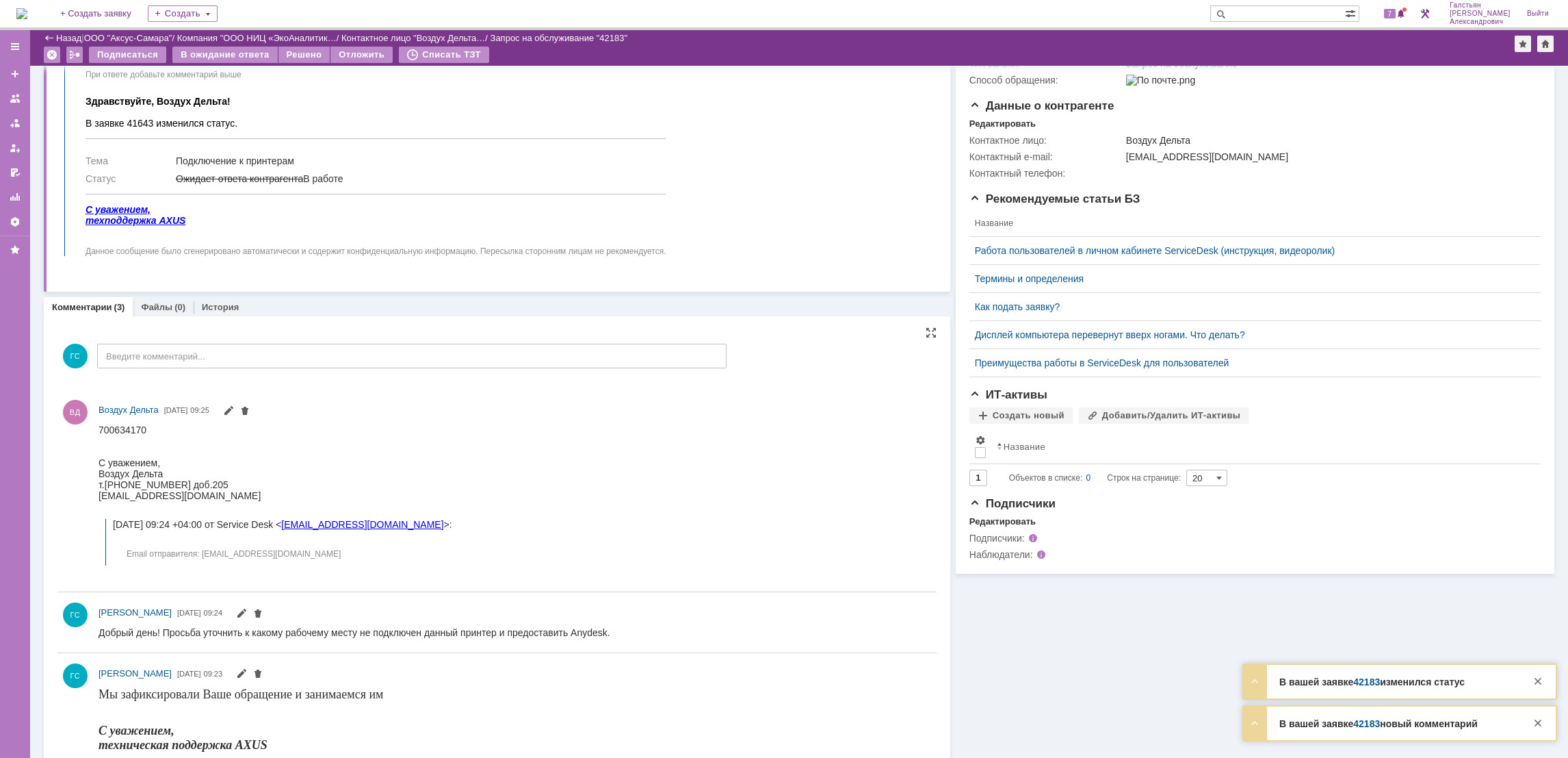
scroll to position [258, 0]
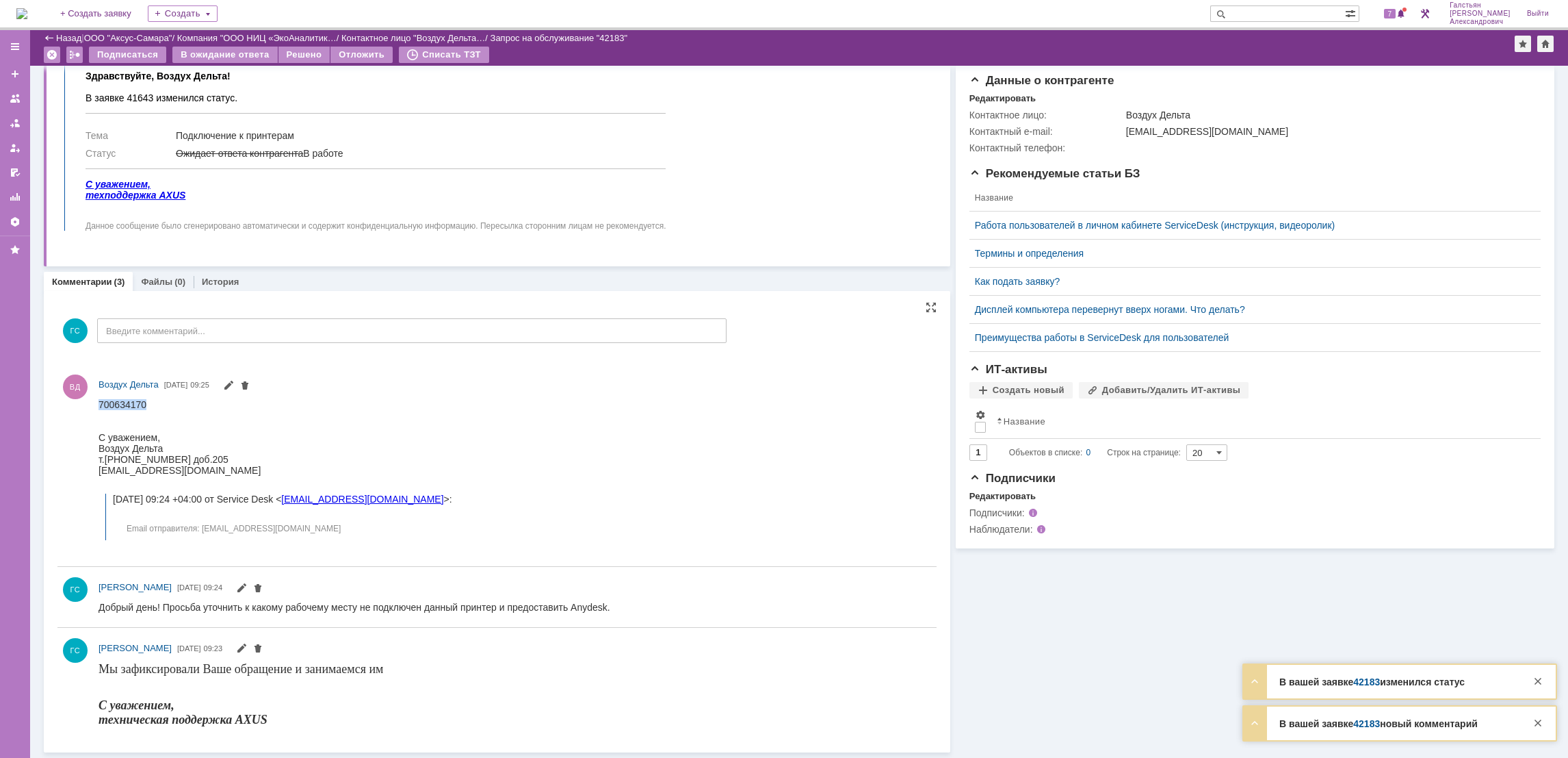
drag, startPoint x: 146, startPoint y: 402, endPoint x: 86, endPoint y: 407, distance: 60.2
click at [99, 407] on html "700634170 С уважением, Воздух Дельта т.[PHONE_NUMBER] доб.205 [EMAIL_ADDRESS][D…" at bounding box center [510, 472] width 823 height 148
copy div "700634170"
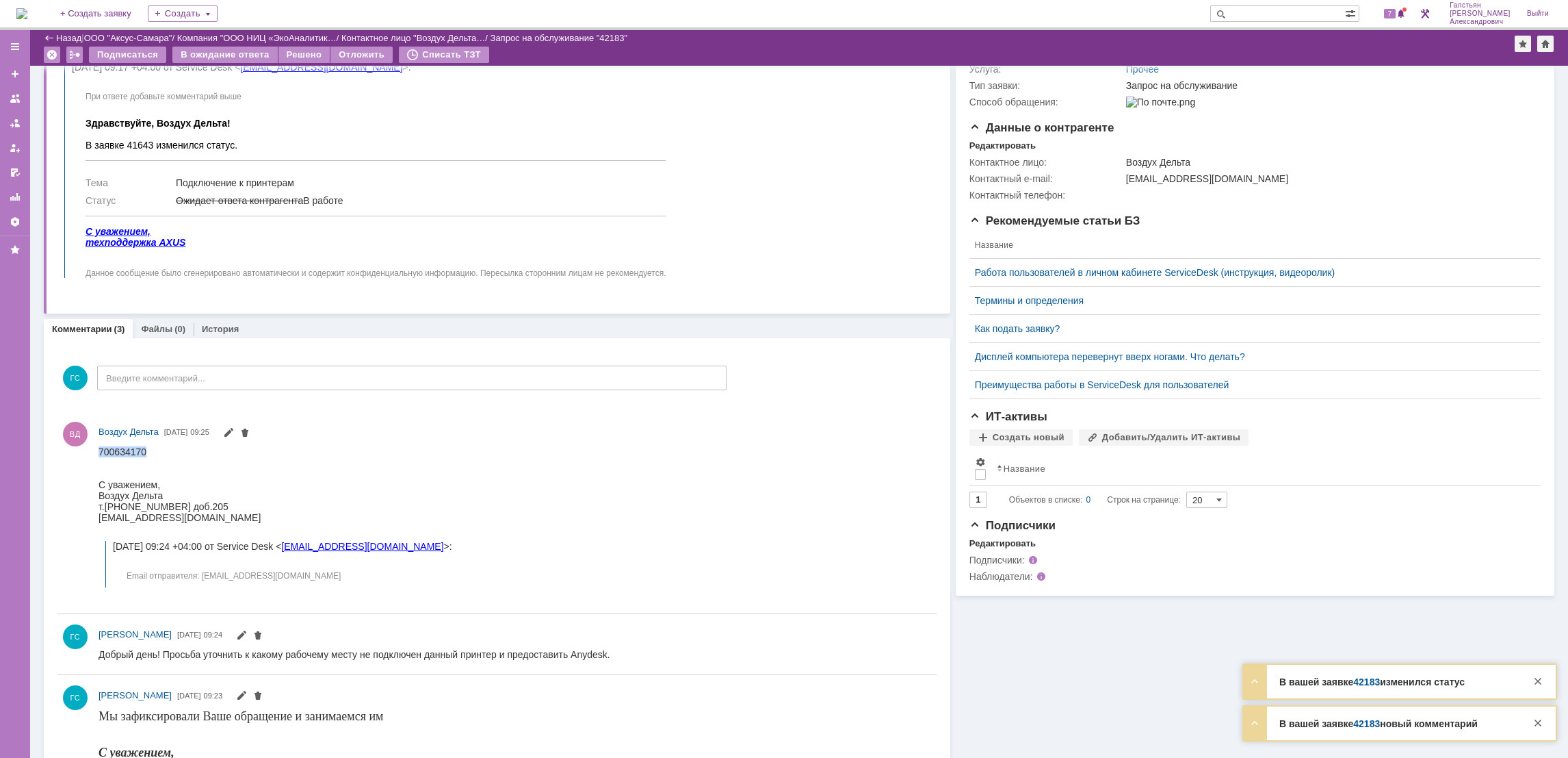
scroll to position [0, 0]
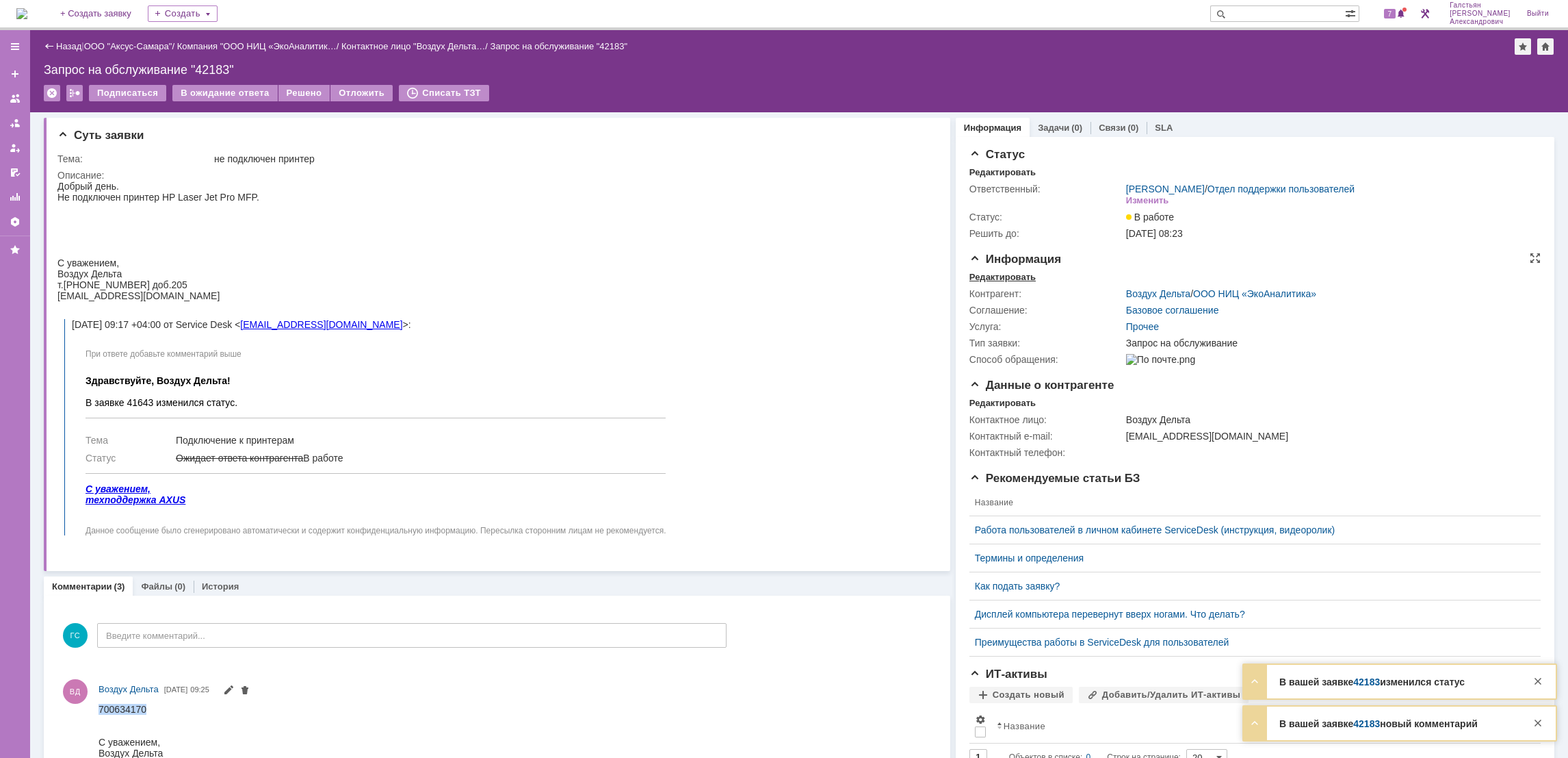
click at [1013, 274] on div "Редактировать" at bounding box center [1002, 277] width 66 height 11
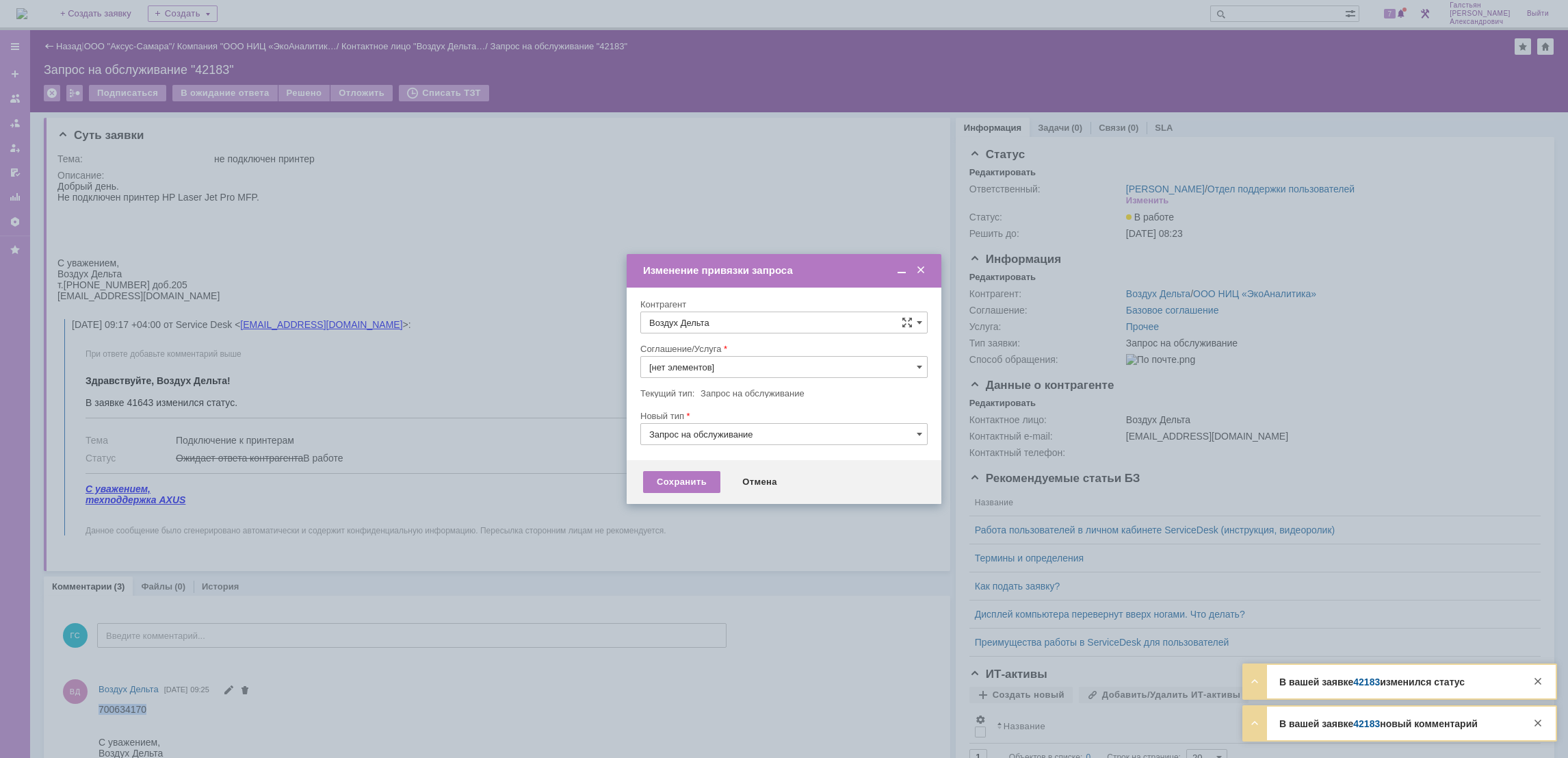
type input "Прочее"
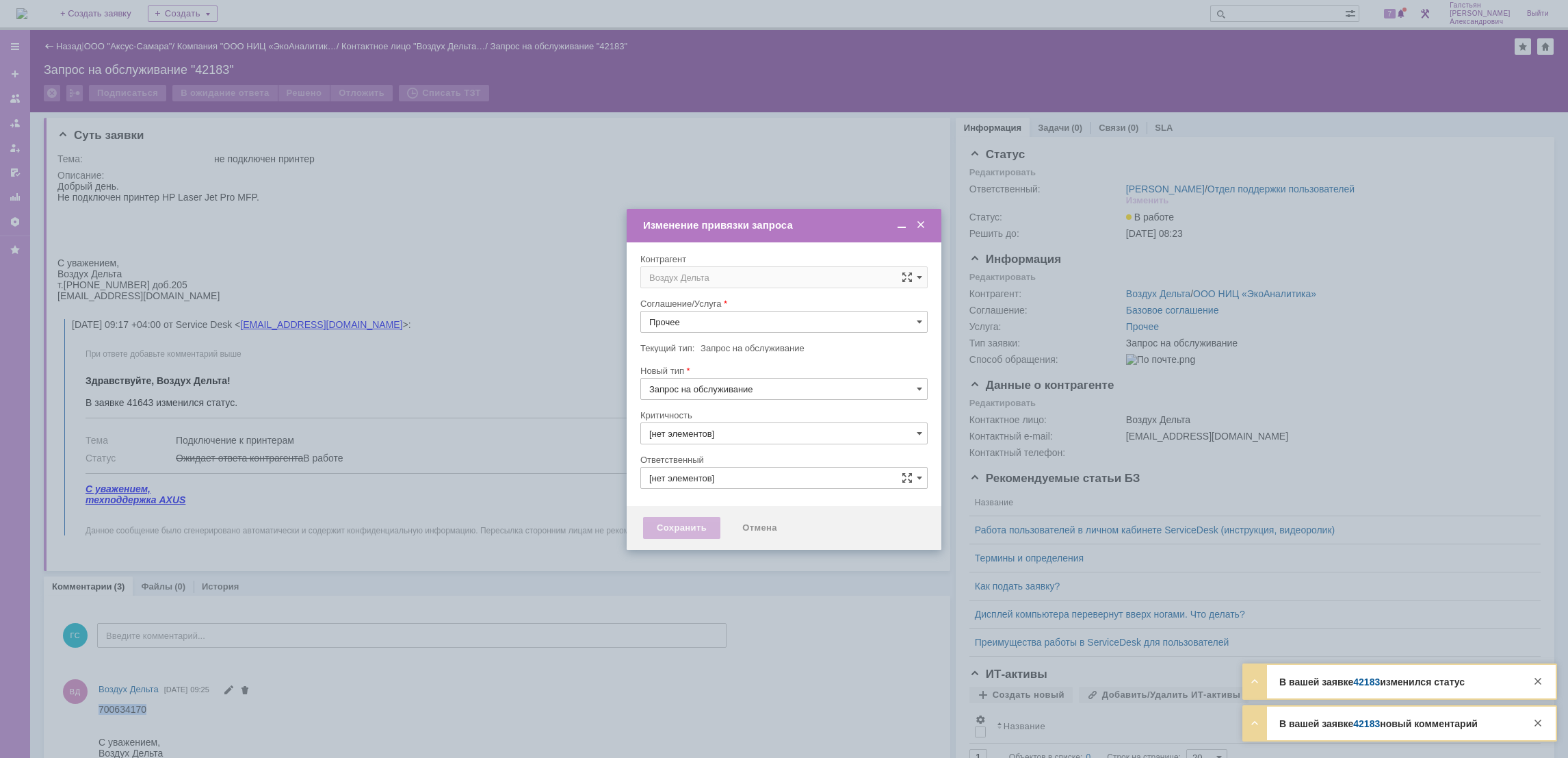
type input "3. Низкая"
type input "[не указано]"
type input "[PERSON_NAME]"
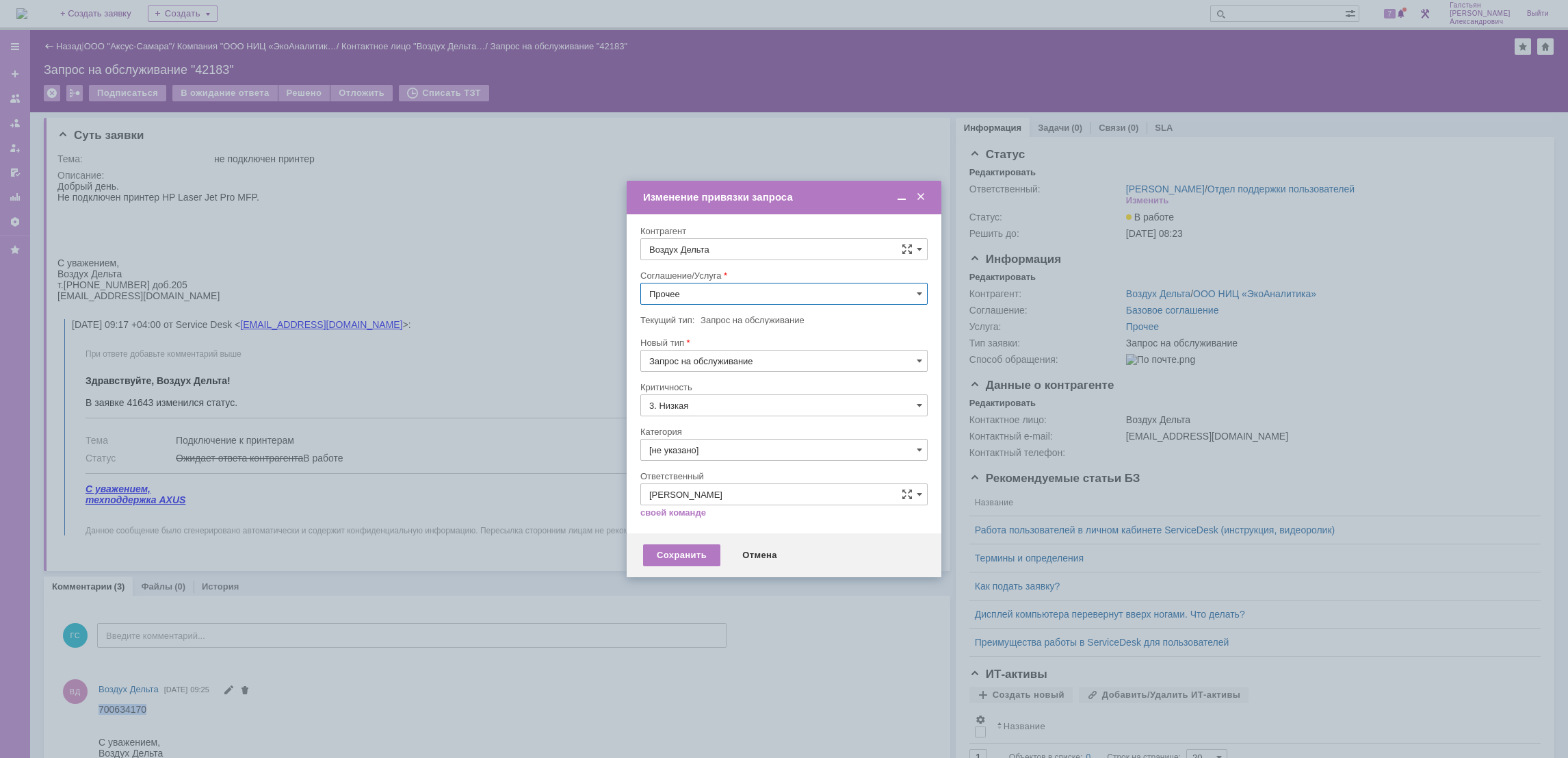
click at [758, 302] on input "Прочее" at bounding box center [784, 293] width 287 height 22
click at [766, 425] on span "АРМ_Настройка" at bounding box center [784, 426] width 270 height 11
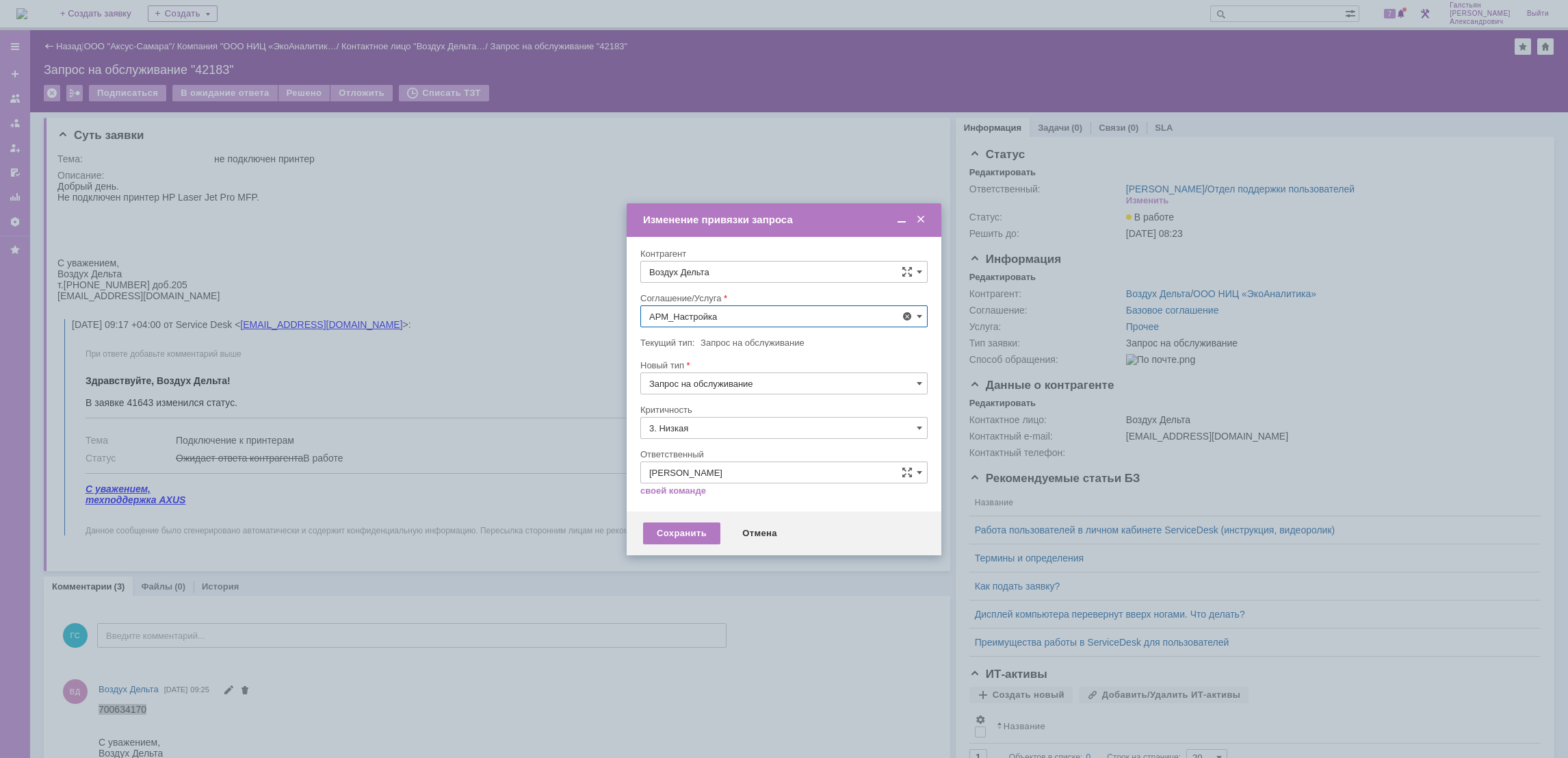
type input "АРМ_Настройка"
click at [745, 426] on input "3. Низкая" at bounding box center [784, 427] width 287 height 22
click at [725, 455] on span "[не указано]" at bounding box center [784, 452] width 270 height 11
type input "[не указано]"
click at [700, 529] on div "Сохранить" at bounding box center [681, 532] width 77 height 22
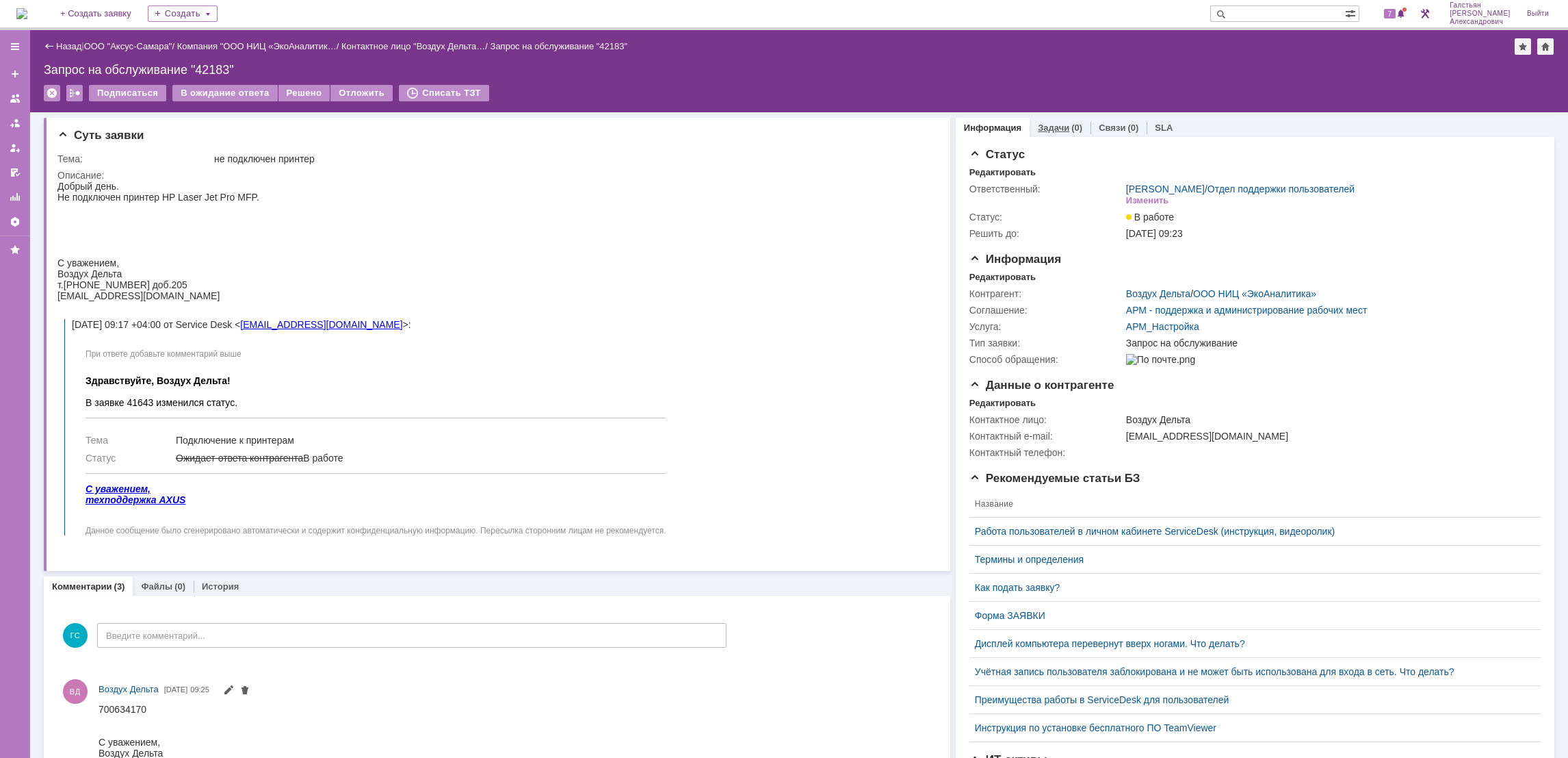
click at [1070, 135] on div "Задачи (0)" at bounding box center [1060, 128] width 61 height 20
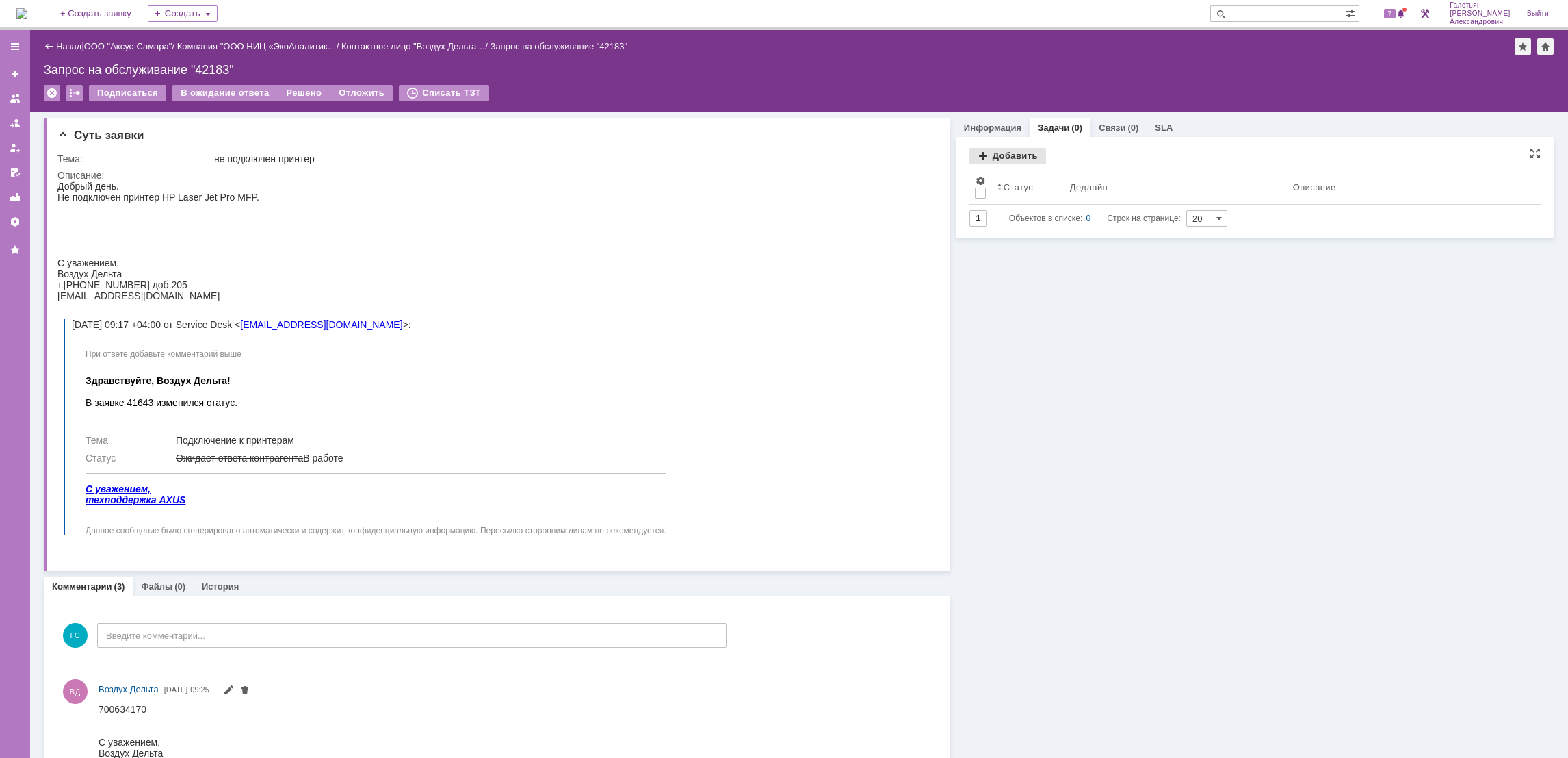
click at [971, 155] on div "Добавить" at bounding box center [1007, 155] width 76 height 16
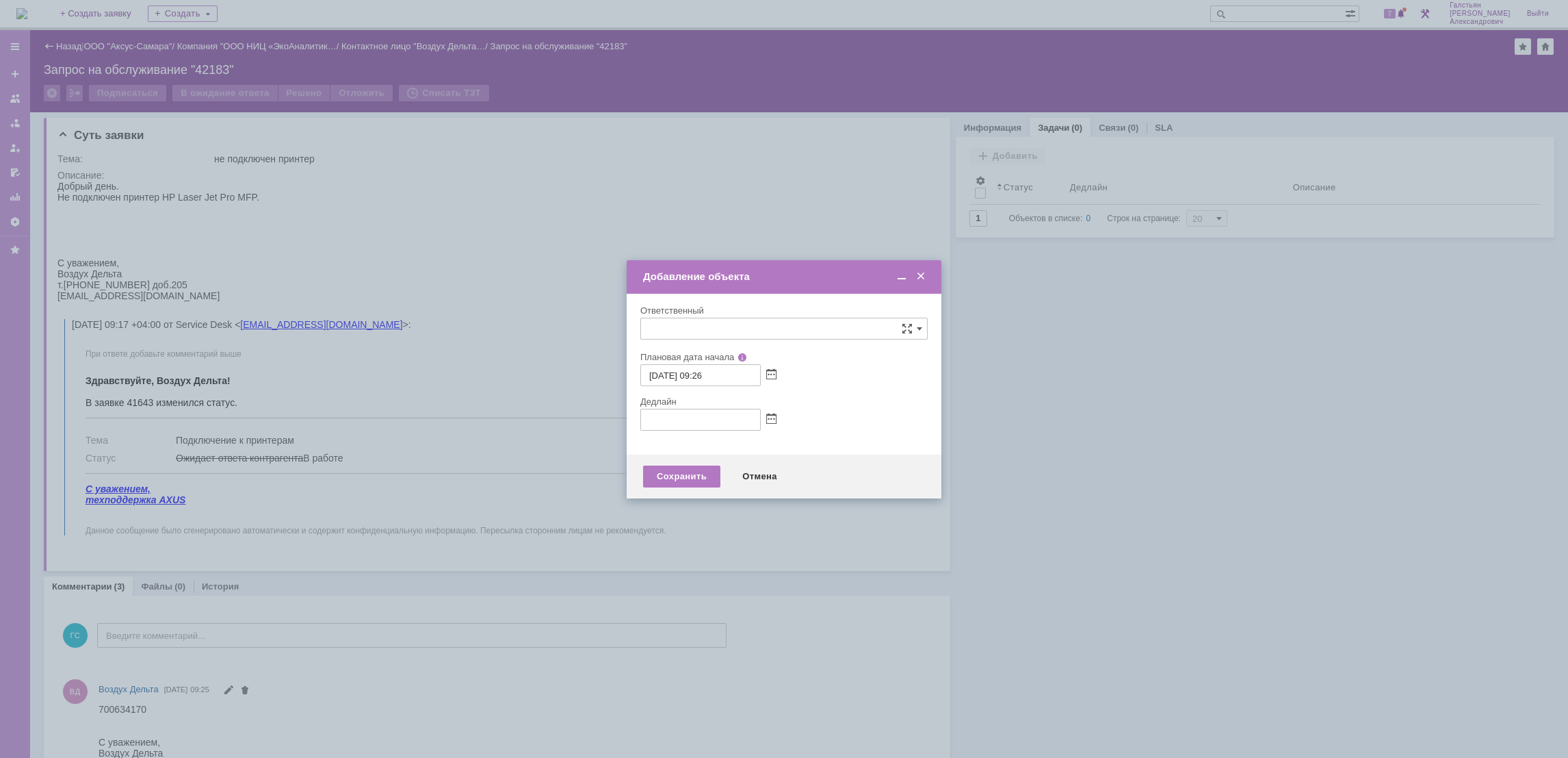
type input "[не указано]"
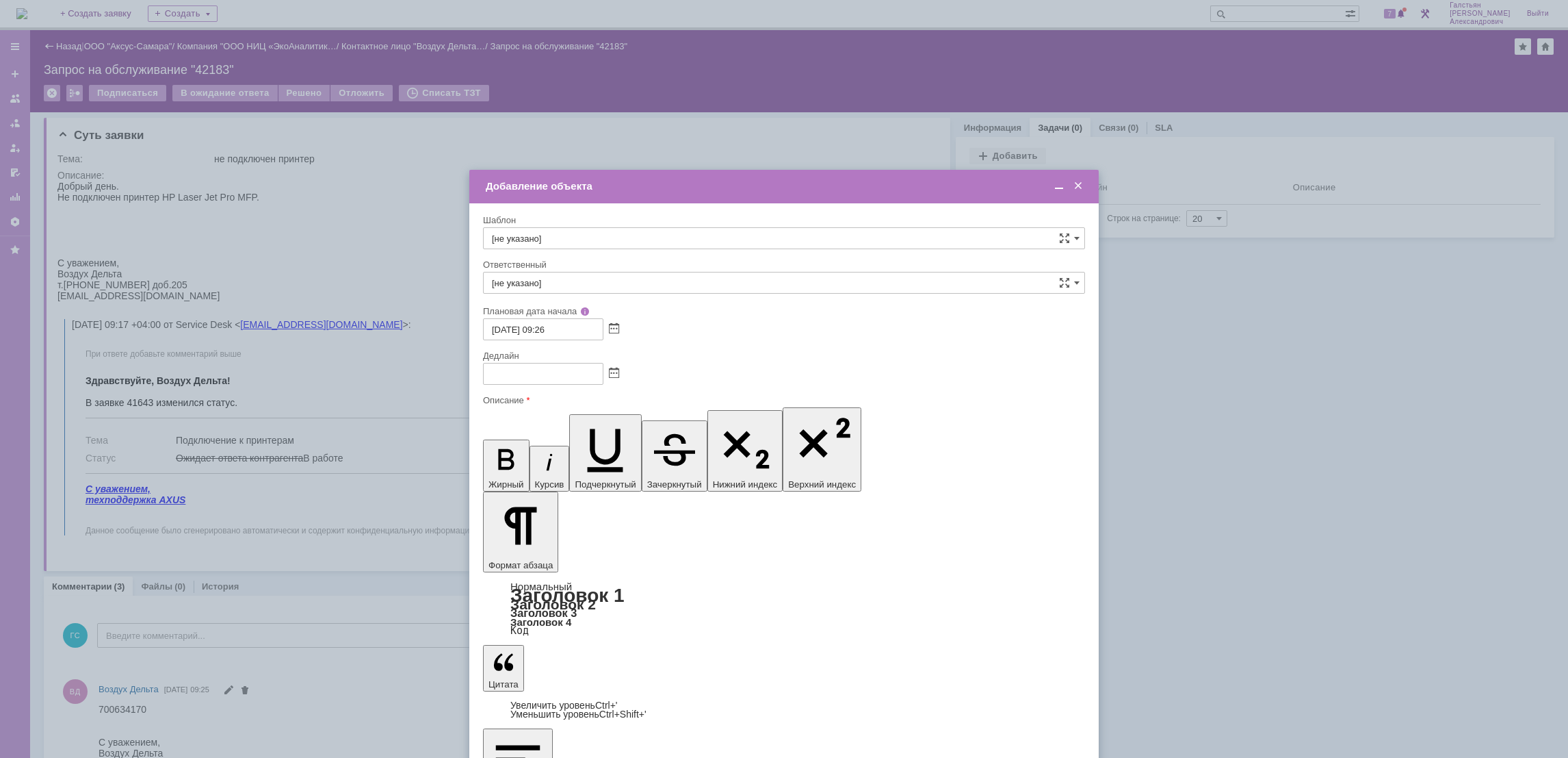
drag, startPoint x: 1050, startPoint y: 185, endPoint x: 967, endPoint y: 196, distance: 83.7
click at [1047, 185] on div at bounding box center [1066, 186] width 38 height 13
click at [1057, 189] on span at bounding box center [1059, 186] width 14 height 12
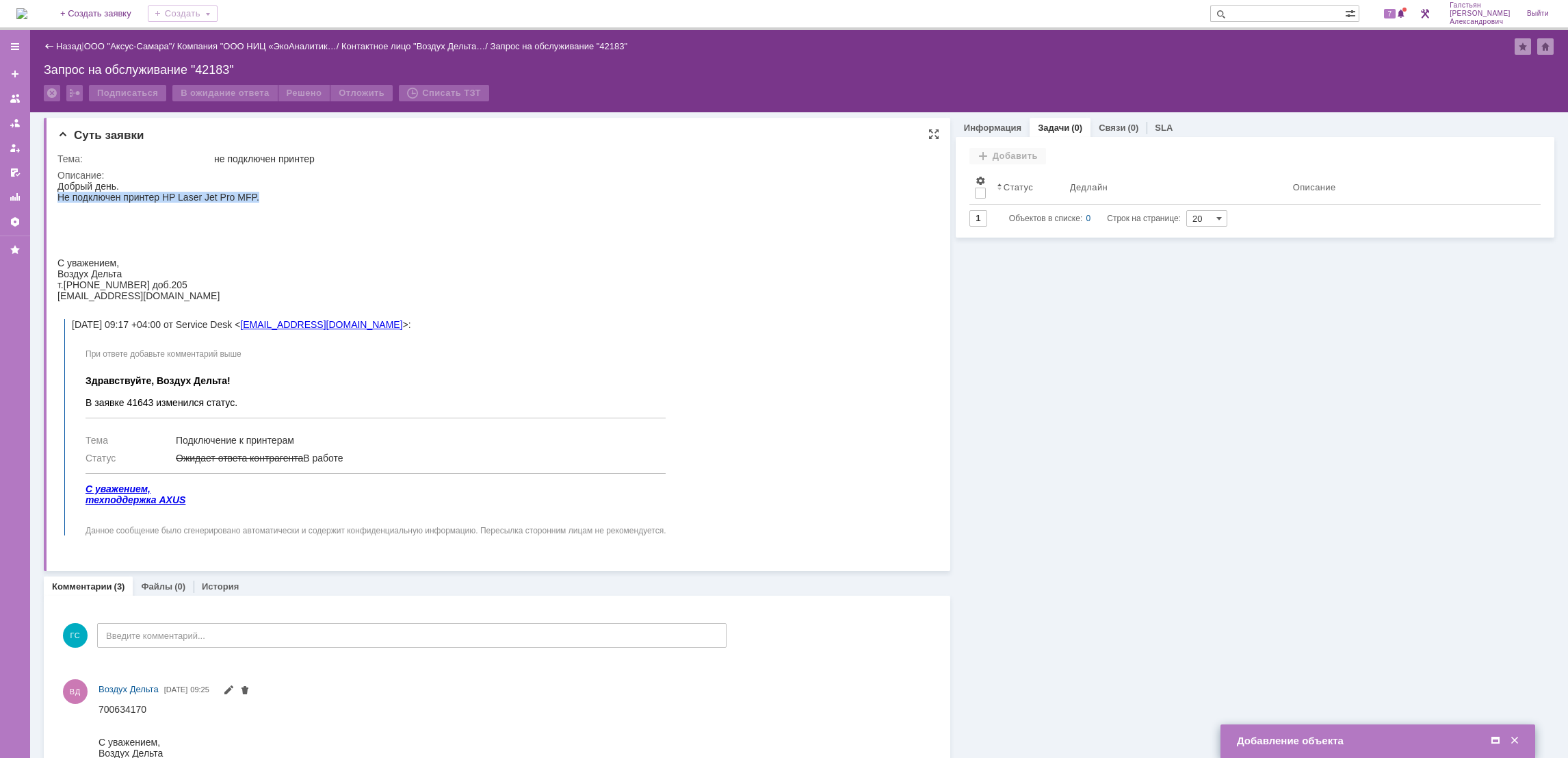
drag, startPoint x: 58, startPoint y: 195, endPoint x: 264, endPoint y: 193, distance: 206.0
click at [264, 193] on div "Не подключен принтер HP Laser Jet Pro MFP." at bounding box center [371, 197] width 628 height 11
copy div "Не подключен принтер HP Laser Jet Pro MFP."
click at [1492, 738] on span at bounding box center [1495, 741] width 14 height 12
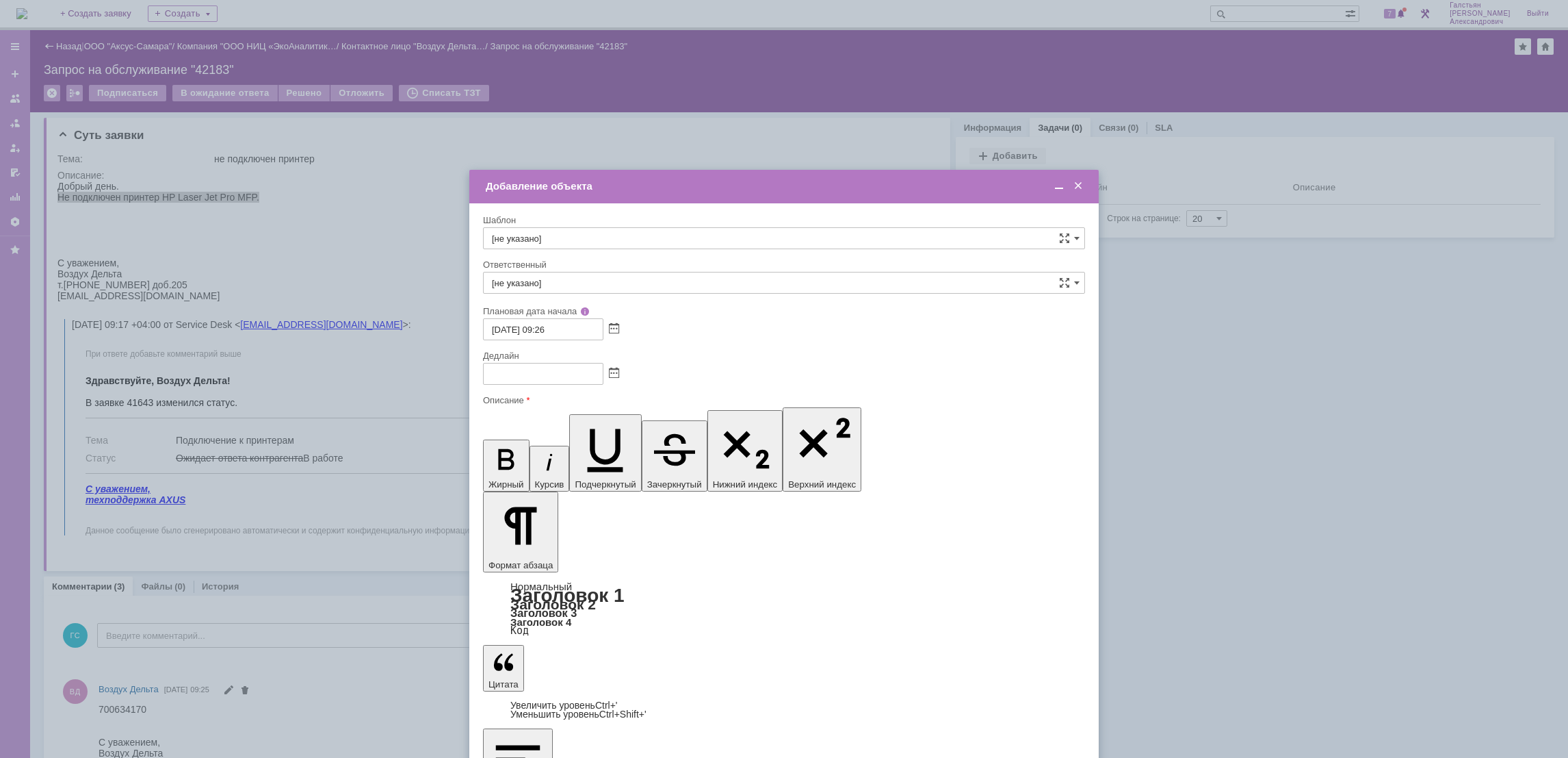
click at [615, 369] on span at bounding box center [614, 373] width 10 height 11
click at [515, 449] on div "13" at bounding box center [512, 453] width 14 height 11
type input "[DATE] 09:26"
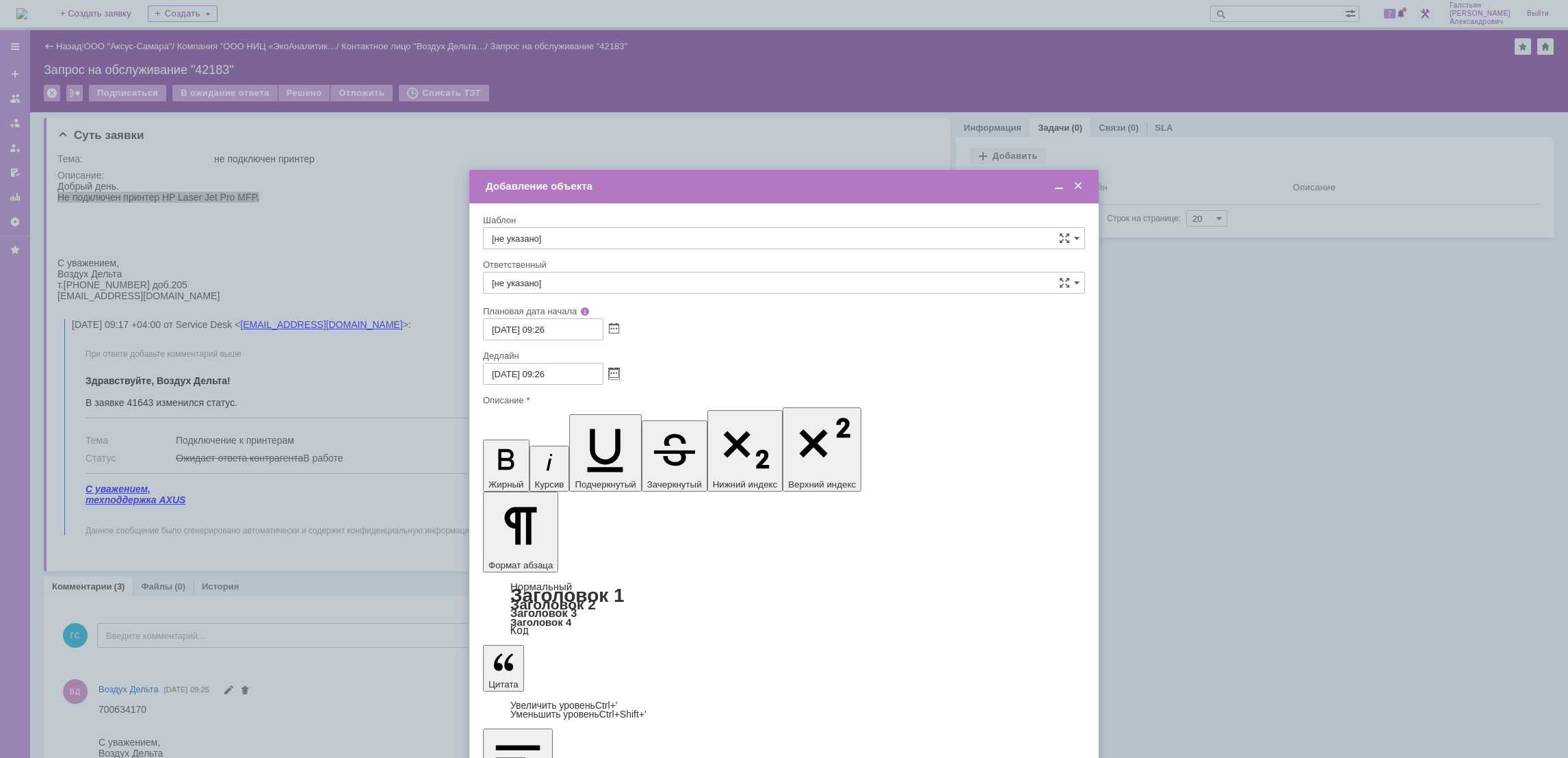
click at [563, 280] on input "[не указано]" at bounding box center [784, 282] width 602 height 22
click at [535, 430] on span "[PERSON_NAME]" at bounding box center [784, 427] width 584 height 11
type input "[PERSON_NAME]"
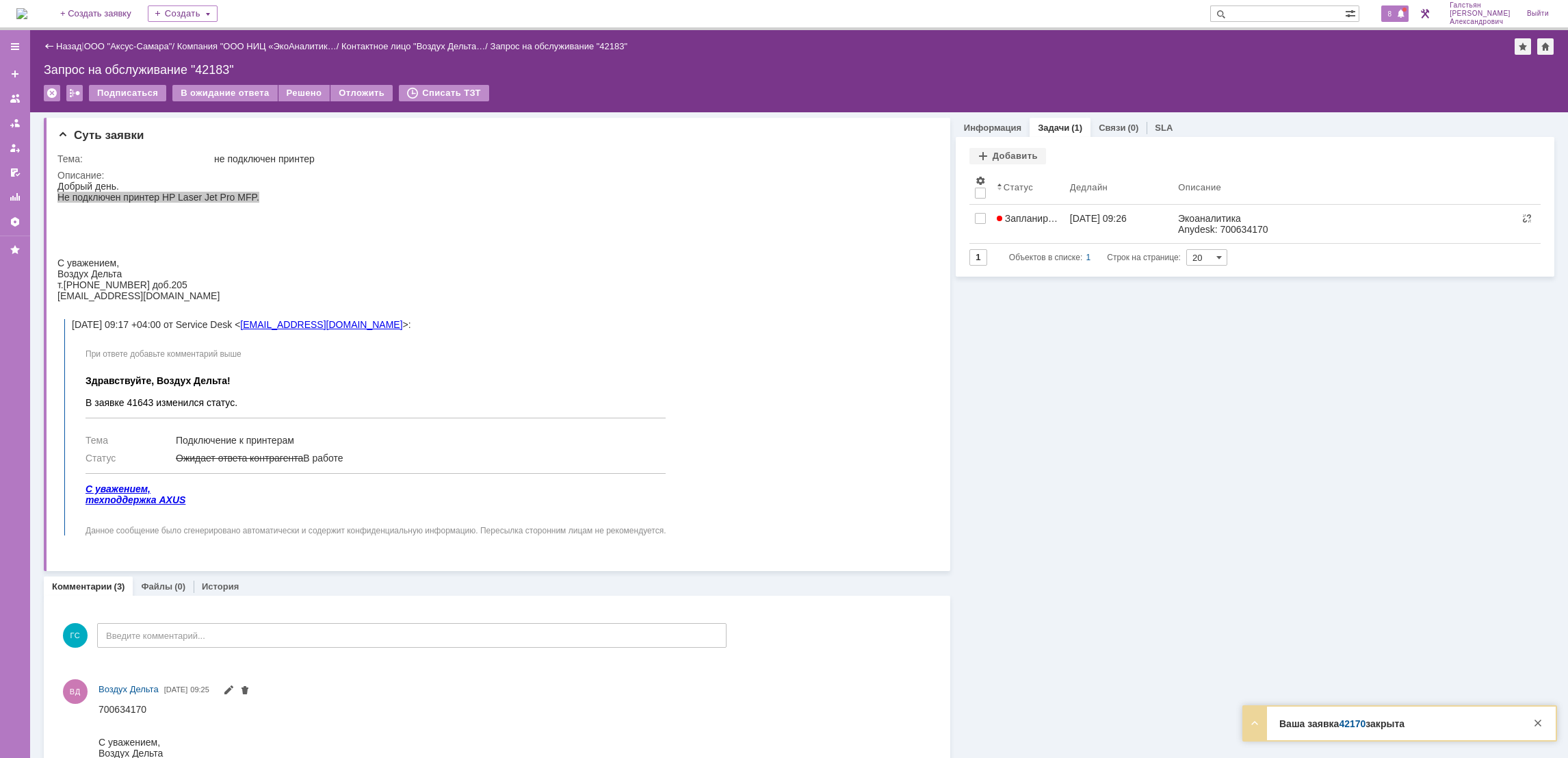
click at [1404, 19] on span at bounding box center [1401, 14] width 10 height 11
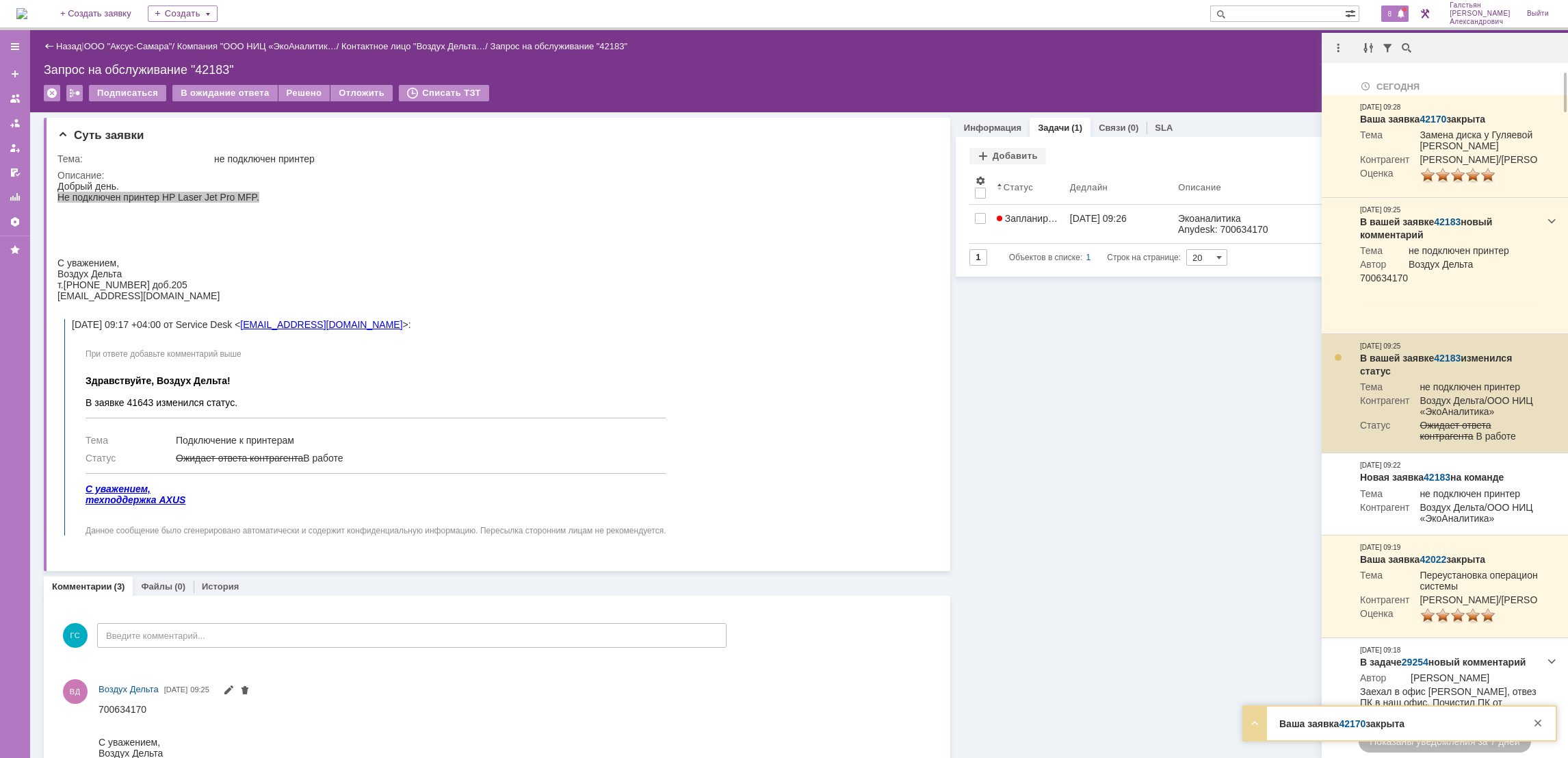
click at [1340, 363] on div at bounding box center [1338, 357] width 11 height 11
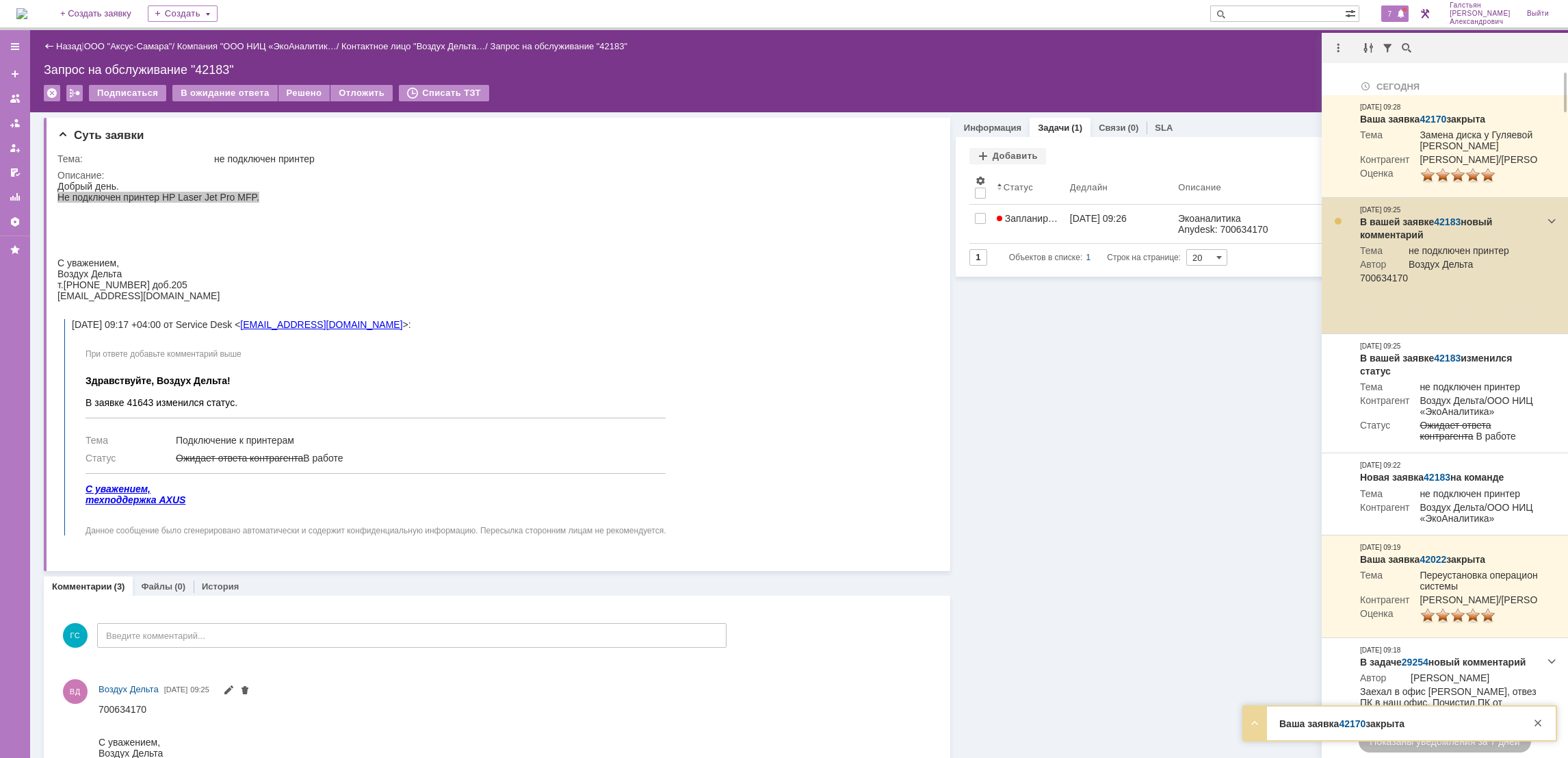
click at [1336, 227] on div at bounding box center [1338, 221] width 11 height 11
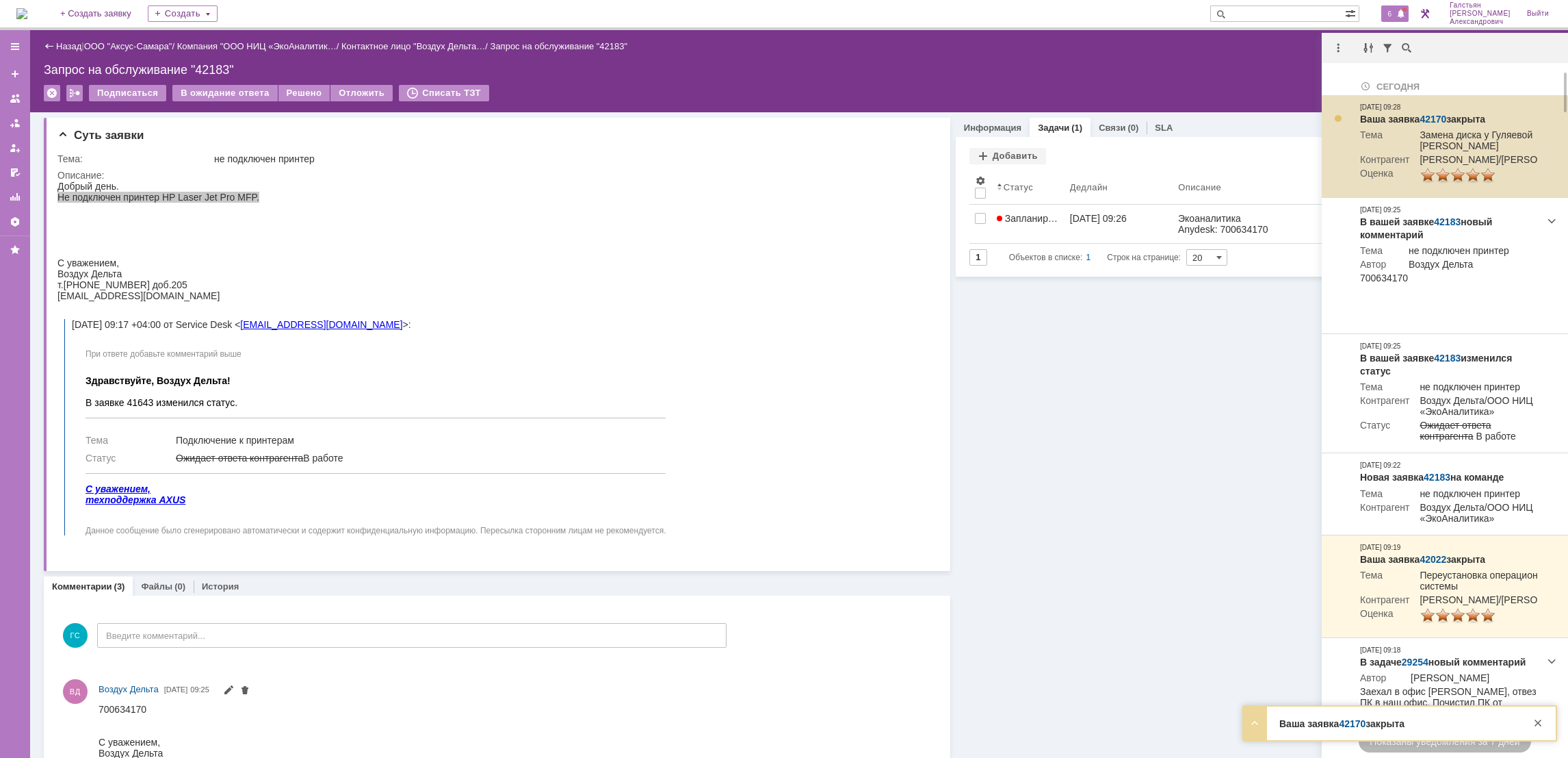
click at [1335, 113] on div at bounding box center [1338, 118] width 11 height 11
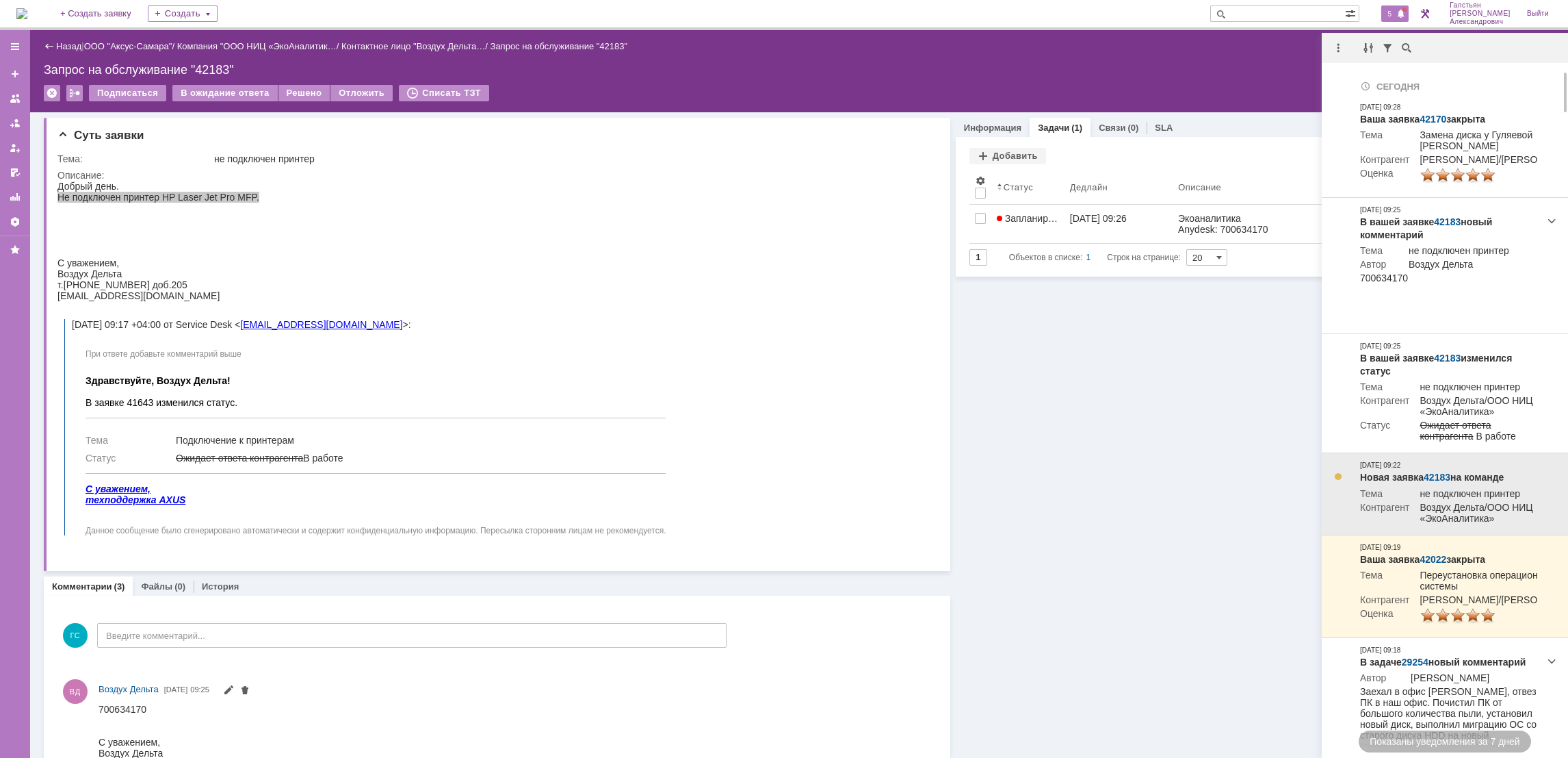
scroll to position [102, 0]
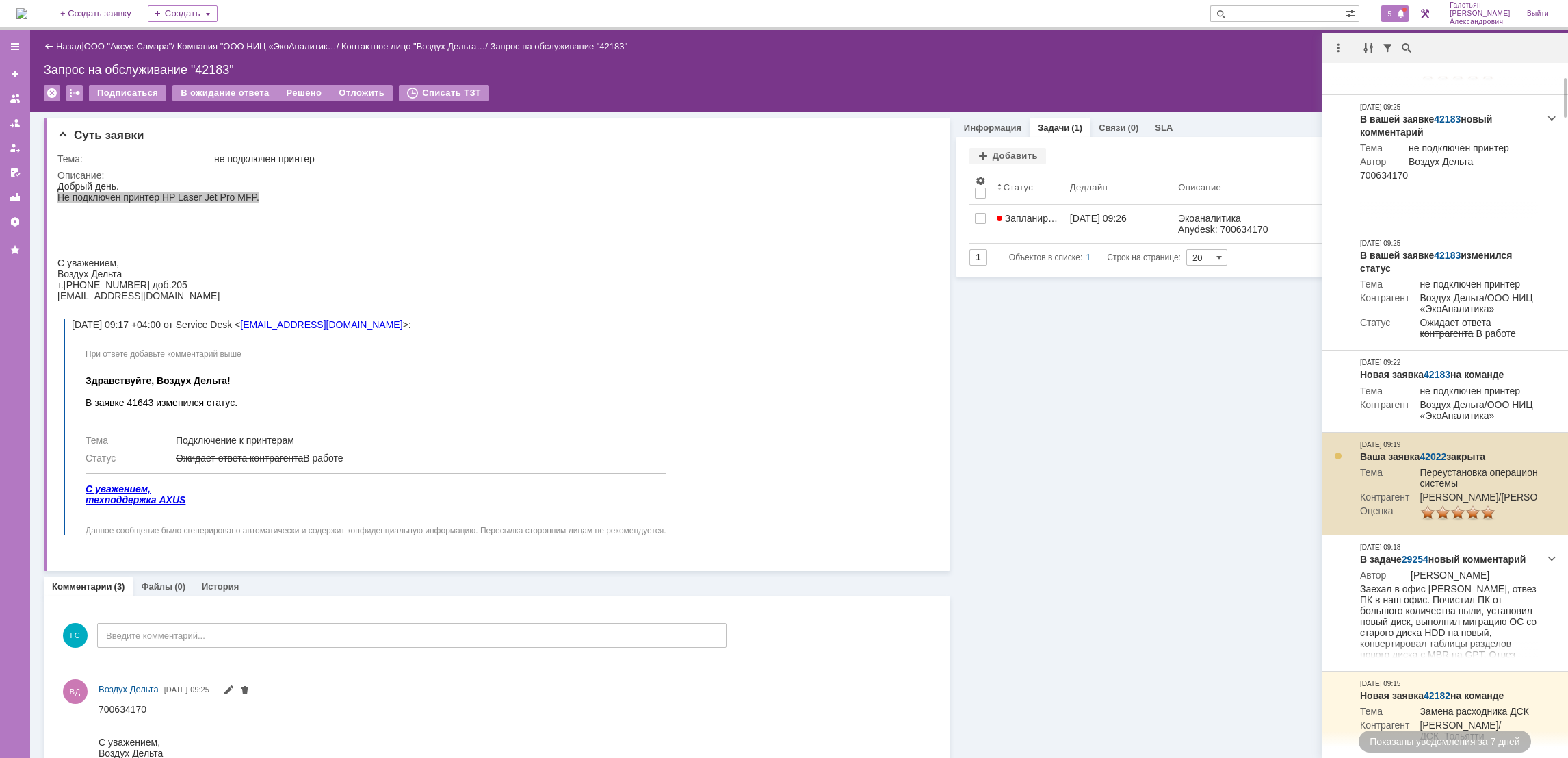
click at [1336, 461] on div at bounding box center [1338, 456] width 11 height 11
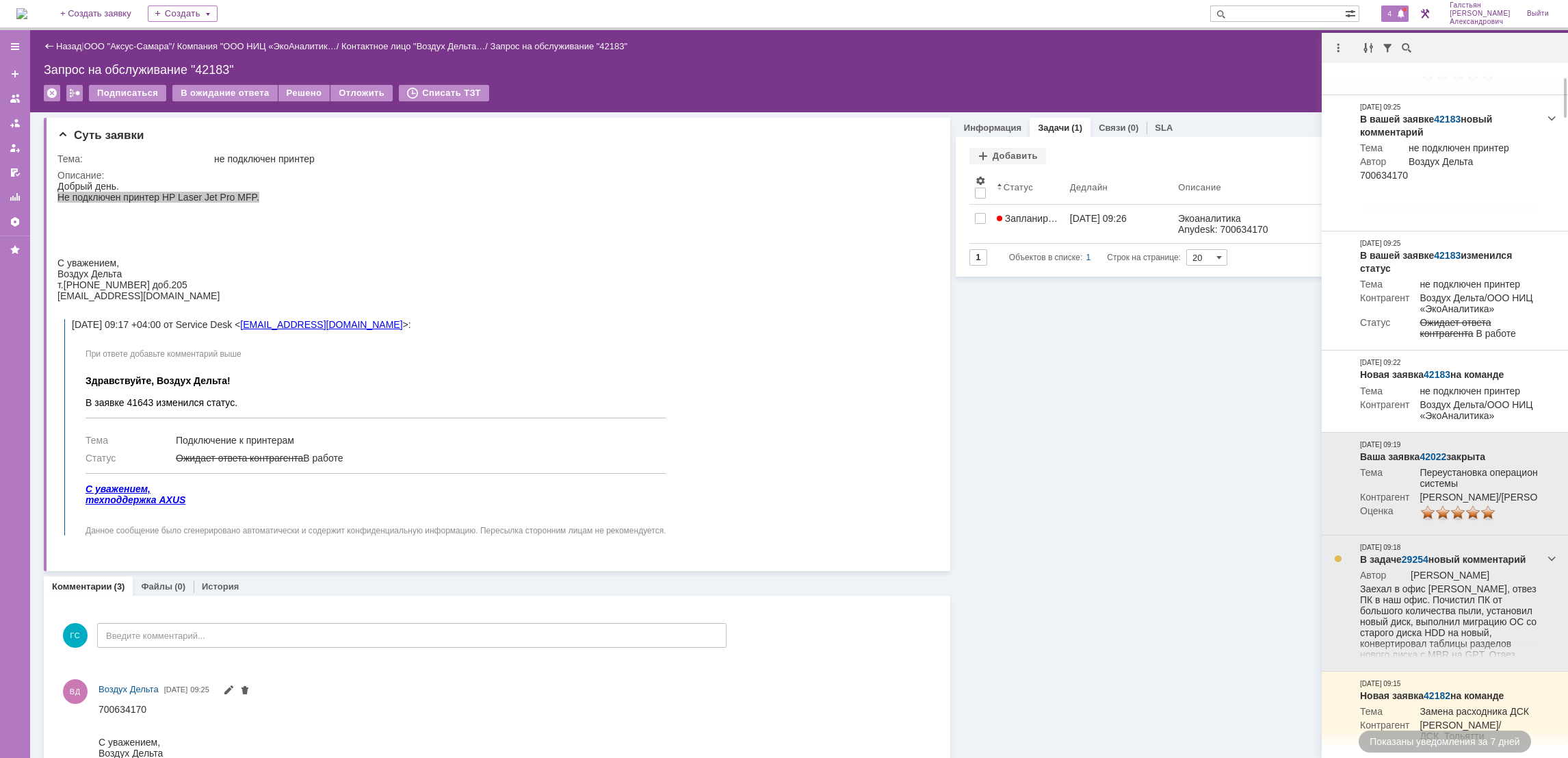
scroll to position [307, 0]
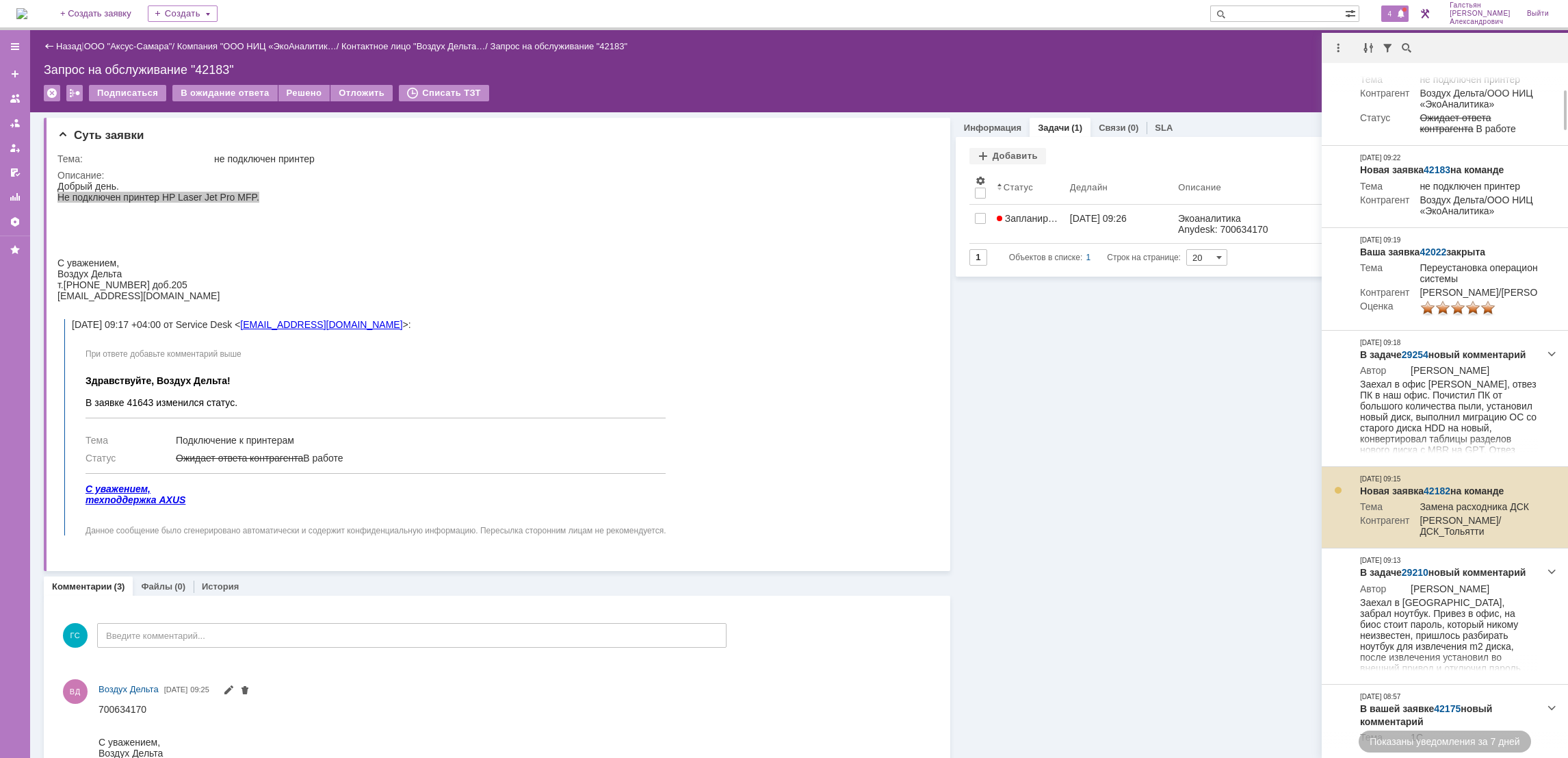
click at [1336, 496] on div at bounding box center [1338, 490] width 11 height 11
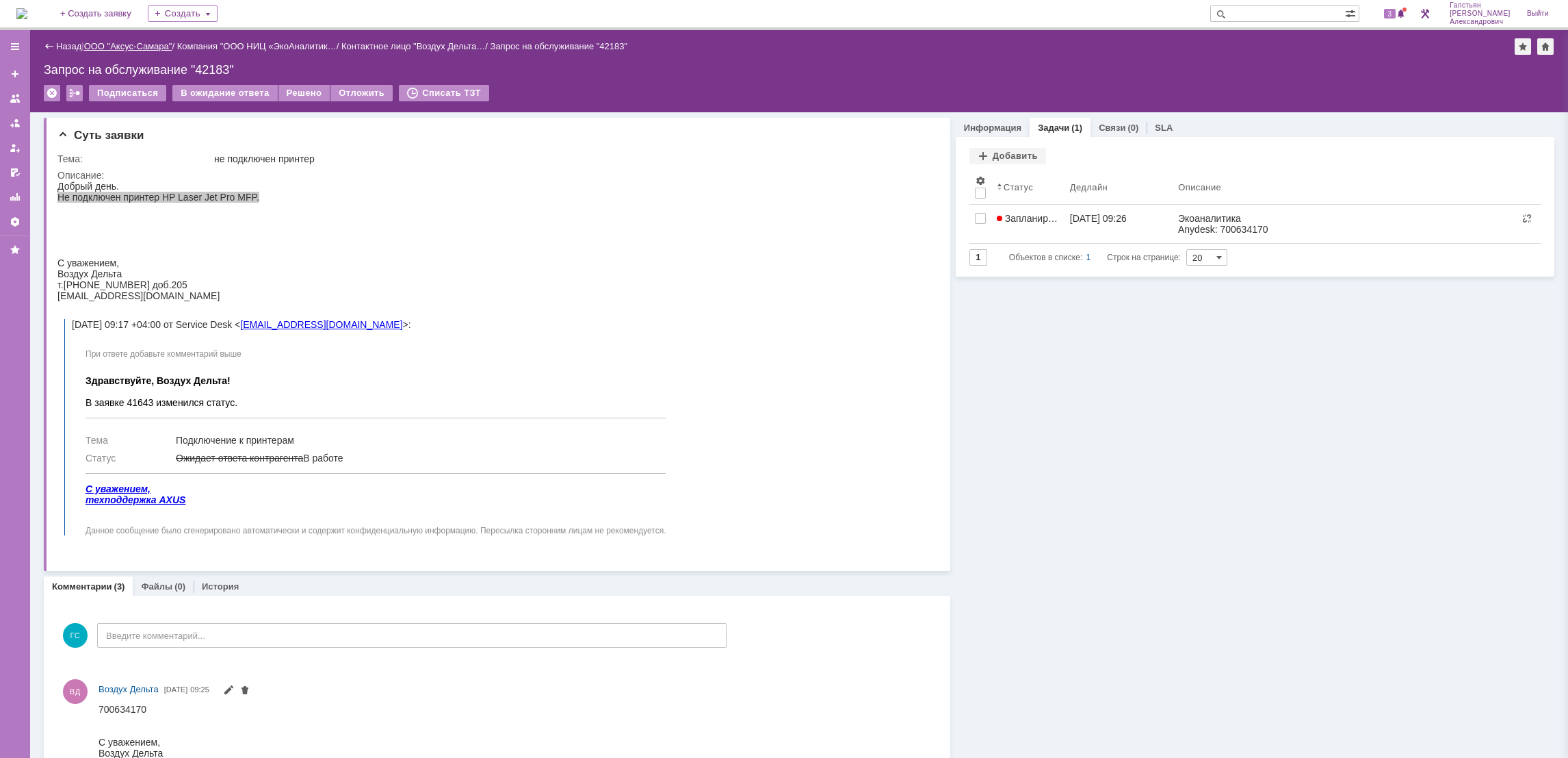
click at [129, 44] on link "ООО "Аксус-Самара"" at bounding box center [128, 46] width 89 height 10
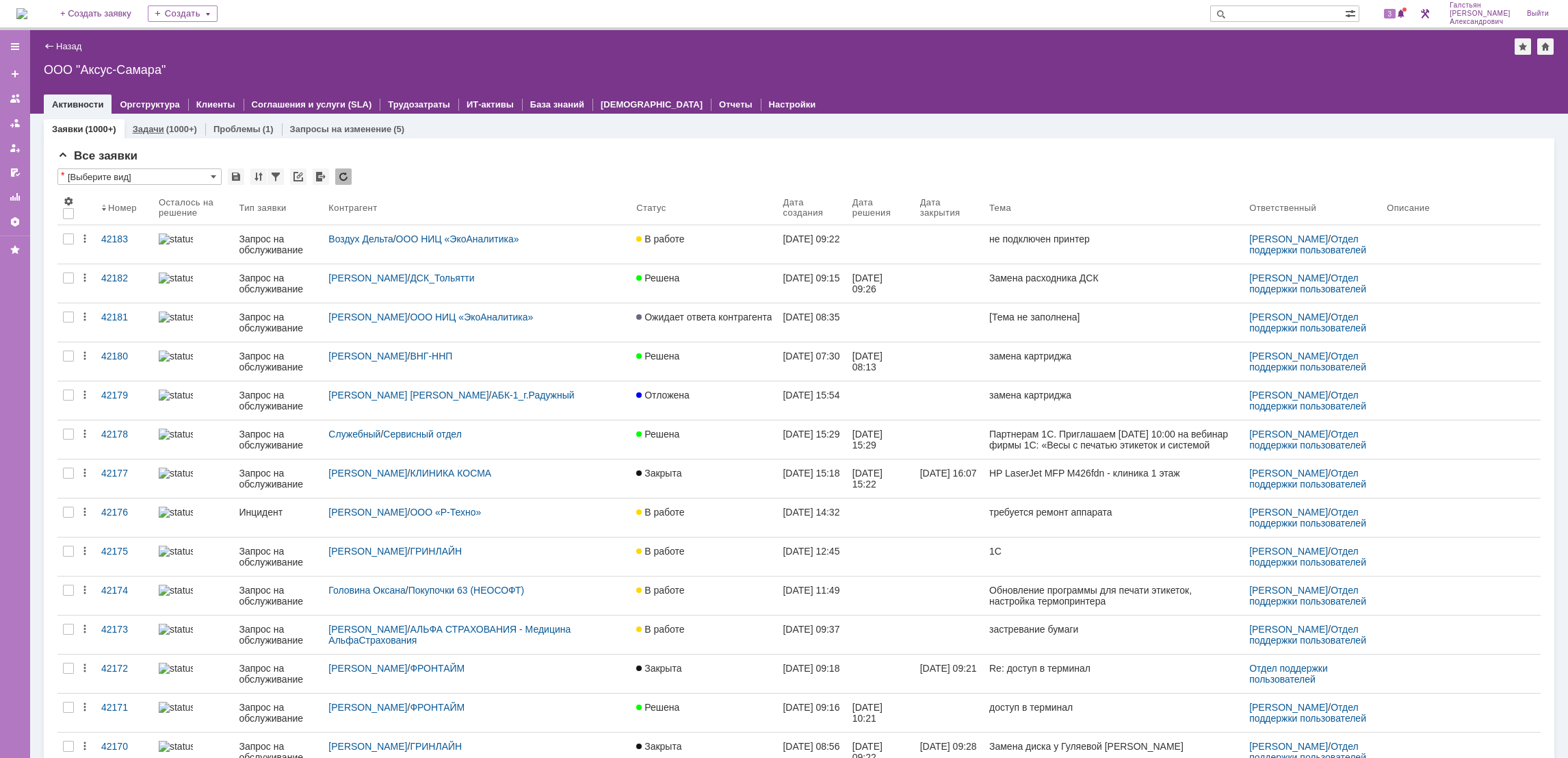
click at [163, 130] on div "Задачи (1000+)" at bounding box center [165, 129] width 64 height 9
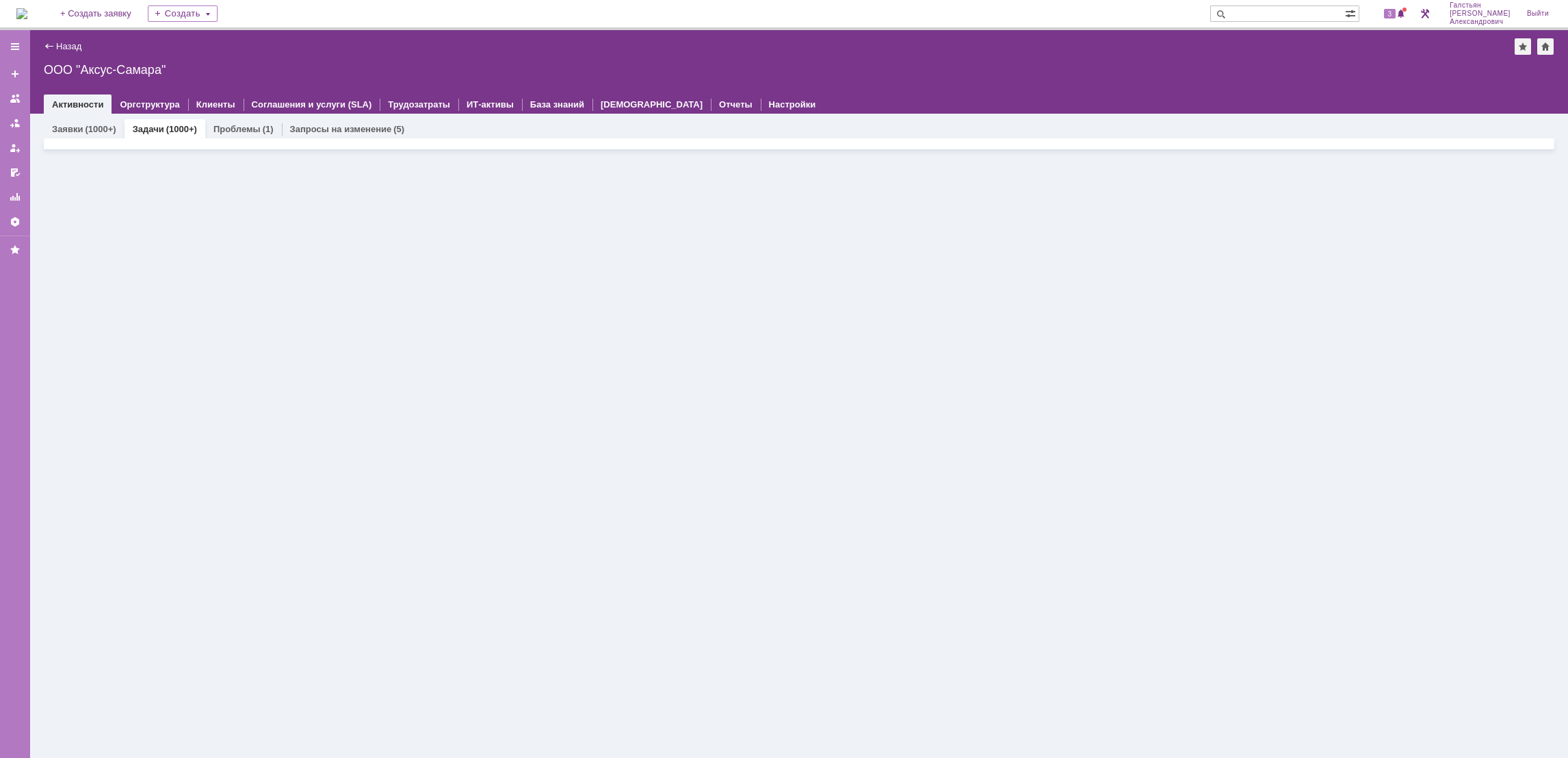
click at [28, 11] on img at bounding box center [22, 13] width 11 height 11
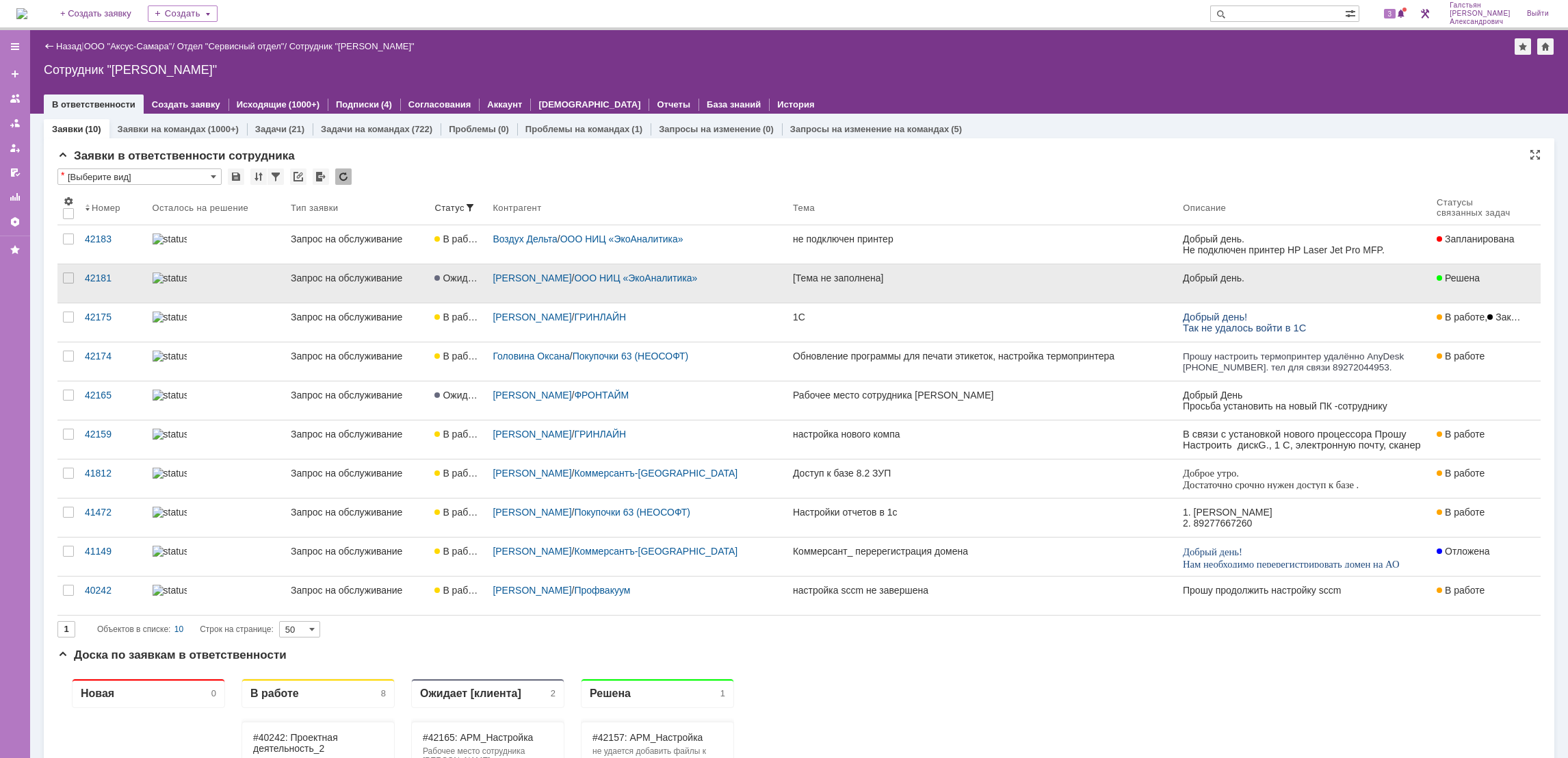
click at [871, 284] on link "[Тема не заполнена]" at bounding box center [981, 283] width 390 height 38
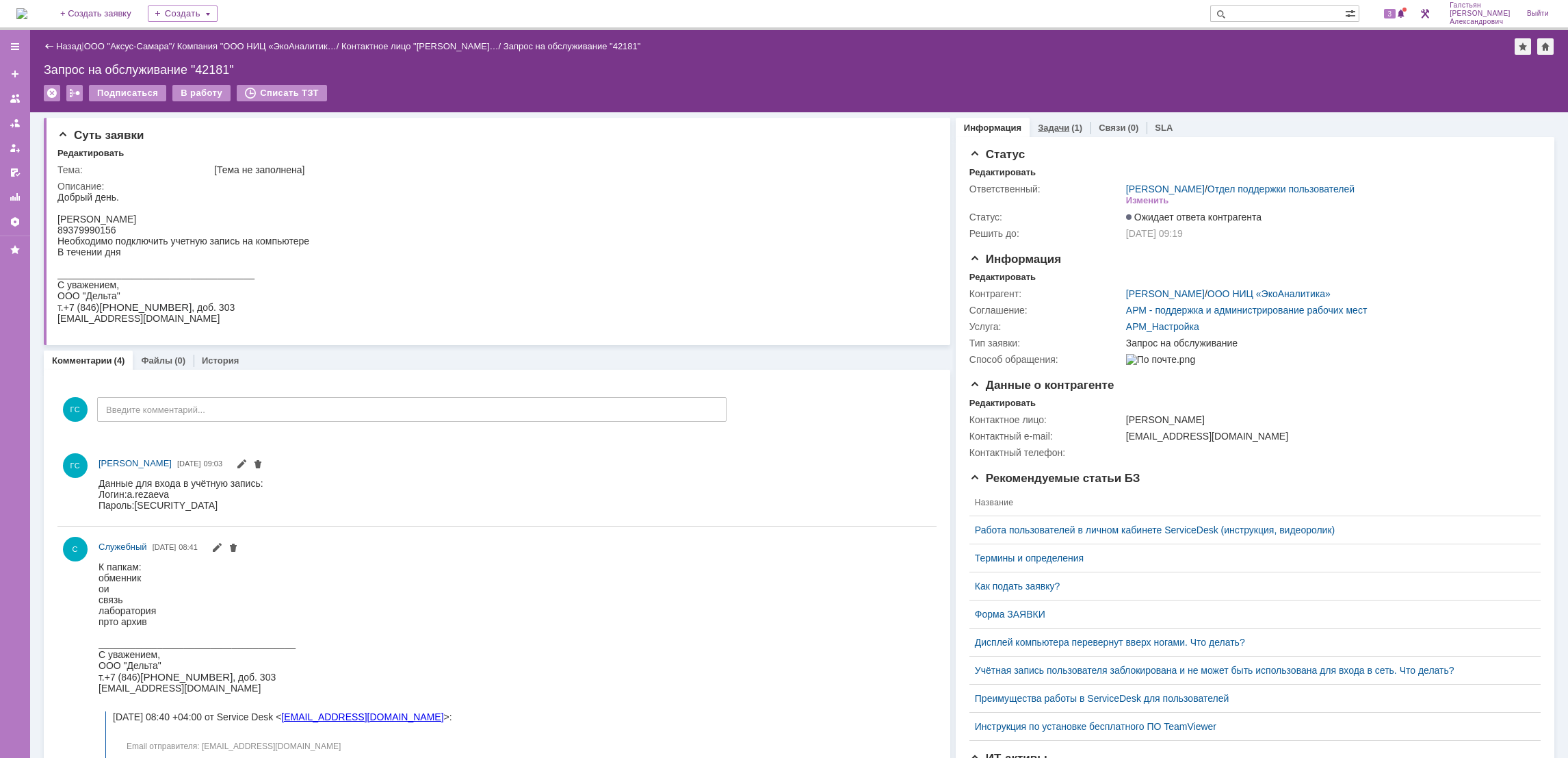
click at [1072, 126] on div "(1)" at bounding box center [1077, 128] width 11 height 10
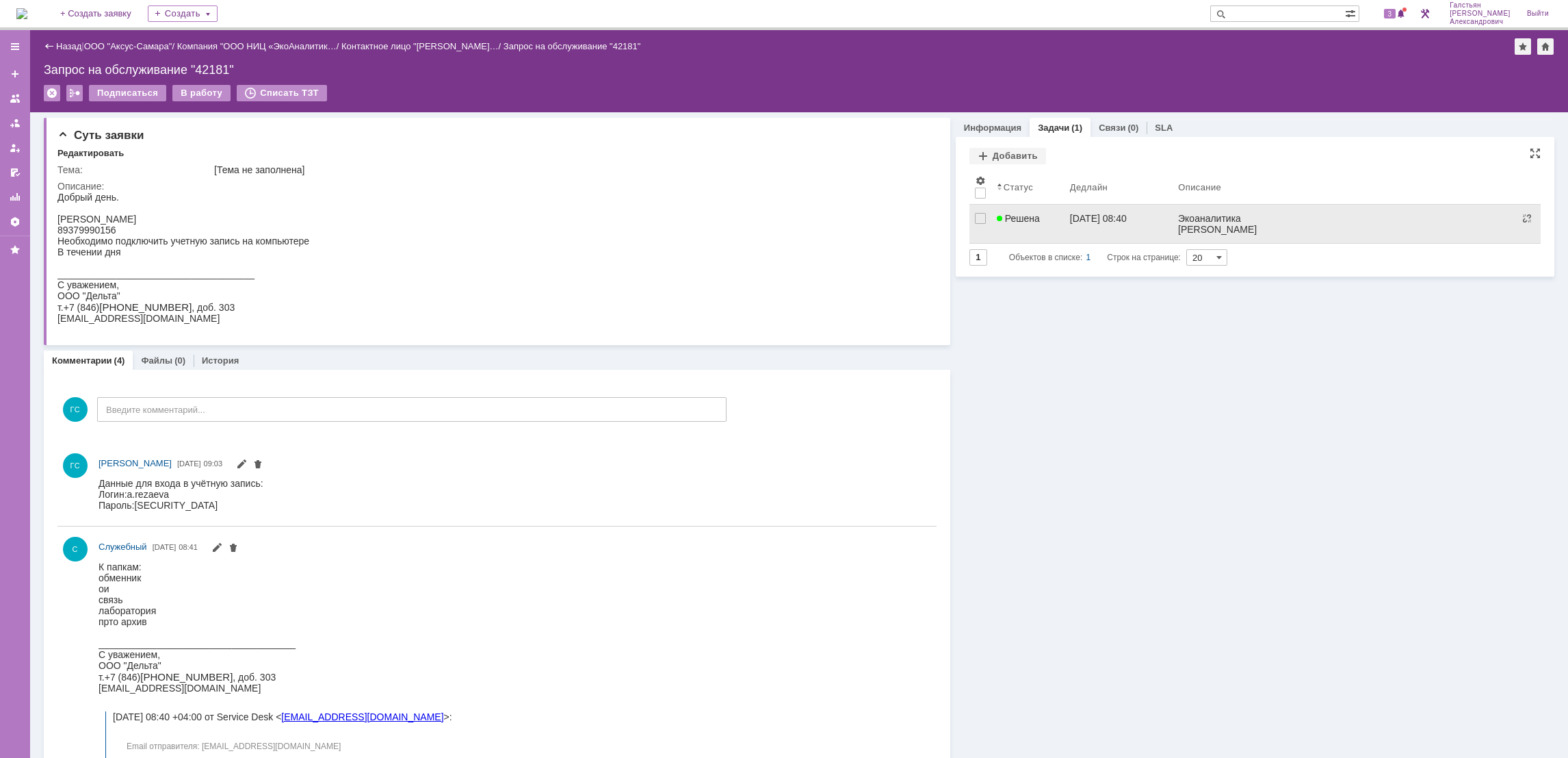
click at [1105, 225] on link "[DATE] 08:40" at bounding box center [1119, 224] width 108 height 38
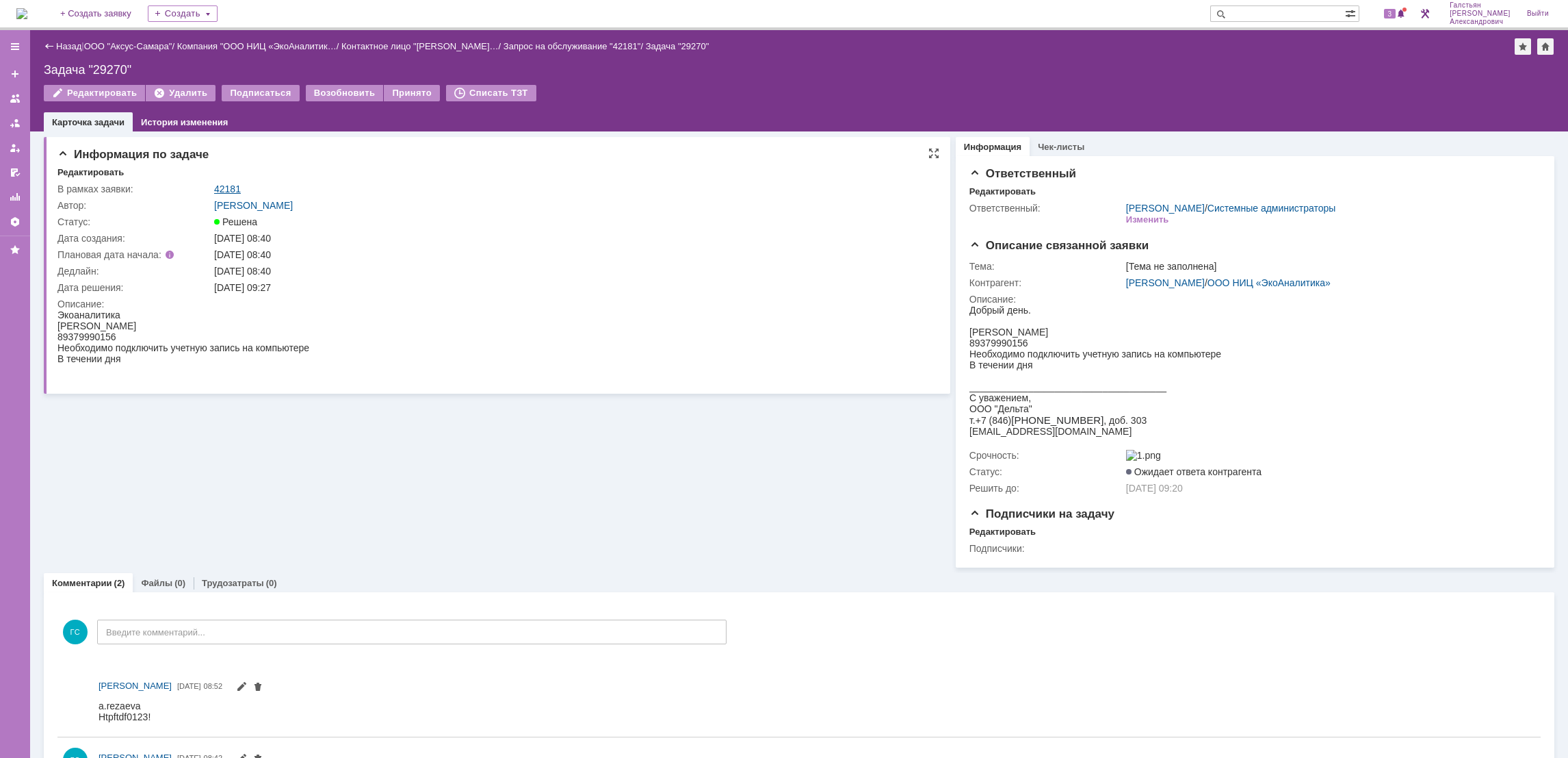
click at [225, 188] on link "42181" at bounding box center [227, 188] width 27 height 11
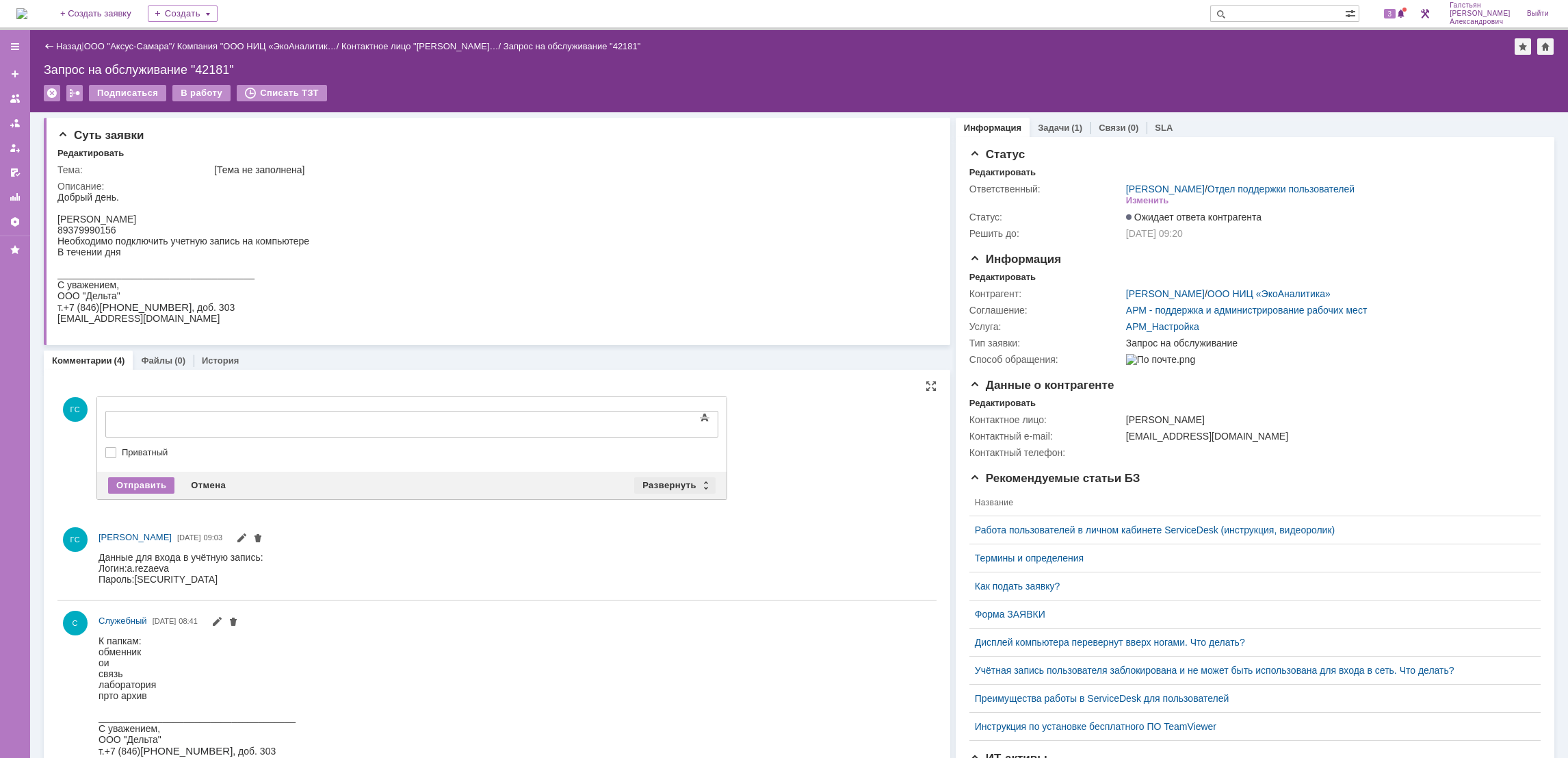
click at [646, 481] on div "Развернуть" at bounding box center [675, 484] width 82 height 16
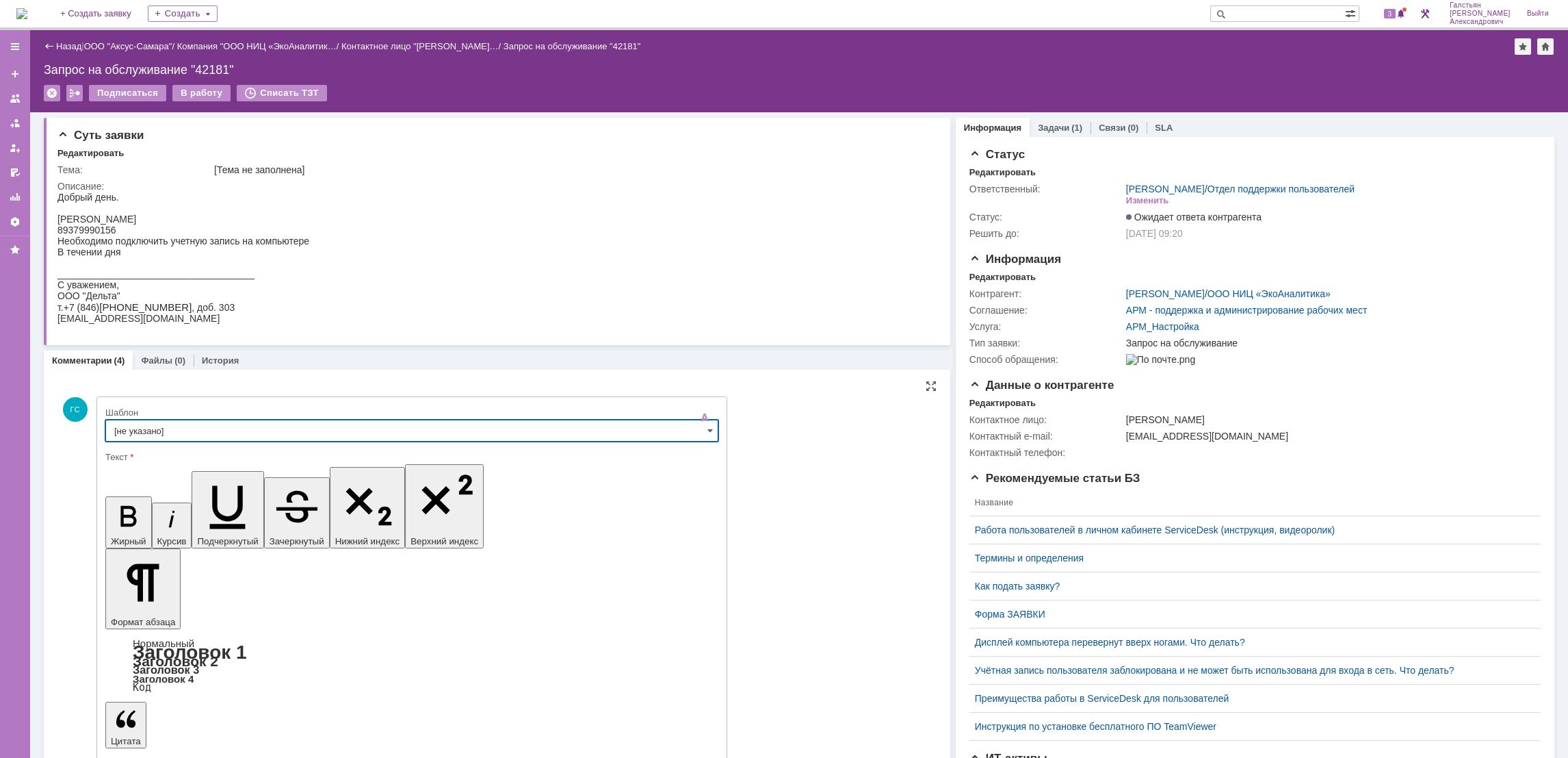
click at [396, 431] on input "[не указано]" at bounding box center [411, 430] width 613 height 22
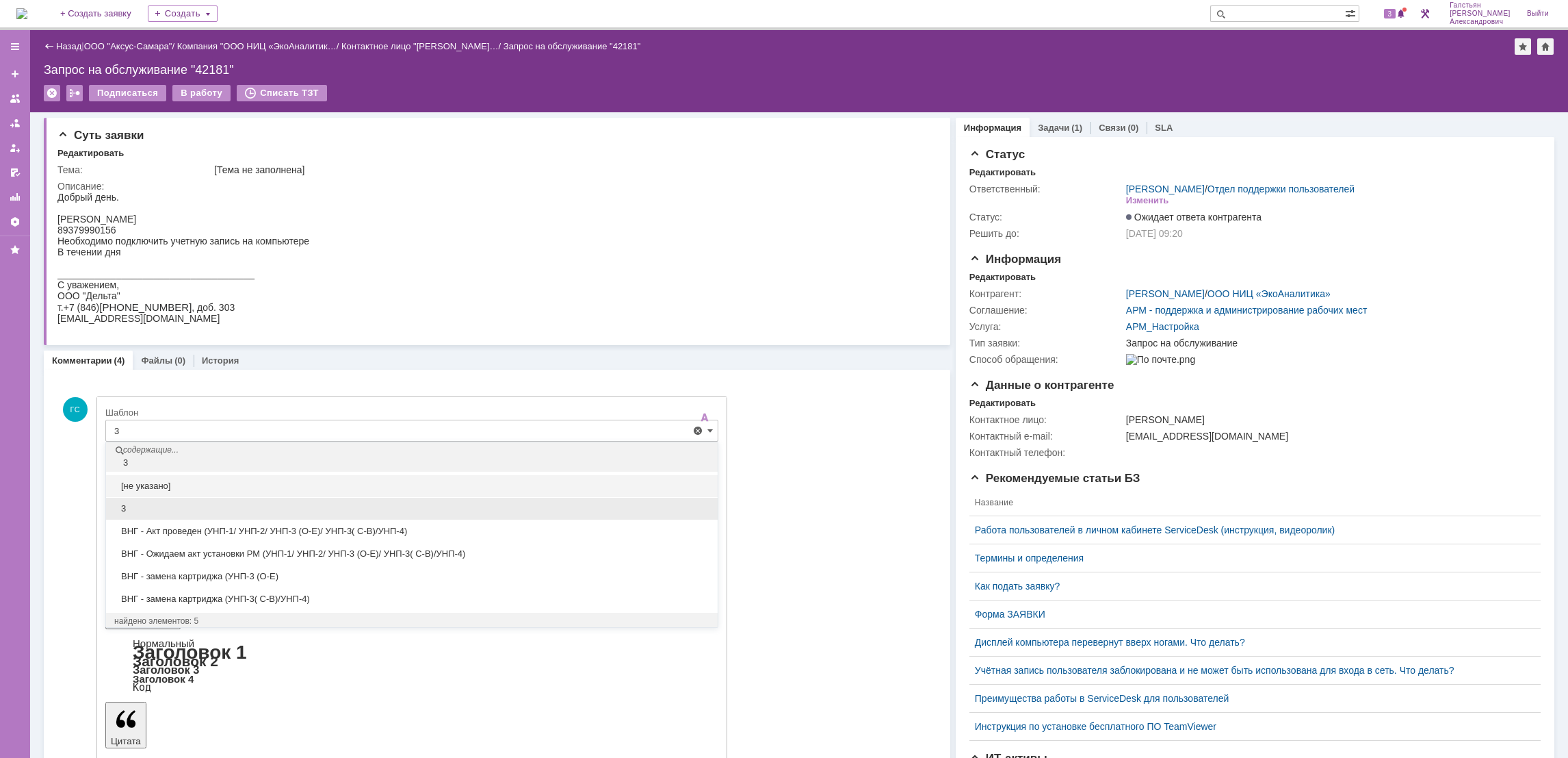
click at [293, 512] on span "3" at bounding box center [412, 508] width 595 height 11
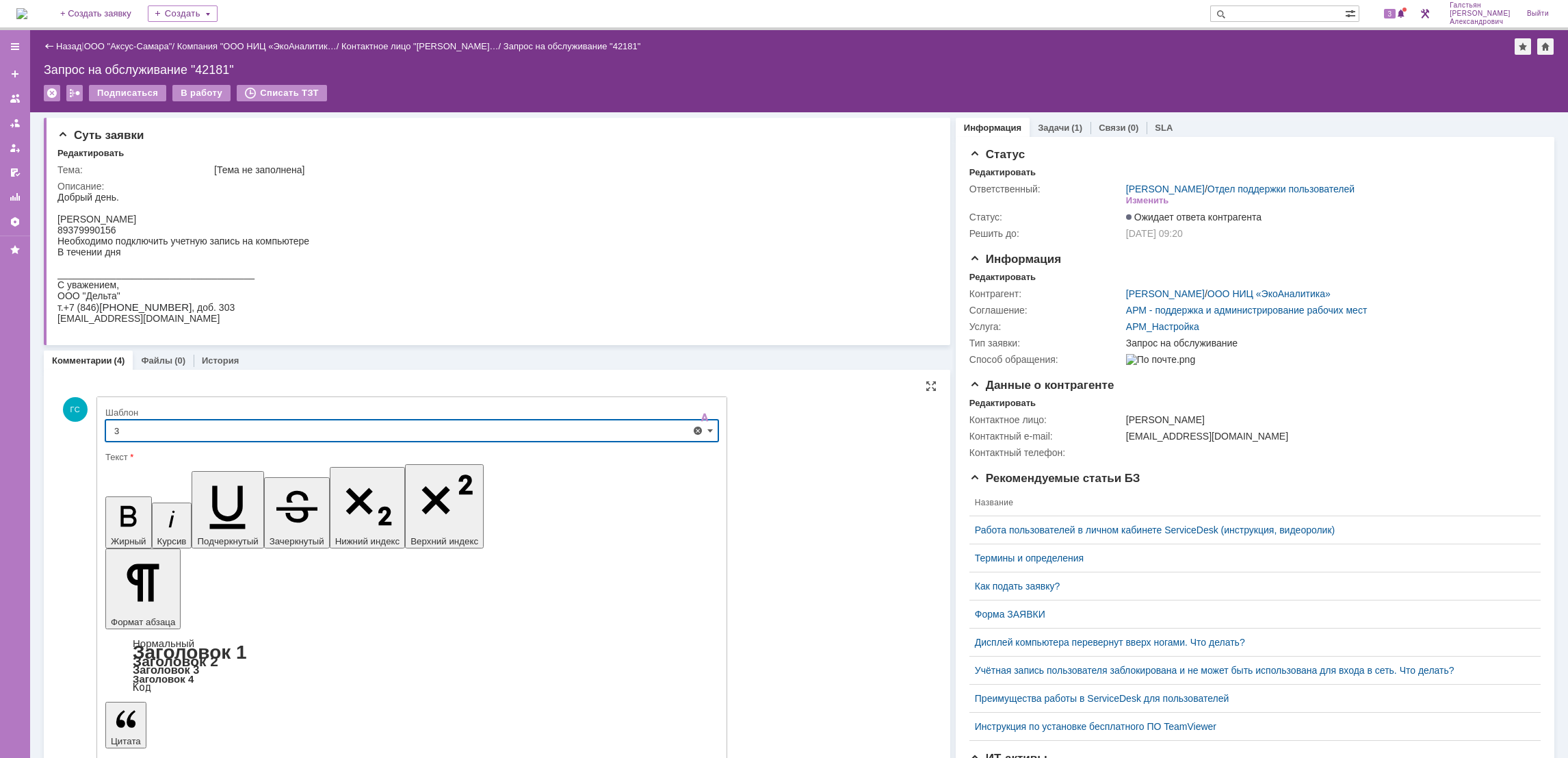
type input "3"
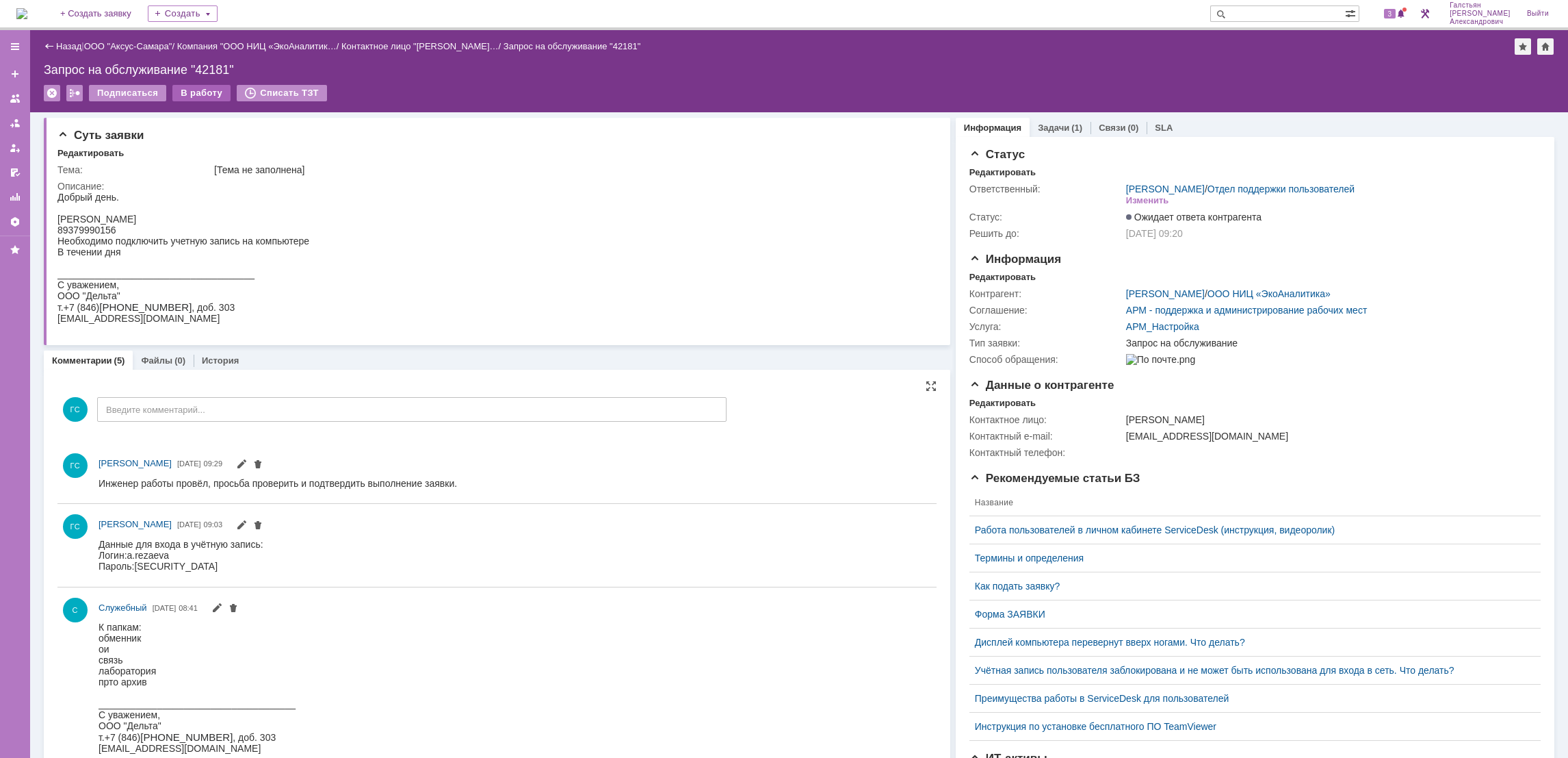
click at [182, 96] on div "В работу" at bounding box center [201, 93] width 58 height 16
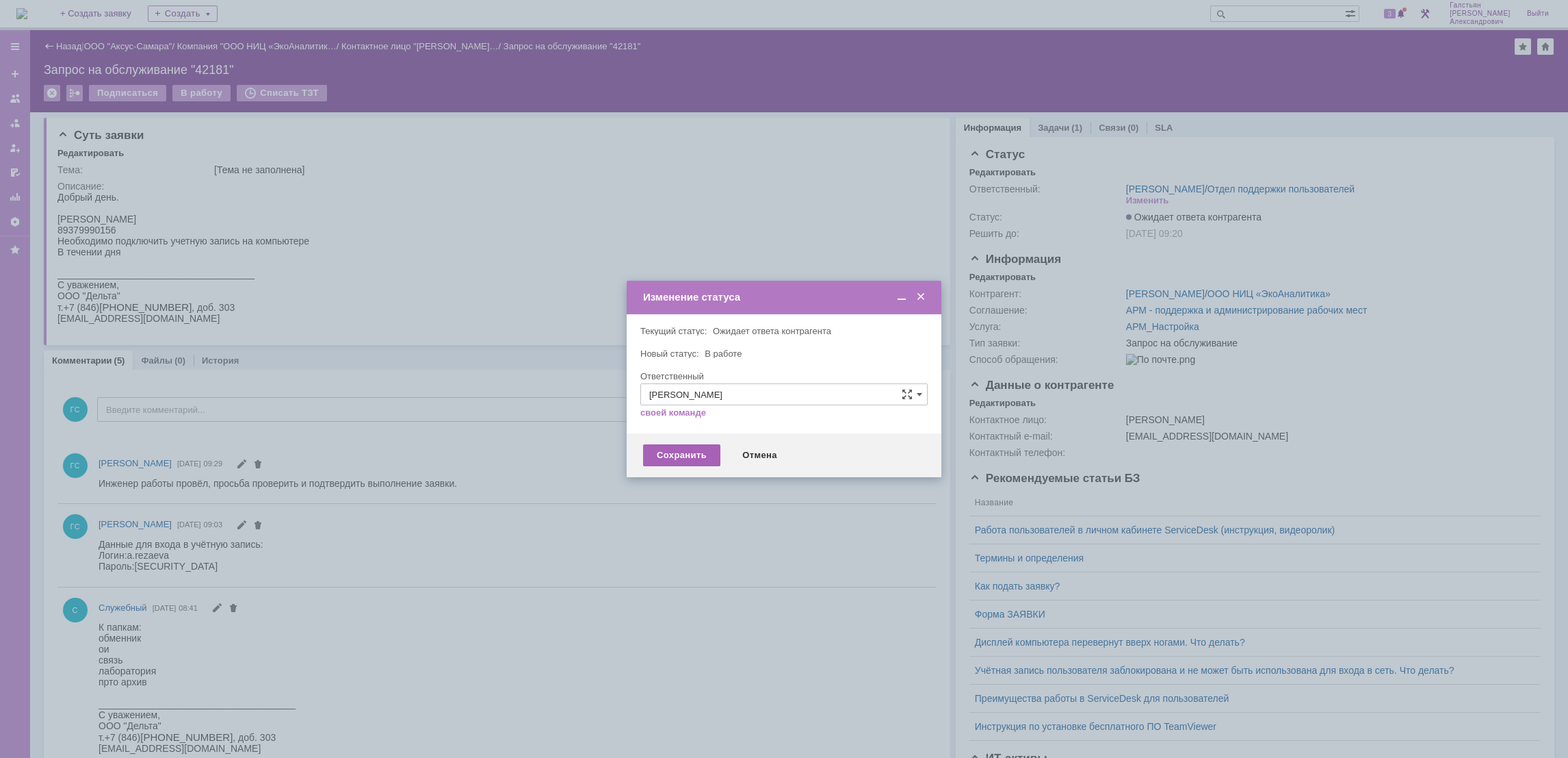
click at [682, 464] on div "Сохранить" at bounding box center [681, 455] width 77 height 22
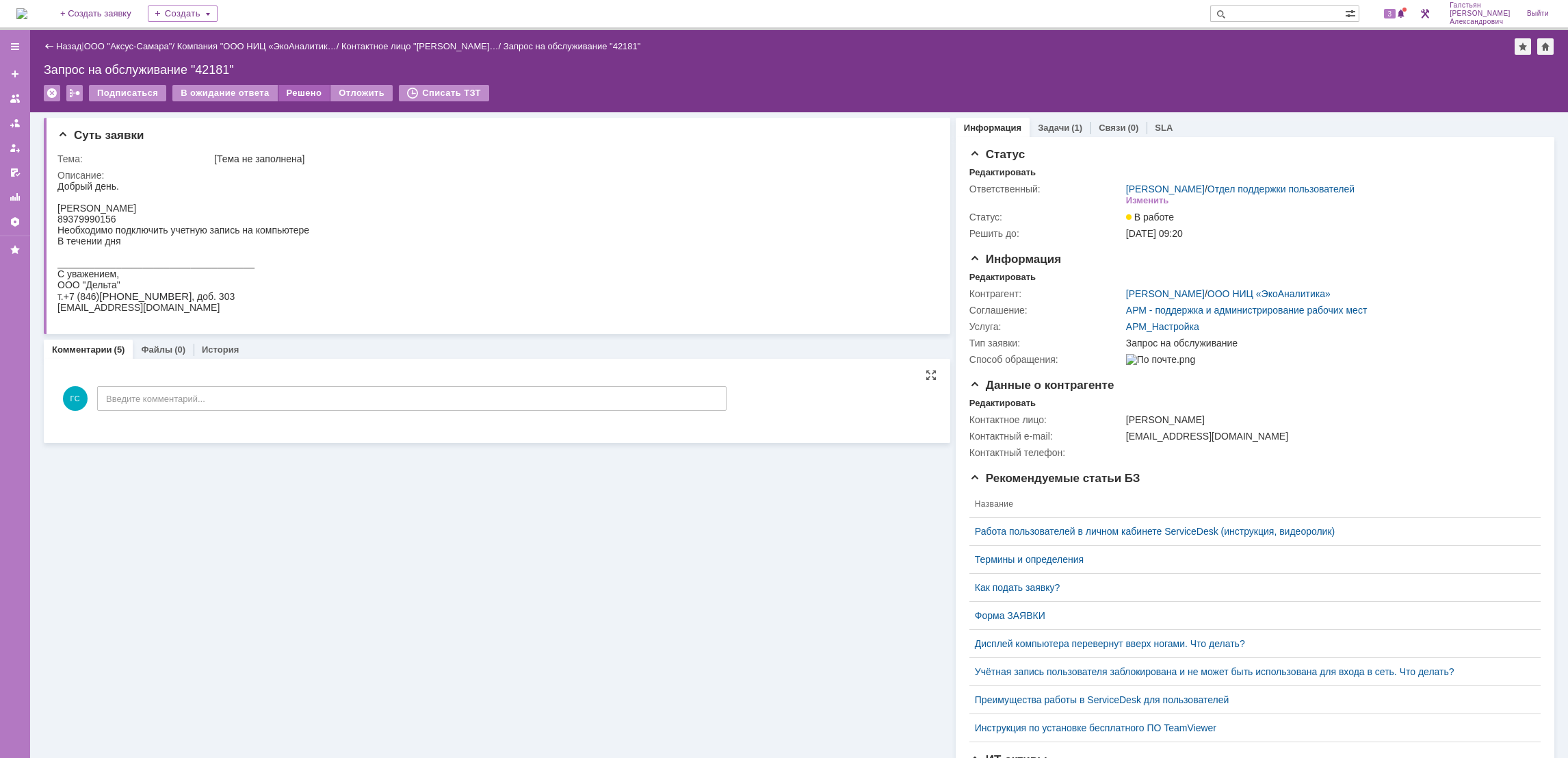
click at [300, 91] on div "Решено" at bounding box center [305, 93] width 52 height 16
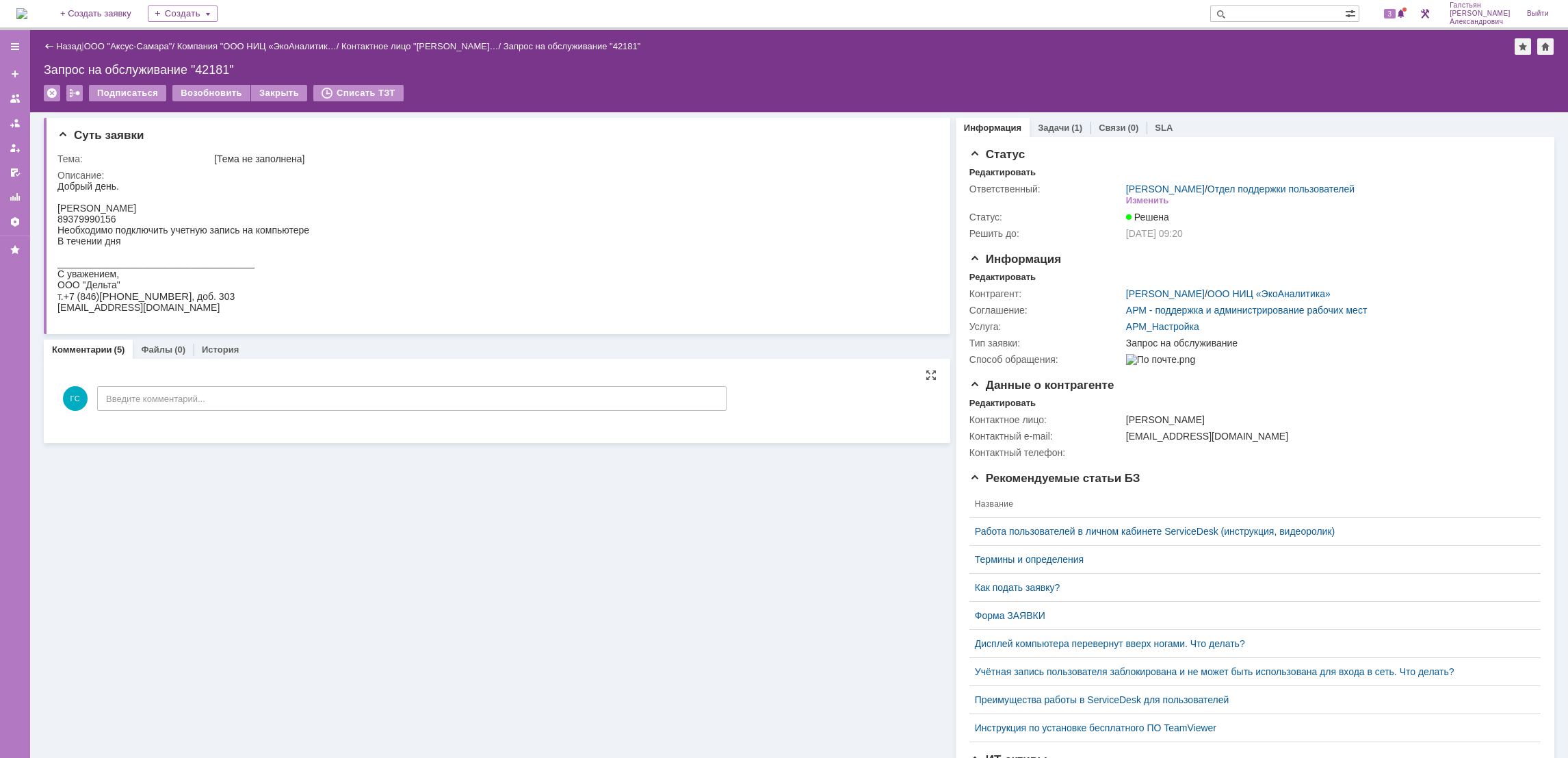
click at [25, 8] on img at bounding box center [22, 13] width 11 height 11
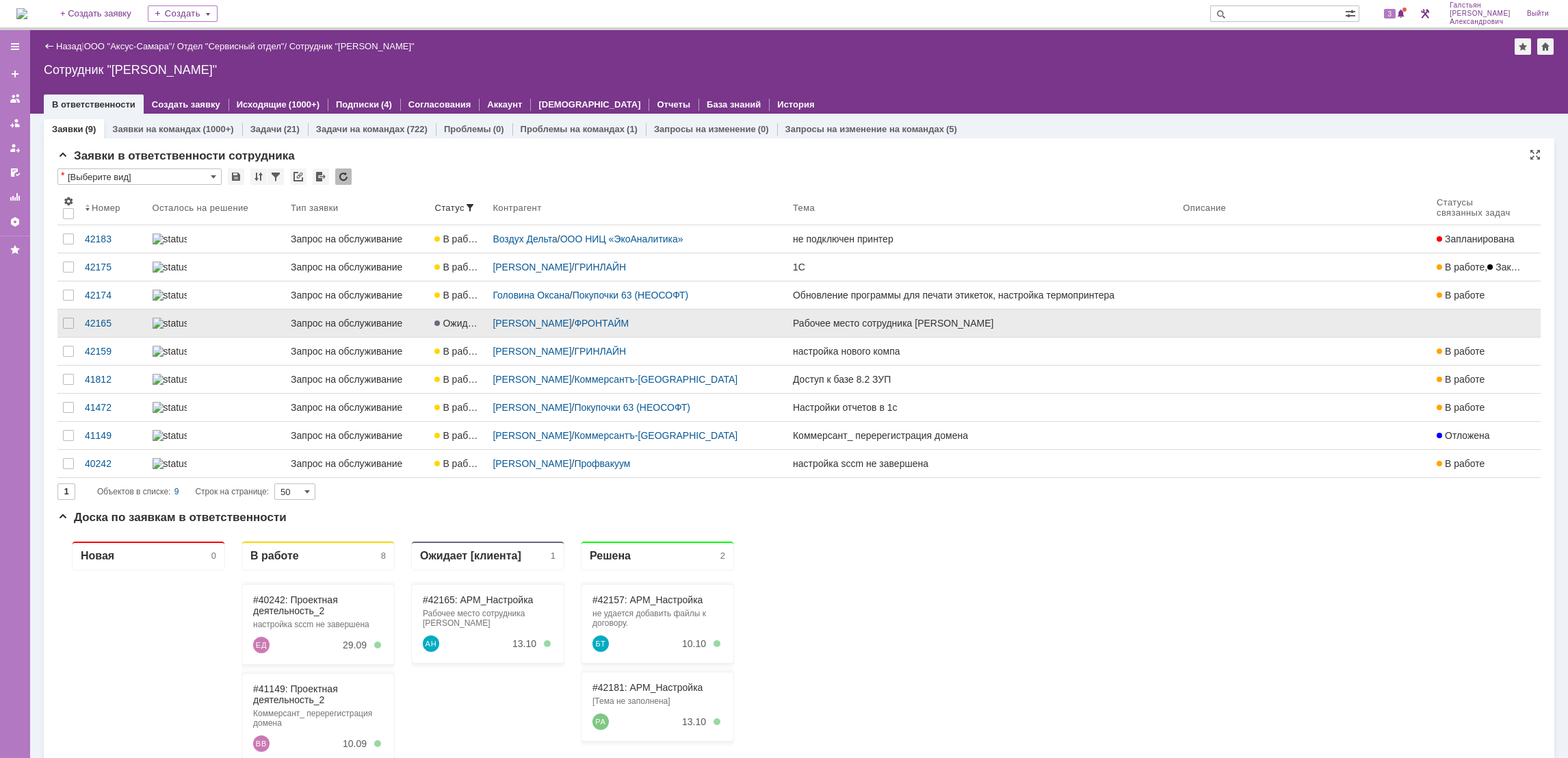
click at [1014, 337] on link "Рабочее место сотрудника [PERSON_NAME]" at bounding box center [981, 323] width 390 height 28
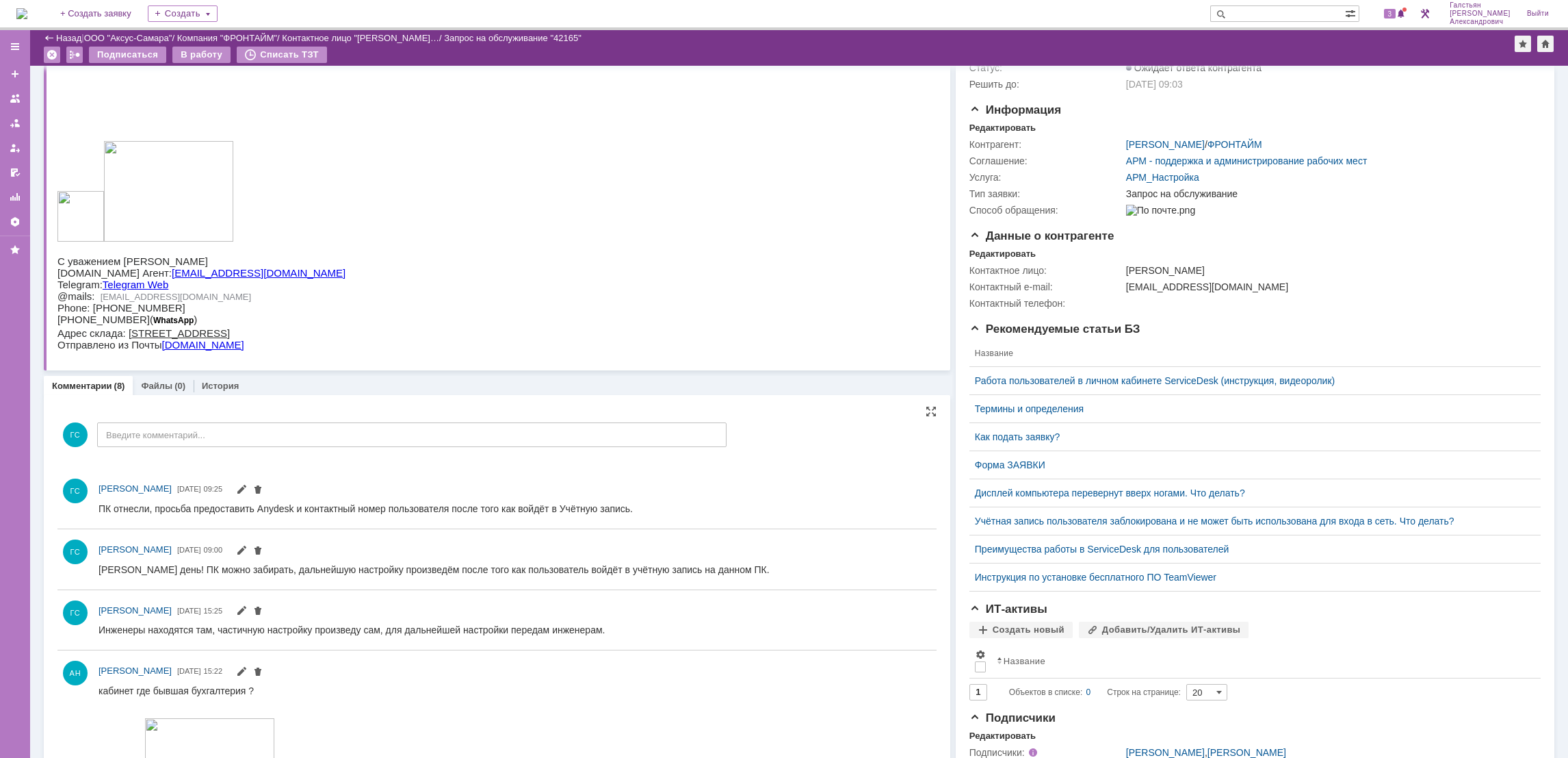
click at [241, 451] on div "ГС Введите комментарий..." at bounding box center [391, 436] width 669 height 63
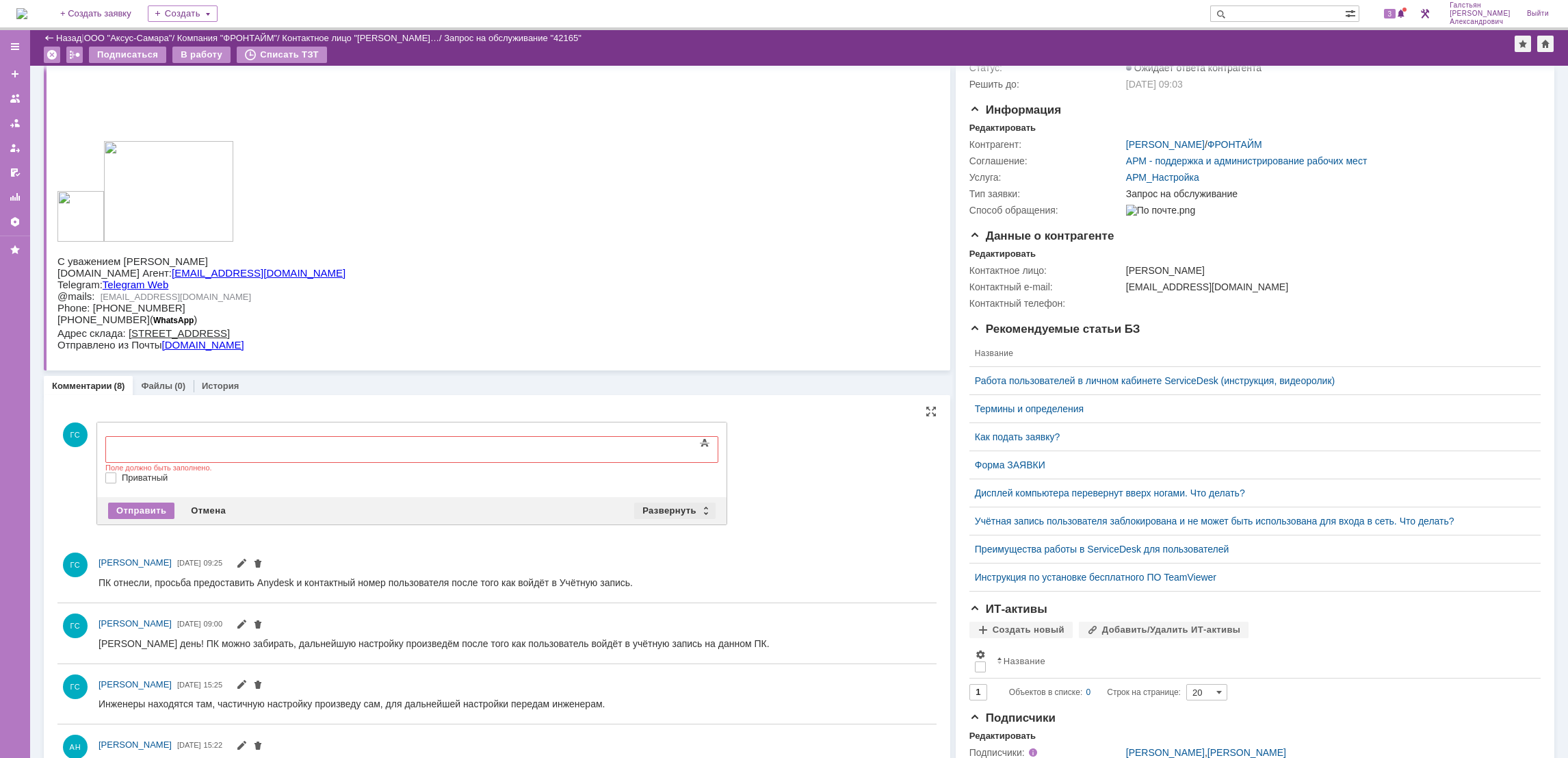
click at [676, 510] on div "Развернуть" at bounding box center [675, 511] width 82 height 16
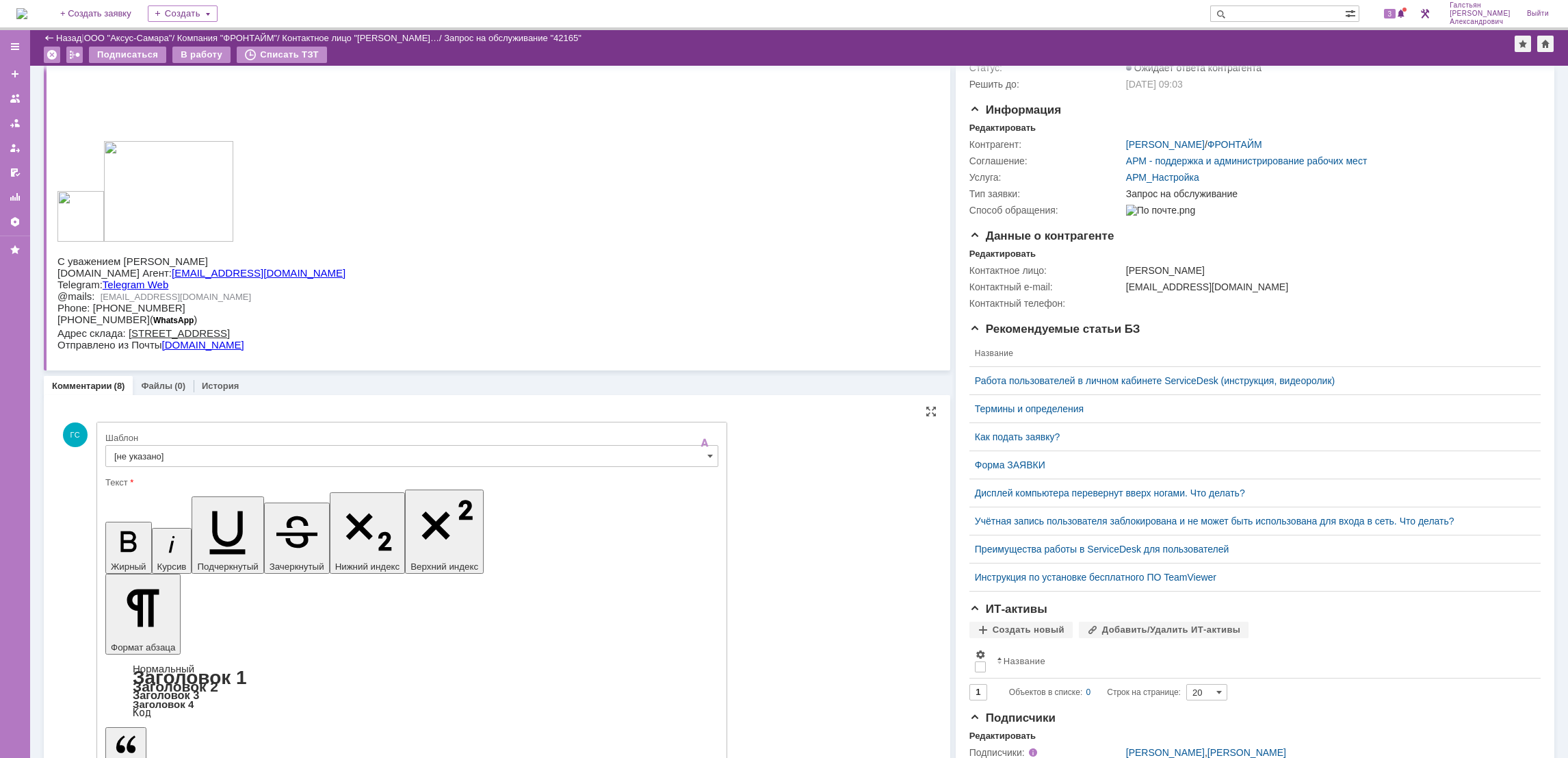
click at [386, 467] on input "[не указано]" at bounding box center [411, 455] width 613 height 22
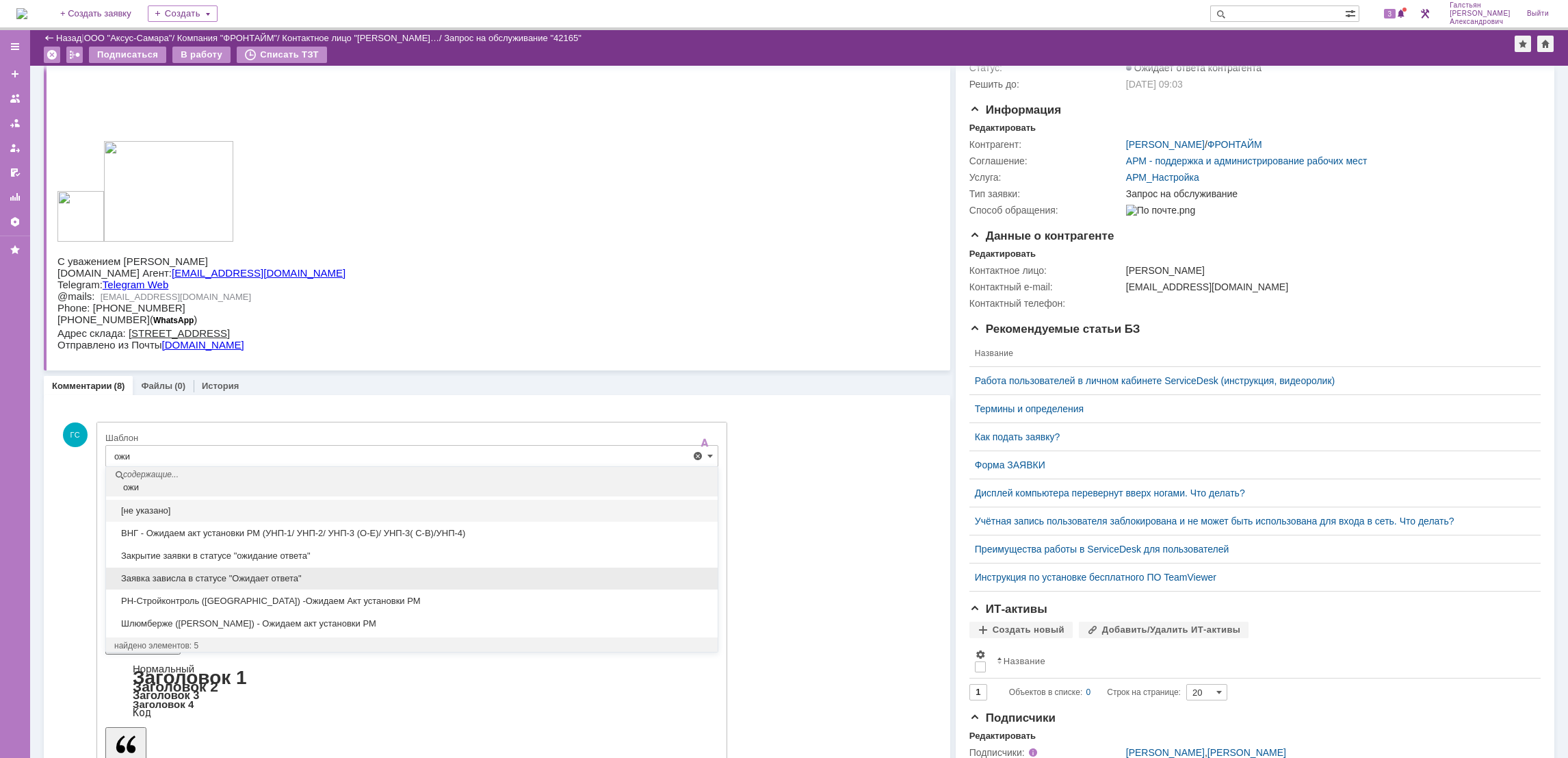
click at [354, 570] on div "Заявка зависла в статусе "Ожидает ответа"" at bounding box center [411, 578] width 612 height 22
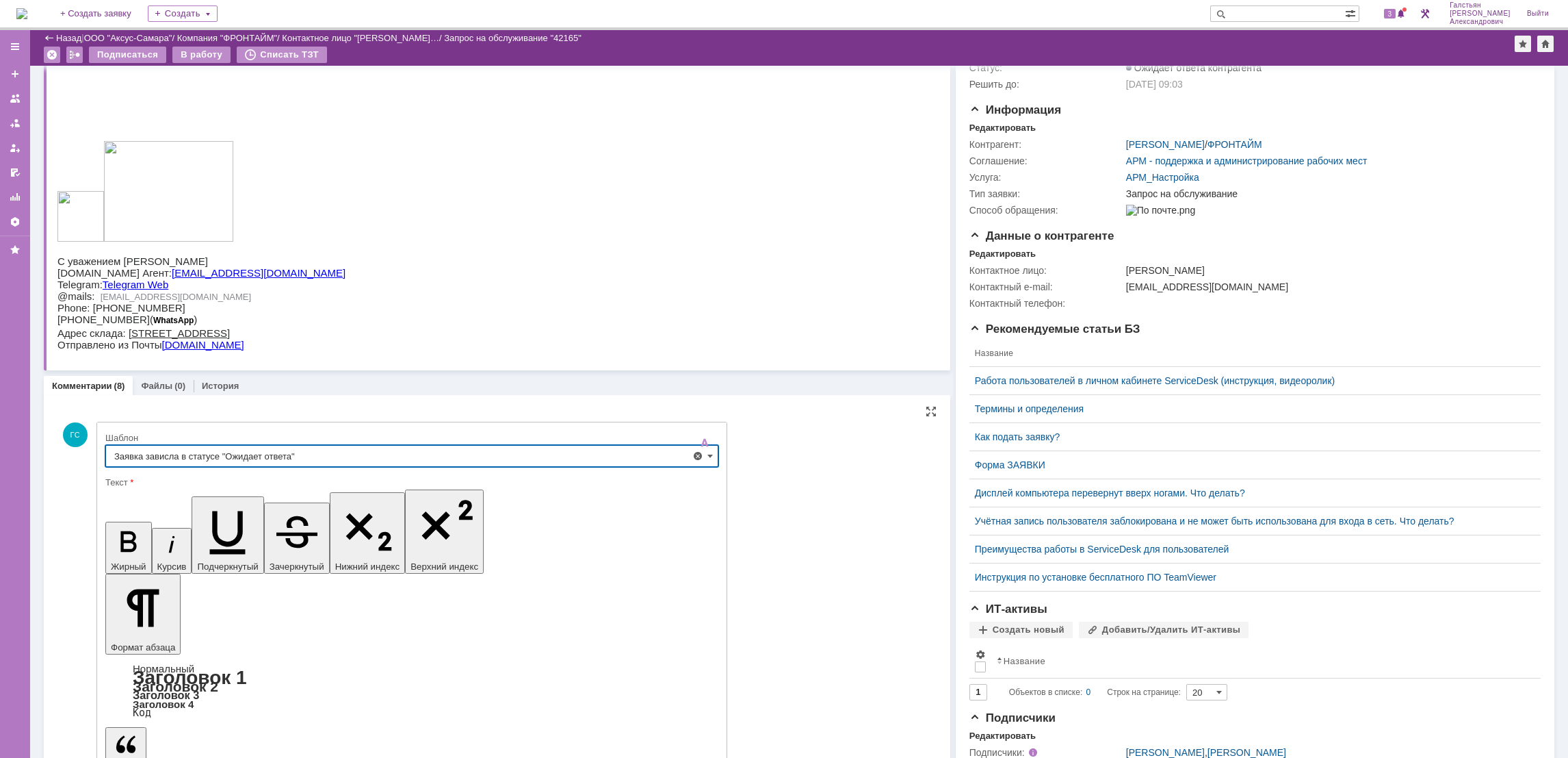
type input "Заявка зависла в статусе "Ожидает ответа""
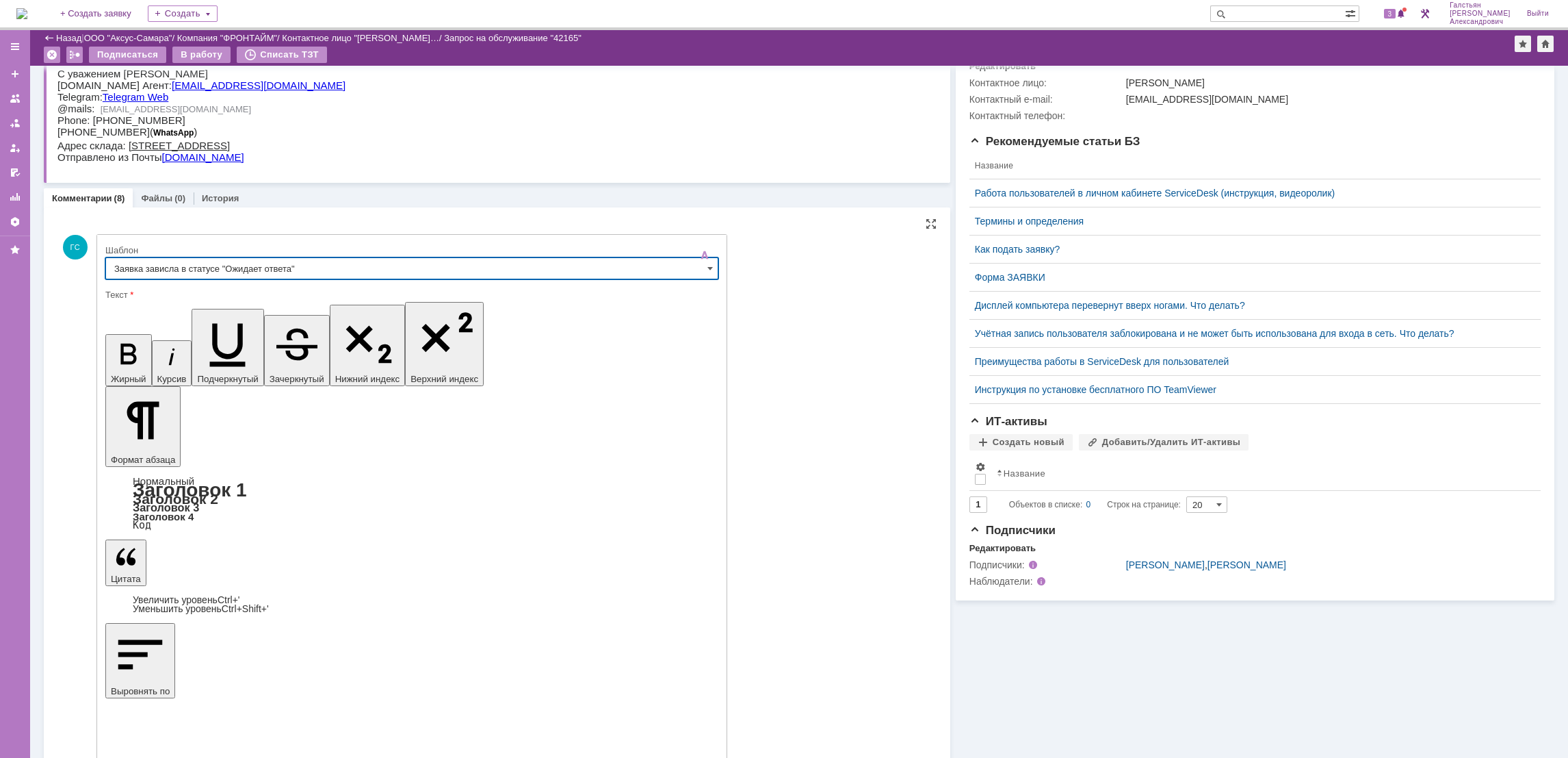
scroll to position [307, 0]
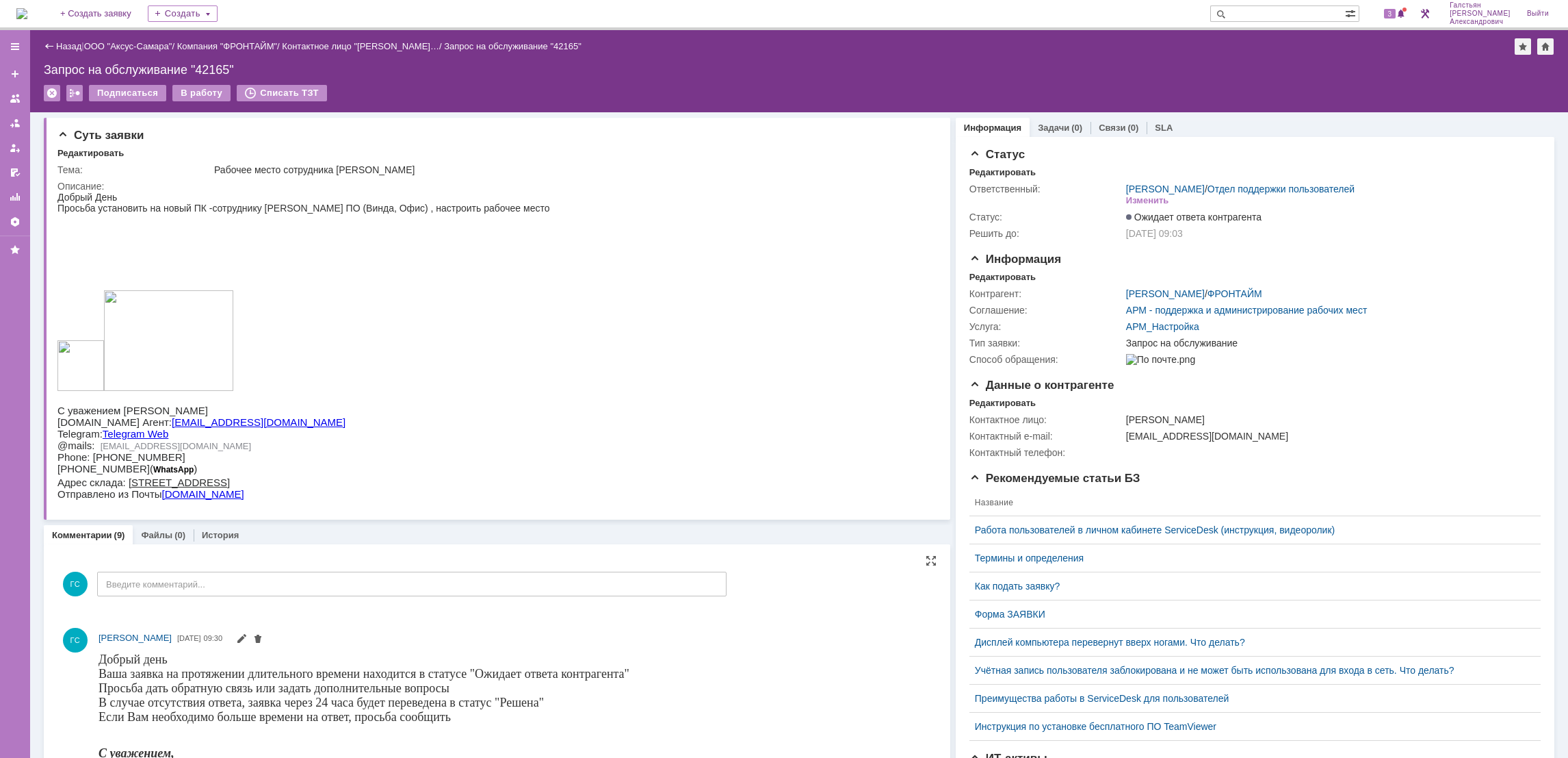
scroll to position [0, 0]
click at [26, 14] on img at bounding box center [22, 13] width 11 height 11
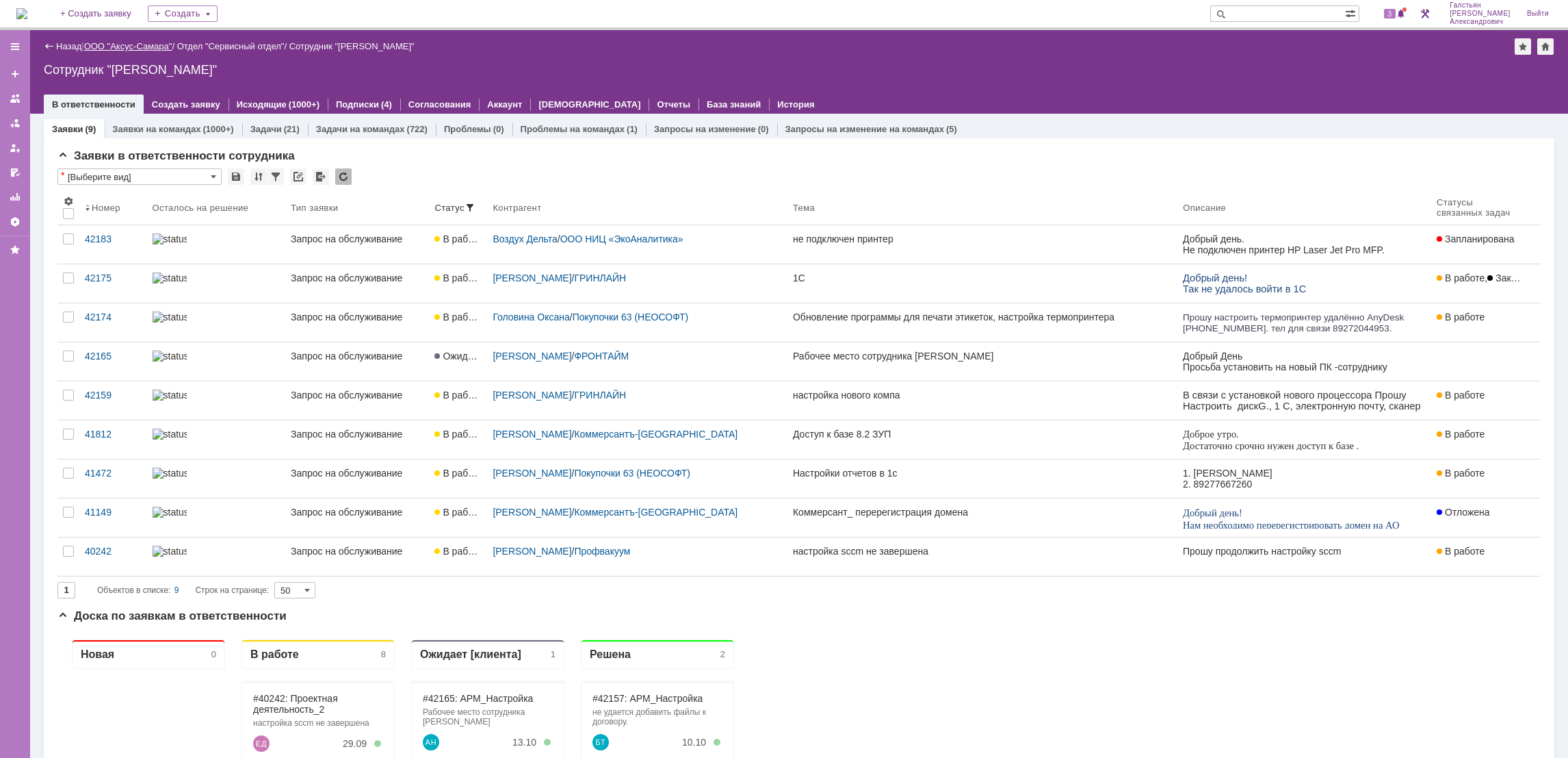
click at [125, 44] on link "ООО "Аксус-Самара"" at bounding box center [128, 46] width 89 height 10
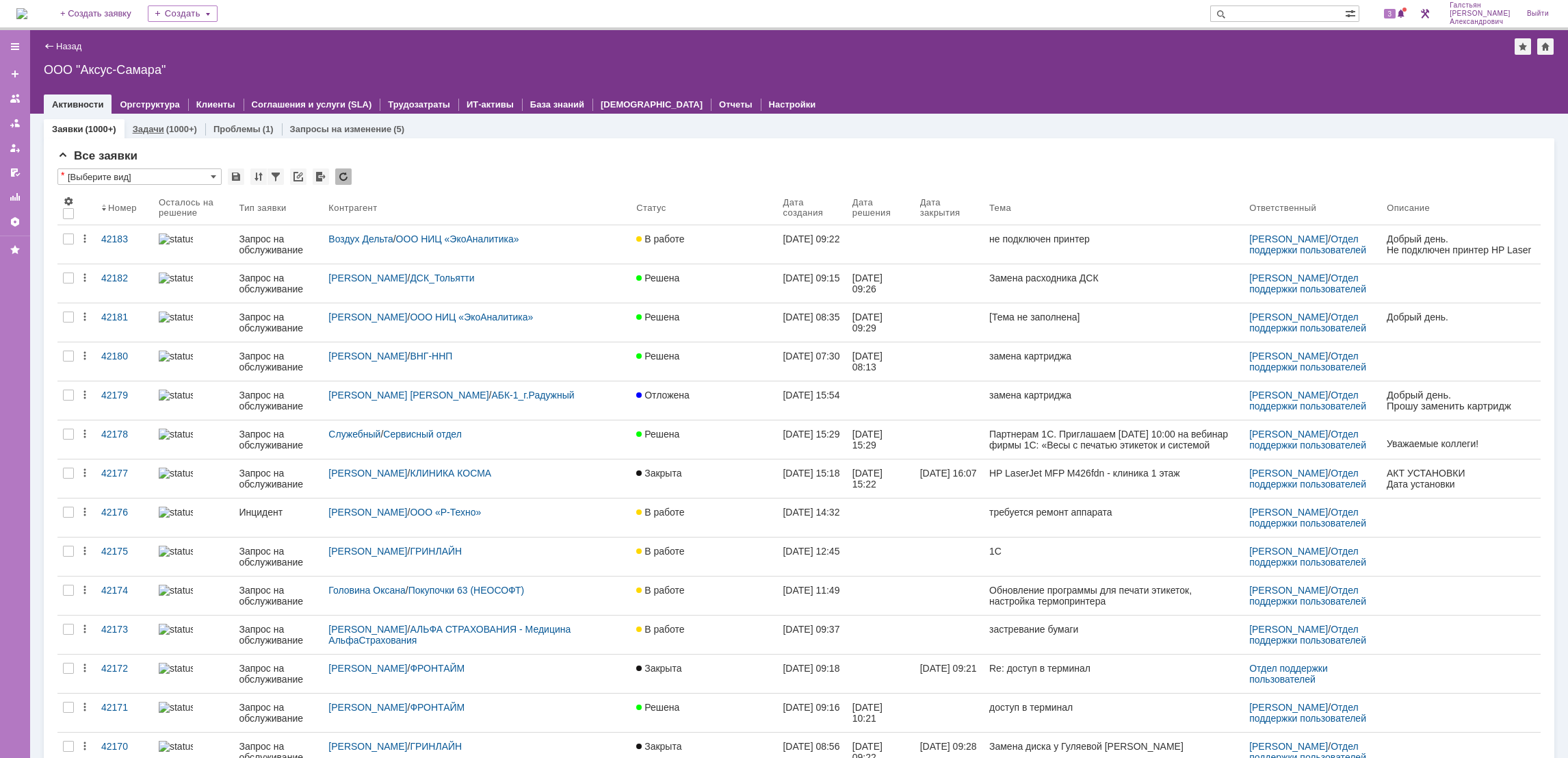
click at [155, 126] on link "Задачи" at bounding box center [148, 129] width 31 height 10
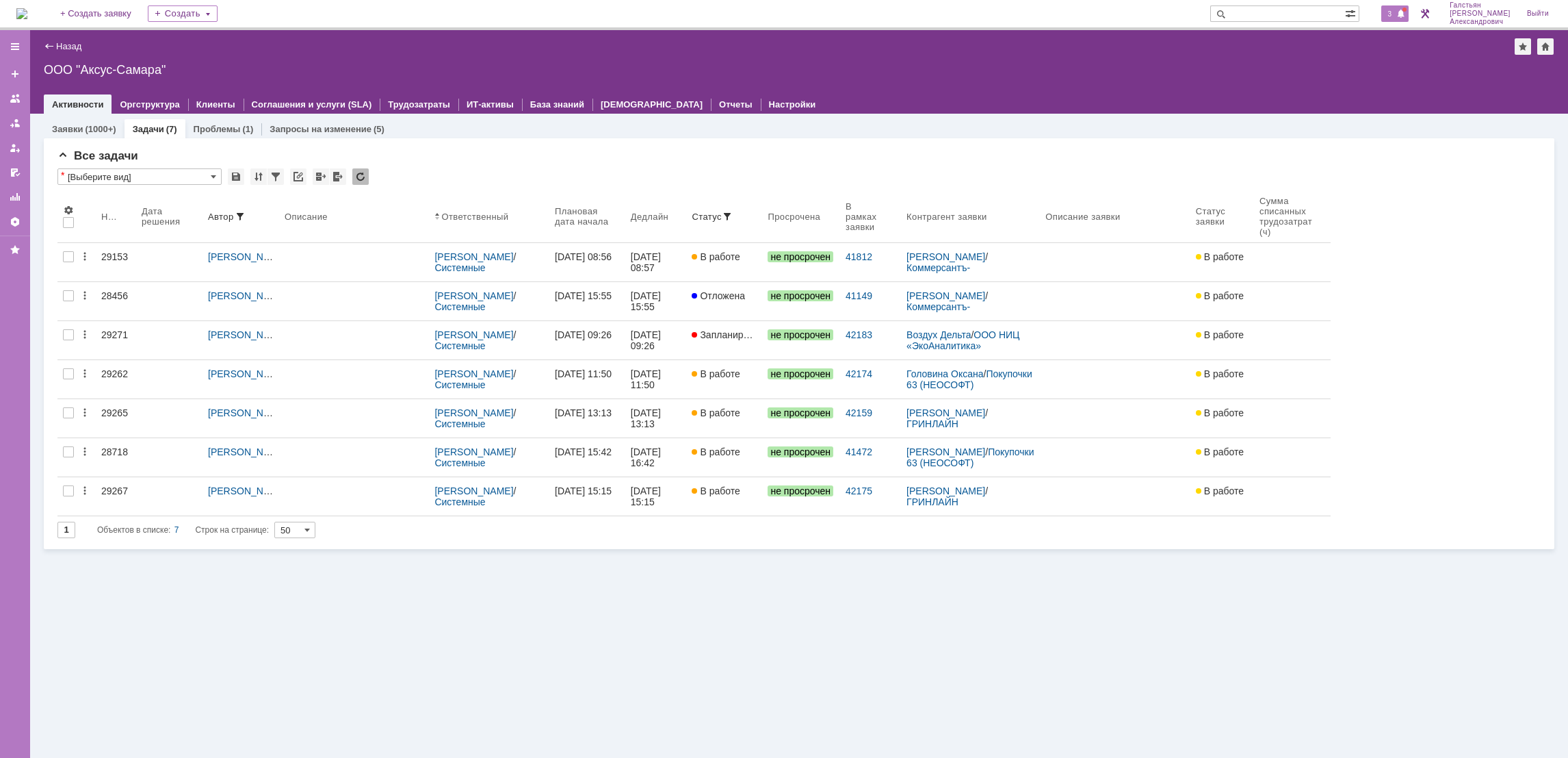
click at [1403, 15] on span at bounding box center [1401, 14] width 10 height 11
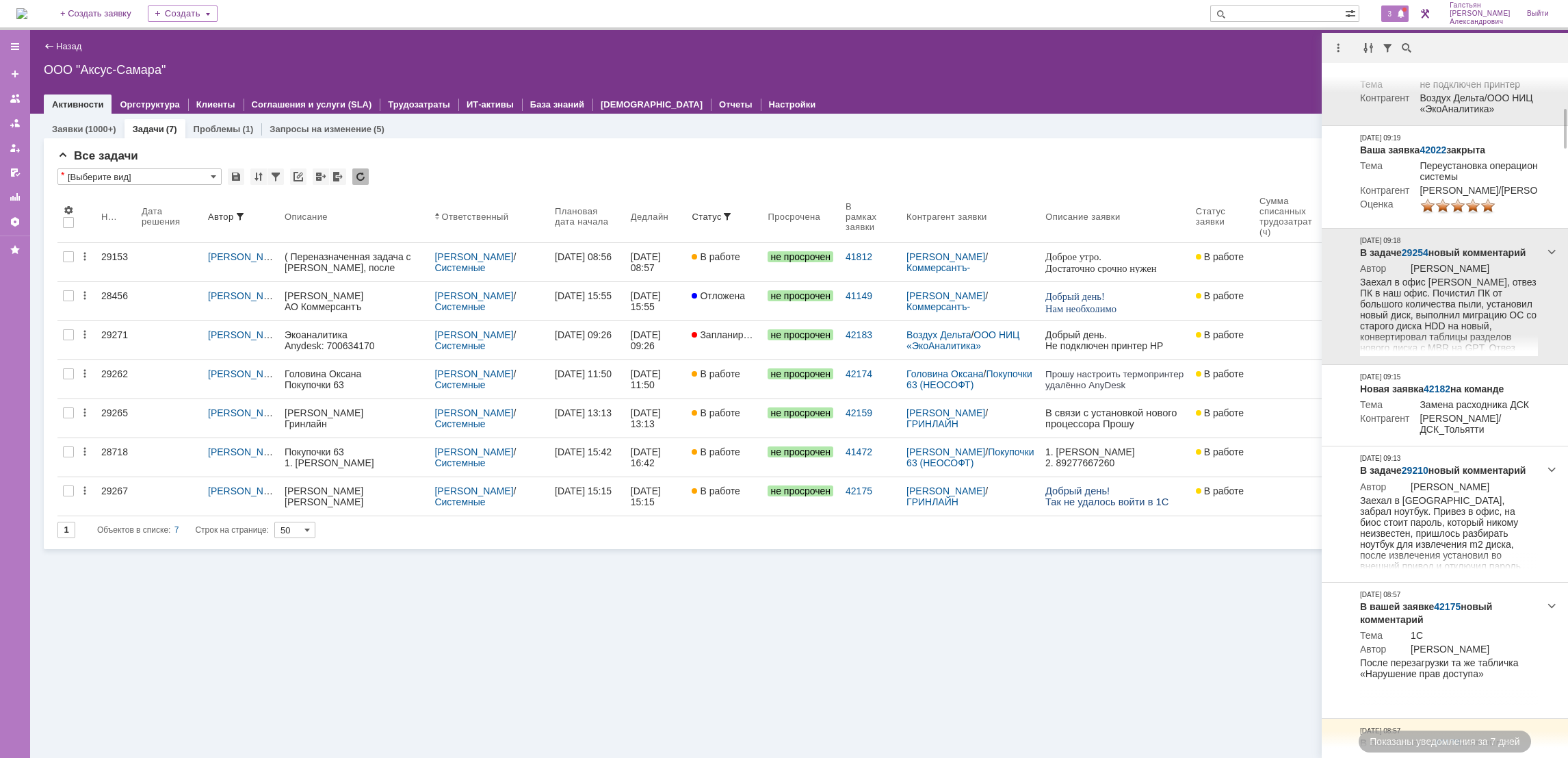
scroll to position [820, 0]
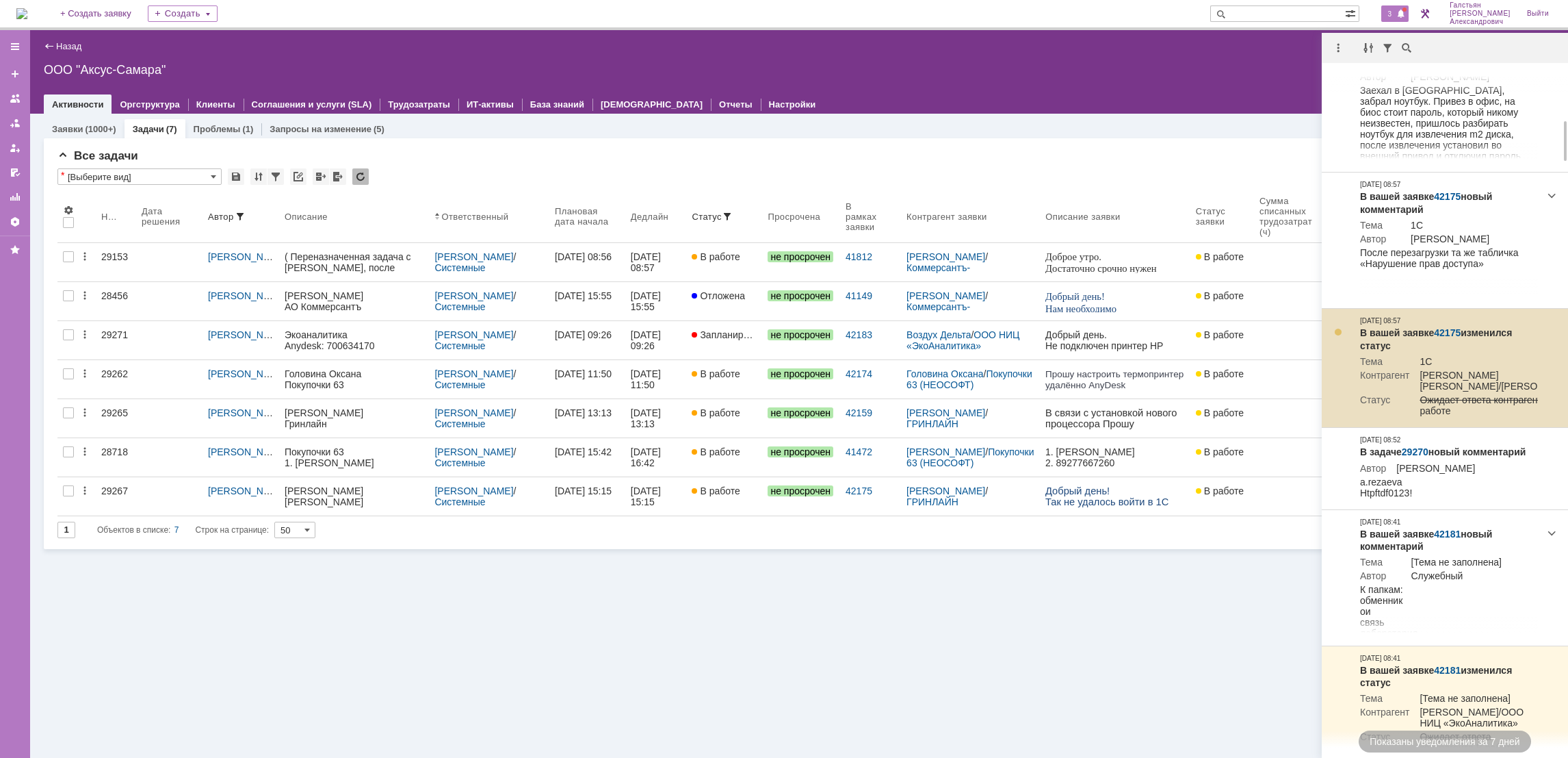
click at [1333, 338] on div at bounding box center [1338, 332] width 11 height 11
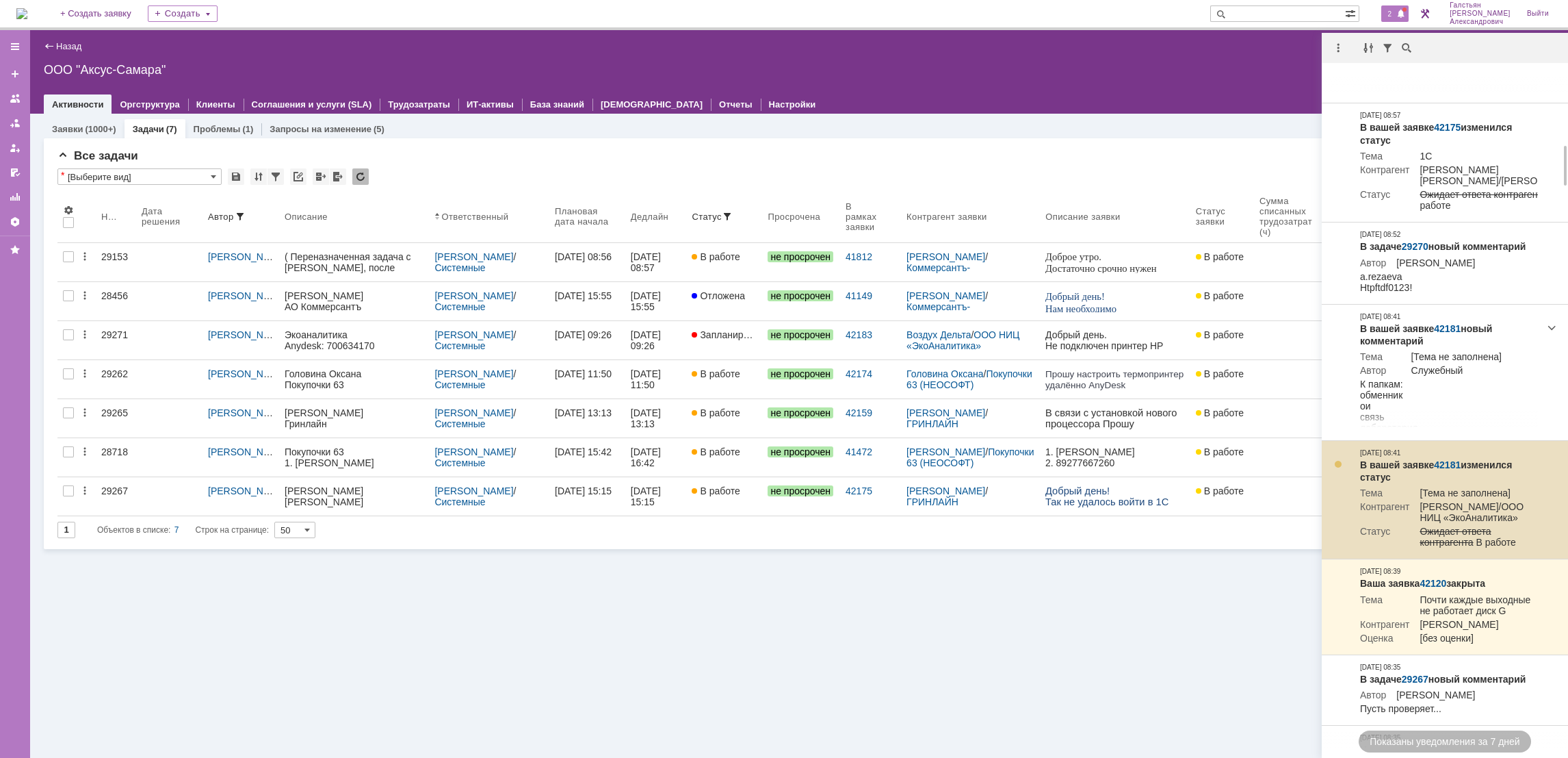
scroll to position [1230, 0]
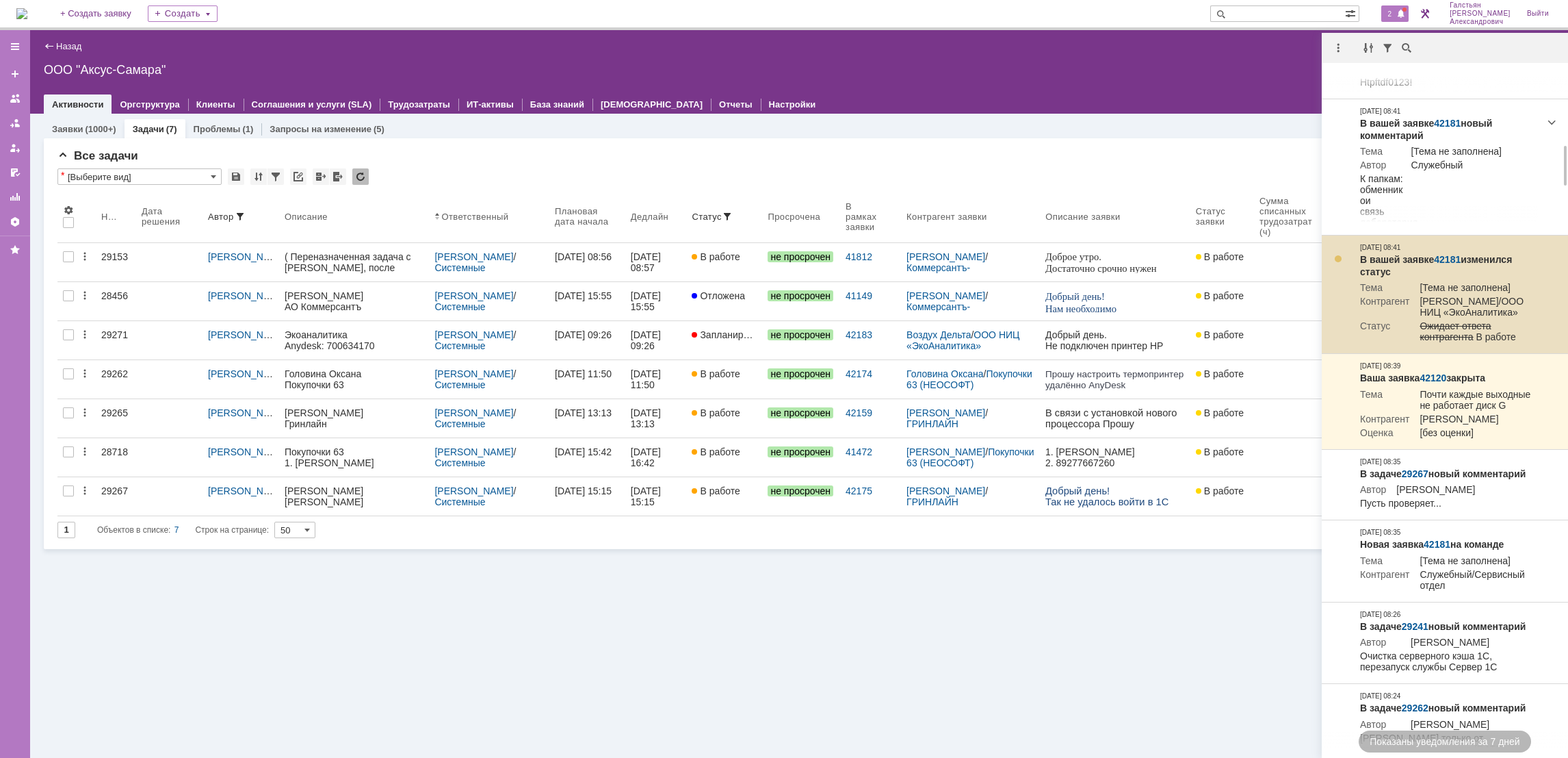
click at [1337, 264] on div at bounding box center [1338, 259] width 11 height 11
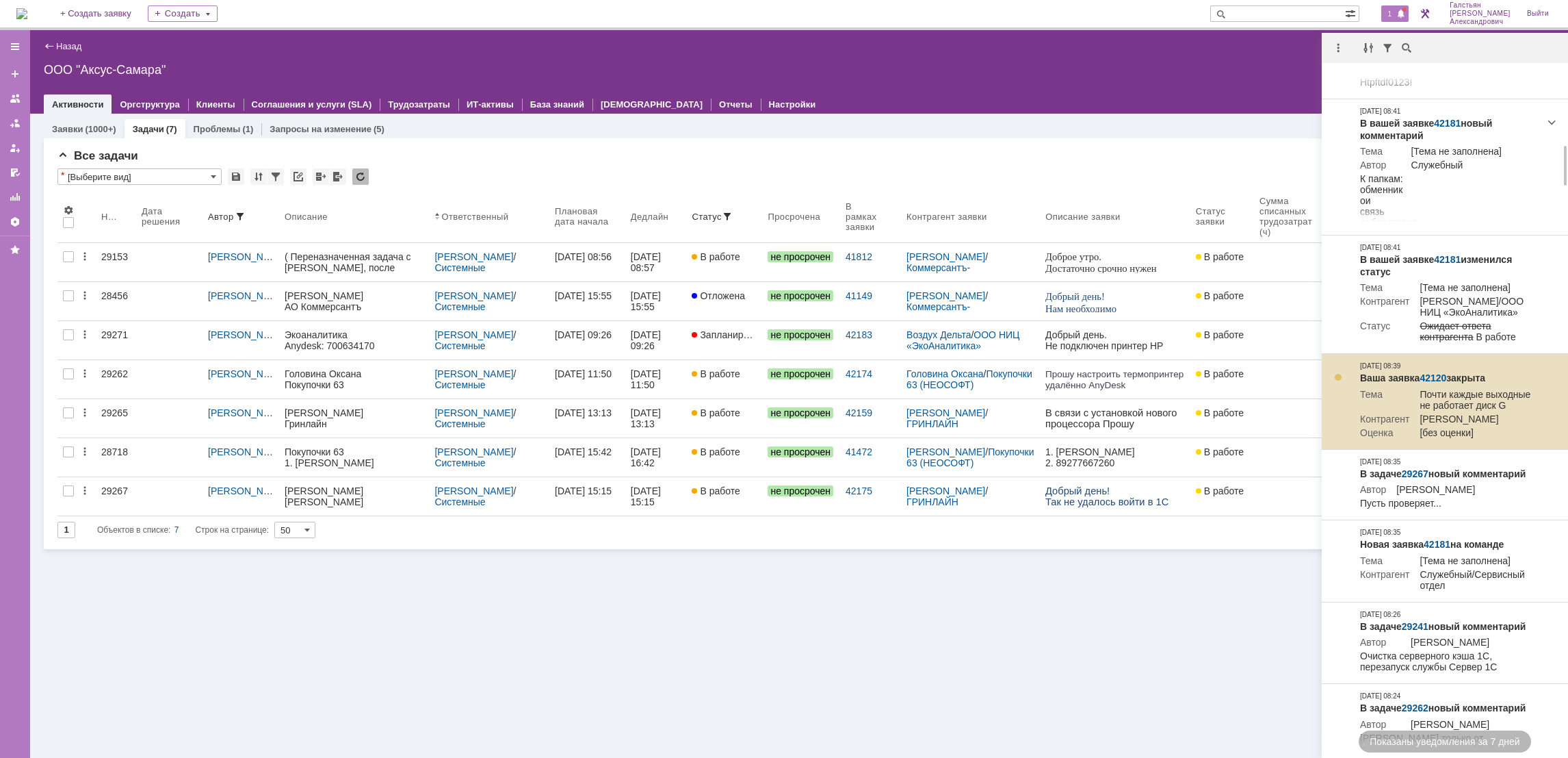
click at [1335, 383] on div at bounding box center [1338, 377] width 11 height 11
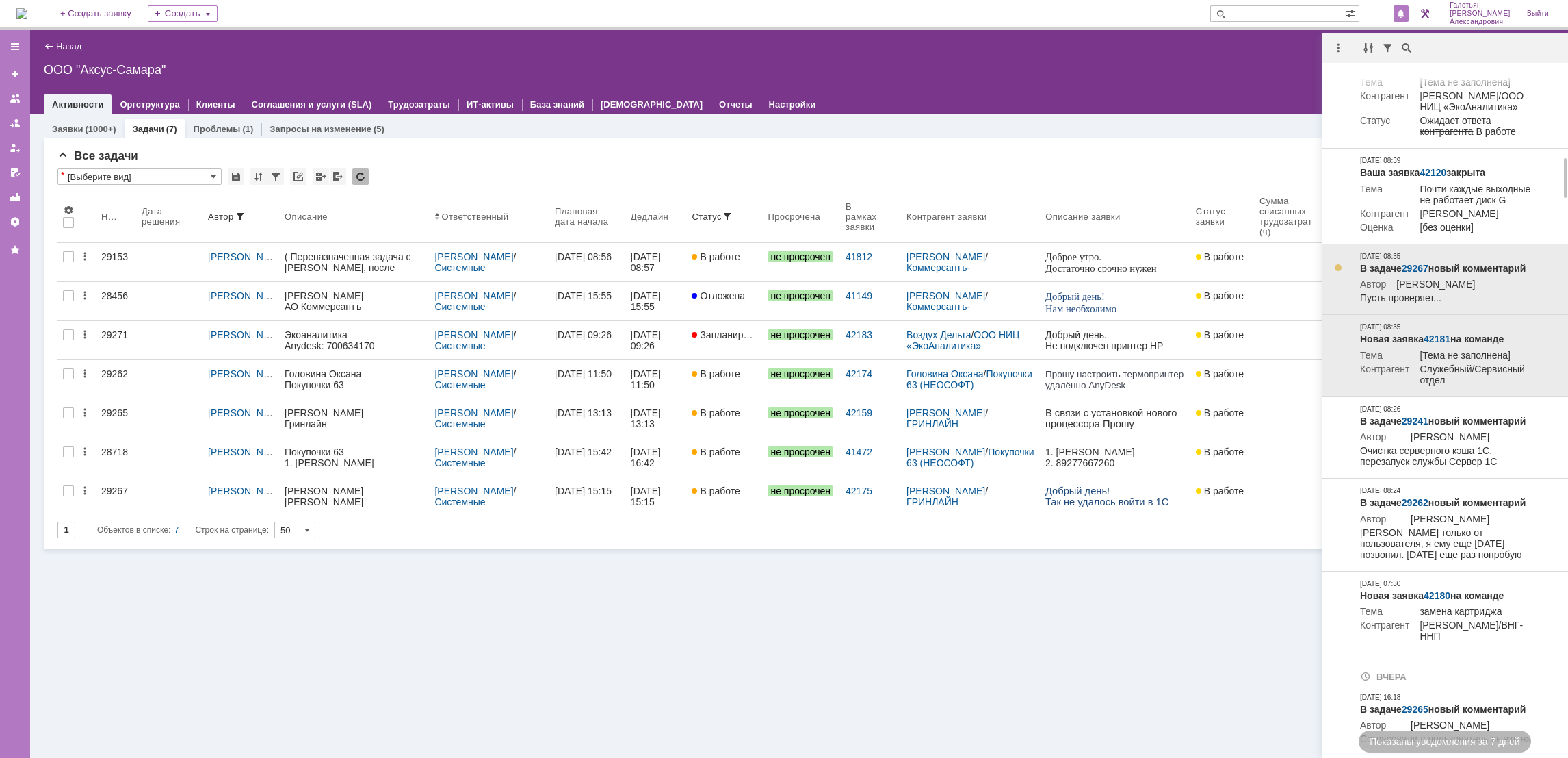
scroll to position [1538, 0]
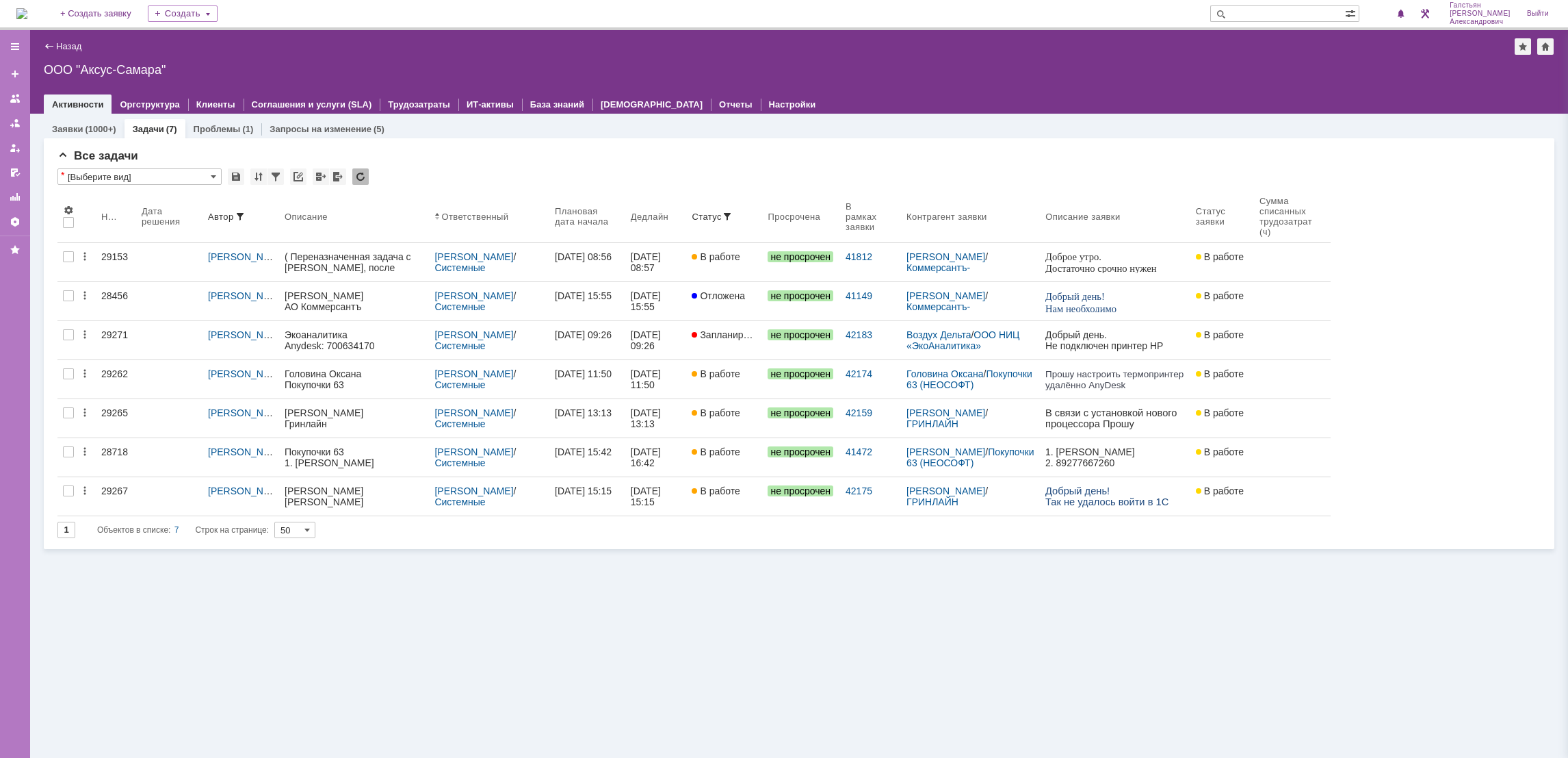
click at [1249, 79] on div "Назад | ООО "Аксус-Самара" ООО "Аксус-Самара" root$101 Активности Оргструктура …" at bounding box center [799, 72] width 1538 height 83
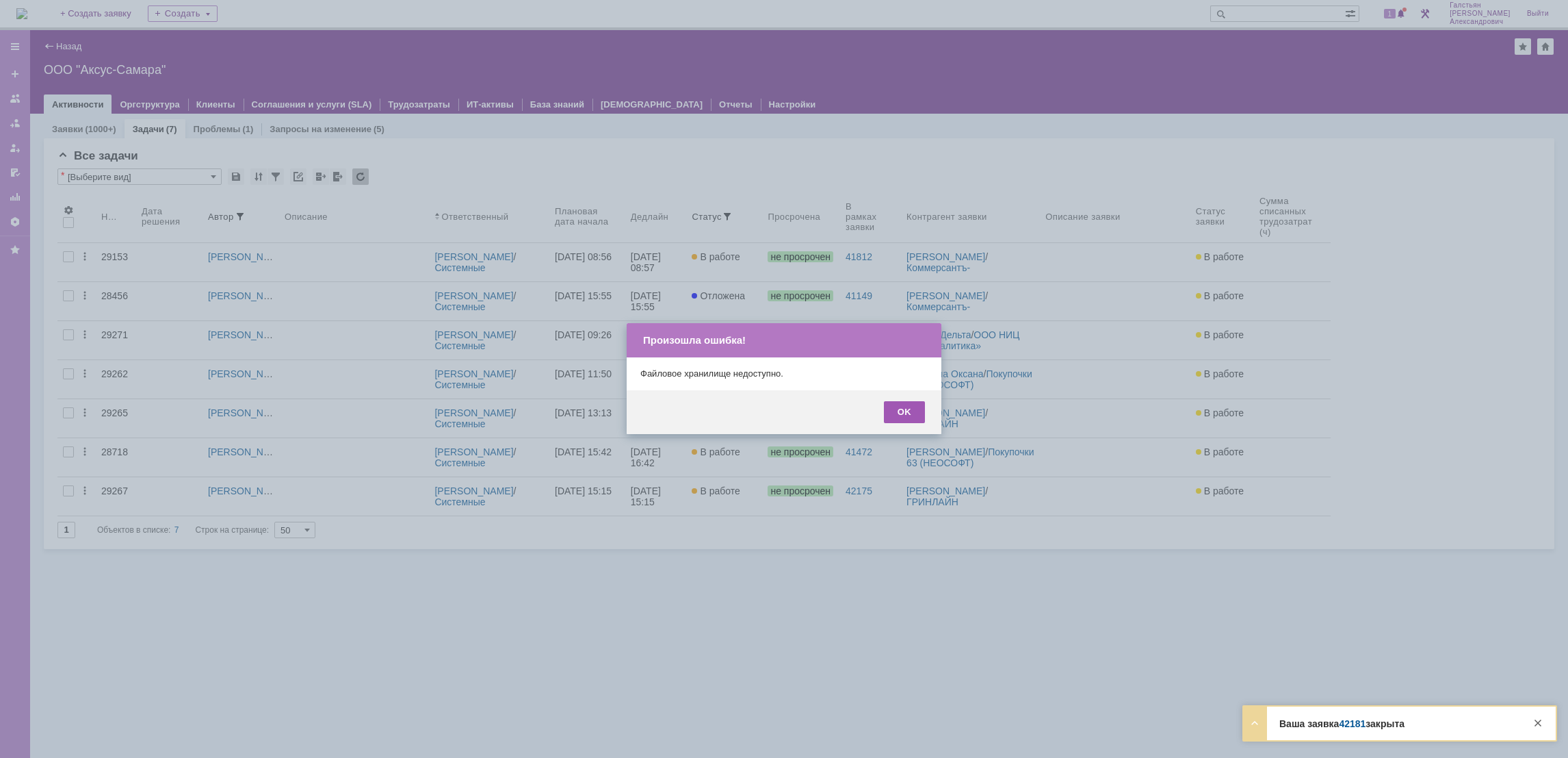
click at [913, 404] on div "OK" at bounding box center [904, 412] width 41 height 22
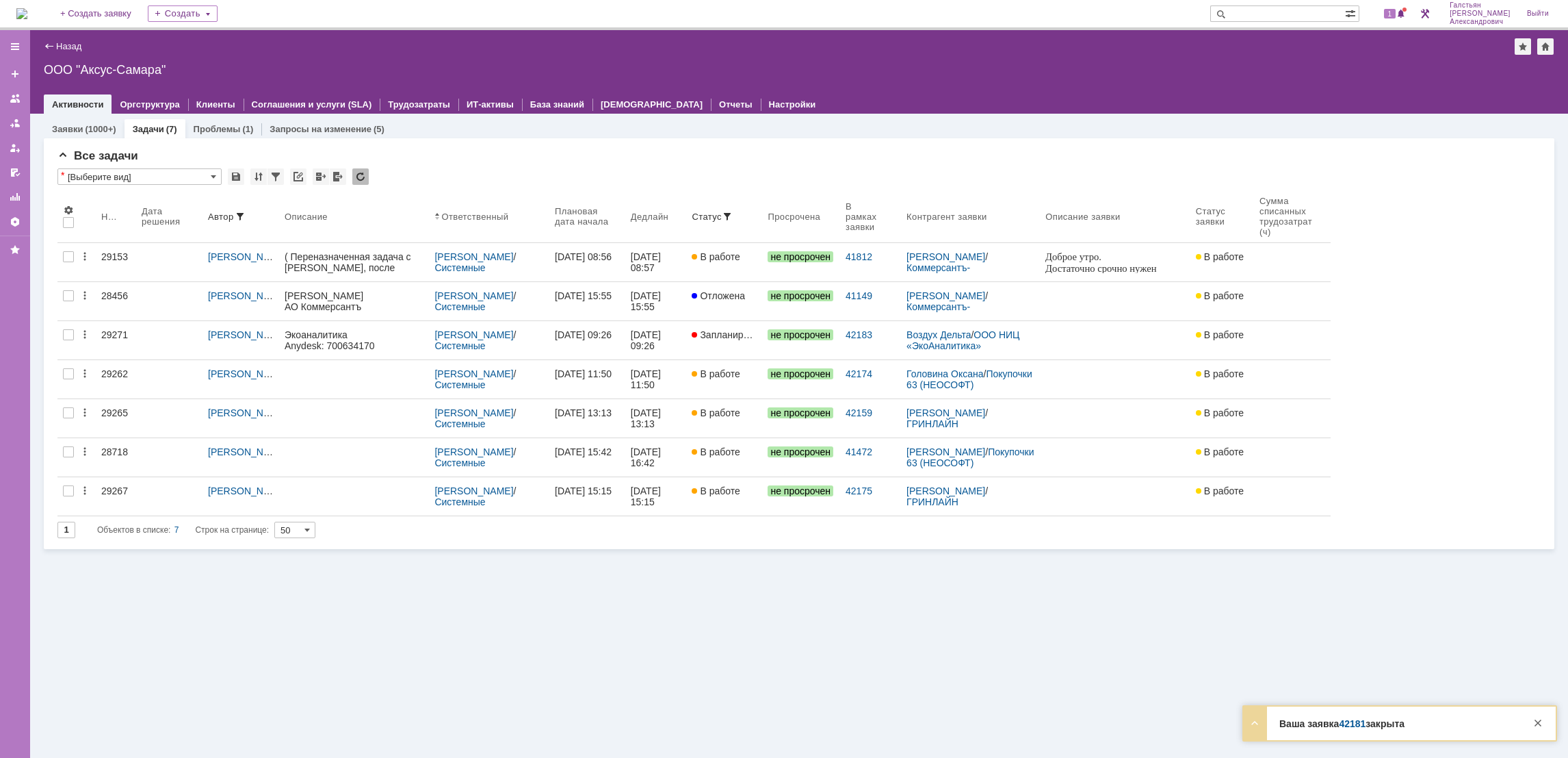
click at [23, 8] on img at bounding box center [22, 13] width 11 height 11
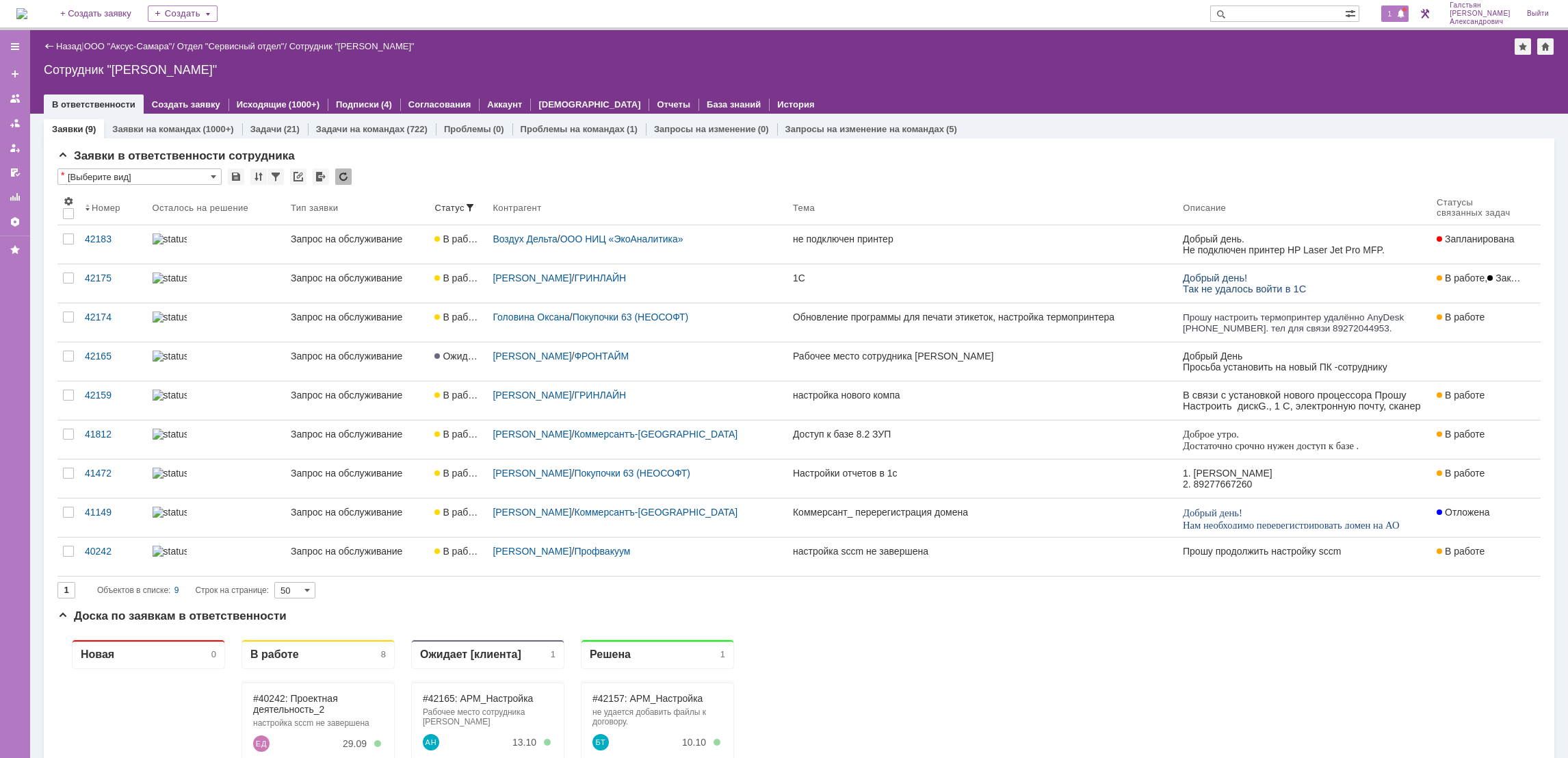
click at [1405, 14] on span at bounding box center [1401, 14] width 10 height 11
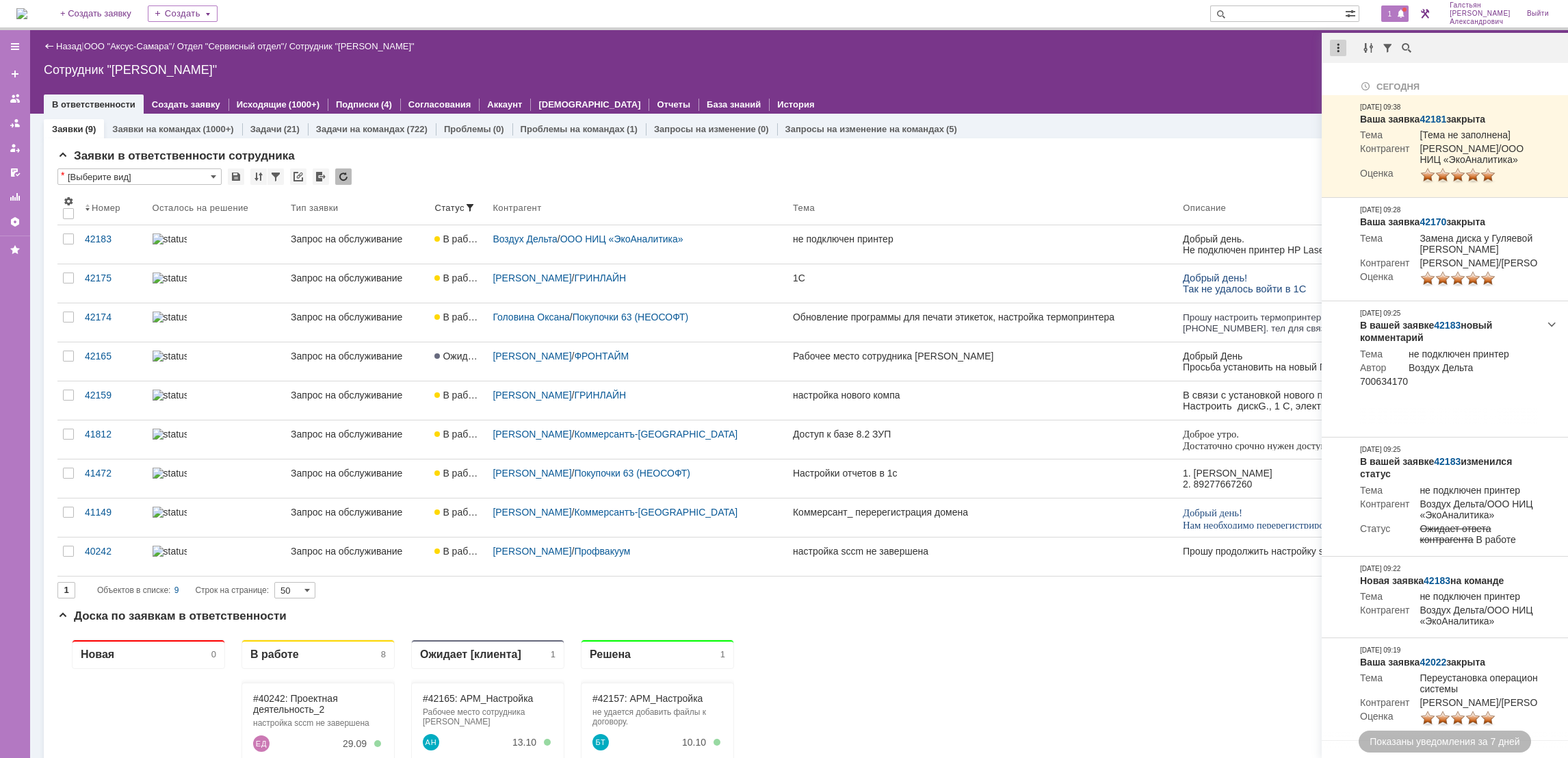
click at [1344, 49] on div at bounding box center [1337, 48] width 16 height 16
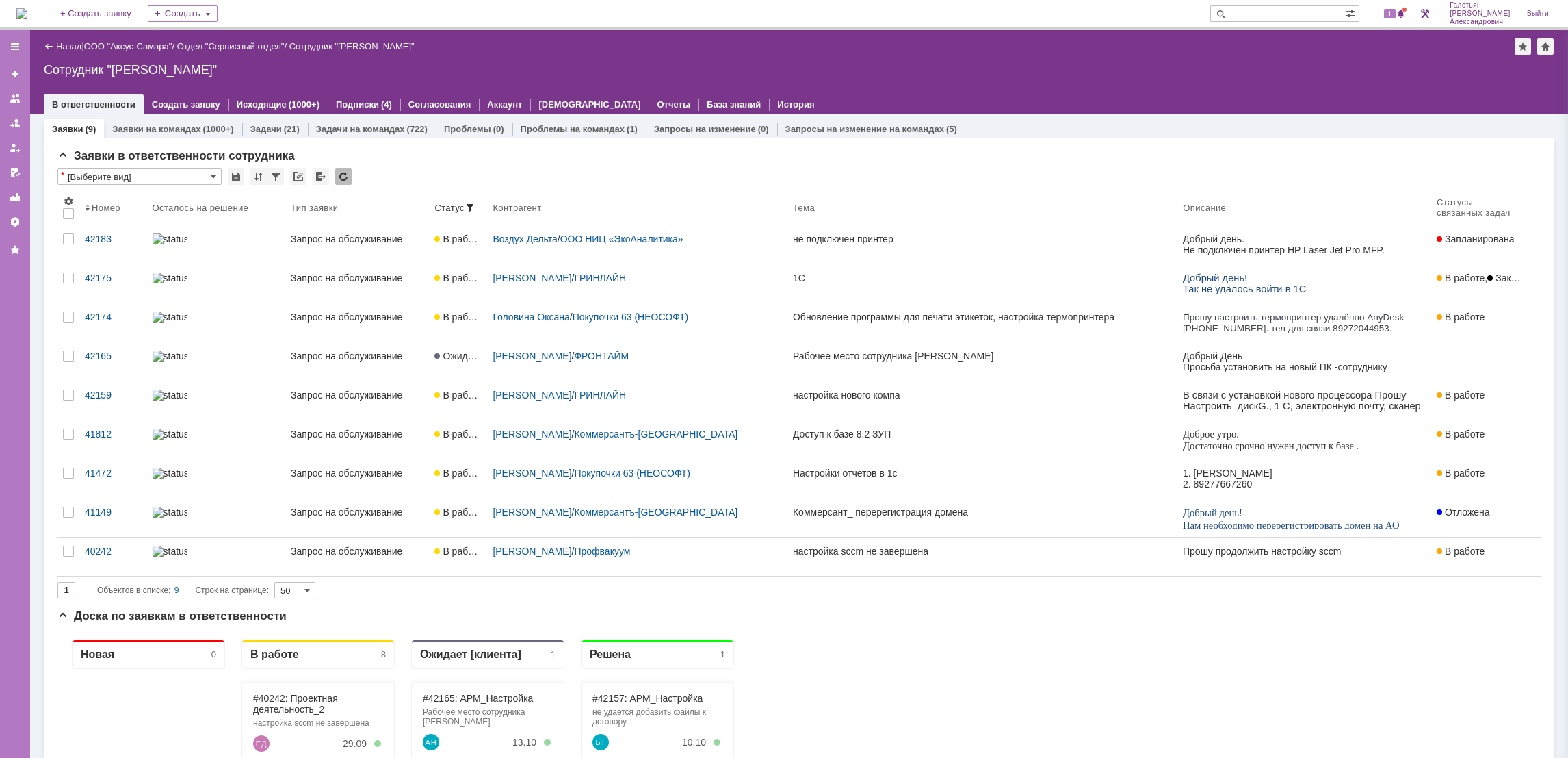
click at [1165, 49] on div "Назад | ООО "Аксус-Самара" / Отдел "Сервисный отдел" / Сотрудник "[PERSON_NAME]"" at bounding box center [798, 46] width 1511 height 16
click at [1394, 17] on span "1" at bounding box center [1390, 13] width 12 height 10
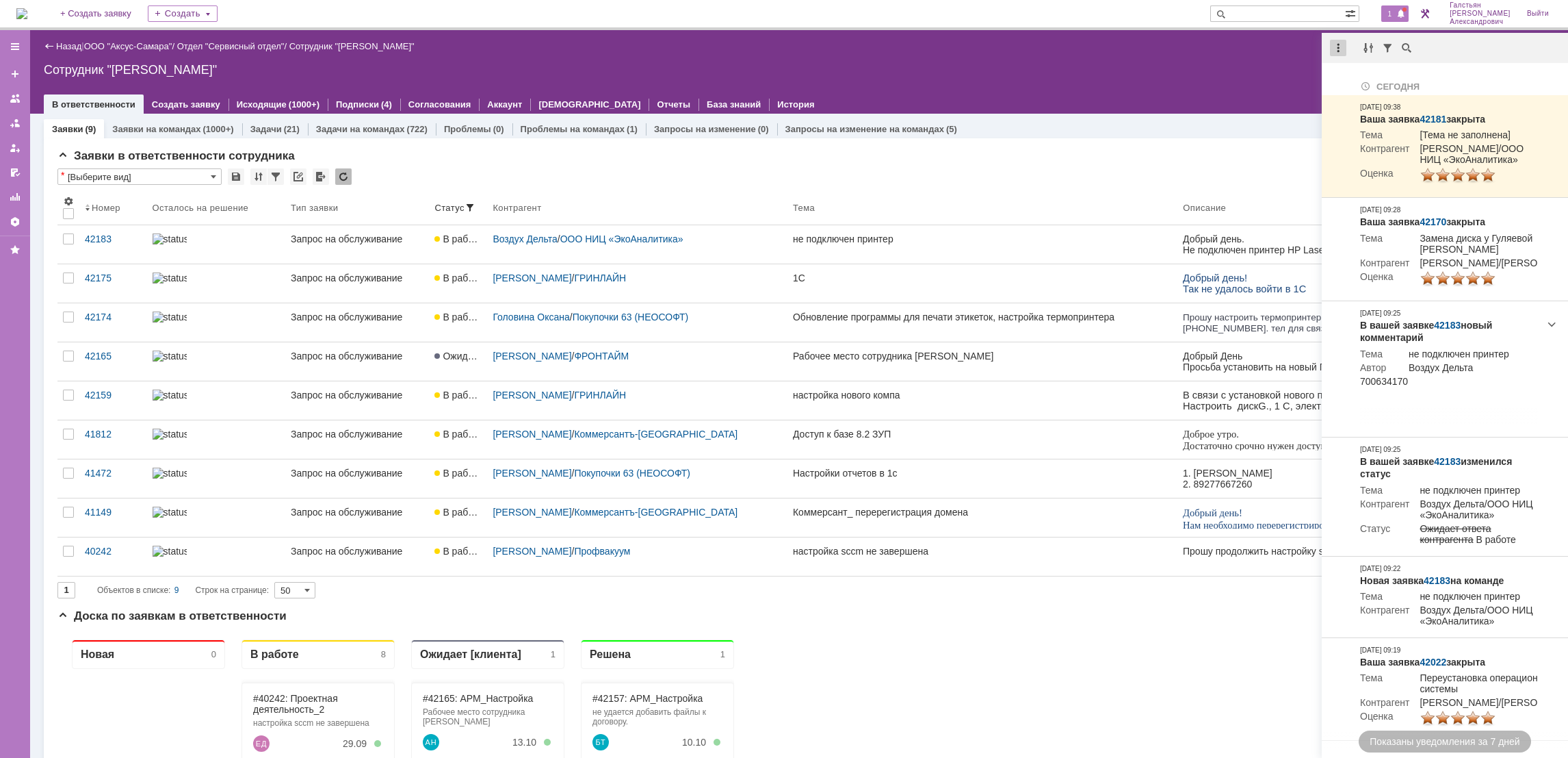
click at [1336, 45] on div at bounding box center [1337, 48] width 16 height 16
click at [1343, 78] on div "Отметить уведомления прочитанными" at bounding box center [1432, 82] width 183 height 10
click at [1146, 76] on div "Сотрудник "[PERSON_NAME]"" at bounding box center [798, 70] width 1511 height 14
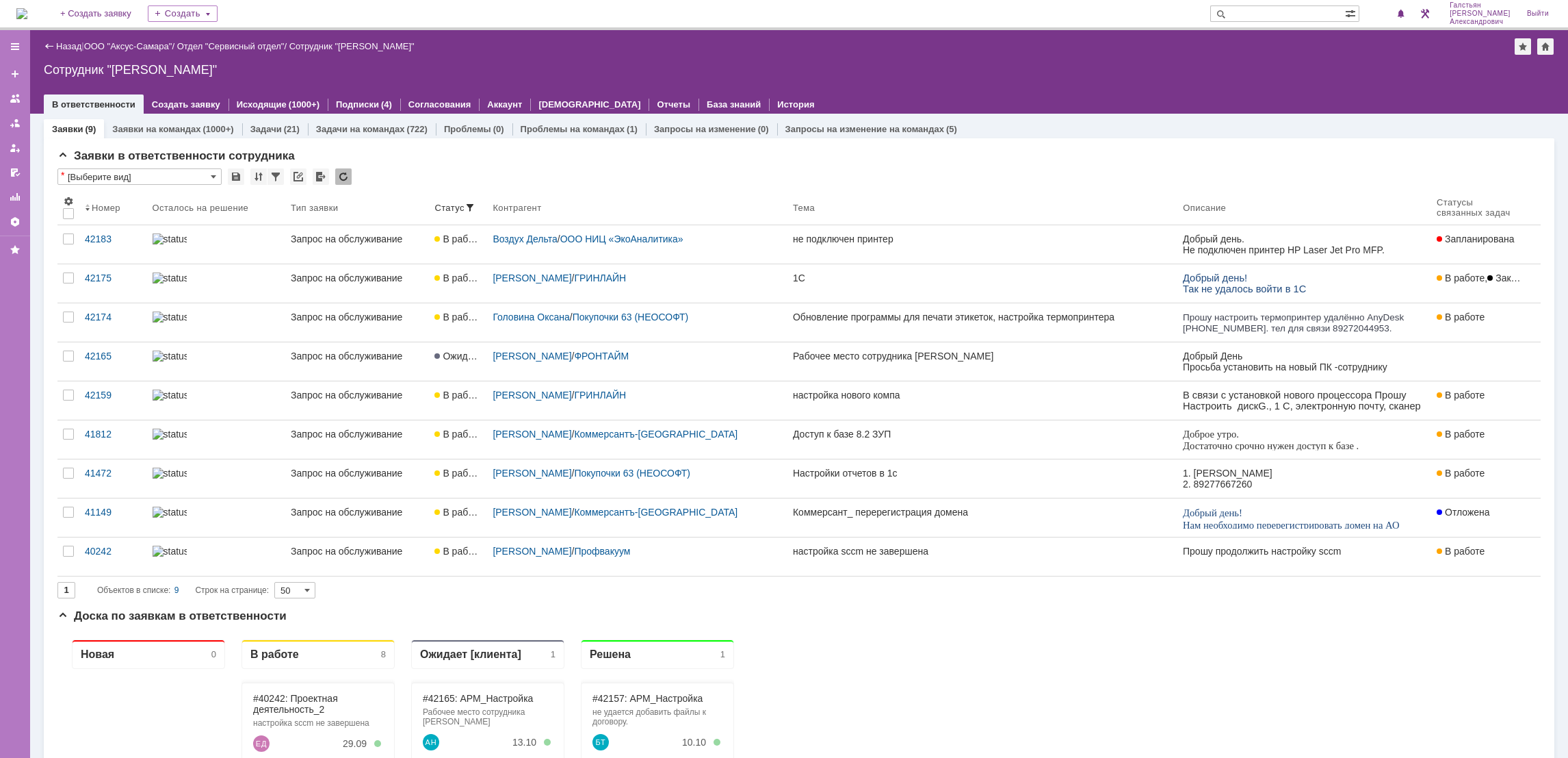
click at [27, 8] on img at bounding box center [22, 13] width 11 height 11
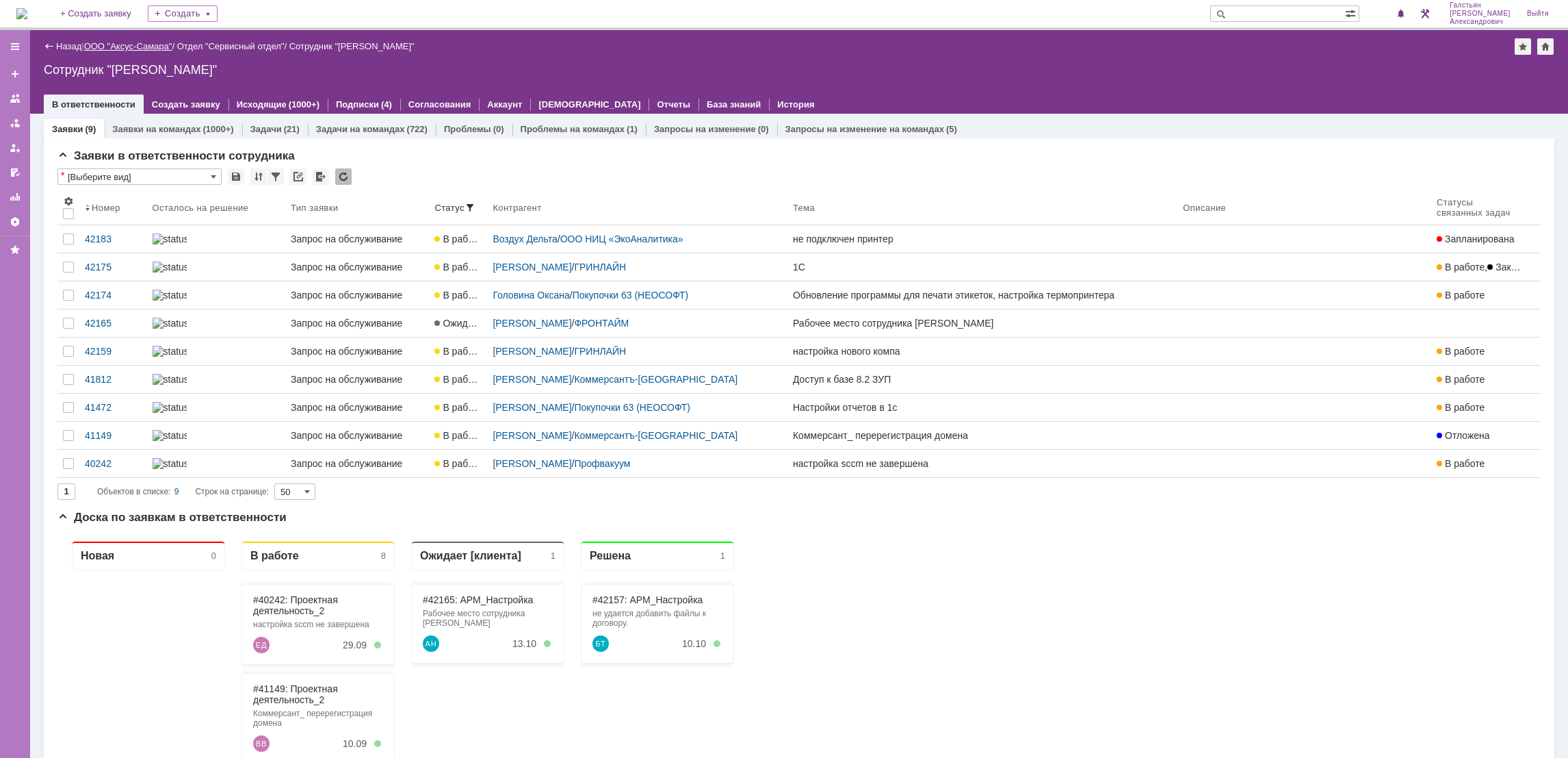
click at [134, 41] on link "ООО "Аксус-Самара"" at bounding box center [128, 46] width 89 height 10
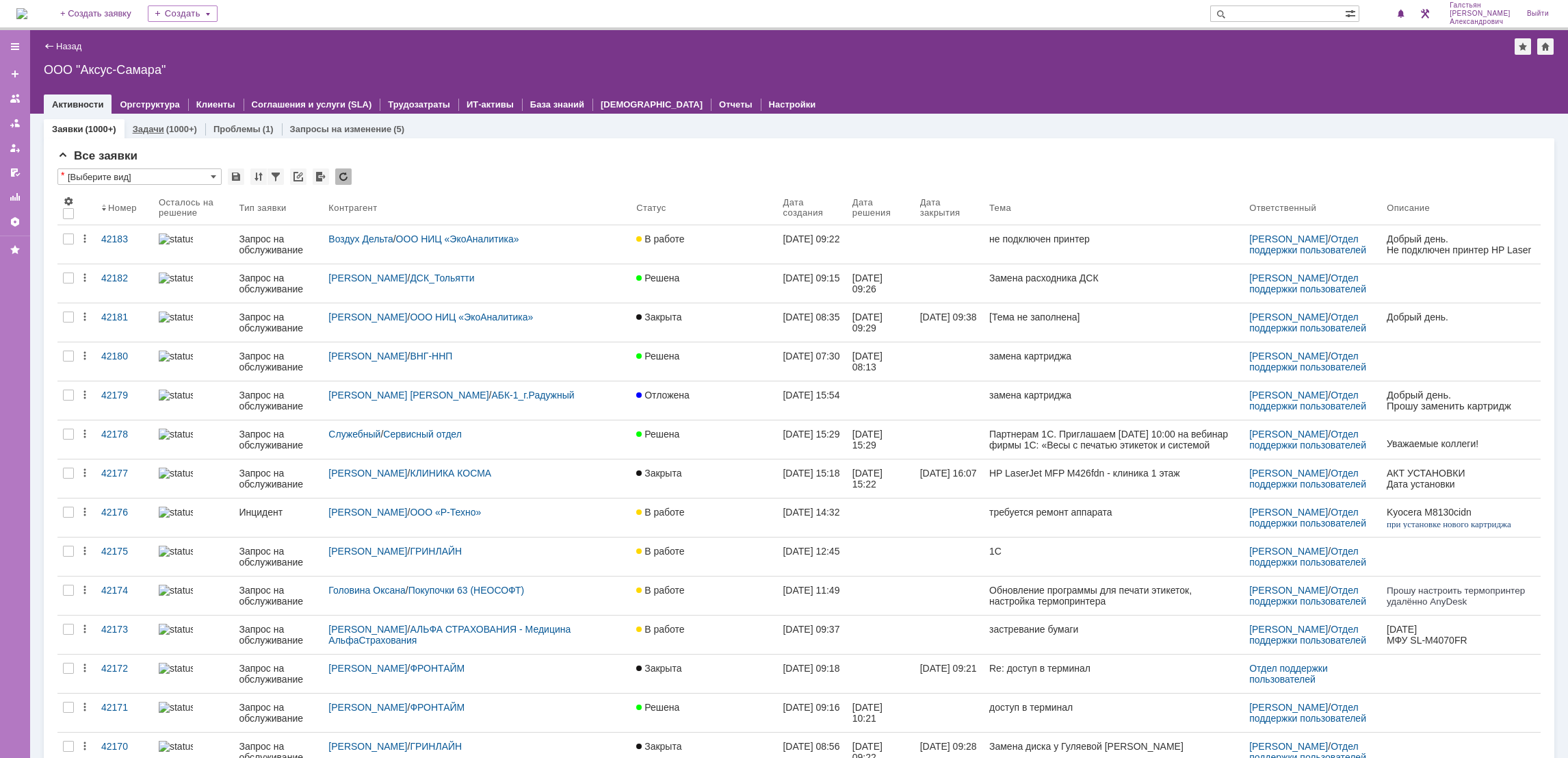
click at [157, 135] on div "Задачи (1000+)" at bounding box center [164, 129] width 81 height 20
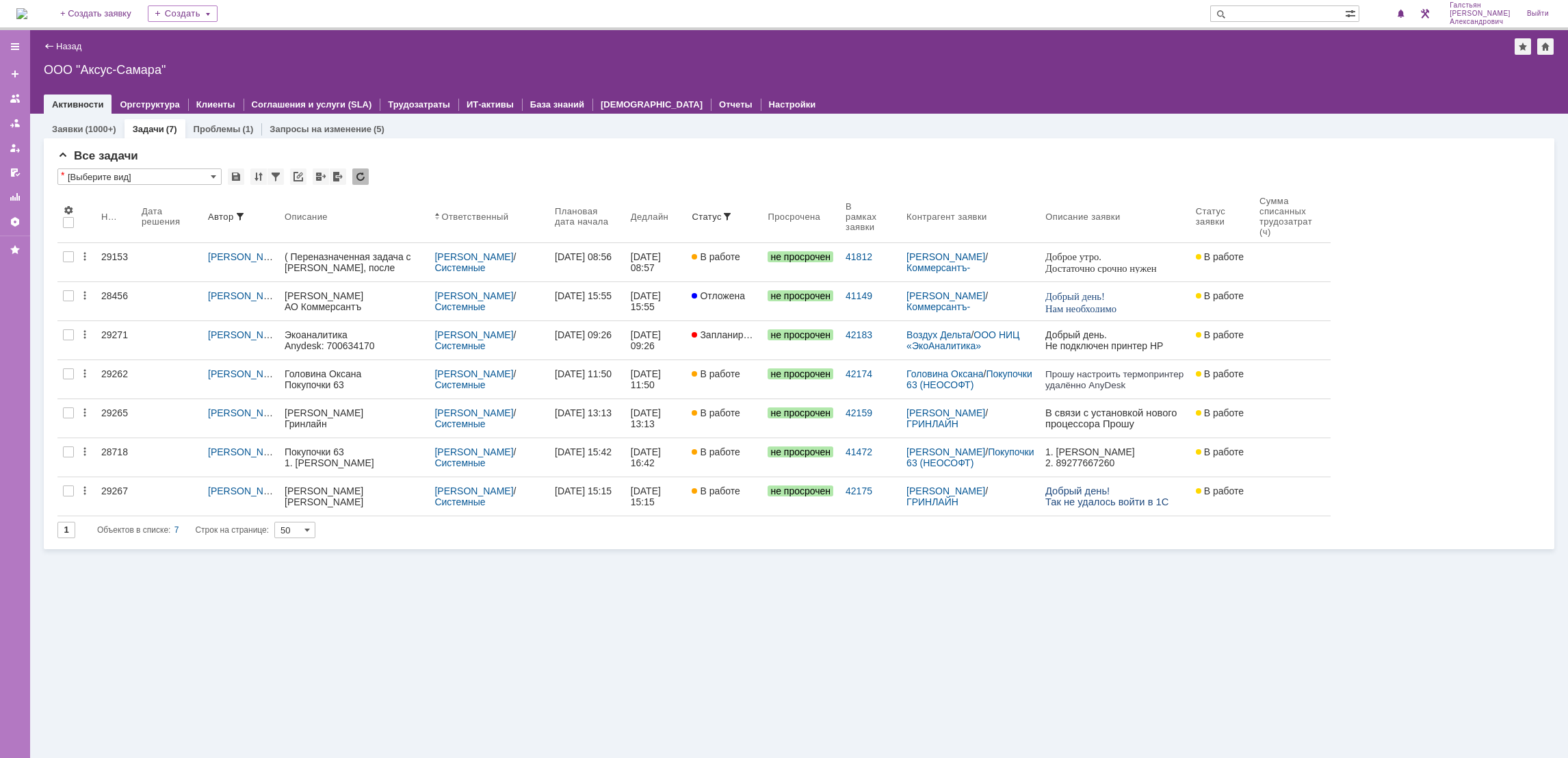
click at [1288, 21] on input "text" at bounding box center [1277, 13] width 134 height 16
paste input "42150"
type input "42150"
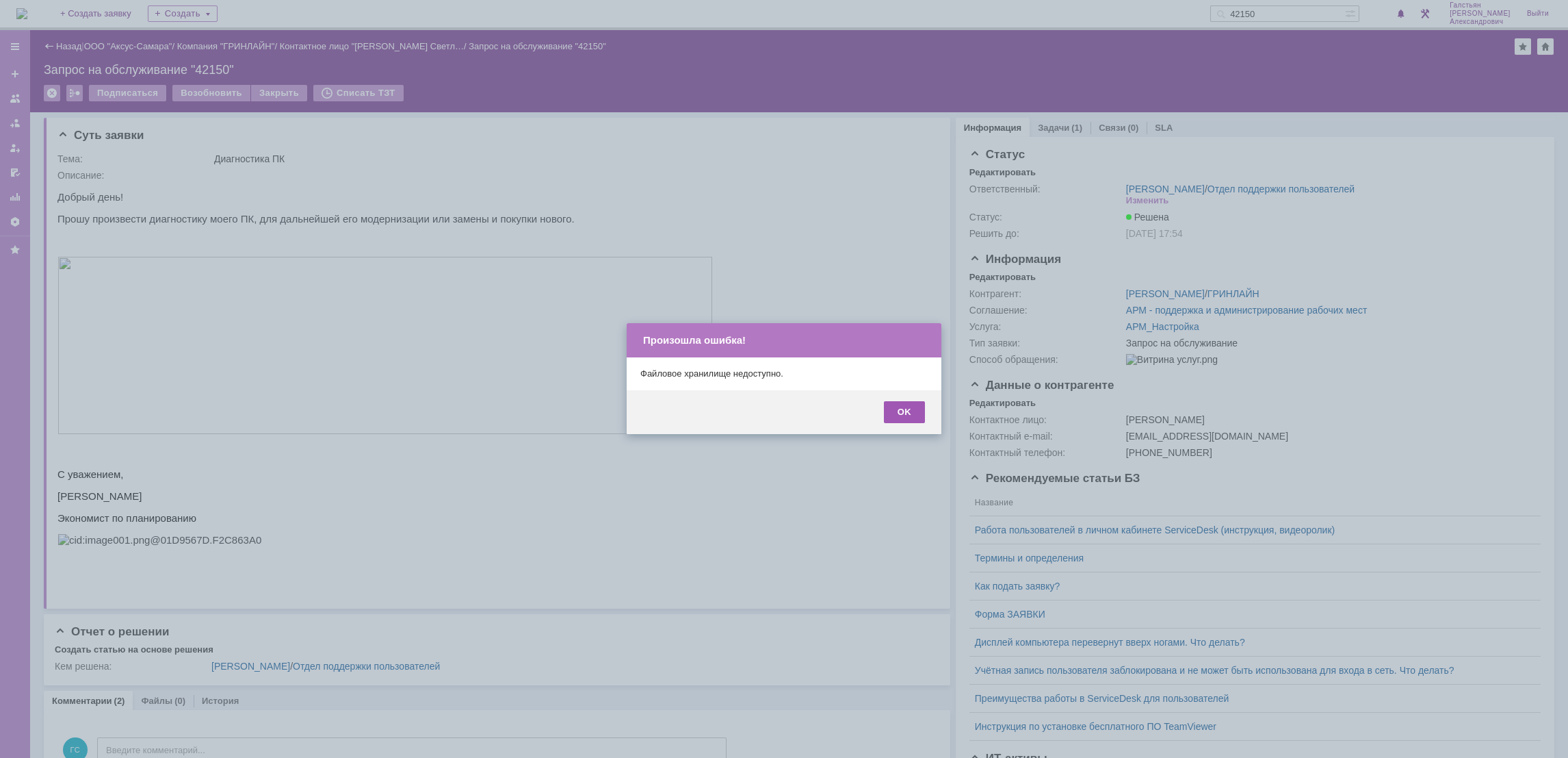
click at [909, 405] on div "OK" at bounding box center [904, 412] width 41 height 22
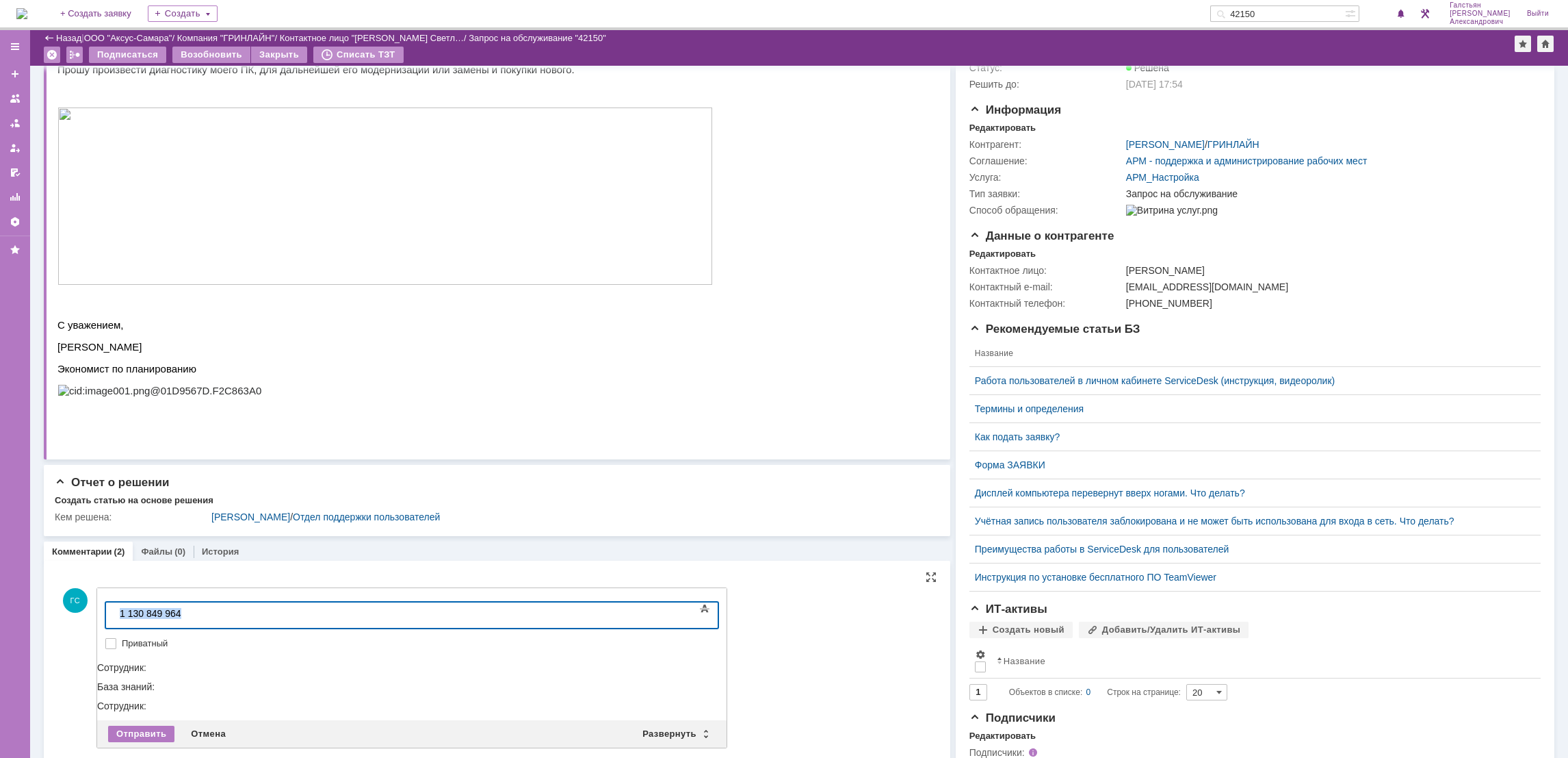
drag, startPoint x: 187, startPoint y: 613, endPoint x: 218, endPoint y: 1214, distance: 601.8
click at [115, 612] on html "1 130 849 964" at bounding box center [217, 614] width 205 height 23
copy div "1 130 849 964"
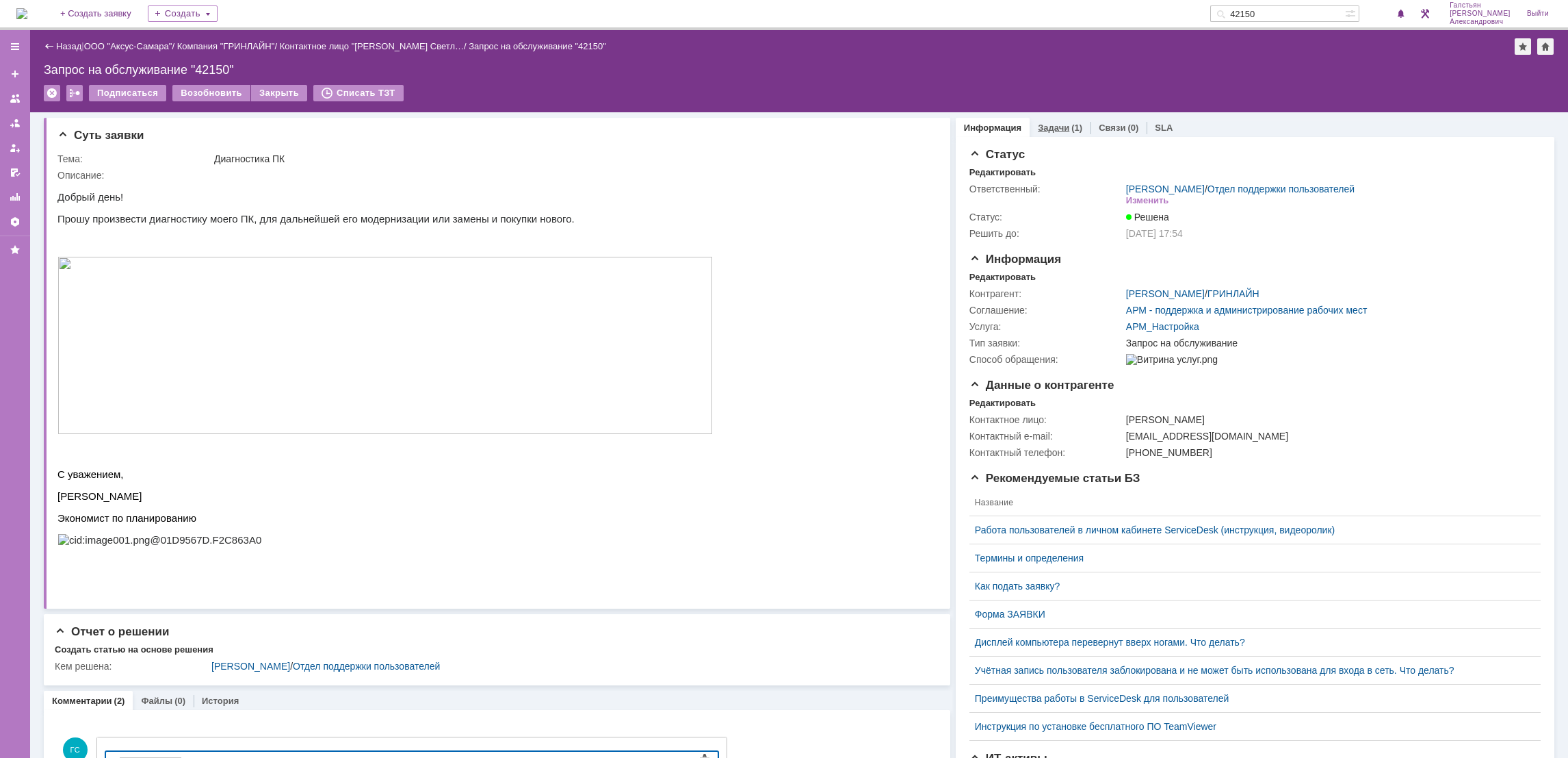
click at [1072, 122] on div "(1)" at bounding box center [1077, 128] width 11 height 10
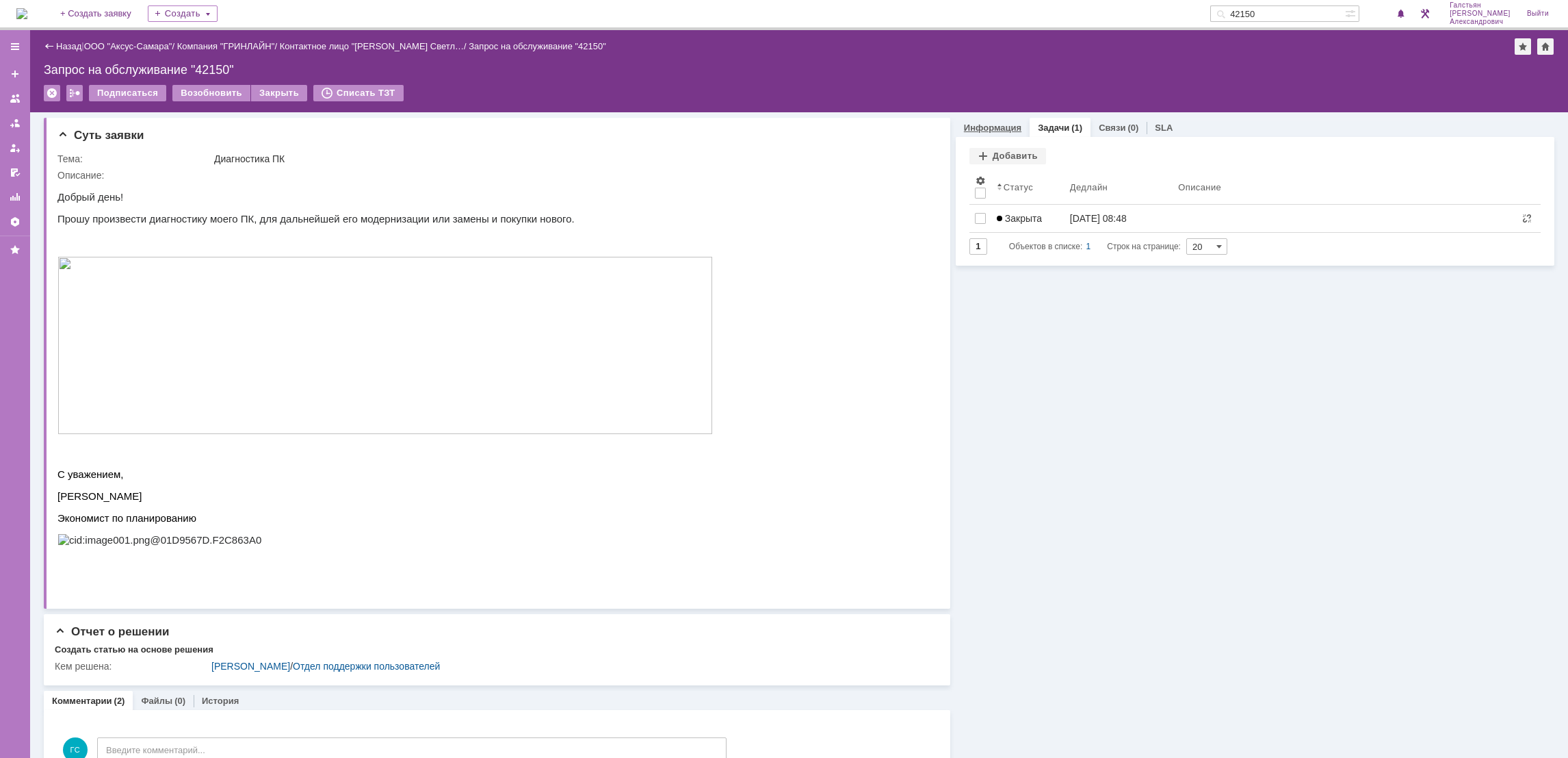
click at [988, 124] on link "Информация" at bounding box center [993, 128] width 57 height 10
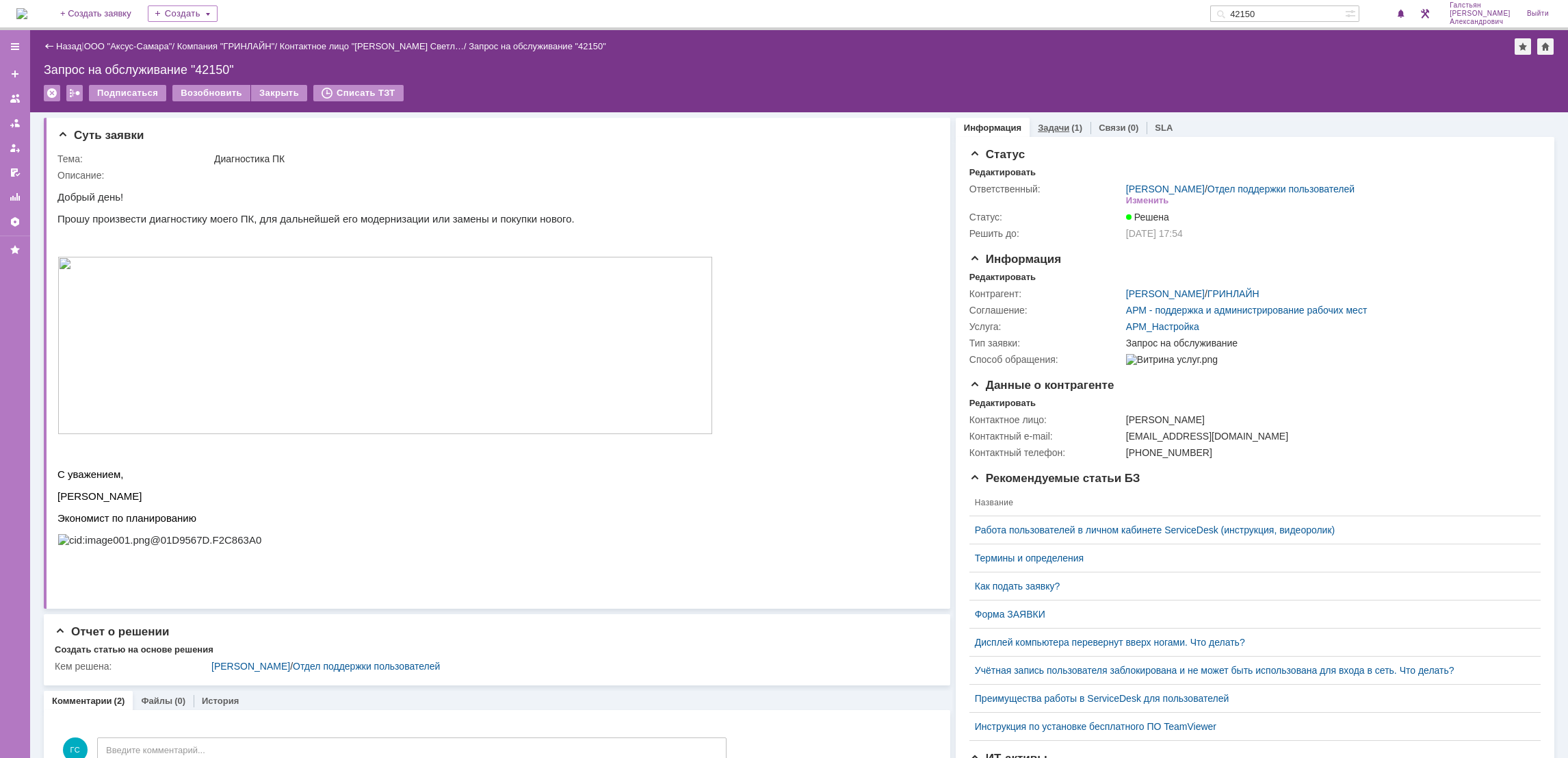
click at [1045, 130] on link "Задачи" at bounding box center [1053, 128] width 31 height 10
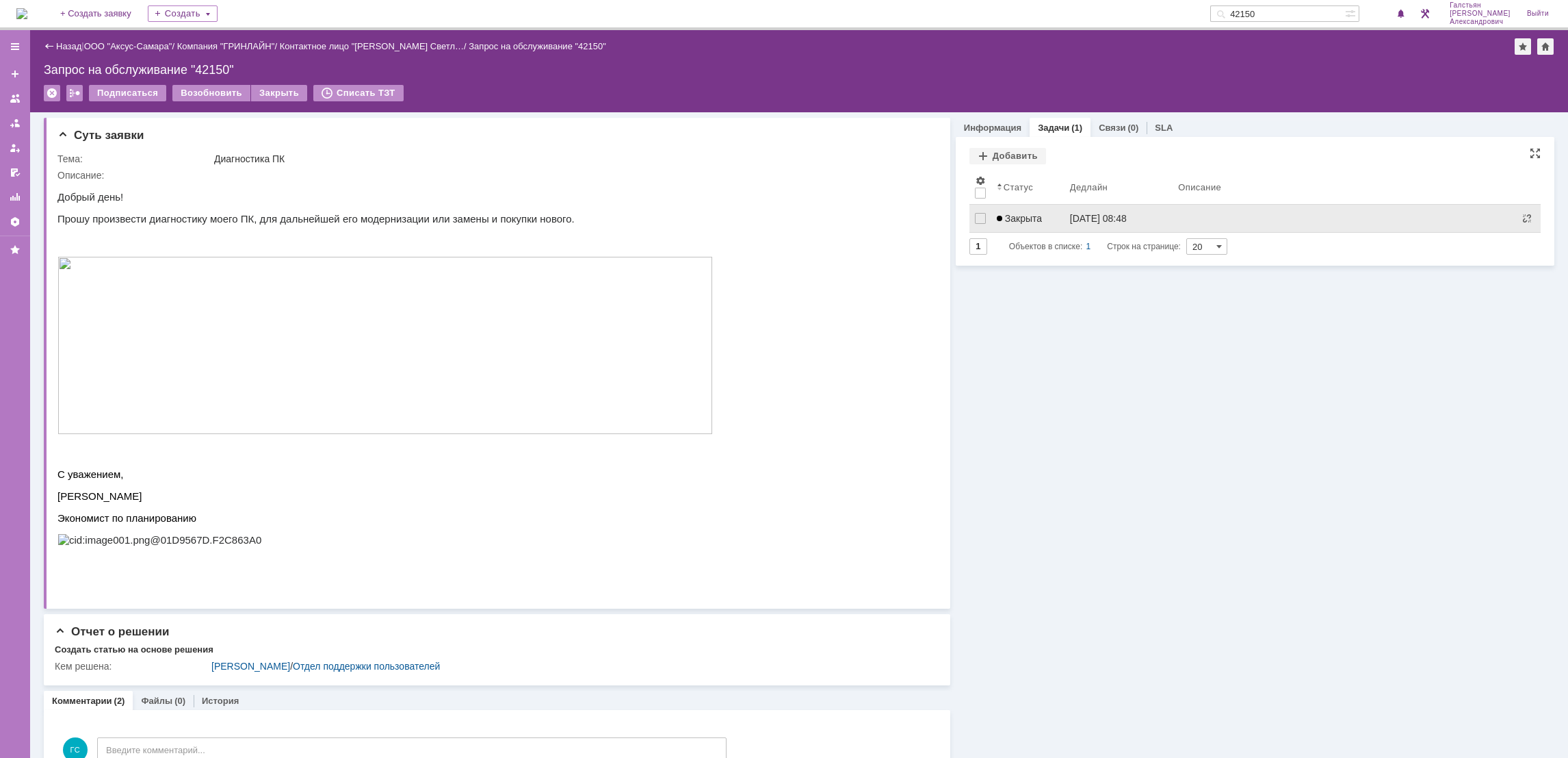
click at [1040, 218] on div "Закрыта" at bounding box center [1028, 218] width 62 height 11
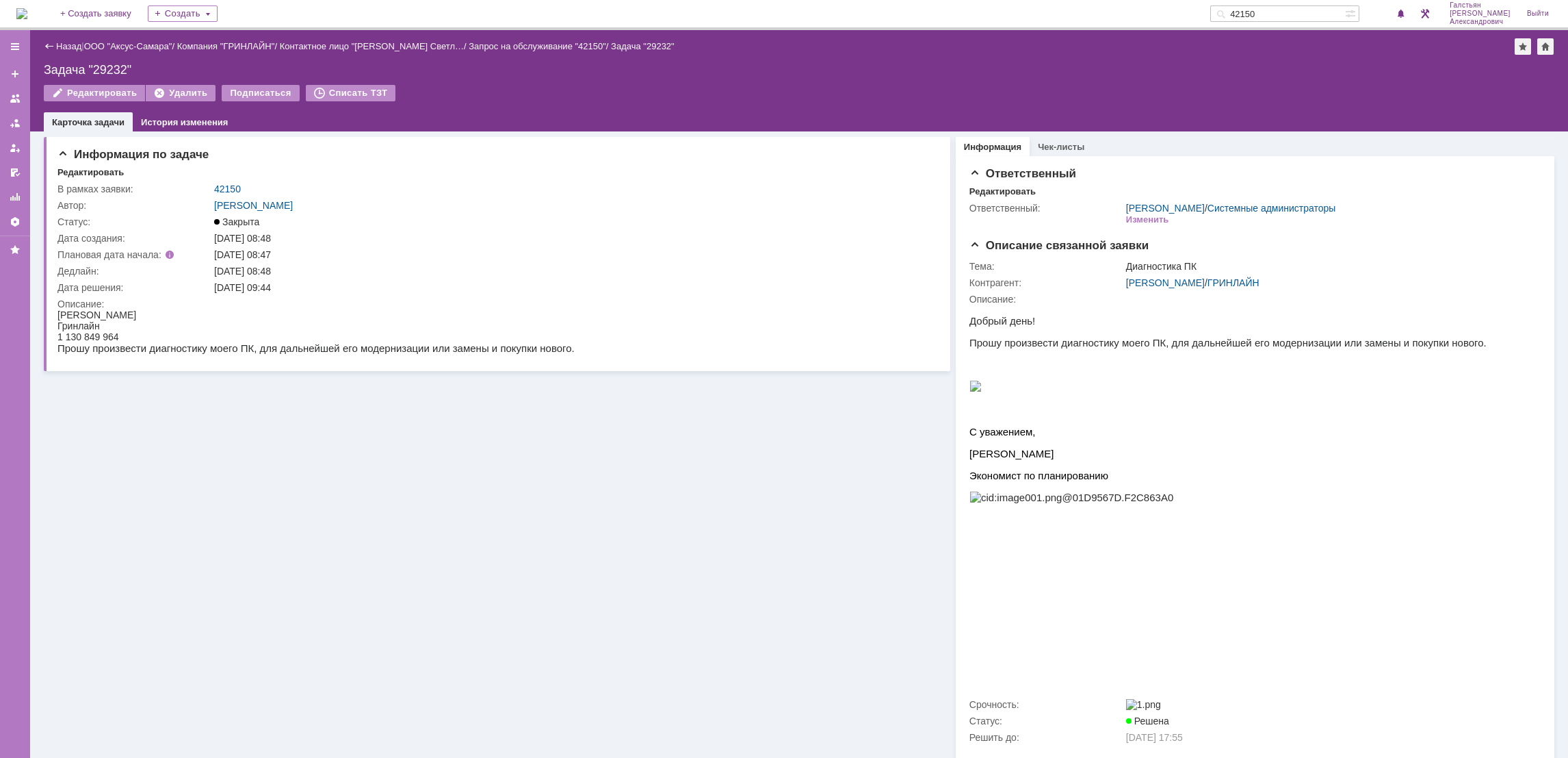
click at [28, 19] on img at bounding box center [22, 13] width 11 height 11
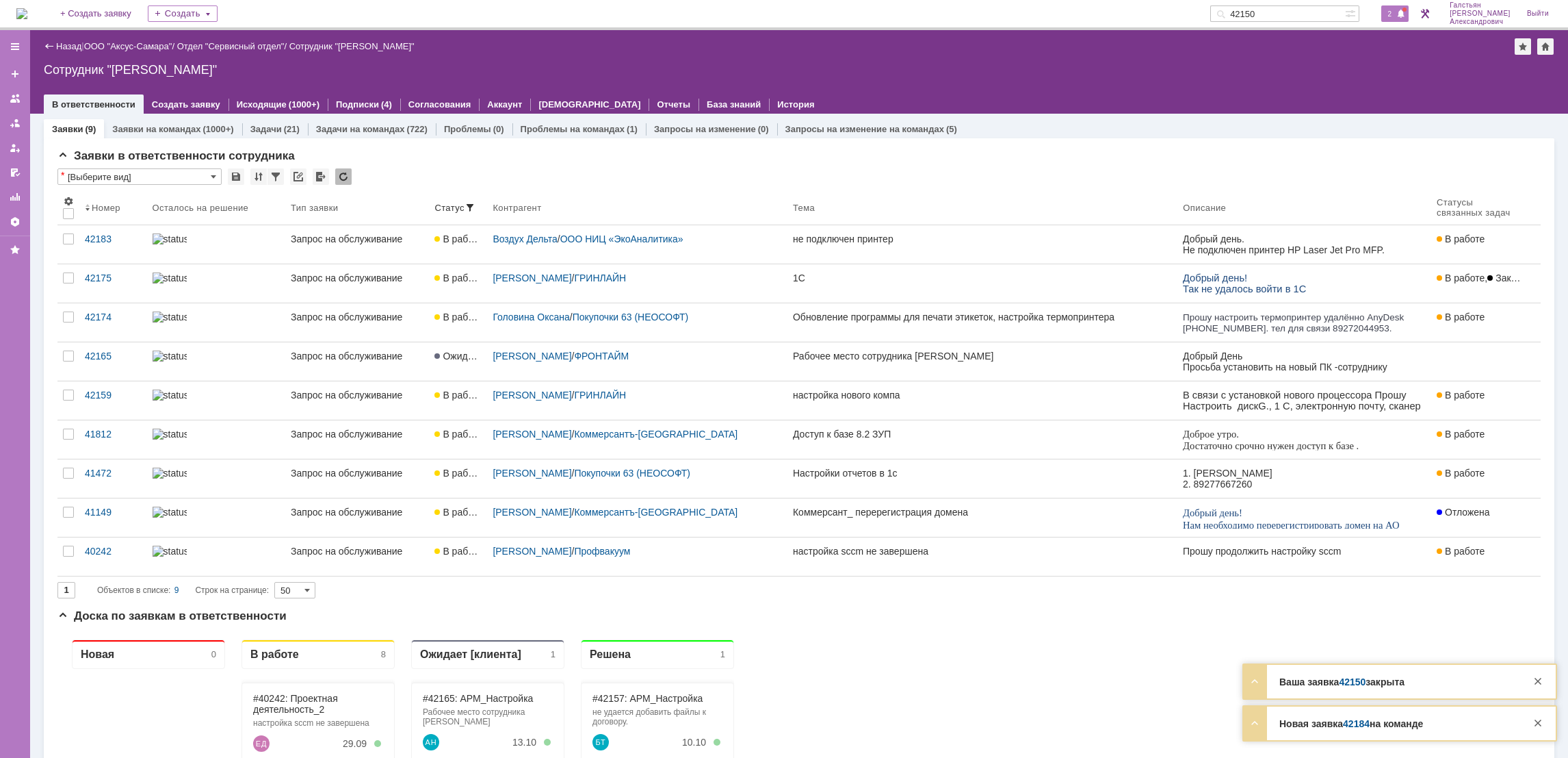
click at [1398, 17] on div "2" at bounding box center [1395, 13] width 28 height 16
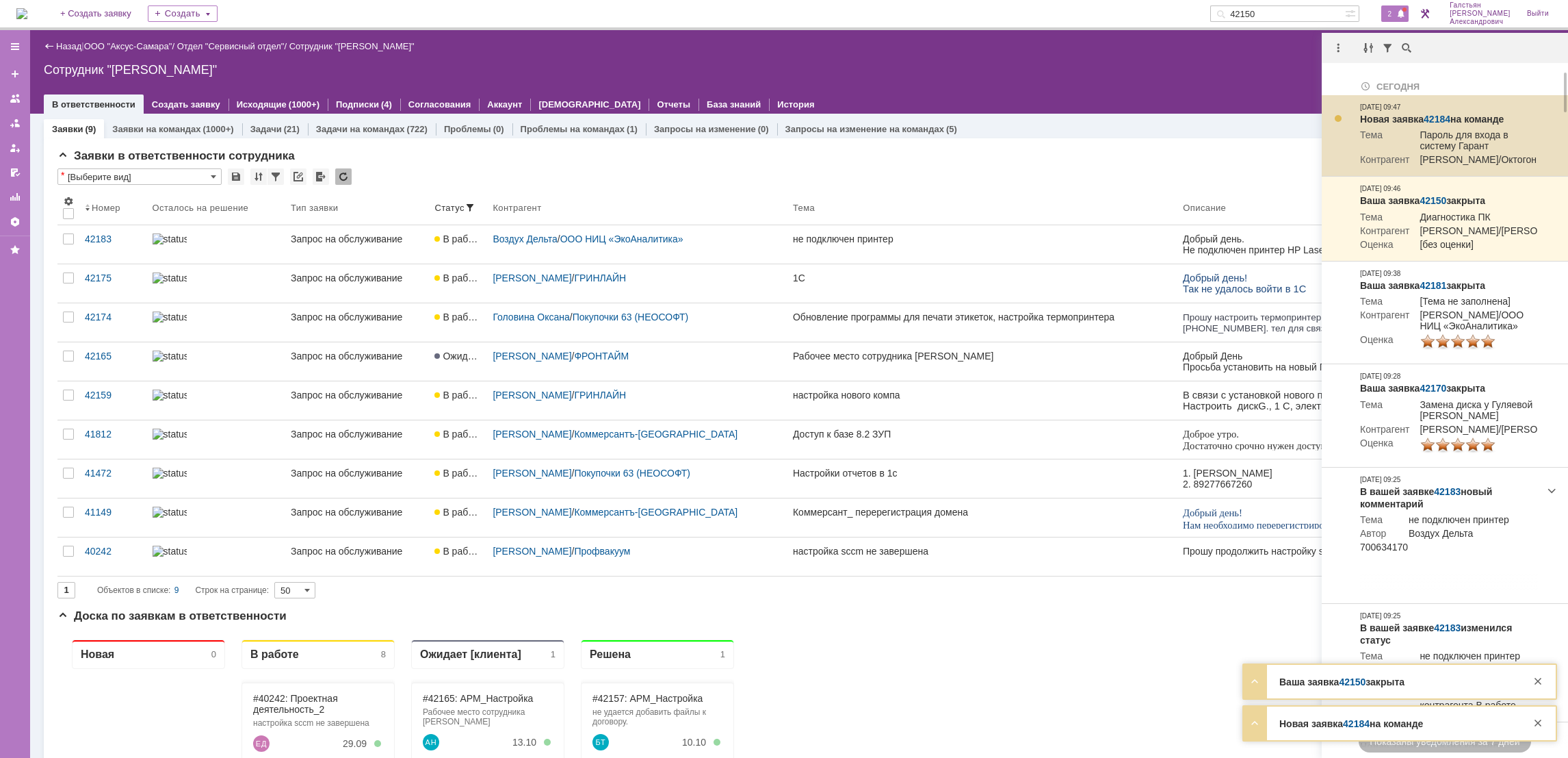
click at [1436, 115] on link "42184" at bounding box center [1436, 119] width 27 height 11
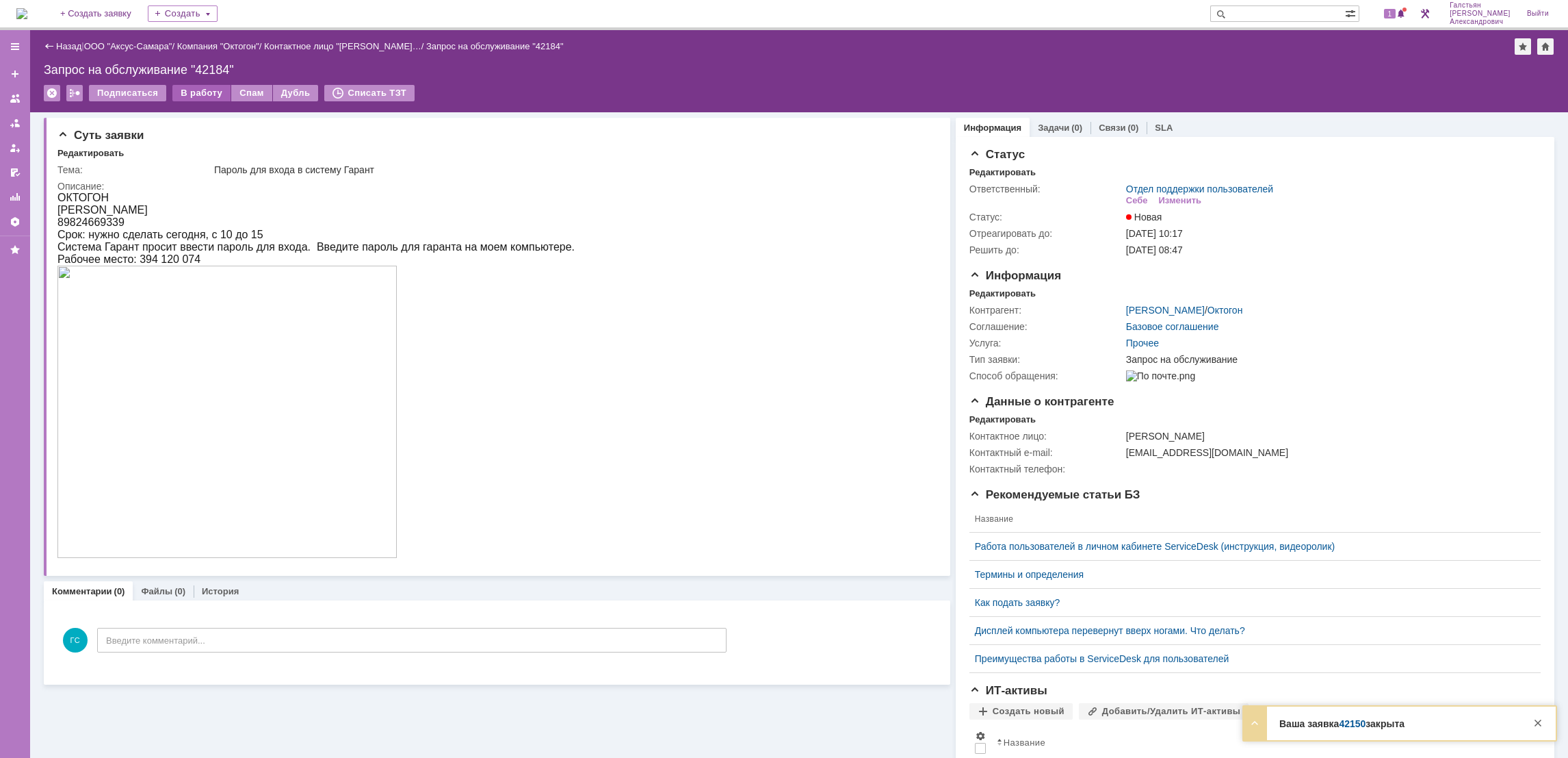
click at [205, 93] on div "В работу" at bounding box center [201, 93] width 58 height 16
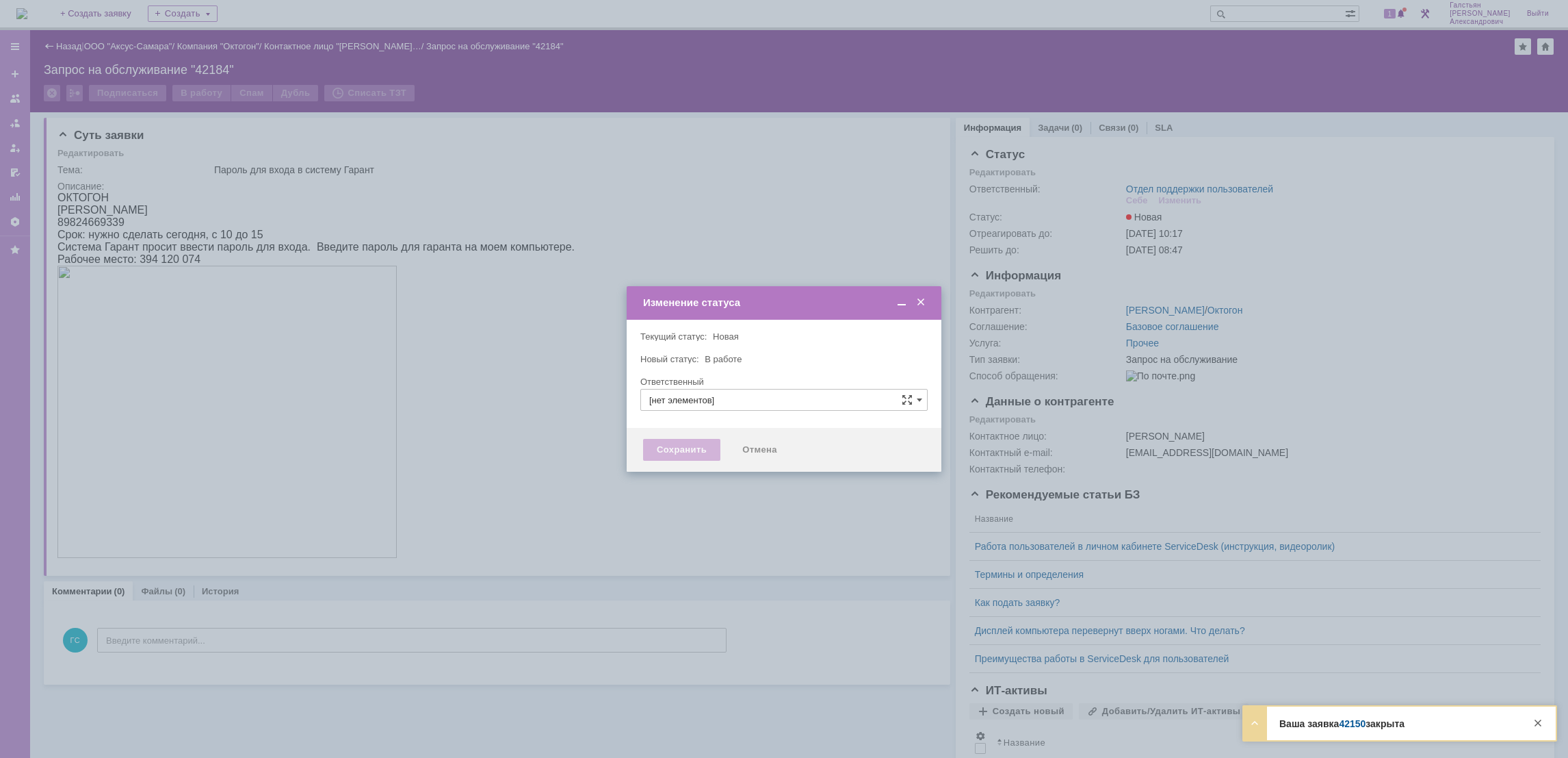
type input "Отдел поддержки пользователей"
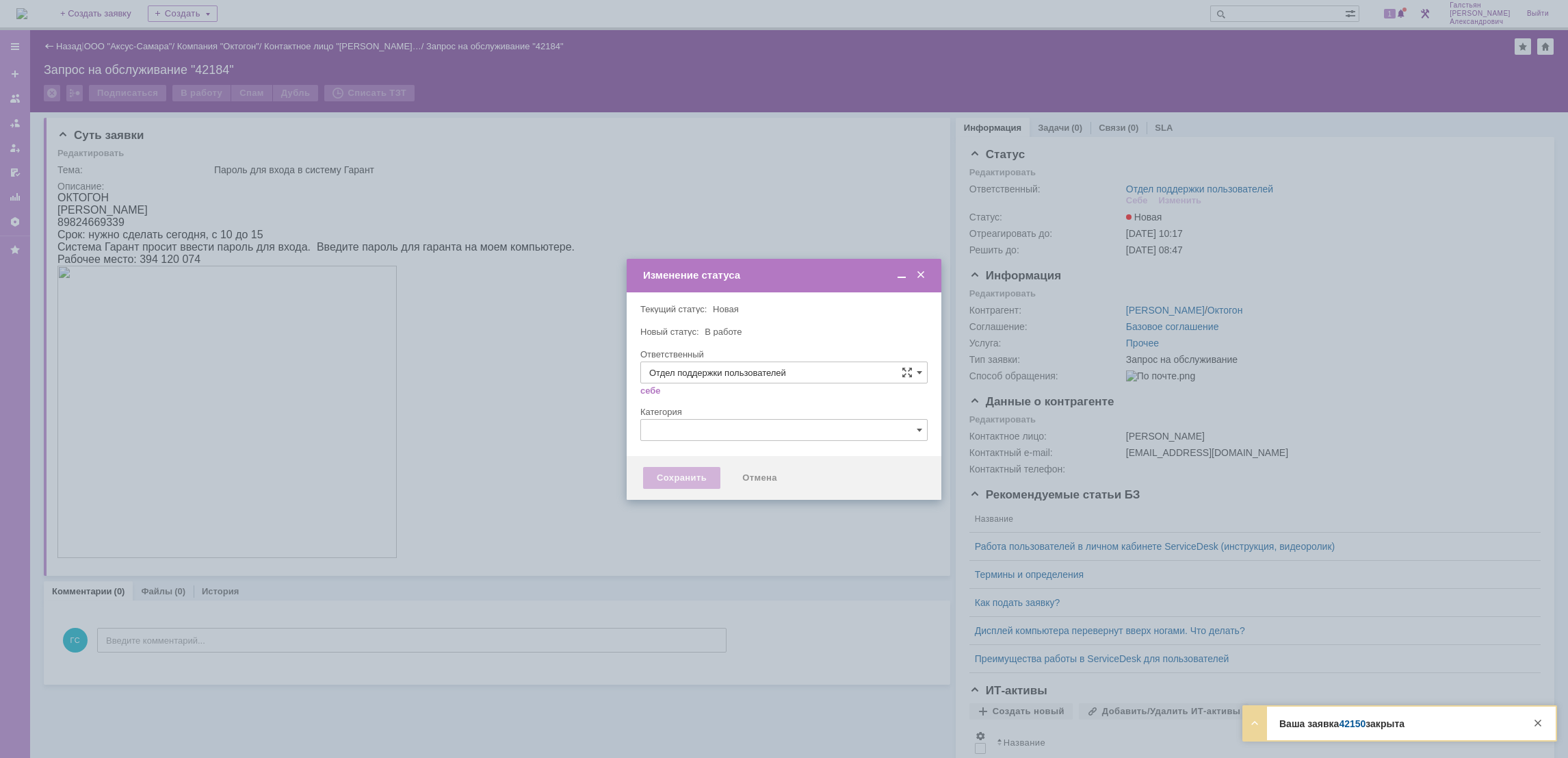
type input "[PERSON_NAME]"
click at [660, 468] on div "Сохранить" at bounding box center [681, 478] width 77 height 22
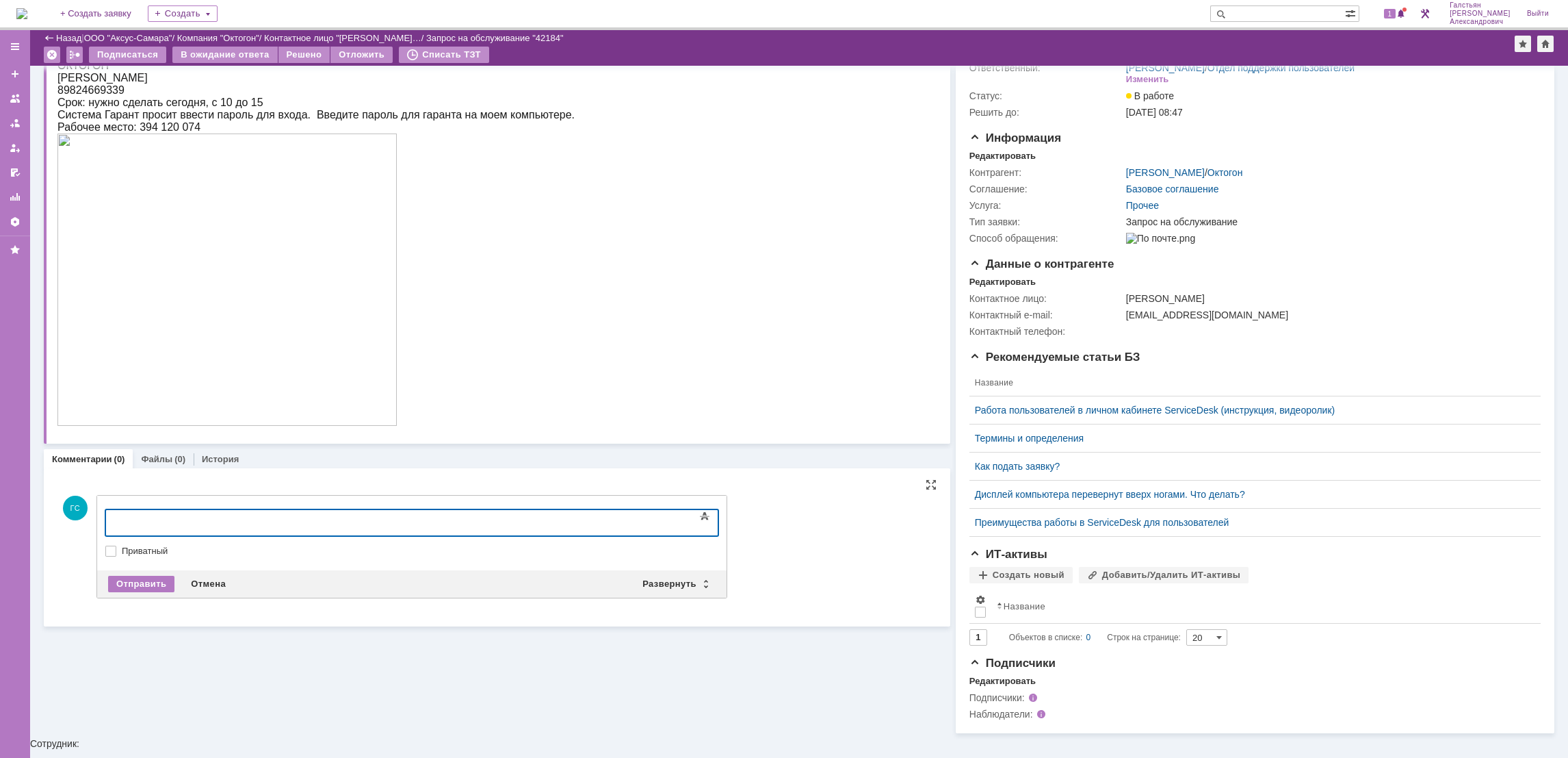
scroll to position [64, 0]
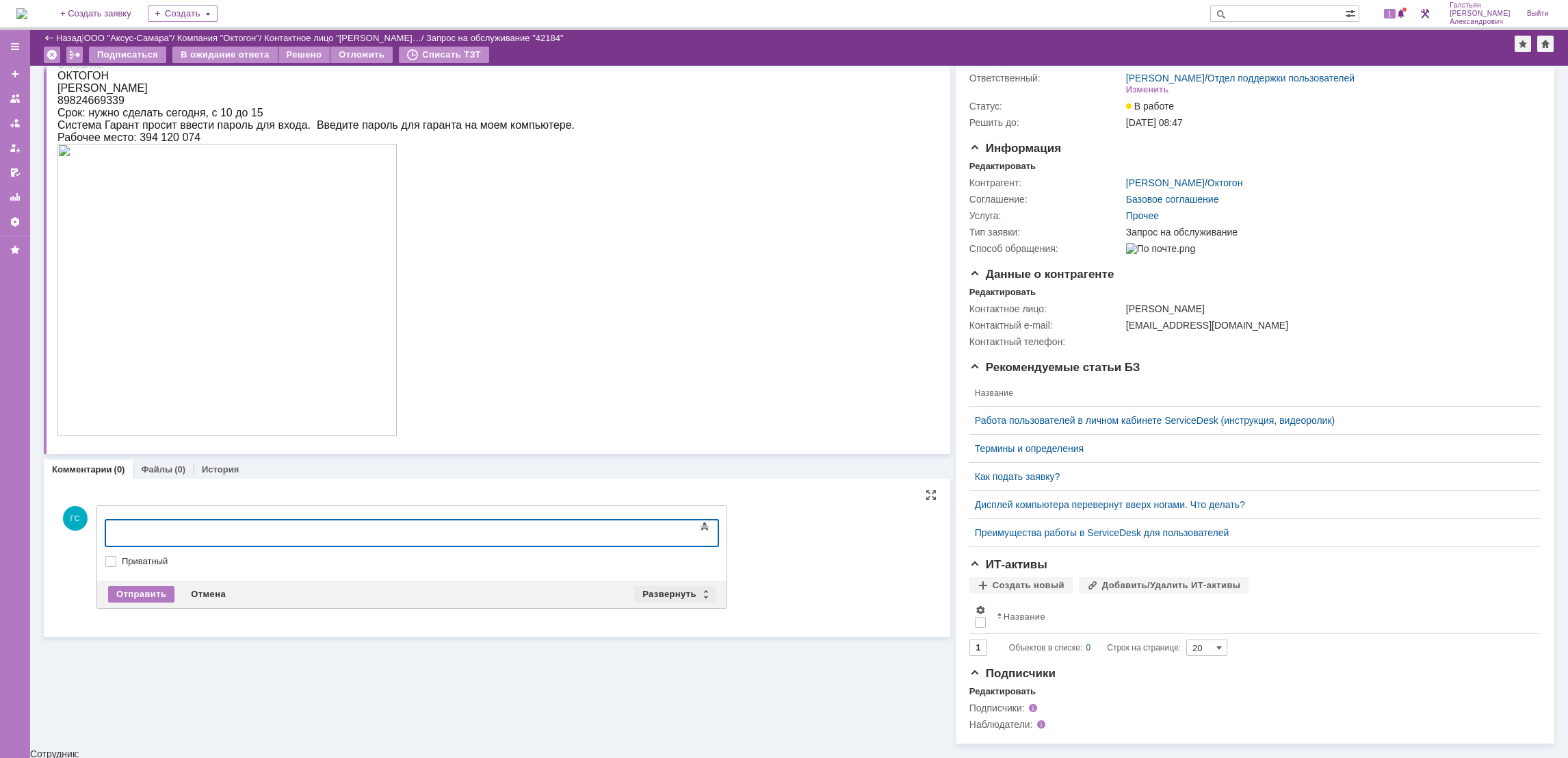
click at [667, 587] on div "Развернуть" at bounding box center [675, 594] width 82 height 16
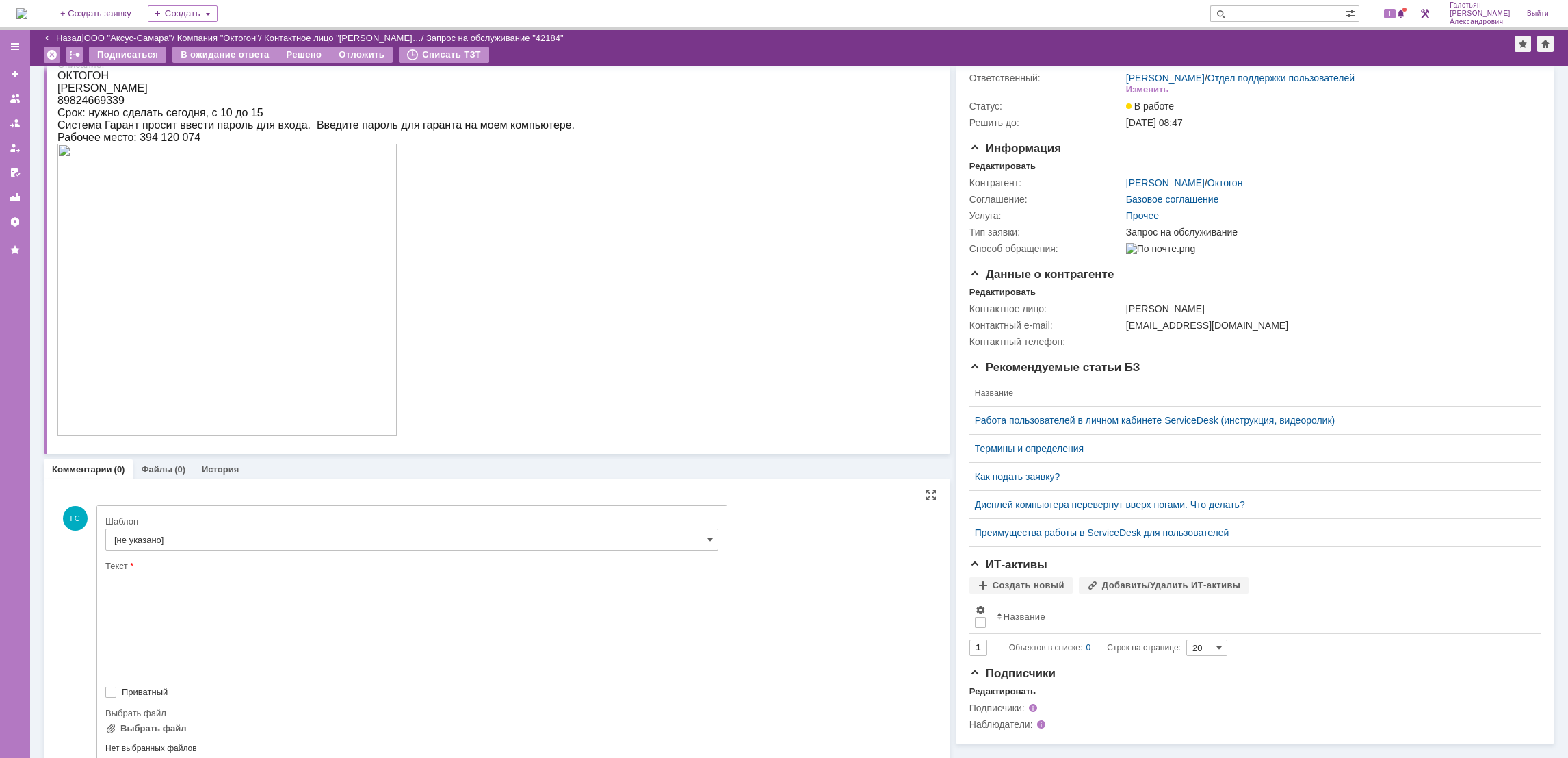
scroll to position [0, 0]
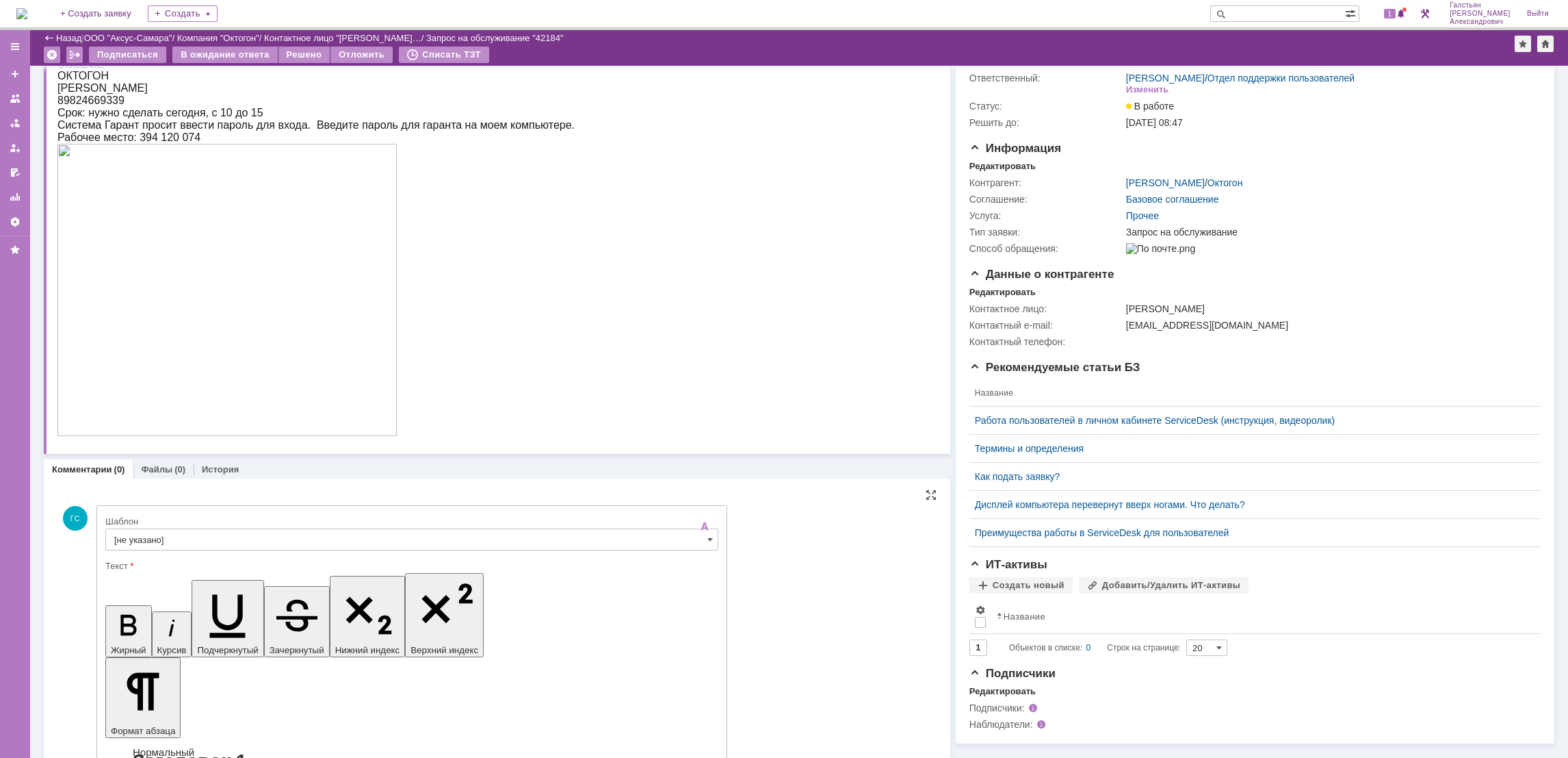
click at [286, 538] on input "[не указано]" at bounding box center [411, 539] width 613 height 22
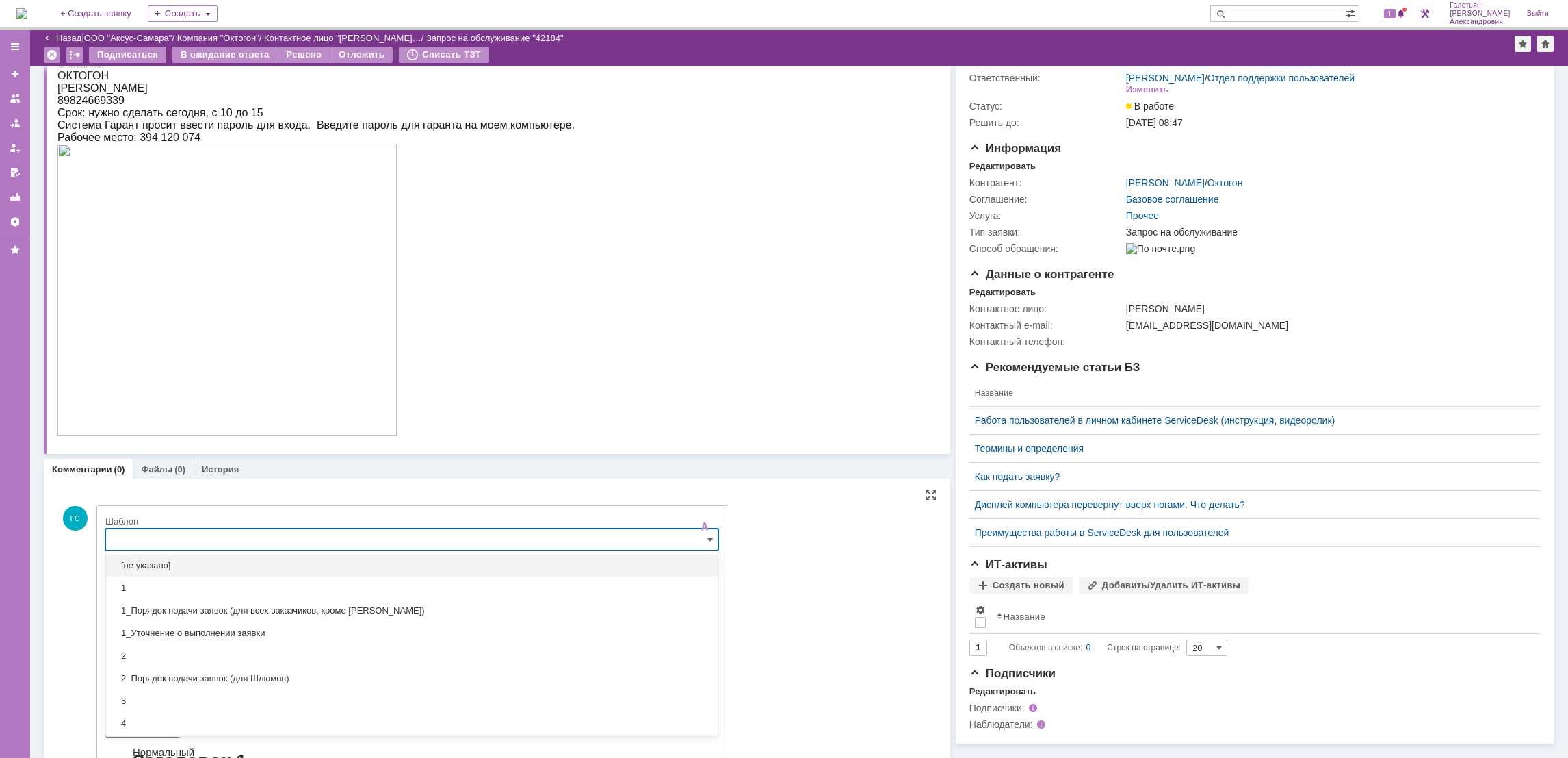
scroll to position [63, 0]
type input "d"
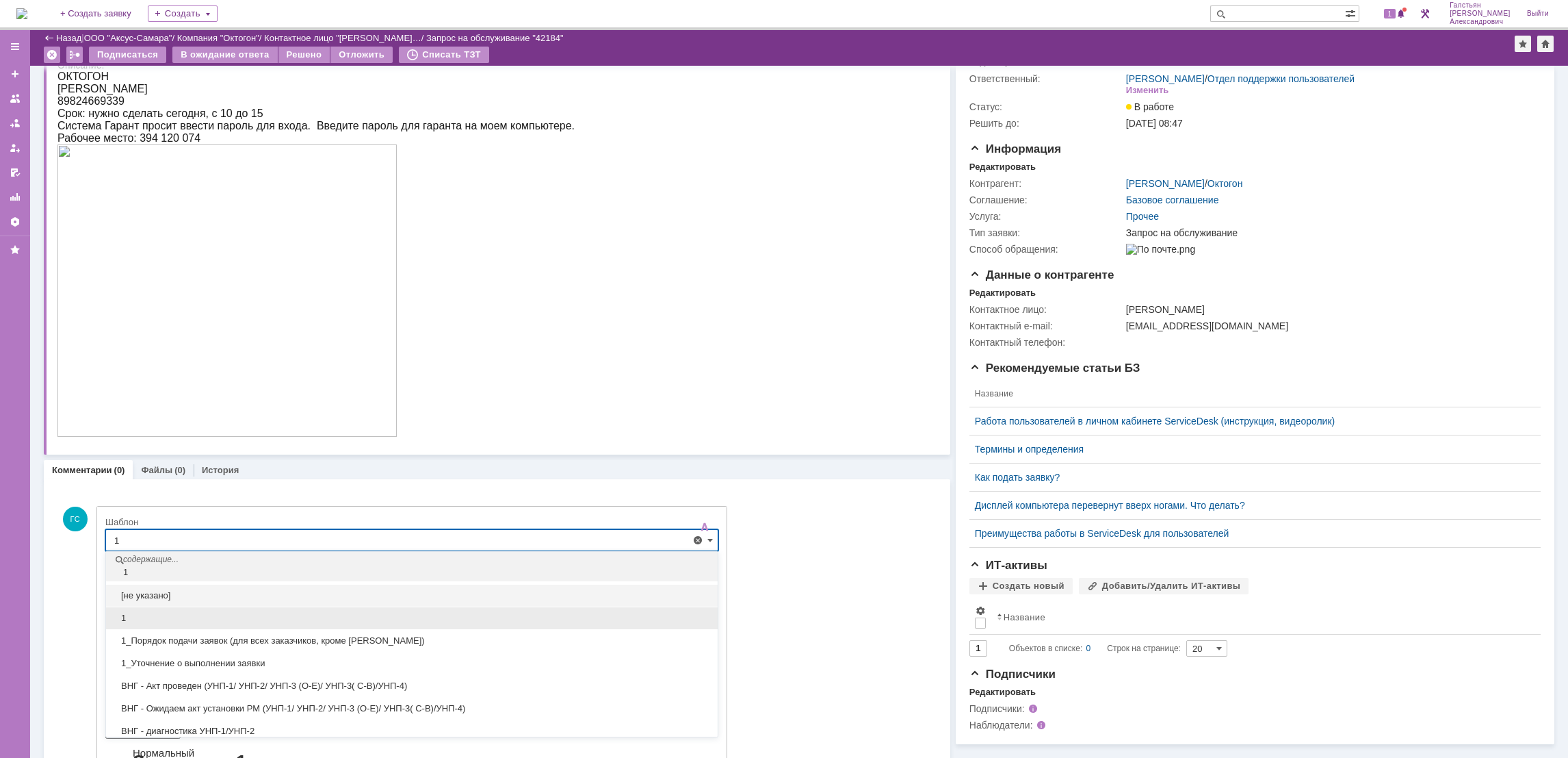
click at [212, 616] on span "1" at bounding box center [412, 618] width 595 height 11
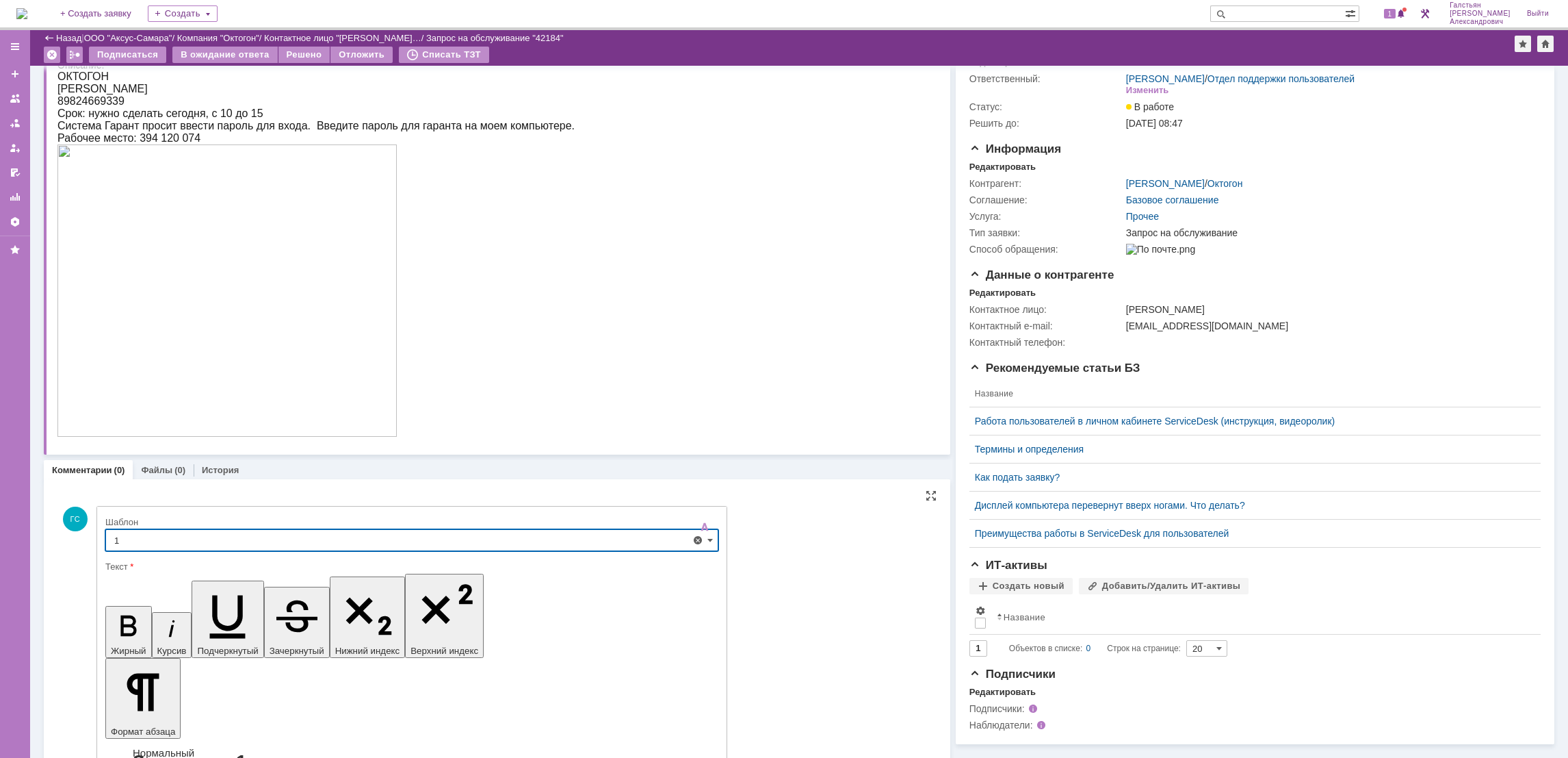
type input "1"
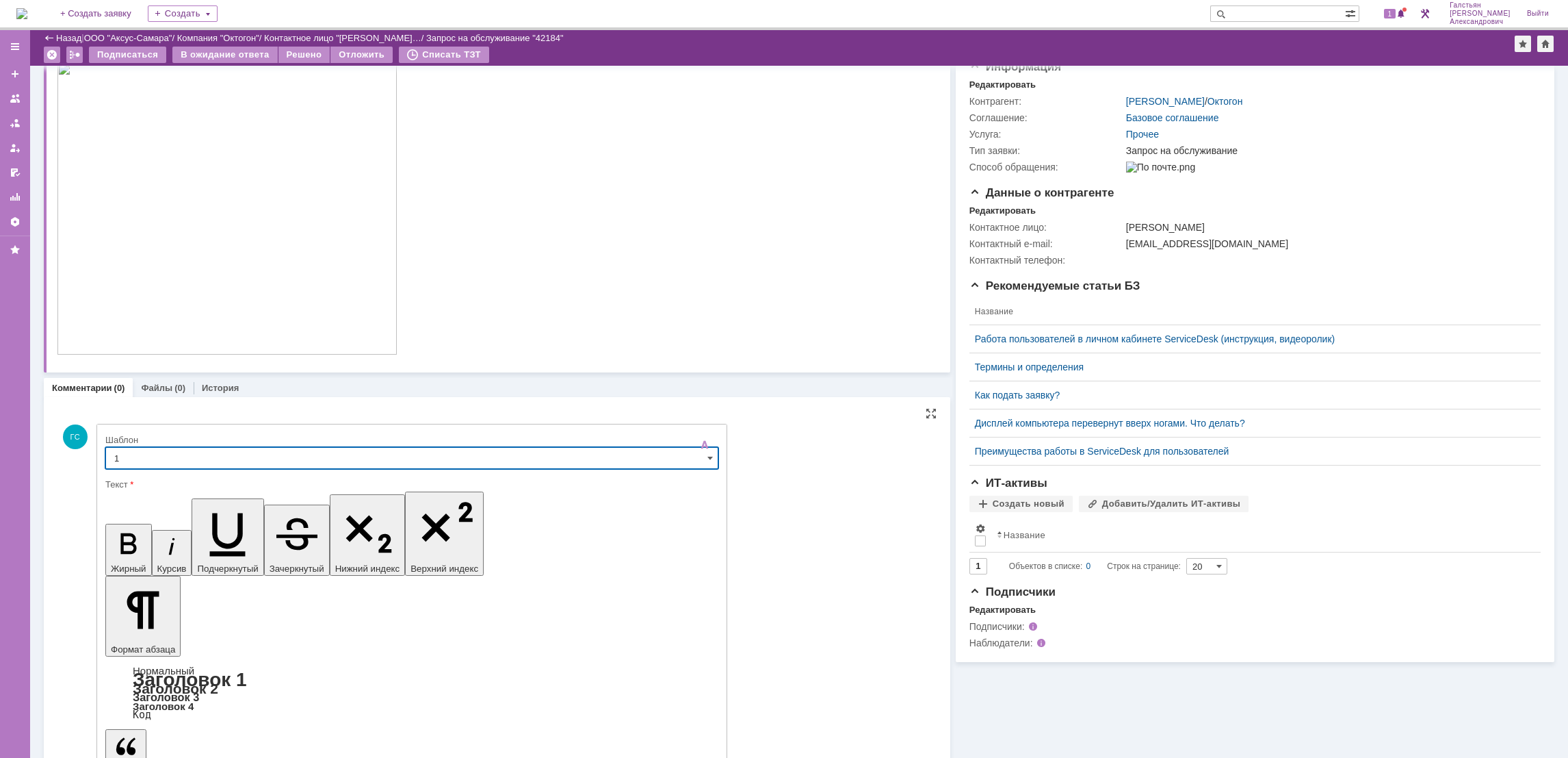
scroll to position [154, 0]
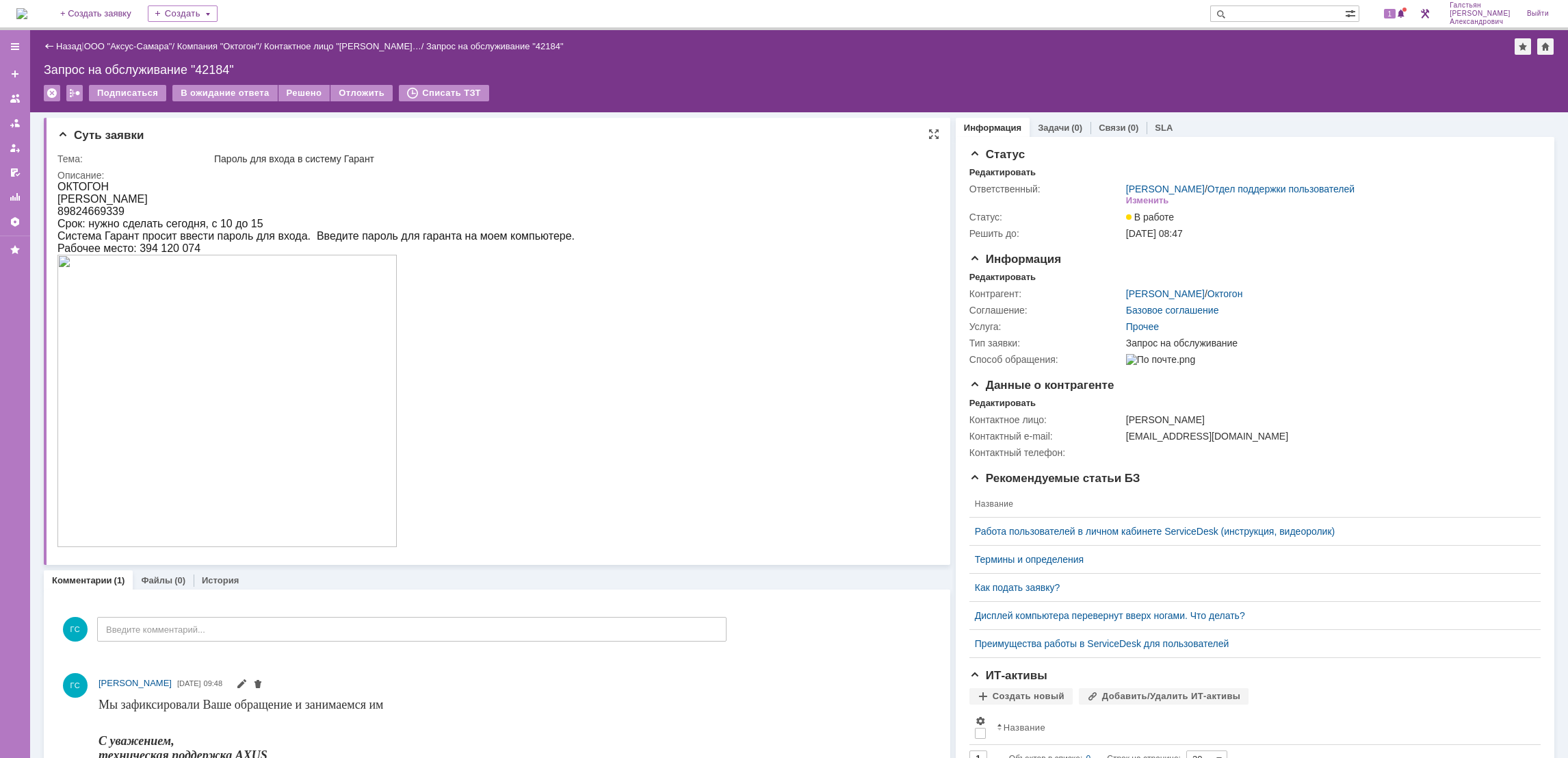
scroll to position [0, 0]
click at [987, 267] on div "Информация Редактировать Контрагент: Анастасия Миронова / Октогон Соглашение: Б…" at bounding box center [1255, 315] width 571 height 126
click at [987, 283] on div "Контрагент: Анастасия Миронова / Октогон Соглашение: Базовое соглашение Услуга:…" at bounding box center [1255, 326] width 571 height 85
click at [987, 274] on div "Редактировать" at bounding box center [1002, 277] width 66 height 11
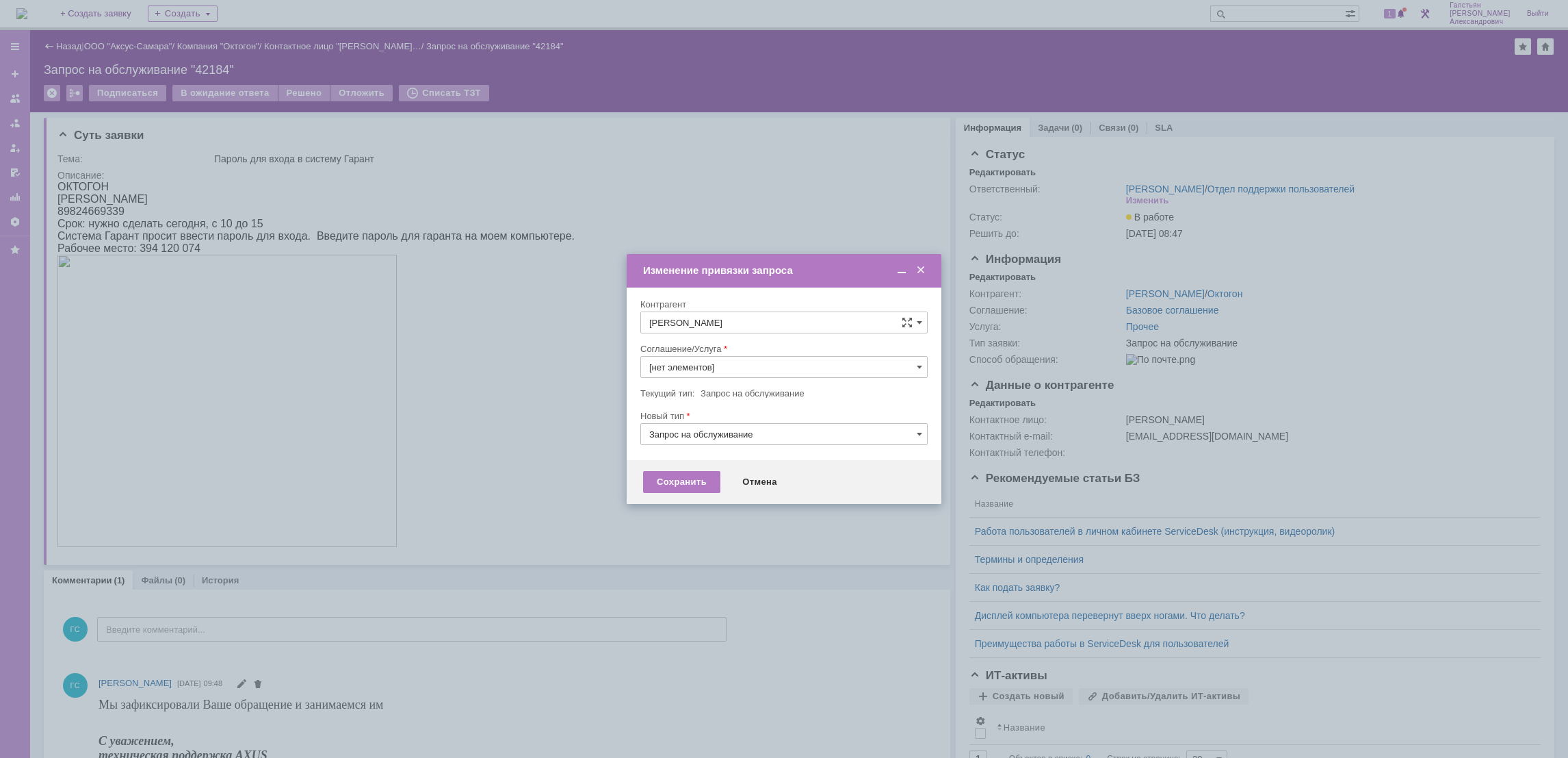
type input "Прочее"
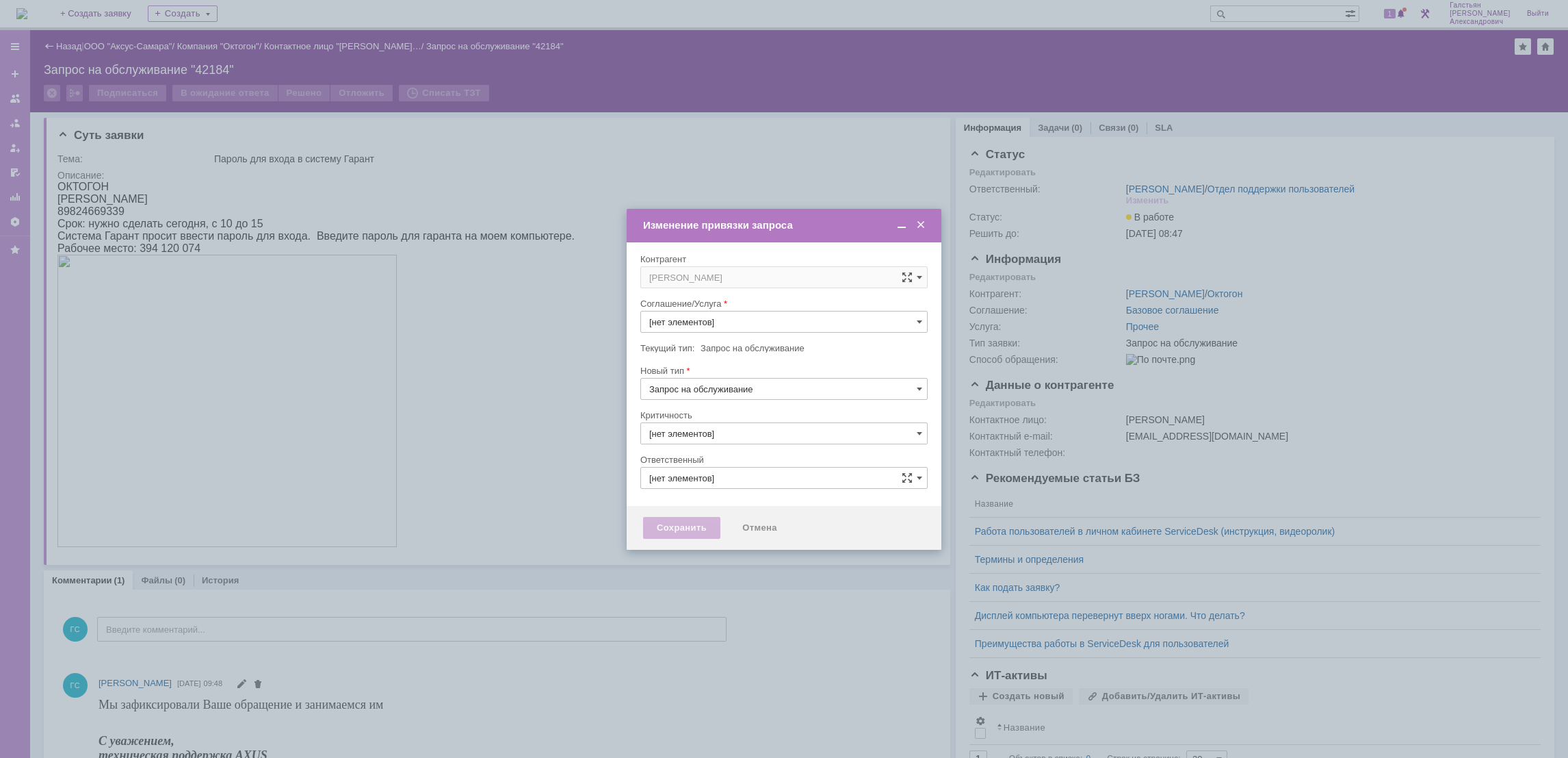
type input "Прочее"
type input "3. Низкая"
type input "[не указано]"
type input "[PERSON_NAME]"
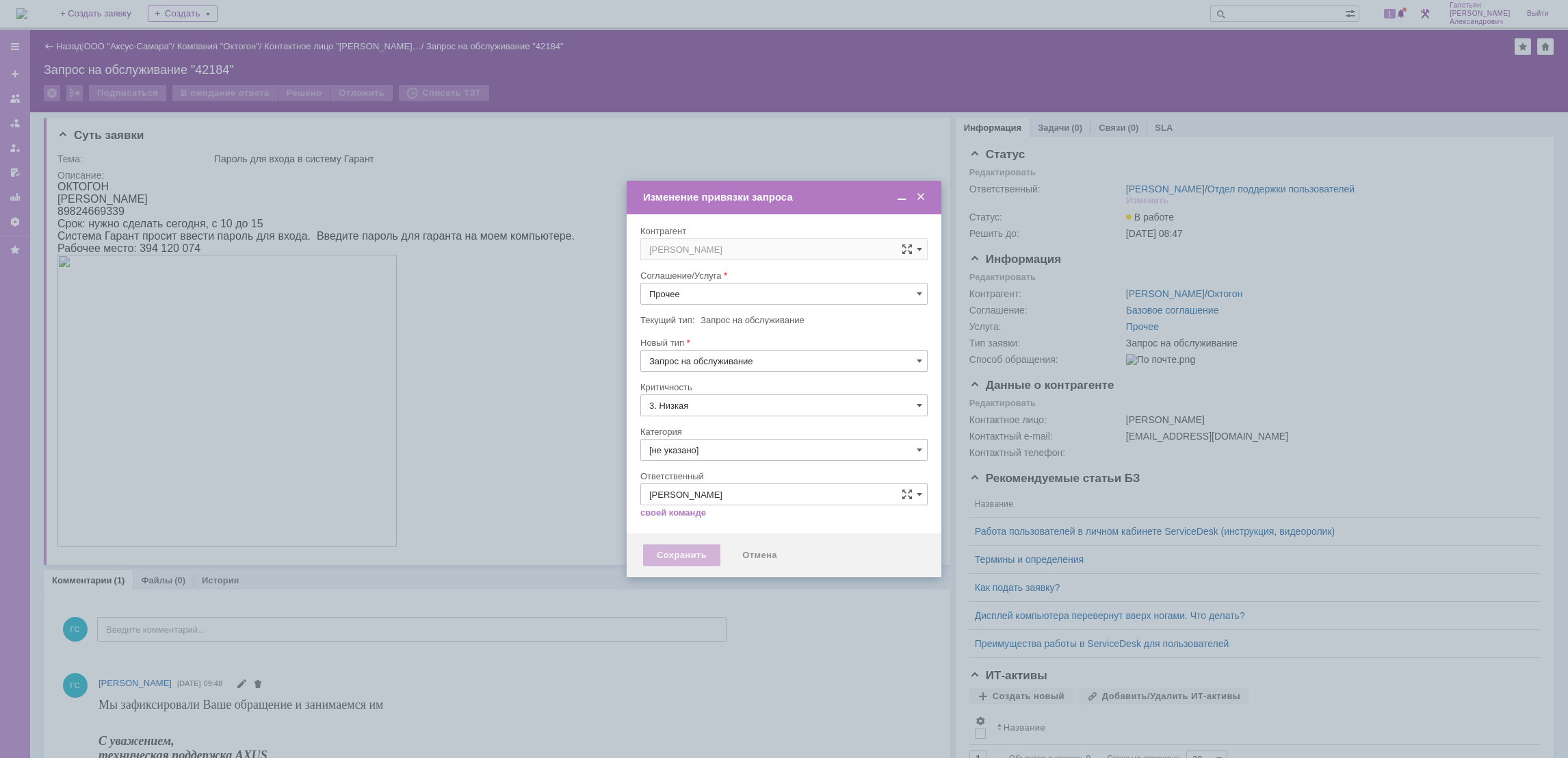
click at [709, 314] on div "Текущий тип: Запрос на обслуживание" at bounding box center [784, 320] width 287 height 13
click at [716, 292] on input "Прочее" at bounding box center [784, 293] width 287 height 22
type input "y"
click at [818, 428] on span "АРМ_Настройка" at bounding box center [784, 426] width 270 height 11
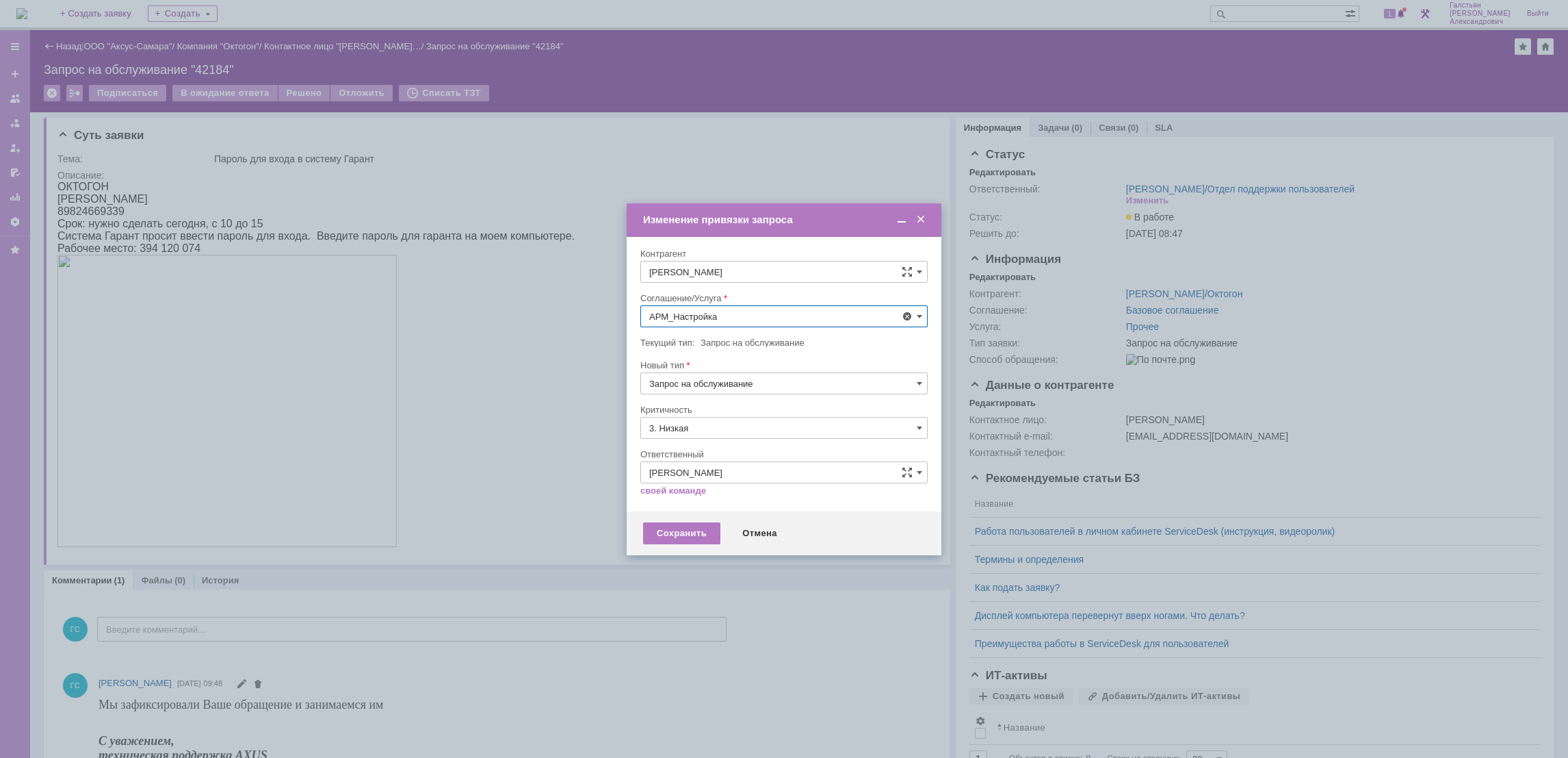
type input "АРМ_Настройка"
click at [699, 424] on input "3. Низкая" at bounding box center [784, 427] width 287 height 22
click at [685, 447] on span "[не указано]" at bounding box center [784, 452] width 270 height 11
type input "[не указано]"
click at [671, 532] on div "Сохранить" at bounding box center [681, 532] width 77 height 22
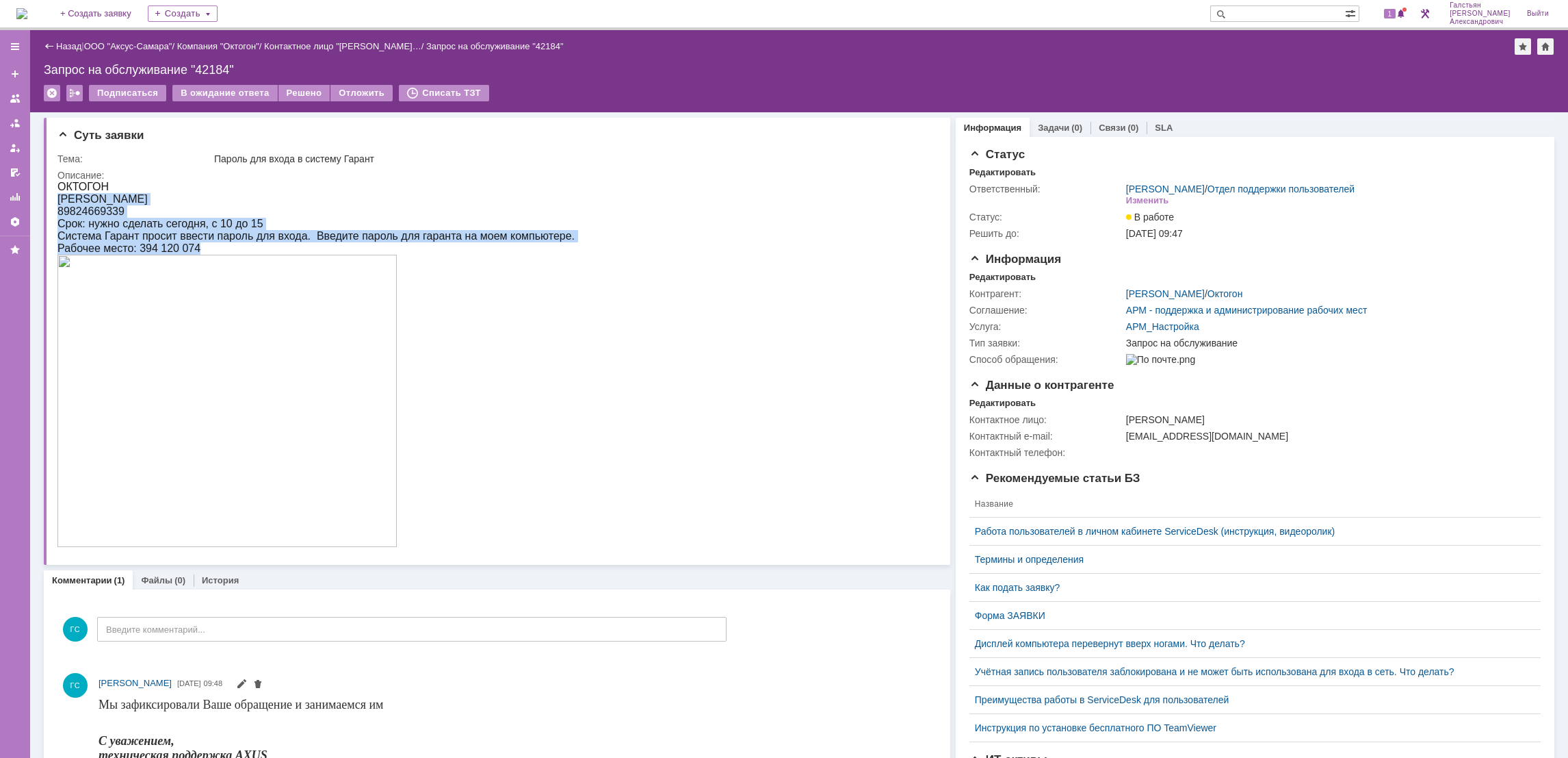
drag, startPoint x: 59, startPoint y: 198, endPoint x: 387, endPoint y: 409, distance: 390.0
click at [387, 409] on div "ОКТОГОН Миронова Анастасия 89824669339 Срок: нужно сделать сегодня, с 10 до 15 …" at bounding box center [316, 365] width 517 height 369
copy div "Миронова Анастасия 89824669339 Срок: нужно сделать сегодня, с 10 до 15 Система …"
click at [244, 414] on img at bounding box center [226, 400] width 339 height 293
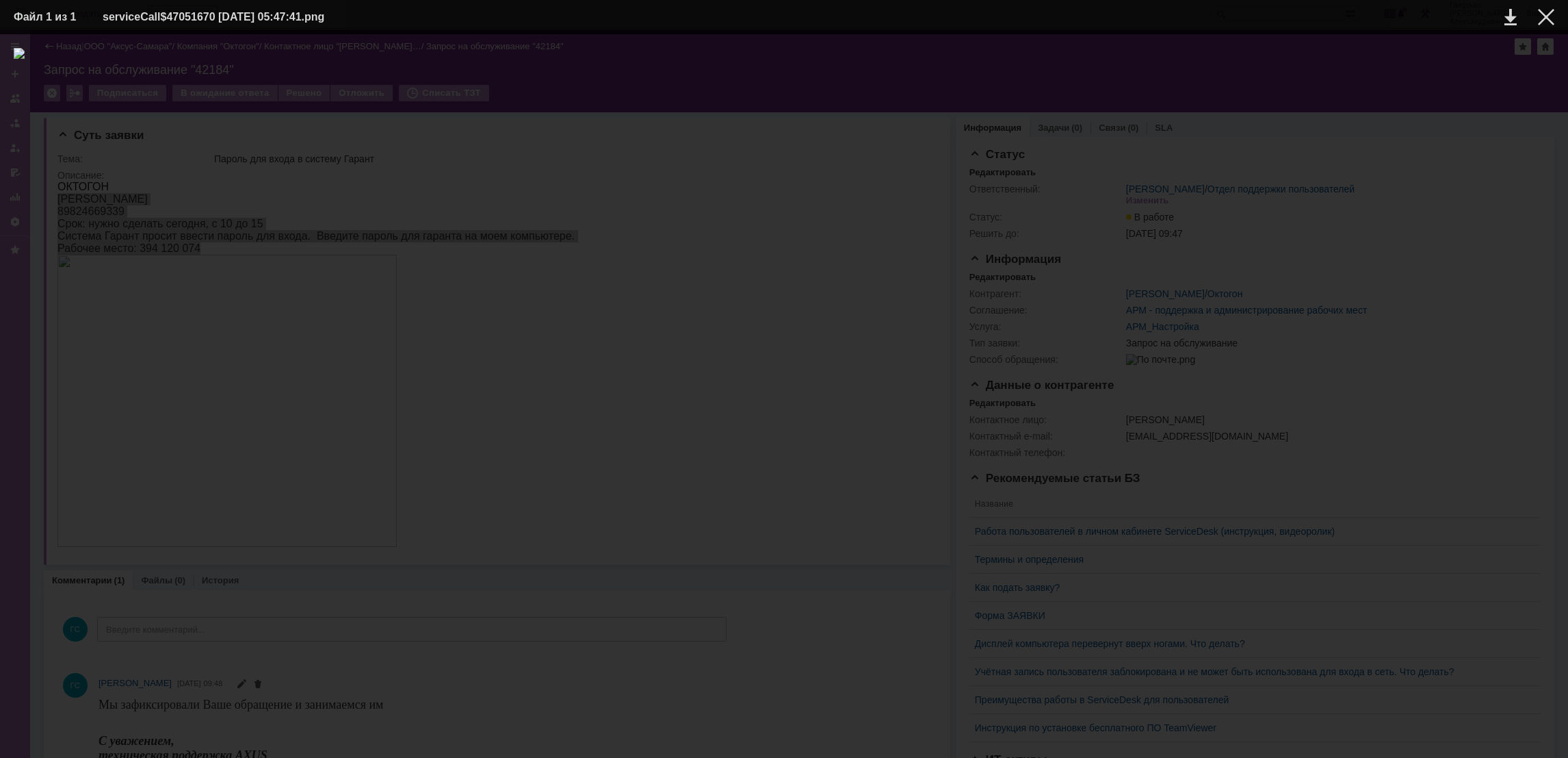
click at [1558, 14] on table "Файл 1 из 1 serviceCall$47051670 09.10.2025 05:47:41.png" at bounding box center [784, 16] width 1568 height 34
click at [1546, 20] on div at bounding box center [1545, 16] width 16 height 16
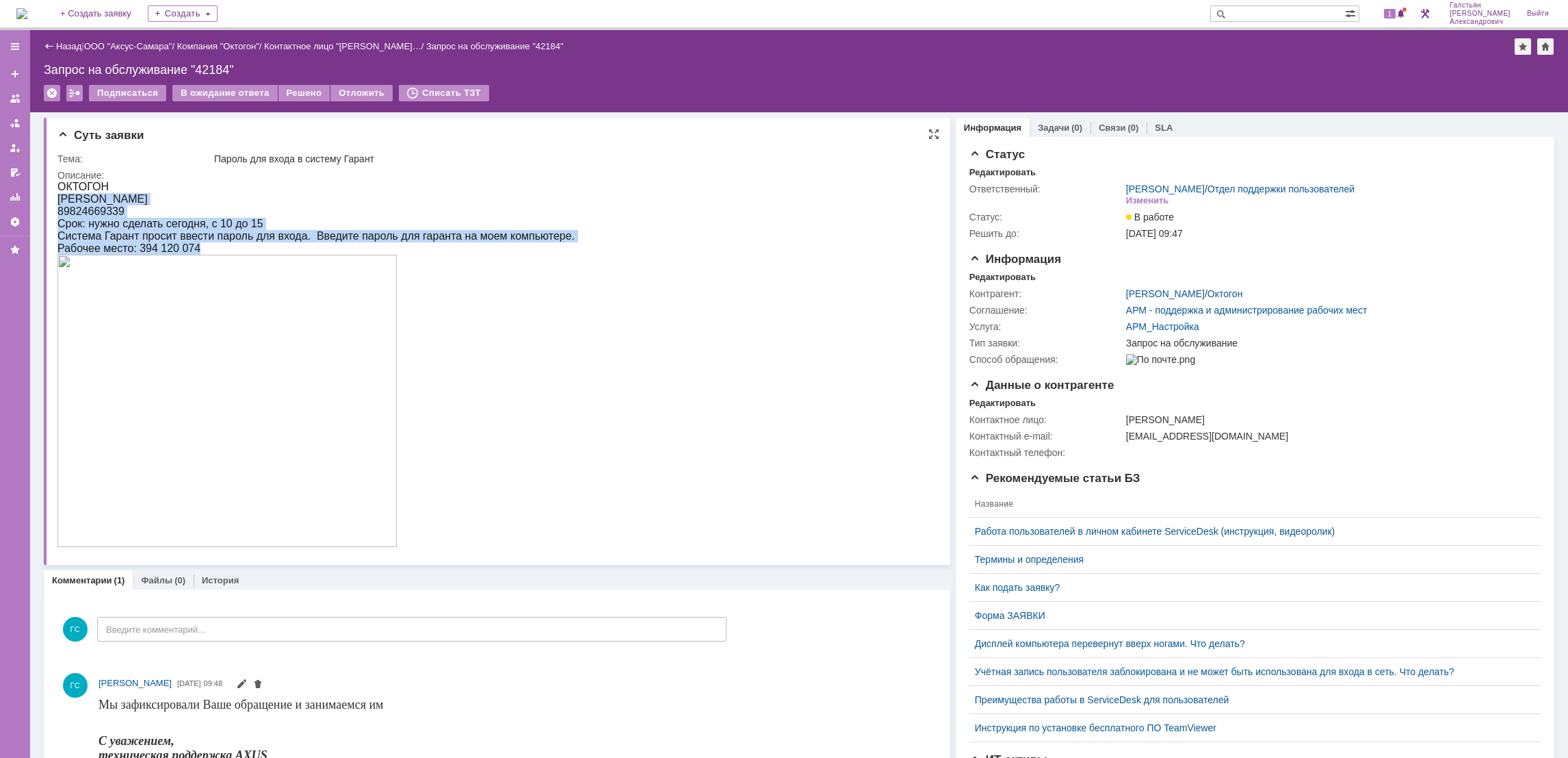
click at [267, 195] on div "[PERSON_NAME]" at bounding box center [316, 199] width 517 height 12
drag, startPoint x: 58, startPoint y: 196, endPoint x: 386, endPoint y: 339, distance: 357.8
click at [386, 339] on div "ОКТОГОН Миронова Анастасия 89824669339 Срок: нужно сделать сегодня, с 10 до 15 …" at bounding box center [316, 365] width 517 height 369
copy div "Миронова Анастасия 89824669339 Срок: нужно сделать сегодня, с 10 до 15 Система …"
click at [1040, 122] on link "Задачи" at bounding box center [1053, 128] width 31 height 10
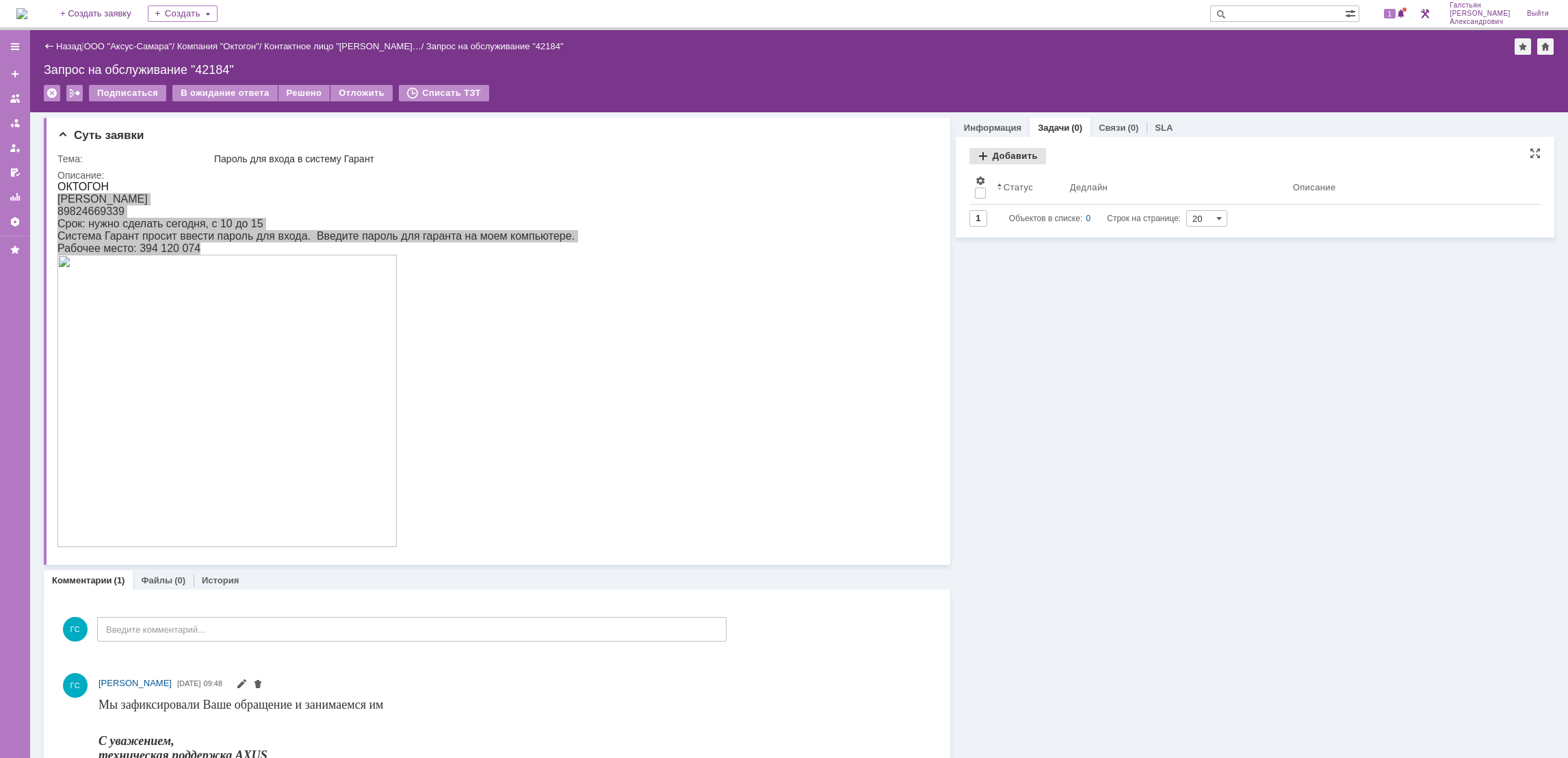
click at [993, 152] on div "Добавить" at bounding box center [1007, 155] width 76 height 16
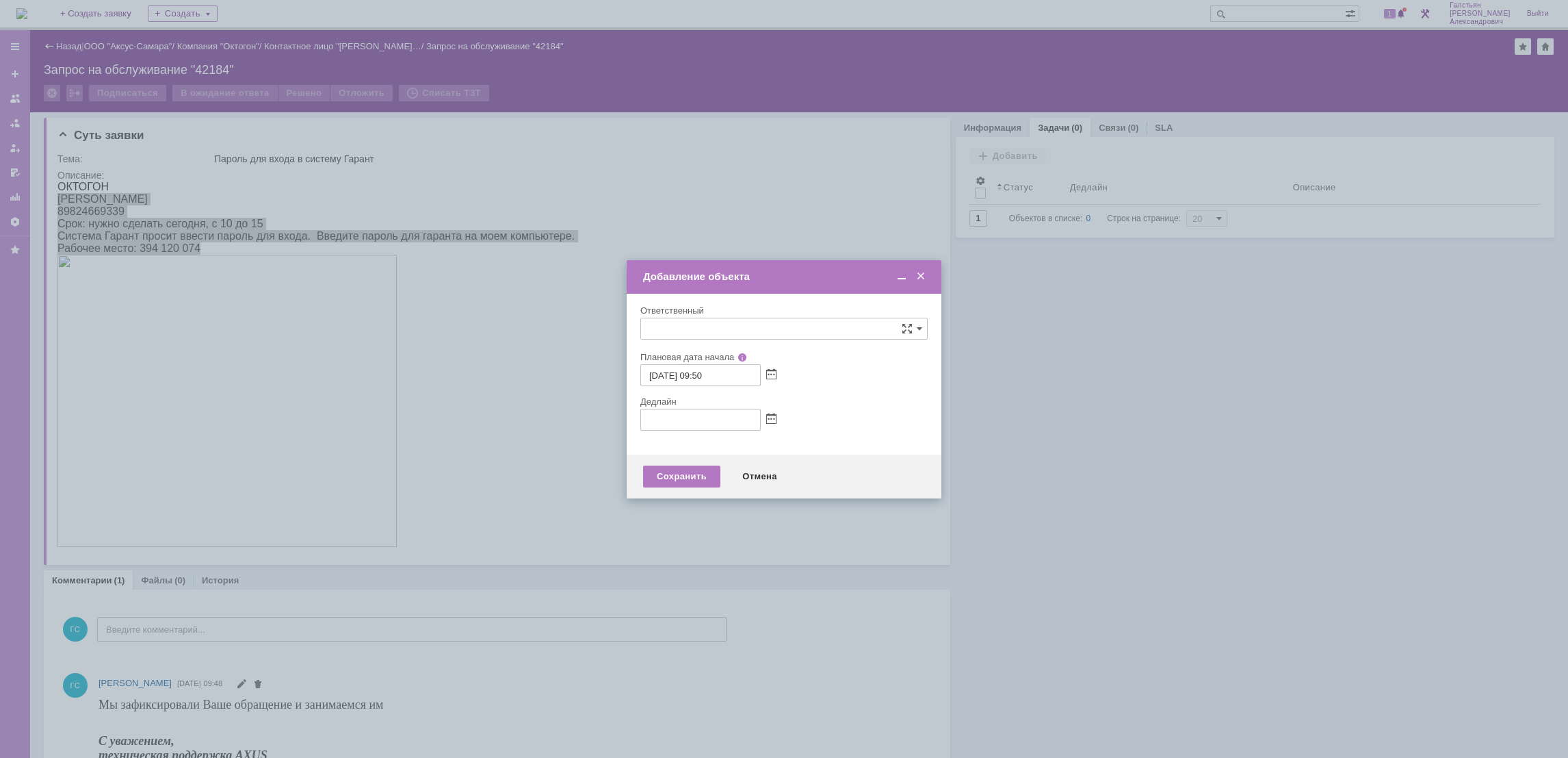
type input "[не указано]"
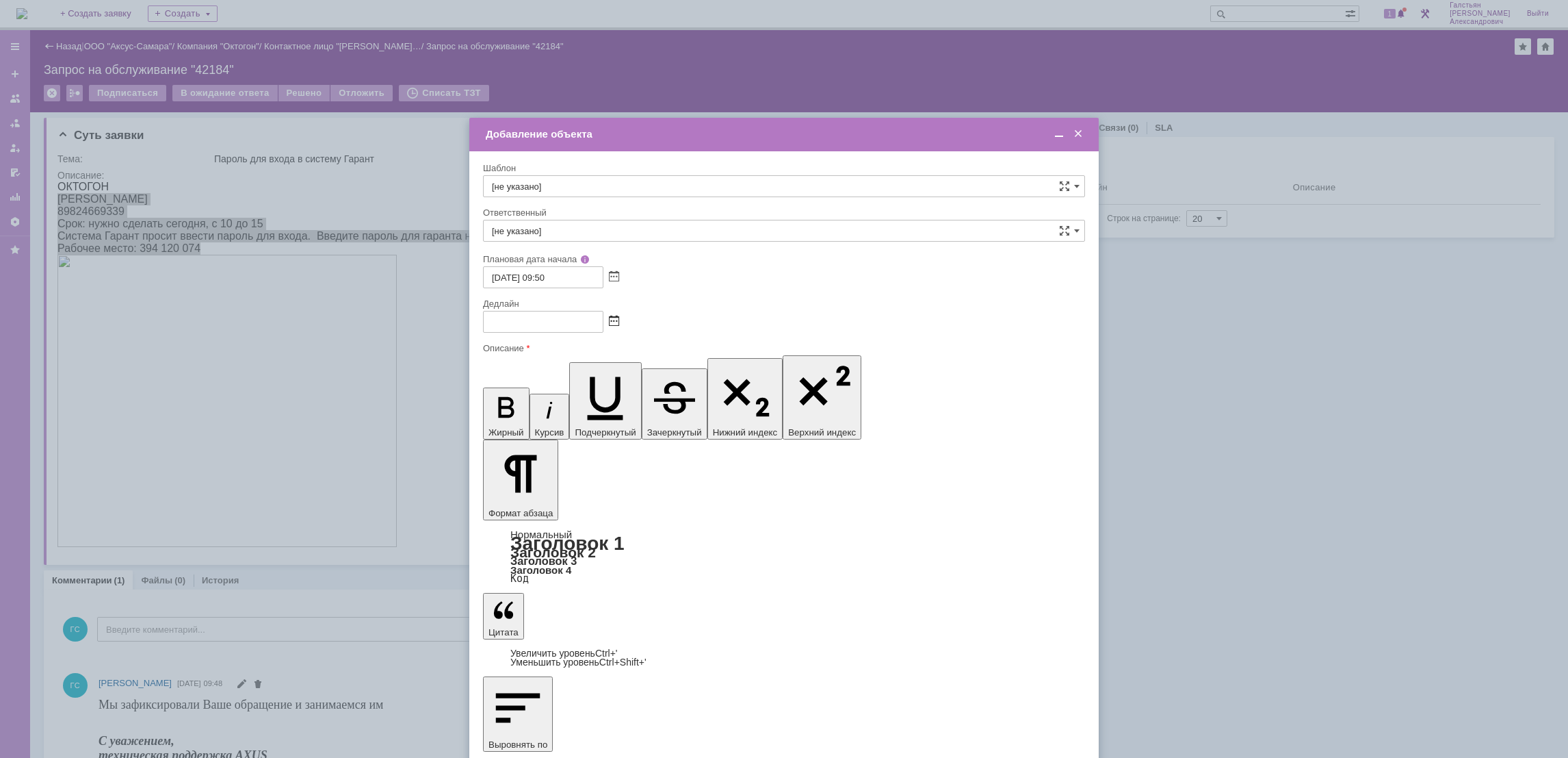
click at [614, 318] on span at bounding box center [614, 321] width 10 height 11
click at [512, 399] on div "13" at bounding box center [512, 401] width 14 height 11
type input "[DATE] 09:50"
click at [581, 231] on input "[не указано]" at bounding box center [784, 230] width 602 height 22
click at [617, 365] on div "[PERSON_NAME]" at bounding box center [784, 374] width 600 height 22
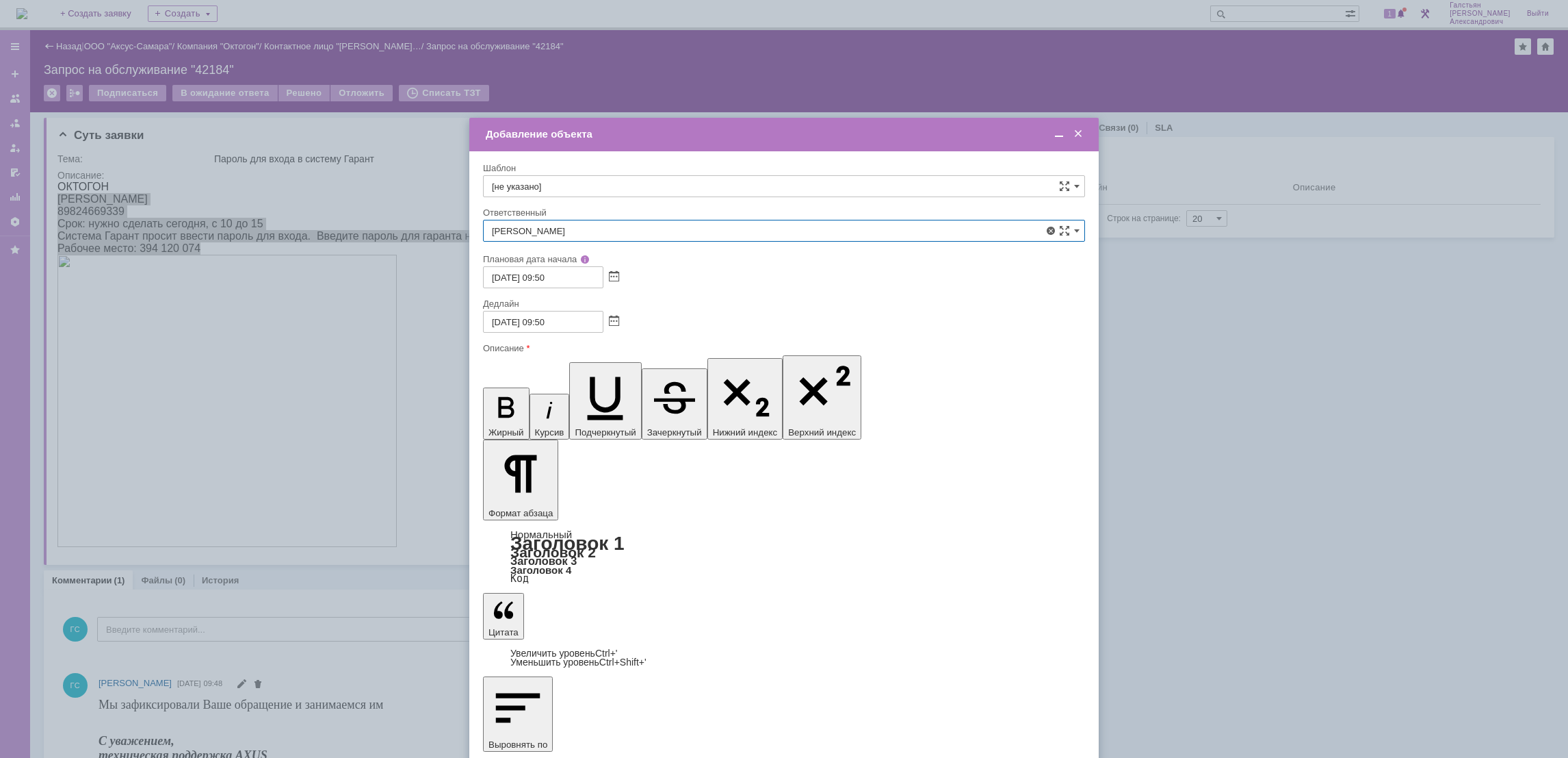
type input "[PERSON_NAME]"
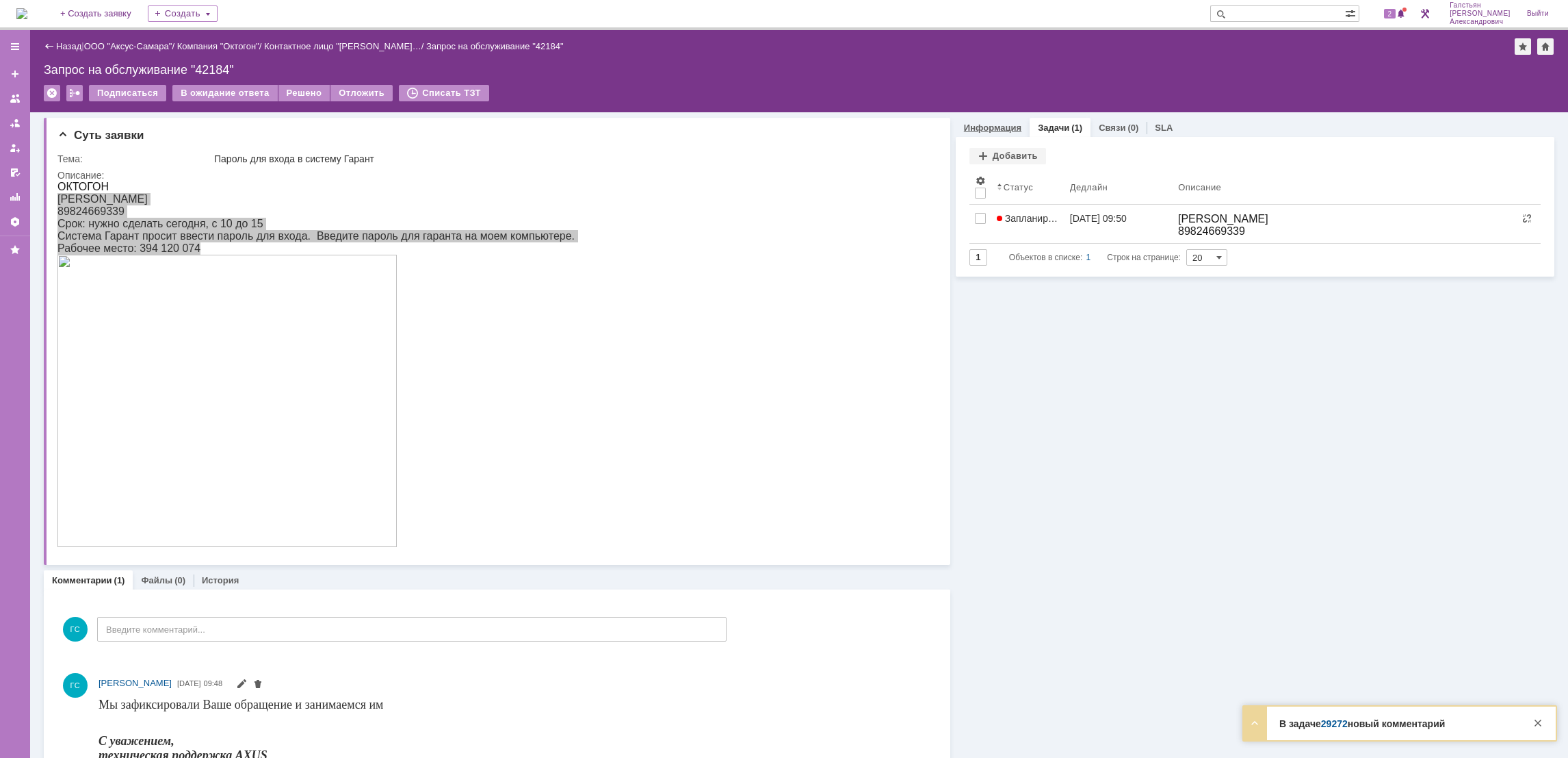
click at [995, 118] on div "Информация" at bounding box center [992, 128] width 74 height 20
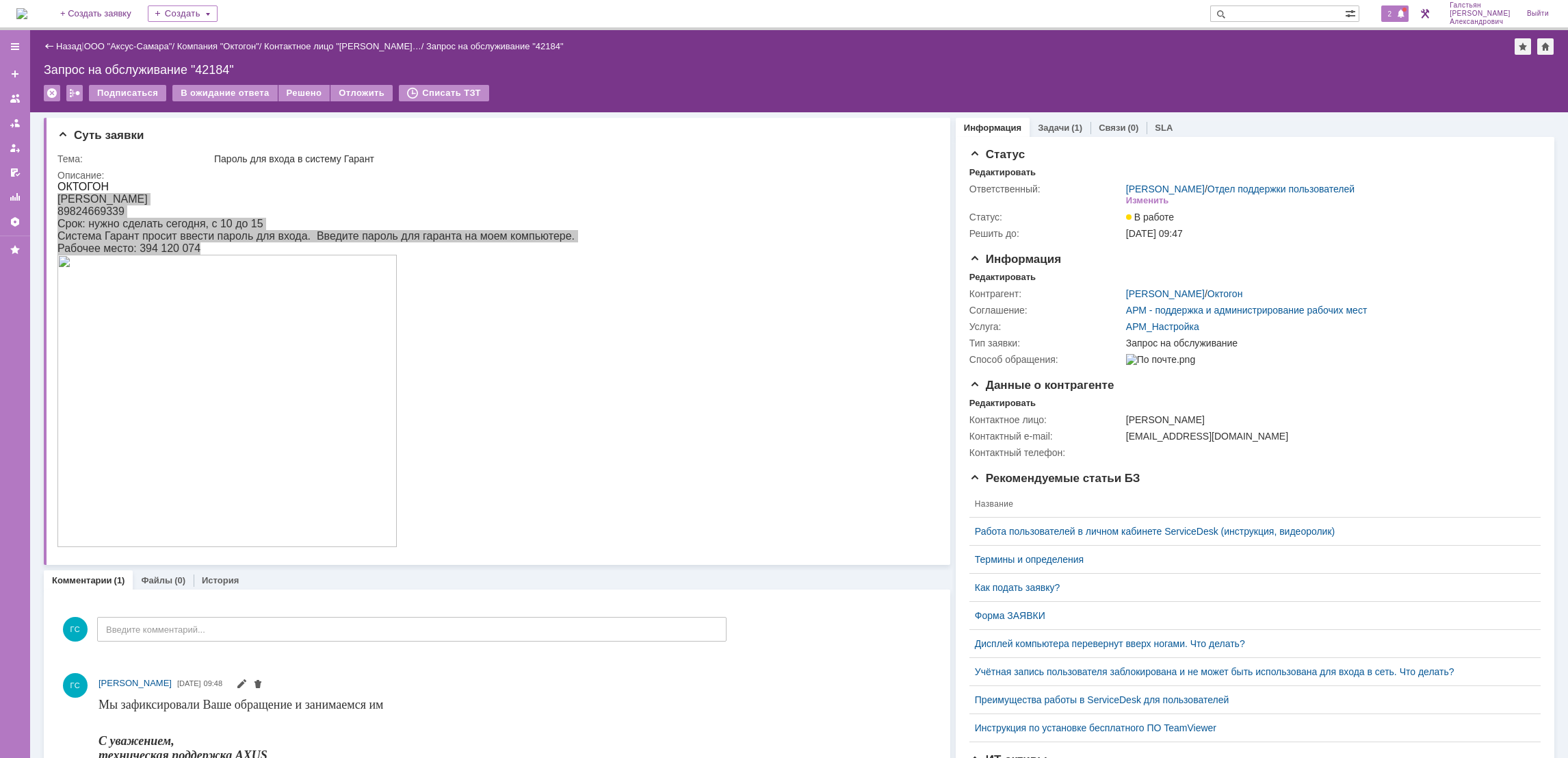
click at [1394, 12] on span "2" at bounding box center [1390, 13] width 12 height 10
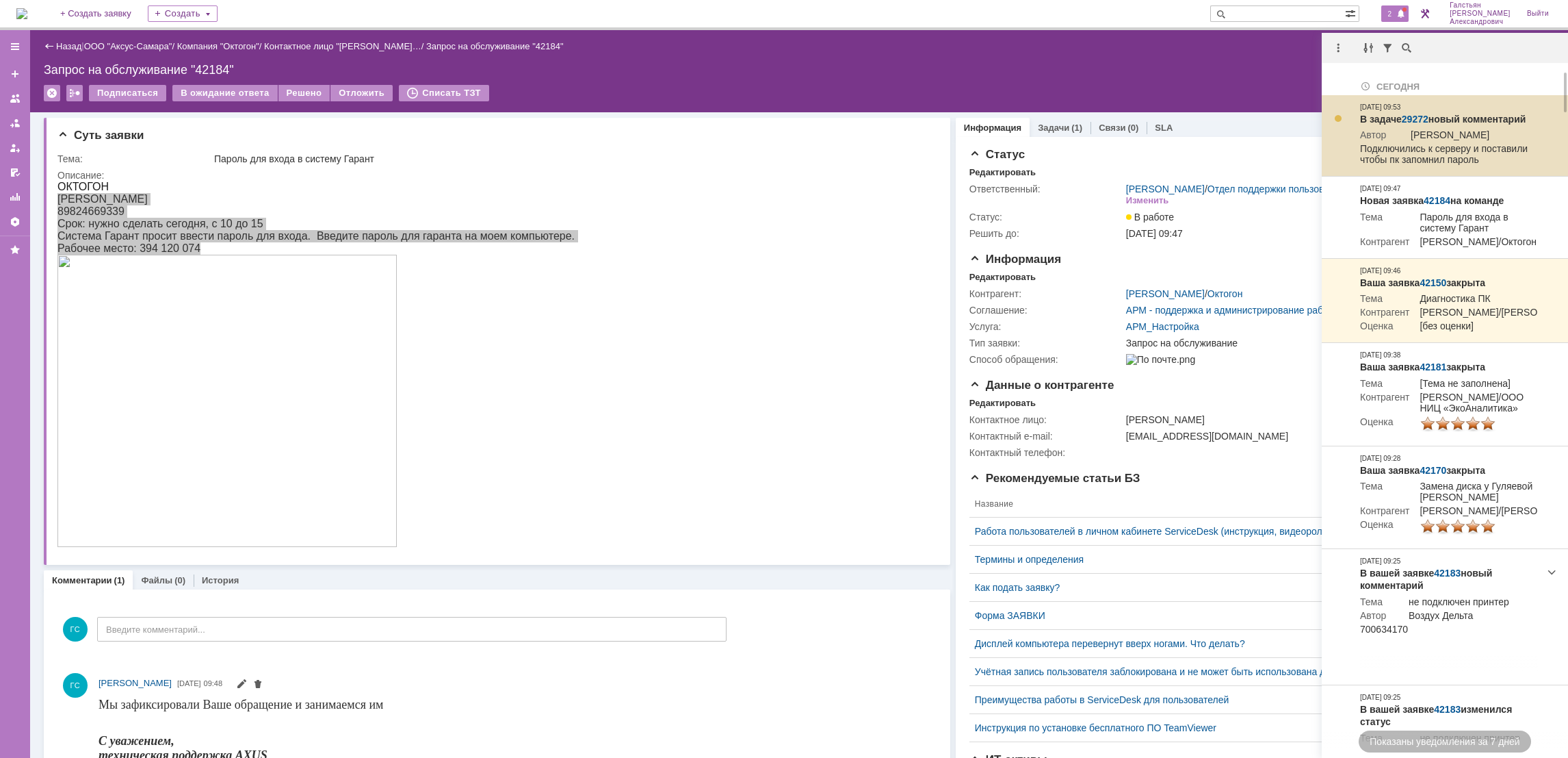
click at [1420, 115] on link "29272" at bounding box center [1414, 119] width 27 height 11
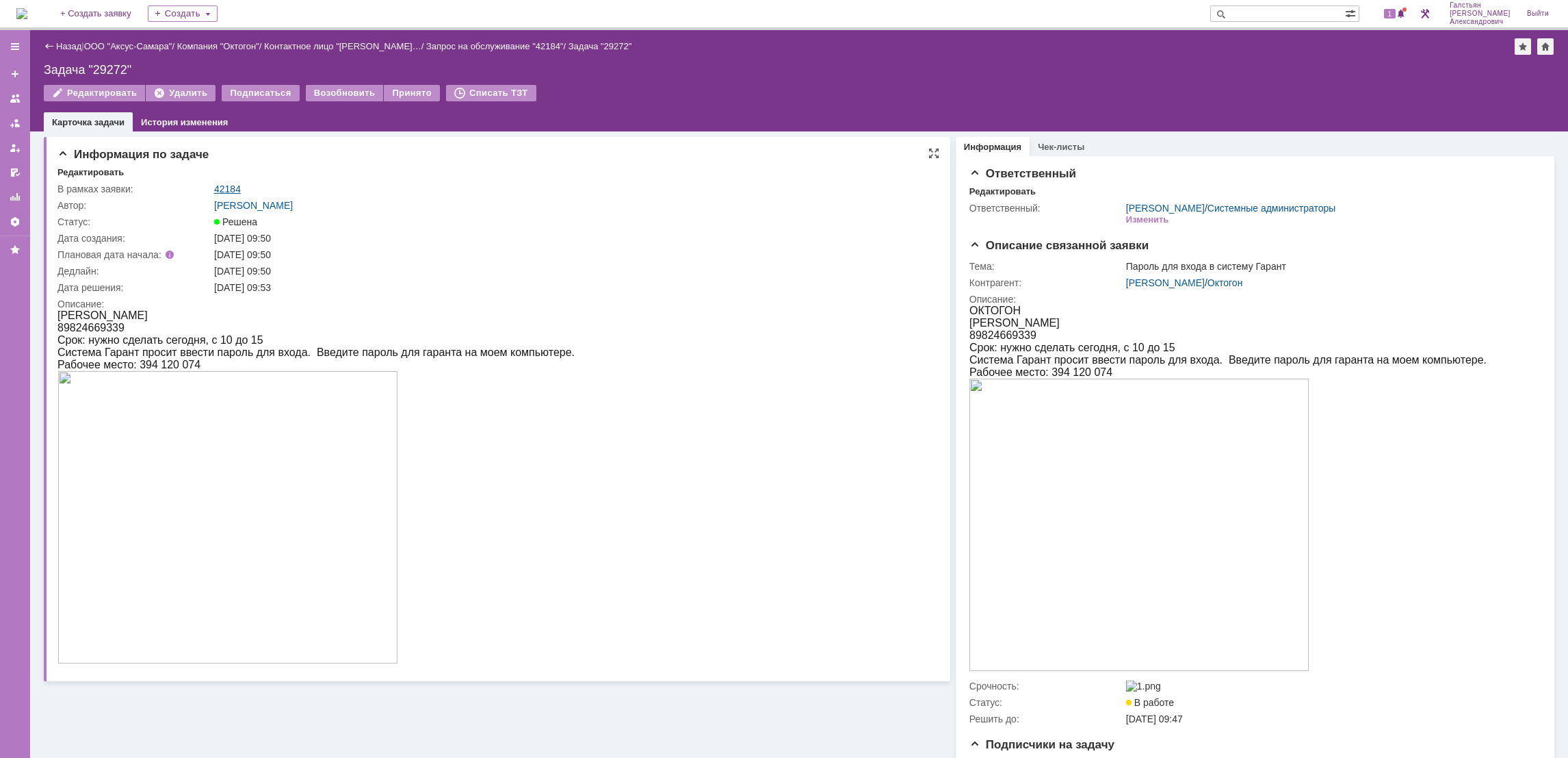
click at [233, 188] on link "42184" at bounding box center [227, 188] width 27 height 11
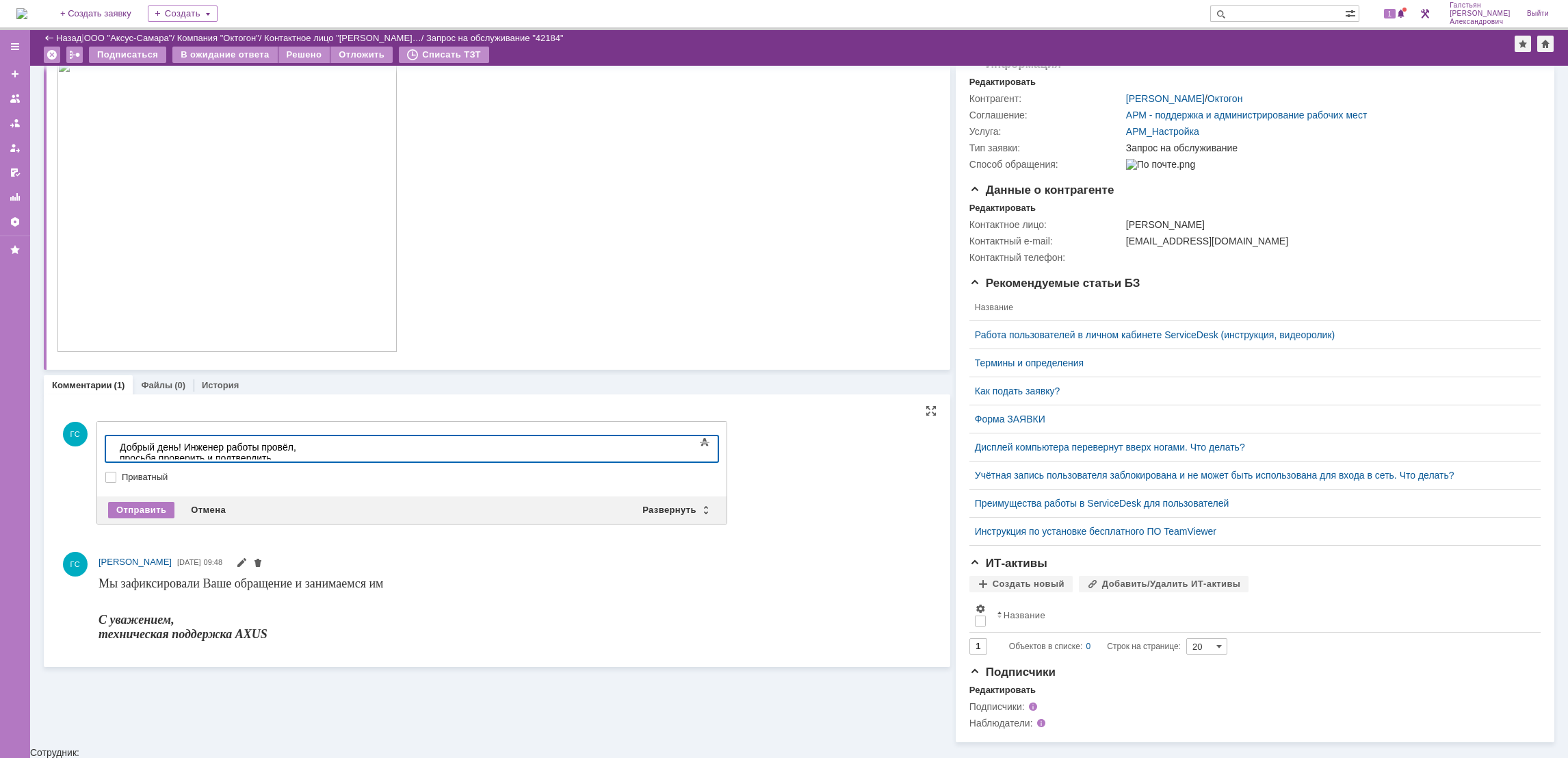
scroll to position [147, 0]
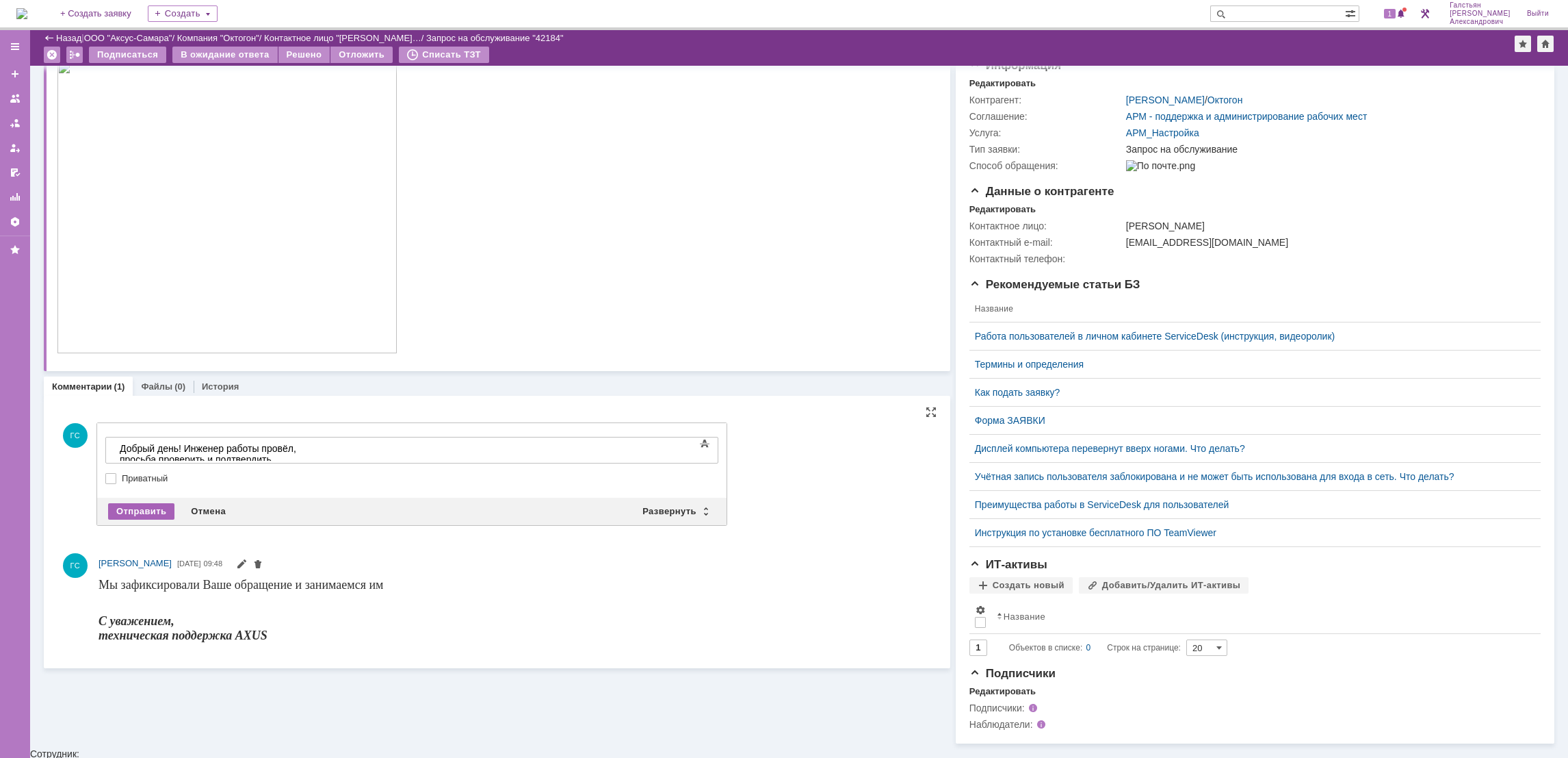
click at [157, 506] on div "Отправить" at bounding box center [141, 511] width 66 height 16
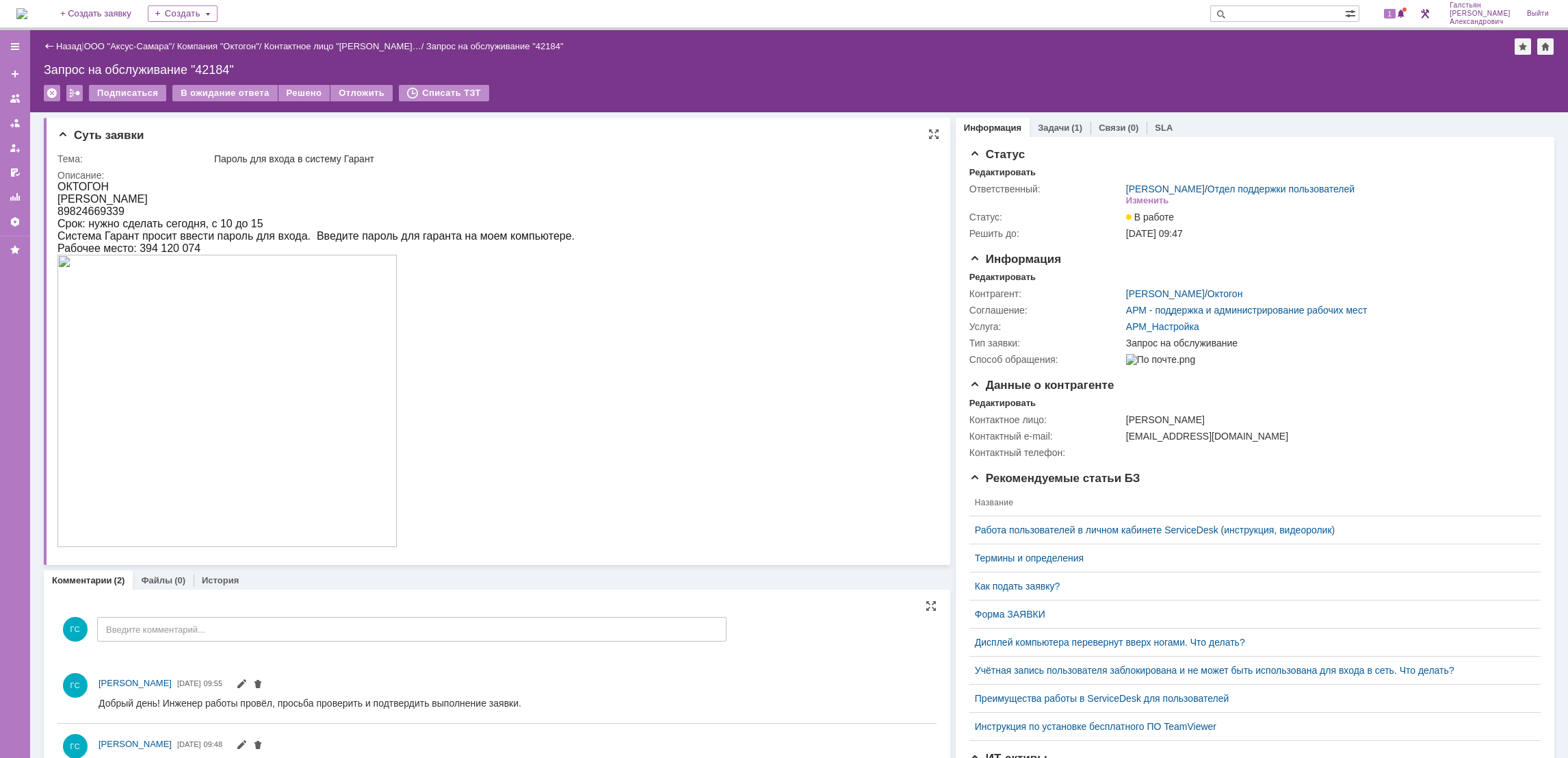
scroll to position [0, 0]
click at [309, 92] on div "Решено" at bounding box center [305, 93] width 52 height 16
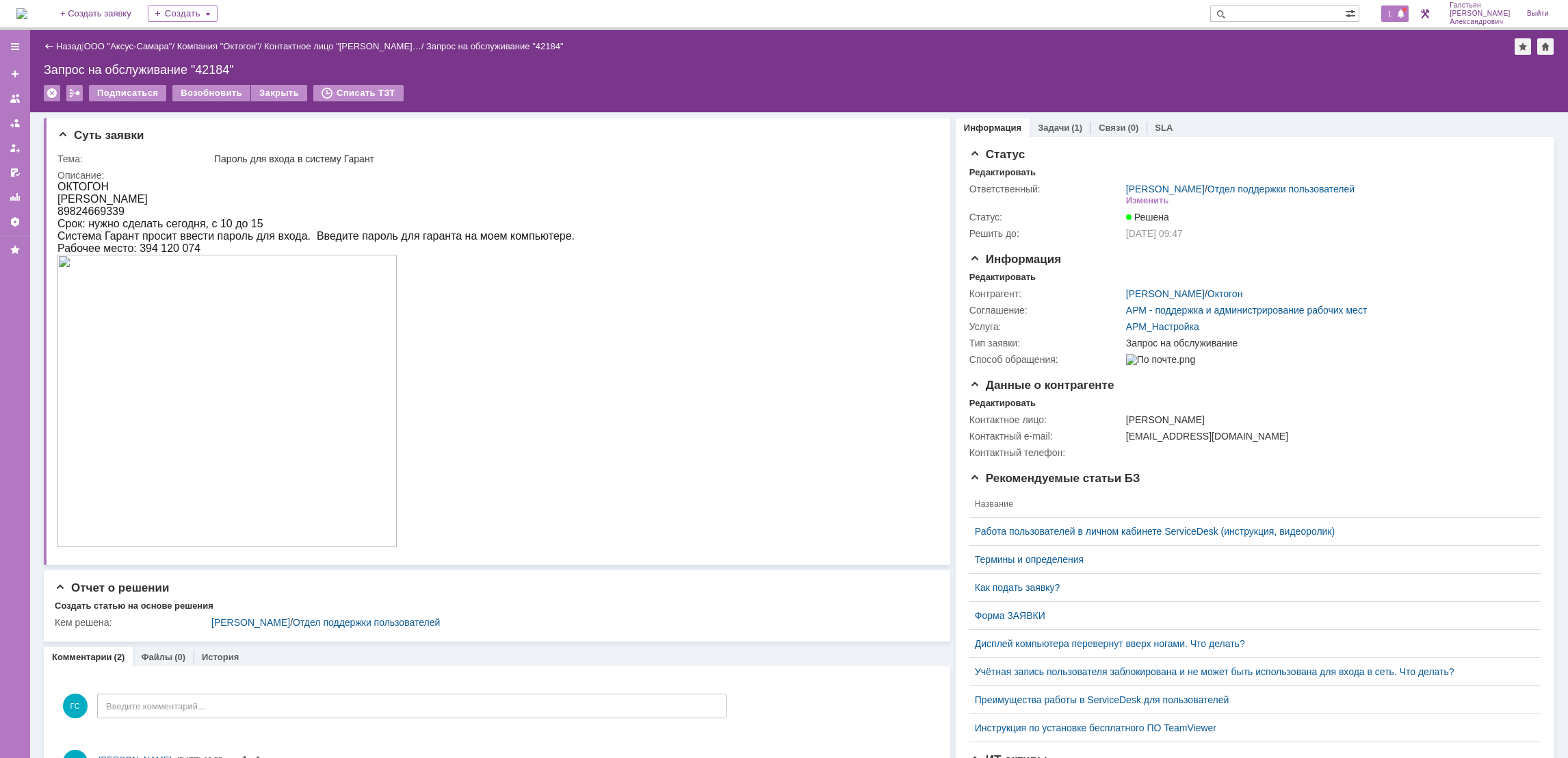
click at [1401, 11] on span at bounding box center [1401, 14] width 10 height 11
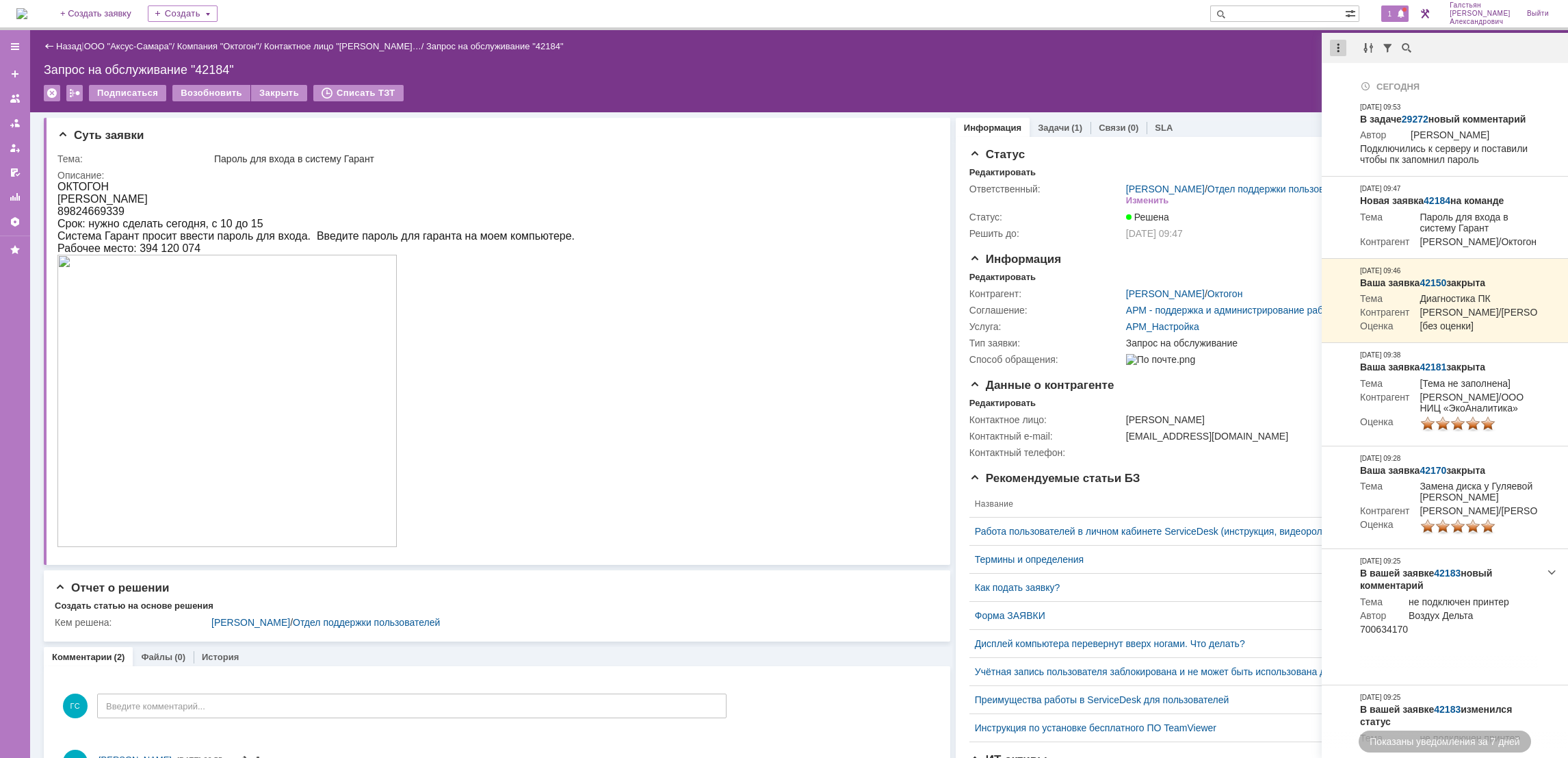
click at [1333, 43] on div at bounding box center [1337, 48] width 16 height 16
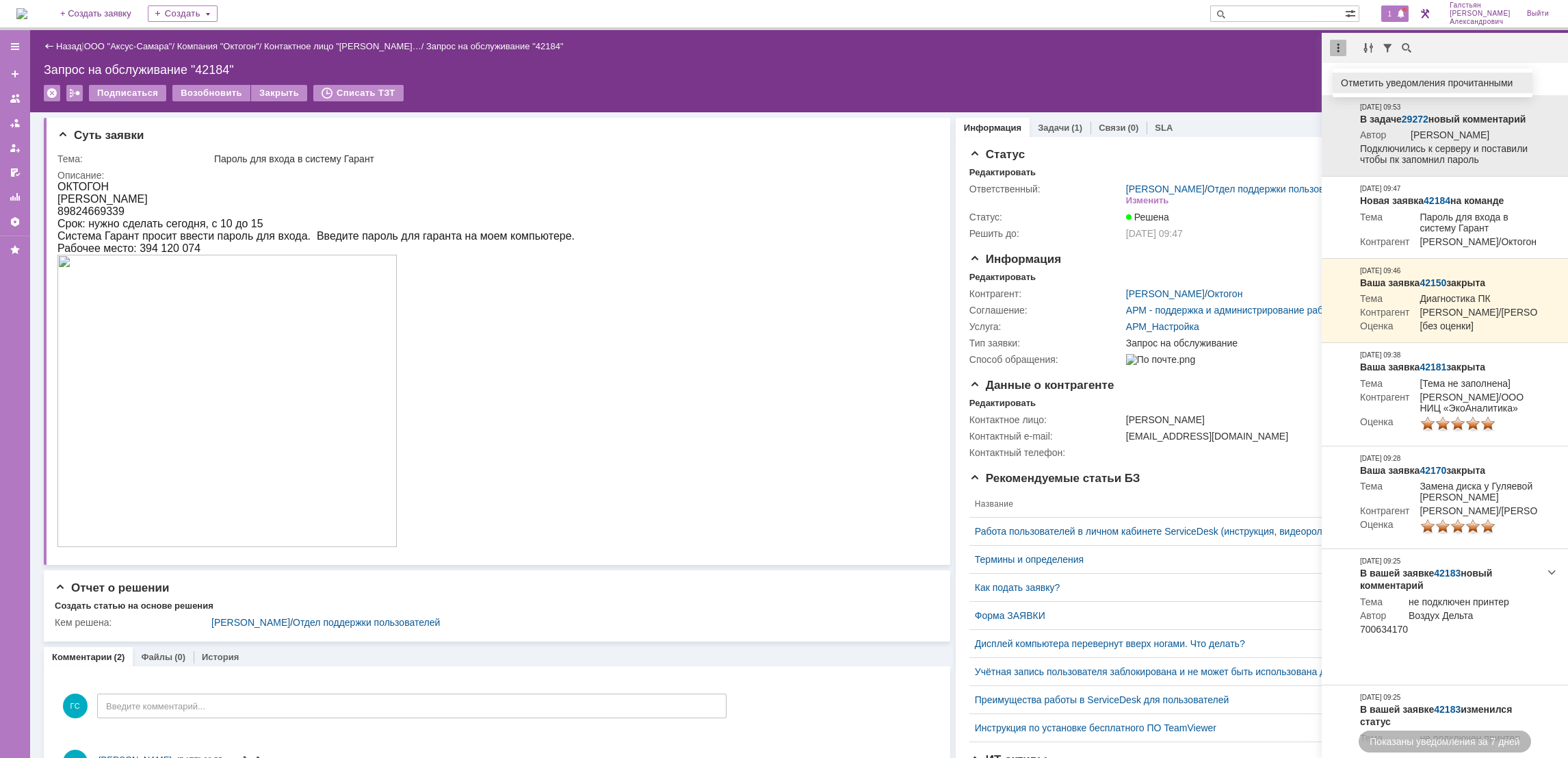
click at [1366, 83] on div "Отметить уведомления прочитанными" at bounding box center [1432, 82] width 183 height 10
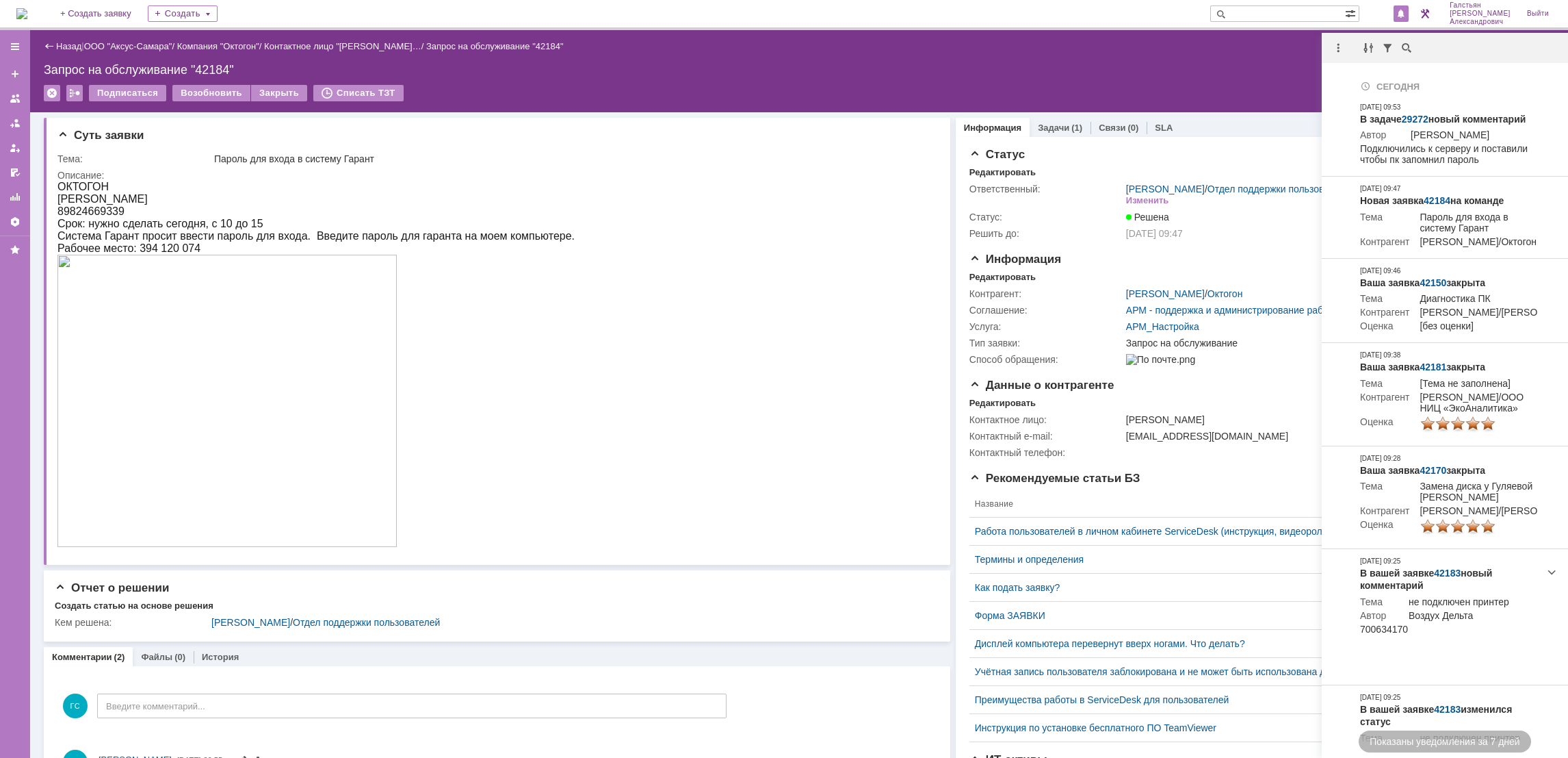
click at [1217, 89] on div "Подписаться Возобновить Закрыть Списать ТЗТ" at bounding box center [798, 99] width 1511 height 29
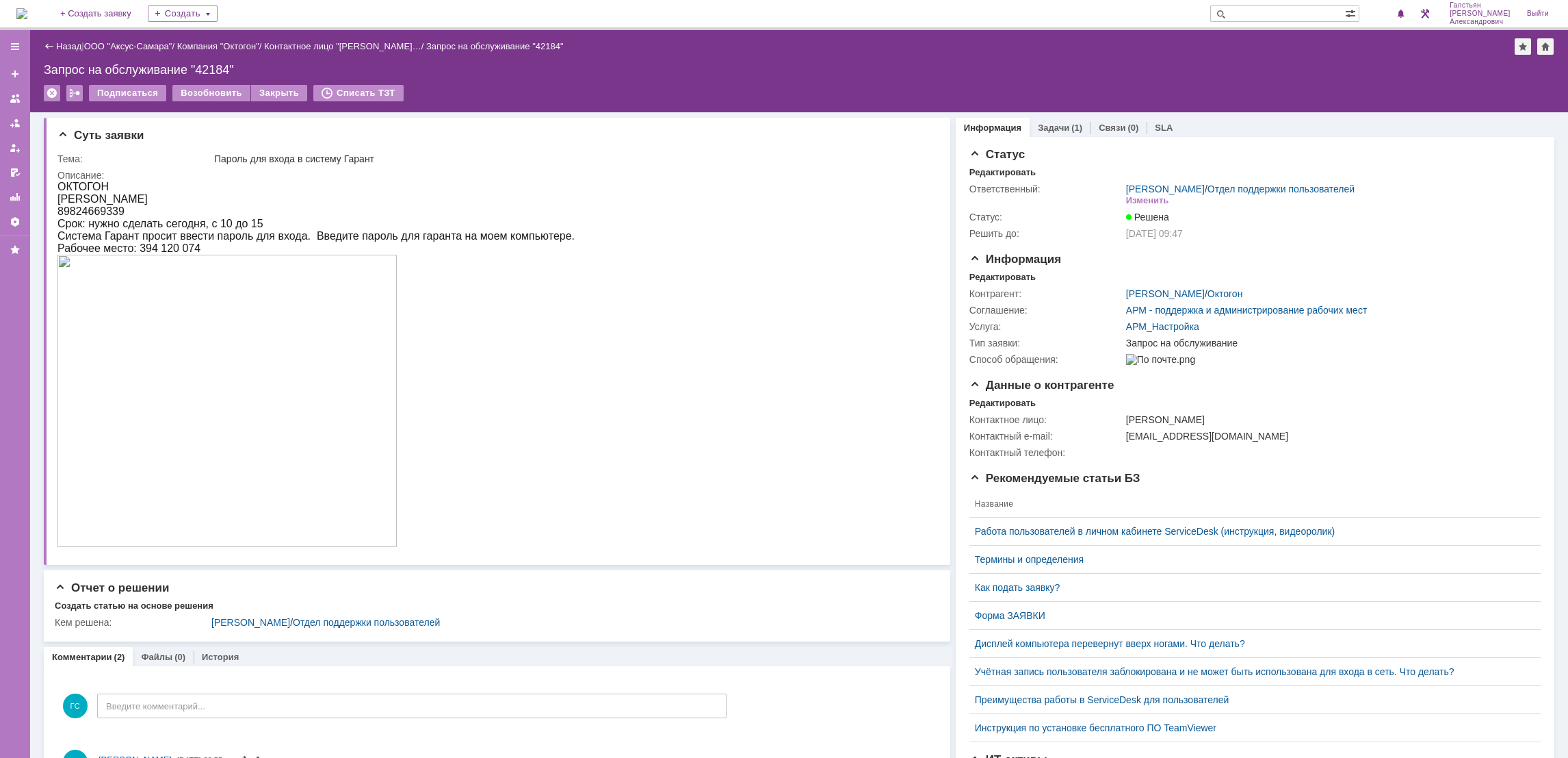
click at [28, 17] on img at bounding box center [22, 13] width 11 height 11
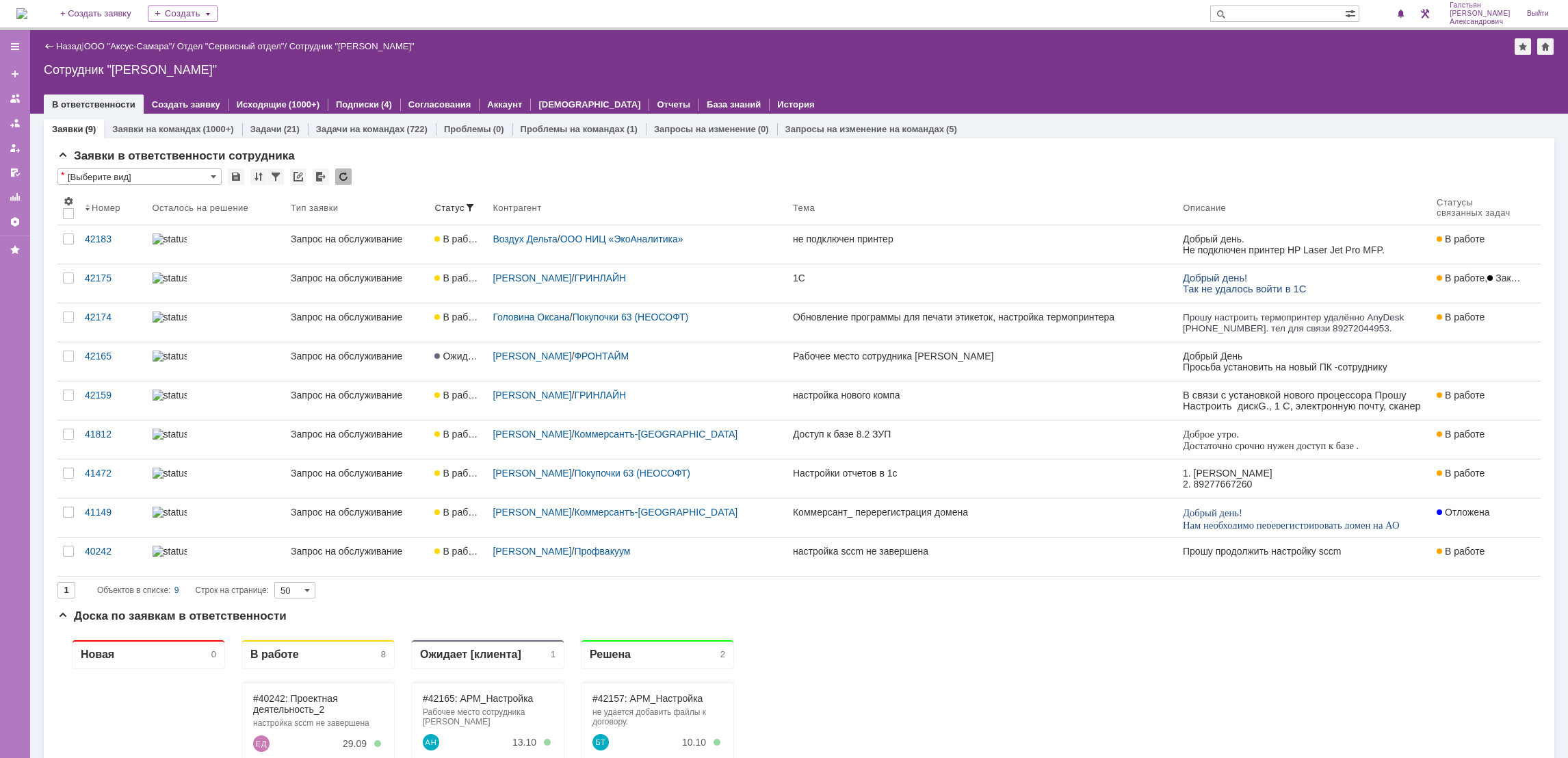
click at [23, 8] on img at bounding box center [22, 13] width 11 height 11
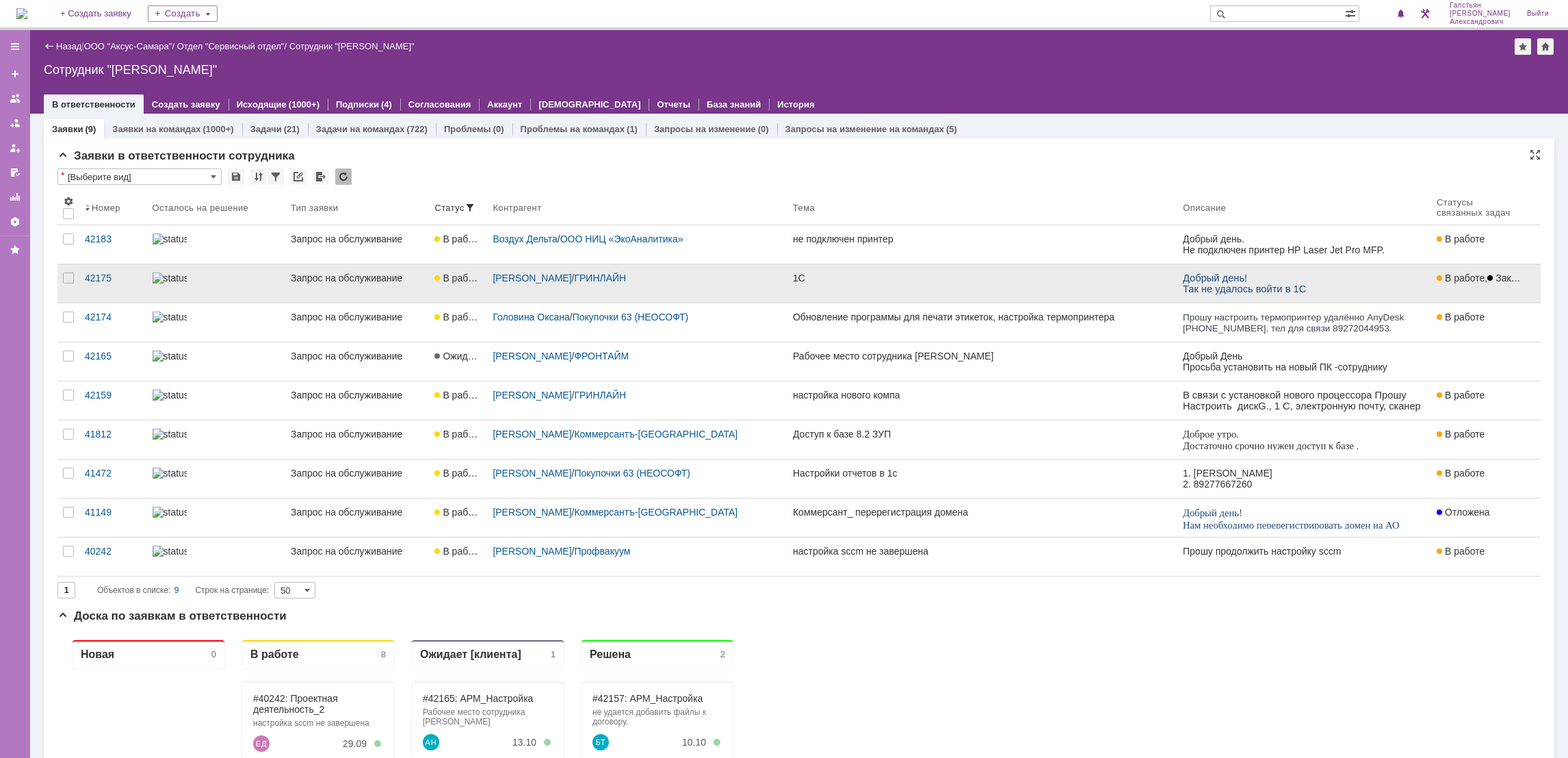
click at [836, 293] on link "1С" at bounding box center [981, 283] width 390 height 38
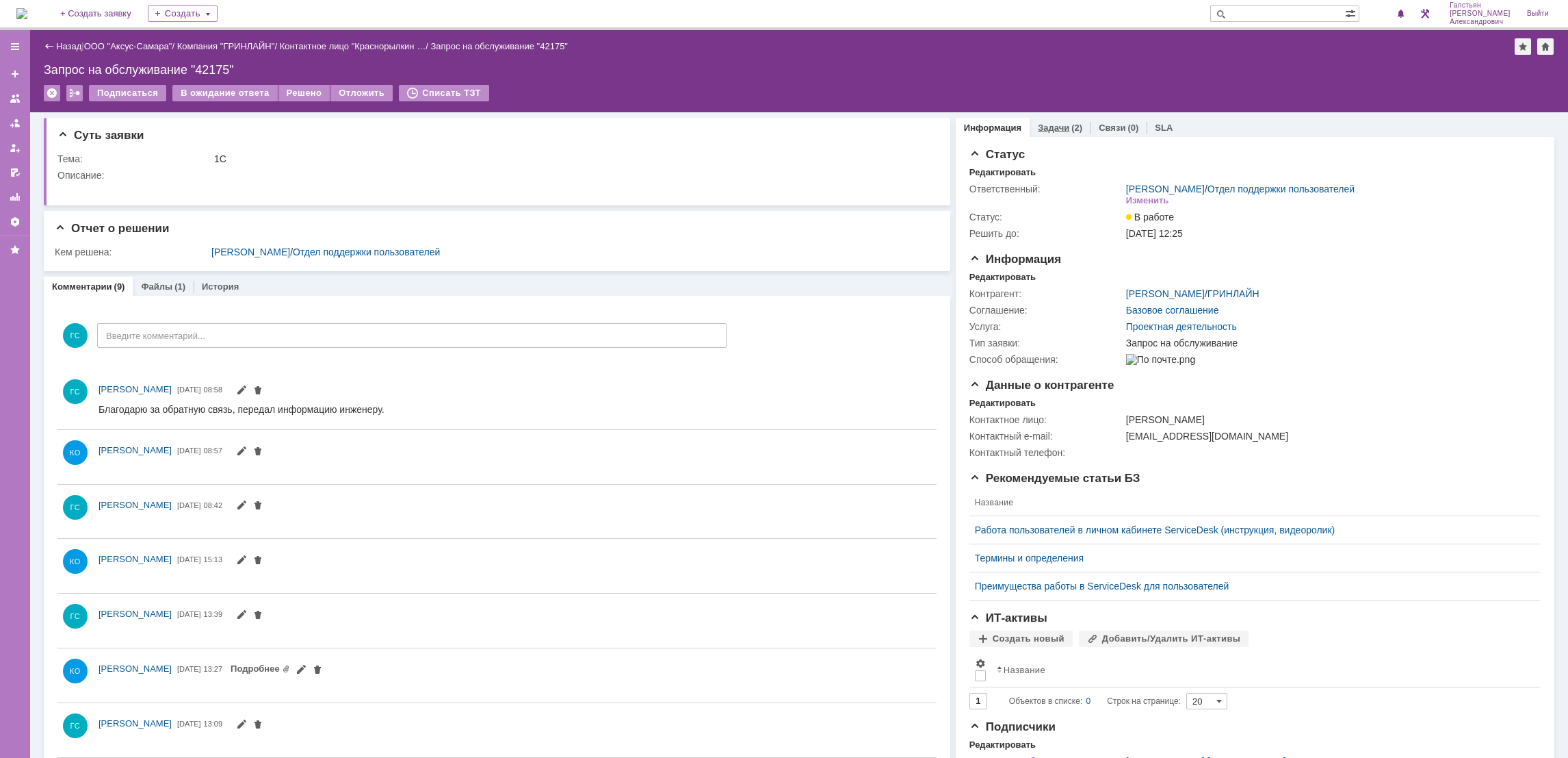
click at [1053, 123] on link "Задачи" at bounding box center [1053, 128] width 31 height 10
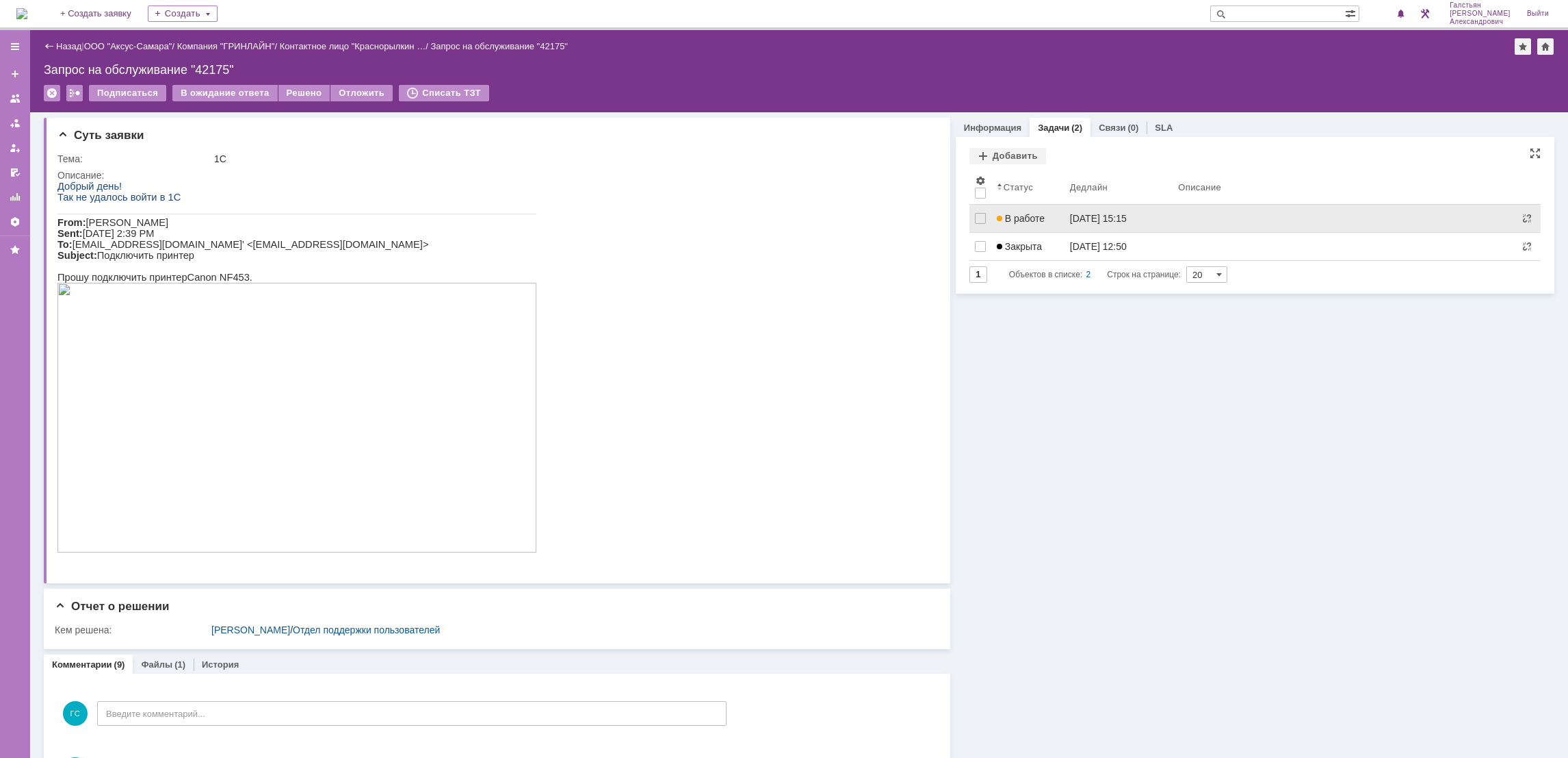
click at [1165, 229] on link "[DATE] 15:15" at bounding box center [1119, 219] width 108 height 28
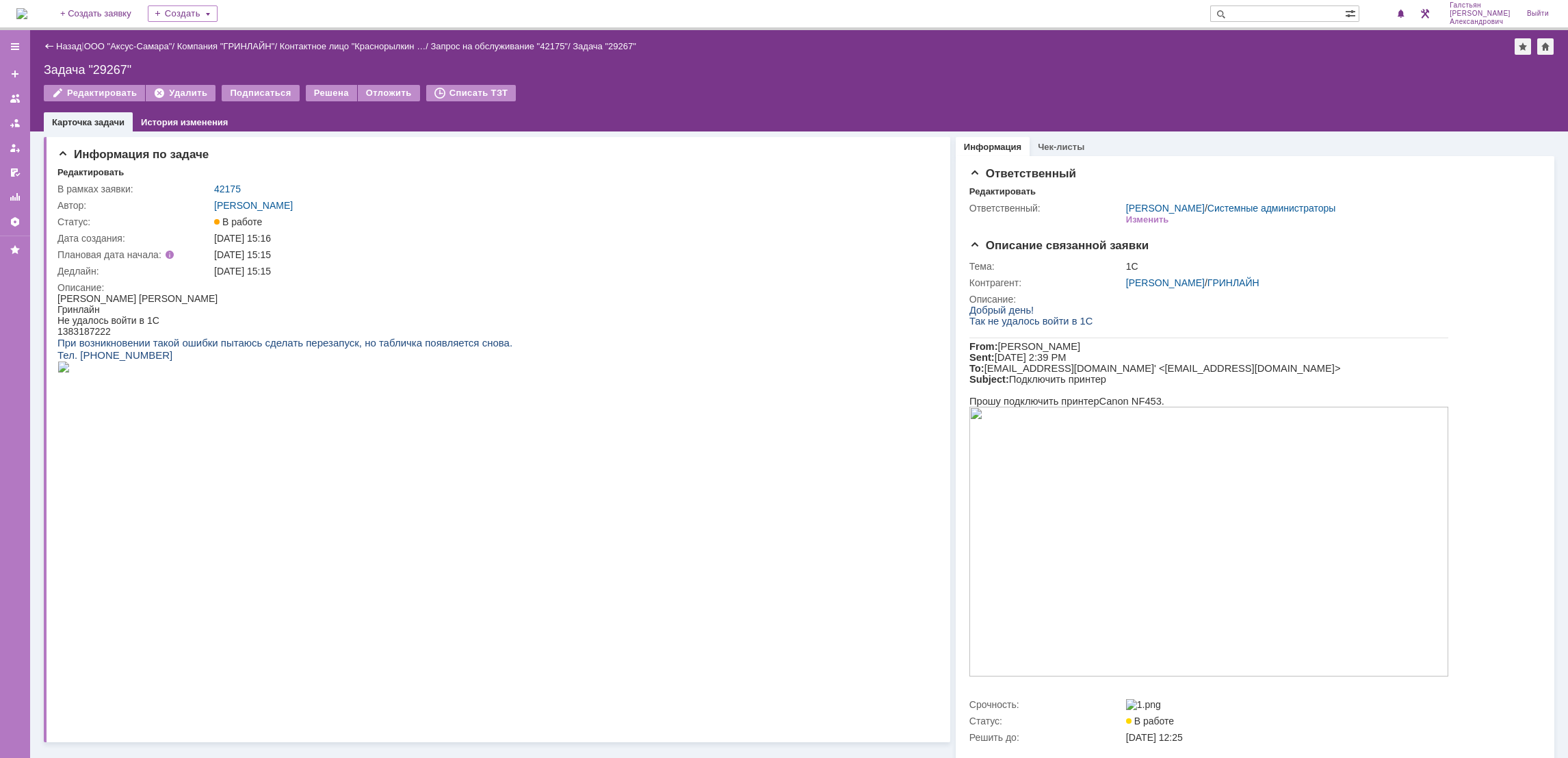
click at [69, 372] on img at bounding box center [63, 366] width 12 height 11
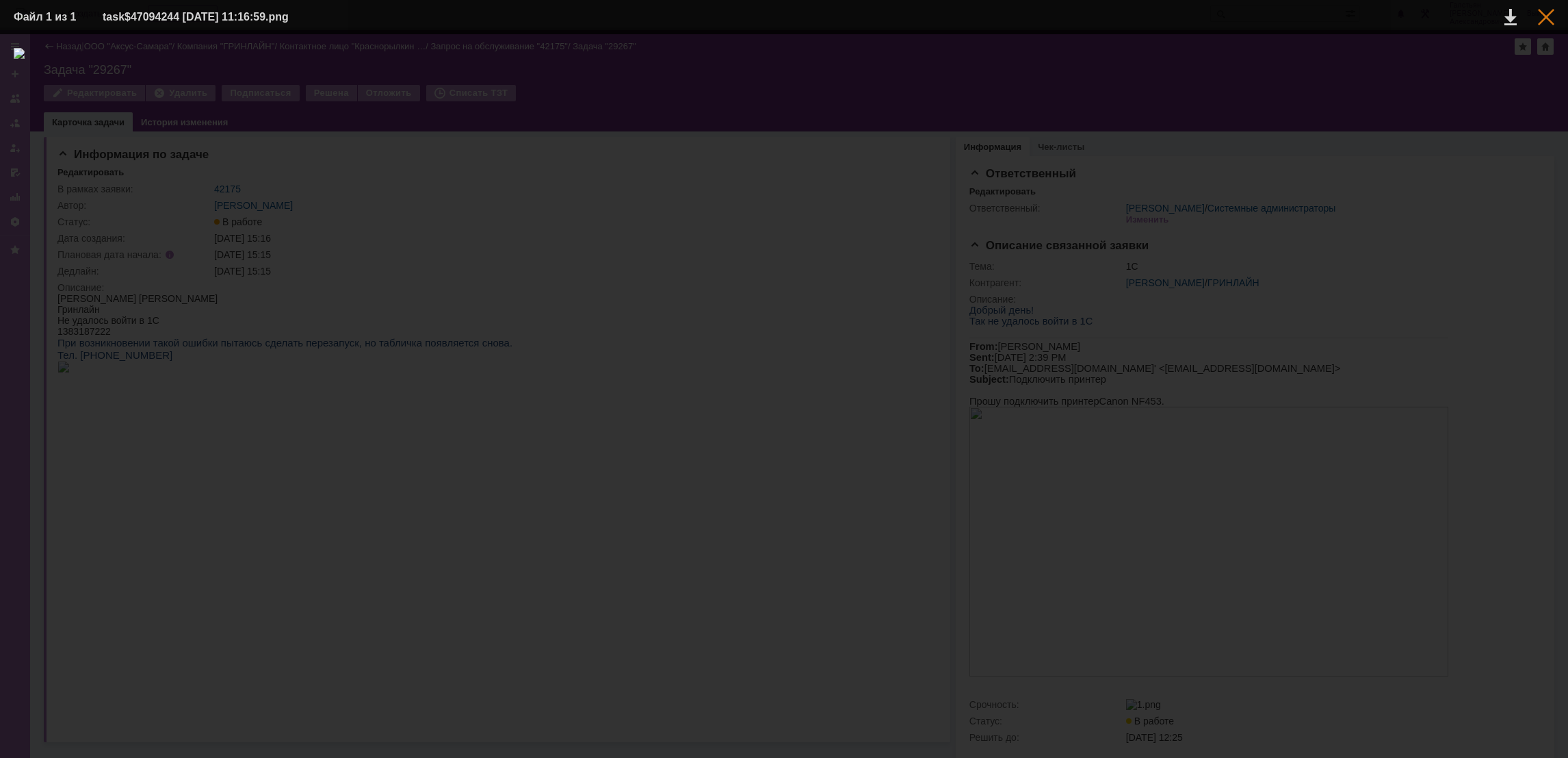
click at [1550, 20] on div at bounding box center [1545, 16] width 16 height 16
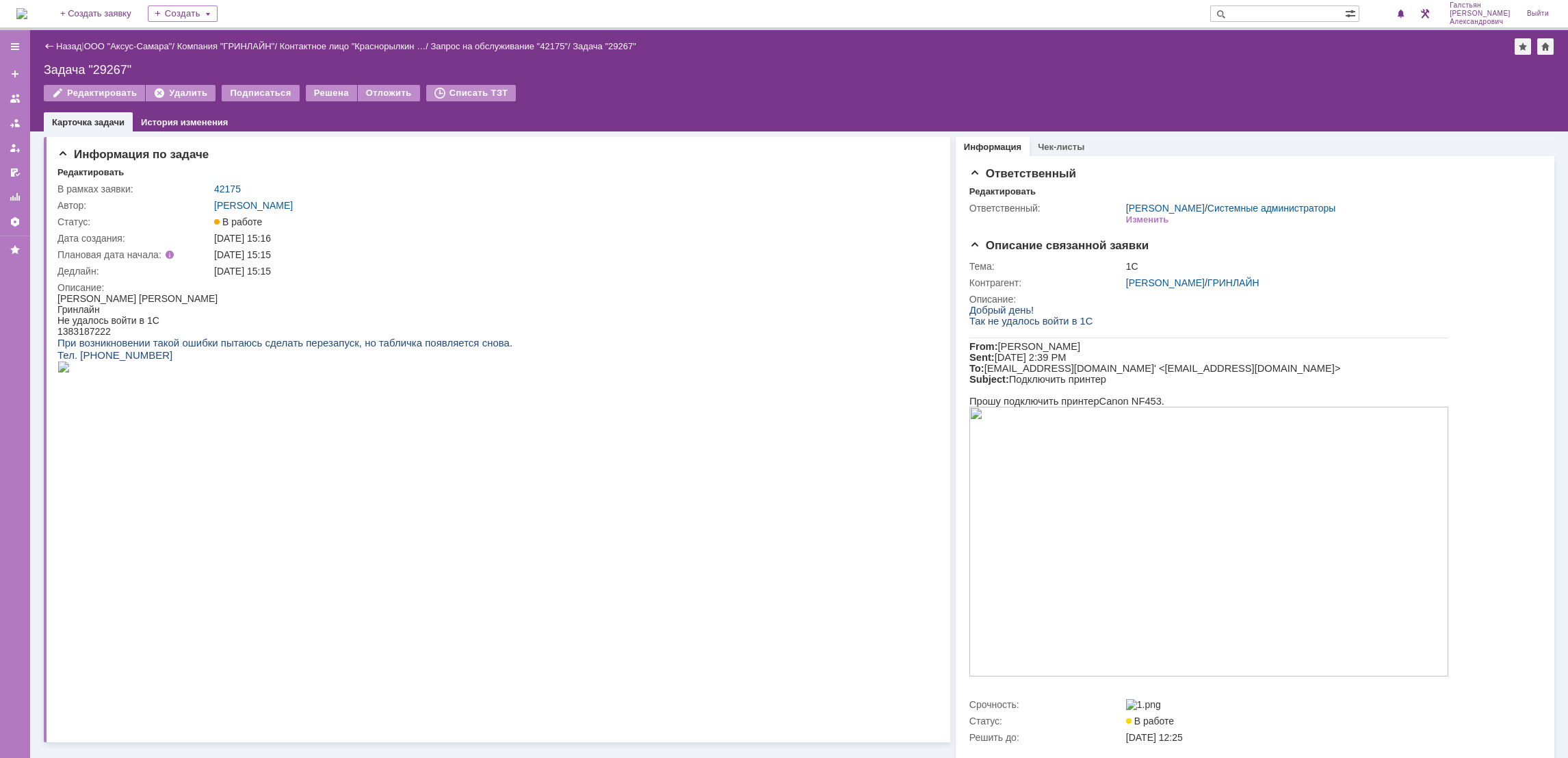
drag, startPoint x: 36, startPoint y: 9, endPoint x: 56, endPoint y: 0, distance: 21.9
click at [28, 9] on img at bounding box center [22, 13] width 11 height 11
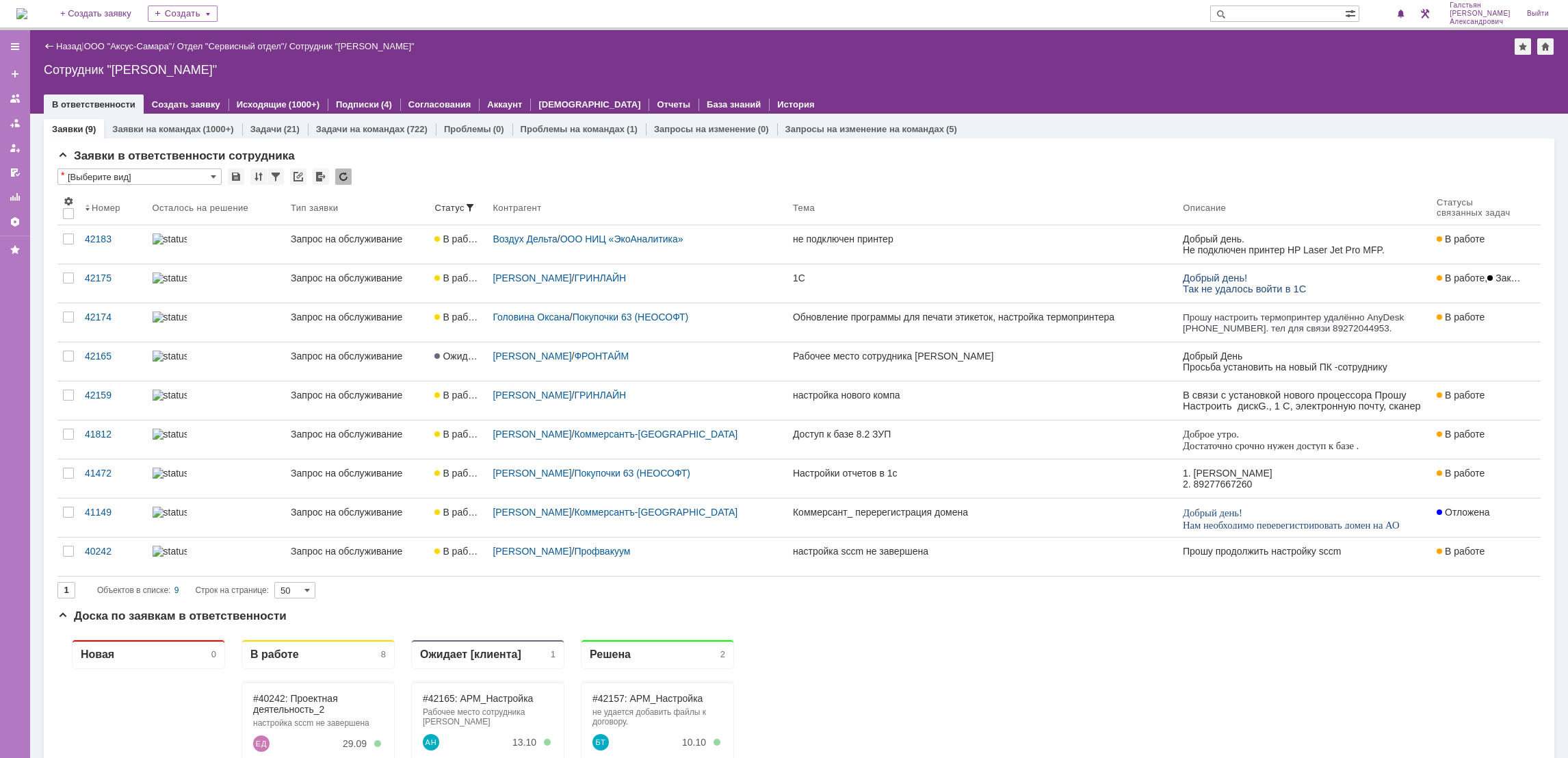
click at [28, 13] on img at bounding box center [22, 13] width 11 height 11
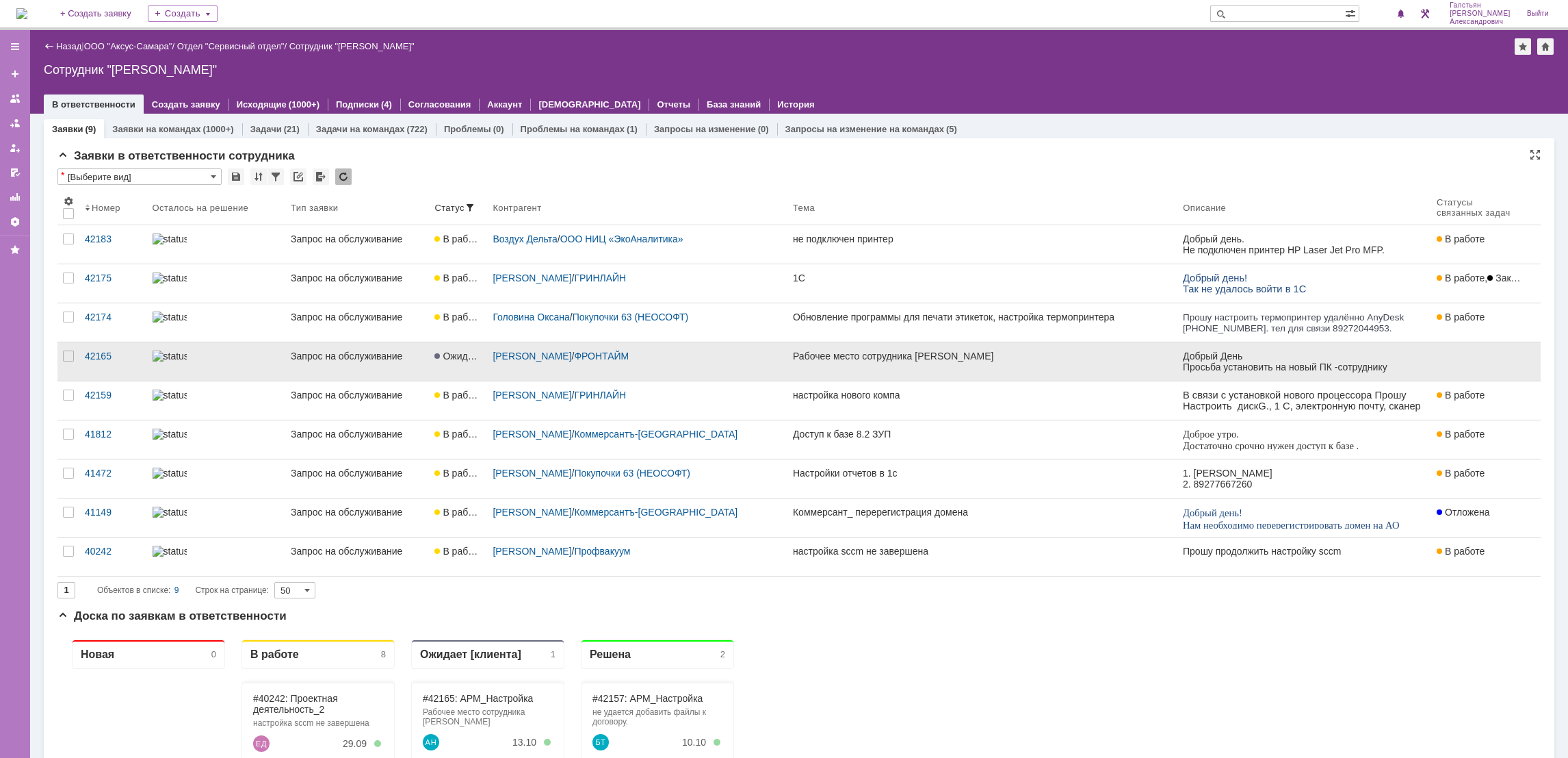
click at [668, 368] on div "[PERSON_NAME] / ФРОНТАЙМ" at bounding box center [637, 361] width 300 height 38
click at [863, 373] on link "Рабочее место сотрудника [PERSON_NAME]" at bounding box center [981, 361] width 390 height 38
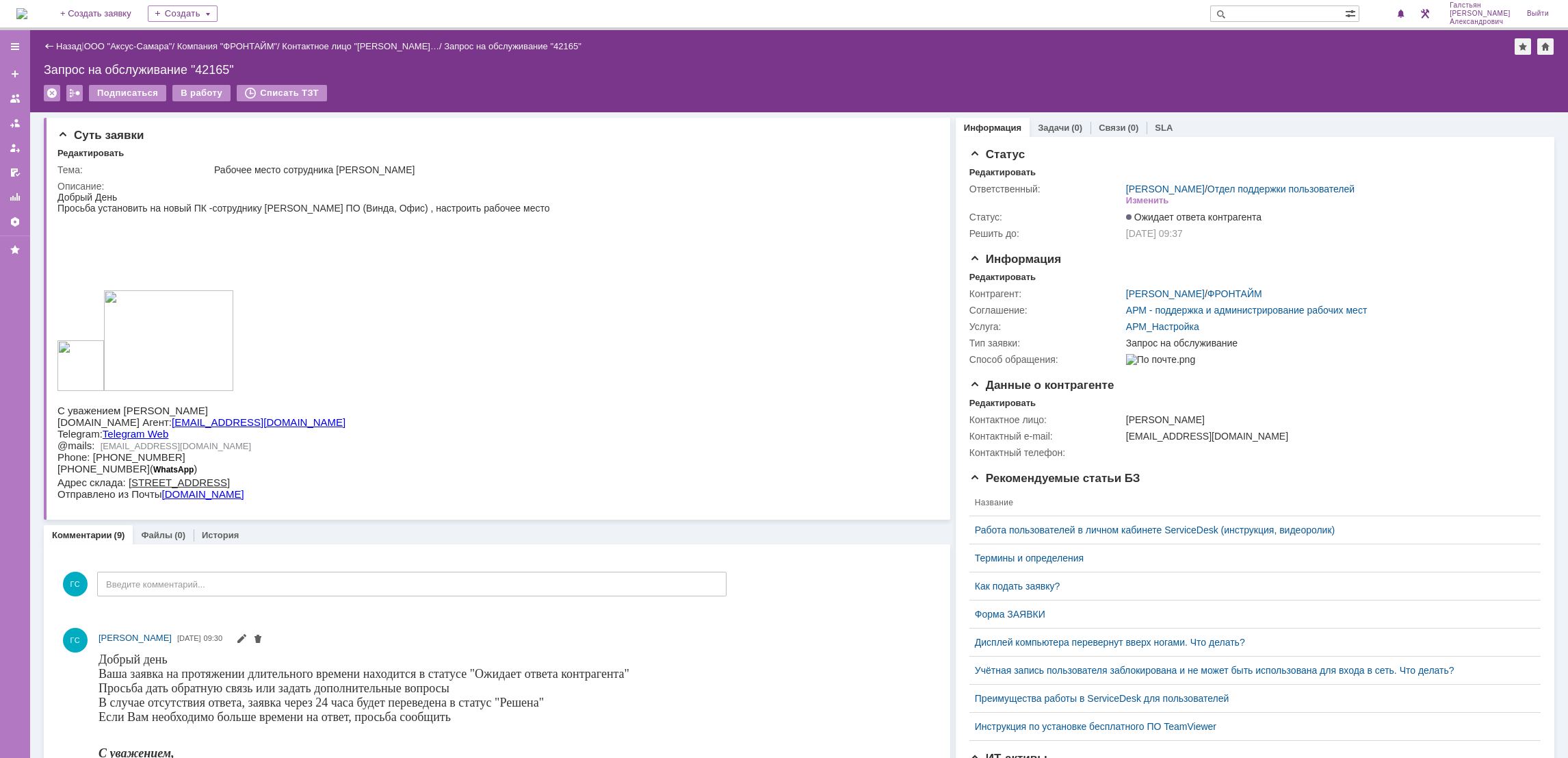
click at [28, 8] on img at bounding box center [22, 13] width 11 height 11
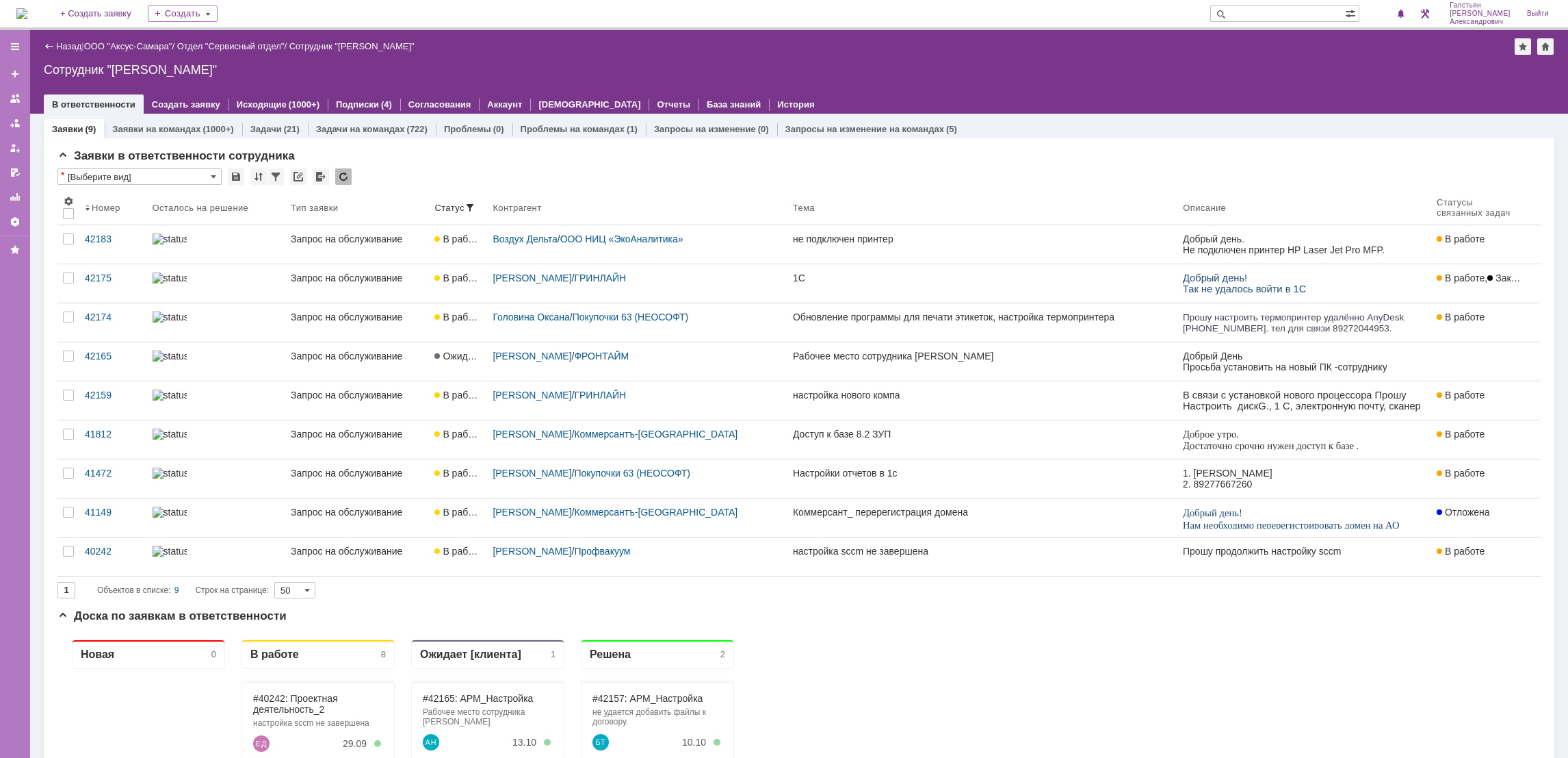
click at [28, 8] on img at bounding box center [22, 13] width 11 height 11
click at [124, 53] on div "Назад | ООО "Аксус-Самара" / Отдел "Сервисный отдел" / Сотрудник "Галстьян Степ…" at bounding box center [798, 46] width 1511 height 16
click at [128, 47] on link "ООО "Аксус-Самара"" at bounding box center [128, 46] width 89 height 10
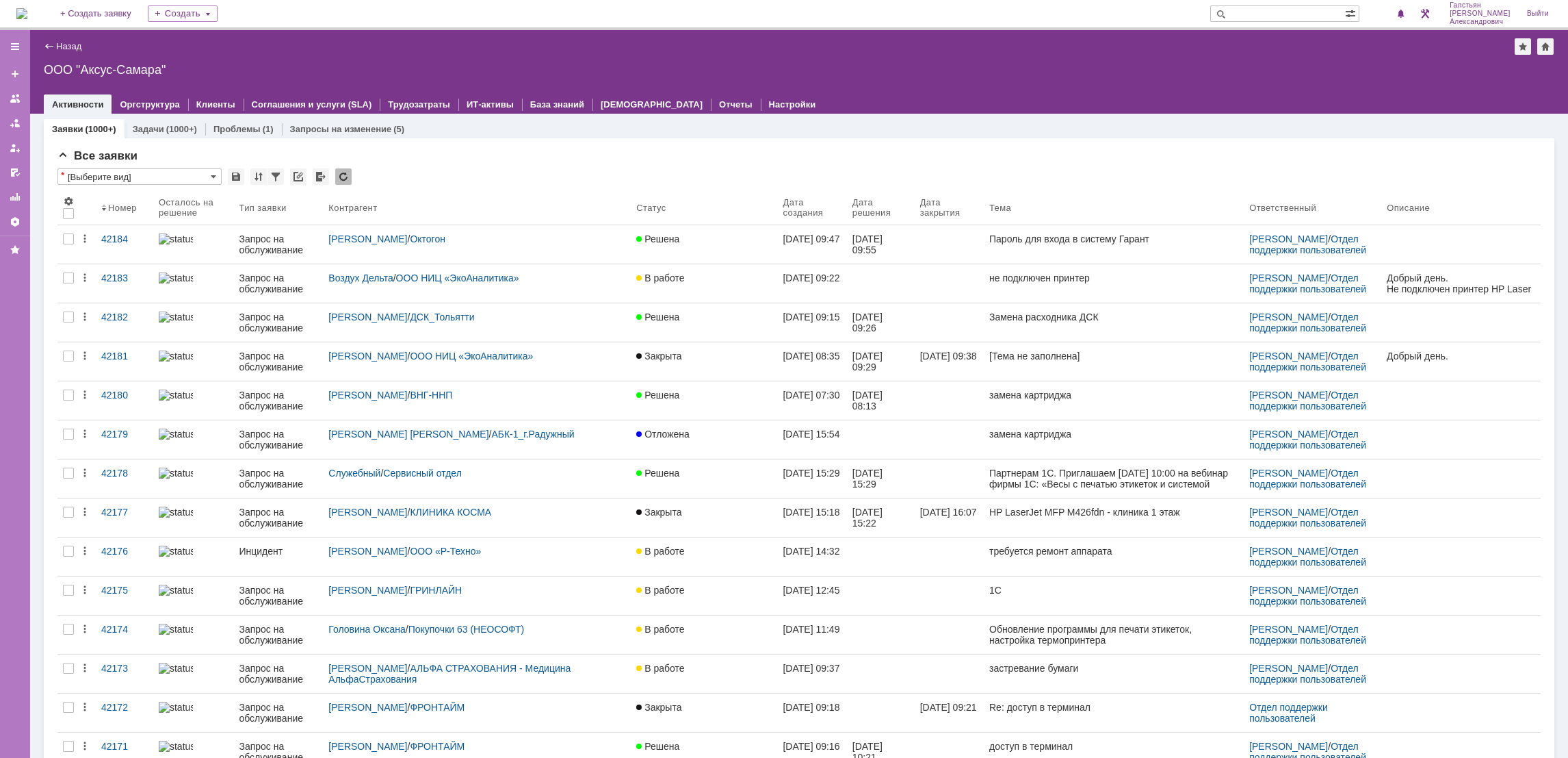
click at [23, 8] on img at bounding box center [22, 13] width 11 height 11
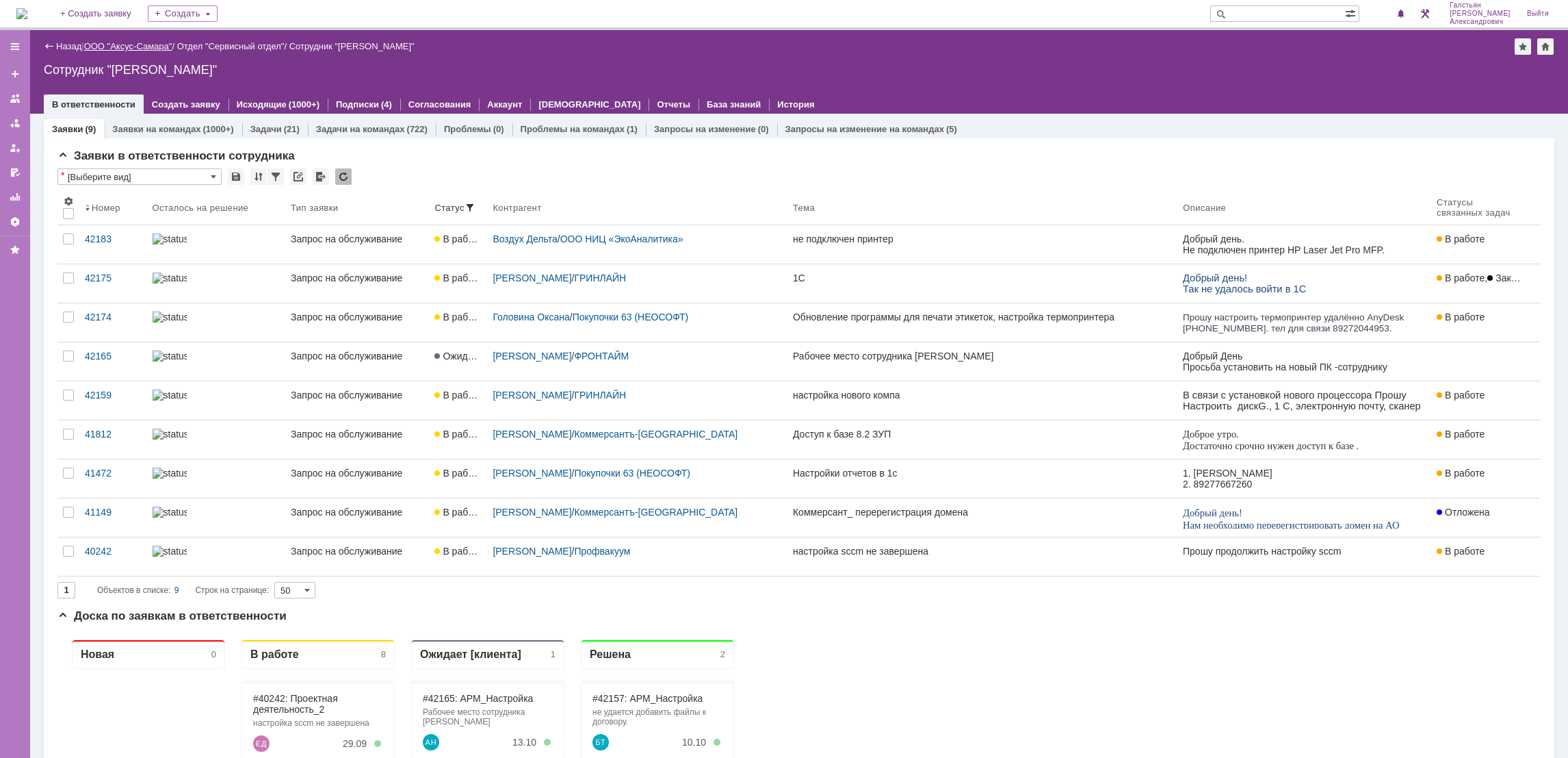
click at [121, 49] on link "ООО "Аксус-Самара"" at bounding box center [128, 46] width 89 height 10
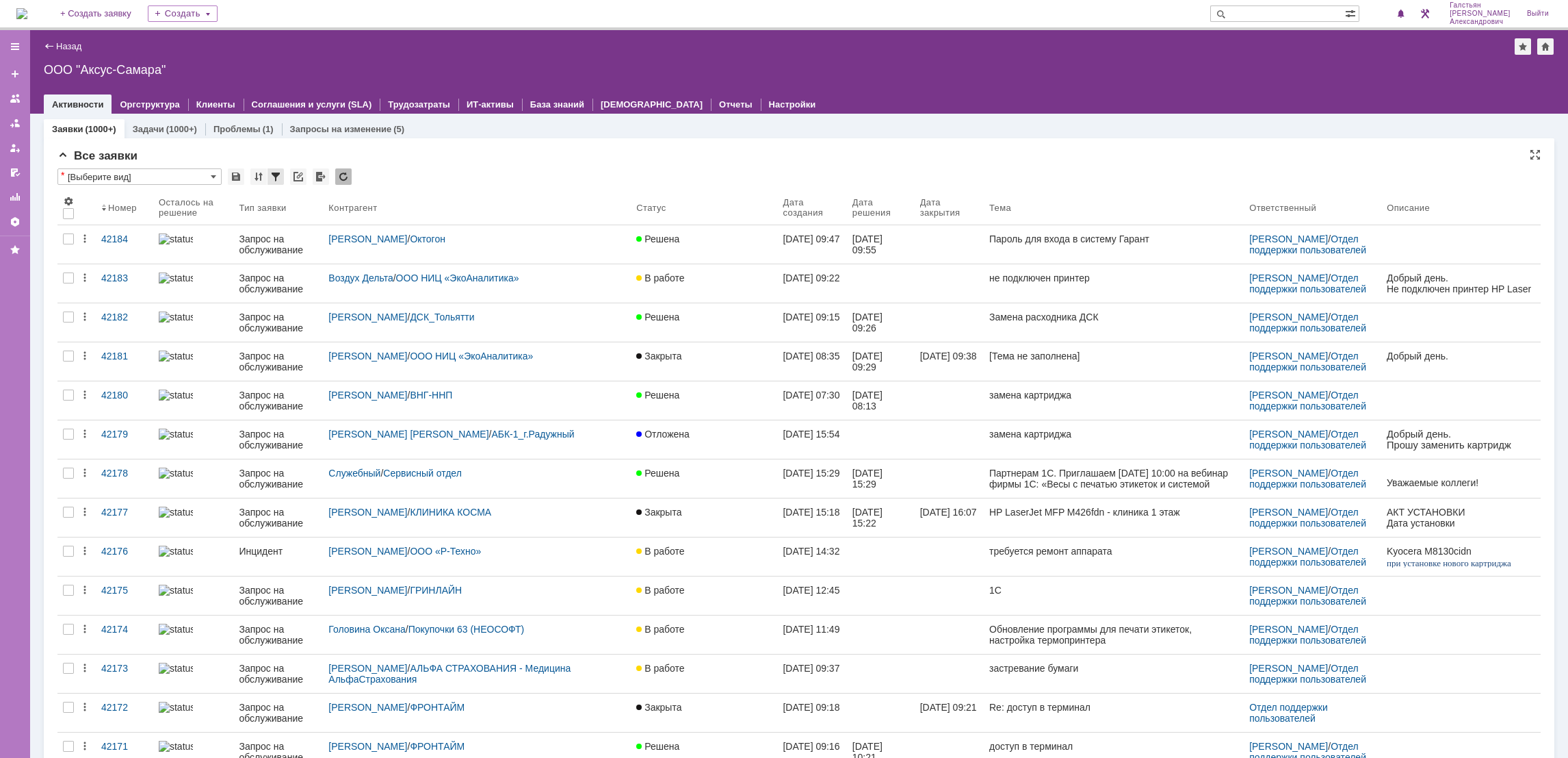
click at [278, 176] on div at bounding box center [275, 176] width 16 height 16
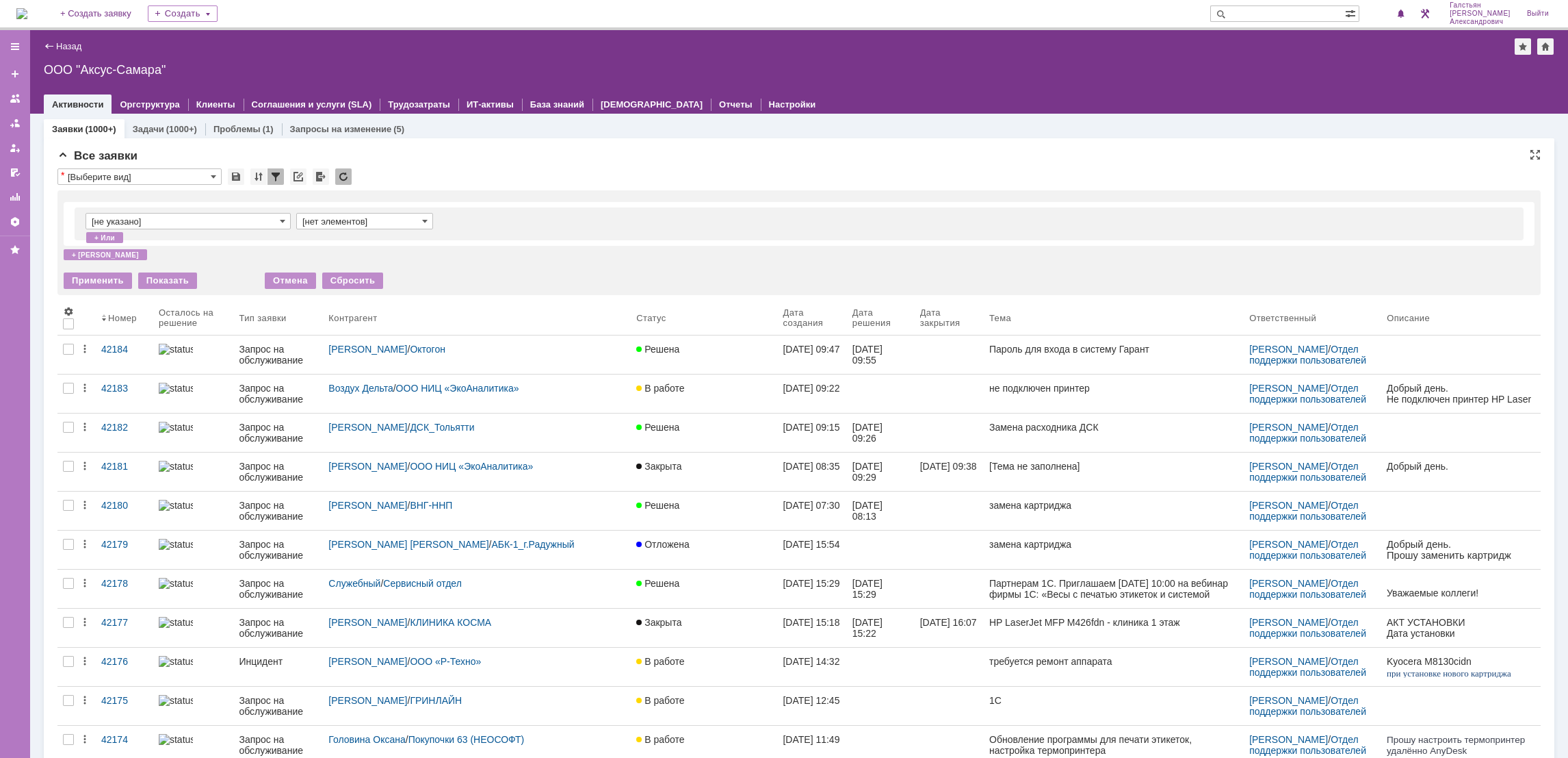
click at [247, 211] on div "[не указано] [нет элементов]" at bounding box center [799, 224] width 1449 height 33
click at [264, 225] on input "[не указано]" at bounding box center [188, 221] width 205 height 16
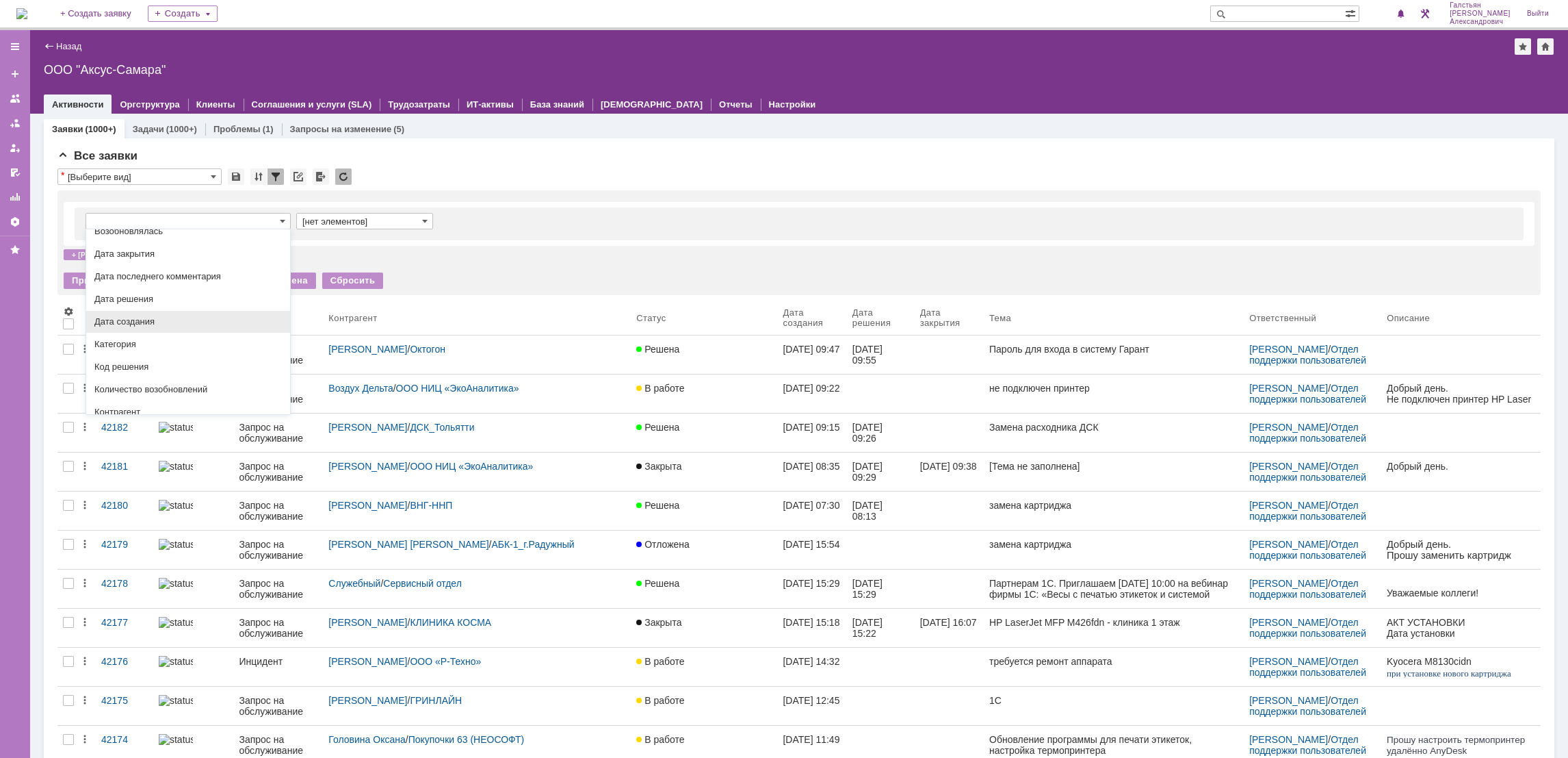
click at [216, 327] on span "Дата создания" at bounding box center [188, 321] width 187 height 11
type input "Дата создания"
type input "с ... по"
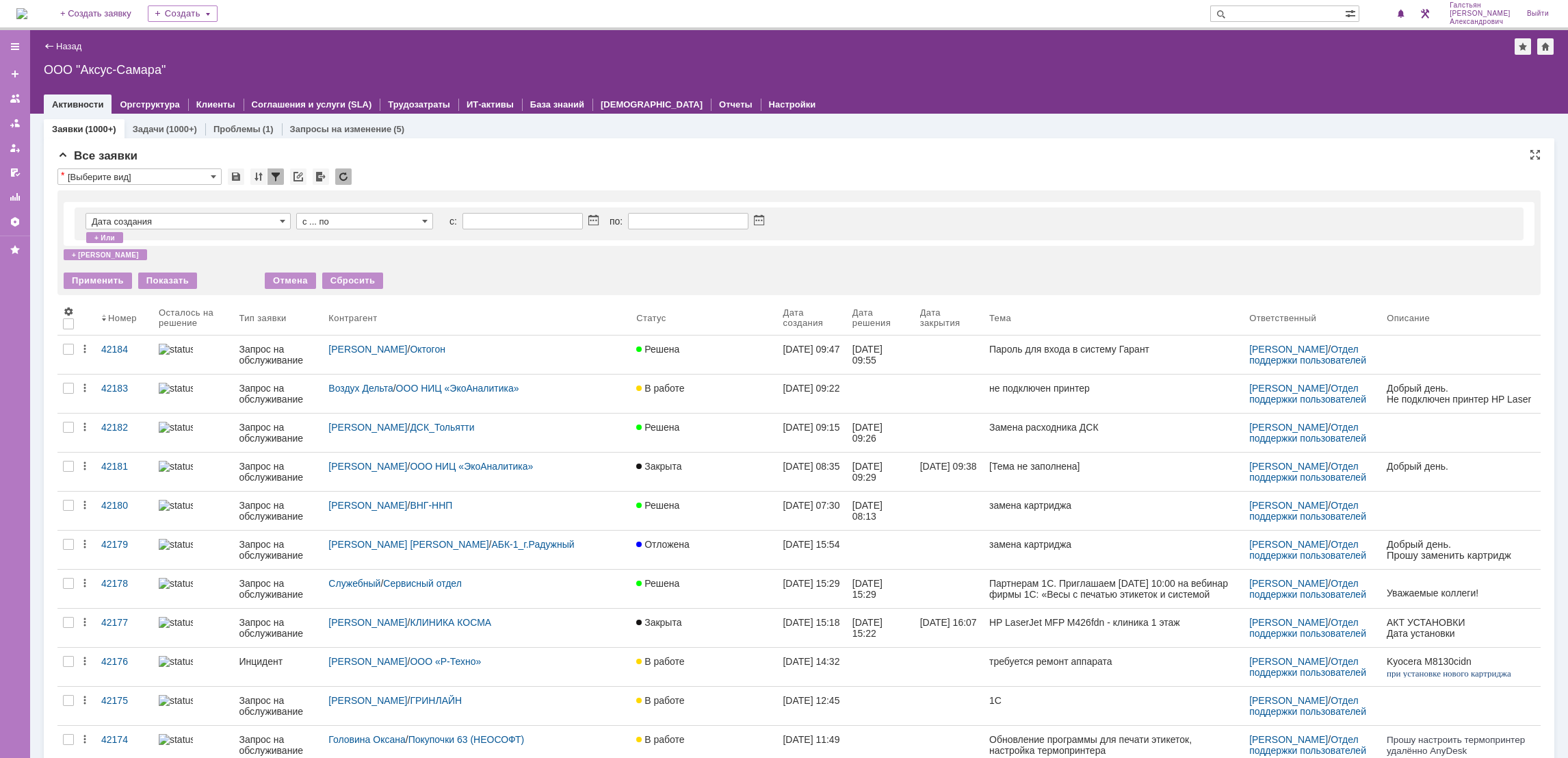
type input "Дата создания"
click at [587, 222] on div at bounding box center [591, 220] width 16 height 11
click at [596, 218] on span at bounding box center [594, 221] width 10 height 11
click at [527, 276] on div "1" at bounding box center [524, 275] width 14 height 11
type input "[DATE] 00:00"
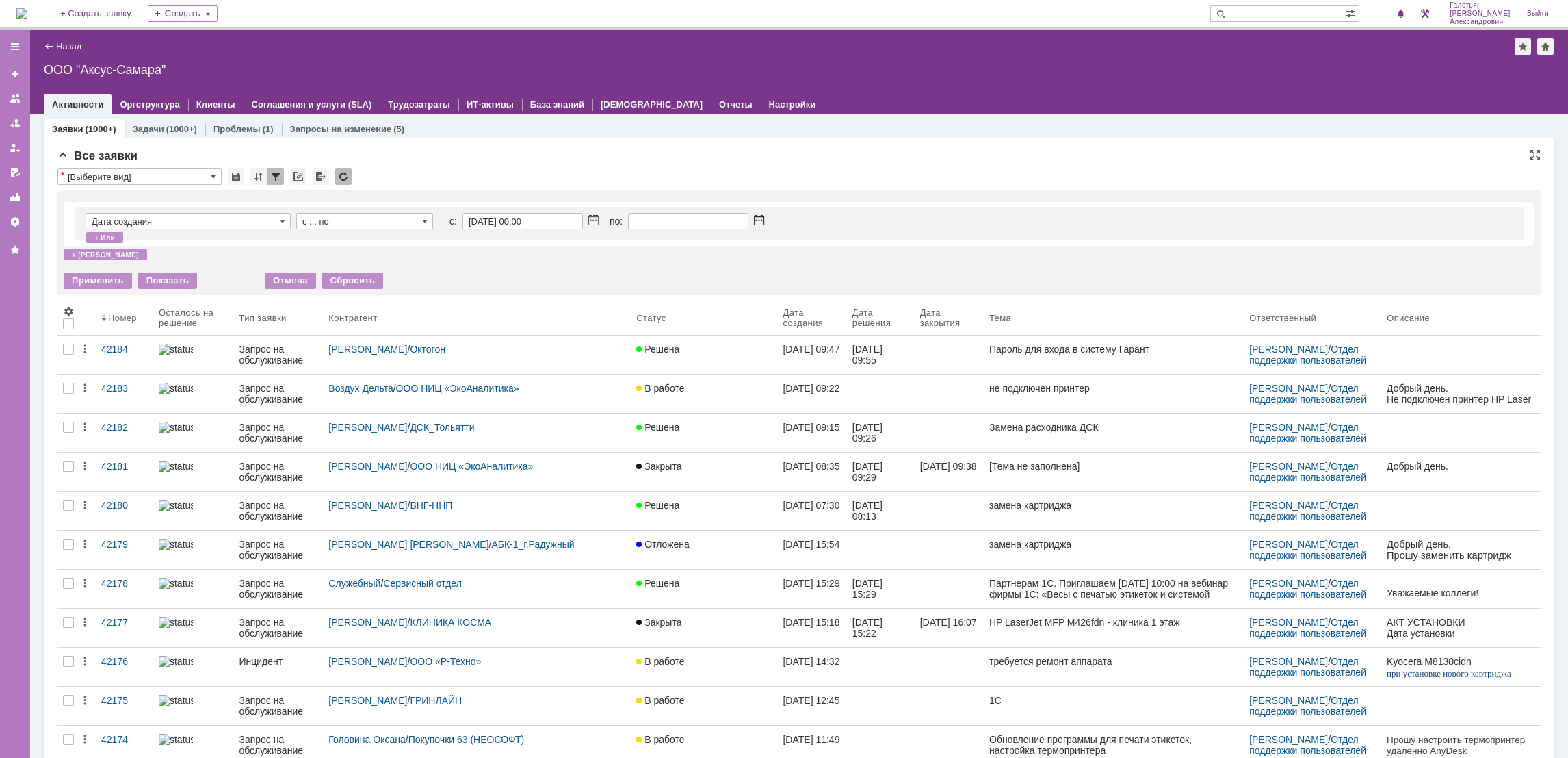
click at [761, 221] on span at bounding box center [759, 221] width 10 height 11
click at [707, 288] on div "9" at bounding box center [705, 288] width 14 height 11
type input "[DATE] 23:59"
click at [94, 284] on div "Применить" at bounding box center [97, 280] width 69 height 16
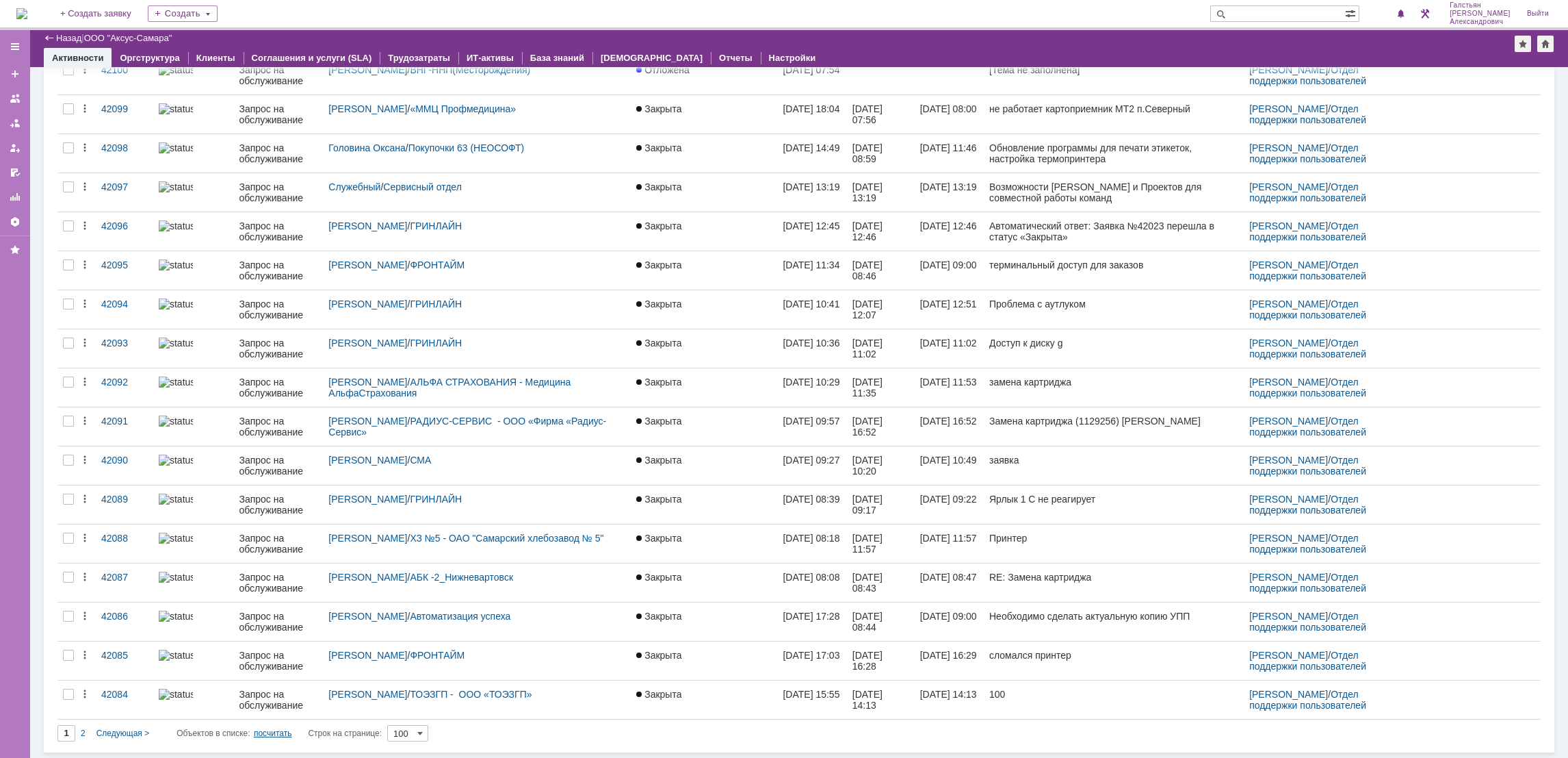
click at [281, 729] on div "посчитать" at bounding box center [272, 733] width 38 height 16
click at [268, 736] on div "посчитать" at bounding box center [272, 733] width 38 height 16
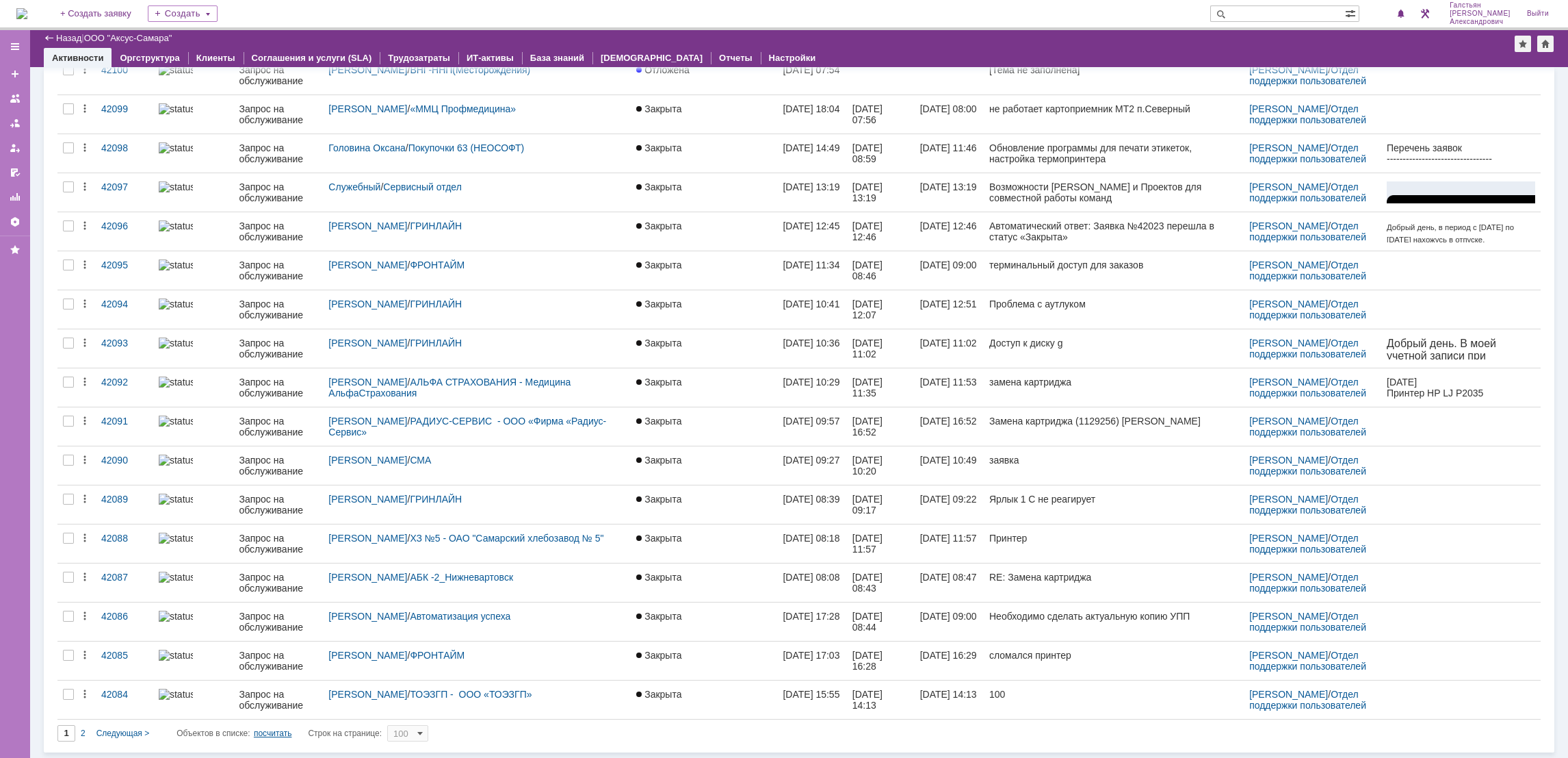
click at [276, 735] on div "посчитать" at bounding box center [272, 733] width 38 height 16
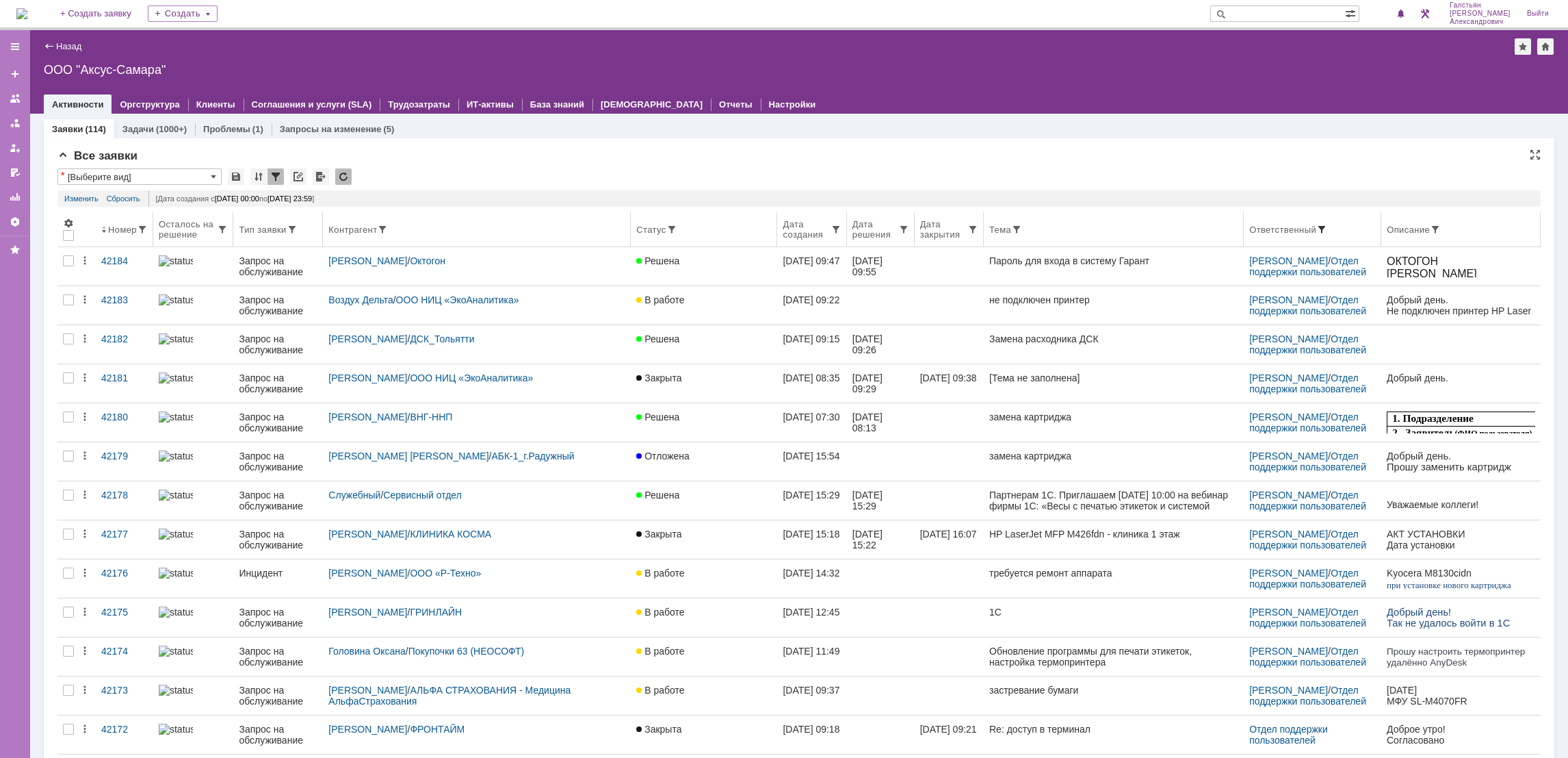
click at [1316, 227] on span at bounding box center [1322, 229] width 11 height 11
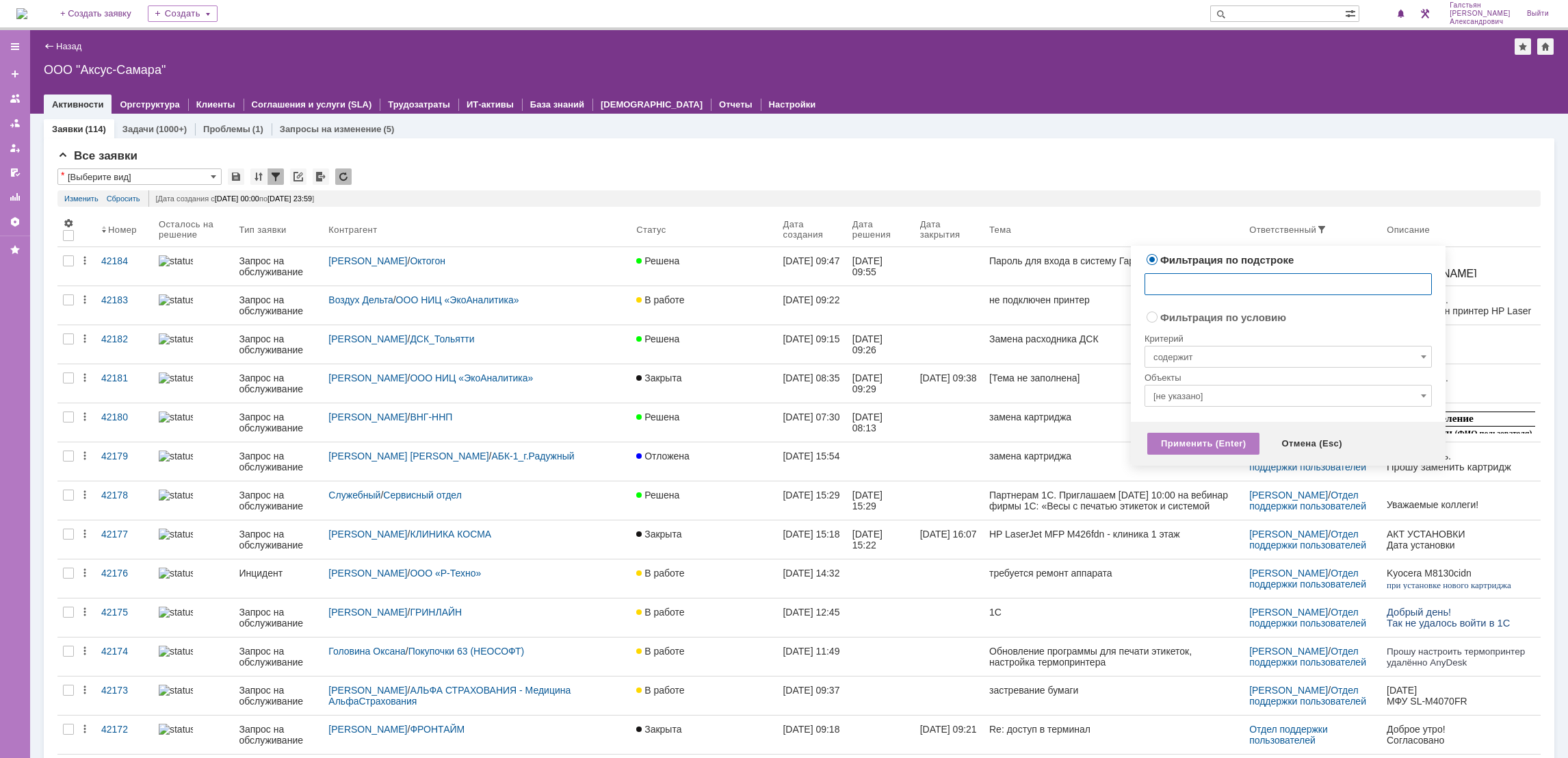
radio input "false"
radio input "true"
click at [1230, 395] on input "[не указано]" at bounding box center [1288, 395] width 287 height 22
type input "u"
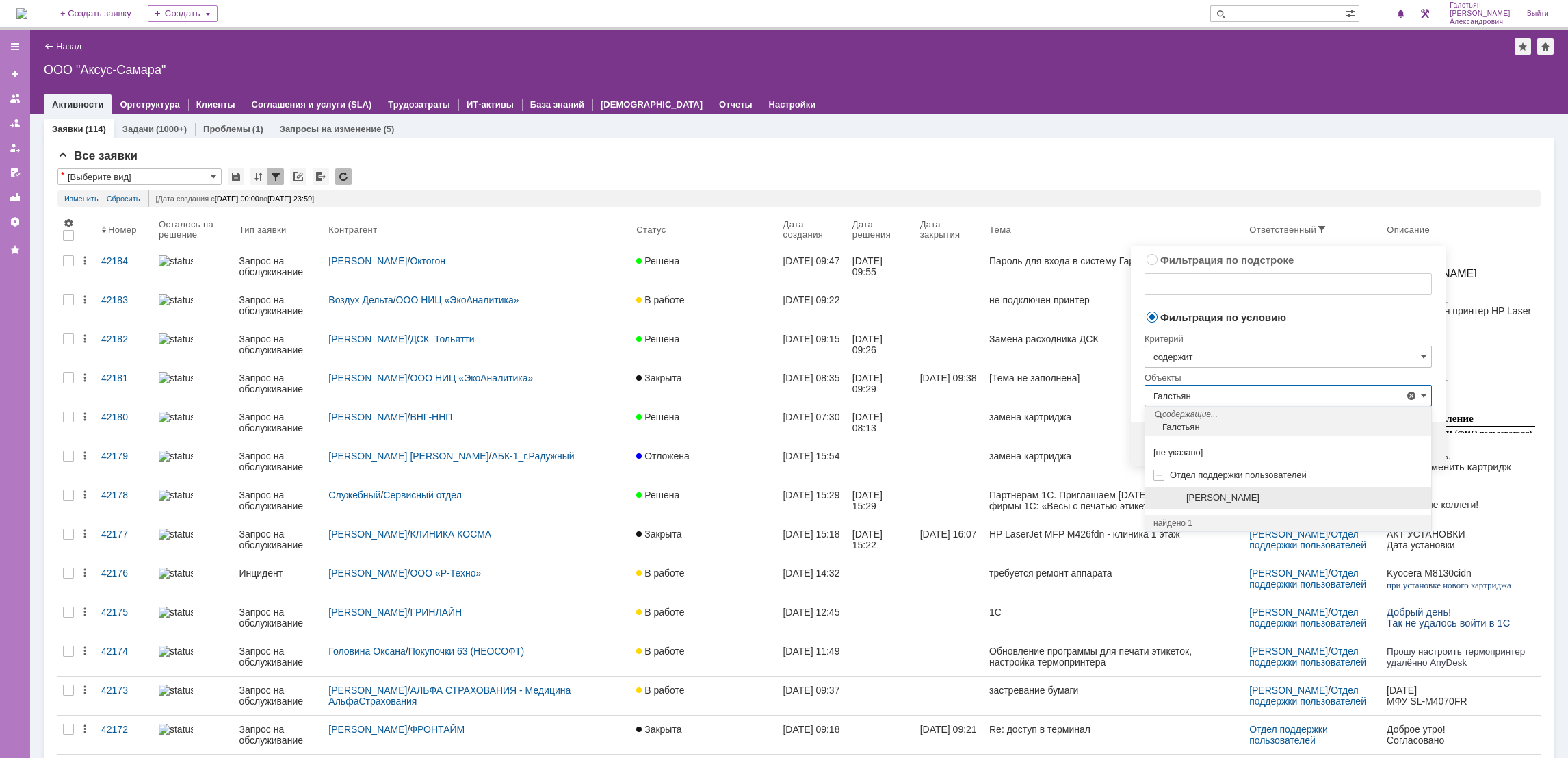
click at [1287, 504] on div "[PERSON_NAME]" at bounding box center [1289, 498] width 286 height 23
type input "[PERSON_NAME]"
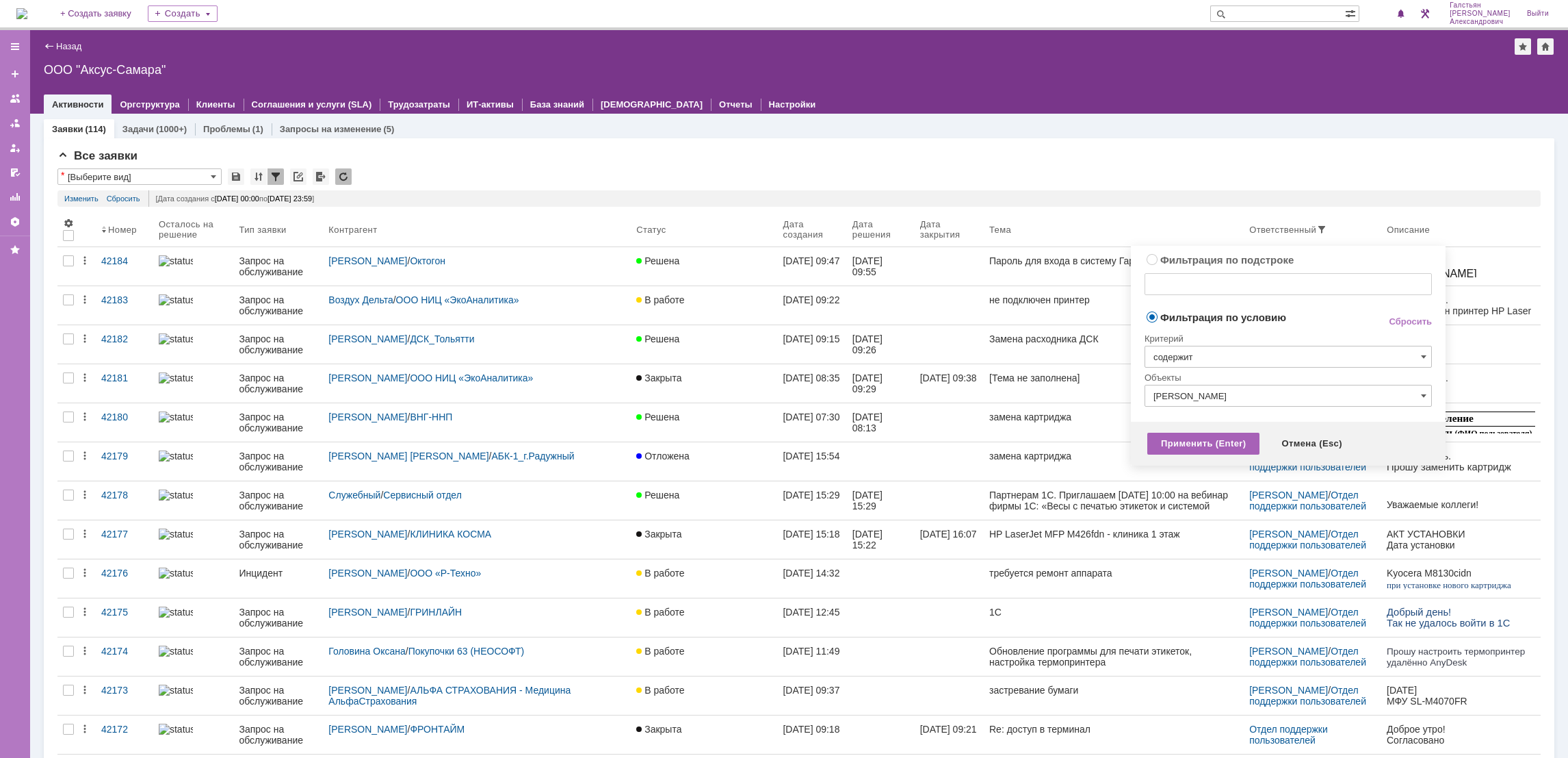
click at [1190, 436] on div "Применить (Enter)" at bounding box center [1203, 443] width 112 height 22
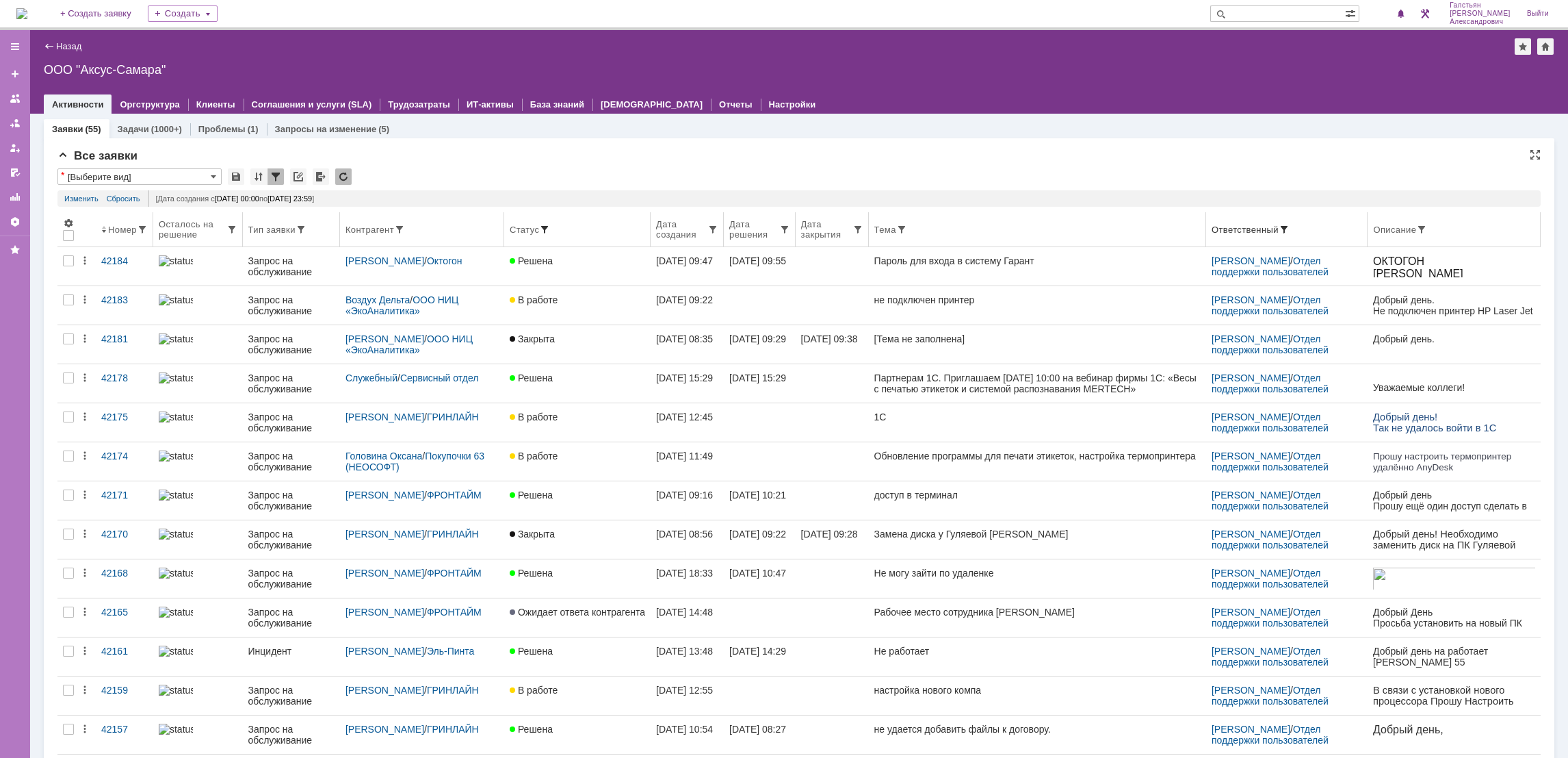
click at [539, 227] on span at bounding box center [544, 229] width 11 height 11
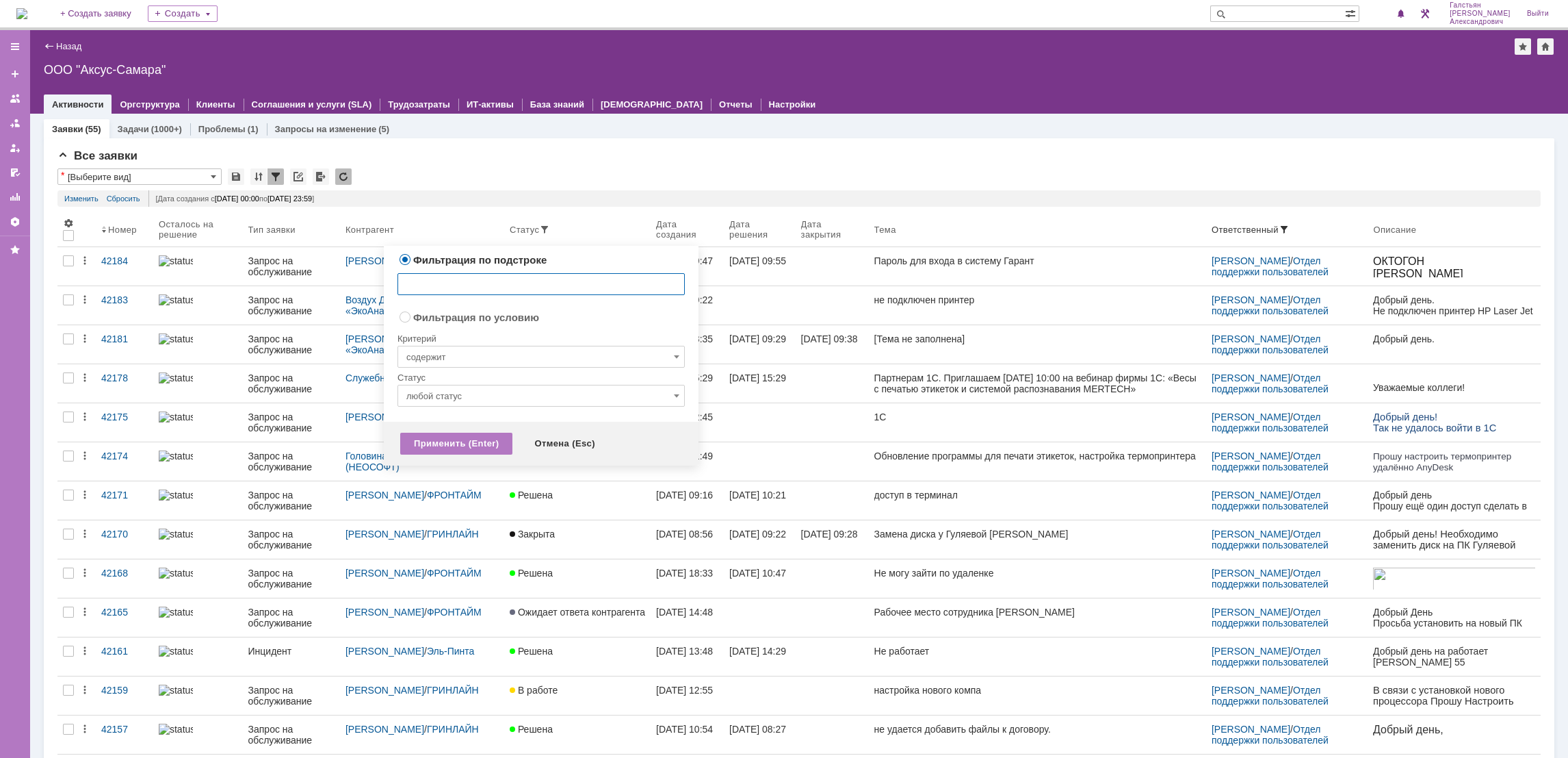
radio input "false"
radio input "true"
click at [510, 357] on input "содержит" at bounding box center [541, 356] width 287 height 22
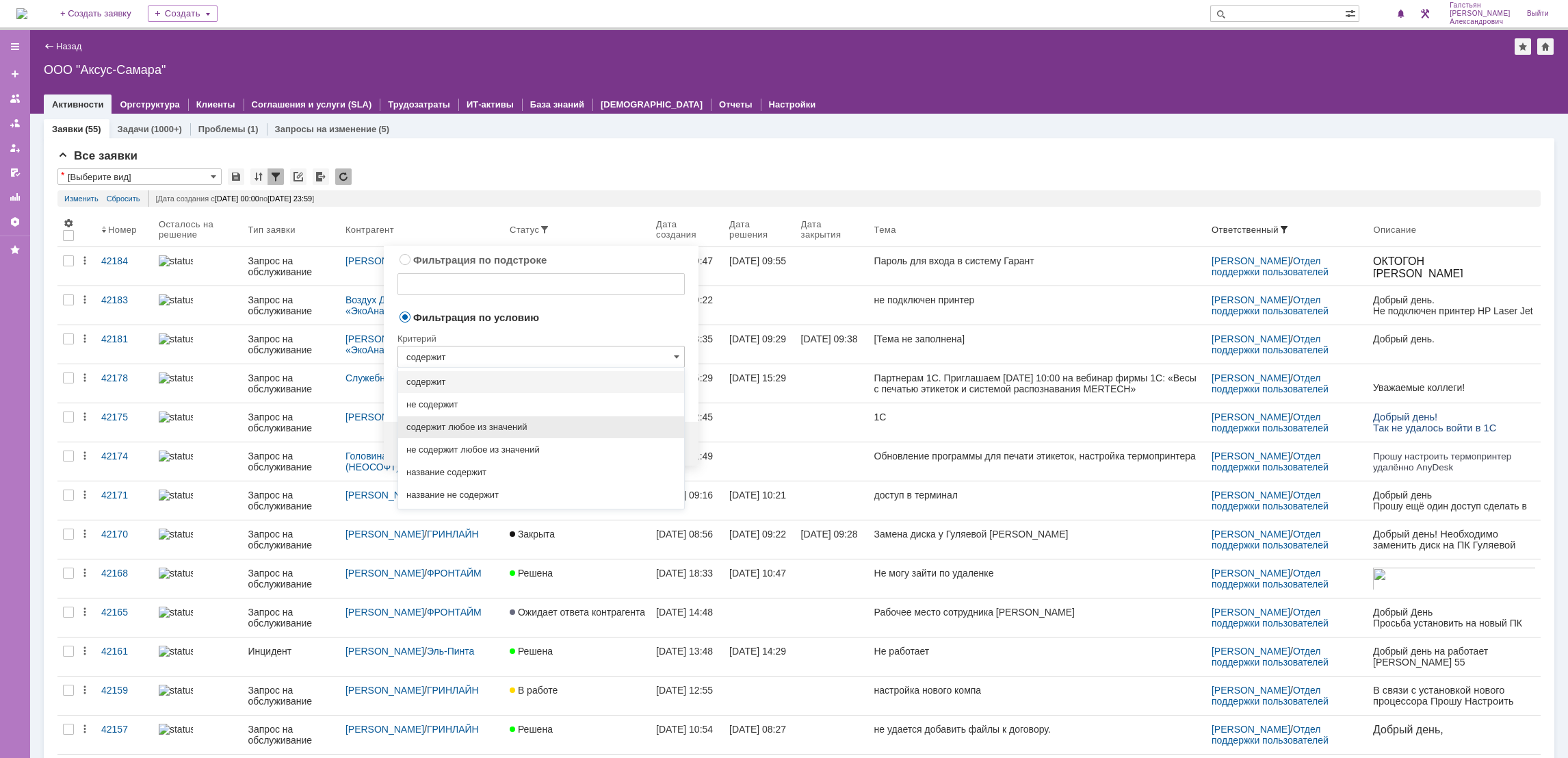
click at [539, 431] on span "содержит любое из значений" at bounding box center [541, 427] width 270 height 11
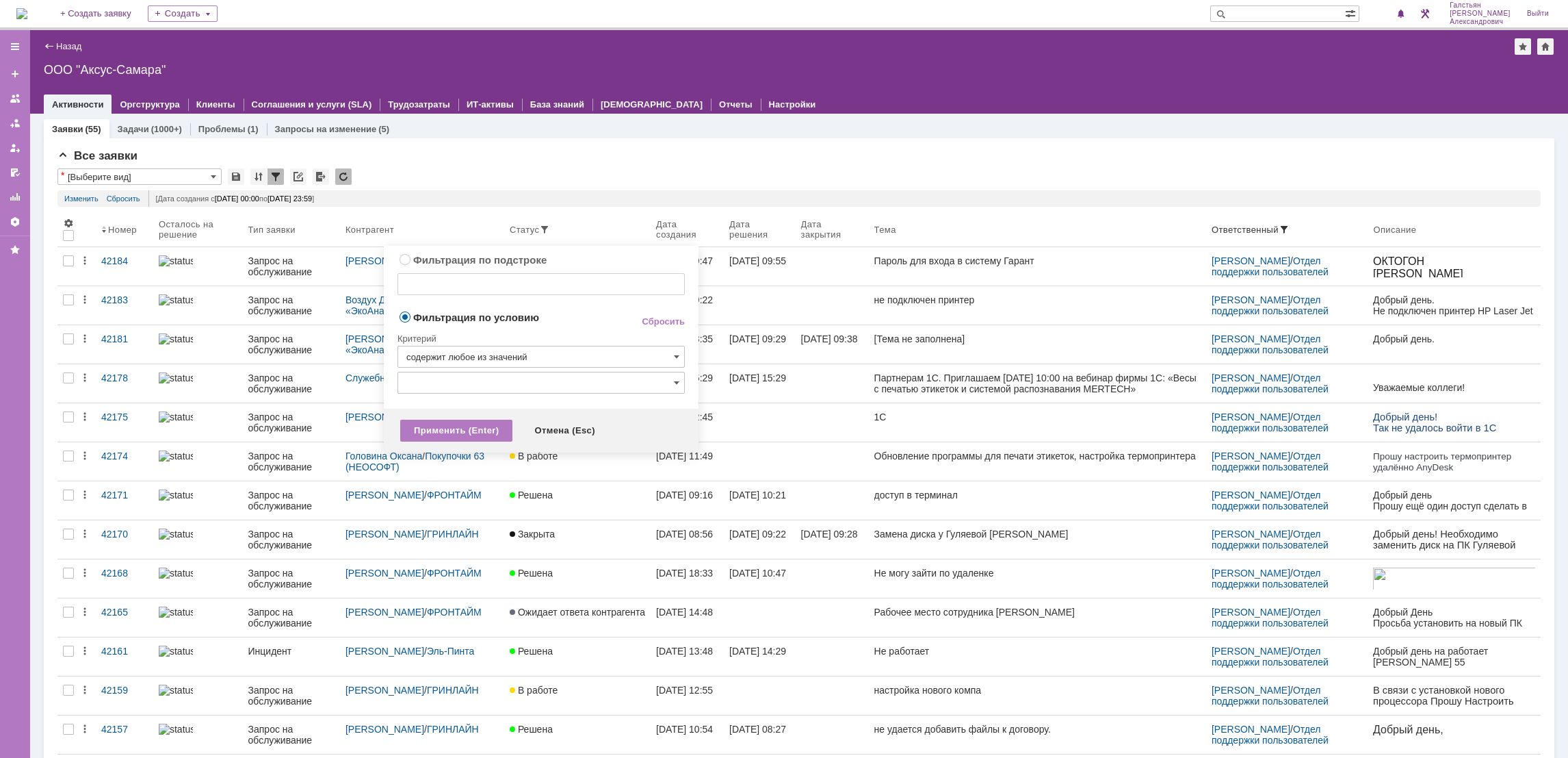
type input "содержит любое из значений"
click at [531, 387] on input "text" at bounding box center [541, 382] width 287 height 22
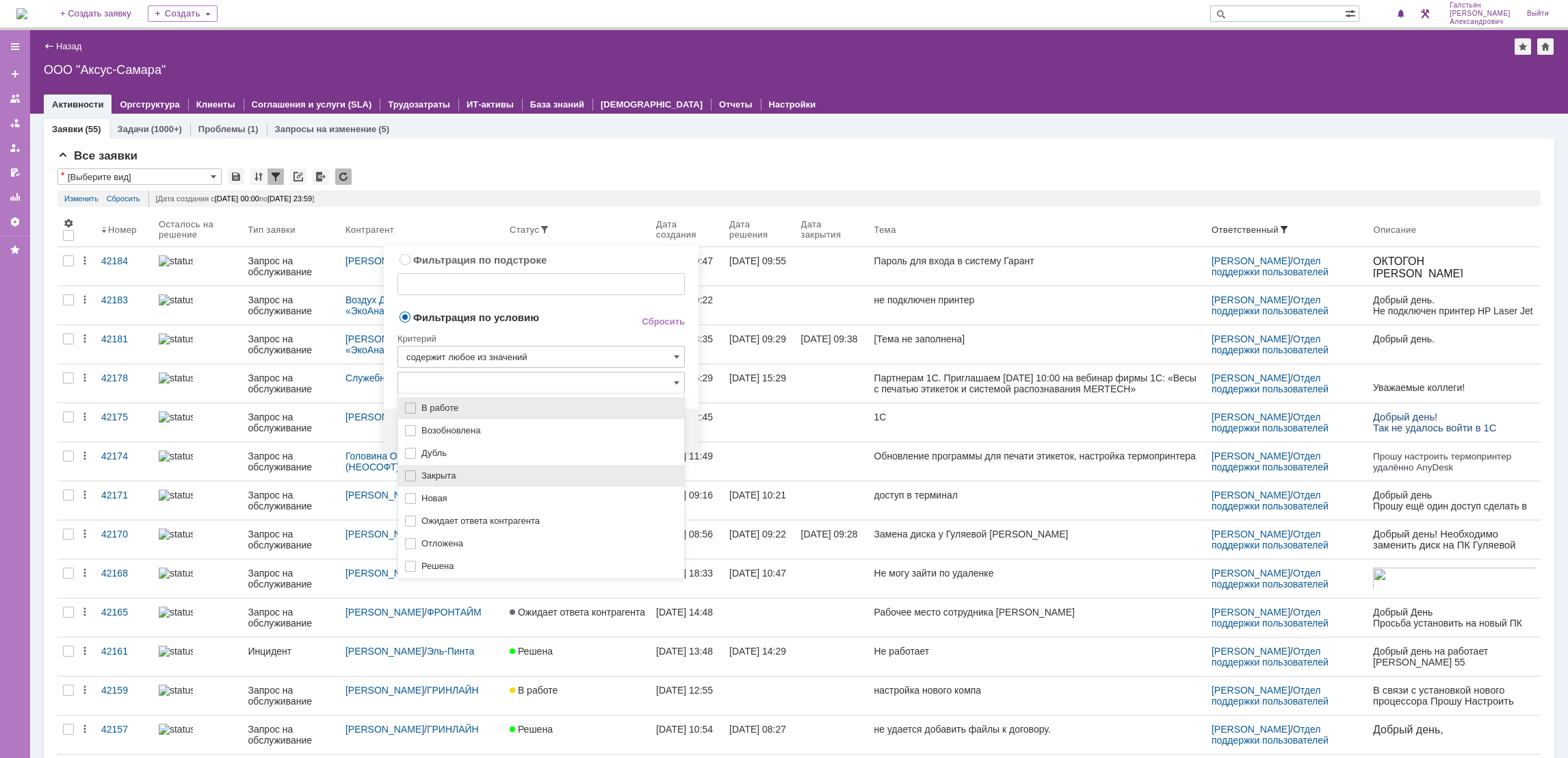
click at [496, 474] on span "Закрыта" at bounding box center [548, 476] width 254 height 11
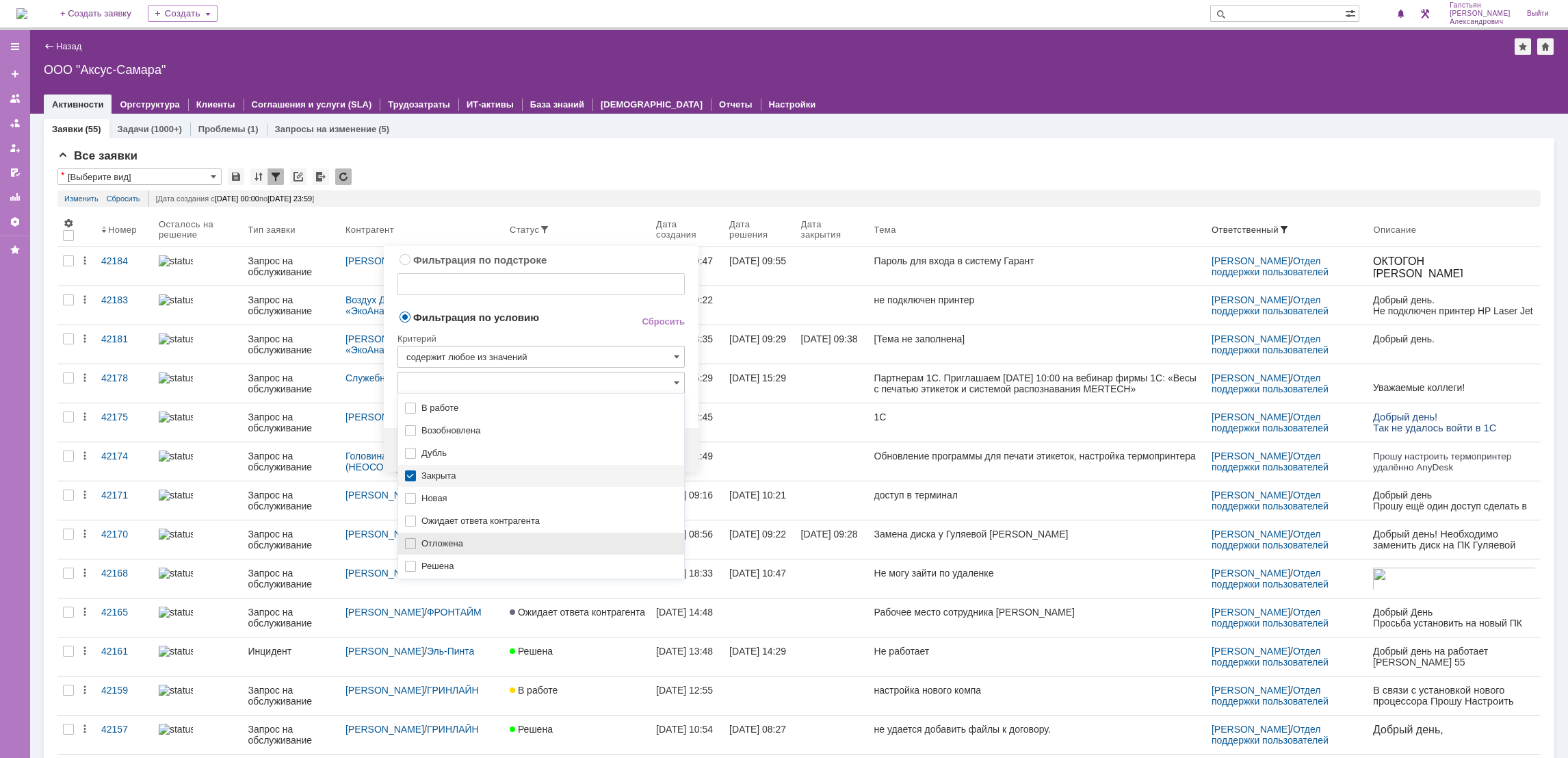
click at [471, 554] on div "Отложена" at bounding box center [541, 543] width 286 height 22
click at [467, 537] on div "Отложена" at bounding box center [541, 543] width 286 height 22
click at [456, 565] on span "Решена" at bounding box center [548, 566] width 254 height 11
click at [575, 325] on td "Фильтрация по условию" at bounding box center [508, 318] width 221 height 18
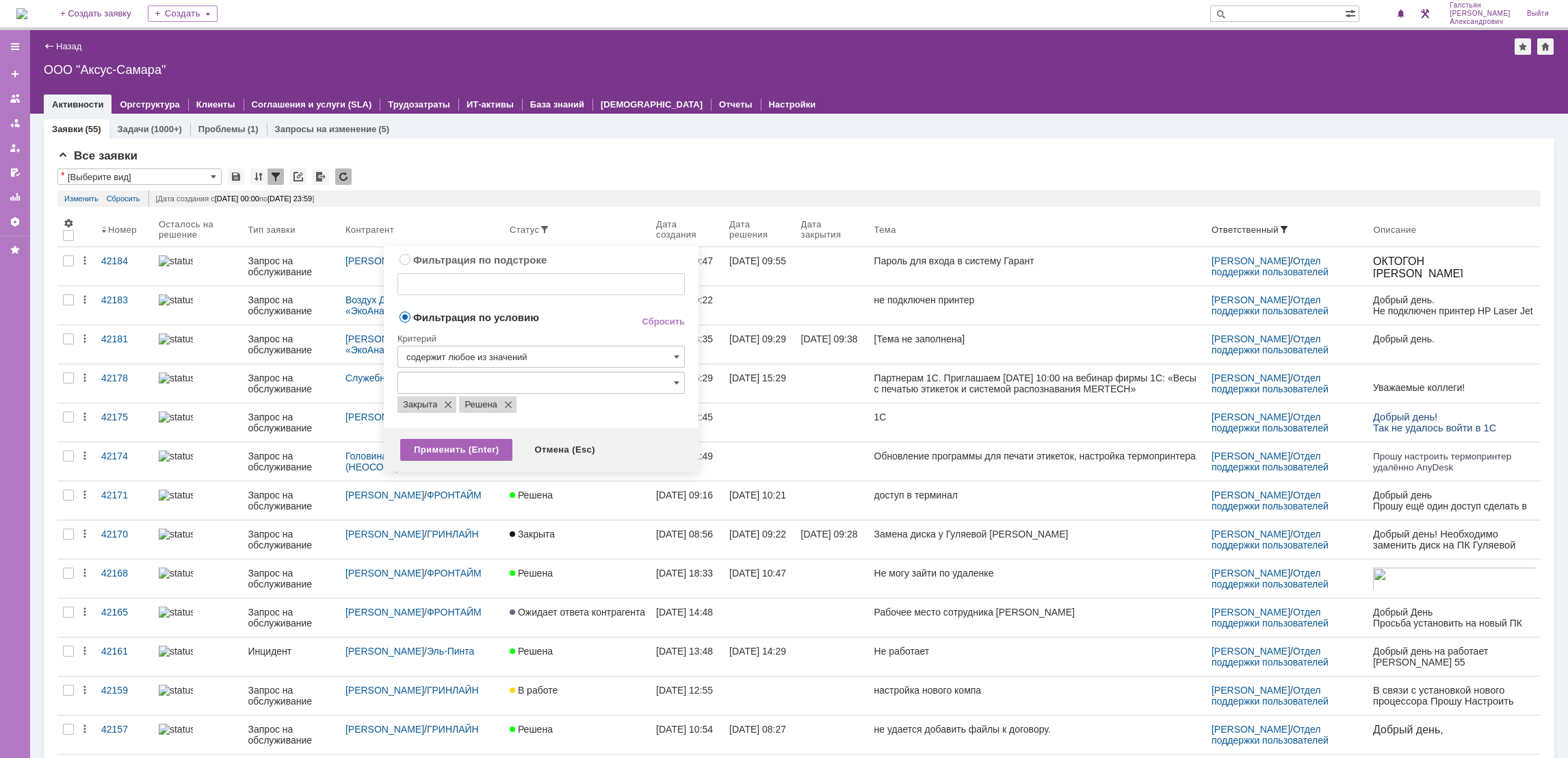
click at [470, 452] on div "Применить (Enter)" at bounding box center [456, 449] width 112 height 22
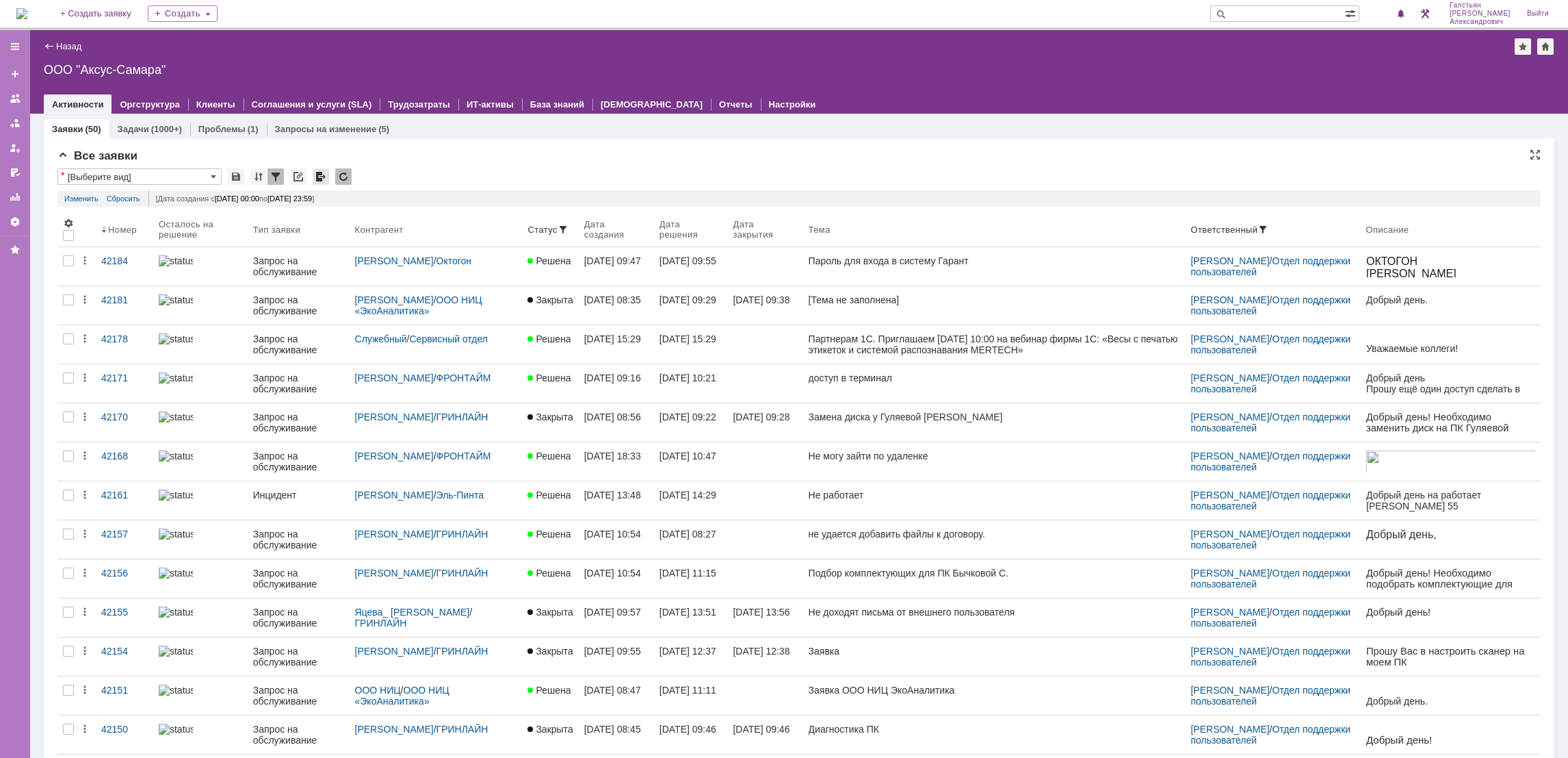
click at [319, 177] on div at bounding box center [320, 176] width 16 height 16
click at [719, 103] on link "Отчеты" at bounding box center [736, 104] width 34 height 10
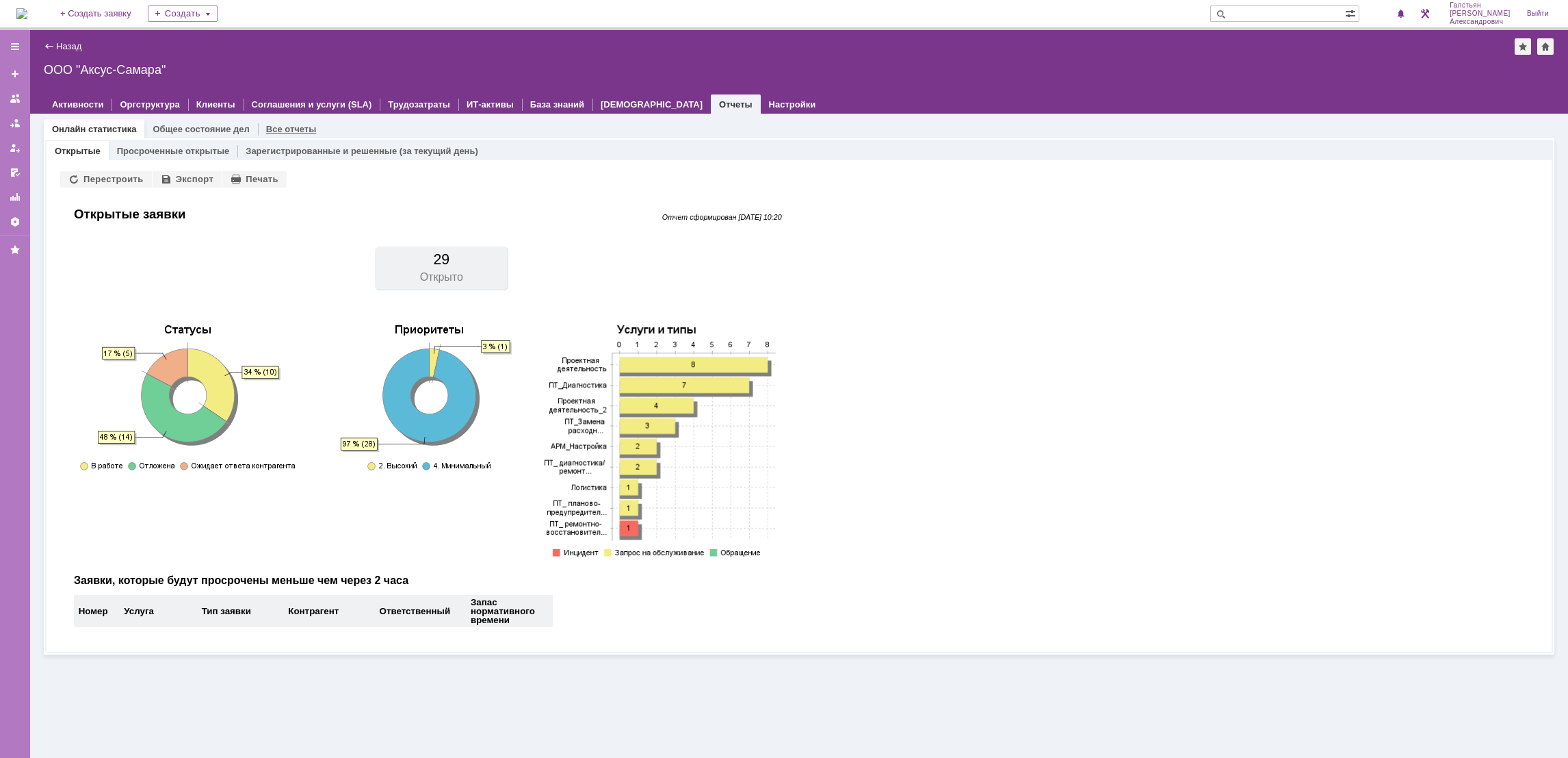
click at [286, 121] on div "Все отчеты" at bounding box center [291, 129] width 67 height 20
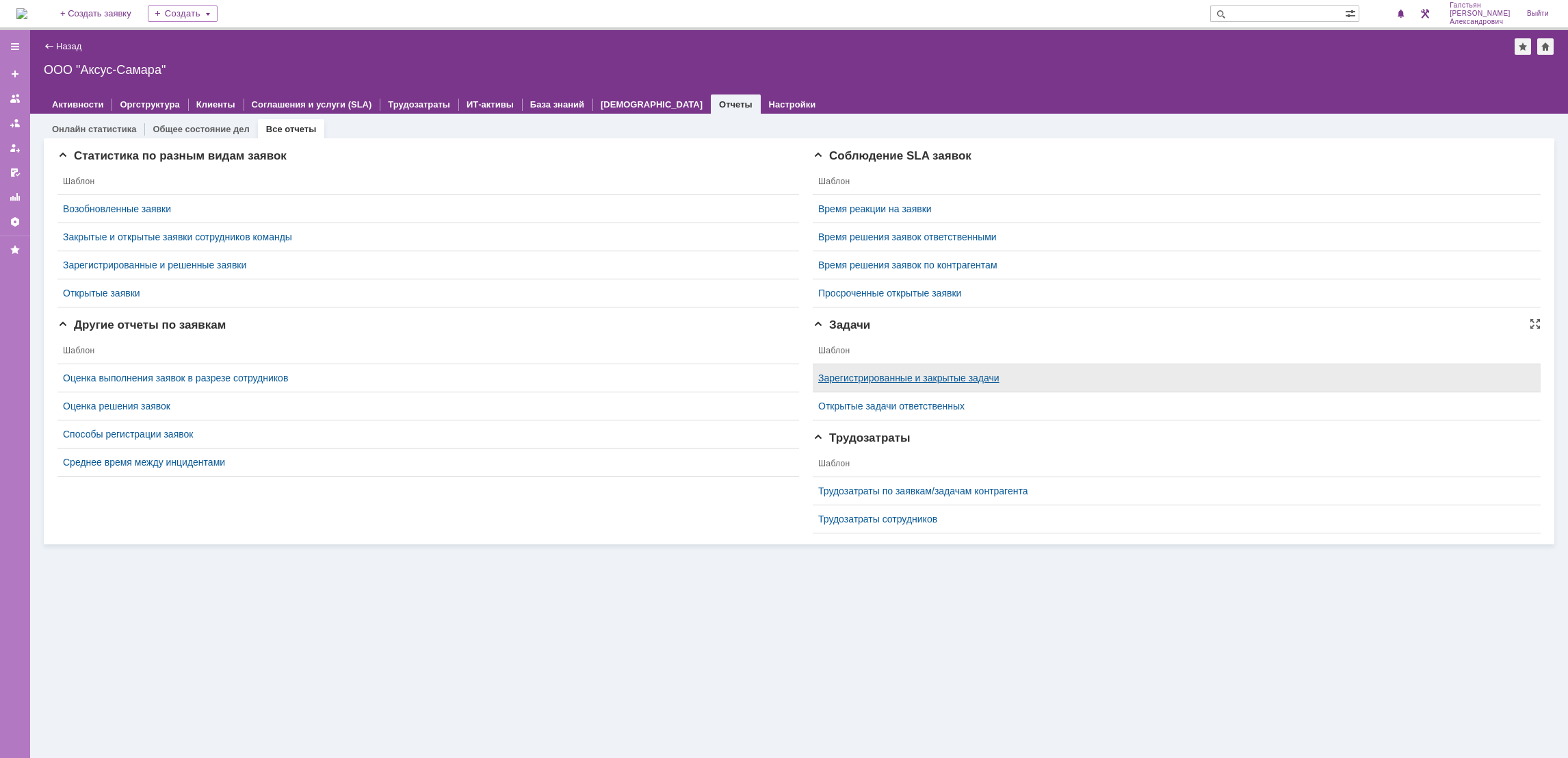
click at [909, 373] on link "Зарегистрированные и закрытые задачи" at bounding box center [909, 378] width 181 height 11
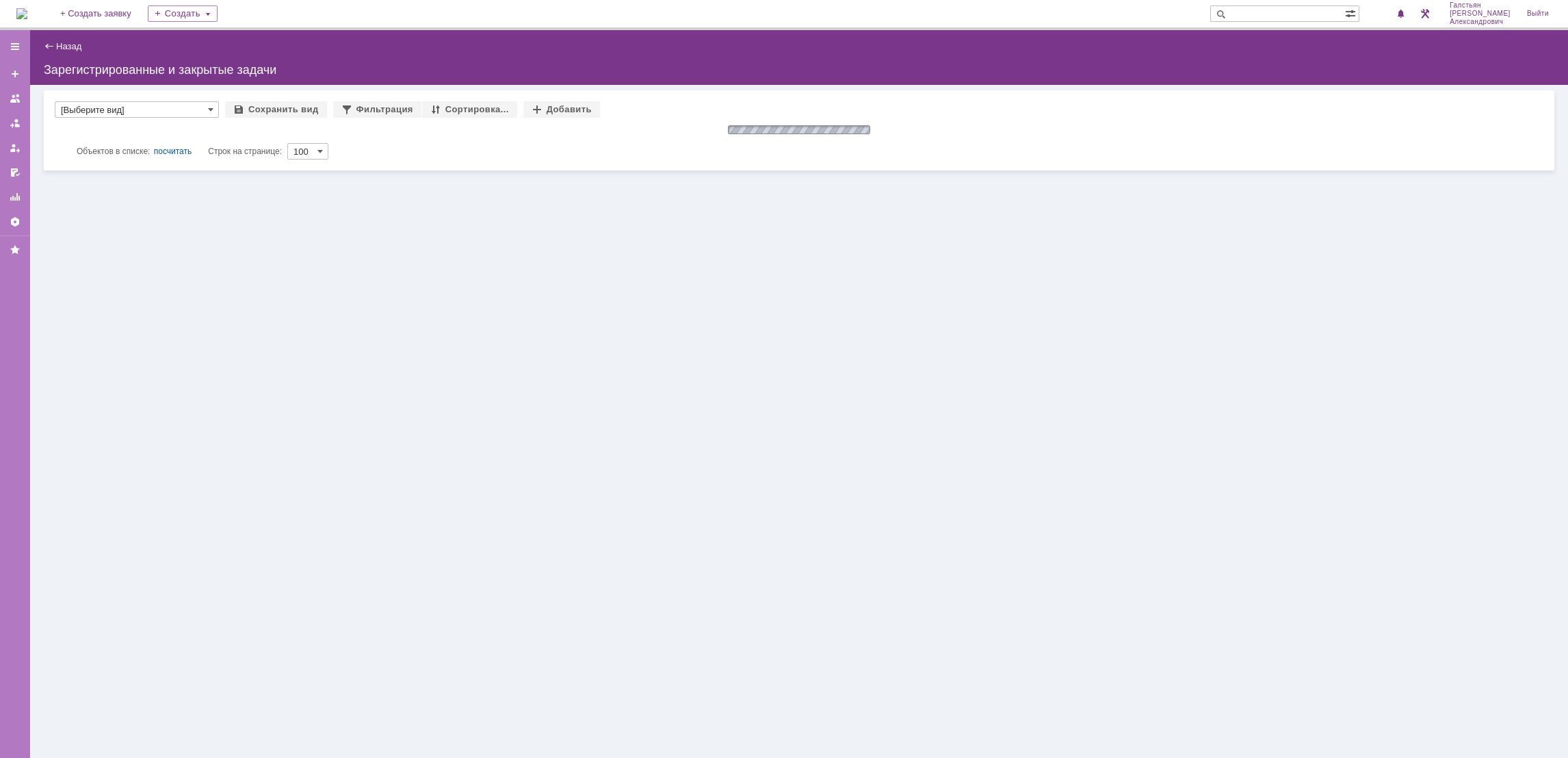
type input "[Выберите вид]"
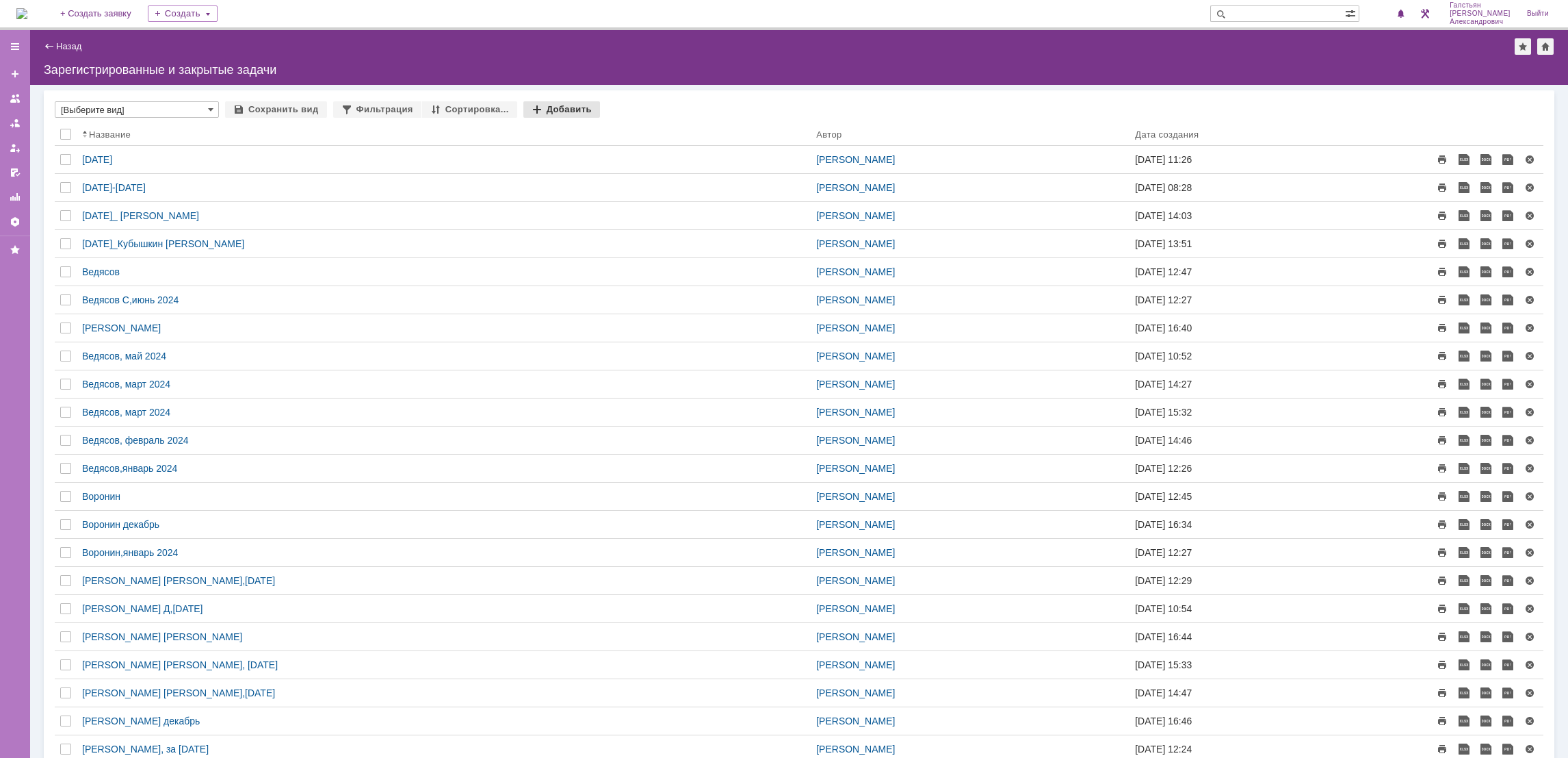
click at [538, 106] on div "Добавить" at bounding box center [561, 109] width 76 height 16
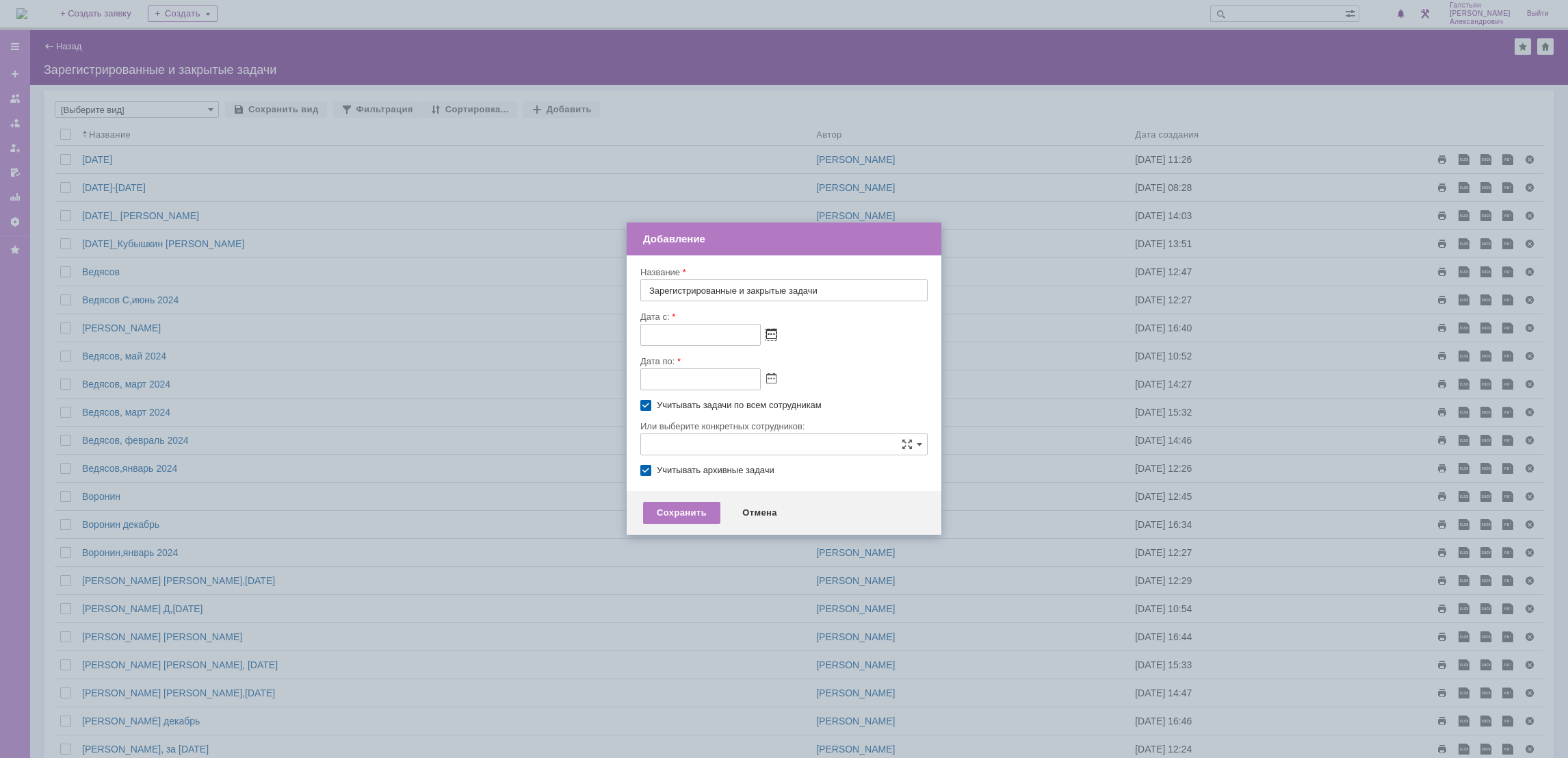
click at [769, 329] on span at bounding box center [771, 334] width 10 height 11
click at [699, 389] on div "1" at bounding box center [701, 388] width 14 height 11
type input "[DATE] 00:00"
click at [768, 378] on span at bounding box center [771, 379] width 10 height 11
click at [715, 445] on div "9" at bounding box center [717, 446] width 14 height 11
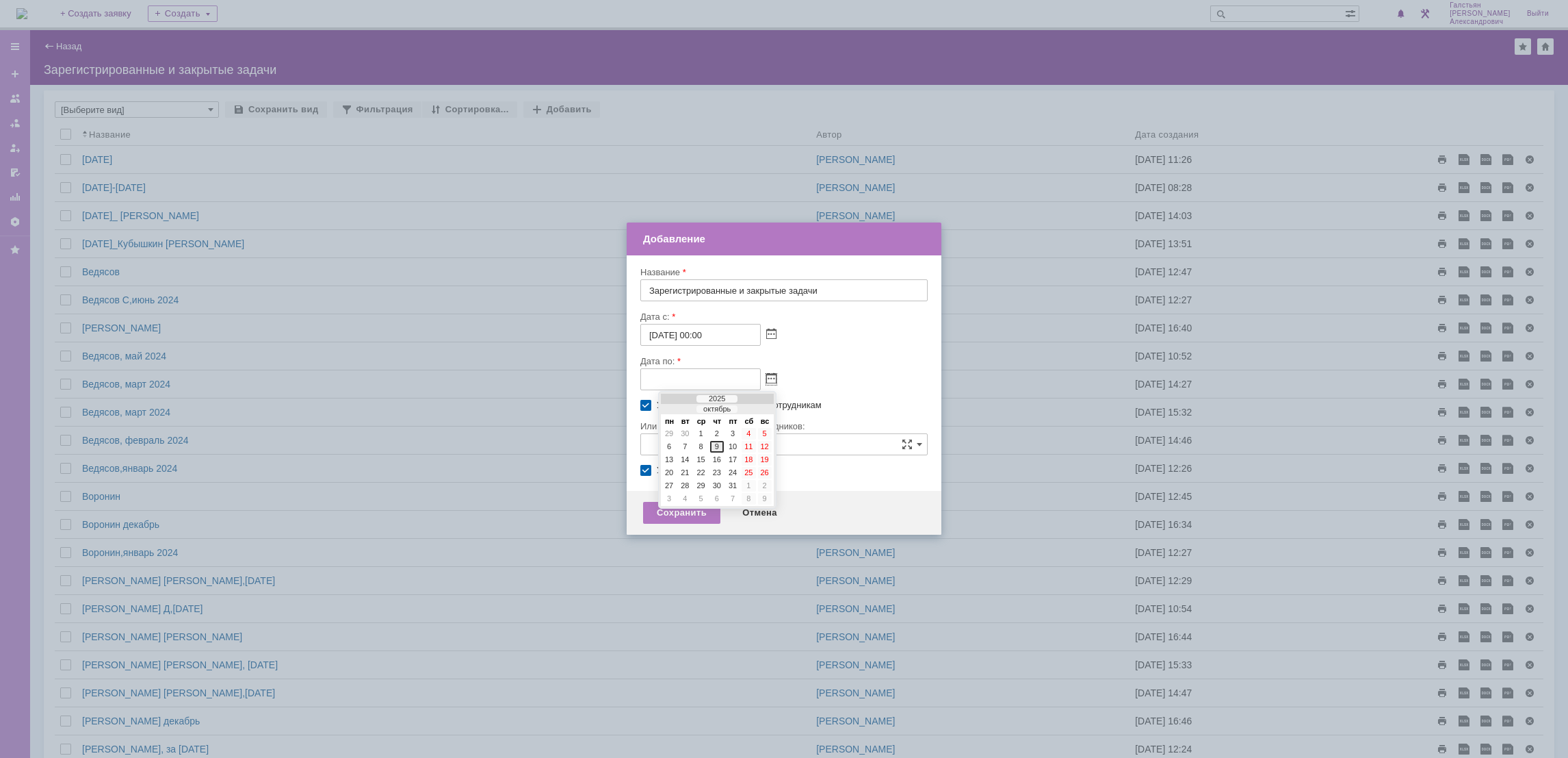
type input "[DATE] 23:59"
click at [694, 452] on input "text" at bounding box center [784, 444] width 287 height 22
click at [657, 404] on label "Учитывать задачи по всем сотрудникам" at bounding box center [791, 405] width 268 height 11
checkbox input "false"
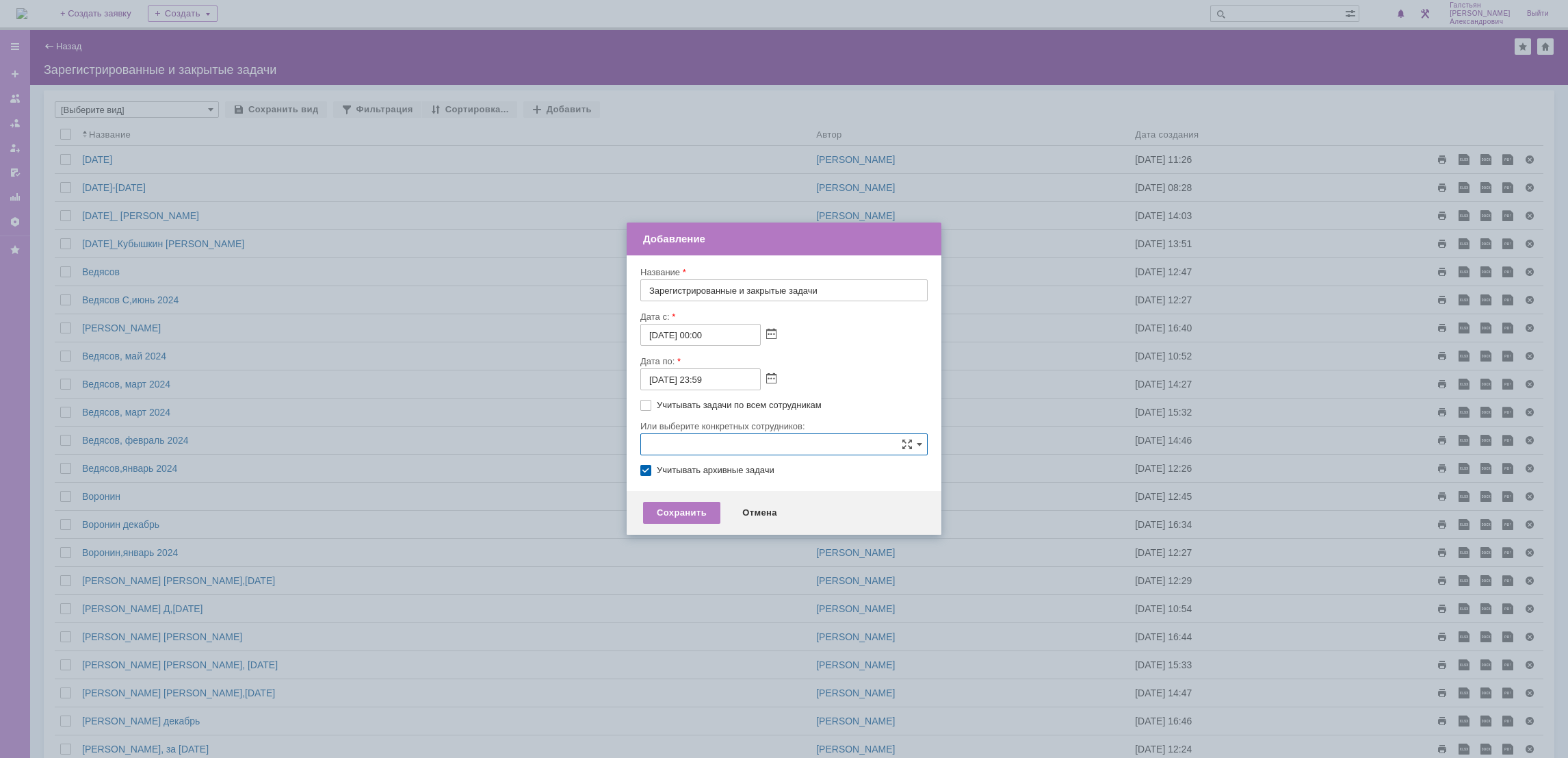
click at [651, 442] on input "text" at bounding box center [784, 444] width 287 height 22
type input "в"
click at [755, 524] on span "Бирзниекс Виталий Вячаславович" at bounding box center [735, 524] width 73 height 10
click at [693, 524] on input "Бирзниекс Виталий Вячаславович" at bounding box center [688, 524] width 9 height 9
type input "Бирзниекс Виталий Вячаславович"
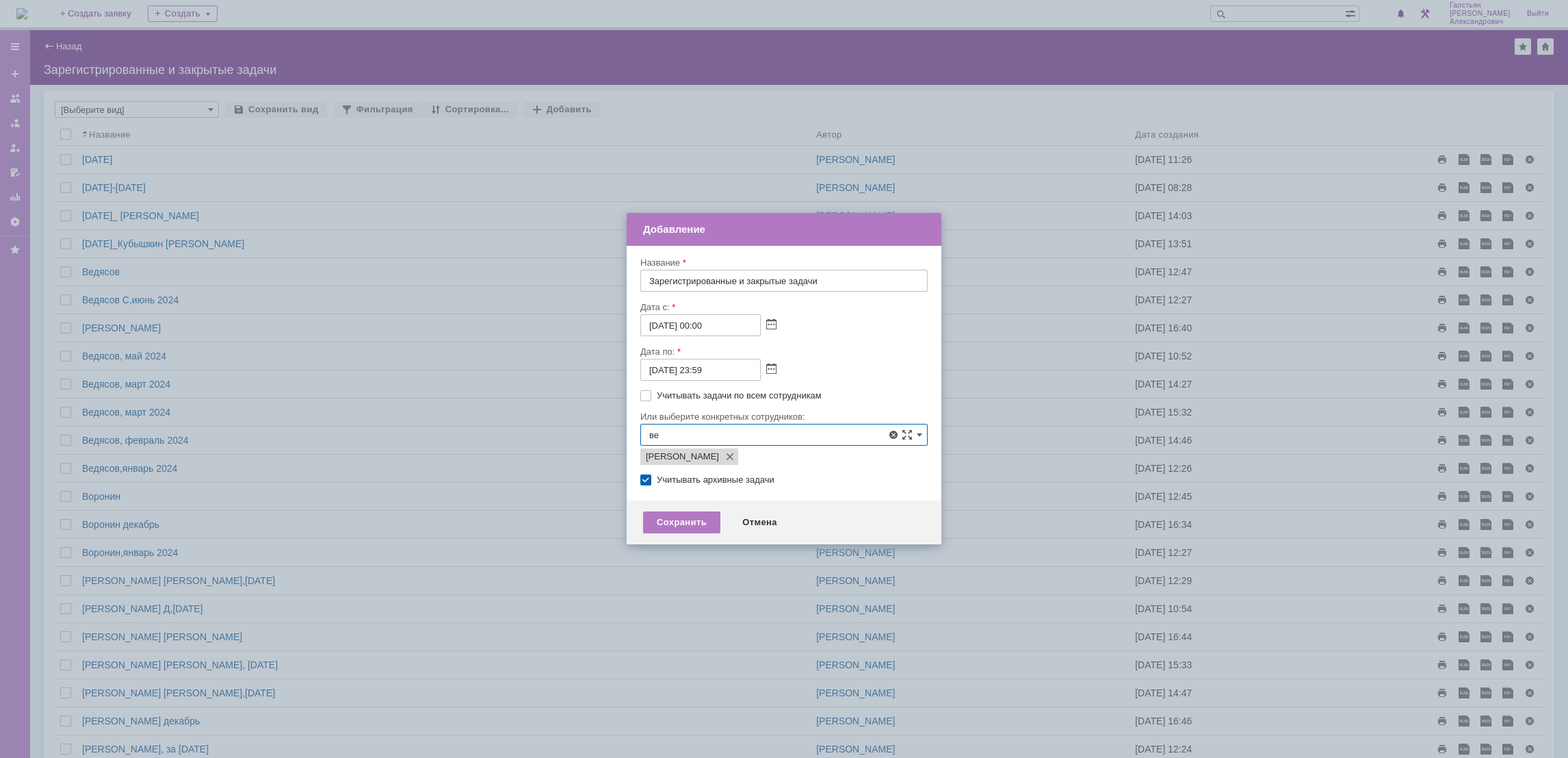
type input "в"
click at [699, 556] on span at bounding box center [699, 557] width 0 height 7
click at [685, 556] on input "[PERSON_NAME]" at bounding box center [688, 559] width 9 height 9
type input "Бирзниекс Виталий Вячаславович, Гавриленко Дмитрий Максимович"
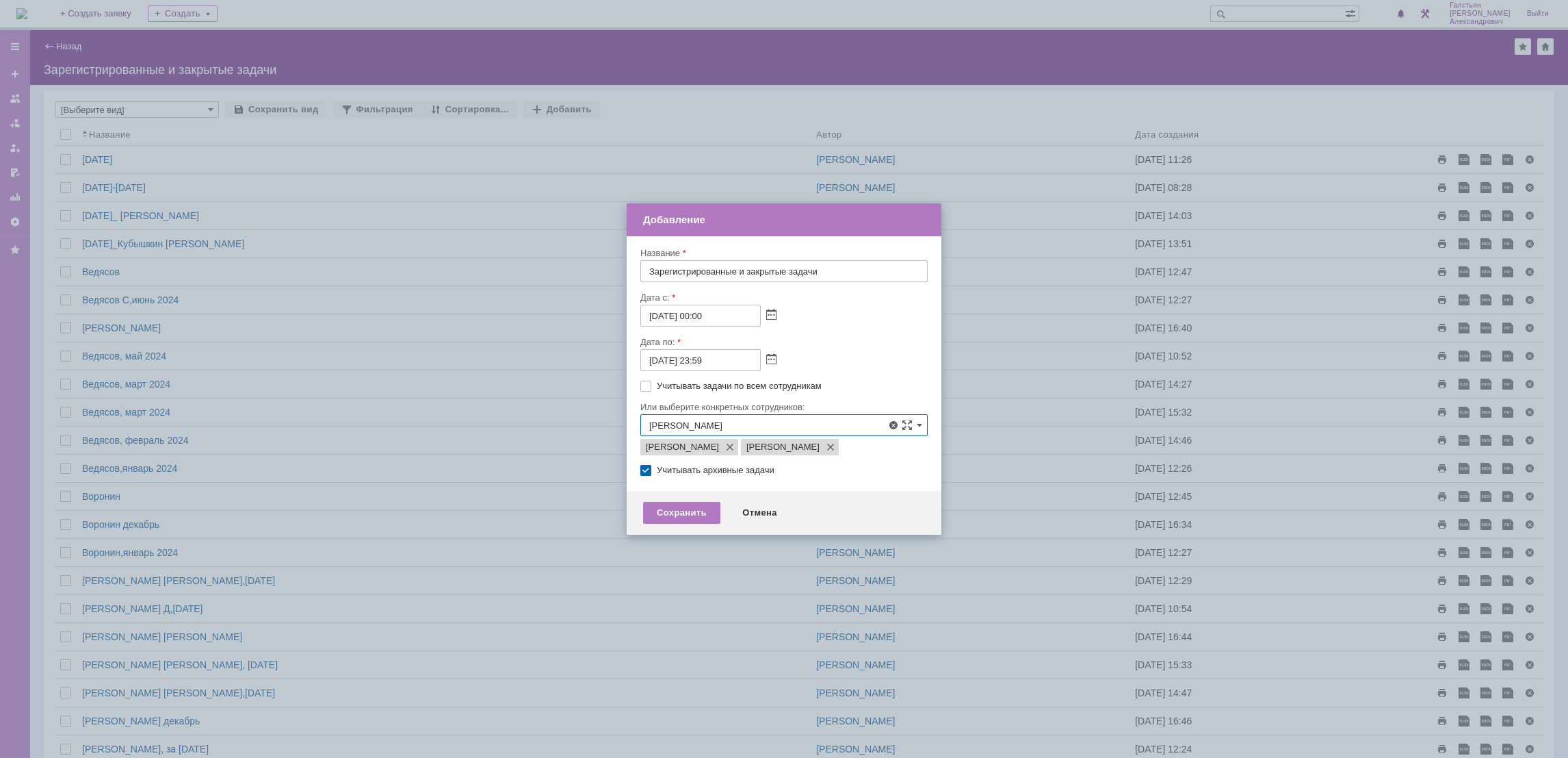
click at [699, 505] on span at bounding box center [699, 503] width 0 height 7
click at [686, 505] on input "Мукминьзянов Раиль Рамильевич" at bounding box center [688, 504] width 9 height 9
type input "Бирзниекс Виталий Вячаславович, Гавриленко Дмитрий Максимович, Мукминьзянов Раи…"
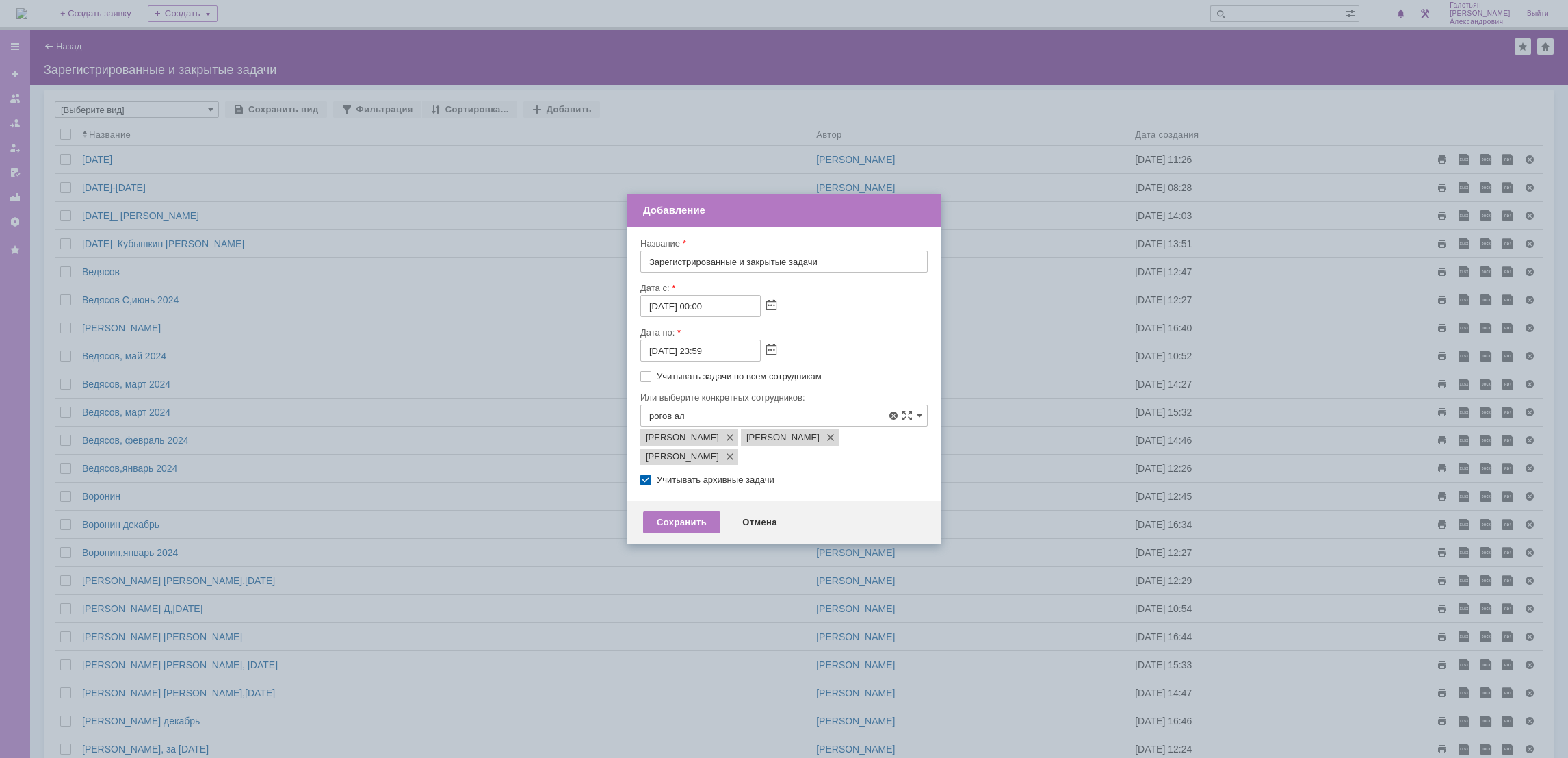
click at [699, 497] on span at bounding box center [699, 493] width 0 height 7
click at [690, 497] on input "Рогов Александр Евгеньевич" at bounding box center [688, 495] width 9 height 9
type input "Бирзниекс Виталий Вячаславович, Гавриленко Дмитрий Максимович, Мукминьзянов Раи…"
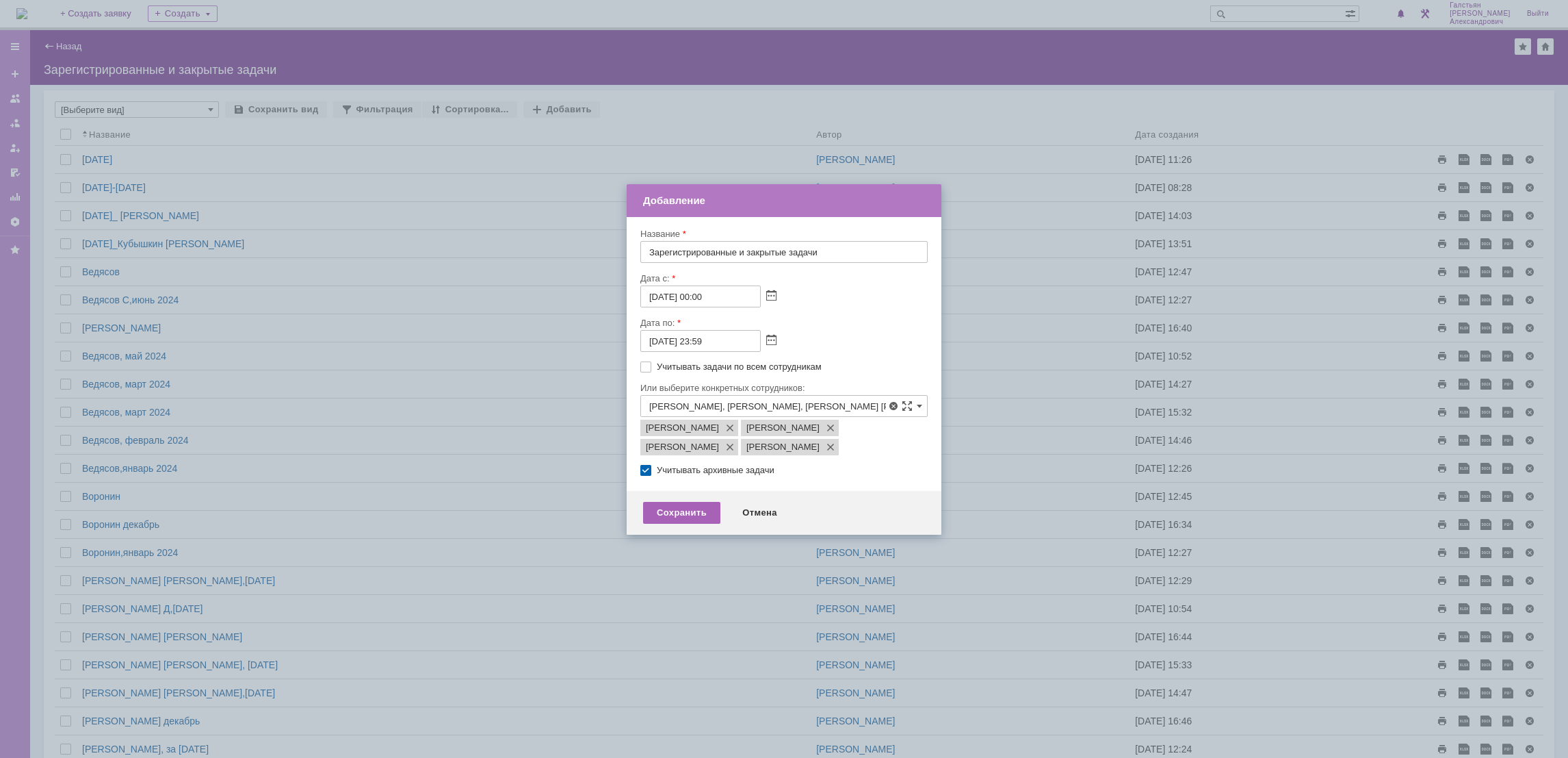
click at [677, 524] on div "Сохранить" at bounding box center [681, 512] width 77 height 22
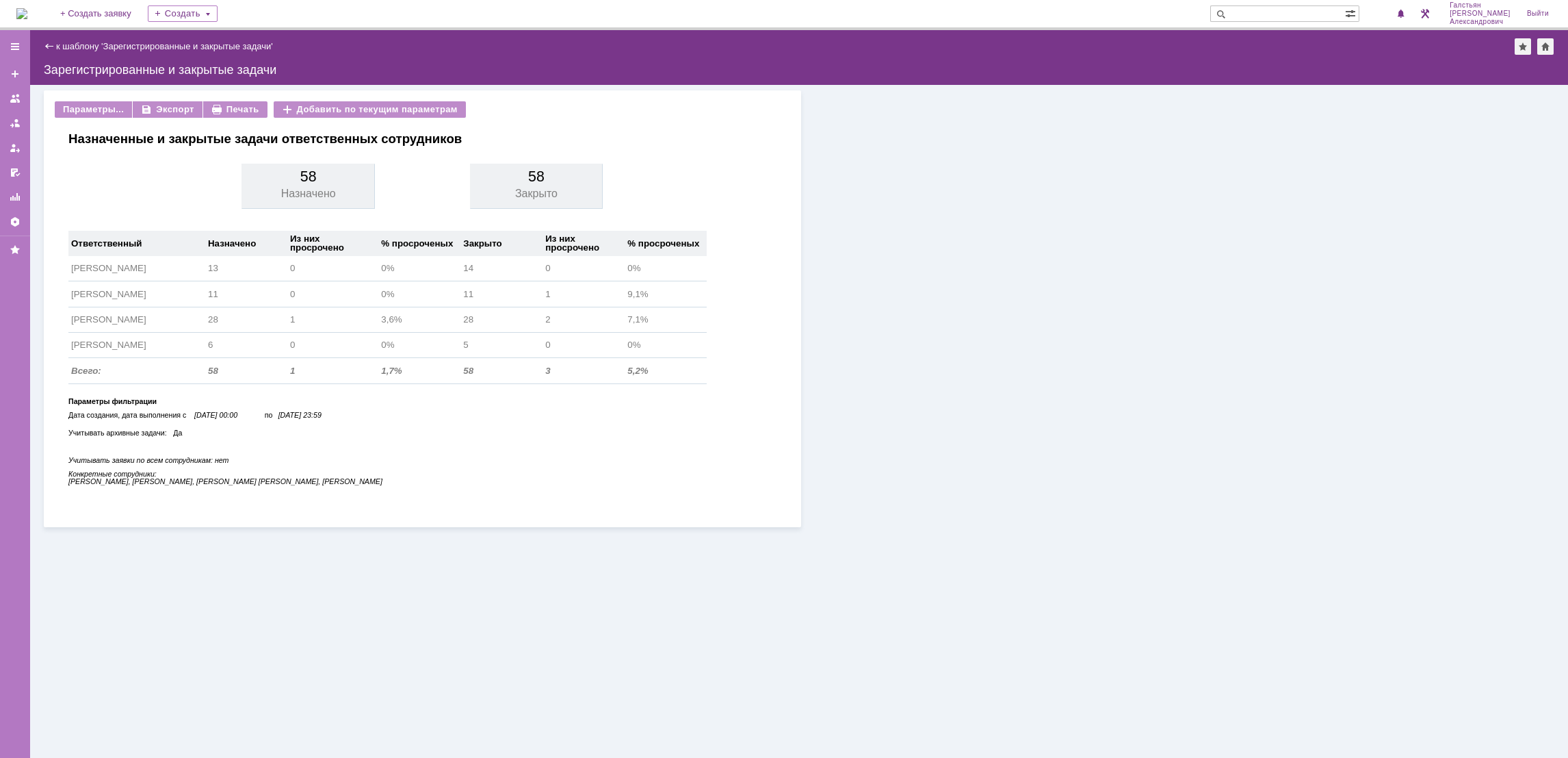
click at [28, 8] on img at bounding box center [22, 13] width 11 height 11
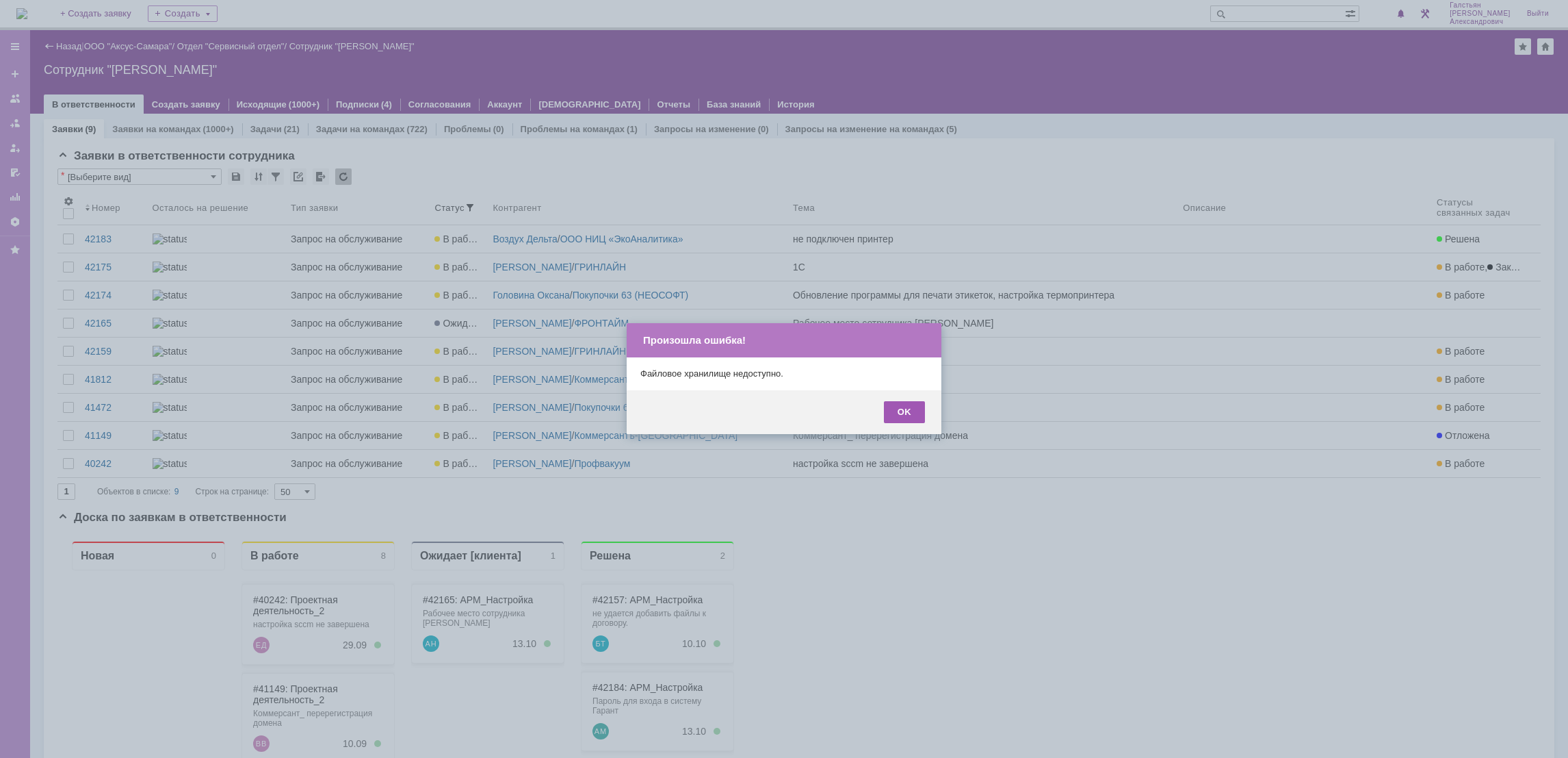
click at [904, 410] on div "OK" at bounding box center [904, 412] width 41 height 22
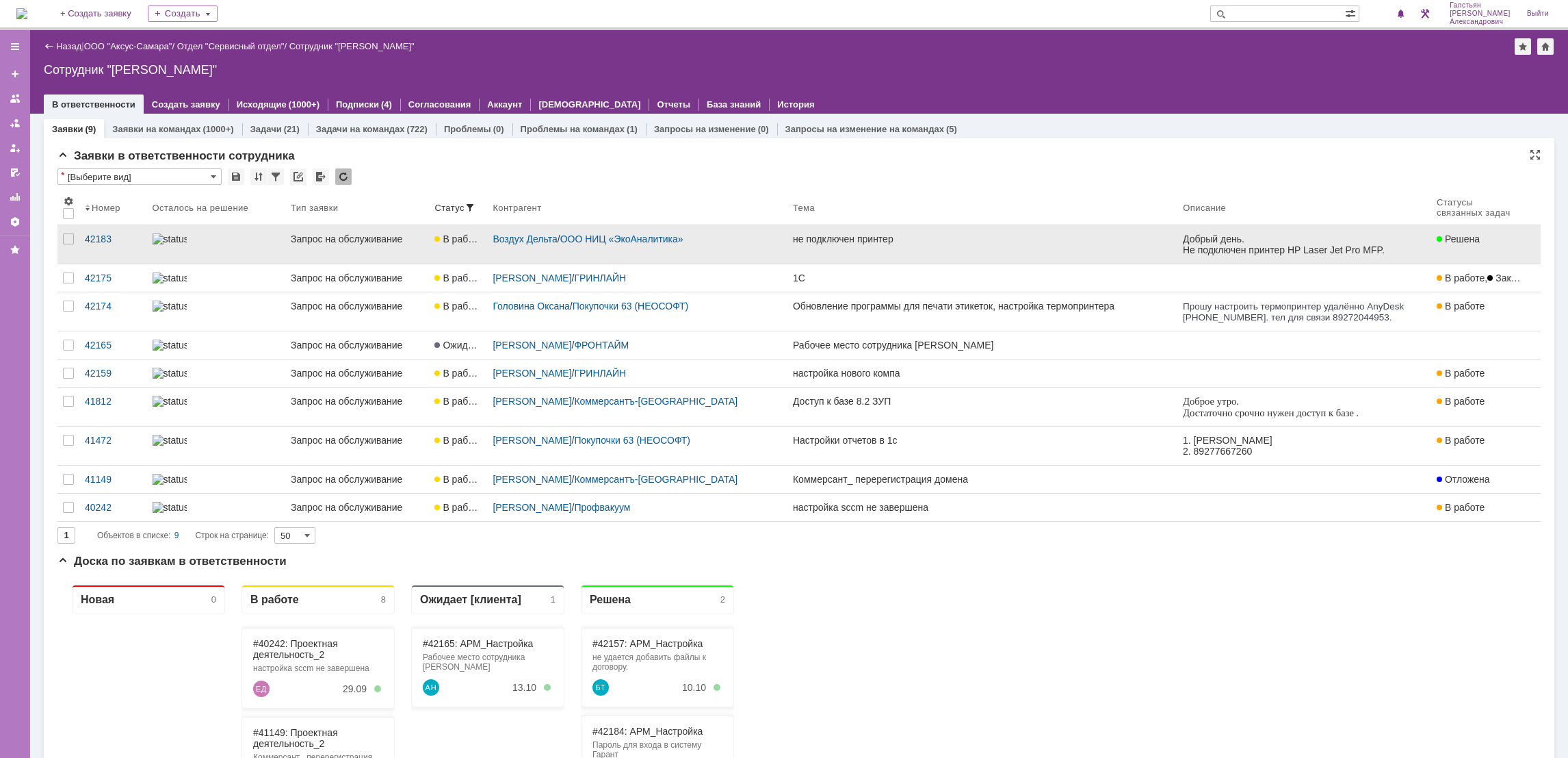
click at [1010, 250] on link "не подключен принтер" at bounding box center [981, 244] width 390 height 38
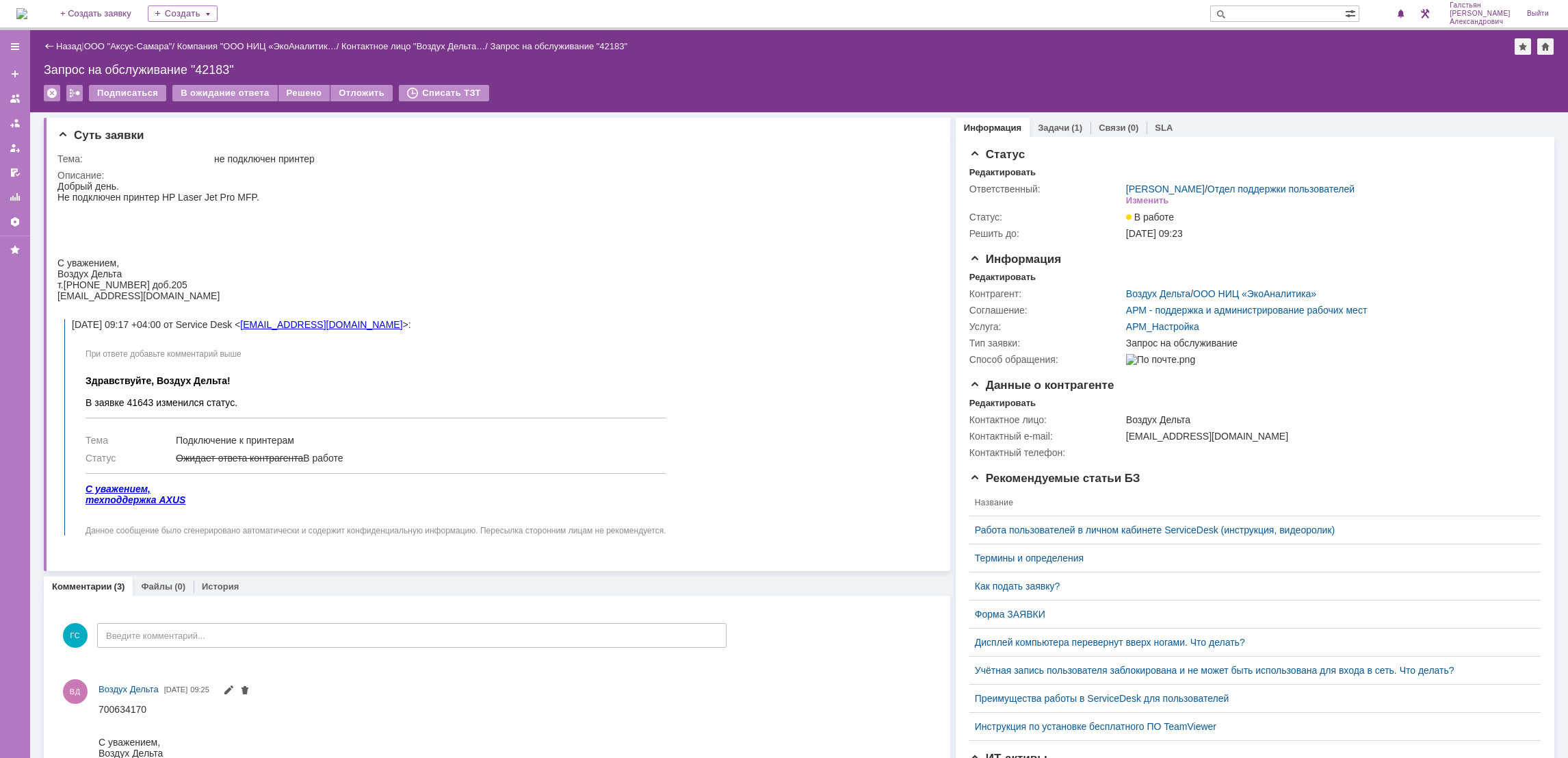
click at [1064, 120] on div "Задачи (1)" at bounding box center [1060, 128] width 61 height 20
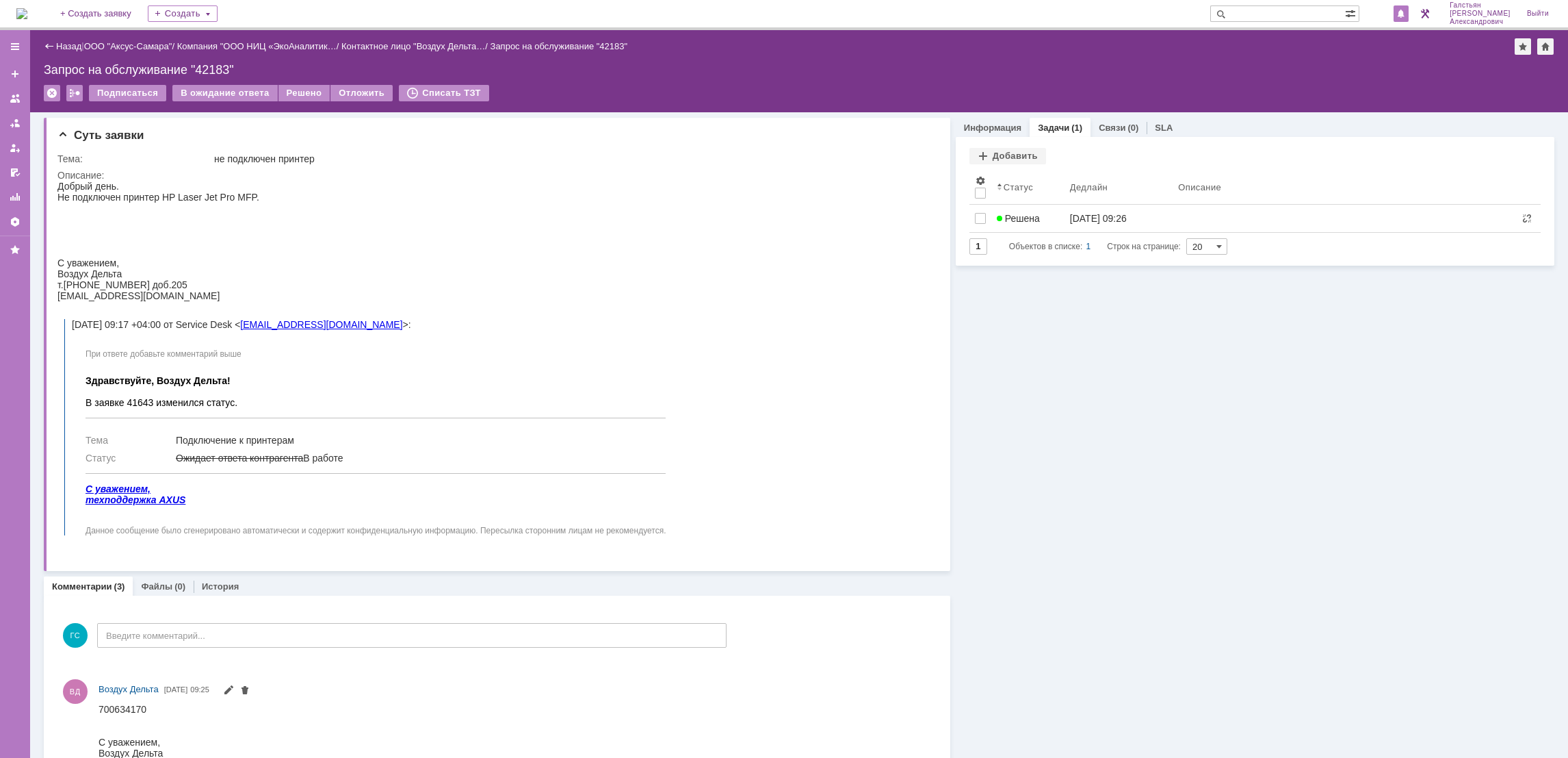
click at [1406, 11] on span at bounding box center [1401, 14] width 10 height 11
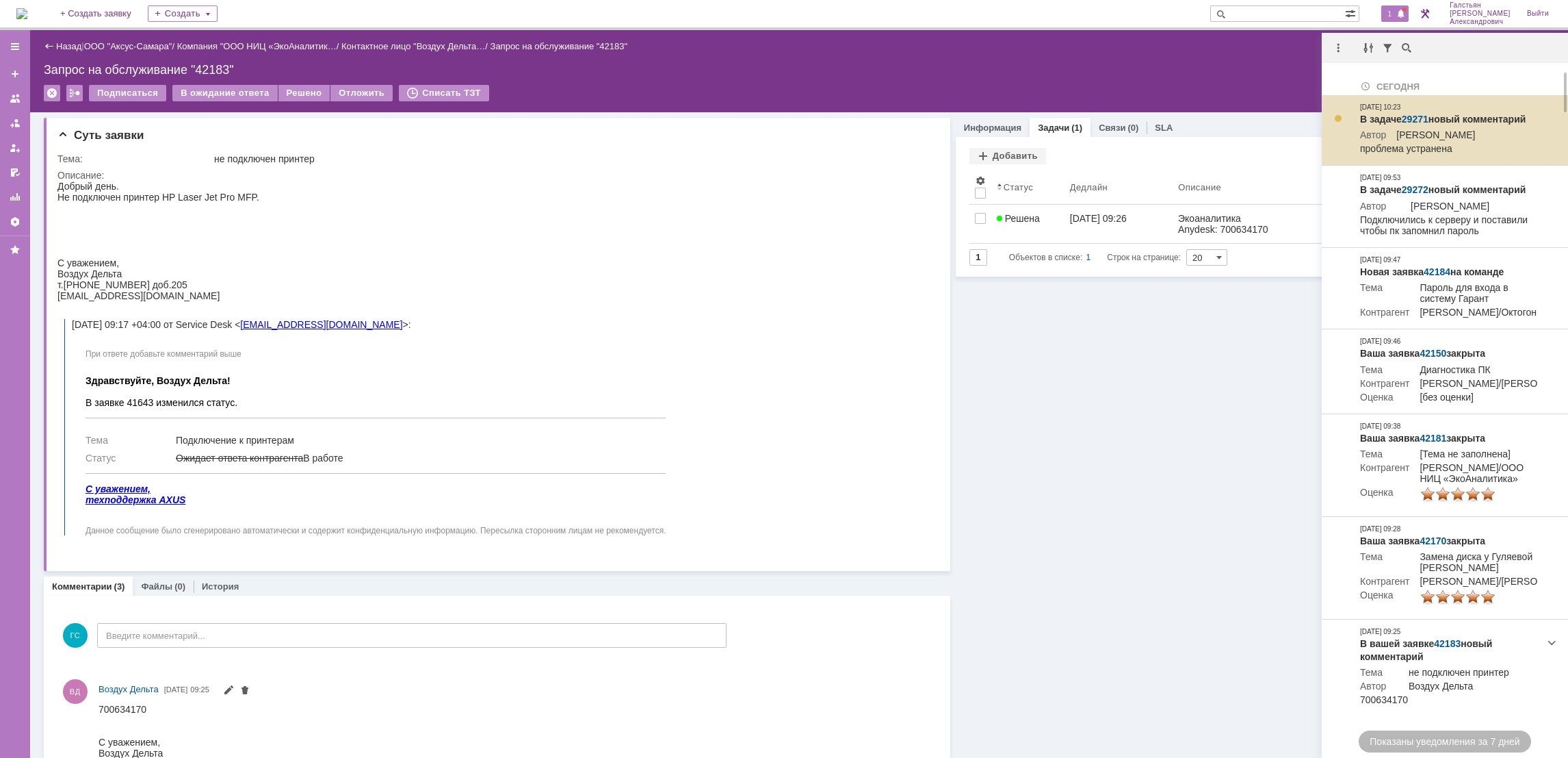
click at [1411, 119] on link "29271" at bounding box center [1414, 119] width 27 height 11
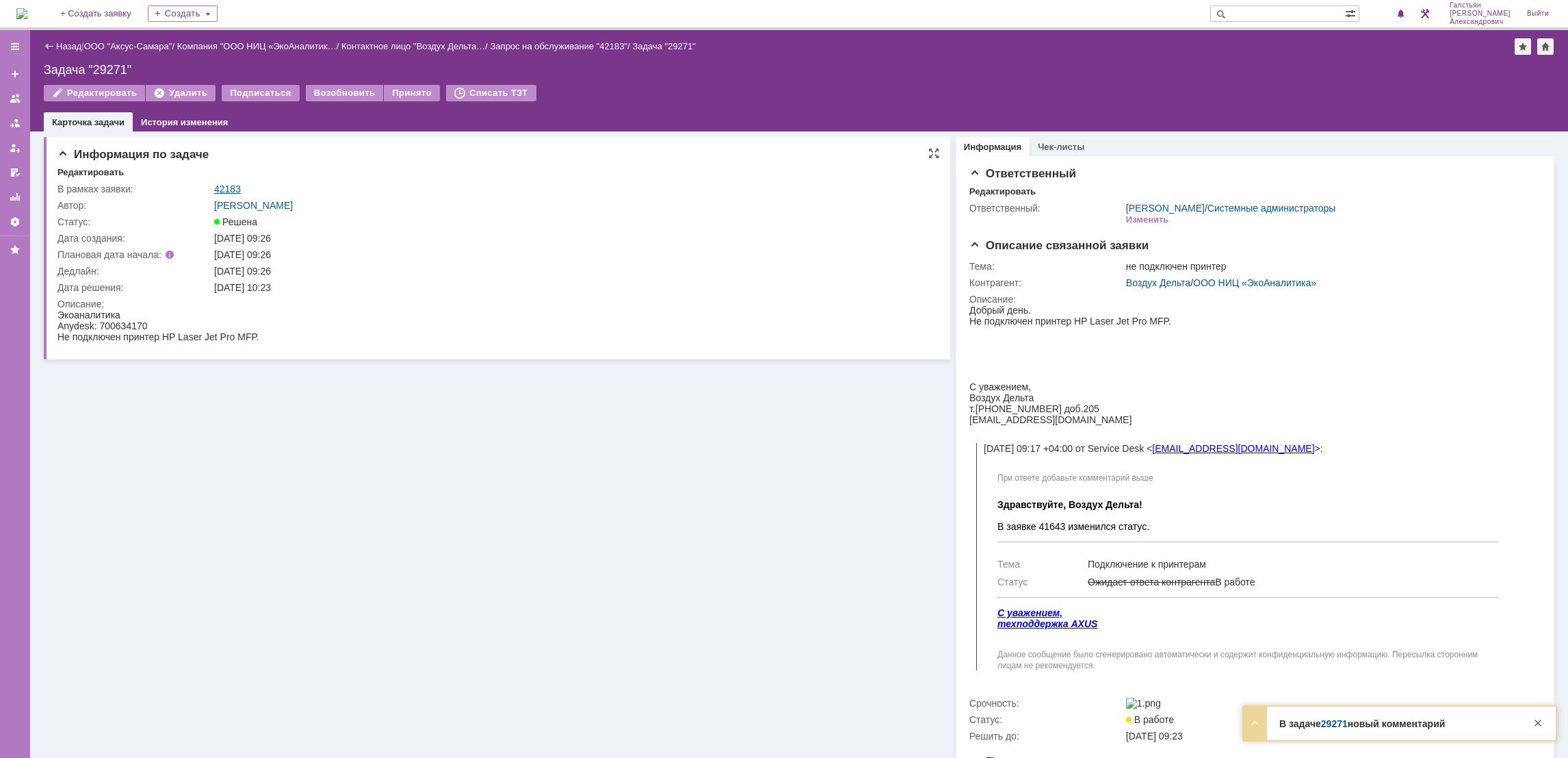
click at [225, 184] on link "42183" at bounding box center [227, 188] width 27 height 11
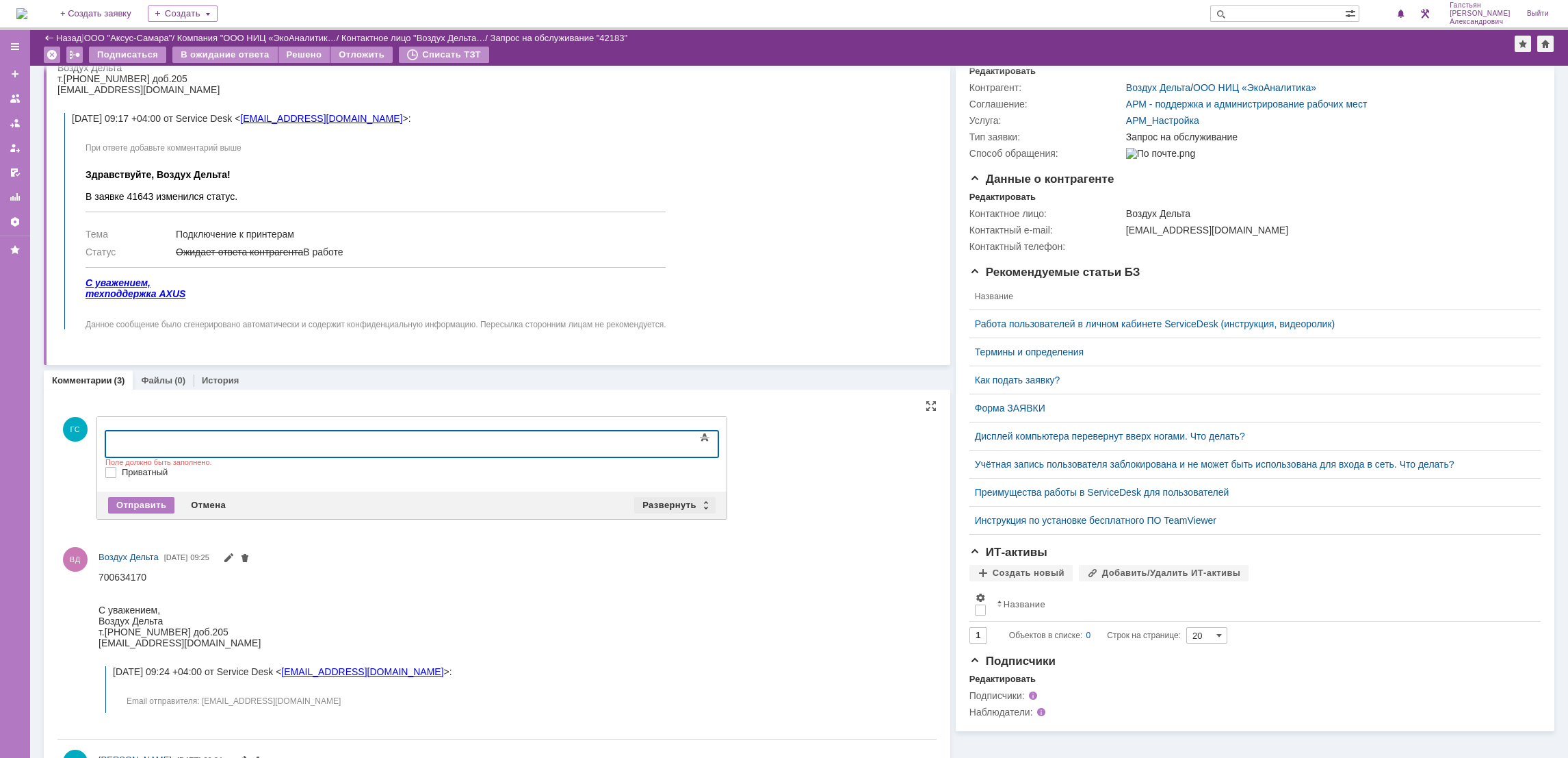
click at [647, 498] on div "Развернуть" at bounding box center [675, 504] width 82 height 16
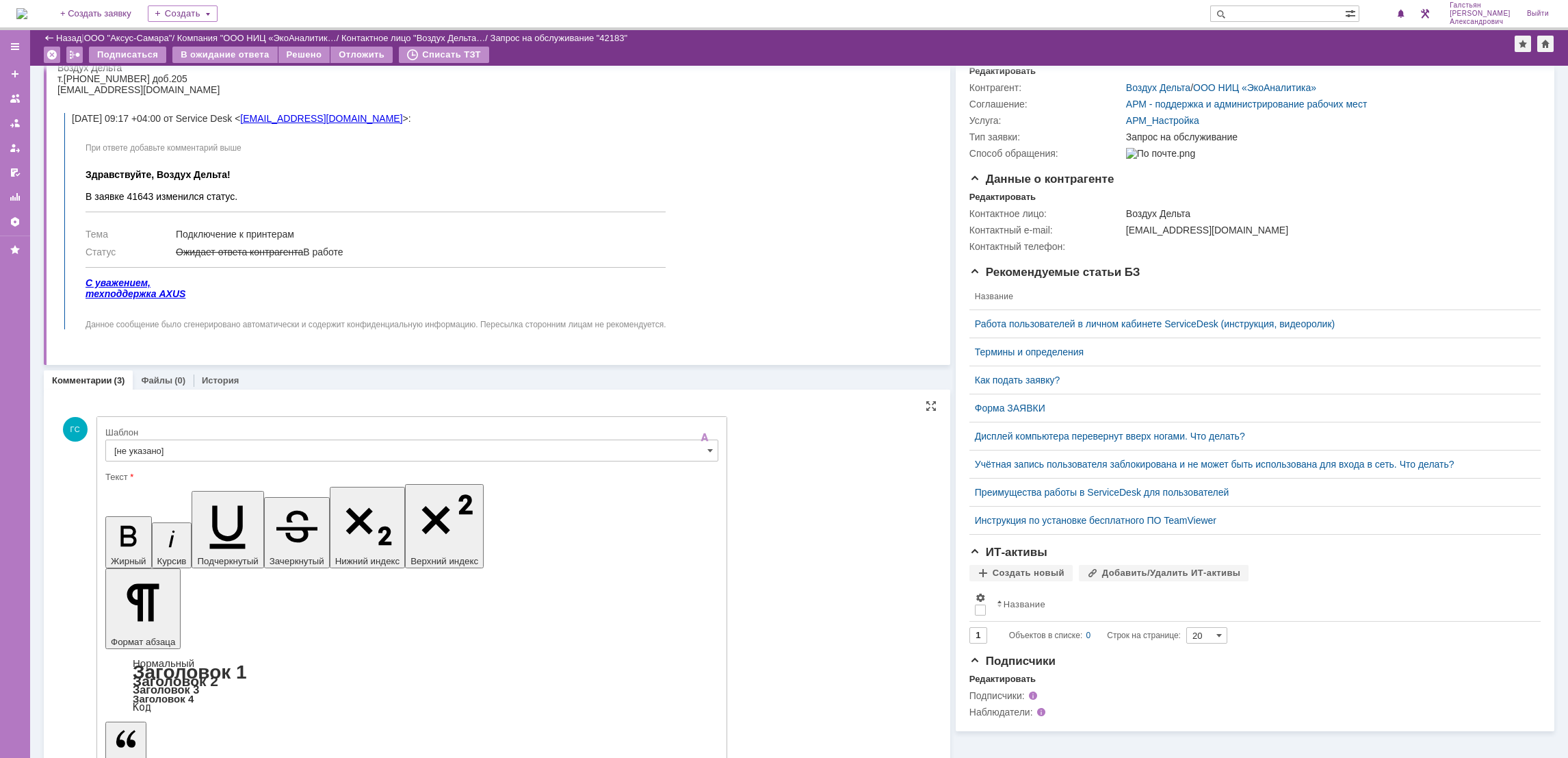
click at [289, 452] on input "[не указано]" at bounding box center [411, 450] width 613 height 22
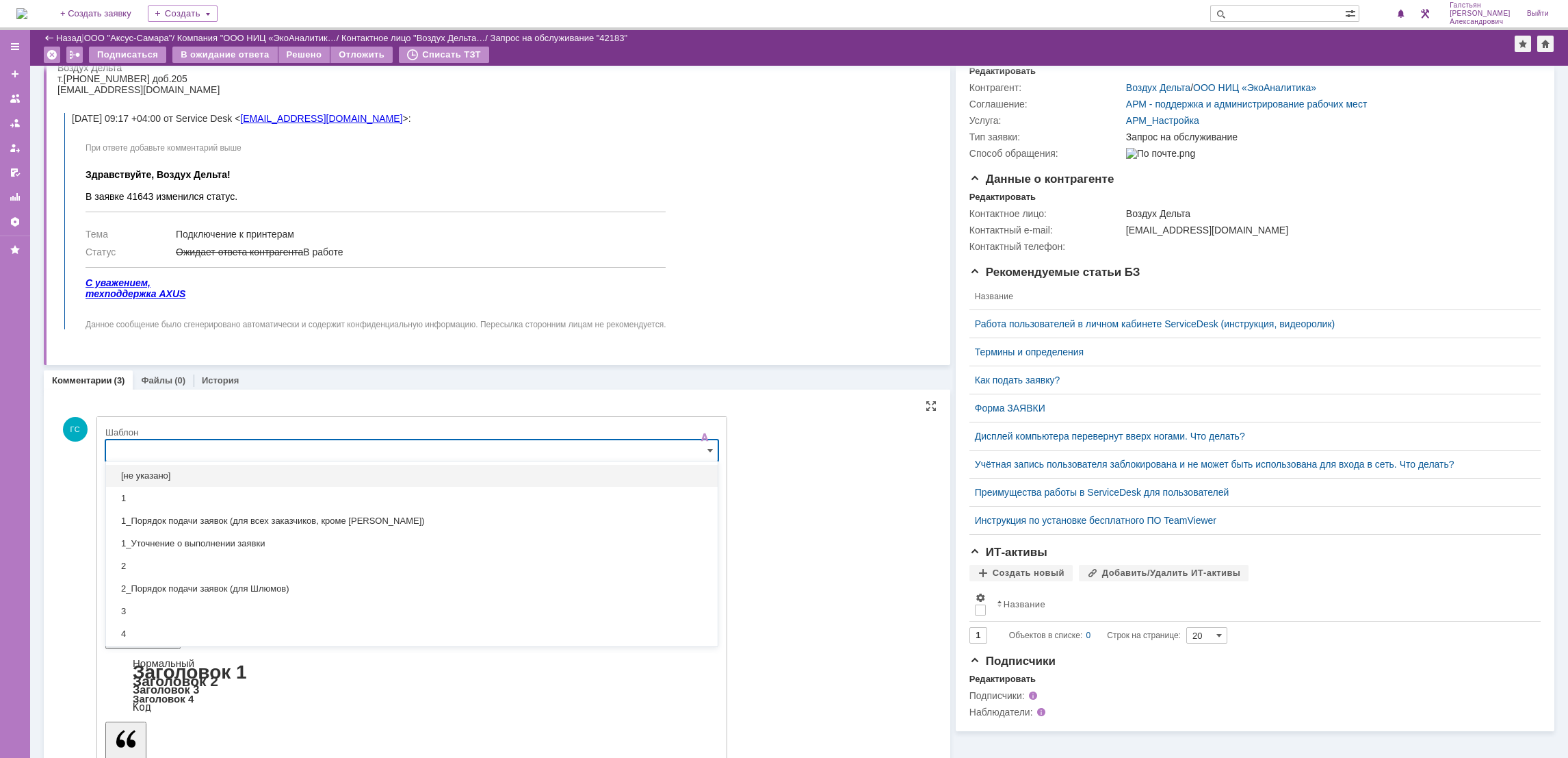
scroll to position [159, 0]
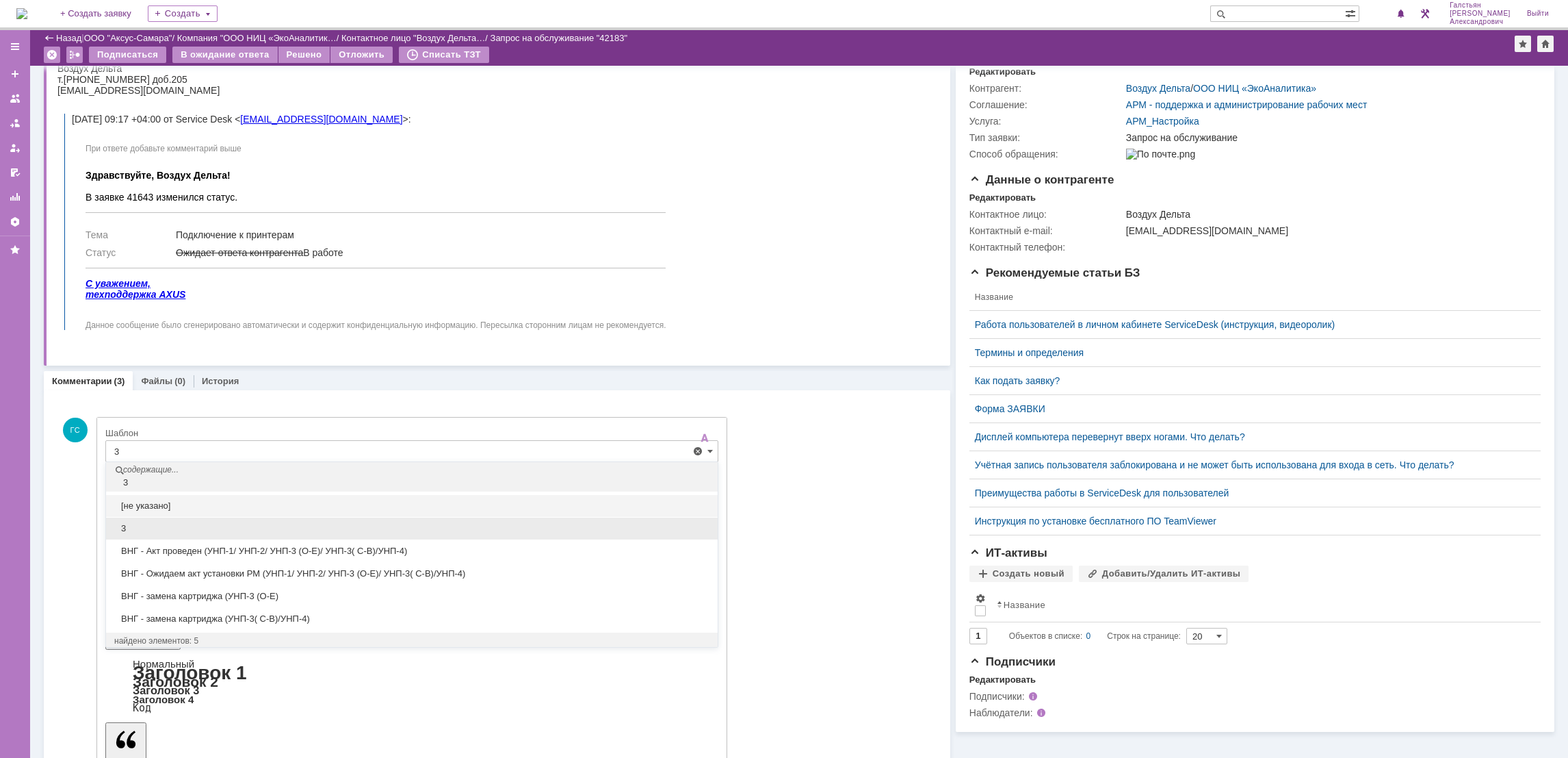
click at [233, 529] on span "3" at bounding box center [412, 528] width 595 height 11
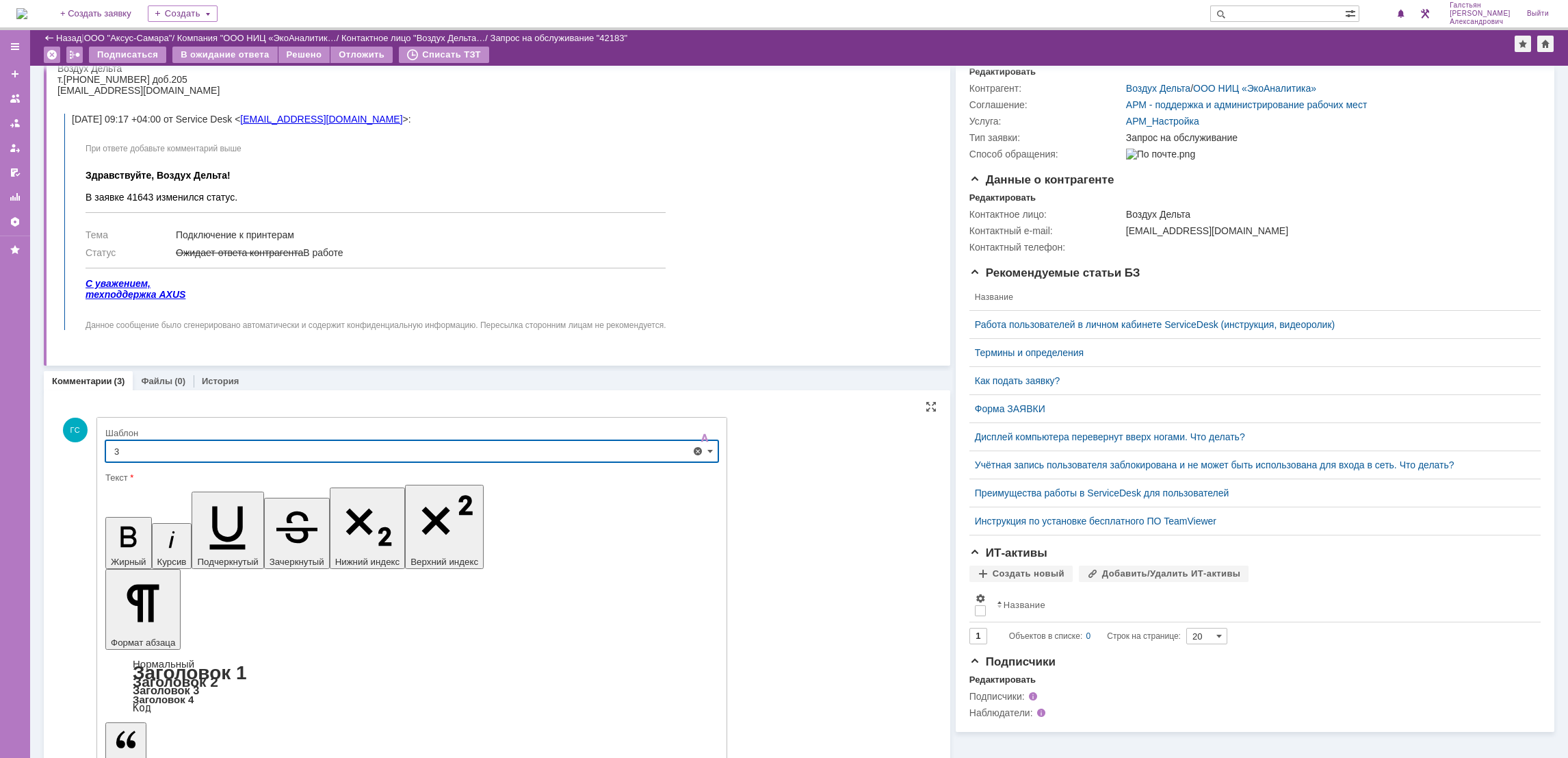
type input "3"
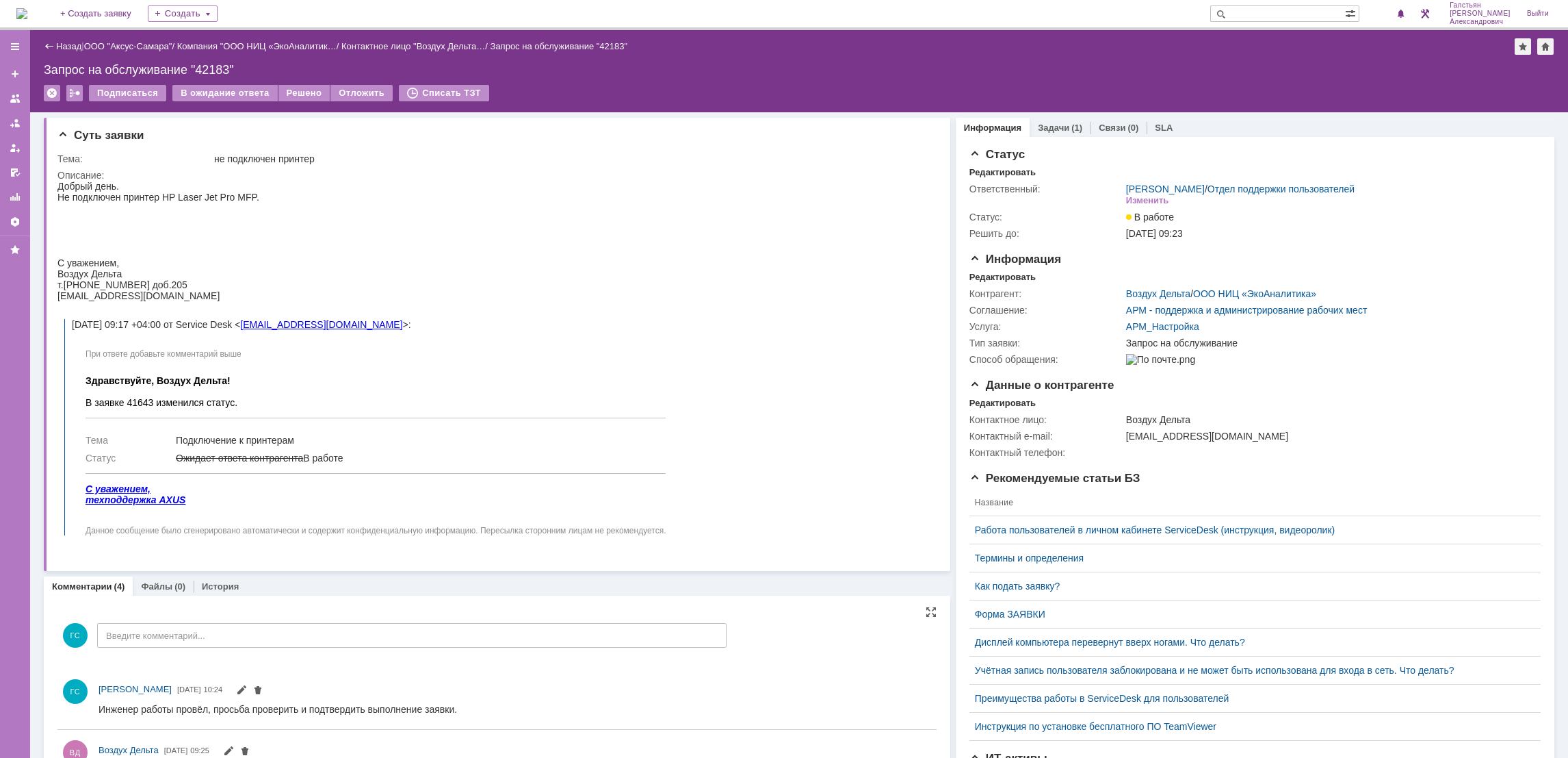
scroll to position [0, 0]
click at [283, 82] on div "Назад | ООО "Аксус-Самара" / Компания "ООО НИЦ «ЭкоАналитик… / Контактное лицо …" at bounding box center [799, 71] width 1538 height 82
click at [288, 93] on div "Решено" at bounding box center [305, 93] width 52 height 16
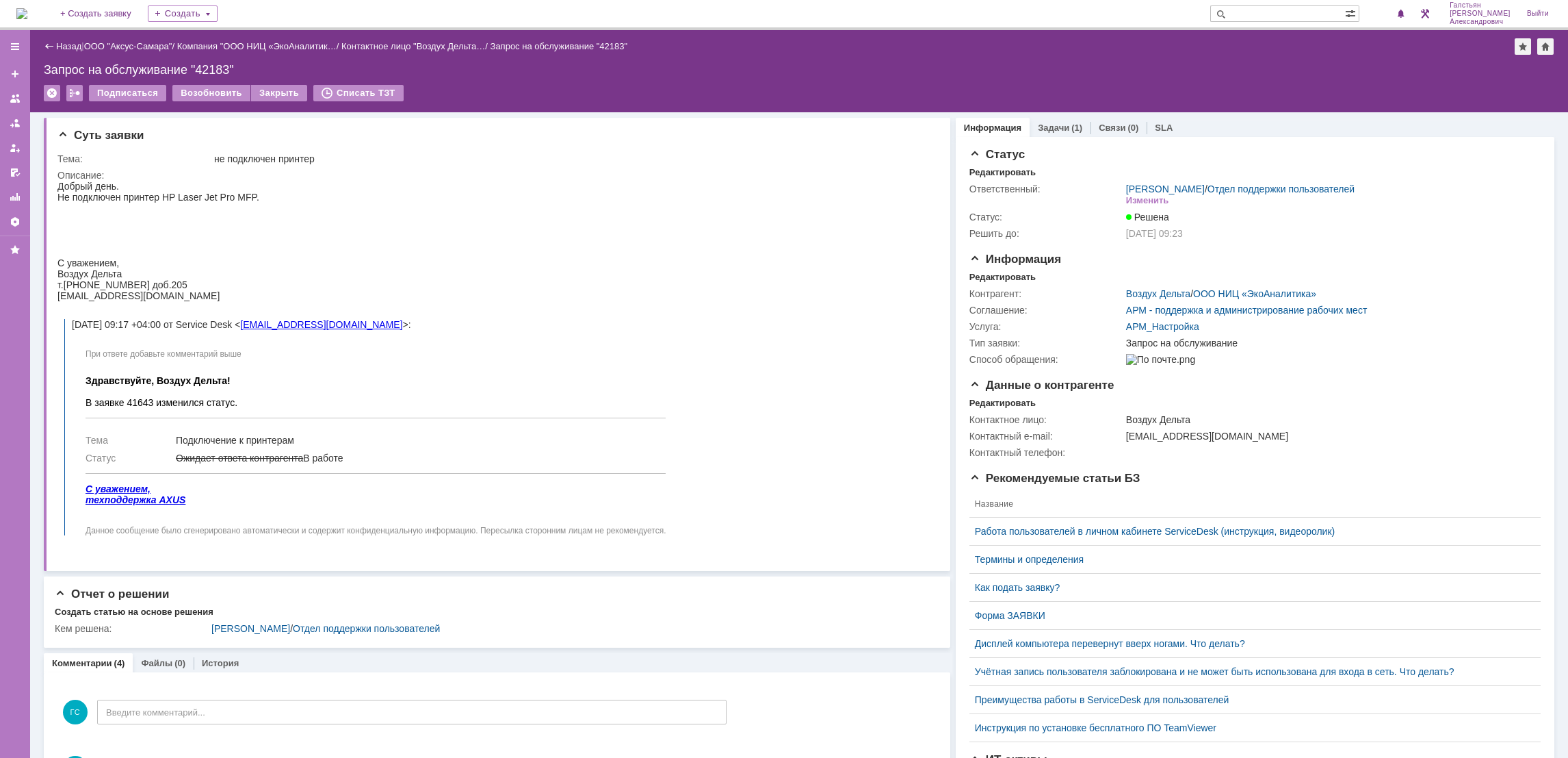
click at [22, 8] on img at bounding box center [22, 13] width 11 height 11
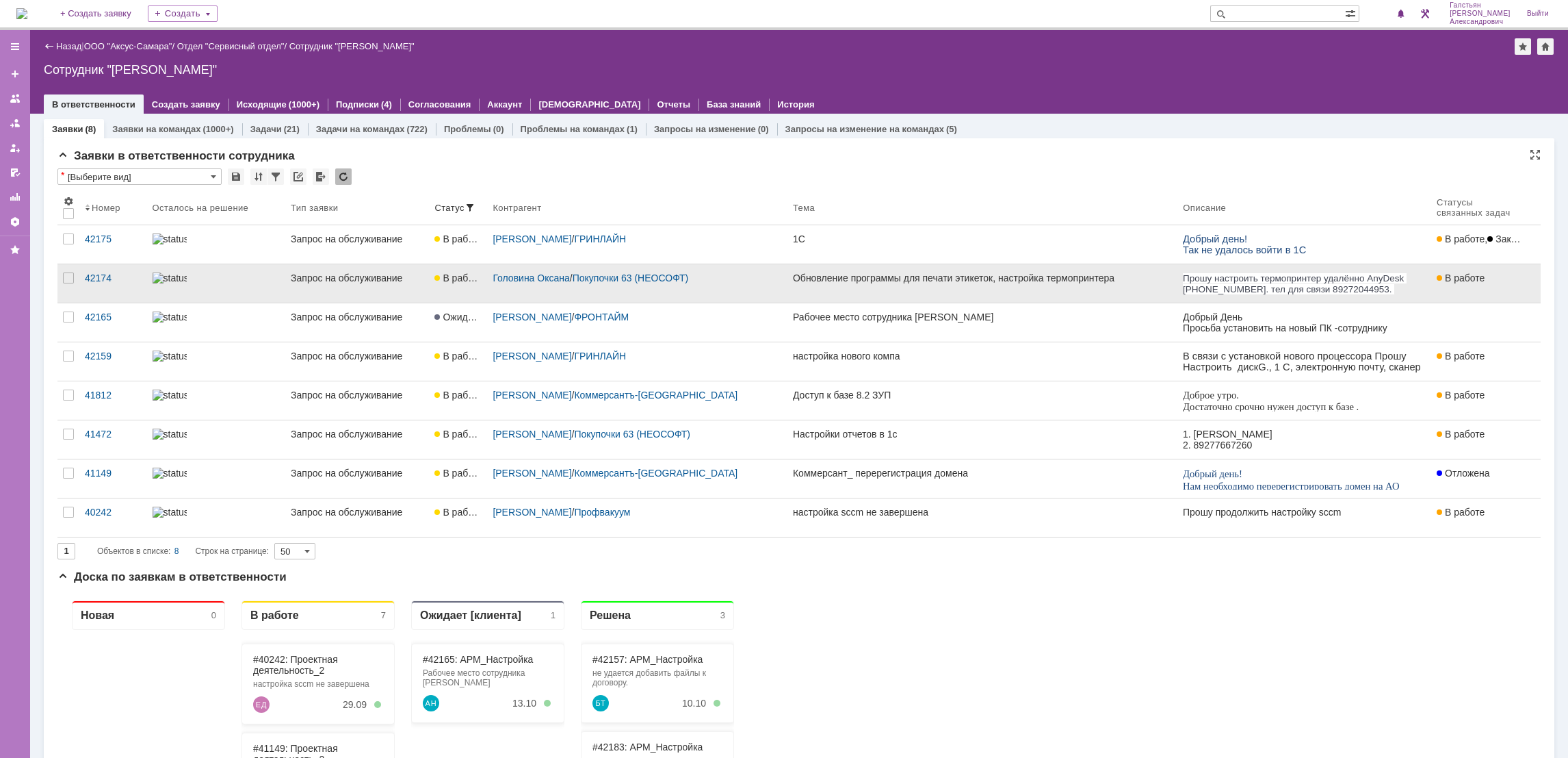
click at [832, 285] on link "Обновление программы для печати этикеток, настройка термопринтера" at bounding box center [981, 283] width 390 height 38
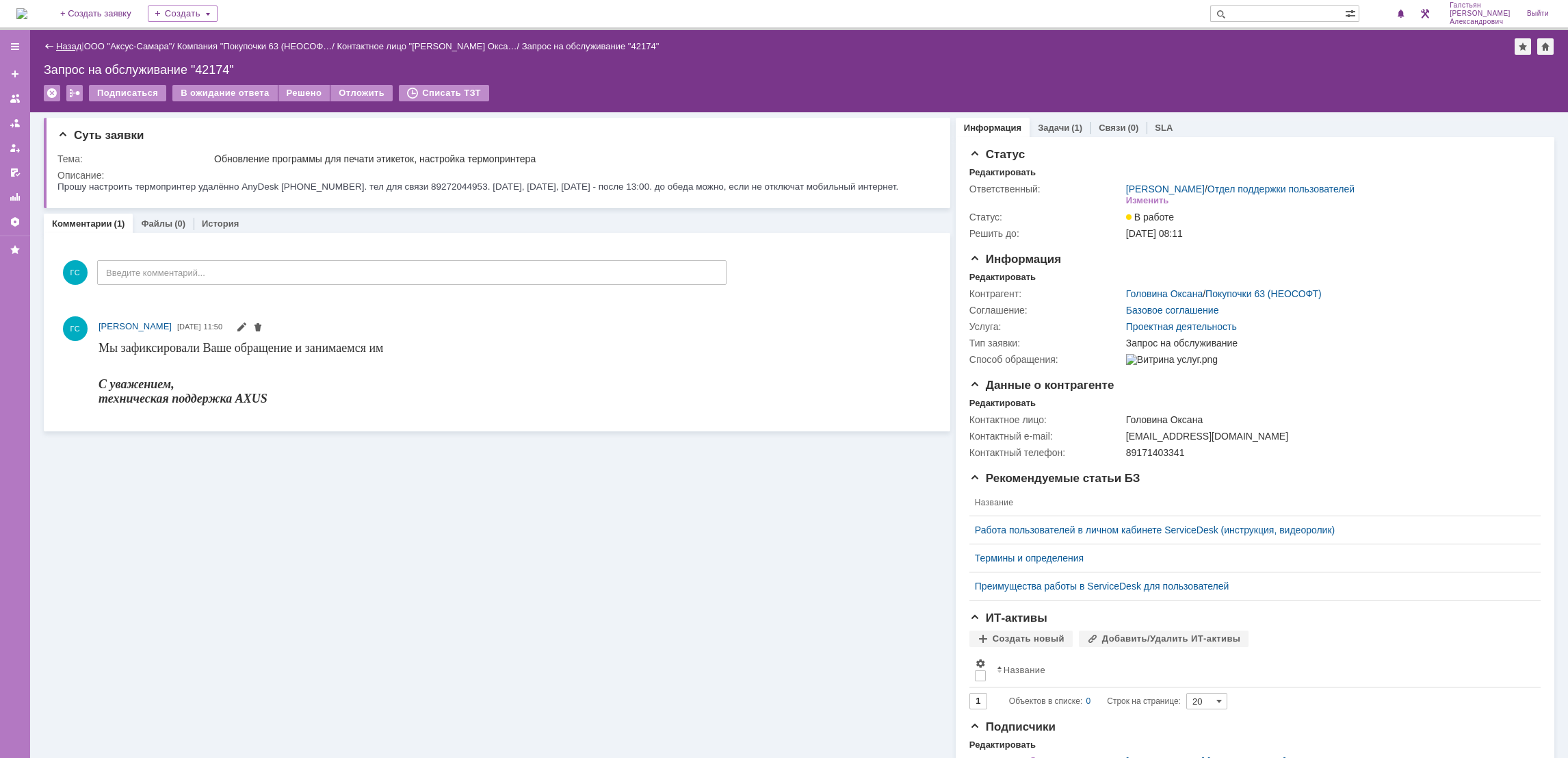
click at [58, 46] on link "Назад" at bounding box center [69, 46] width 25 height 10
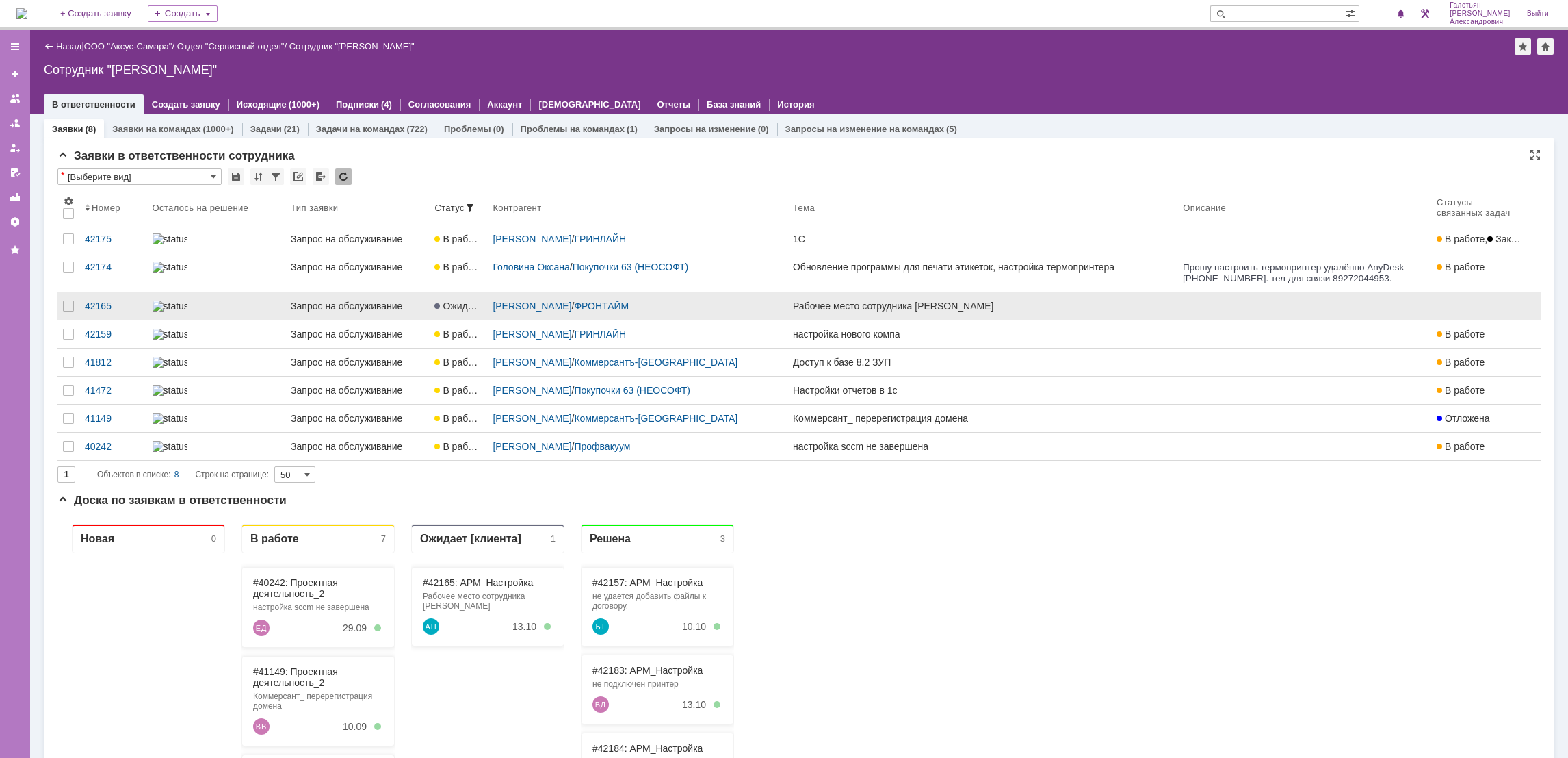
click at [861, 320] on link "Рабочее место сотрудника [PERSON_NAME]" at bounding box center [981, 306] width 390 height 28
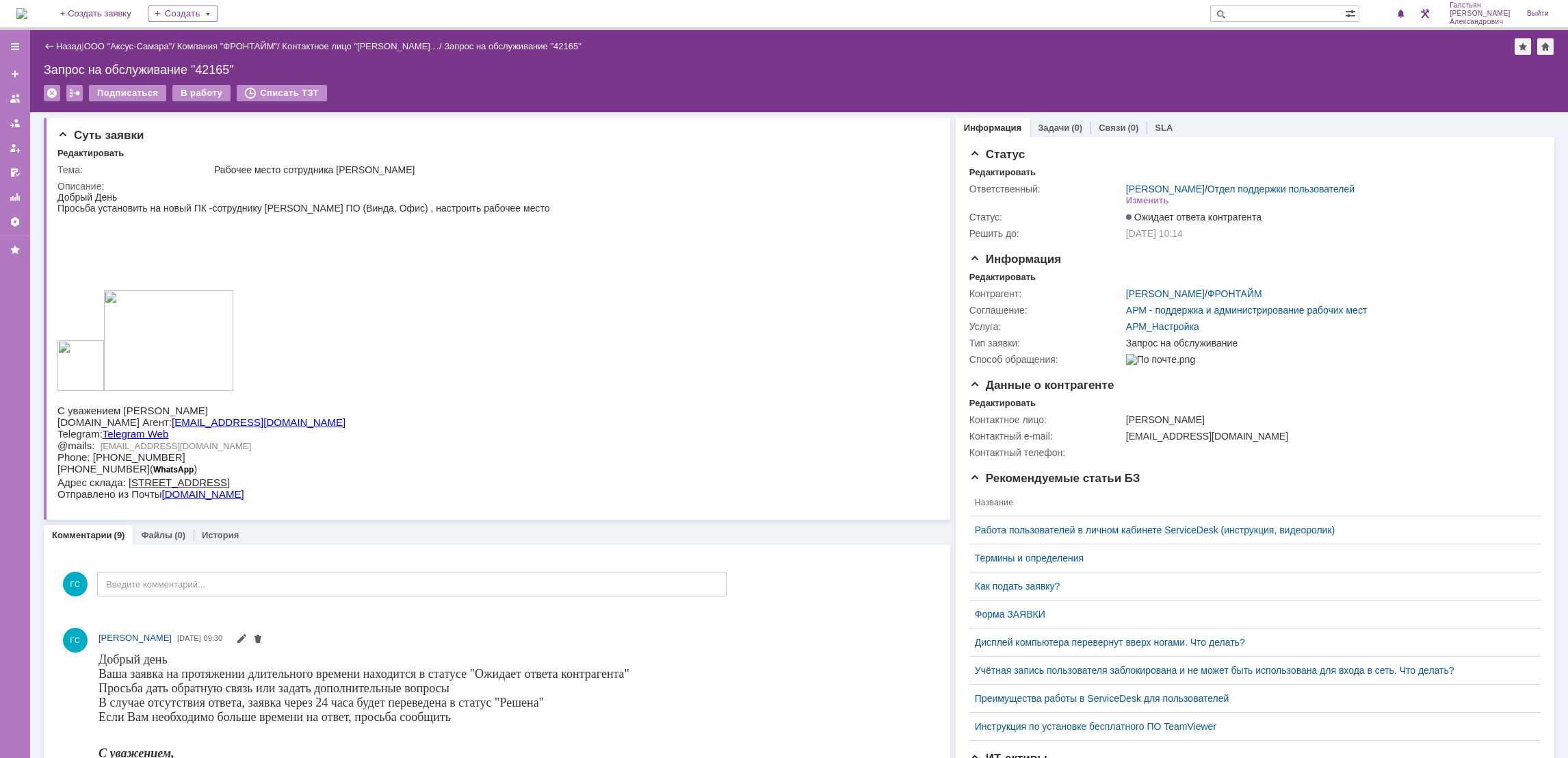
click at [28, 8] on img at bounding box center [22, 13] width 11 height 11
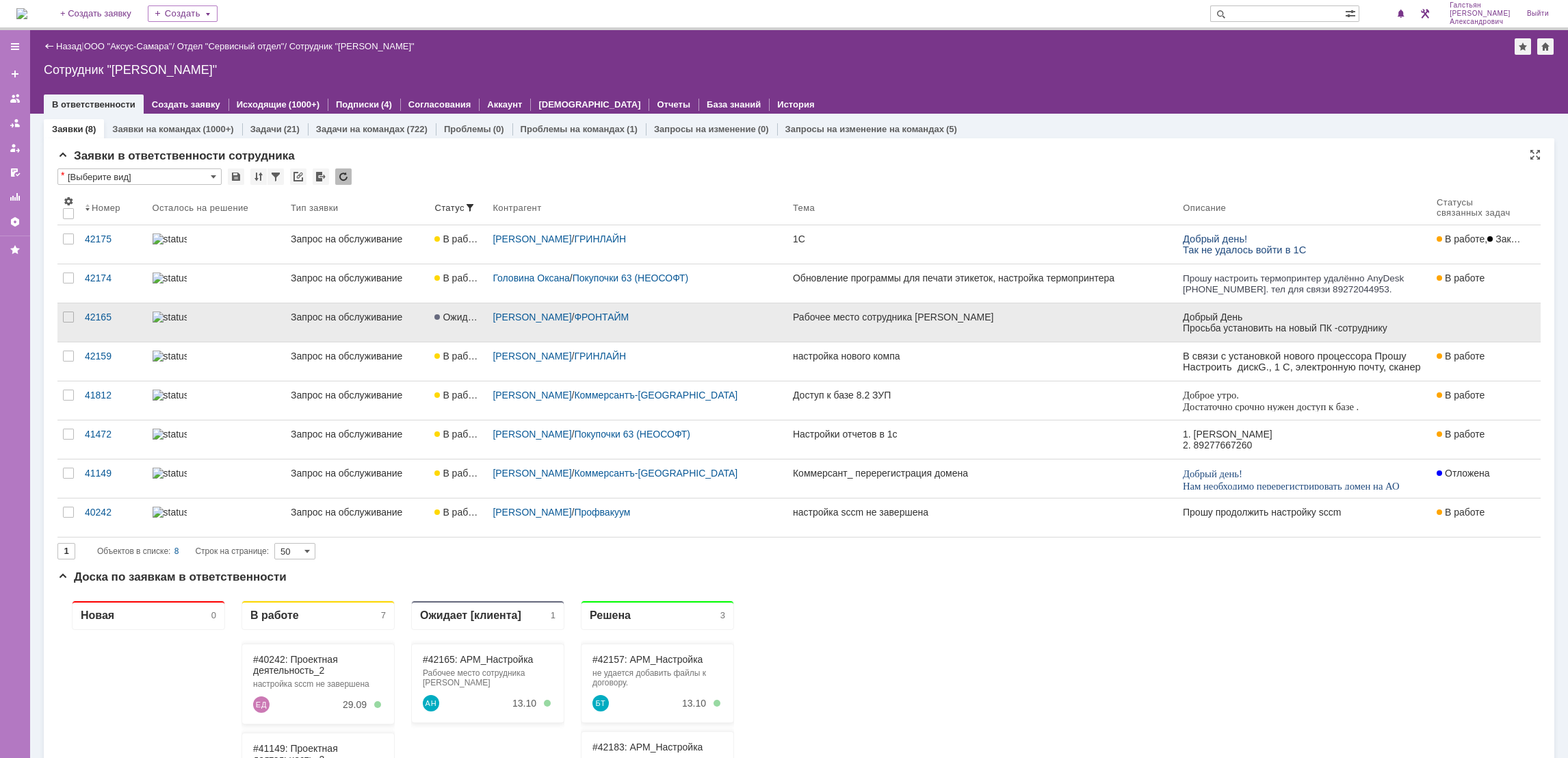
click at [966, 316] on div "Рабочее место сотрудника [PERSON_NAME]" at bounding box center [982, 317] width 379 height 11
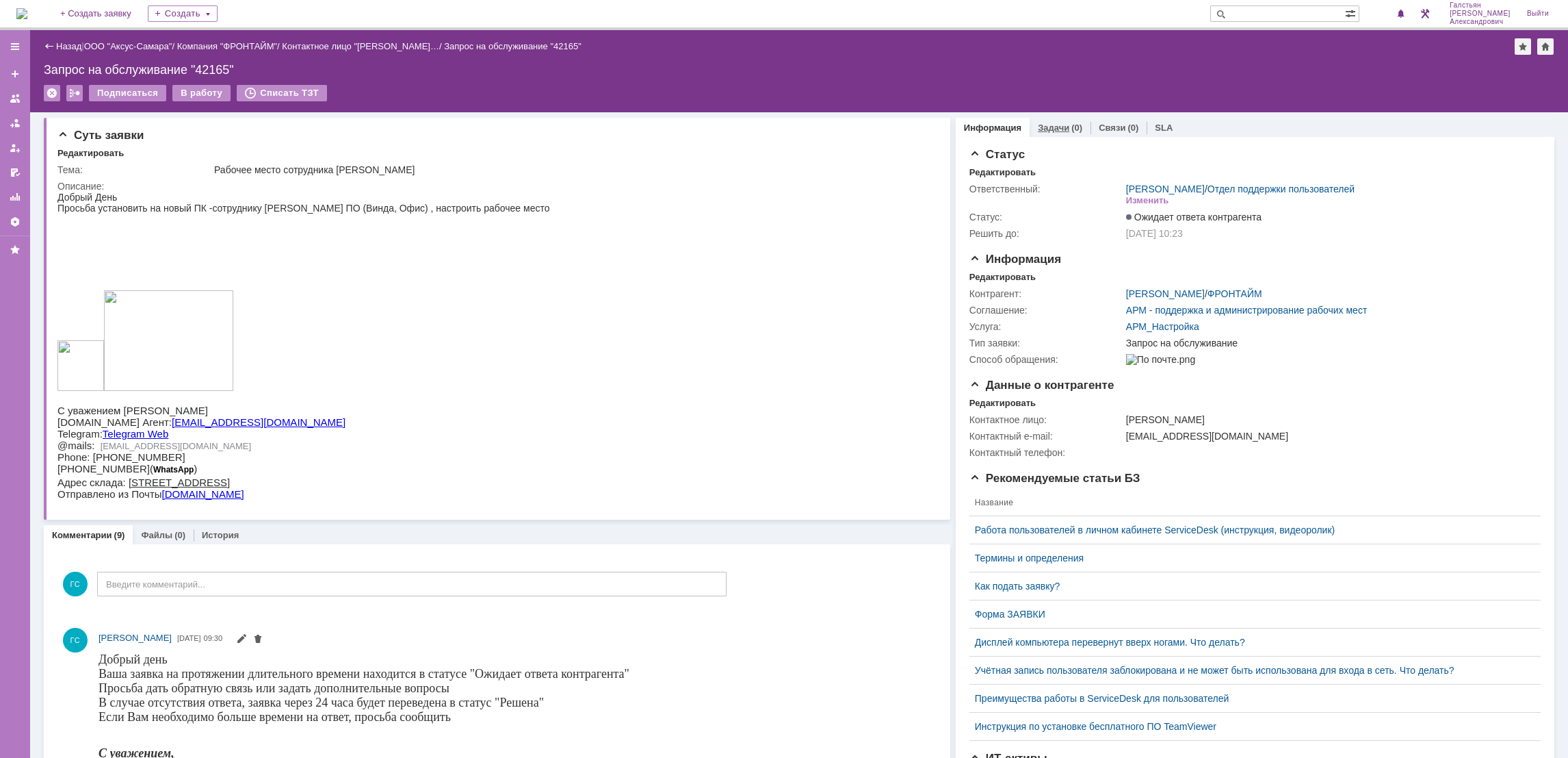
click at [1048, 122] on link "Задачи" at bounding box center [1053, 128] width 31 height 10
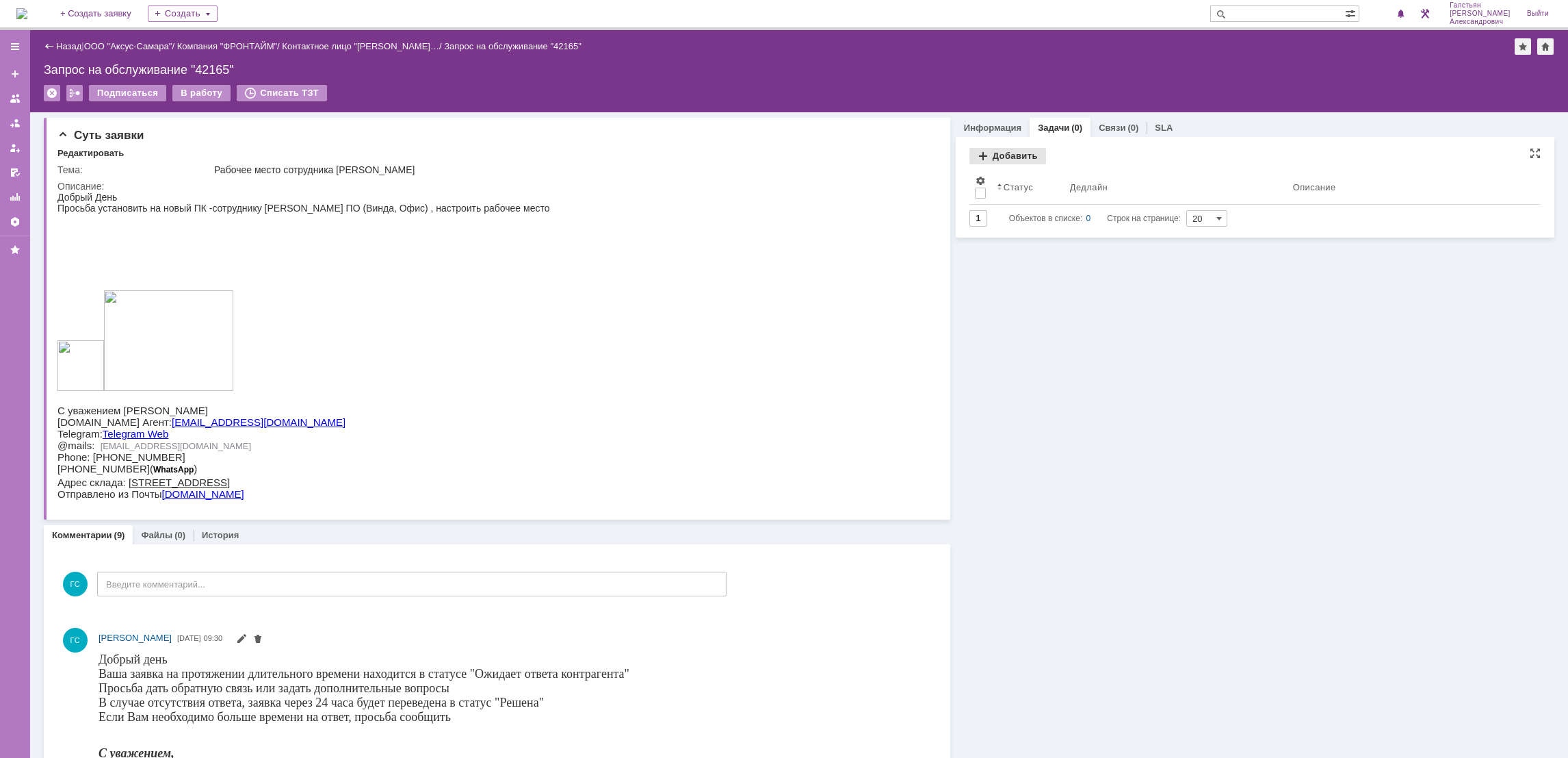
click at [979, 155] on div "Добавить" at bounding box center [1007, 155] width 76 height 16
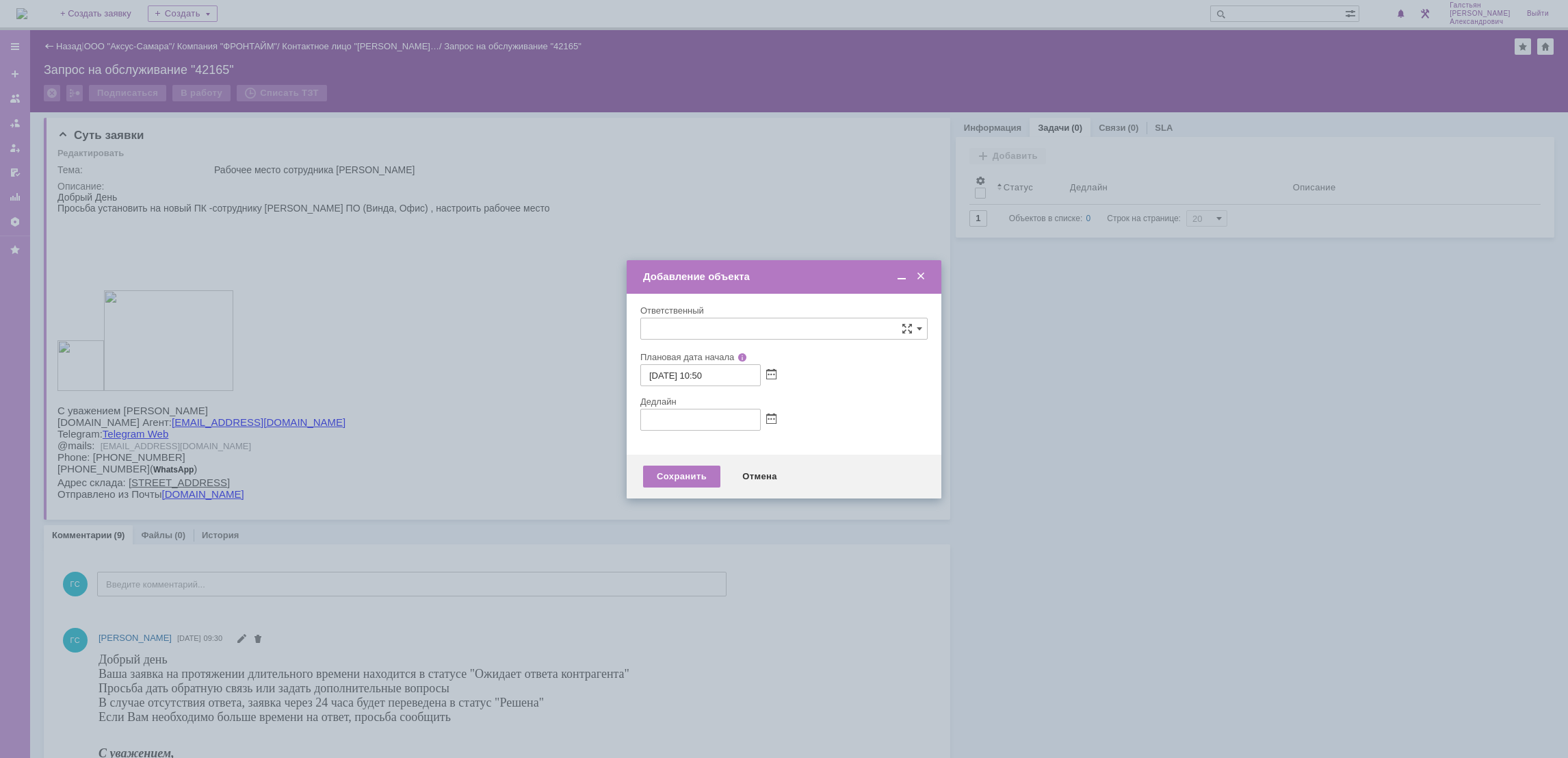
type input "[не указано]"
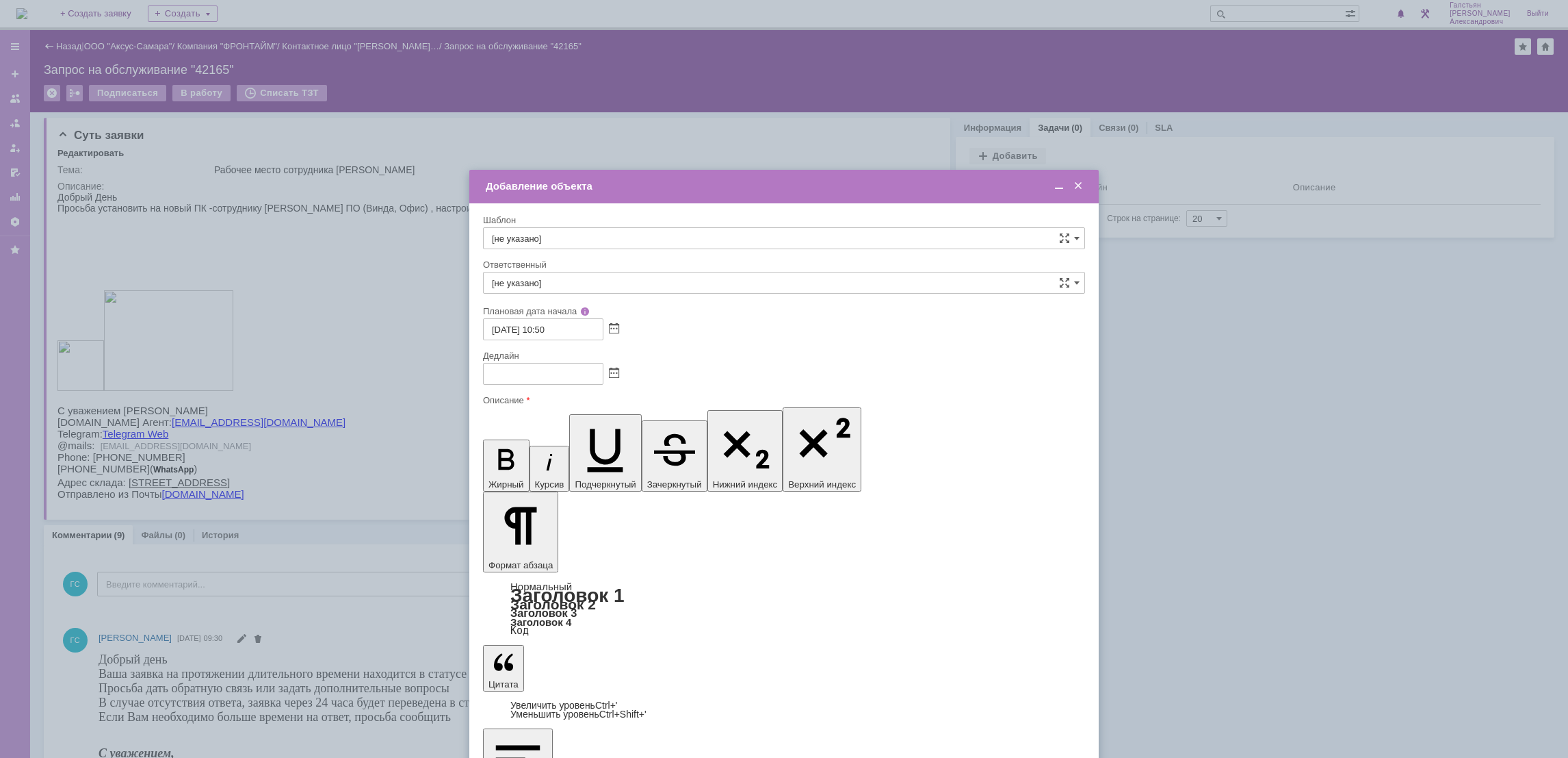
click at [608, 282] on input "[не указано]" at bounding box center [784, 282] width 602 height 22
type input "U"
click at [667, 381] on span "[PERSON_NAME]" at bounding box center [784, 382] width 584 height 11
type input "[PERSON_NAME]"
click at [608, 368] on div at bounding box center [611, 372] width 16 height 11
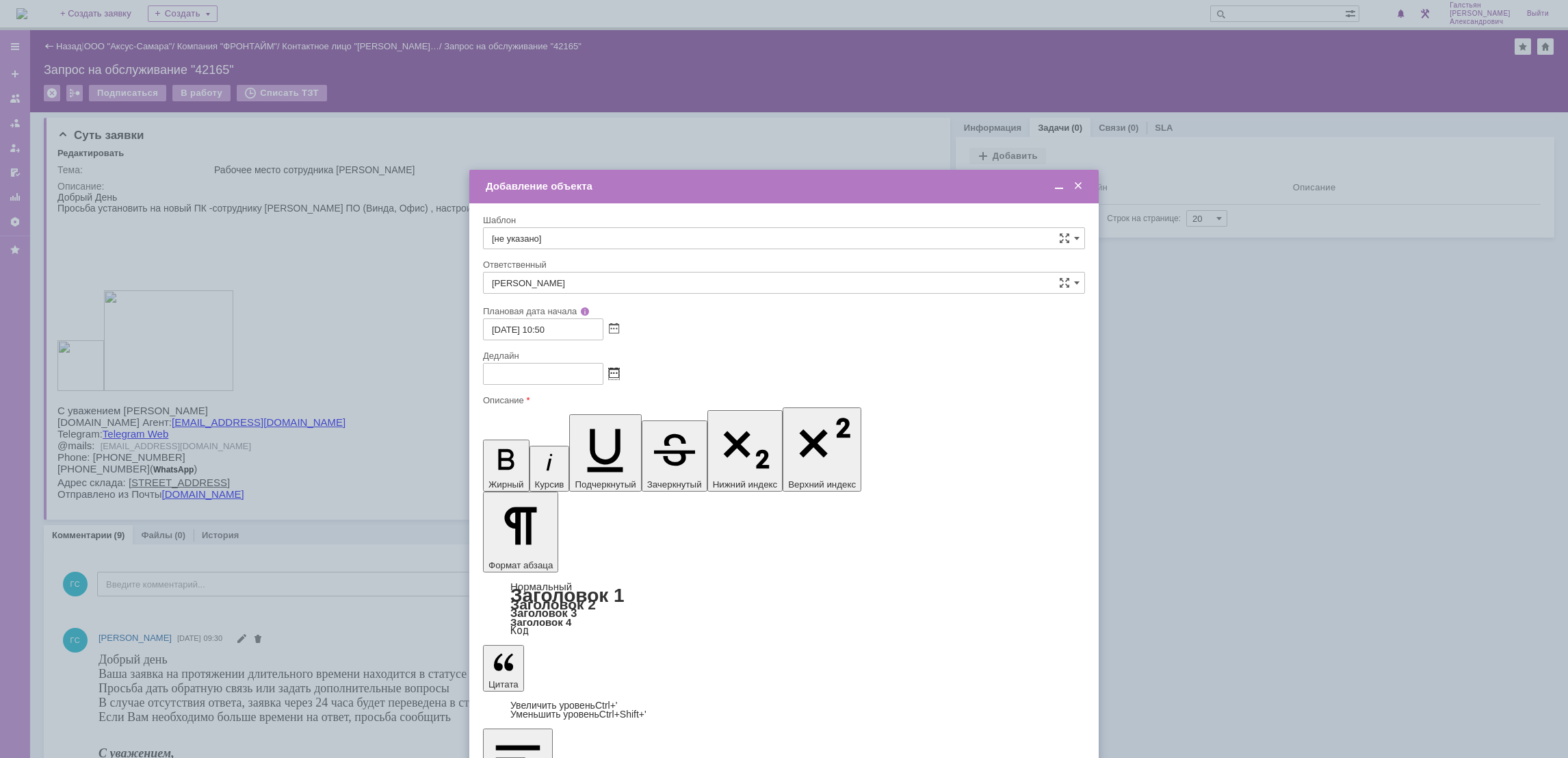
click at [609, 371] on span at bounding box center [614, 373] width 10 height 11
click at [516, 452] on div "13" at bounding box center [512, 453] width 14 height 11
type input "13.10.2025 10:50"
drag, startPoint x: 838, startPoint y: 4081, endPoint x: 489, endPoint y: 4083, distance: 349.0
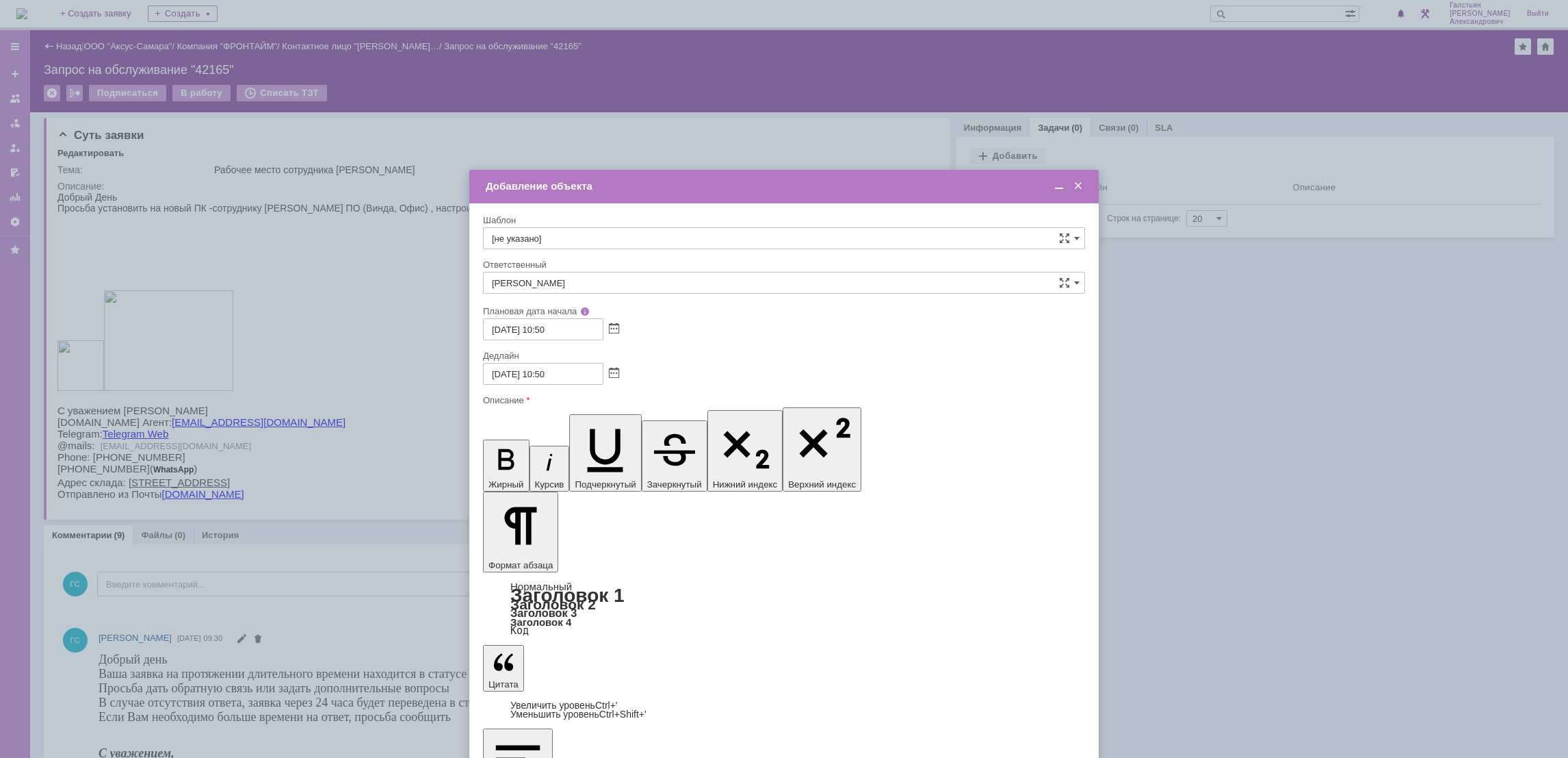
copy div "​Установка и активация ОС, установка пакета офис и стандартного ПО."
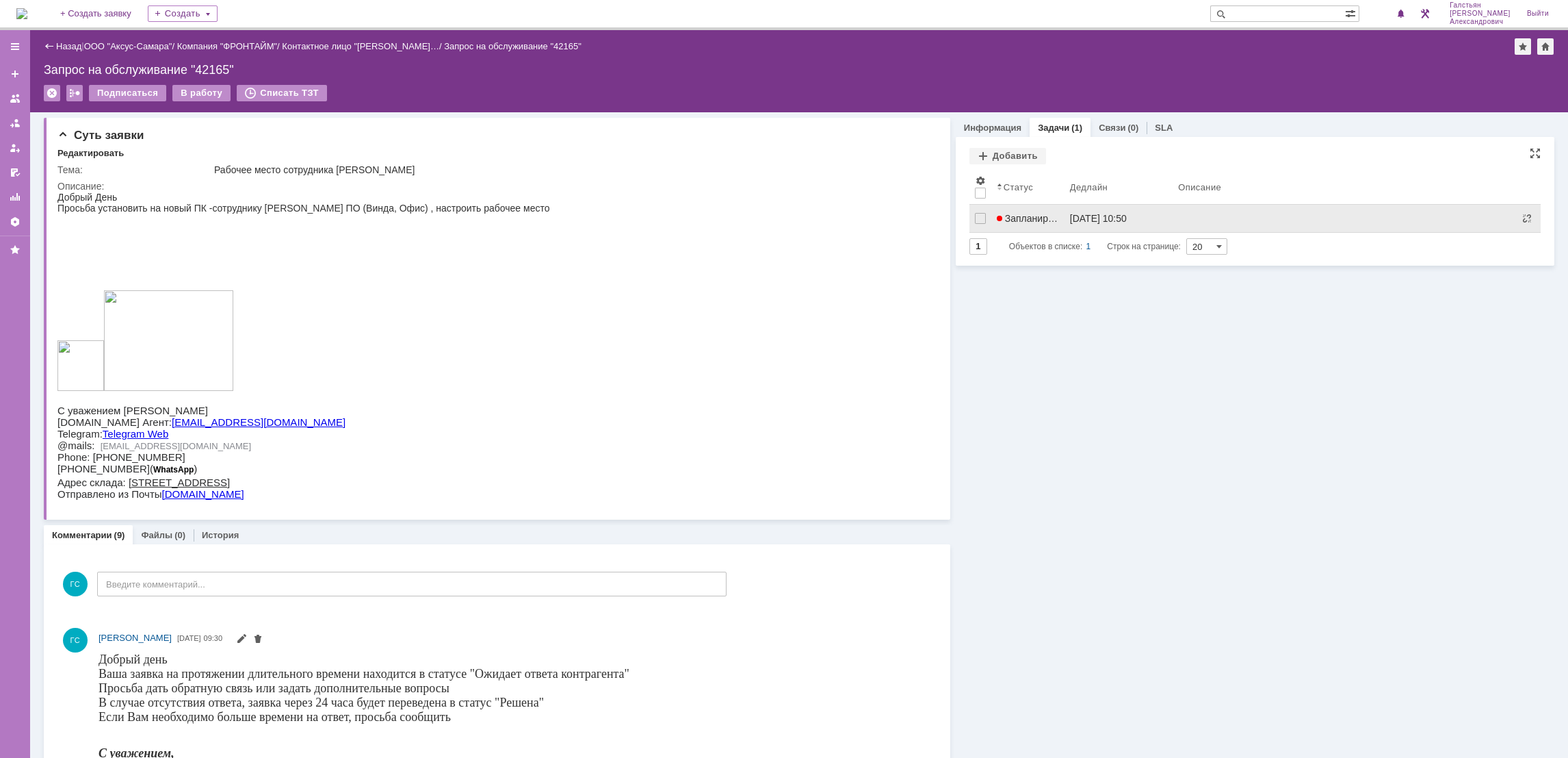
click at [1109, 216] on div "13.10.2025 10:50" at bounding box center [1098, 218] width 56 height 11
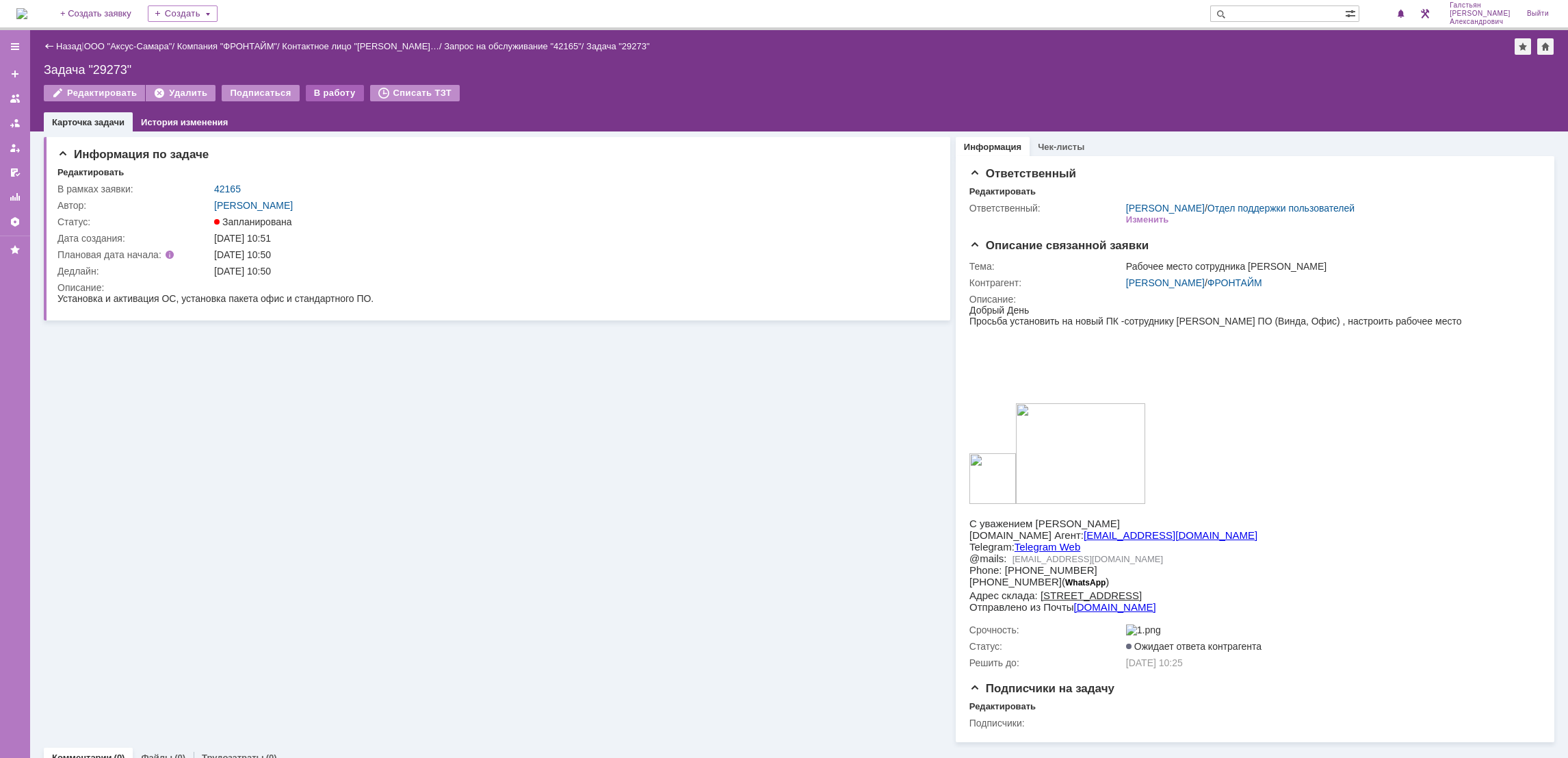
click at [321, 93] on div "В работу" at bounding box center [334, 93] width 58 height 16
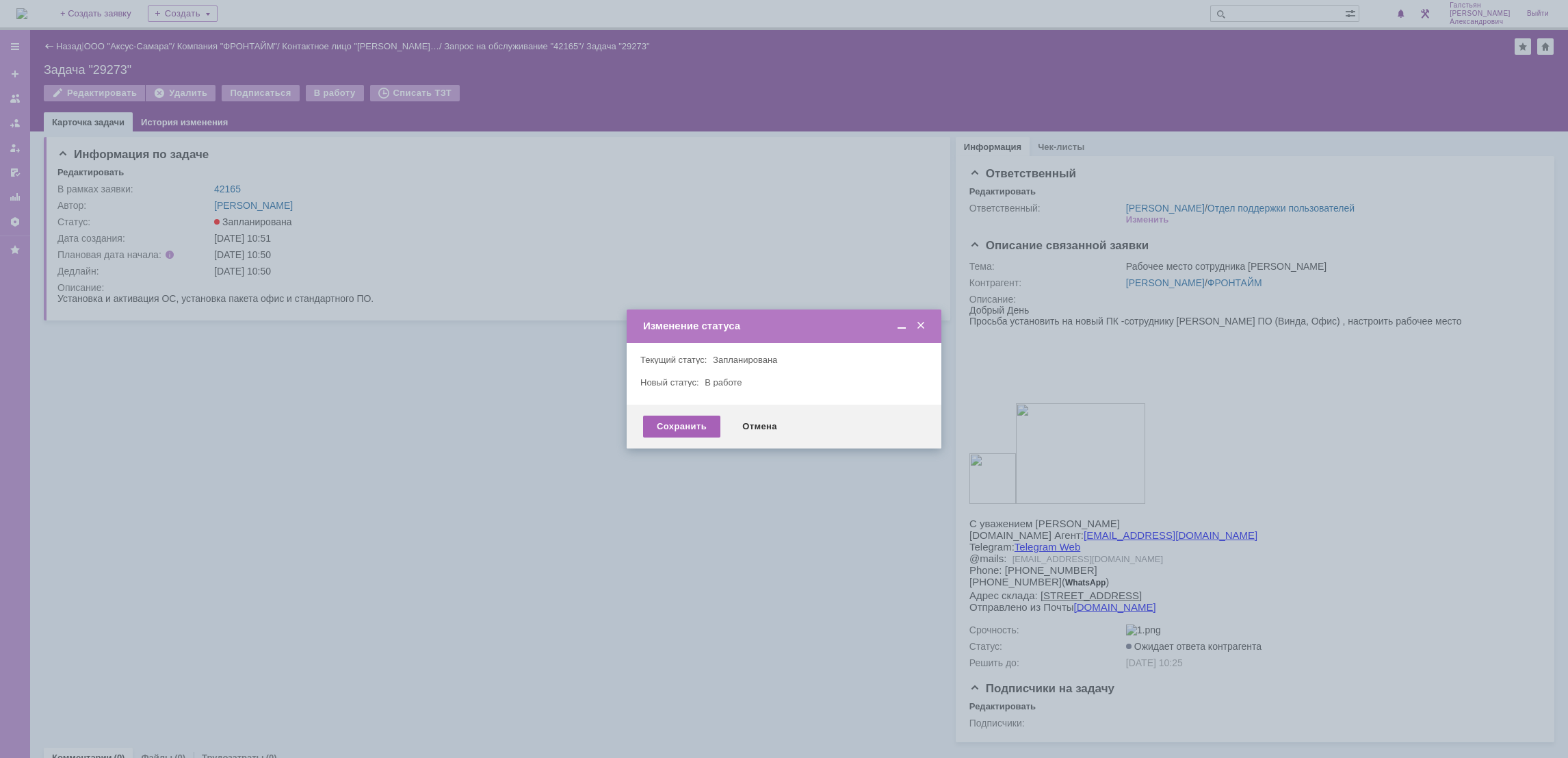
click at [654, 426] on div "Сохранить" at bounding box center [681, 426] width 77 height 22
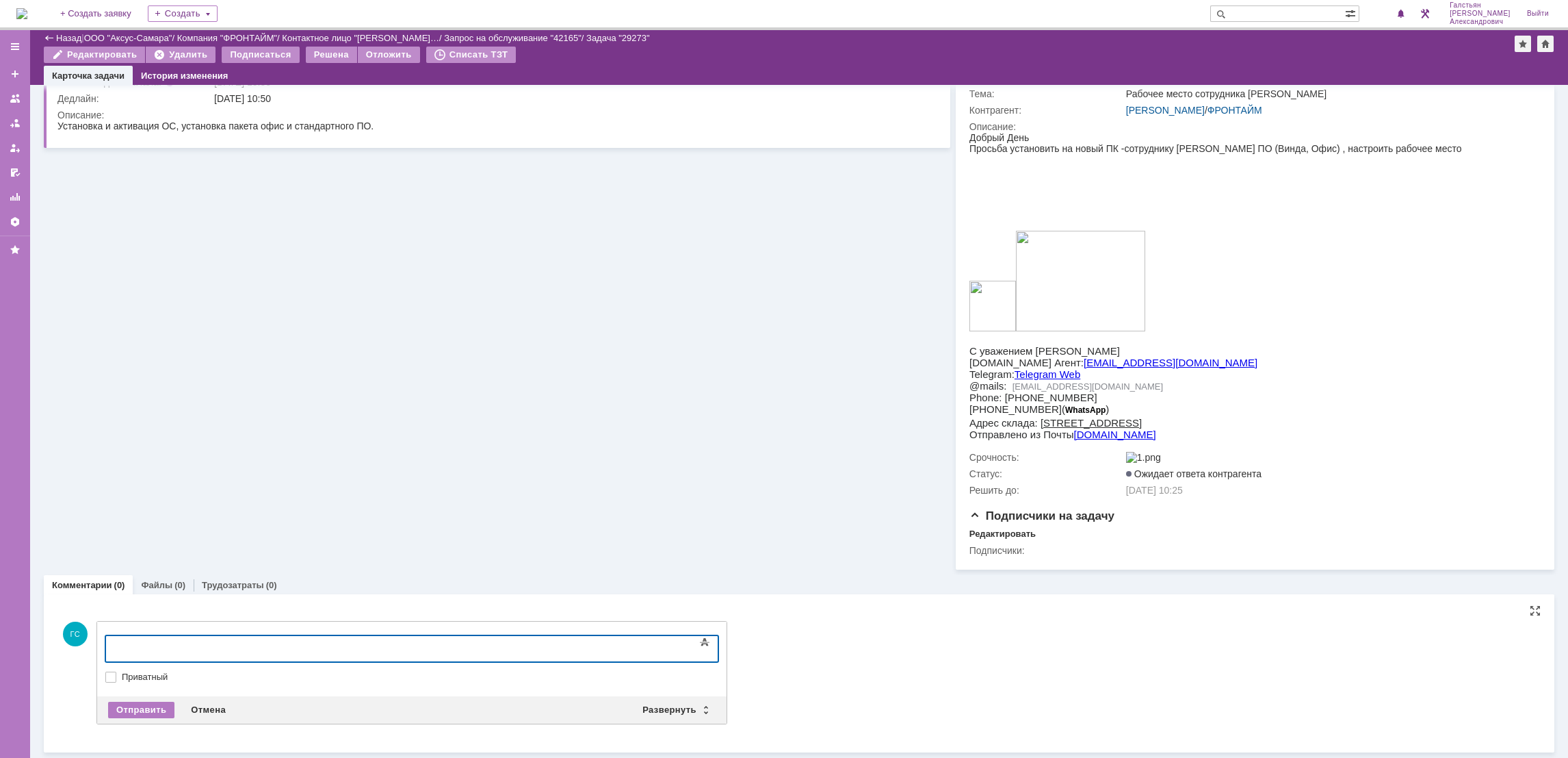
scroll to position [129, 0]
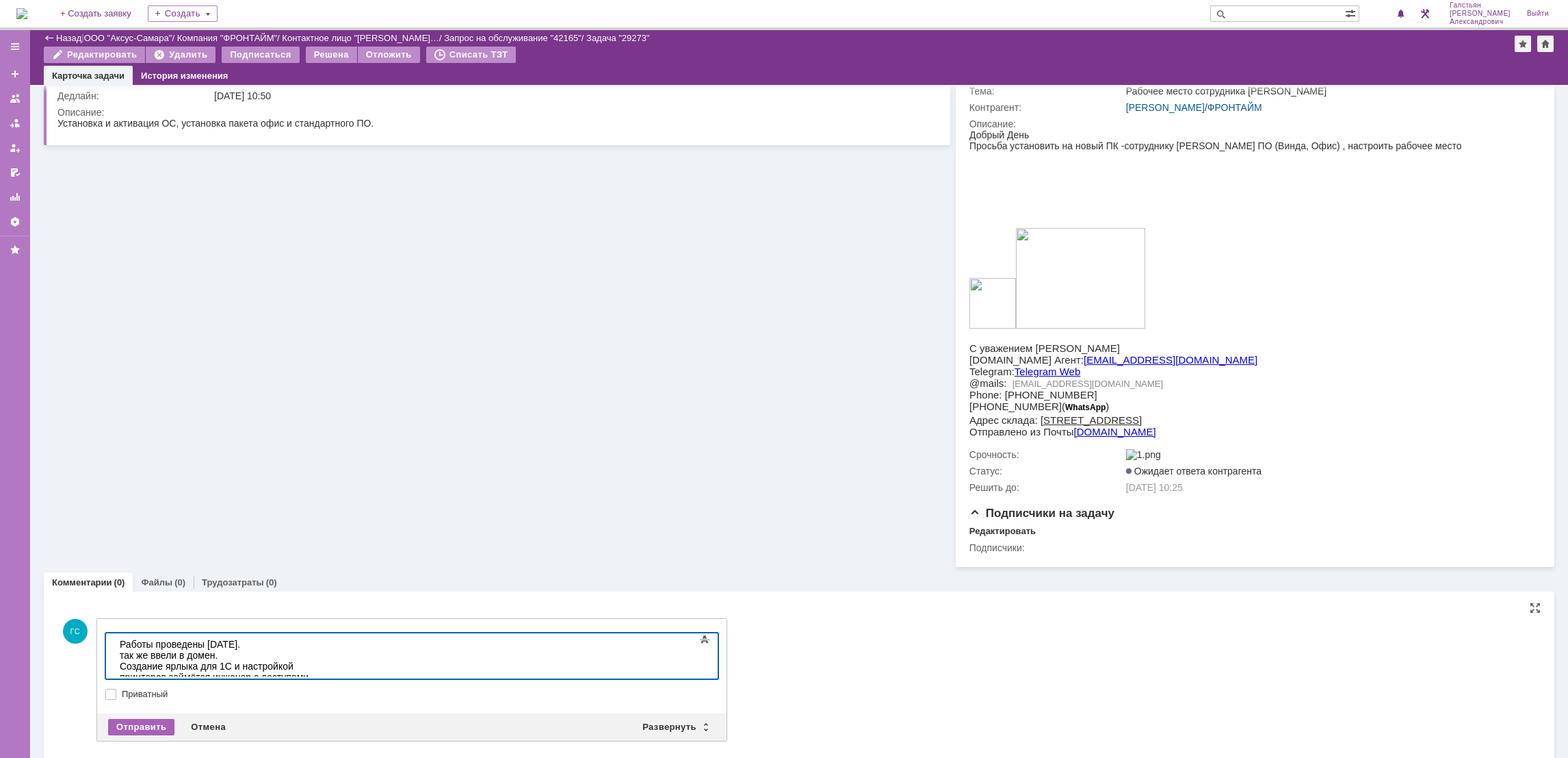
click at [150, 728] on div "Отправить" at bounding box center [141, 727] width 66 height 16
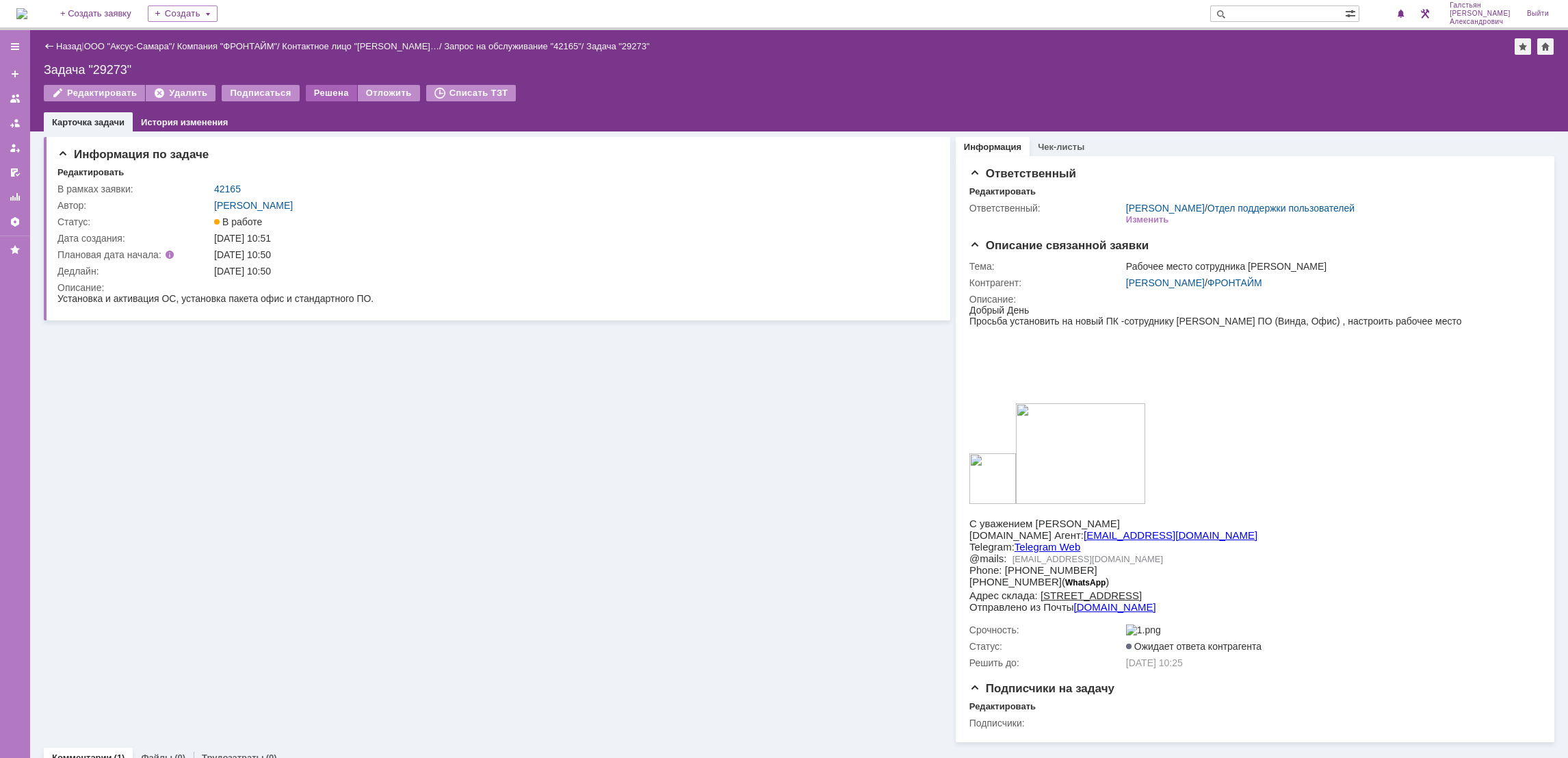
scroll to position [0, 0]
click at [315, 91] on div "Решена" at bounding box center [331, 93] width 51 height 16
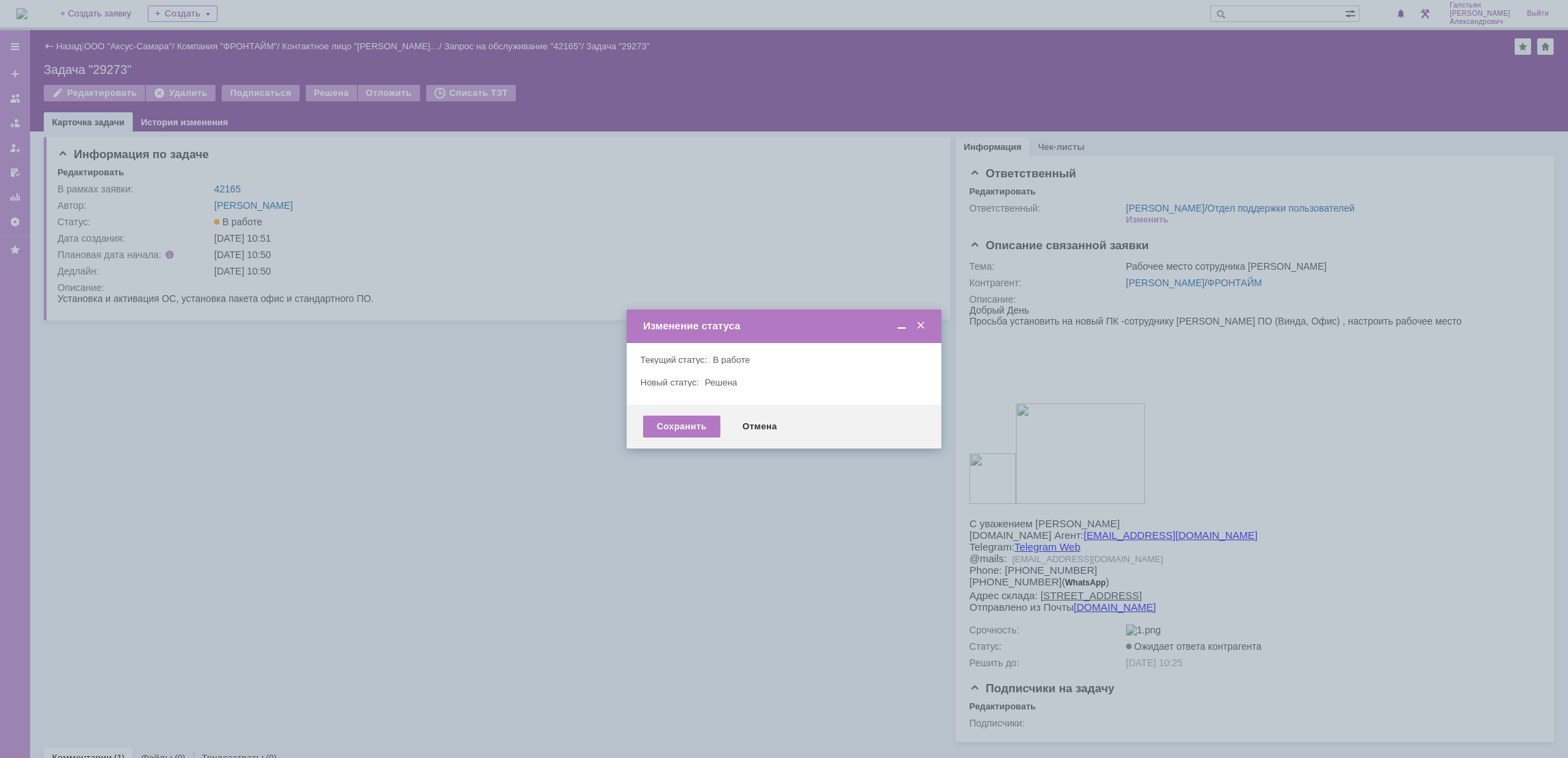
click at [640, 432] on div "Сохранить Отмена" at bounding box center [784, 426] width 315 height 43
click at [659, 428] on div "Сохранить" at bounding box center [681, 426] width 77 height 22
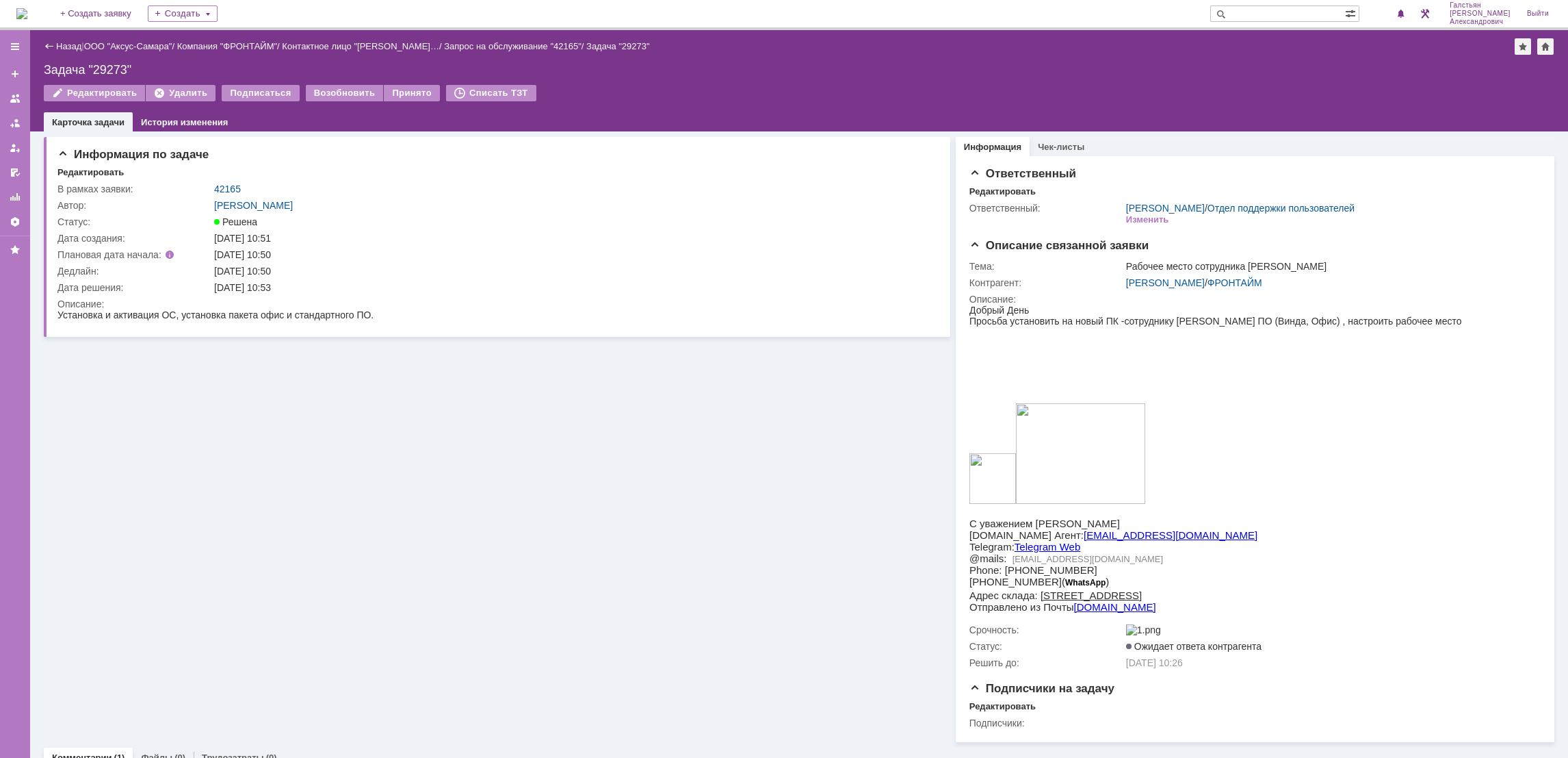
click at [28, 8] on img at bounding box center [22, 13] width 11 height 11
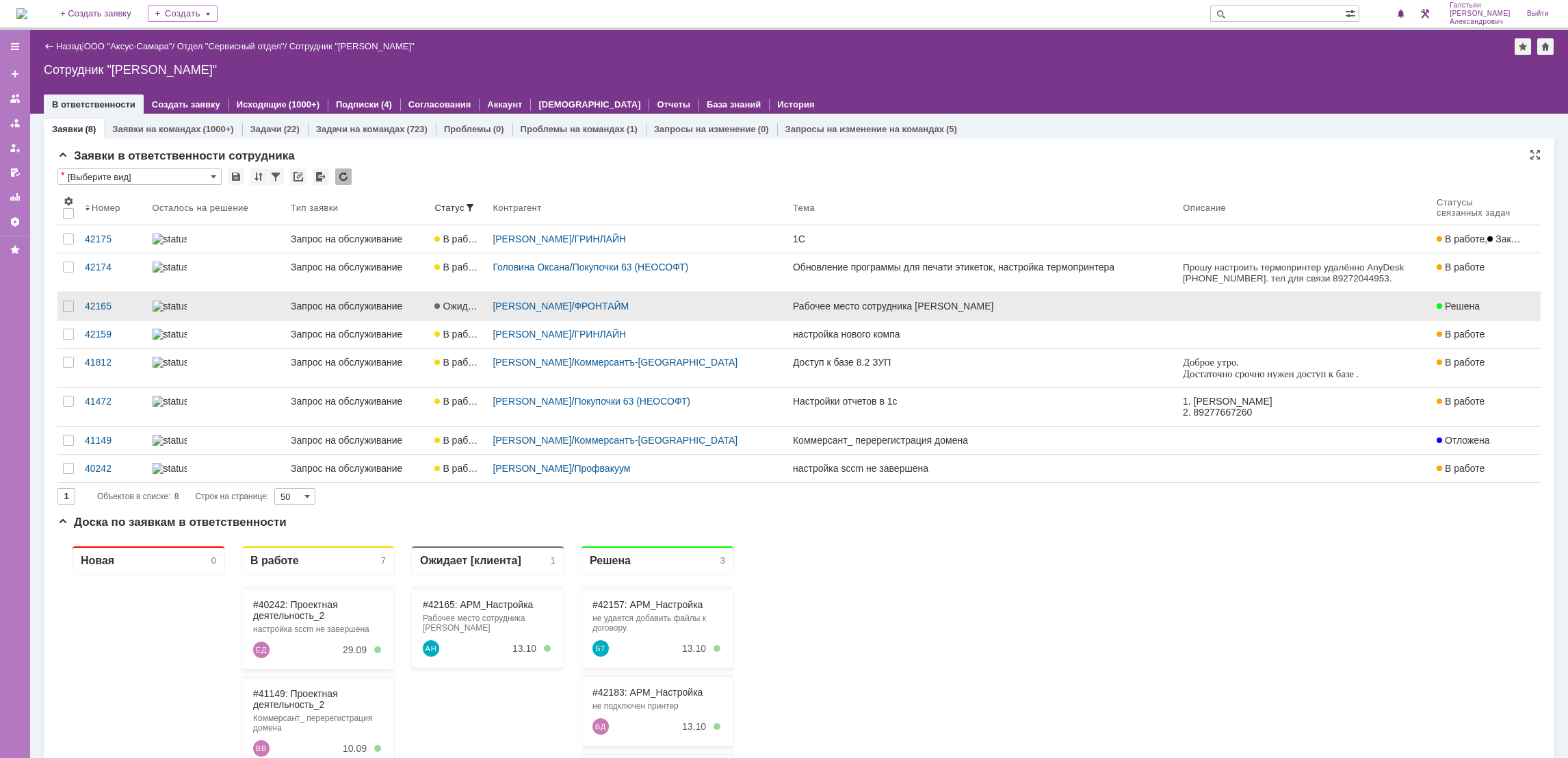
click at [1015, 320] on link "Рабочее место сотрудника [PERSON_NAME]" at bounding box center [981, 306] width 390 height 28
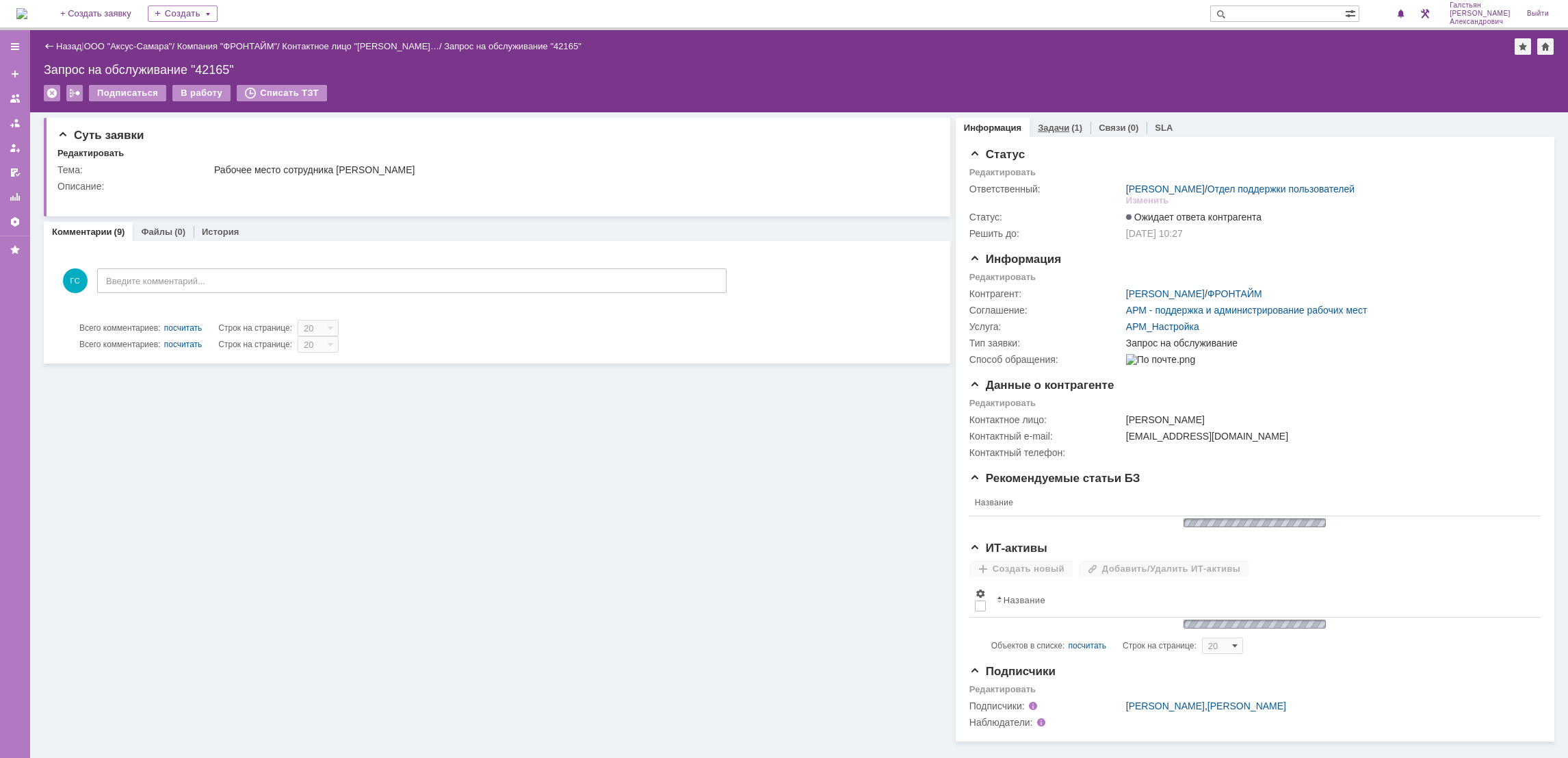
click at [1042, 120] on div "Задачи (1)" at bounding box center [1060, 128] width 61 height 20
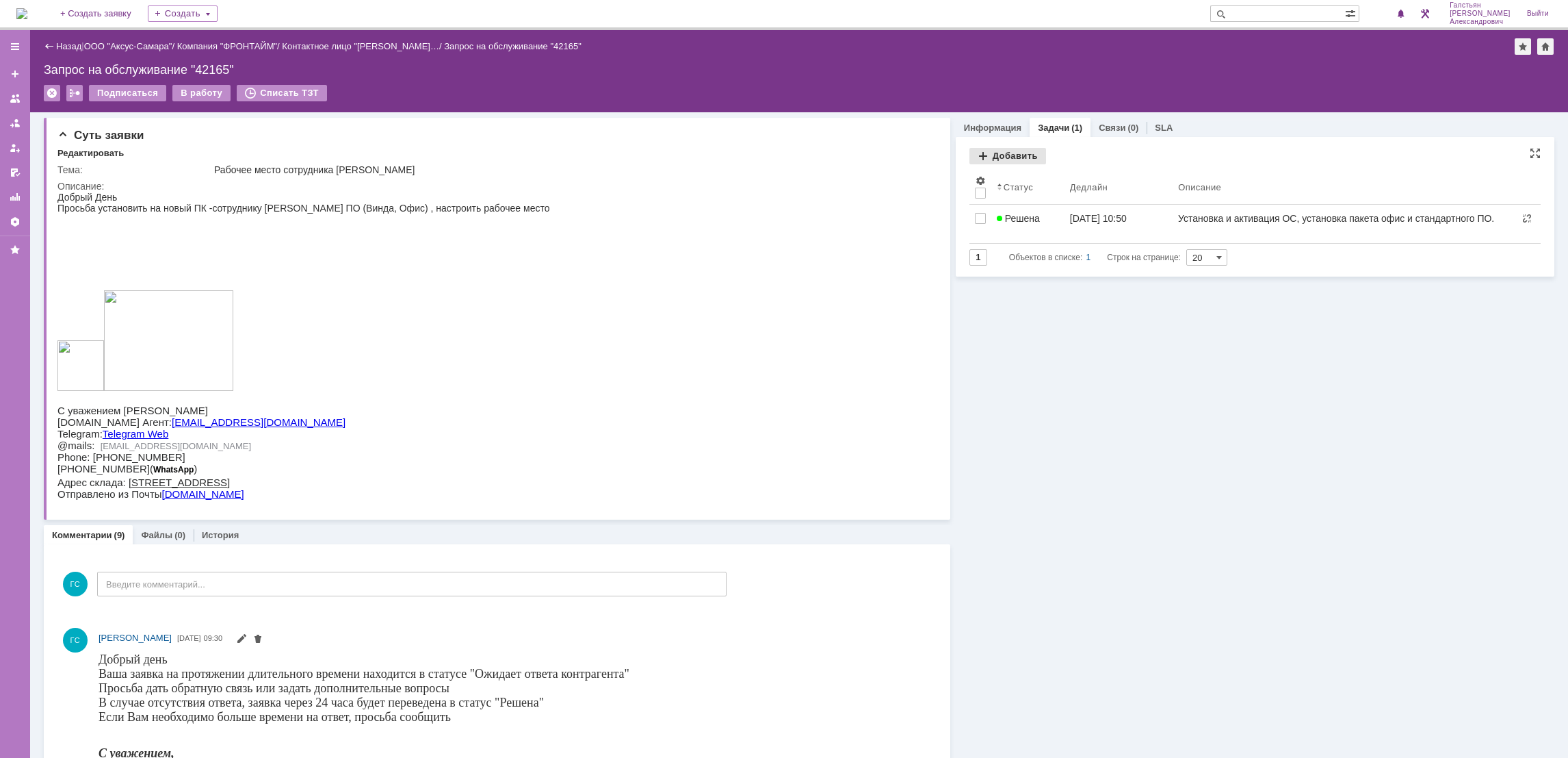
click at [997, 157] on div "Добавить" at bounding box center [1007, 155] width 76 height 16
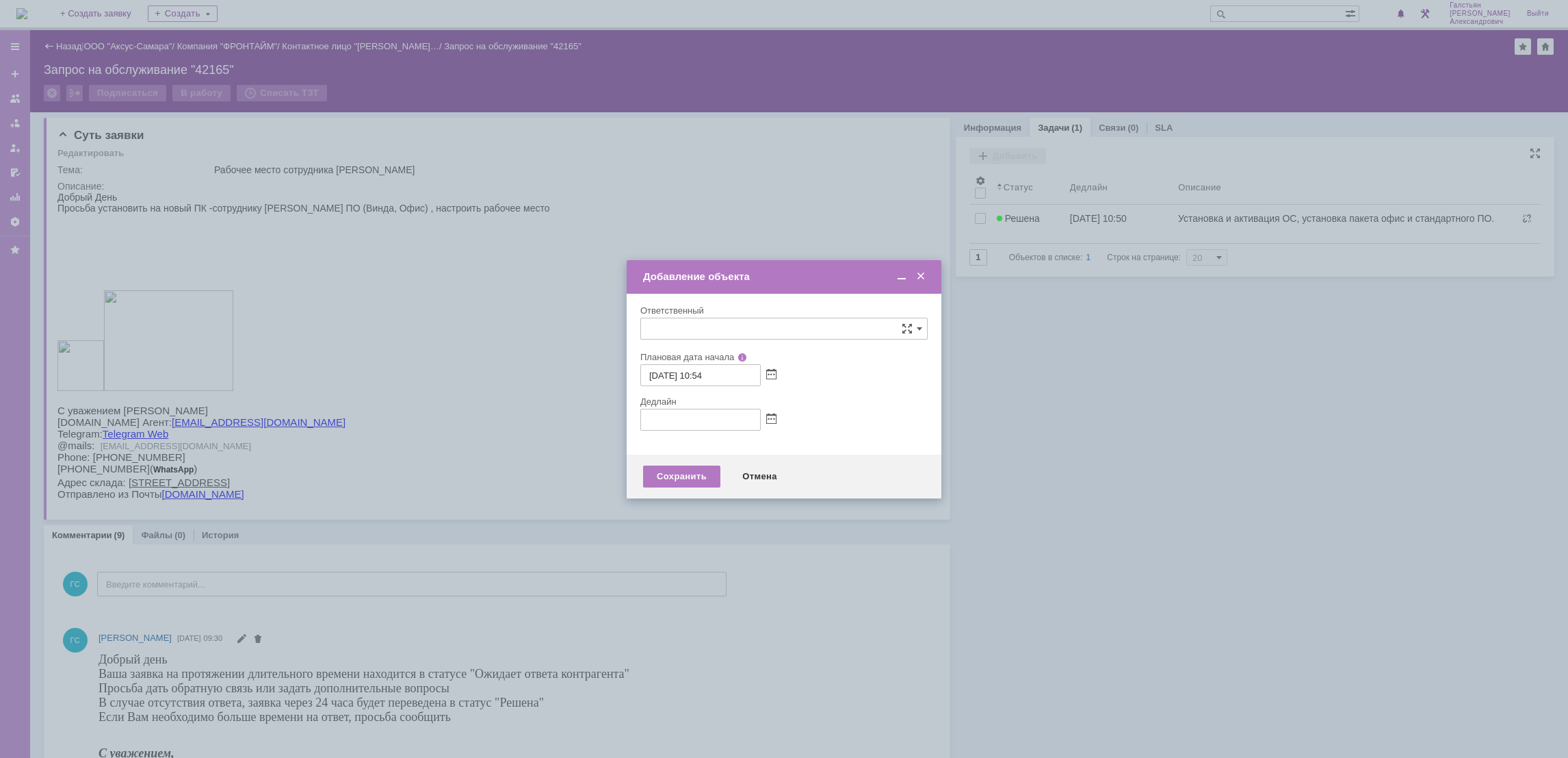
type input "[не указано]"
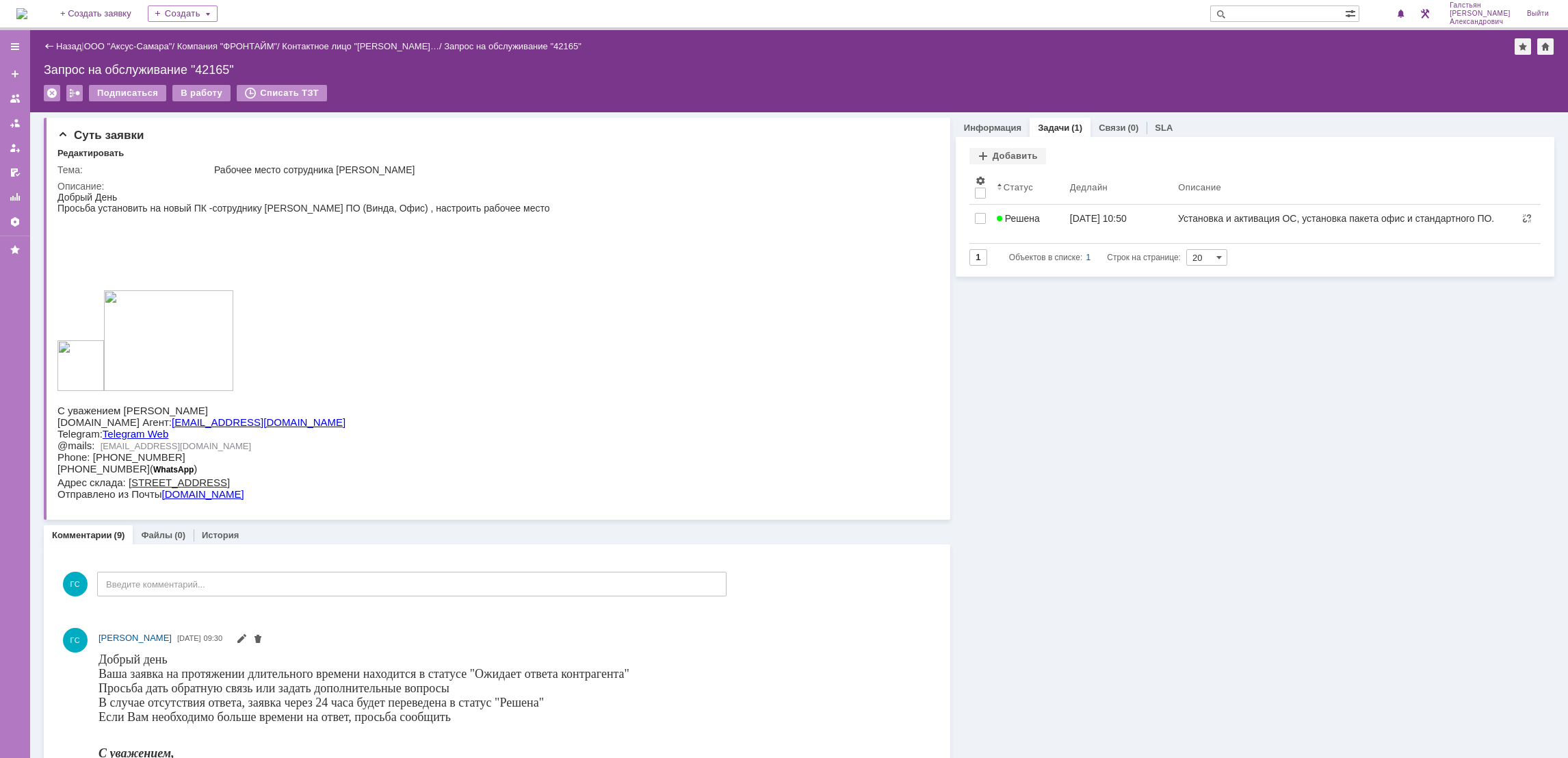
click at [28, 19] on img at bounding box center [22, 13] width 11 height 11
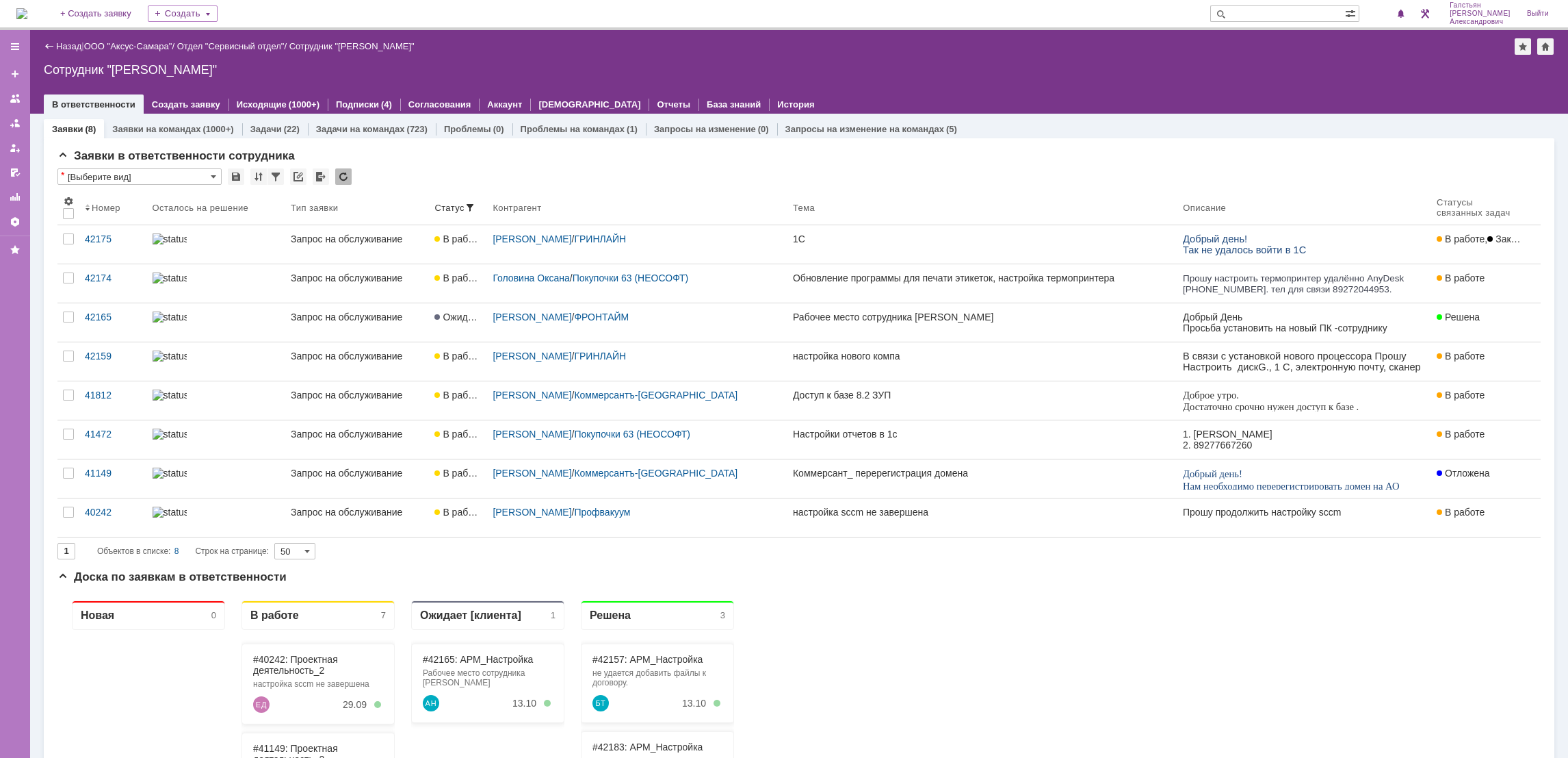
click at [19, 13] on img at bounding box center [22, 13] width 11 height 11
click at [28, 8] on img at bounding box center [22, 13] width 11 height 11
click at [28, 13] on img at bounding box center [22, 13] width 11 height 11
click at [28, 8] on img at bounding box center [22, 13] width 11 height 11
click at [28, 9] on img at bounding box center [22, 13] width 11 height 11
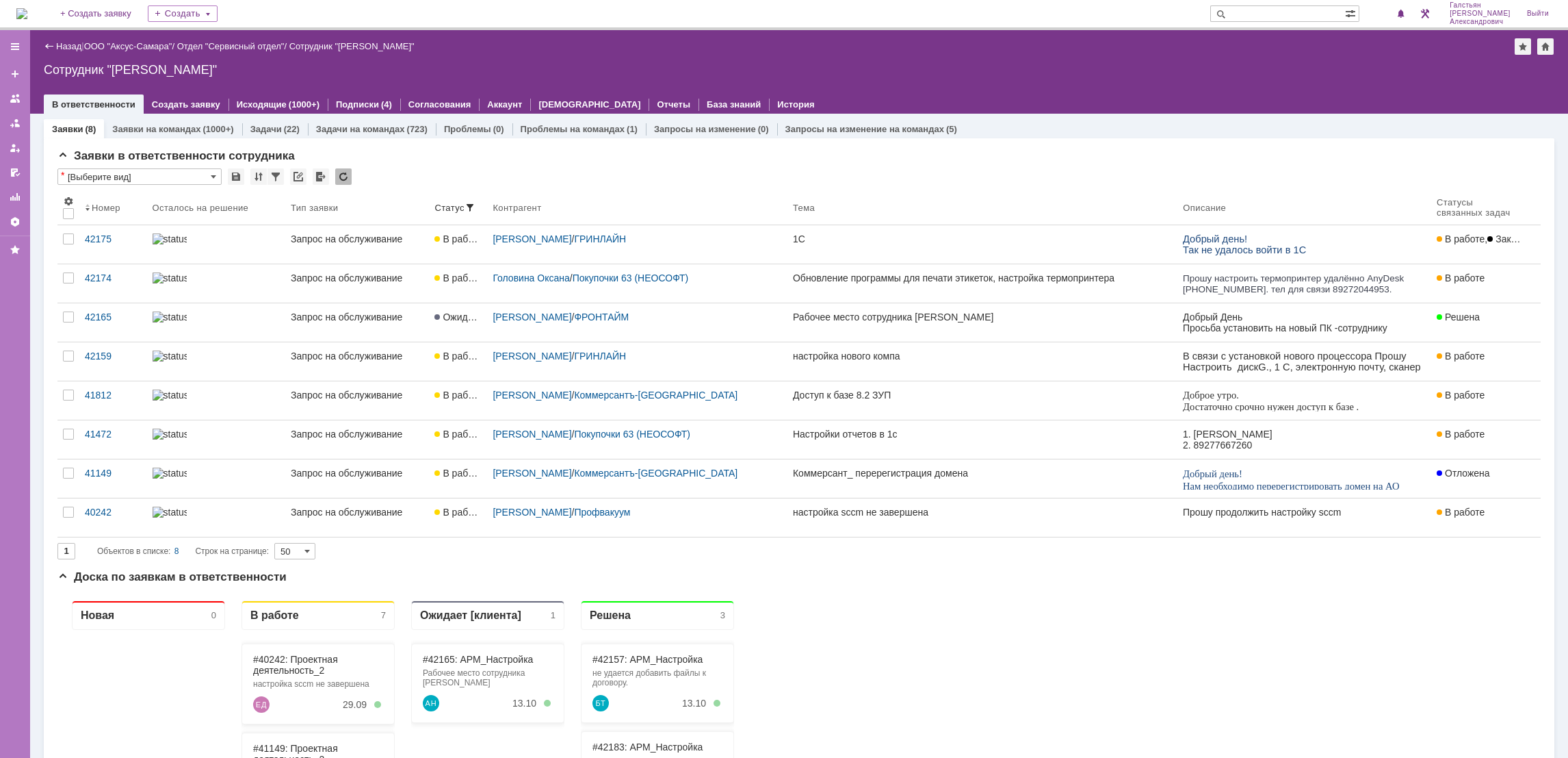
click at [10, 7] on div "На домашнюю + Создать заявку Создать Галстьян Степан Александрович Выйти" at bounding box center [784, 15] width 1568 height 30
click at [28, 17] on img at bounding box center [22, 13] width 11 height 11
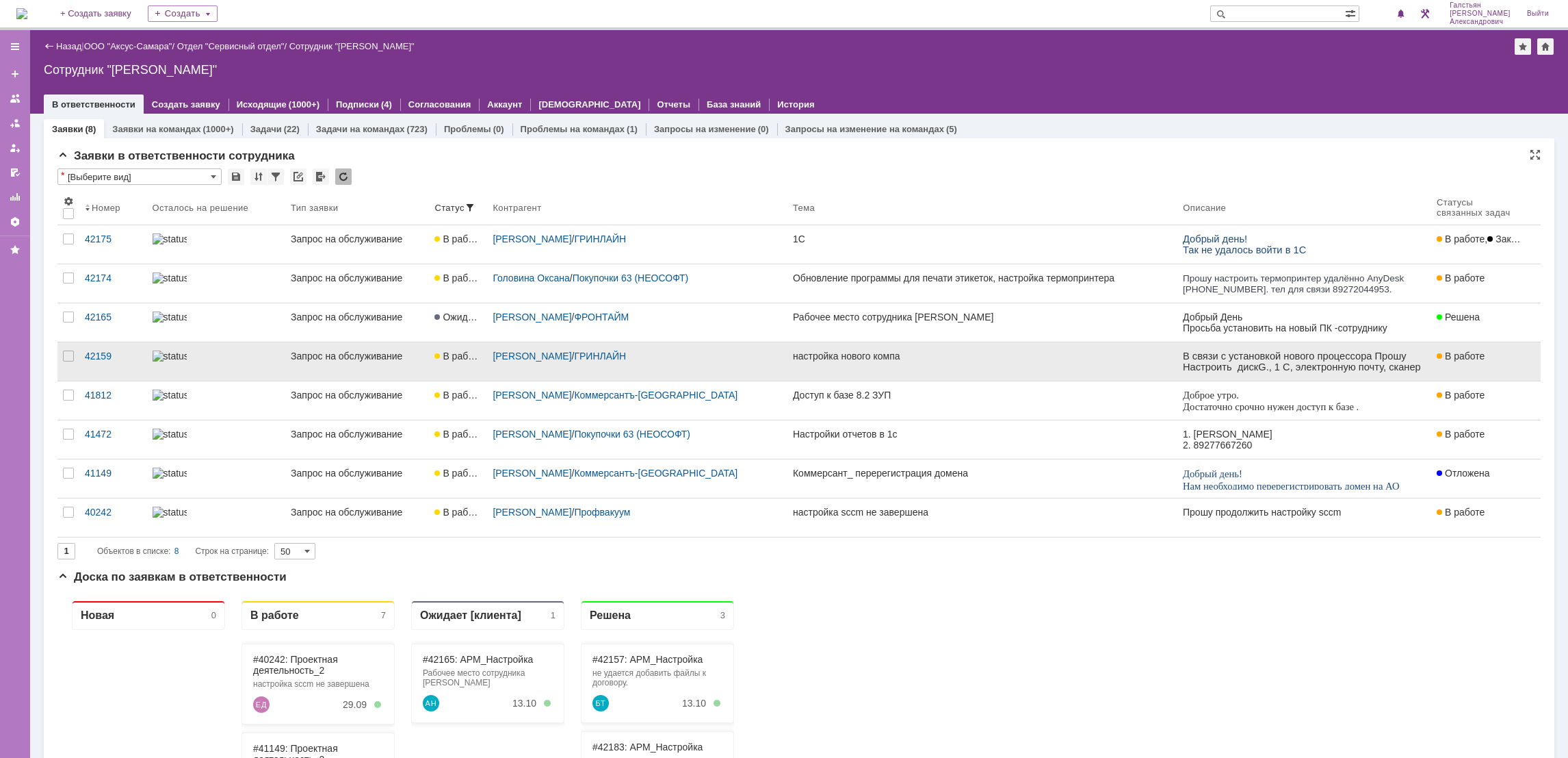
click at [826, 370] on link "настройка нового компа" at bounding box center [981, 361] width 390 height 38
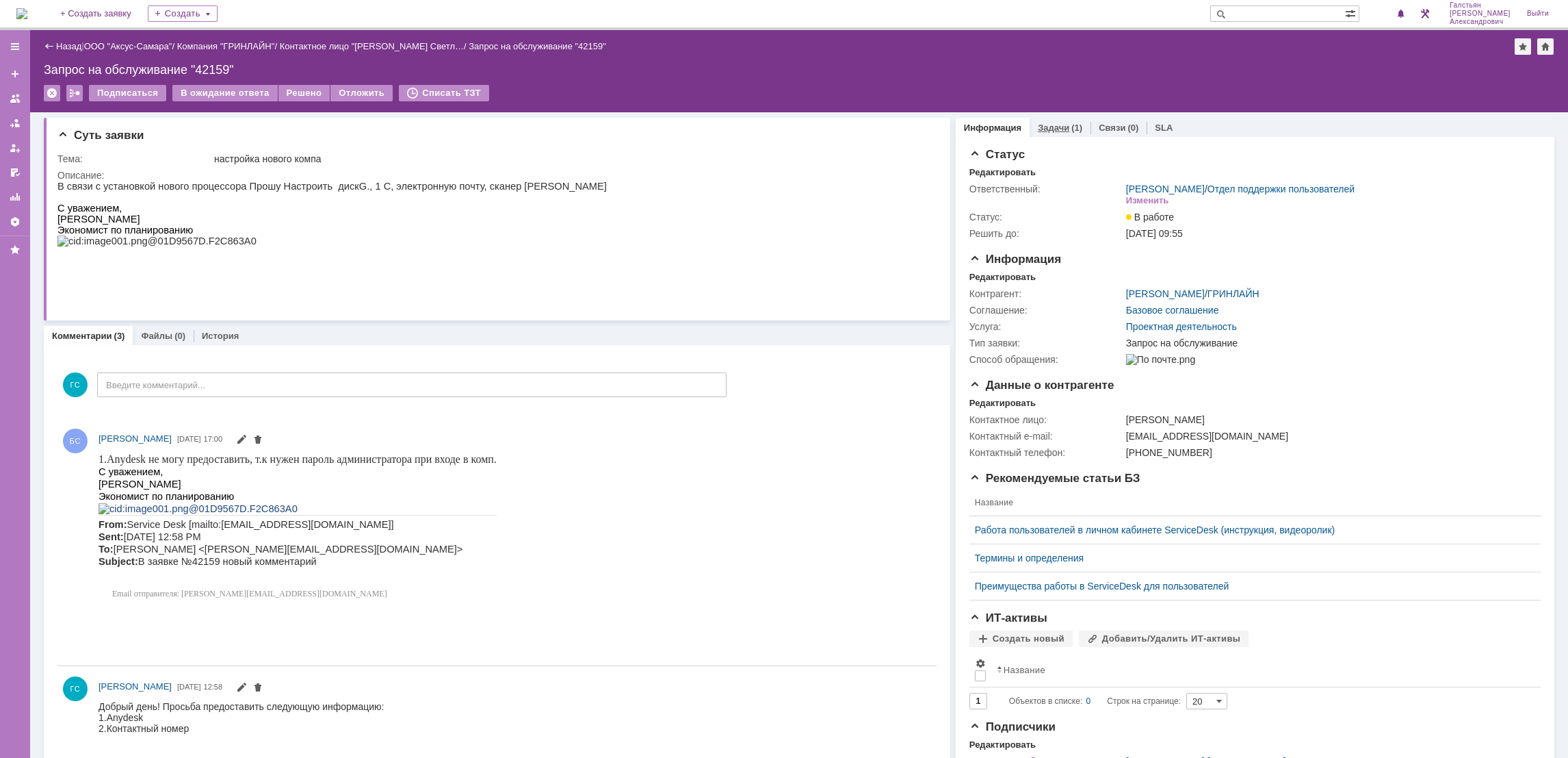
click at [1057, 124] on div "Задачи (1)" at bounding box center [1060, 128] width 44 height 9
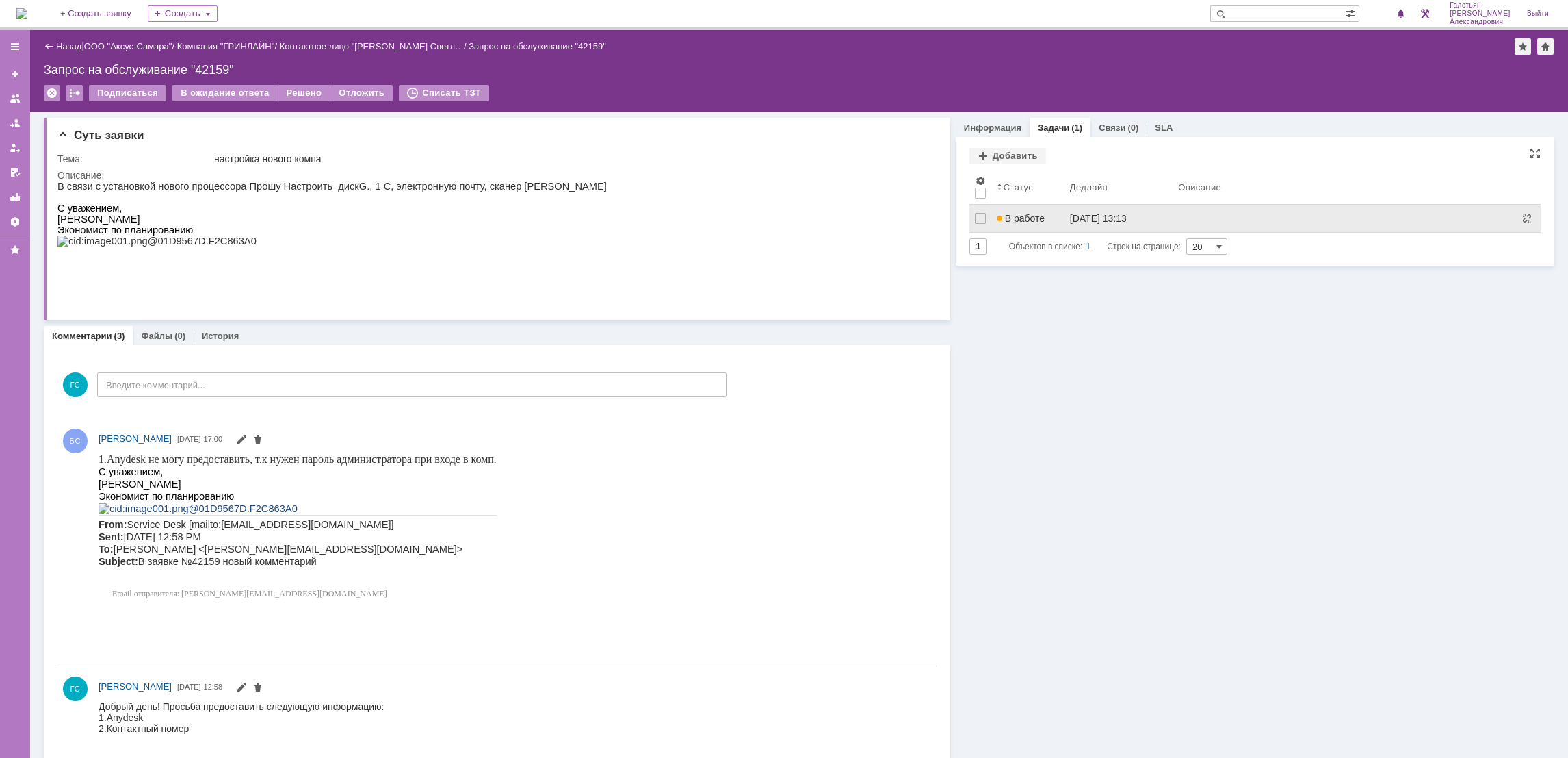
click at [1033, 218] on span "В работе" at bounding box center [1020, 218] width 48 height 11
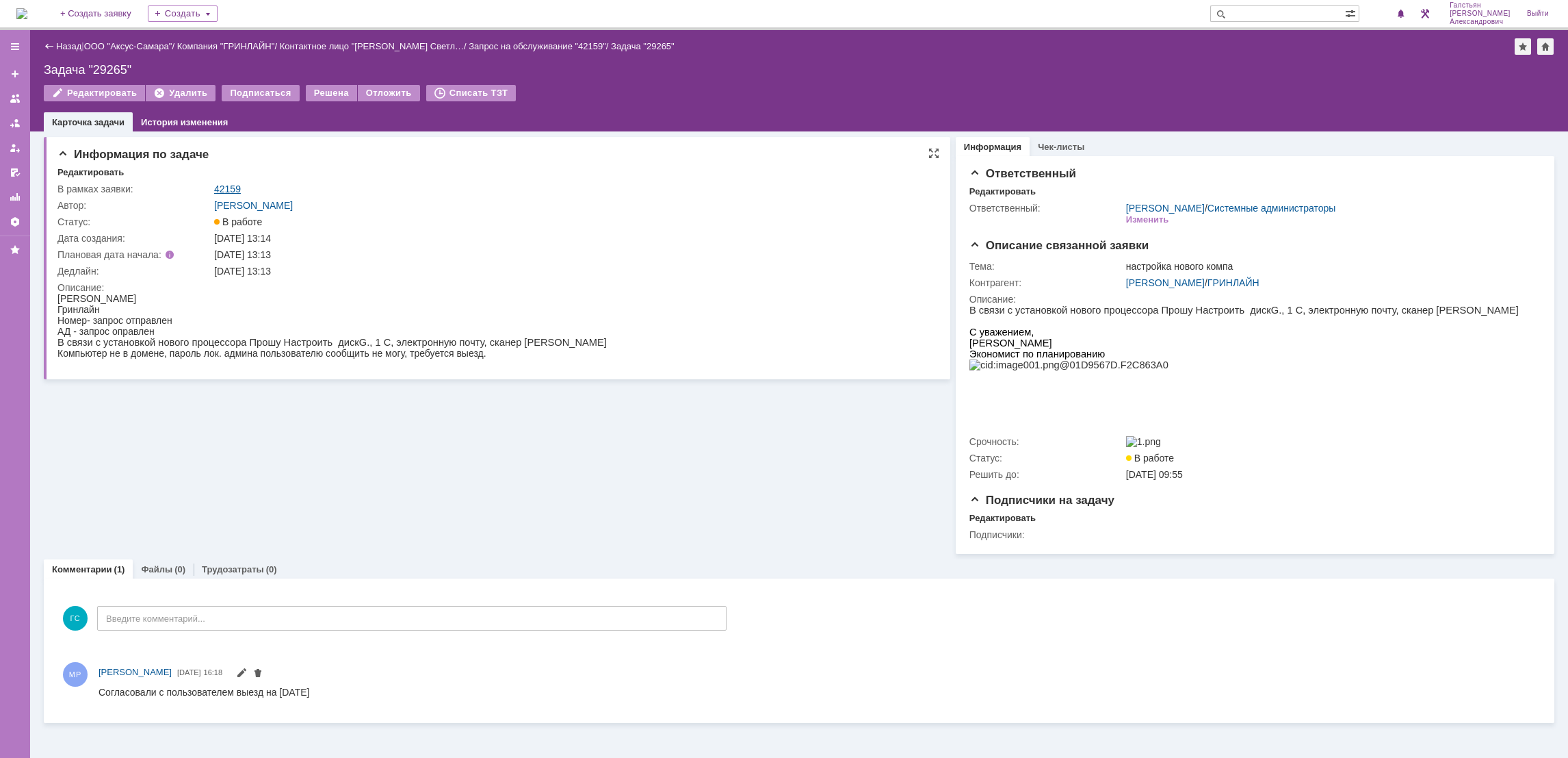
click at [231, 188] on link "42159" at bounding box center [227, 188] width 27 height 11
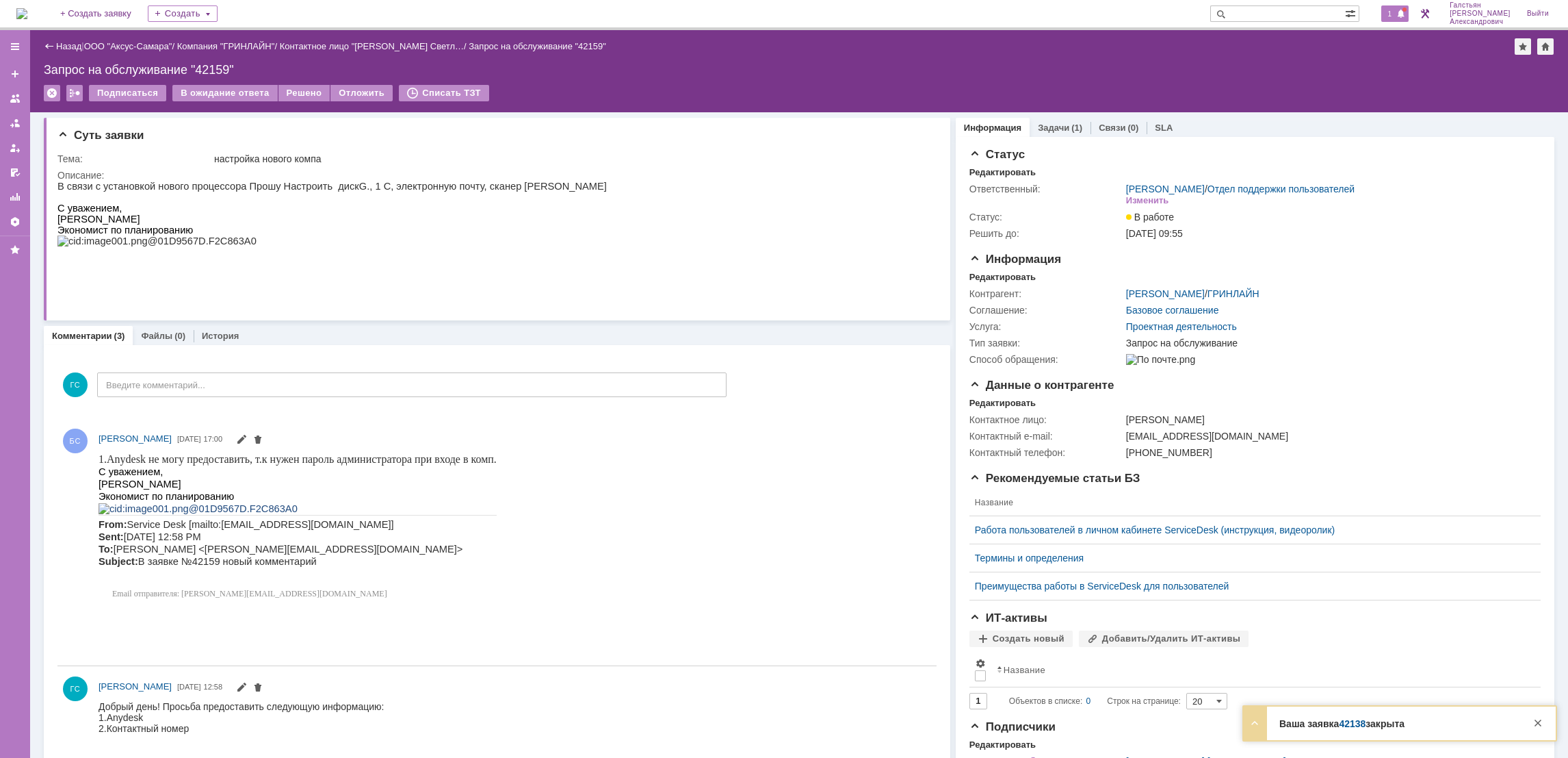
click at [1401, 15] on span at bounding box center [1401, 14] width 10 height 11
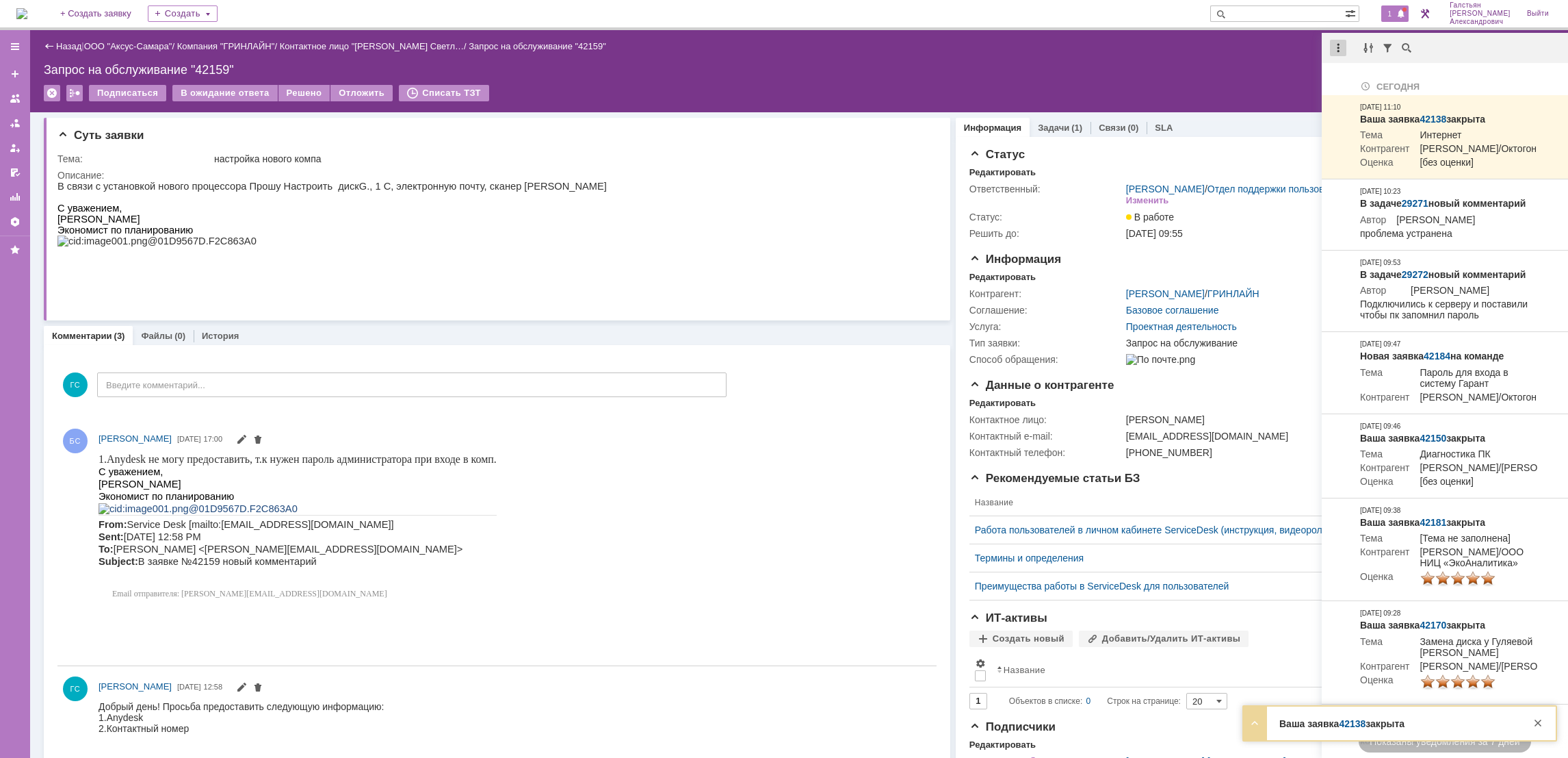
click at [1335, 45] on div at bounding box center [1337, 48] width 16 height 16
click at [1362, 88] on div "Отметить уведомления прочитанными" at bounding box center [1433, 83] width 200 height 21
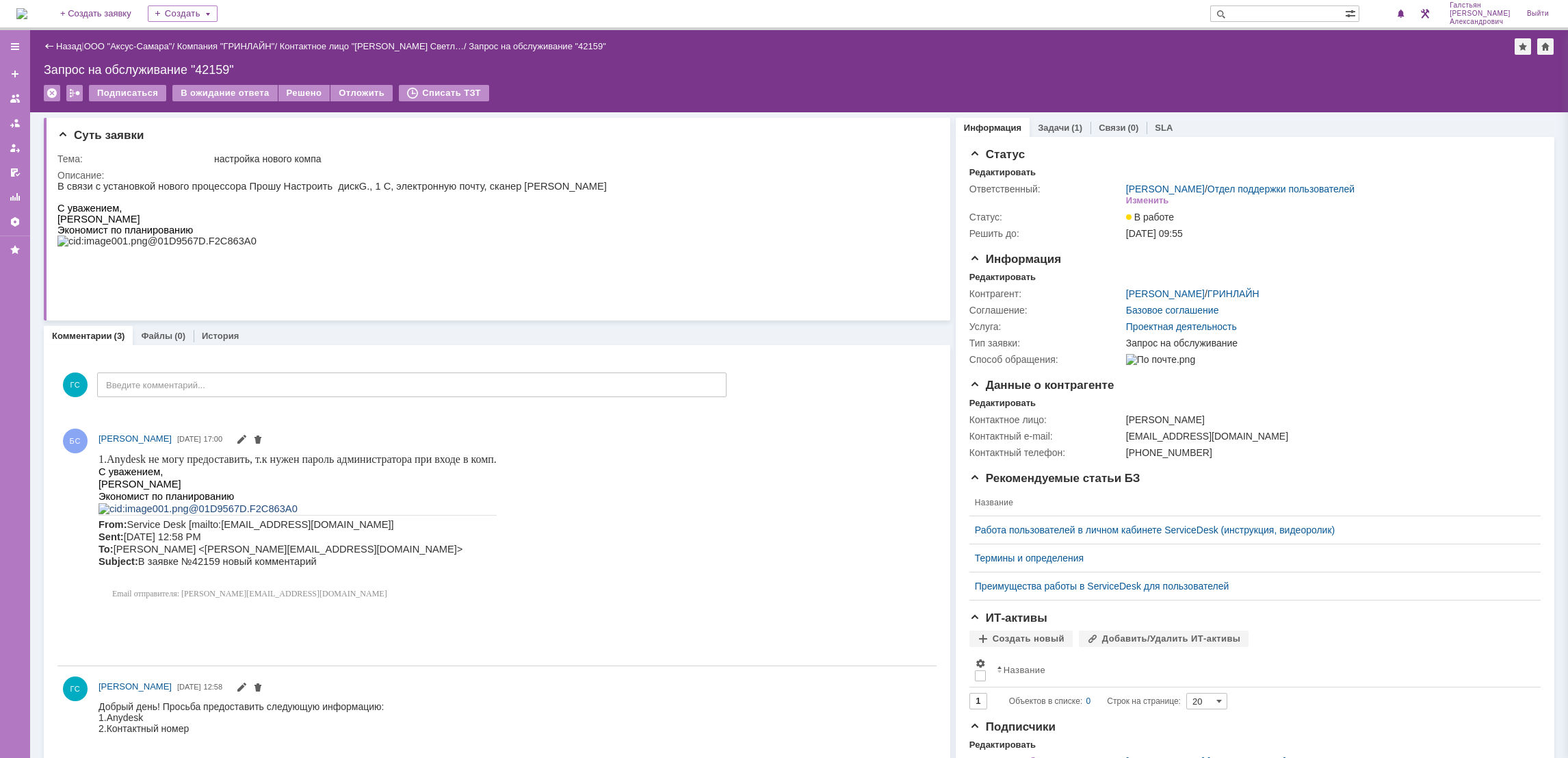
click at [1105, 69] on div "Запрос на обслуживание "42159"" at bounding box center [798, 70] width 1511 height 14
click at [23, 9] on img at bounding box center [22, 13] width 11 height 11
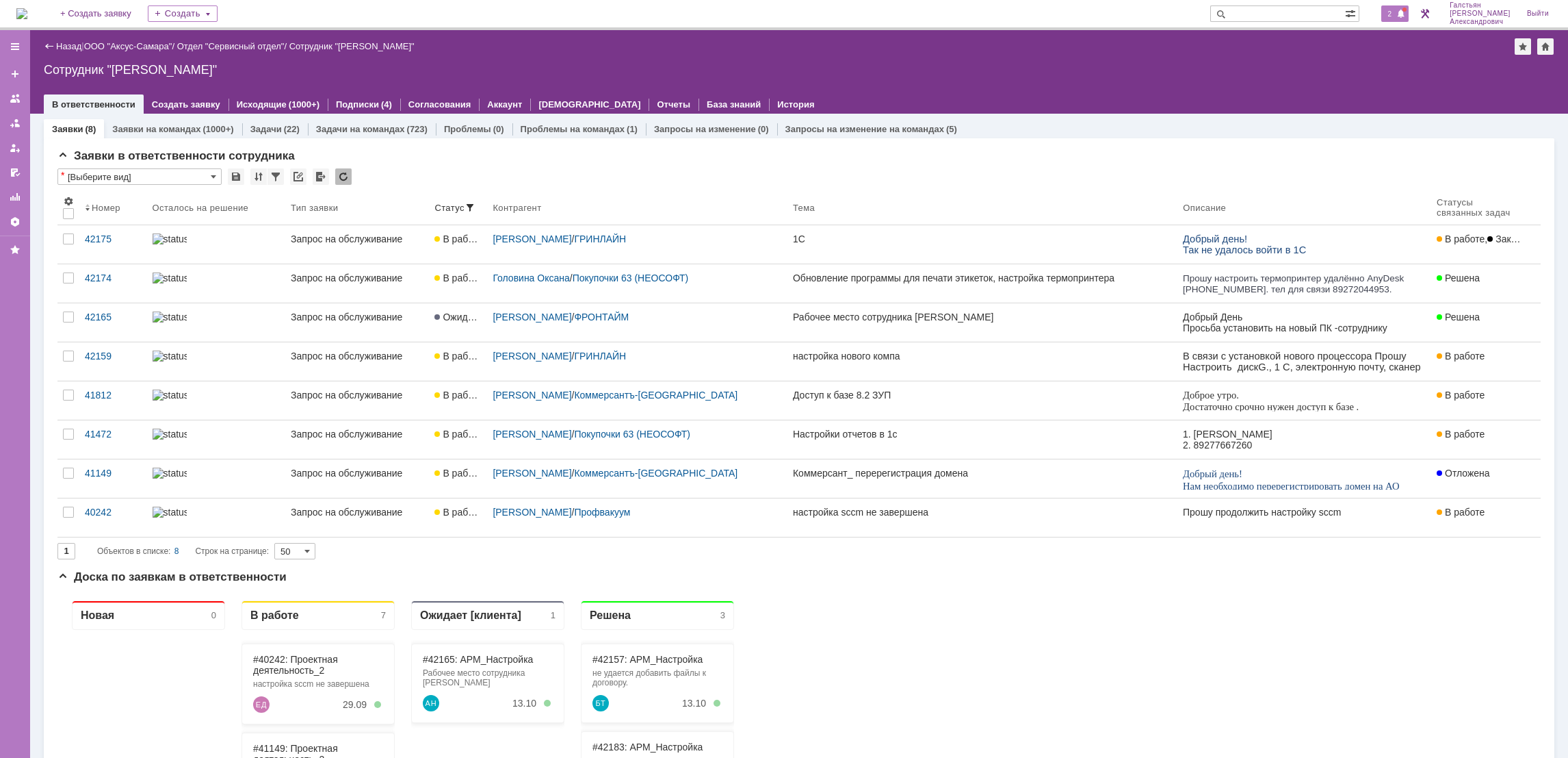
click at [1407, 11] on div at bounding box center [1404, 10] width 4 height 4
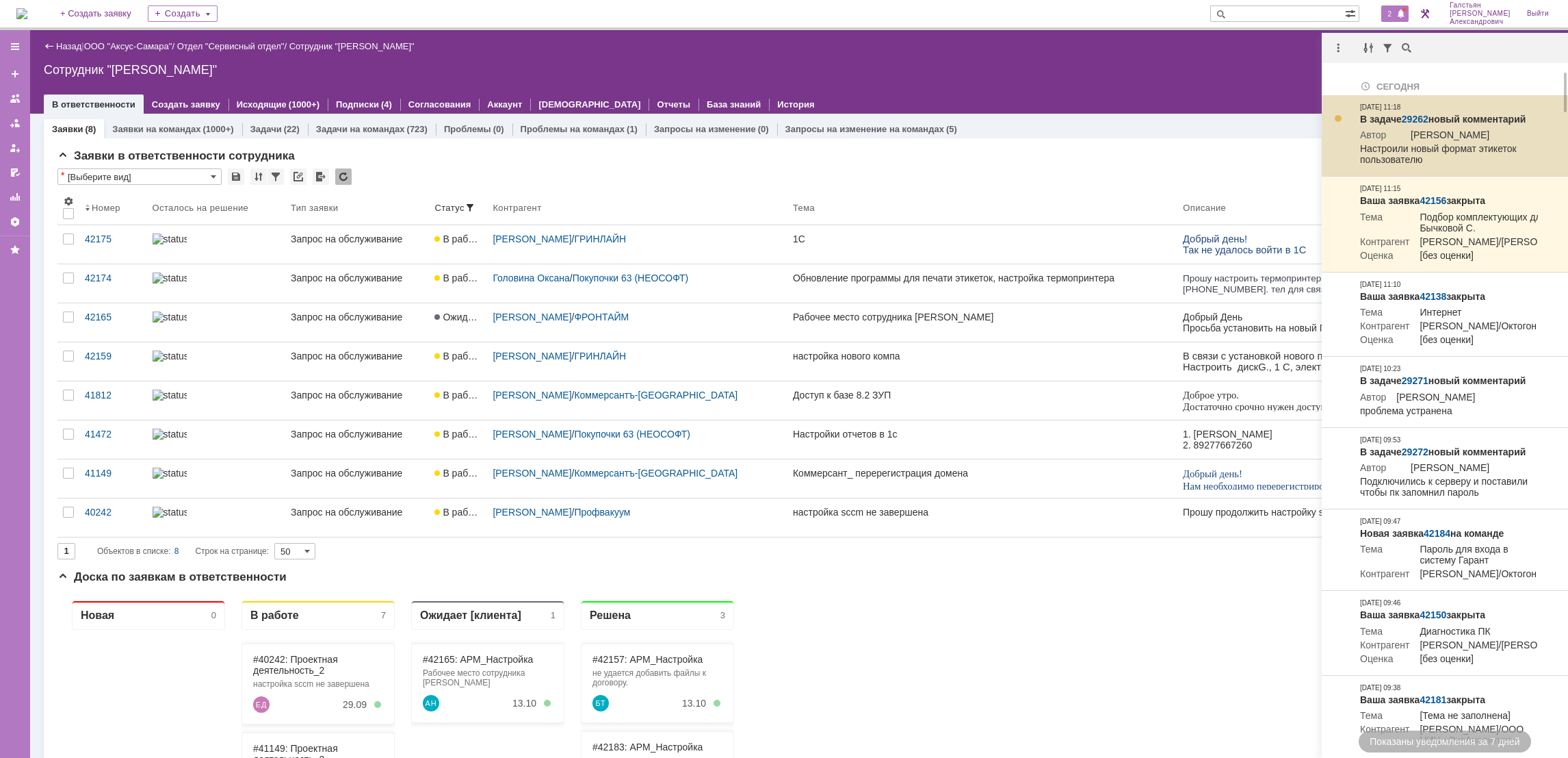
click at [1415, 115] on link "29262" at bounding box center [1414, 119] width 27 height 11
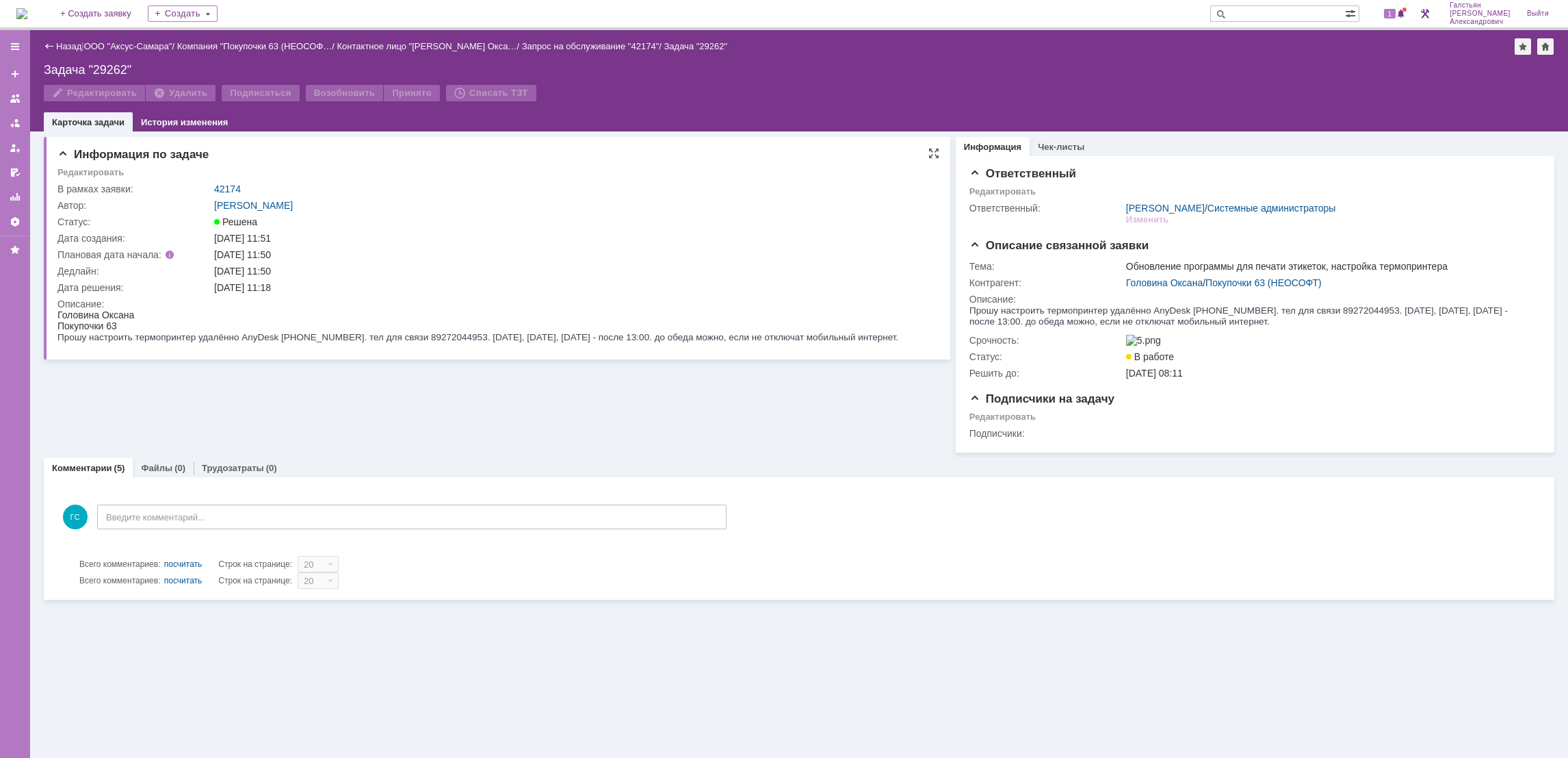
click at [212, 186] on td "42174" at bounding box center [571, 188] width 719 height 16
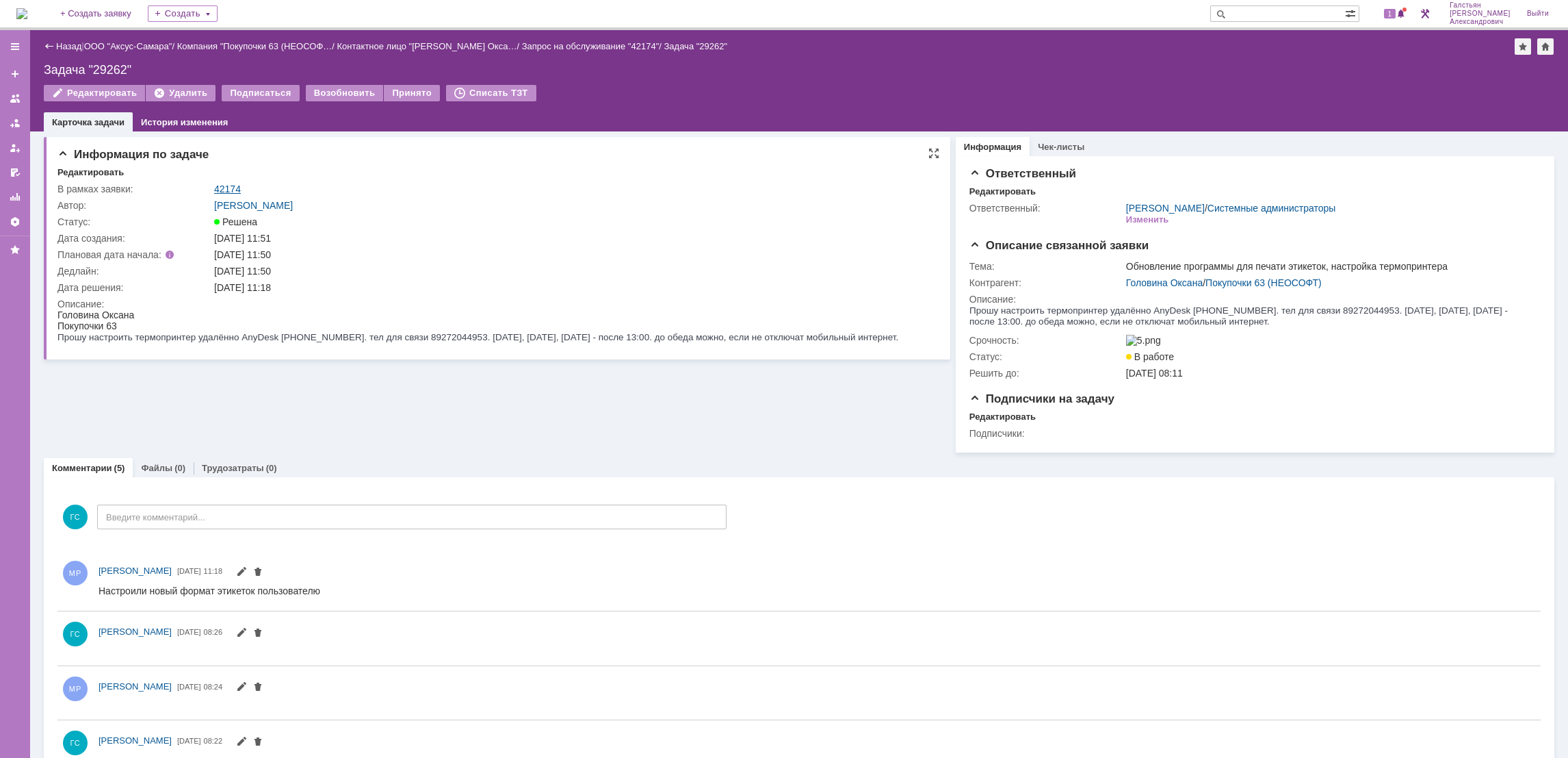
click at [226, 186] on link "42174" at bounding box center [227, 188] width 27 height 11
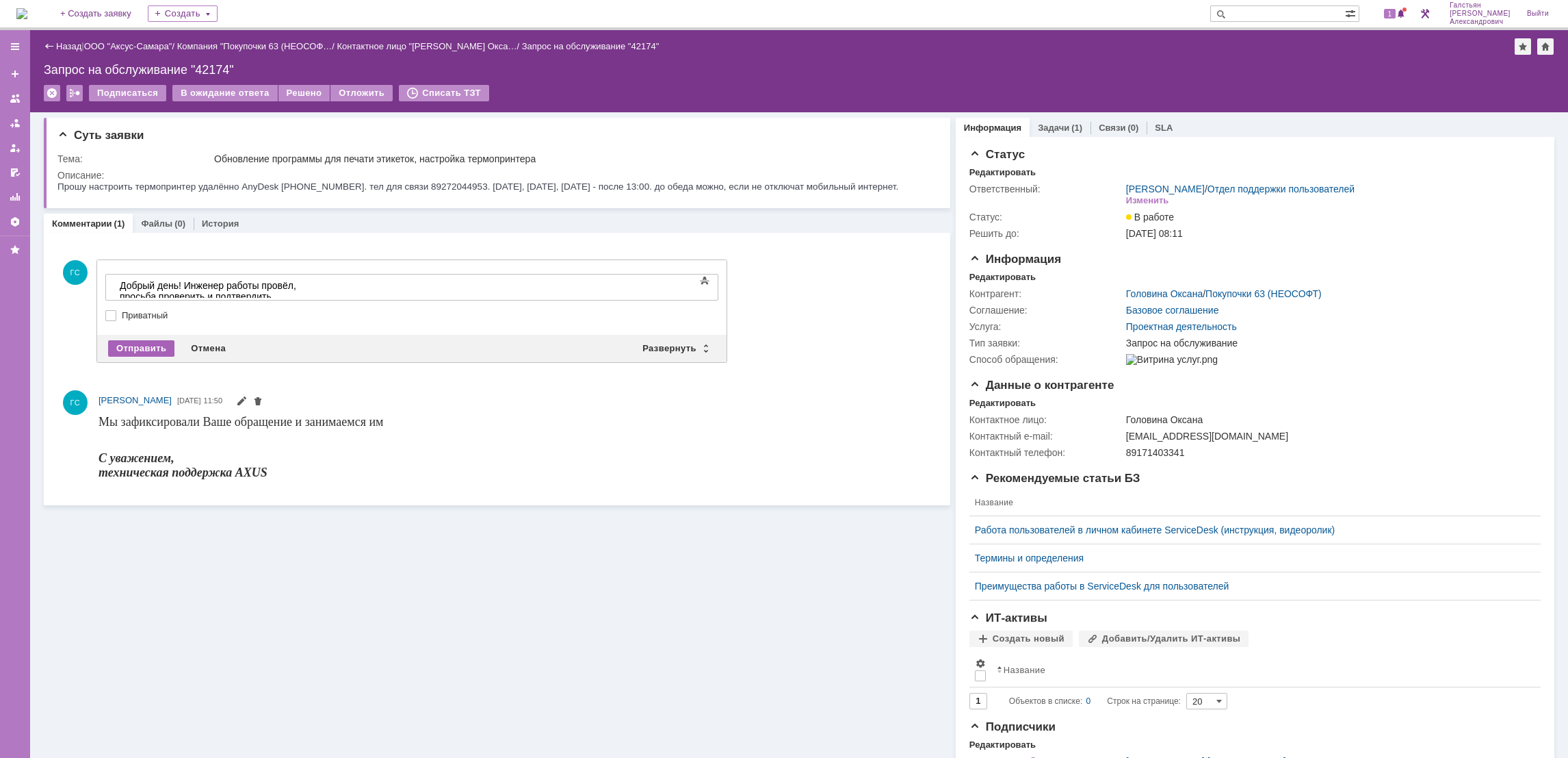
click at [150, 345] on div "Отправить" at bounding box center [141, 348] width 66 height 16
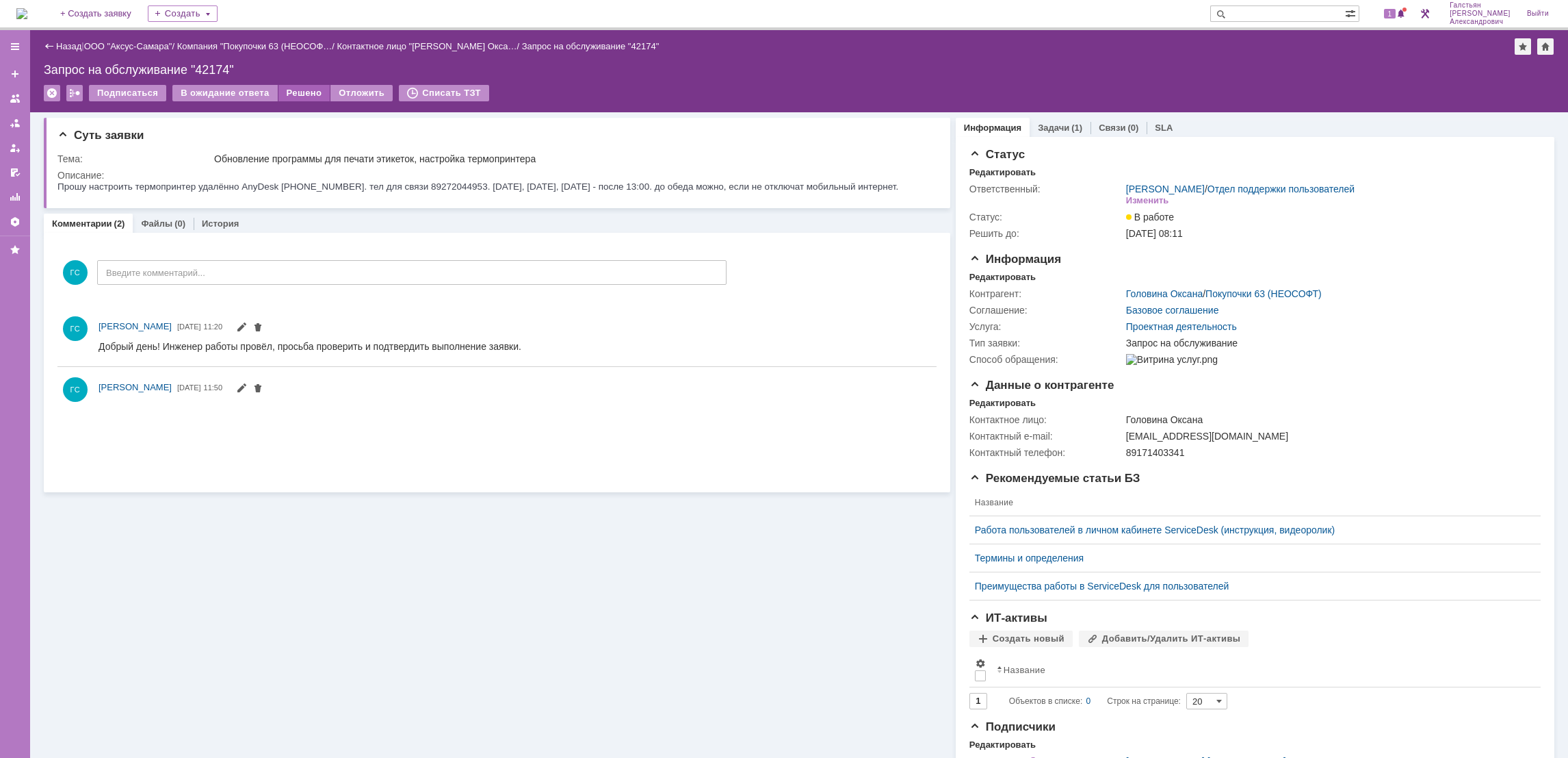
click at [299, 96] on div "Решено" at bounding box center [305, 93] width 52 height 16
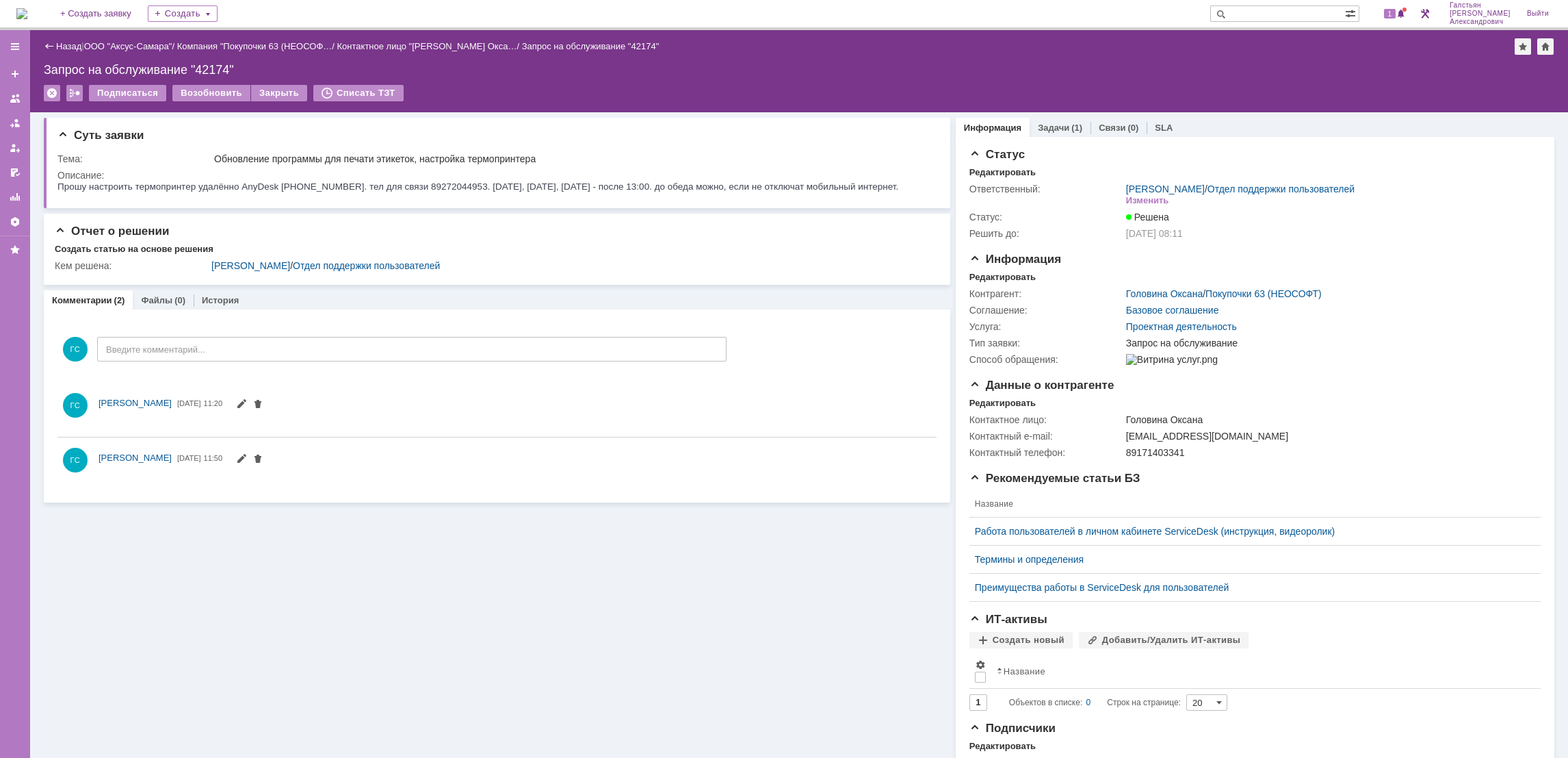
click at [28, 8] on img at bounding box center [22, 13] width 11 height 11
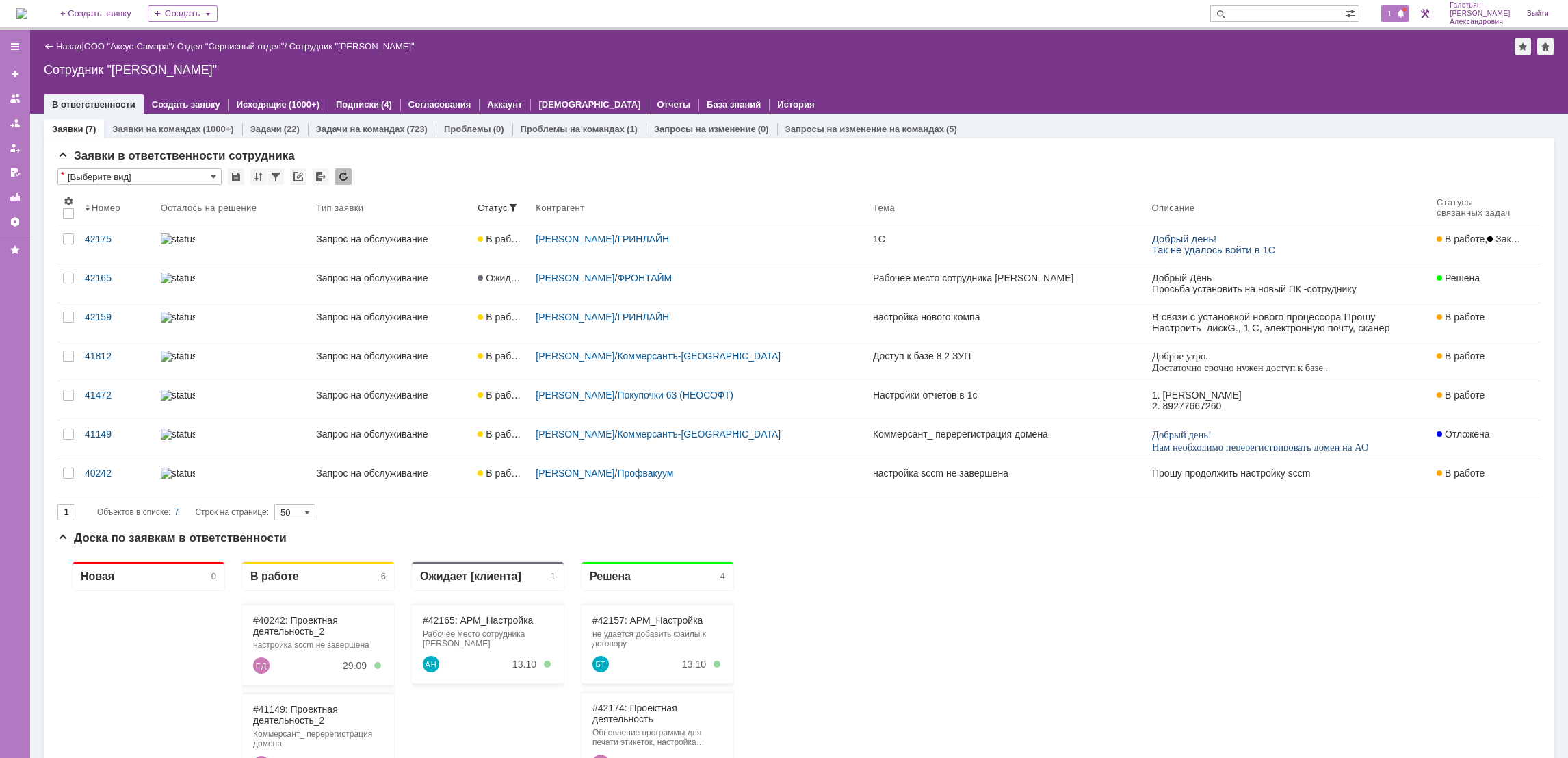
click at [1396, 16] on span "1" at bounding box center [1390, 13] width 12 height 10
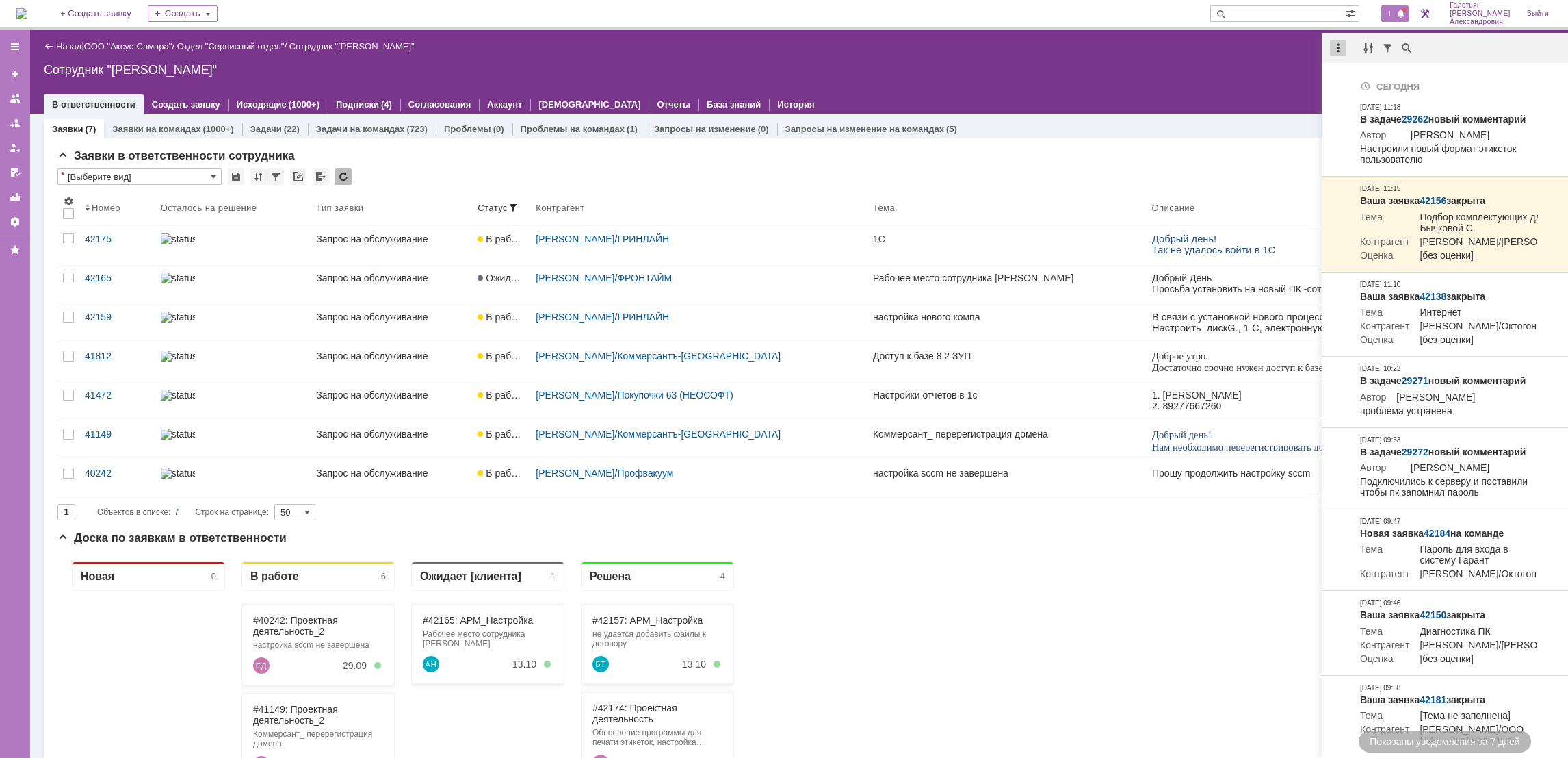
click at [1335, 52] on div at bounding box center [1337, 48] width 16 height 16
click at [1376, 85] on div "Отметить уведомления прочитанными" at bounding box center [1432, 82] width 183 height 10
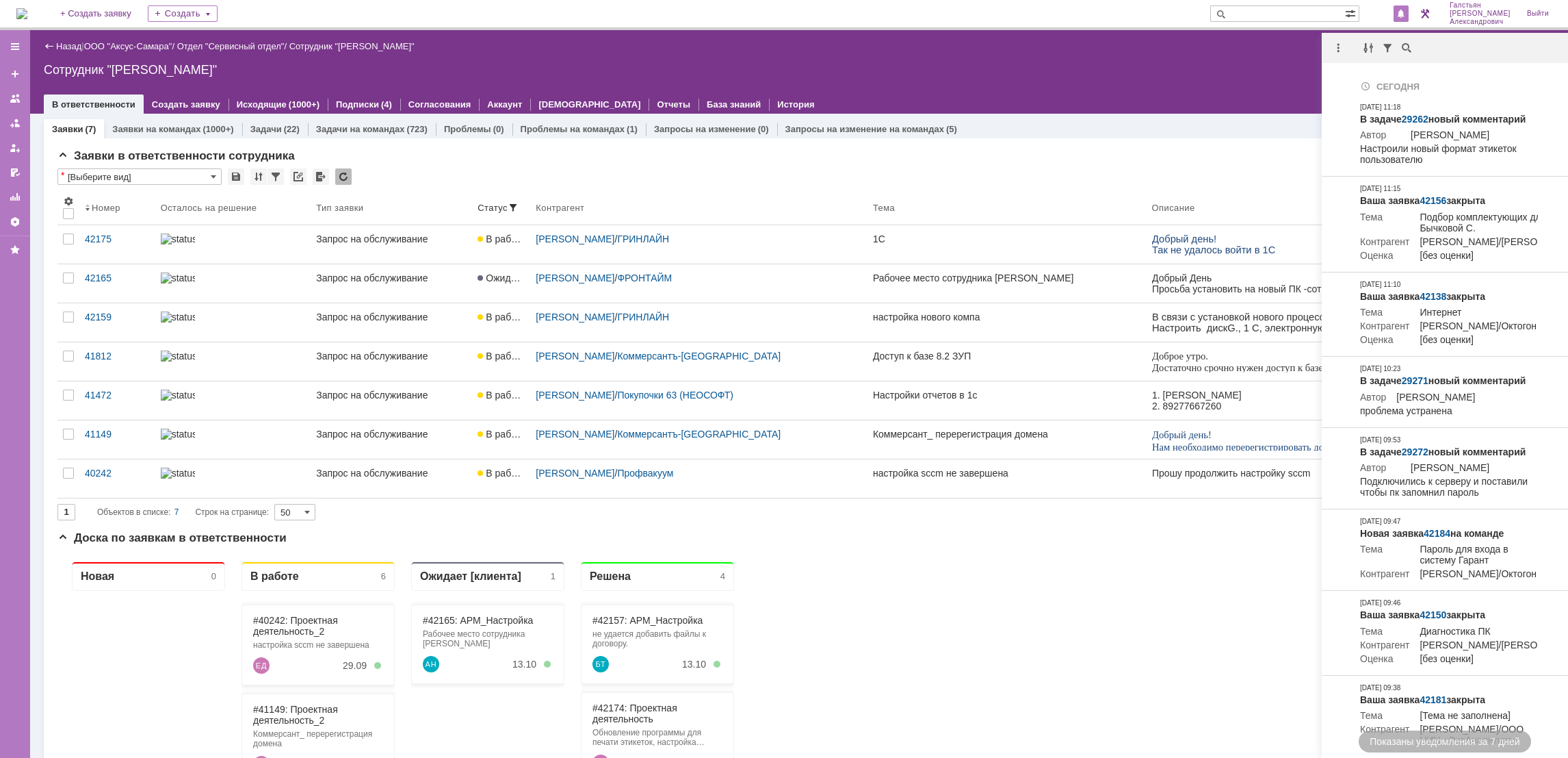
click at [1138, 77] on div "Назад | ООО "Аксус-Самара" / Отдел "Сервисный отдел" / Сотрудник "[PERSON_NAME]…" at bounding box center [799, 72] width 1538 height 83
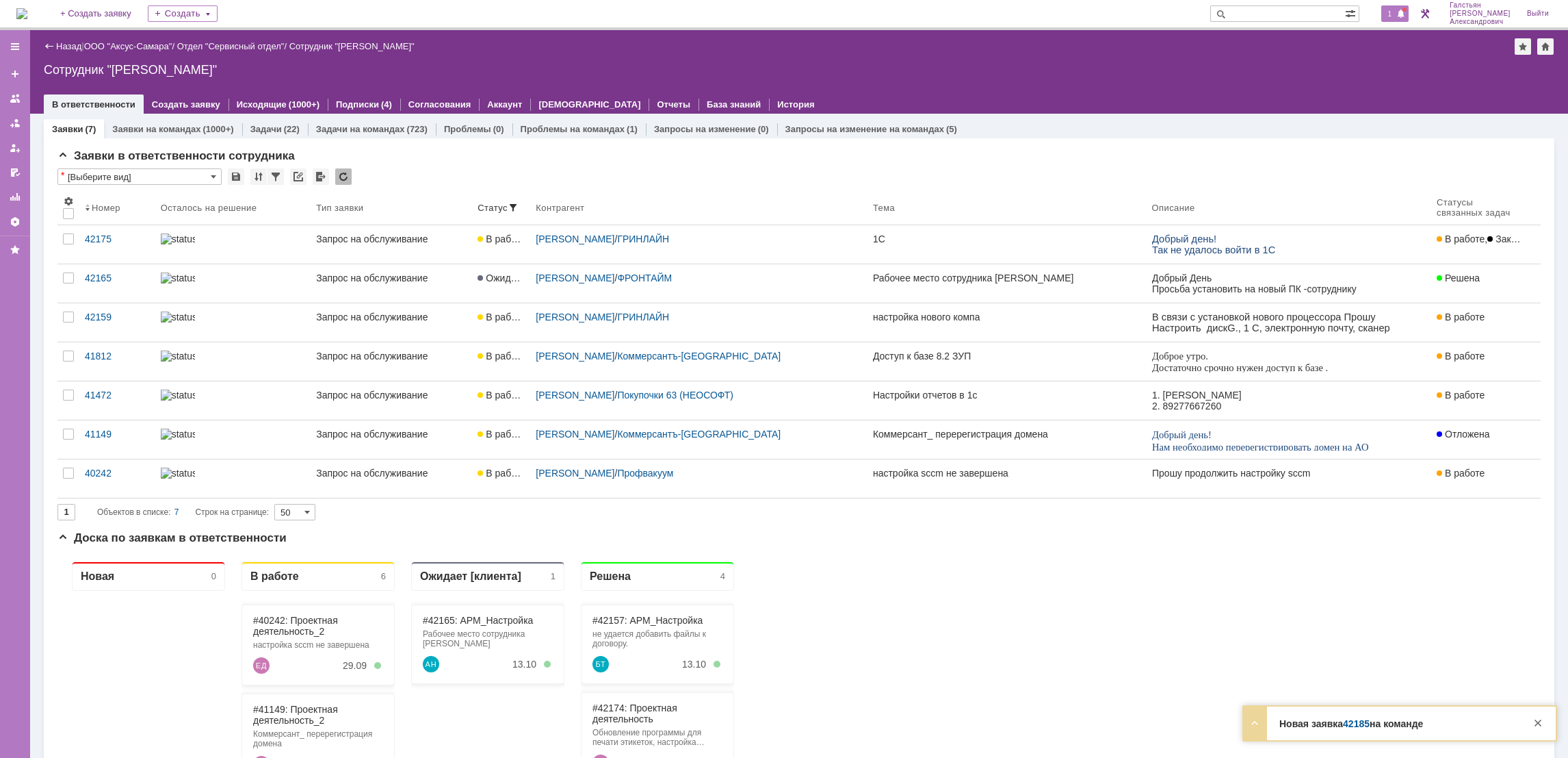
click at [1396, 9] on span "1" at bounding box center [1390, 13] width 12 height 10
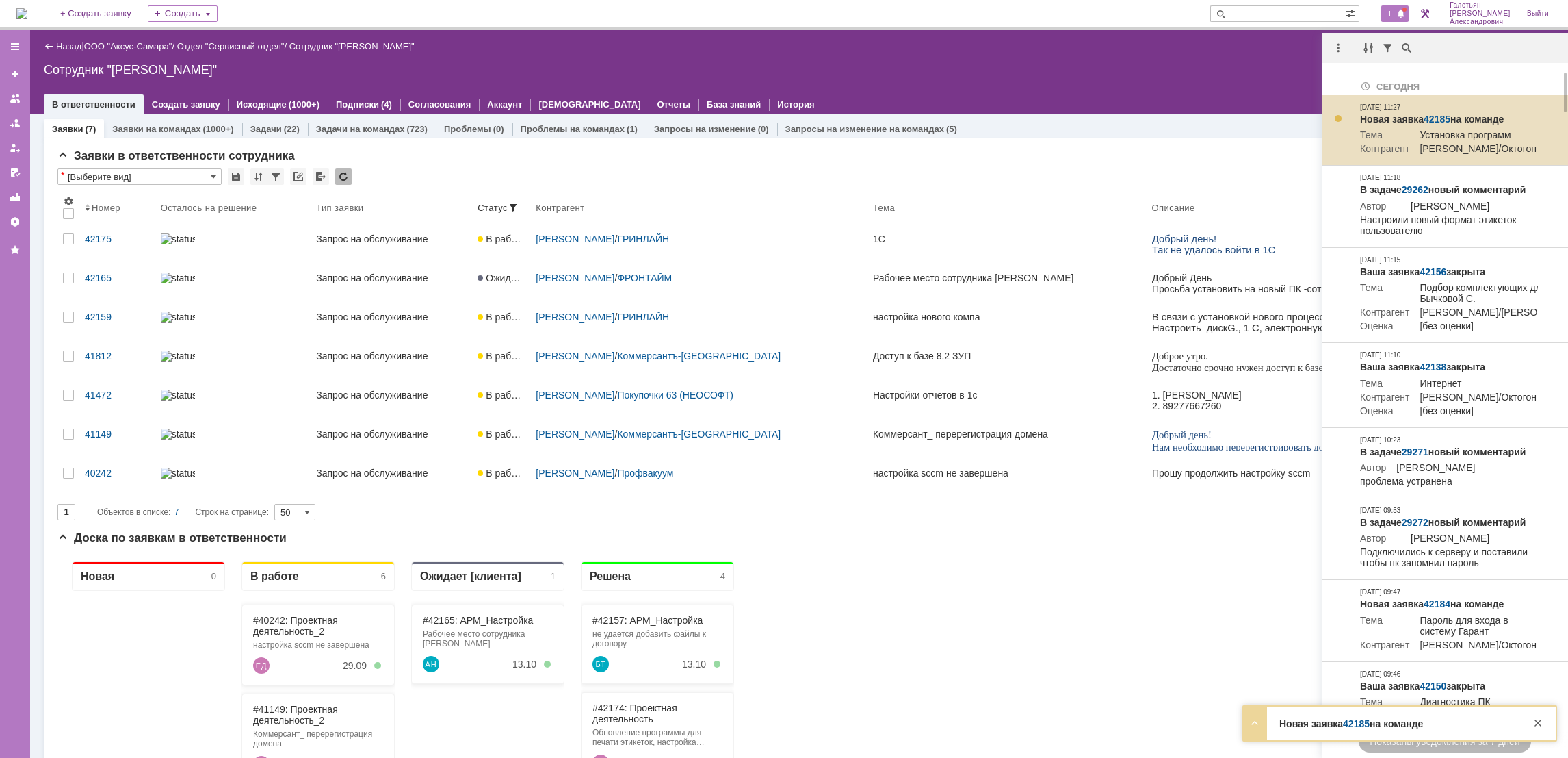
click at [1434, 114] on link "42185" at bounding box center [1436, 119] width 27 height 11
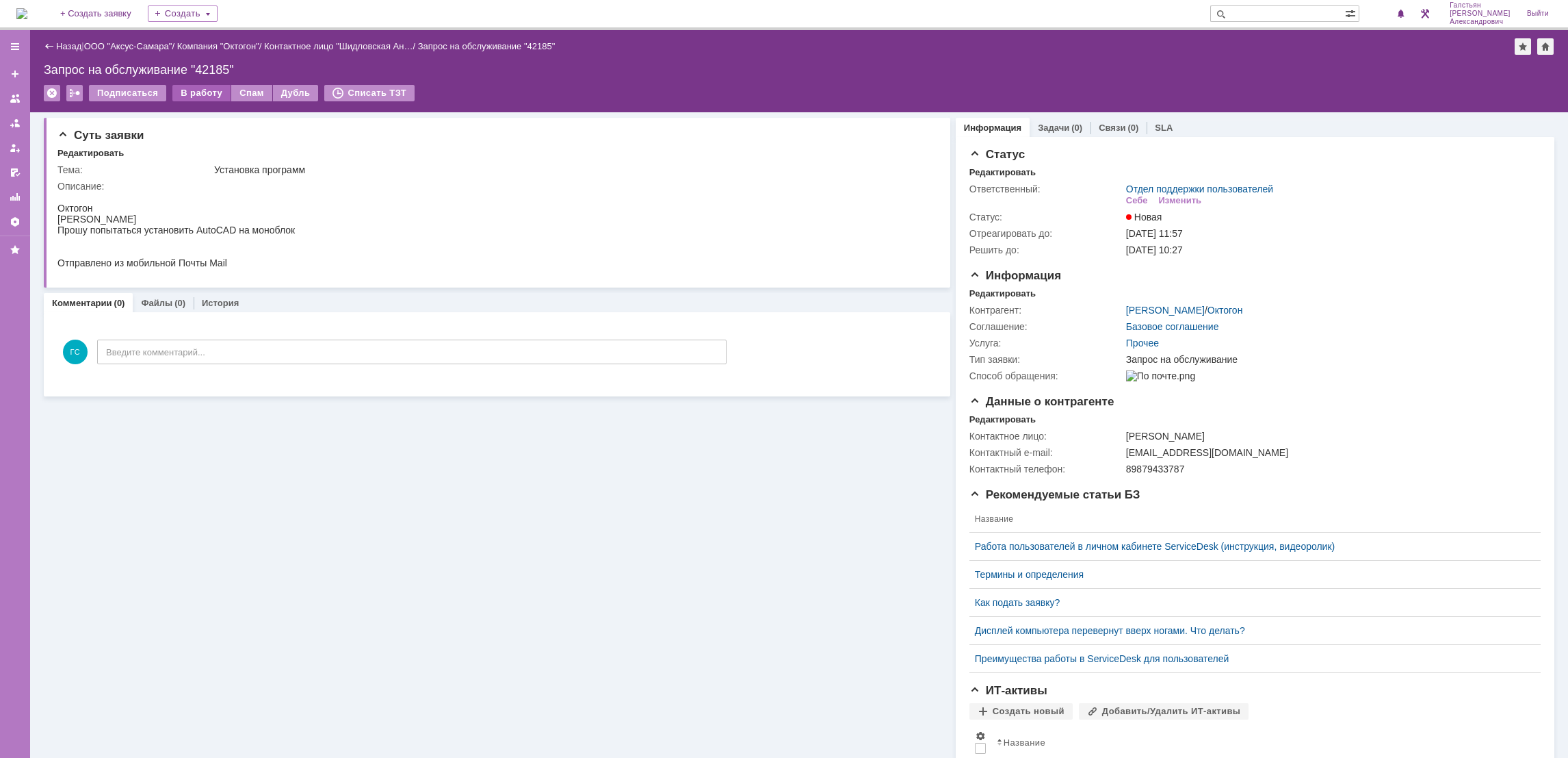
click at [207, 96] on div "В работу" at bounding box center [201, 93] width 58 height 16
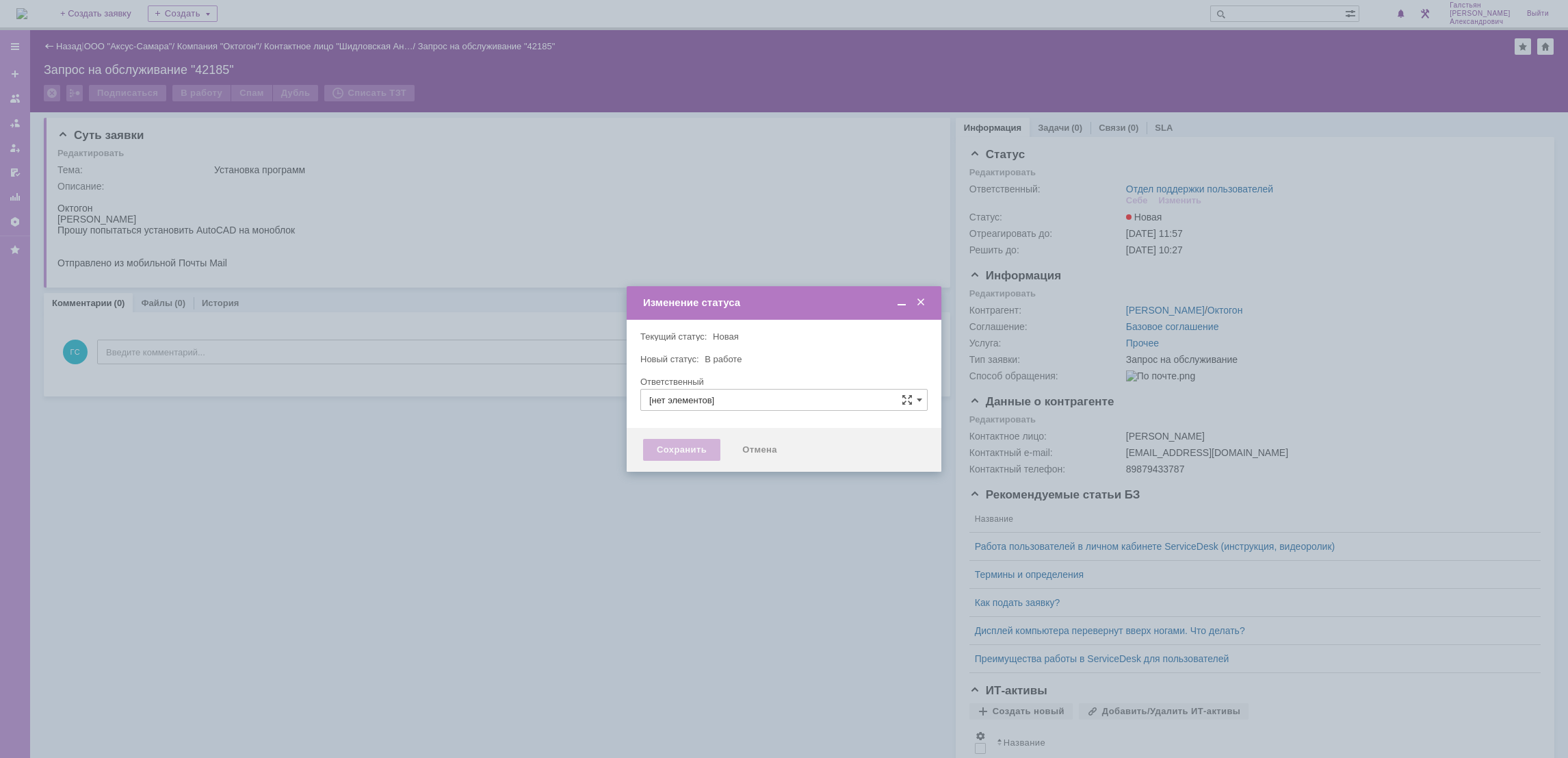
type input "Отдел поддержки пользователей"
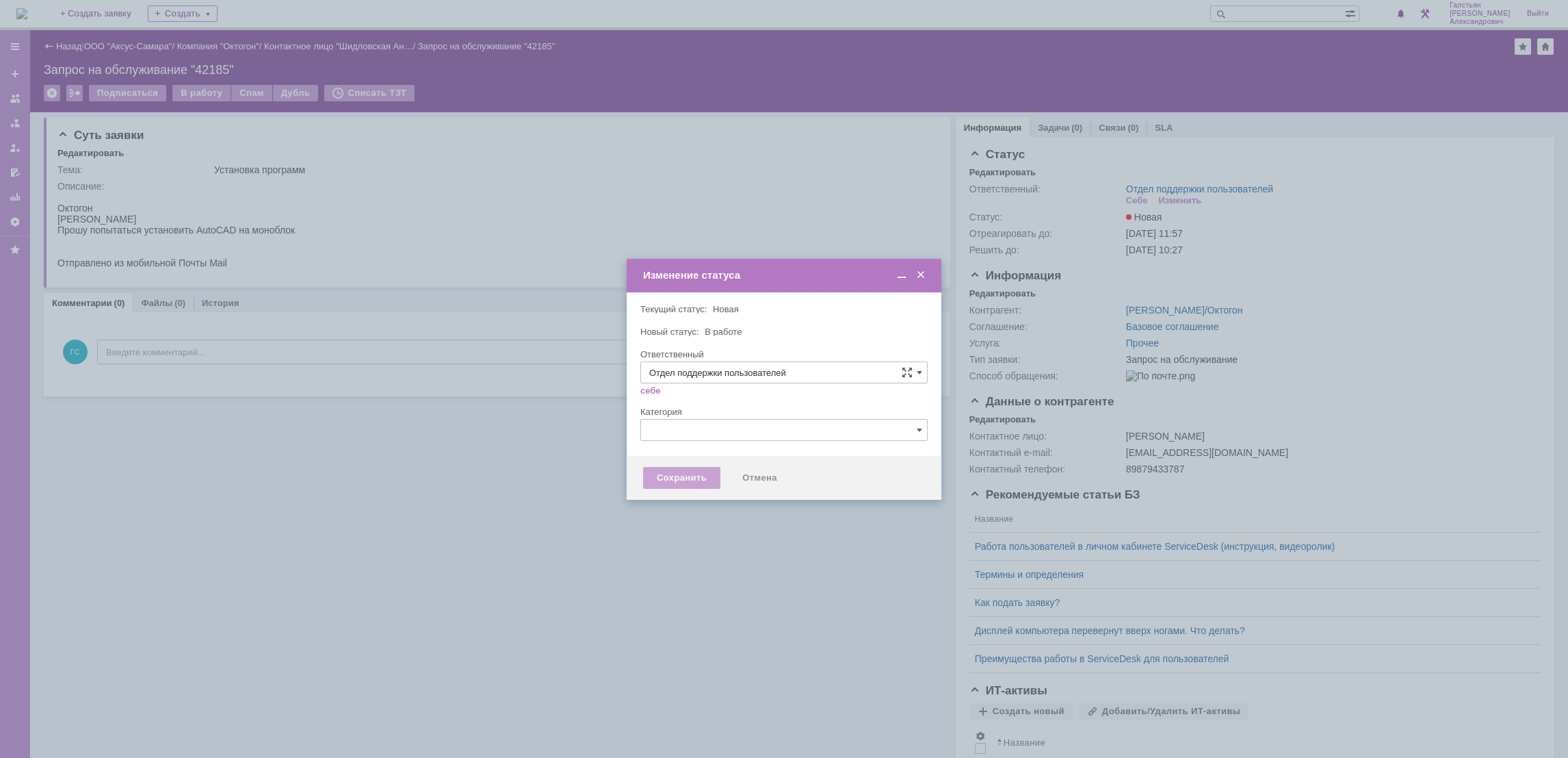
type input "[PERSON_NAME]"
click at [671, 478] on div "Сохранить" at bounding box center [681, 478] width 77 height 22
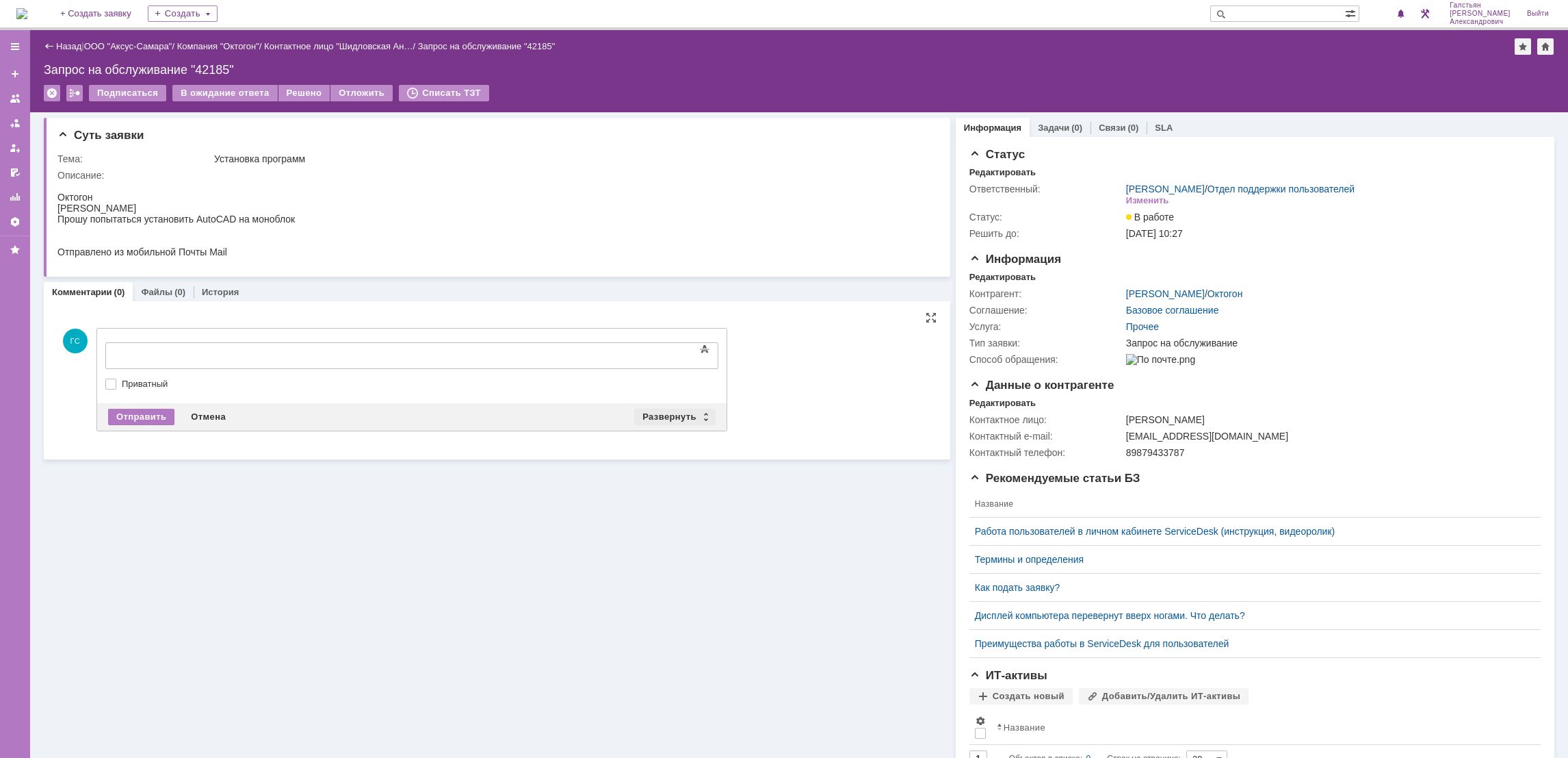
click at [678, 412] on div "Развернуть" at bounding box center [675, 417] width 82 height 16
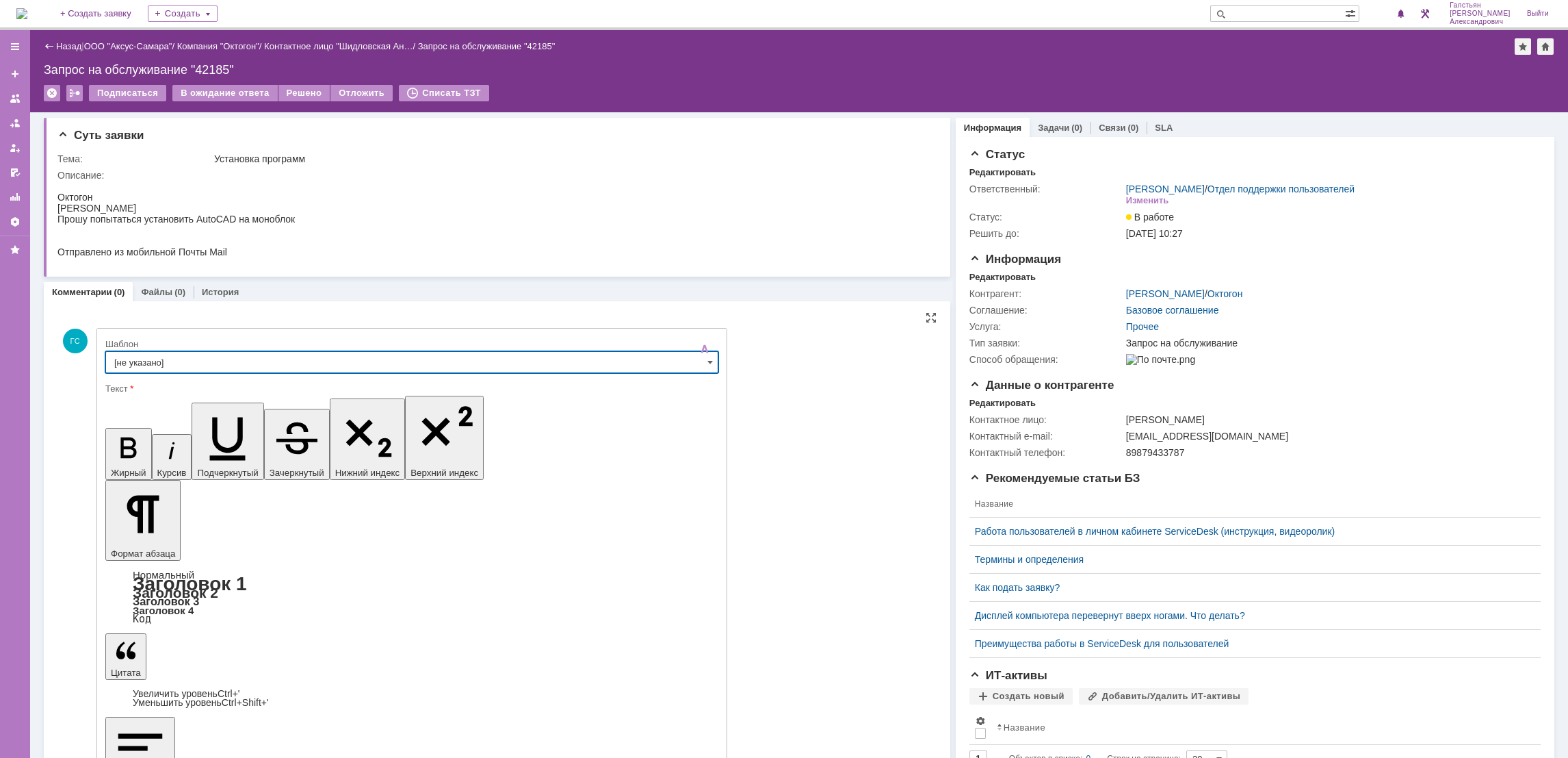
click at [319, 362] on input "[не указано]" at bounding box center [411, 361] width 613 height 22
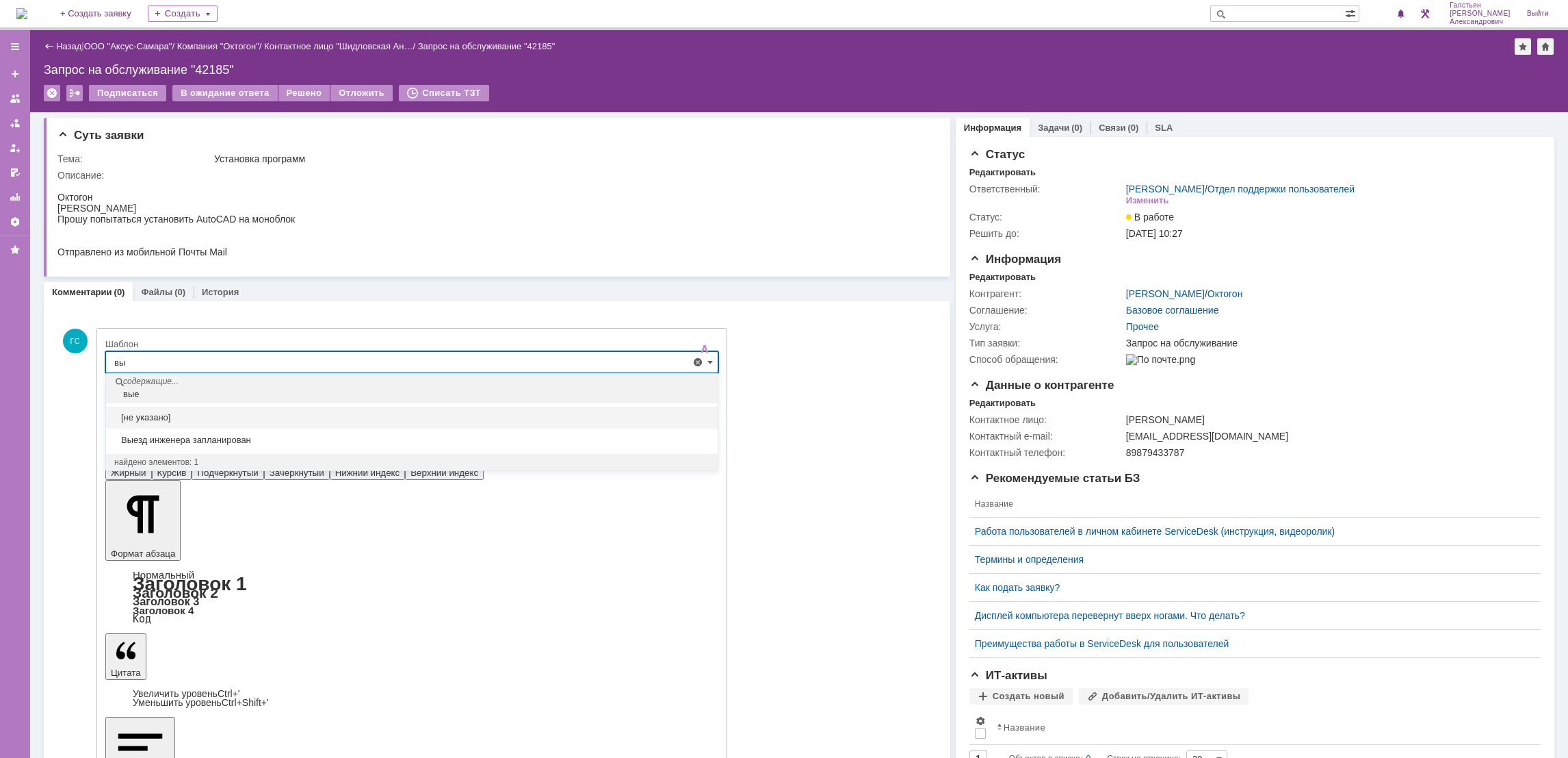
type input "в"
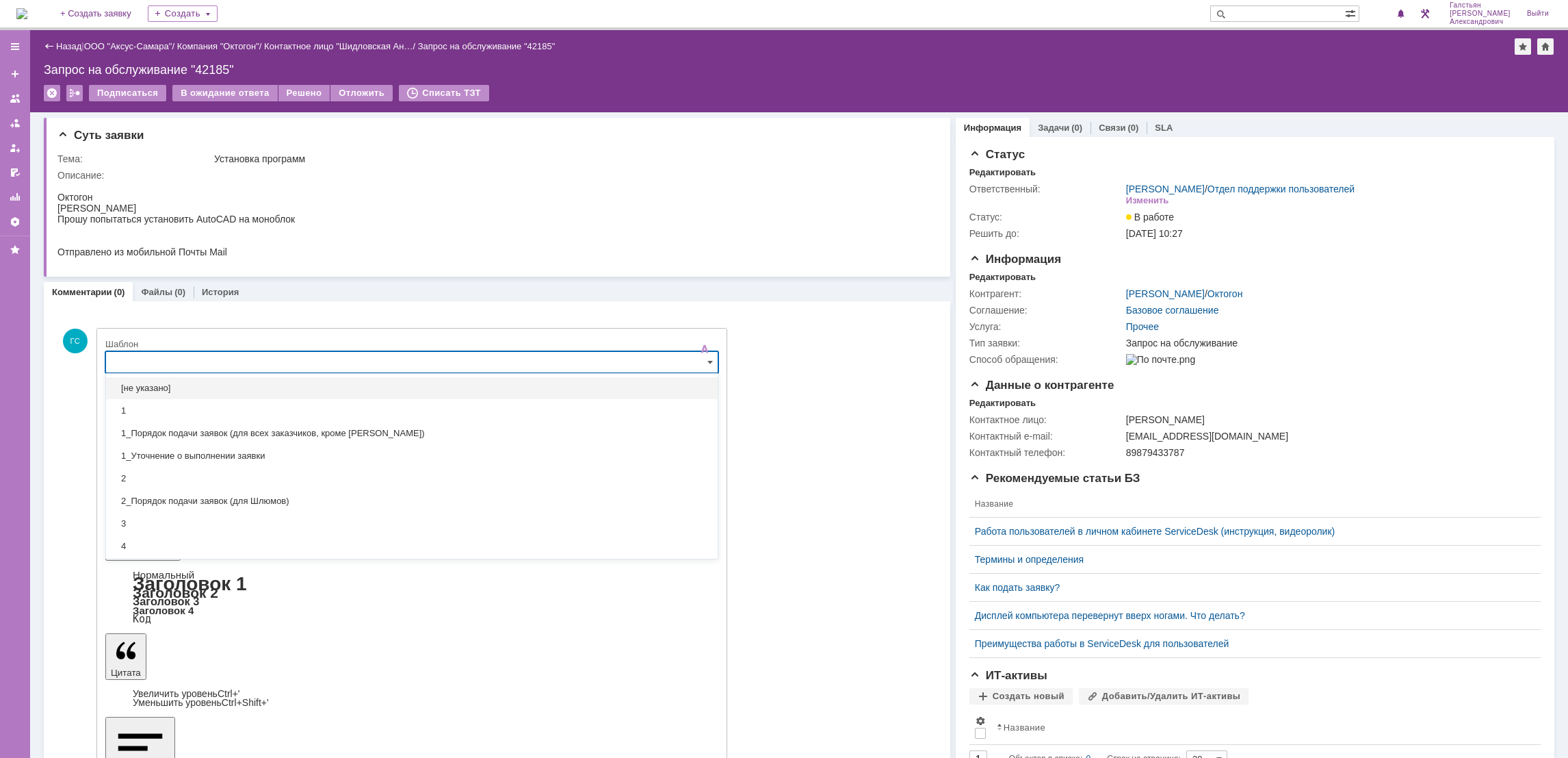
click at [312, 401] on div "1" at bounding box center [411, 410] width 612 height 22
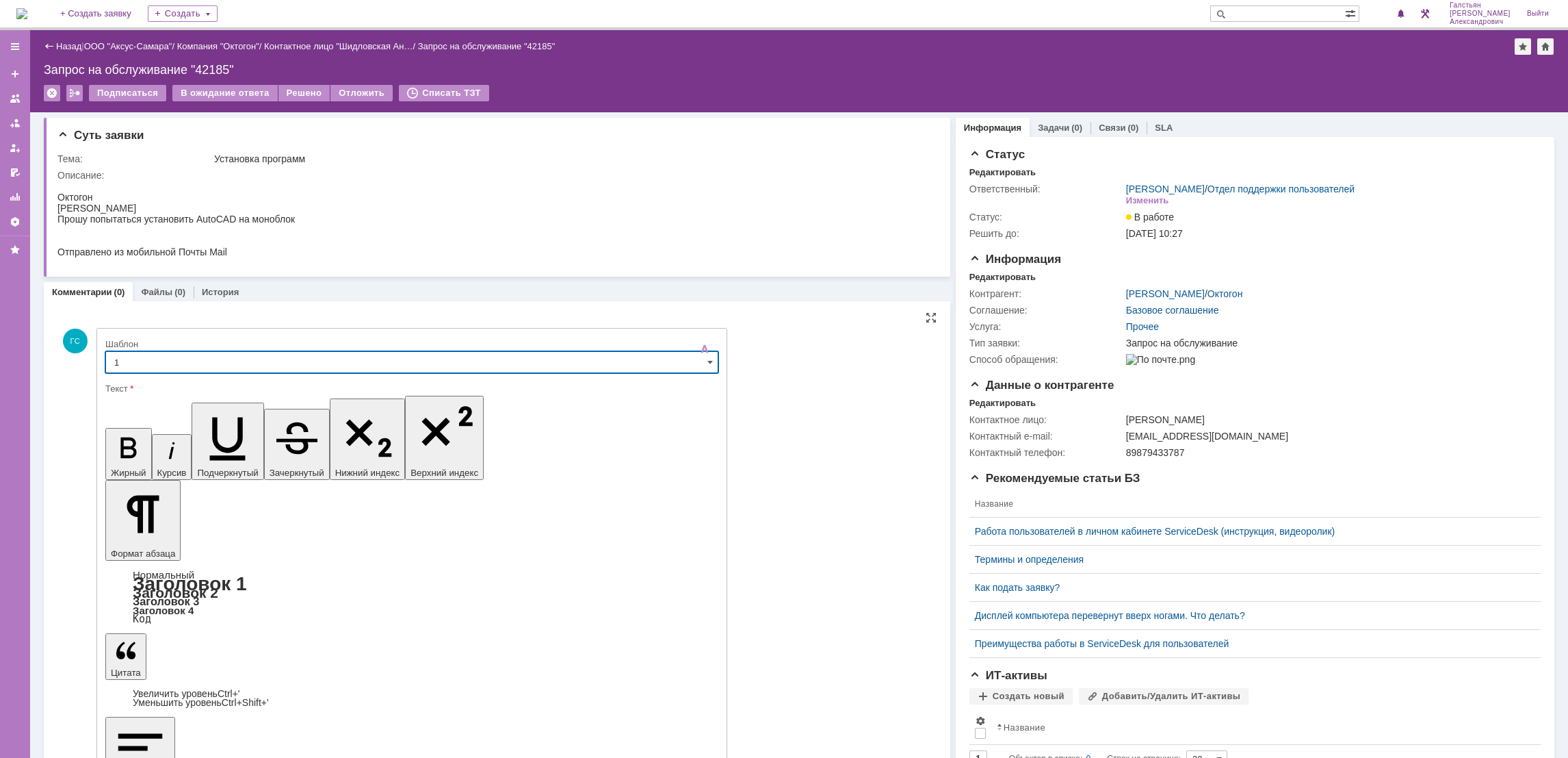
type input "1"
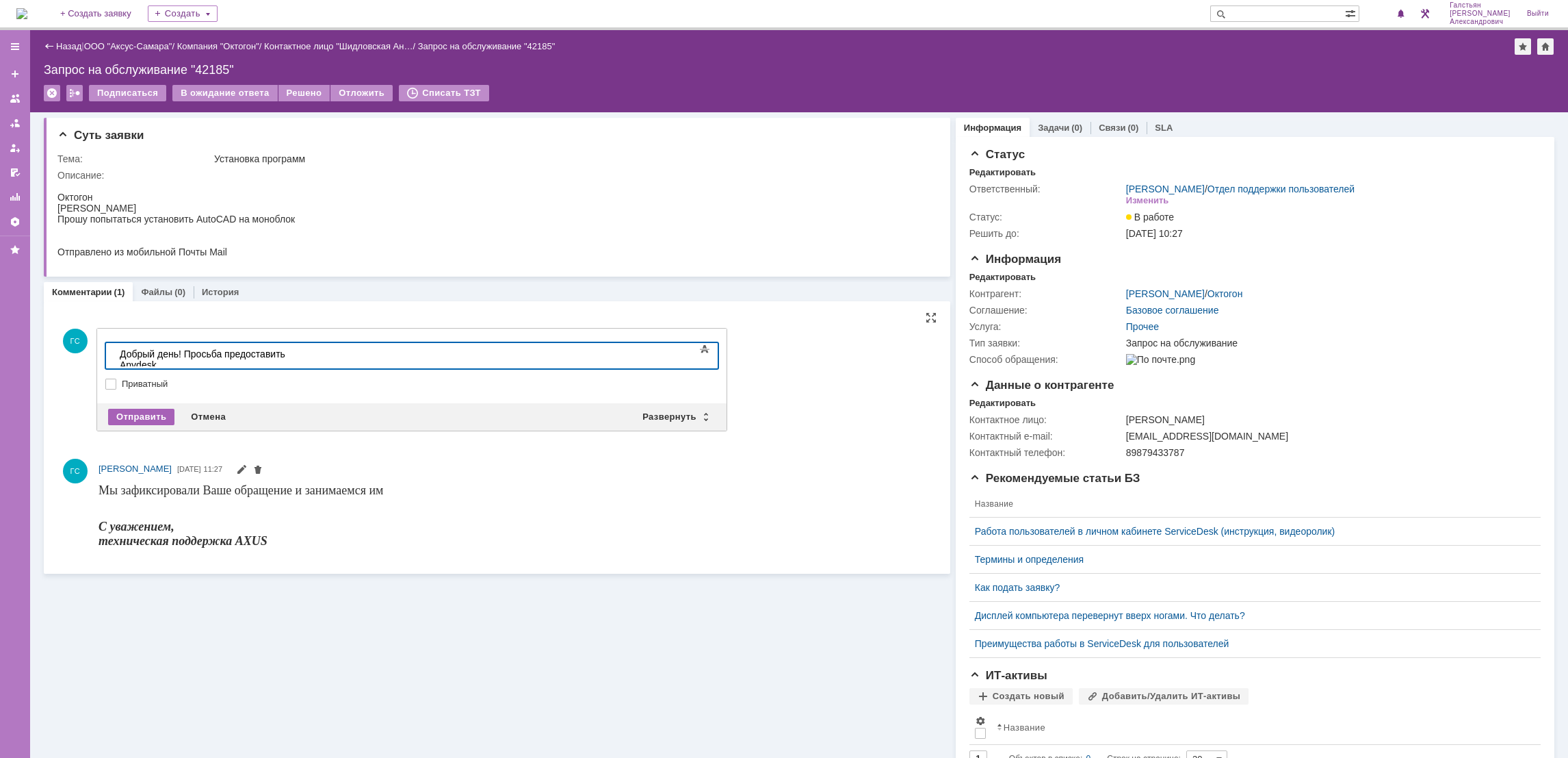
click at [149, 419] on div "Отправить" at bounding box center [141, 417] width 66 height 16
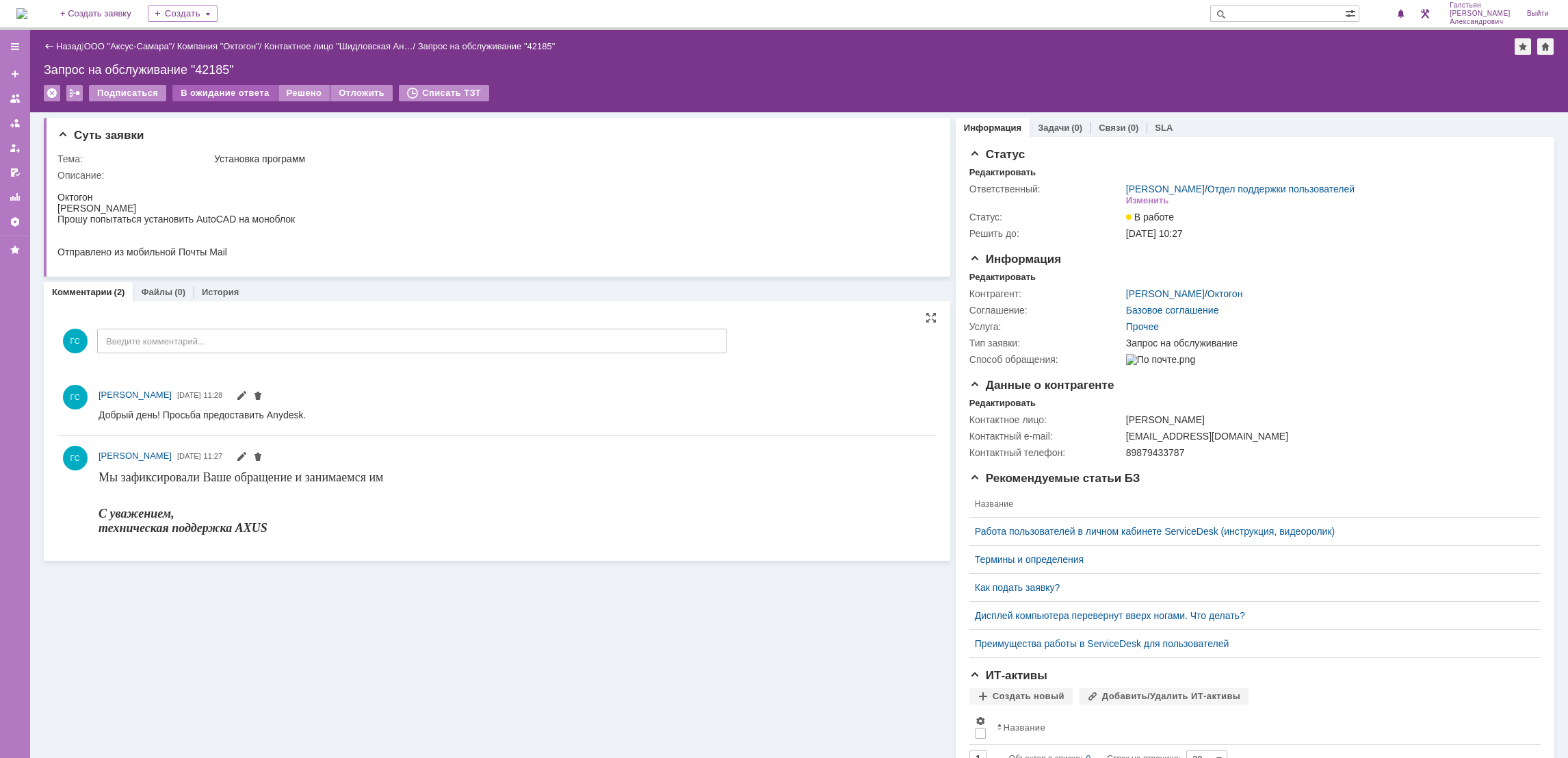
click at [208, 93] on div "В ожидание ответа" at bounding box center [225, 93] width 105 height 16
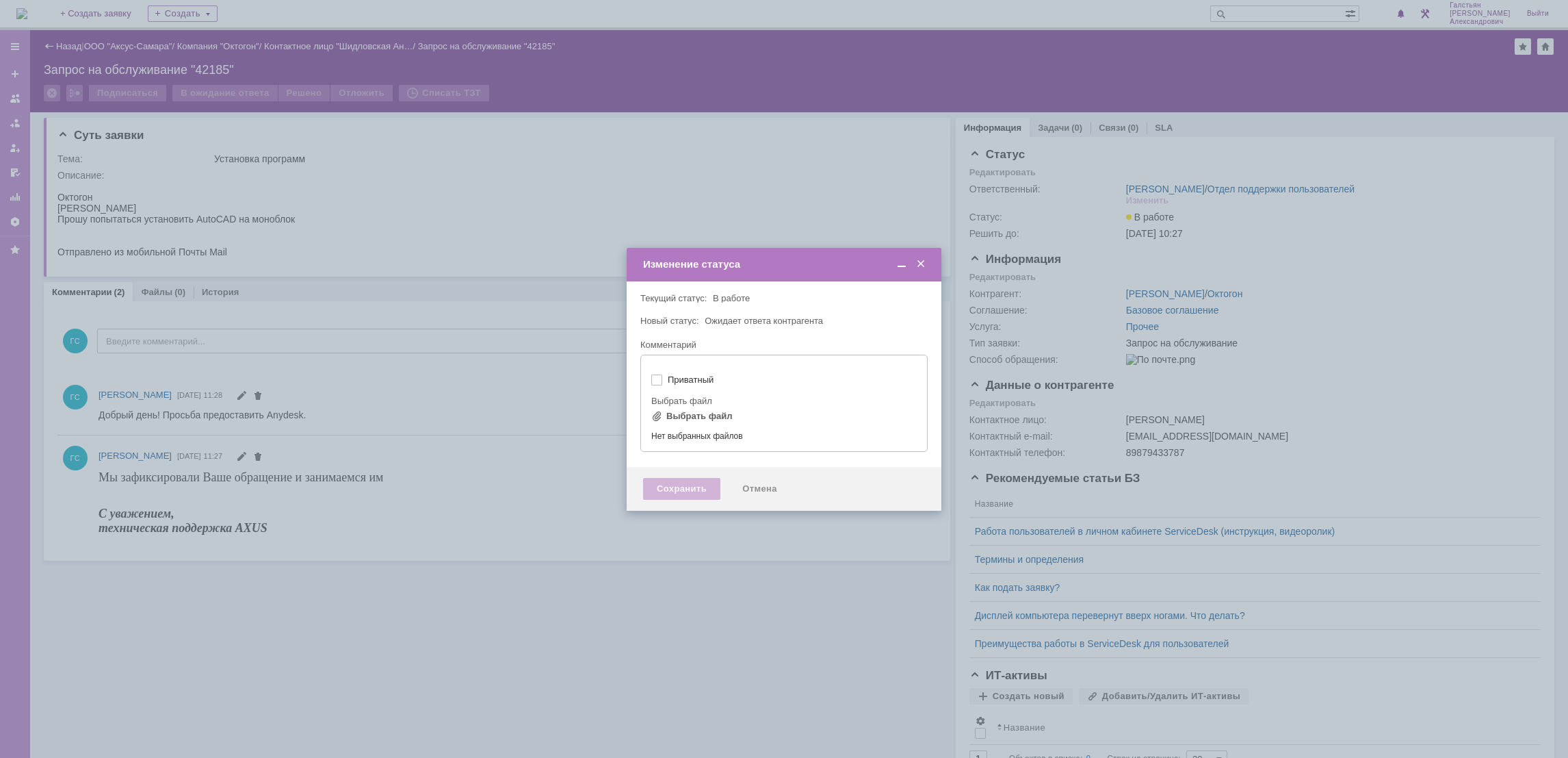
type input "[не указано]"
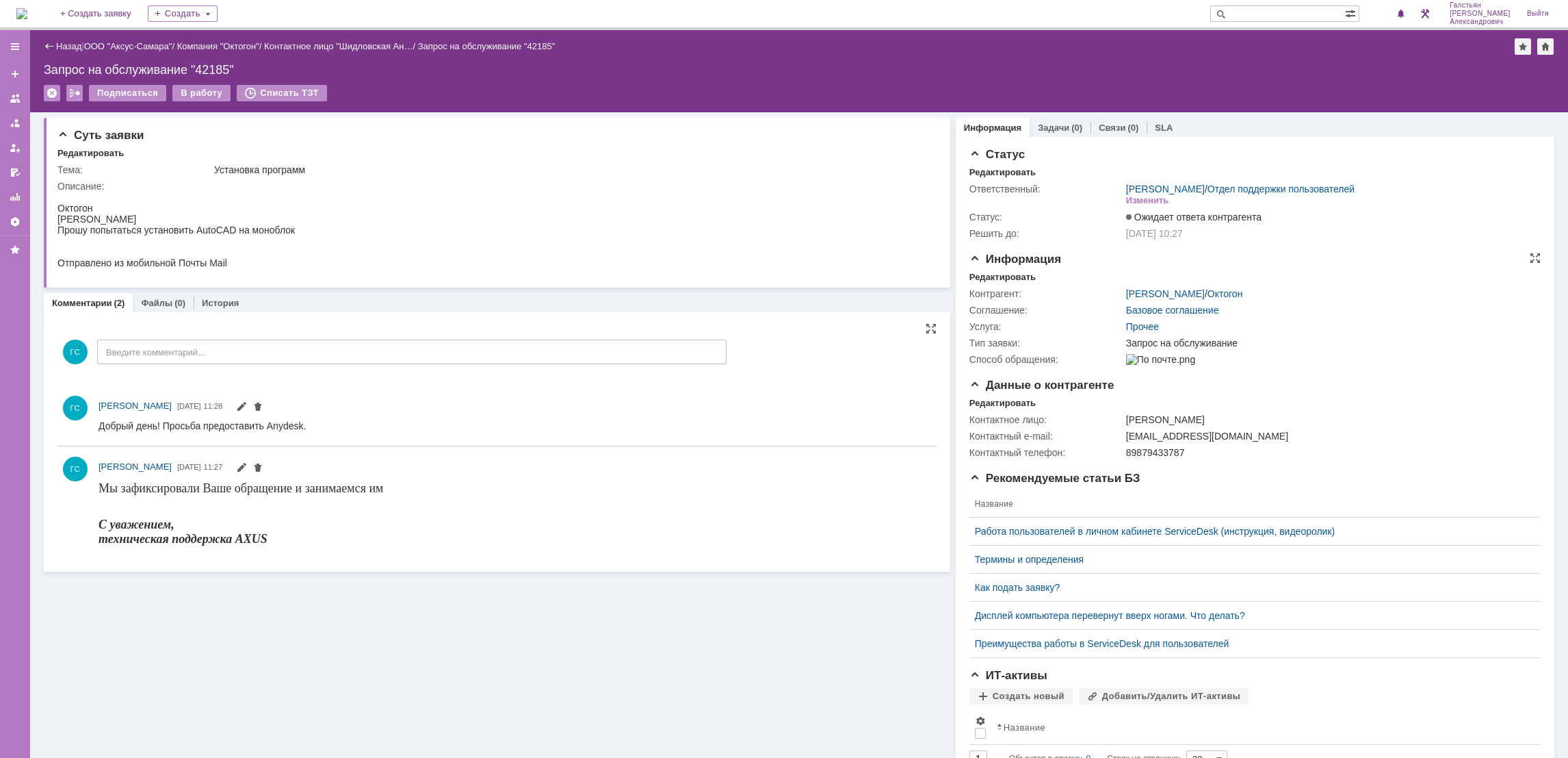
click at [987, 286] on td "Контрагент:" at bounding box center [1046, 293] width 154 height 16
click at [990, 276] on div "Редактировать" at bounding box center [1002, 277] width 66 height 11
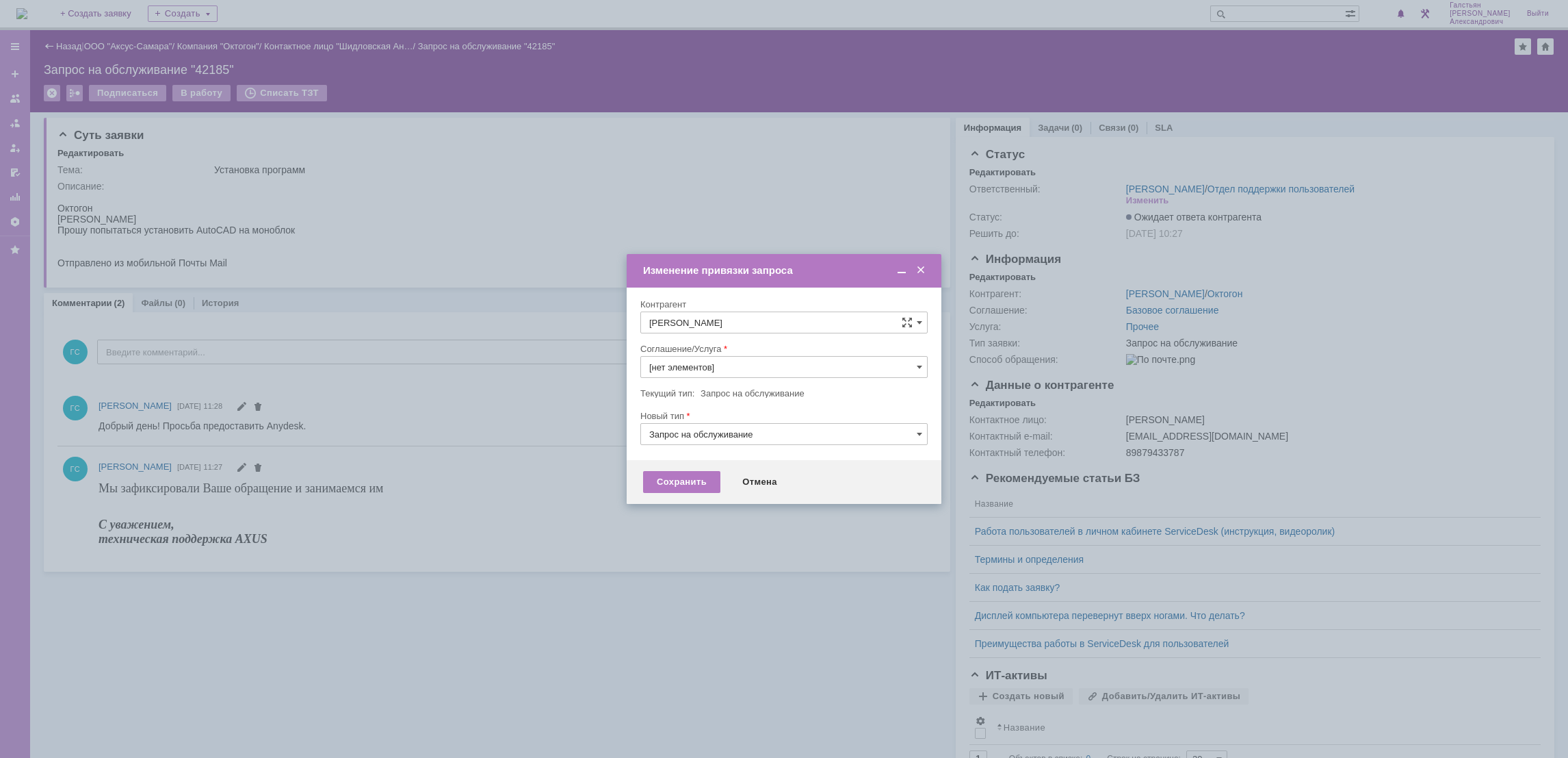
type input "Прочее"
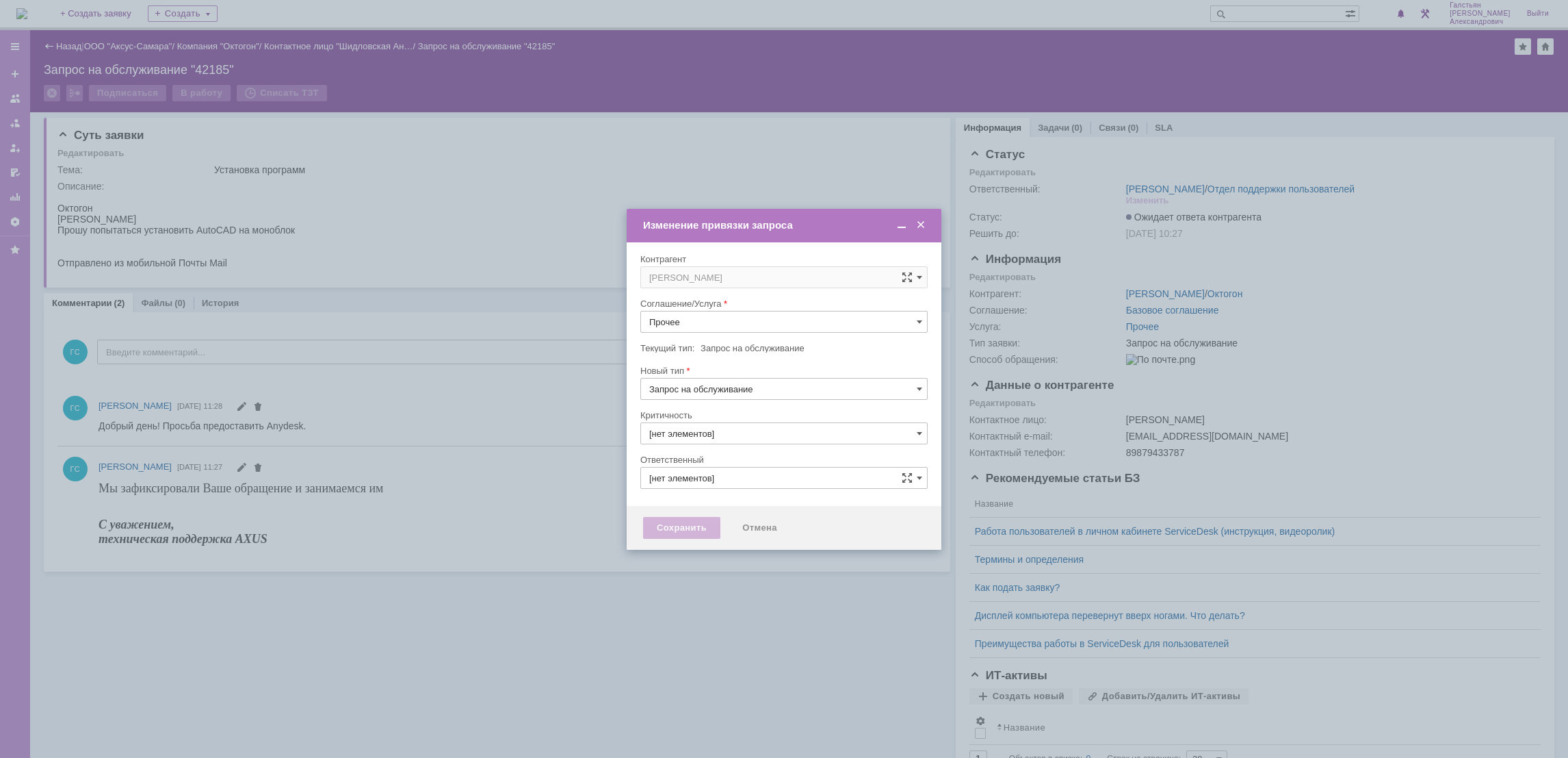
type input "3. Низкая"
type input "[не указано]"
type input "[PERSON_NAME]"
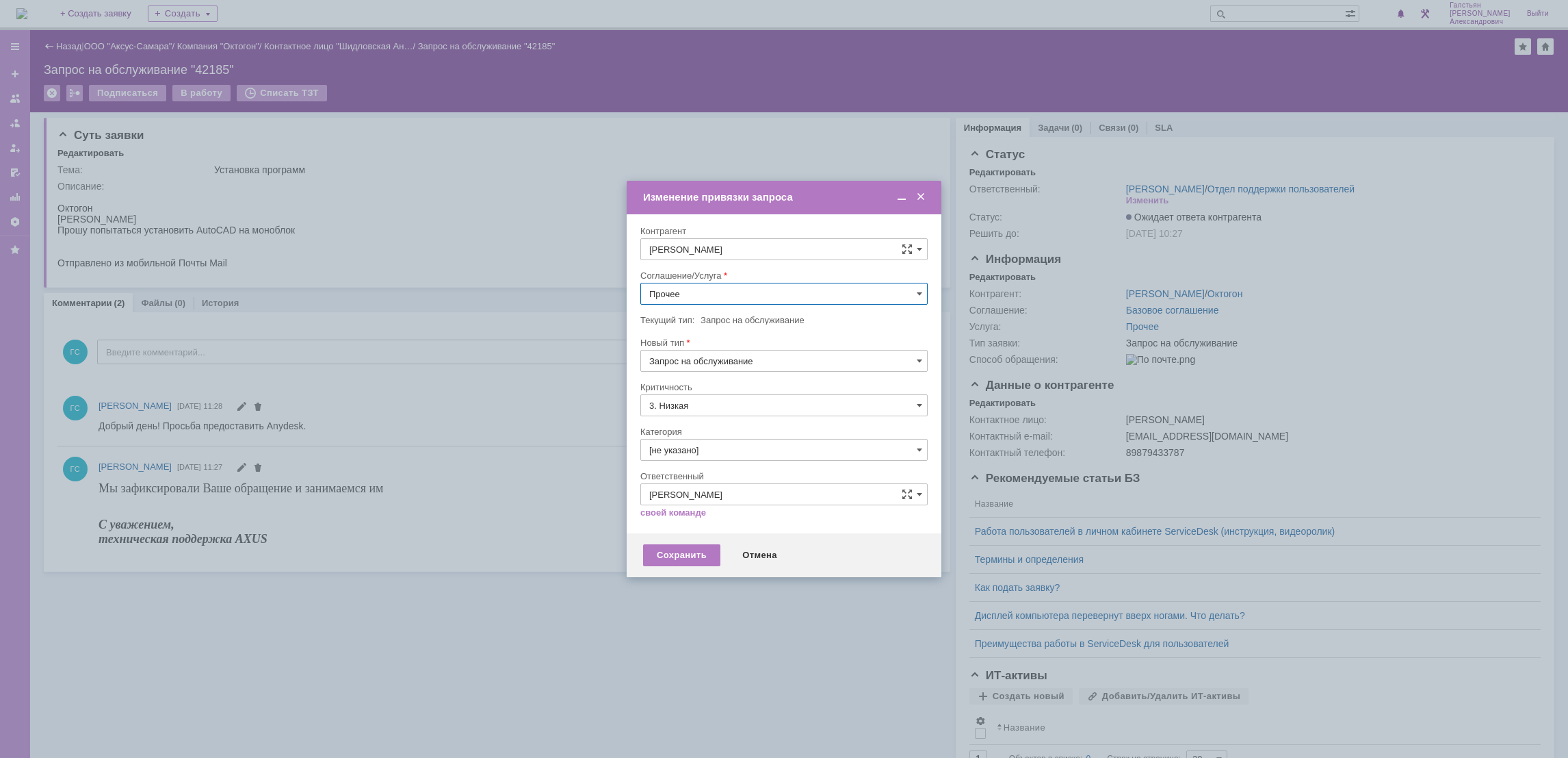
click at [799, 297] on input "Прочее" at bounding box center [784, 293] width 287 height 22
click at [713, 421] on span "АРМ_Настройка" at bounding box center [784, 426] width 270 height 11
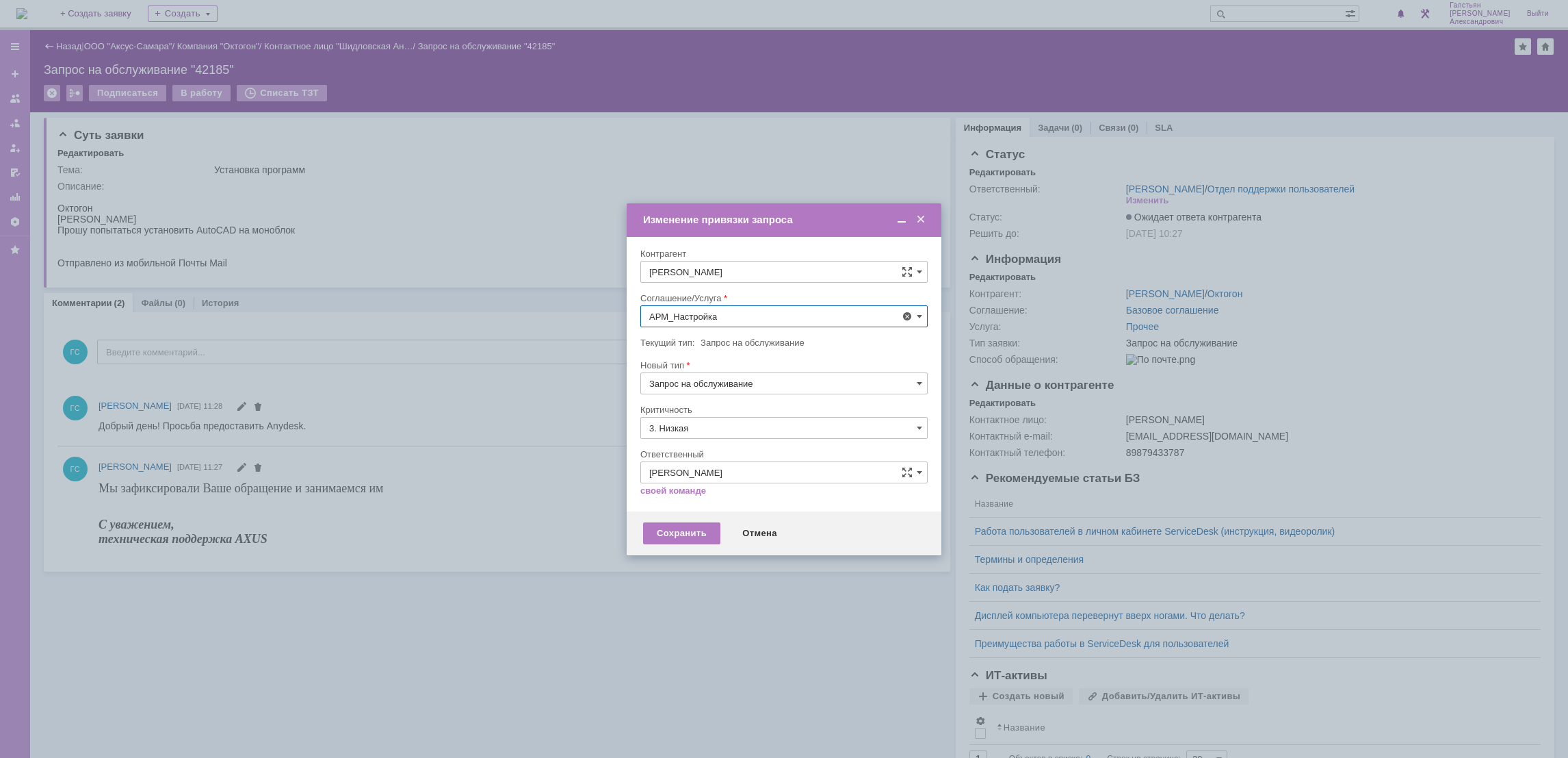
type input "АРМ_Настройка"
click at [686, 419] on input "3. Низкая" at bounding box center [784, 427] width 287 height 22
click at [712, 451] on span "[не указано]" at bounding box center [784, 452] width 270 height 11
type input "[не указано]"
click at [673, 534] on div "Сохранить" at bounding box center [681, 532] width 77 height 22
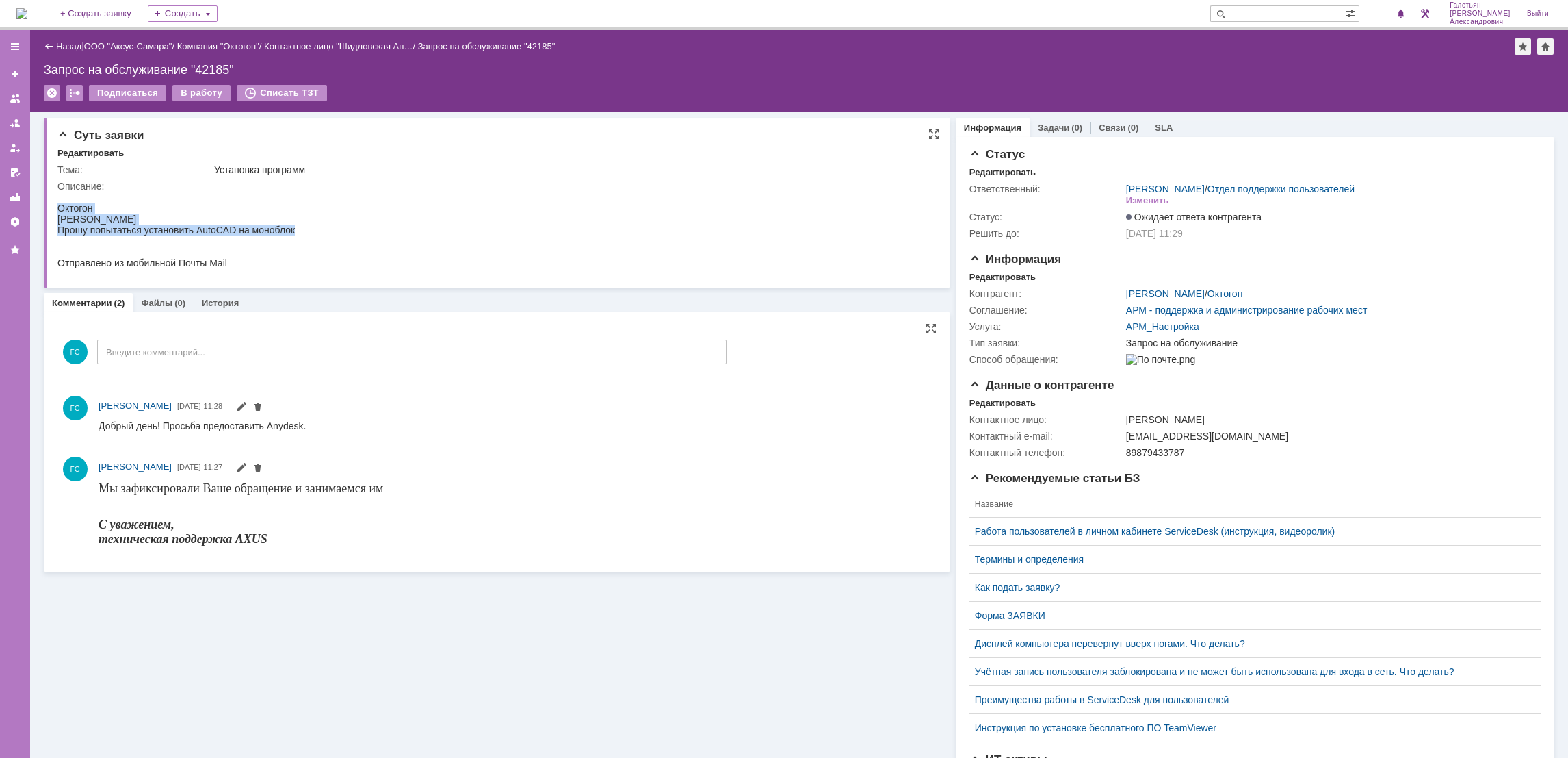
drag, startPoint x: 58, startPoint y: 206, endPoint x: 292, endPoint y: 234, distance: 235.7
click at [292, 234] on div "[PERSON_NAME] попытаться установить AutoCAD на моноблок Отправлено из мобильной…" at bounding box center [176, 230] width 238 height 76
copy div "[PERSON_NAME] попытаться установить AutoCAD на моноблок"
click at [1038, 131] on link "Задачи" at bounding box center [1053, 128] width 31 height 10
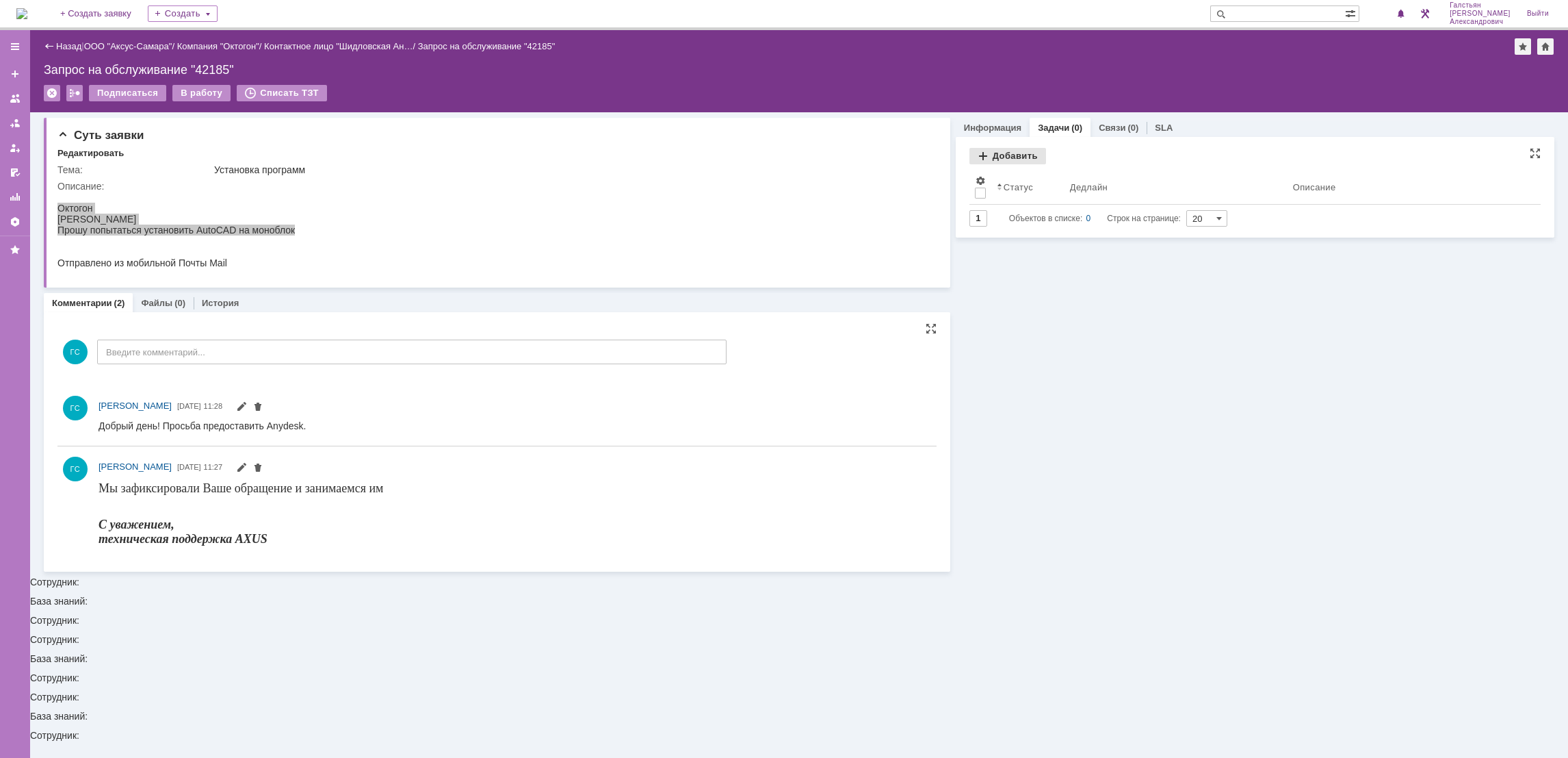
click at [1003, 157] on div "Добавить" at bounding box center [1007, 155] width 76 height 16
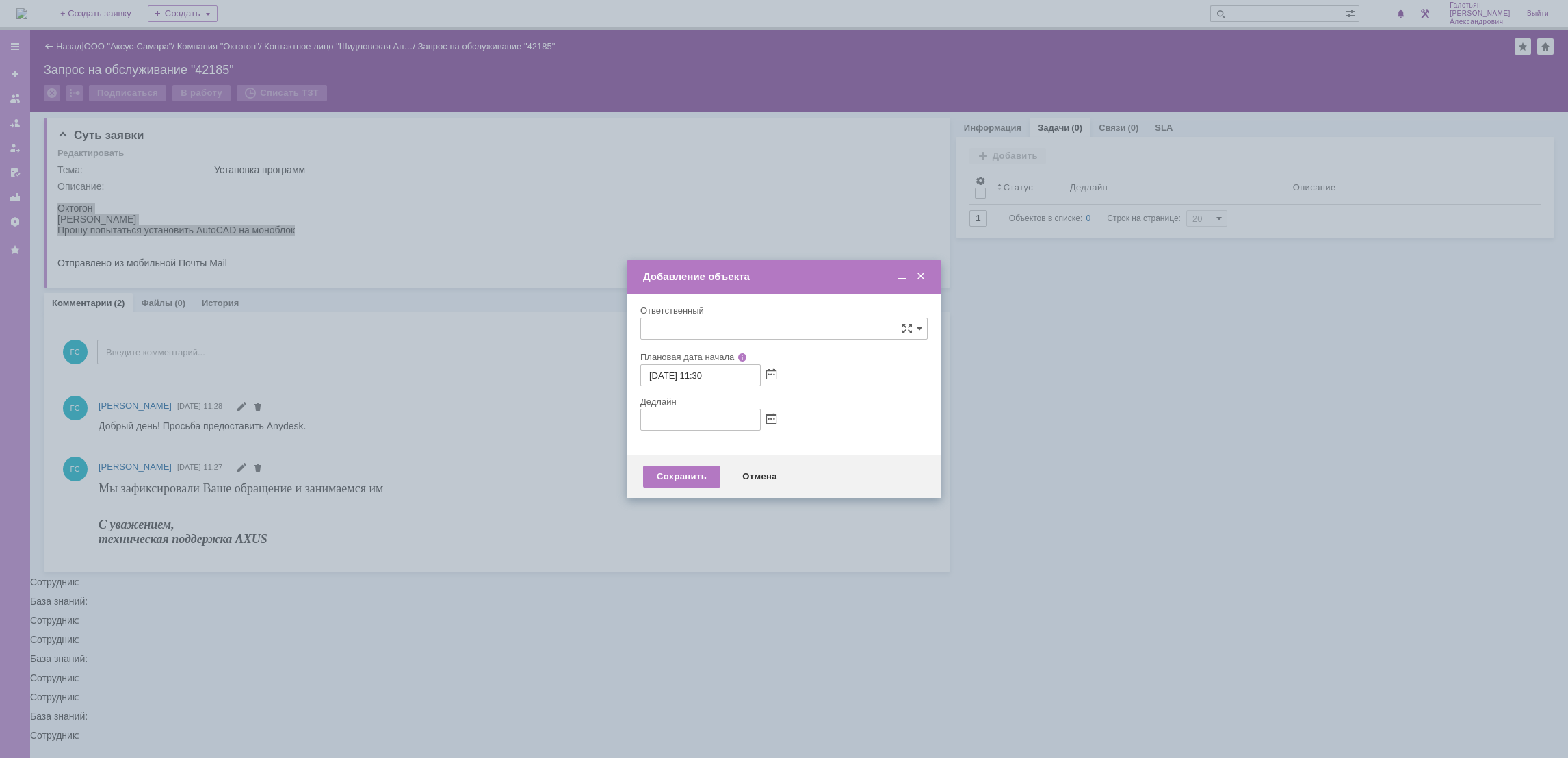
type input "[не указано]"
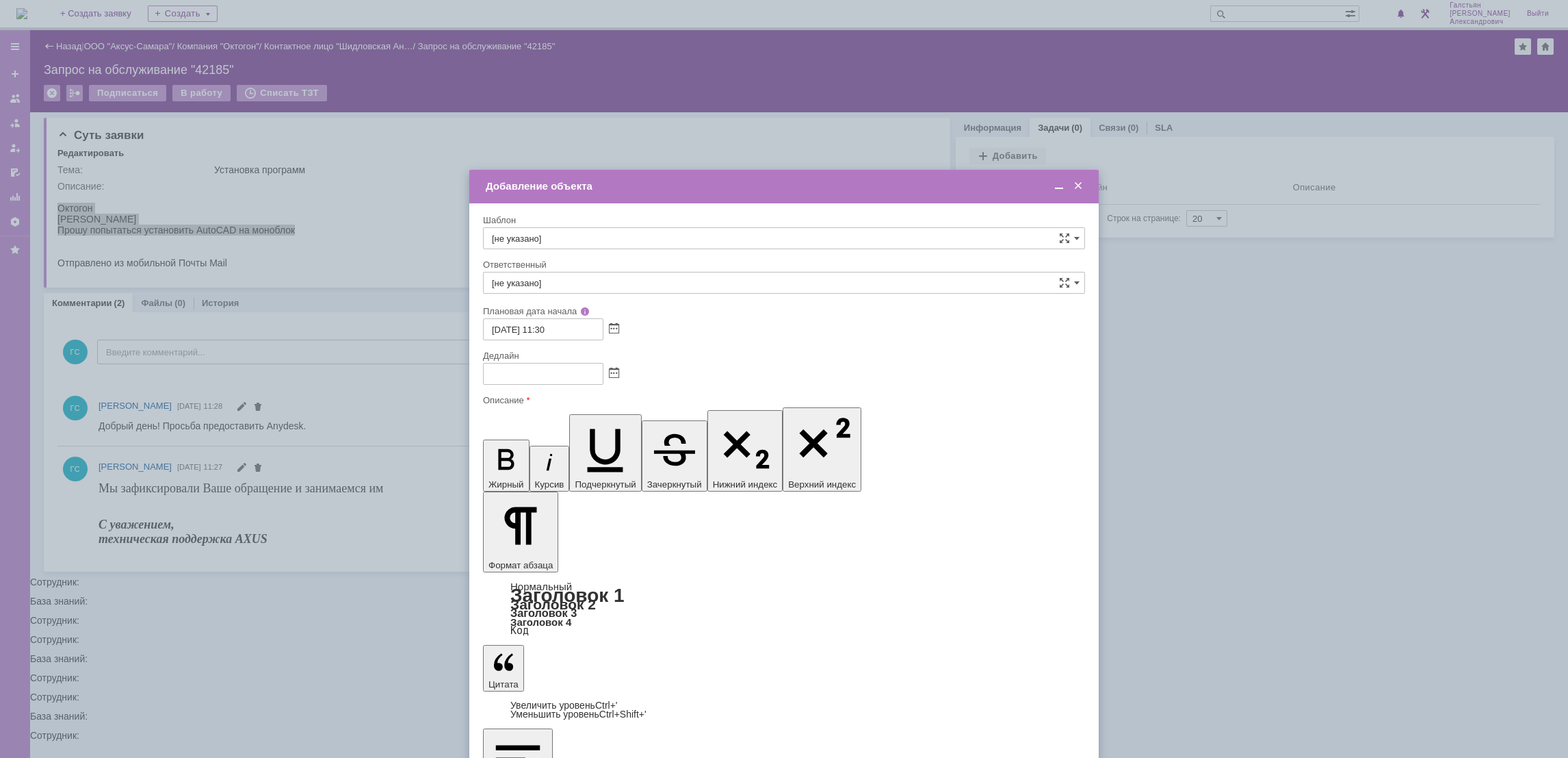
click at [613, 371] on span at bounding box center [614, 373] width 10 height 11
click at [516, 455] on div "13" at bounding box center [512, 453] width 14 height 11
type input "[DATE] 11:30"
click at [586, 283] on input "[не указано]" at bounding box center [784, 282] width 602 height 22
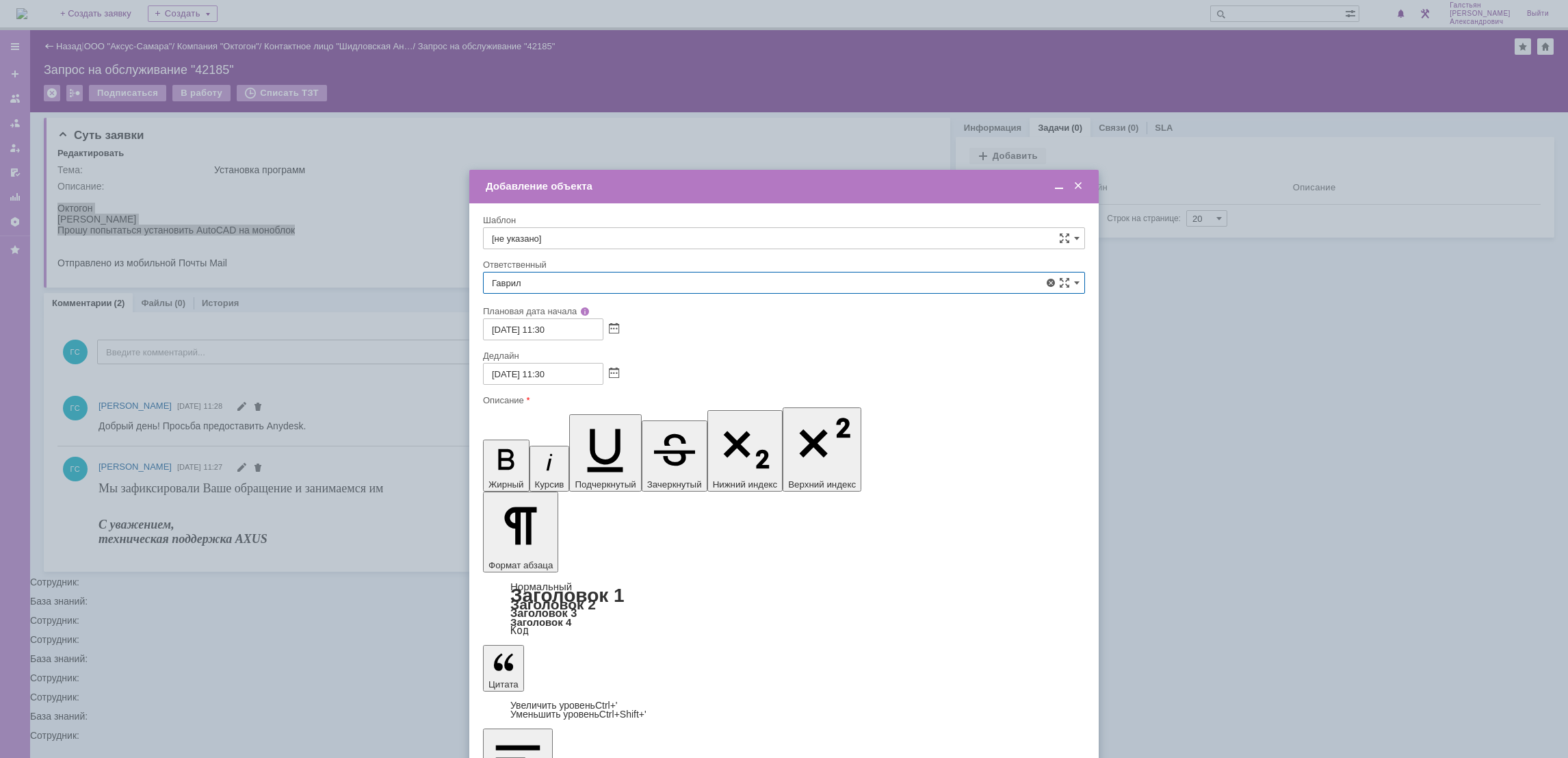
click at [622, 437] on div "[PERSON_NAME]" at bounding box center [784, 426] width 600 height 22
type input "[PERSON_NAME]"
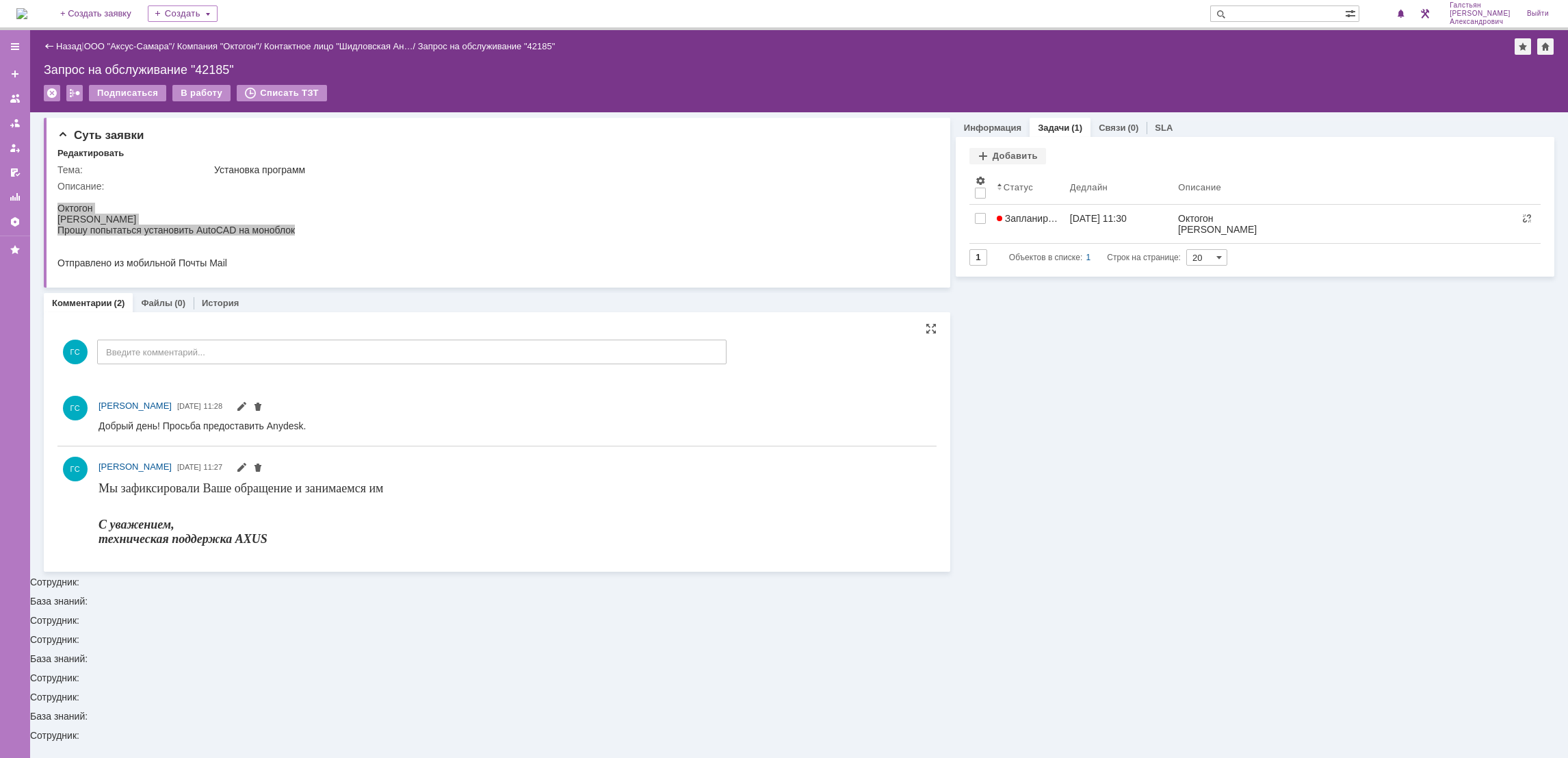
click at [27, 8] on img at bounding box center [22, 13] width 11 height 11
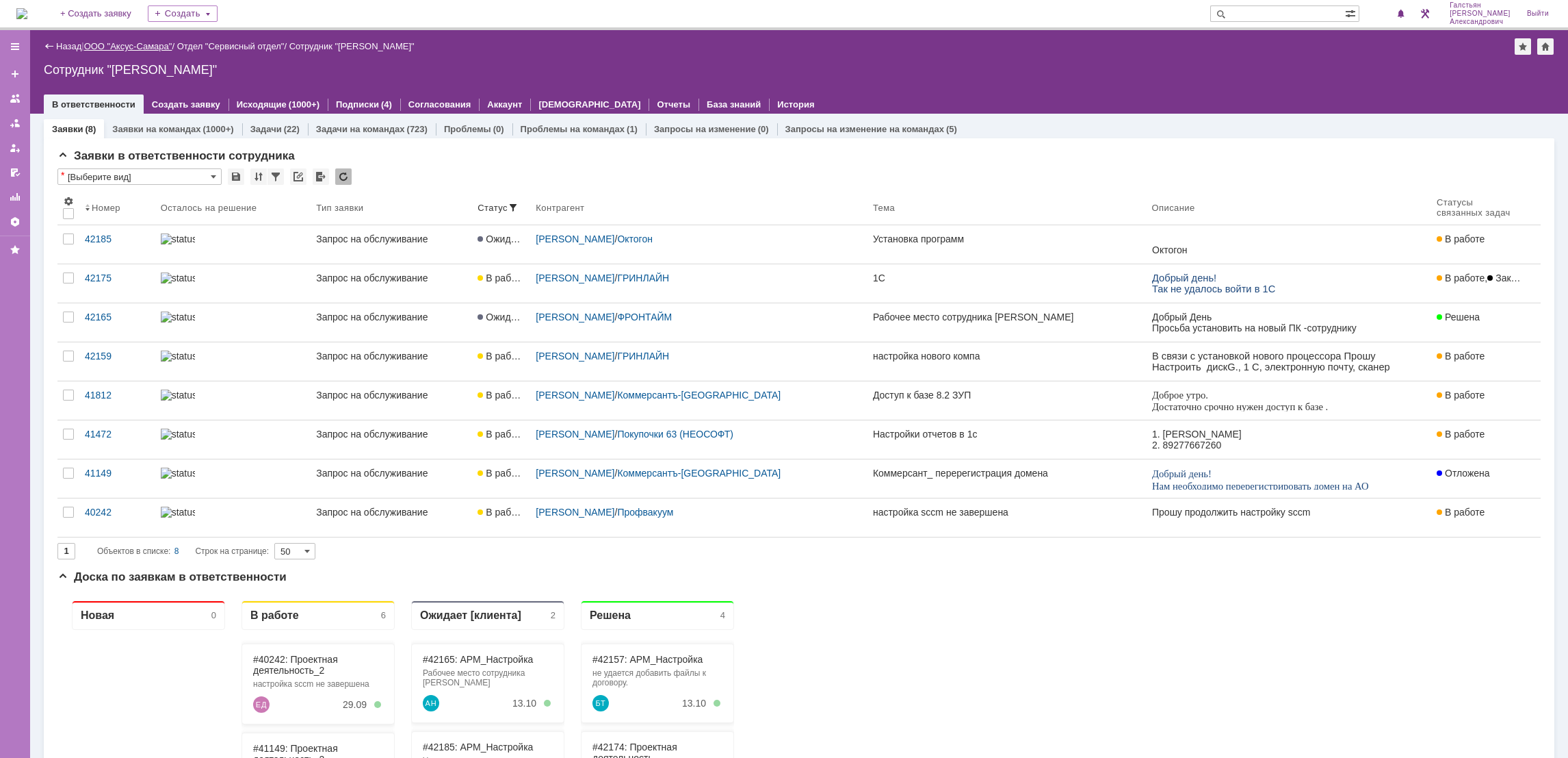
click at [105, 47] on link "ООО "Аксус-Самара"" at bounding box center [128, 46] width 89 height 10
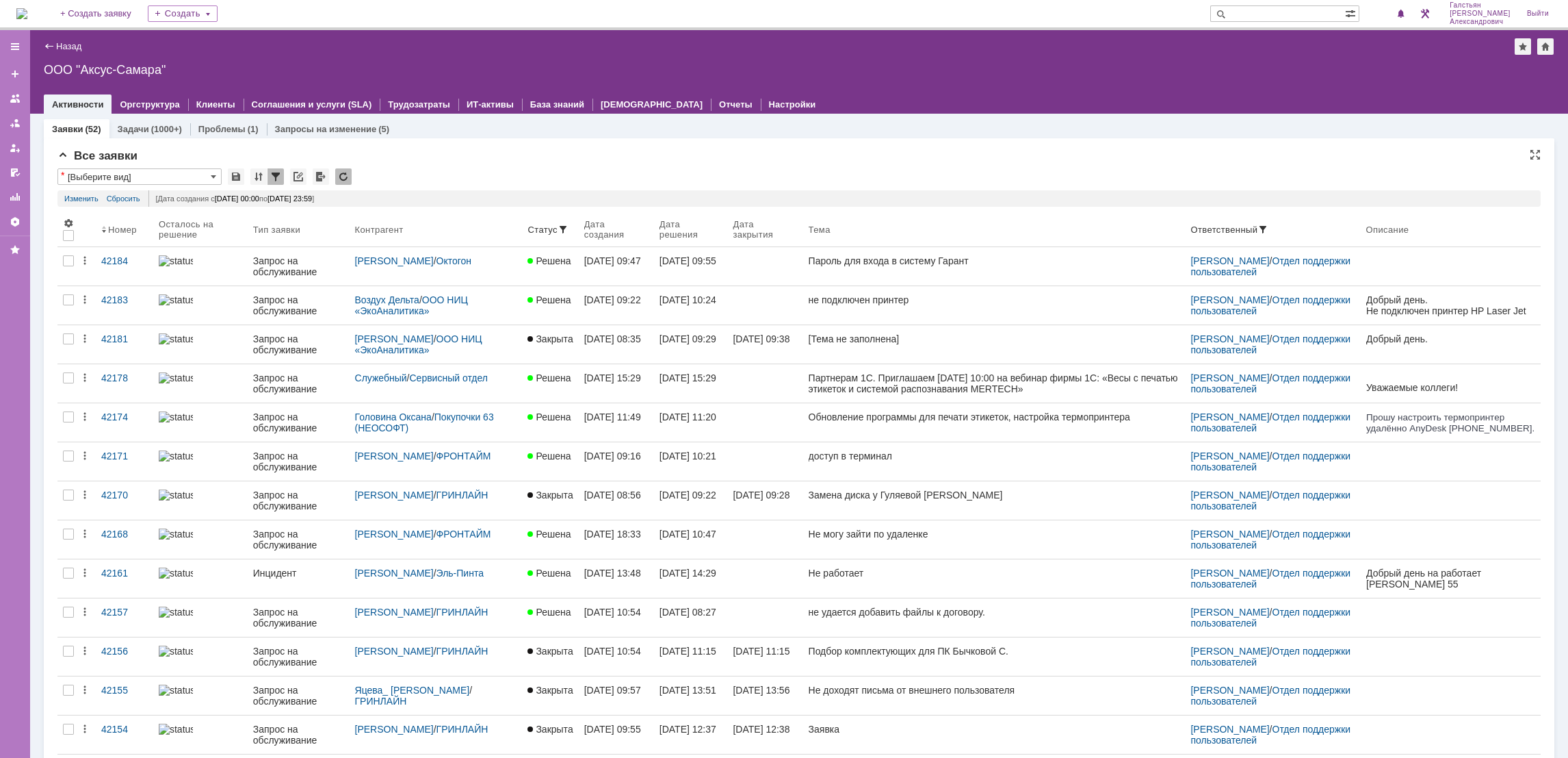
click at [19, 11] on img at bounding box center [22, 13] width 11 height 11
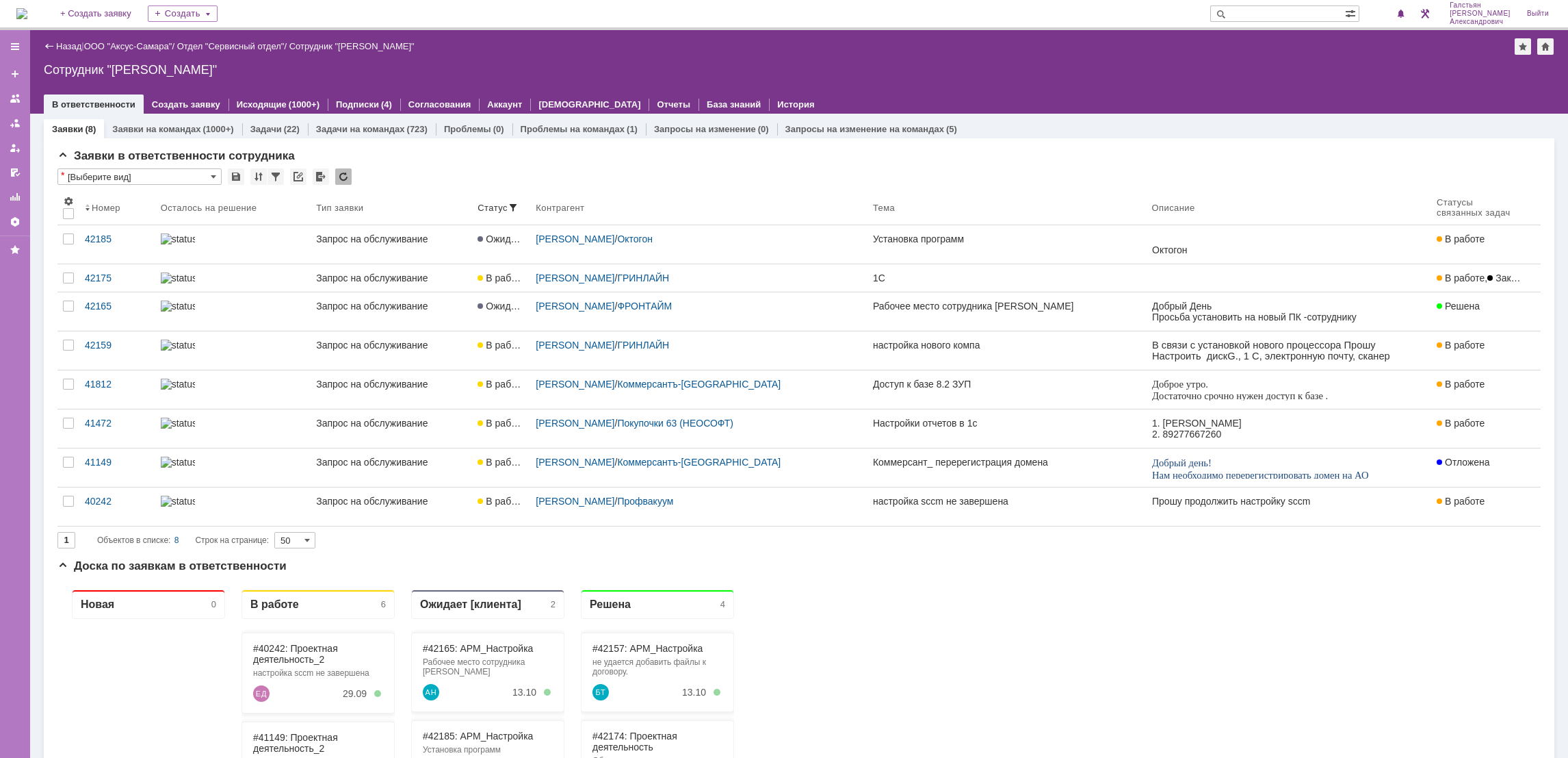
click at [28, 8] on img at bounding box center [22, 13] width 11 height 11
